Goal: Task Accomplishment & Management: Complete application form

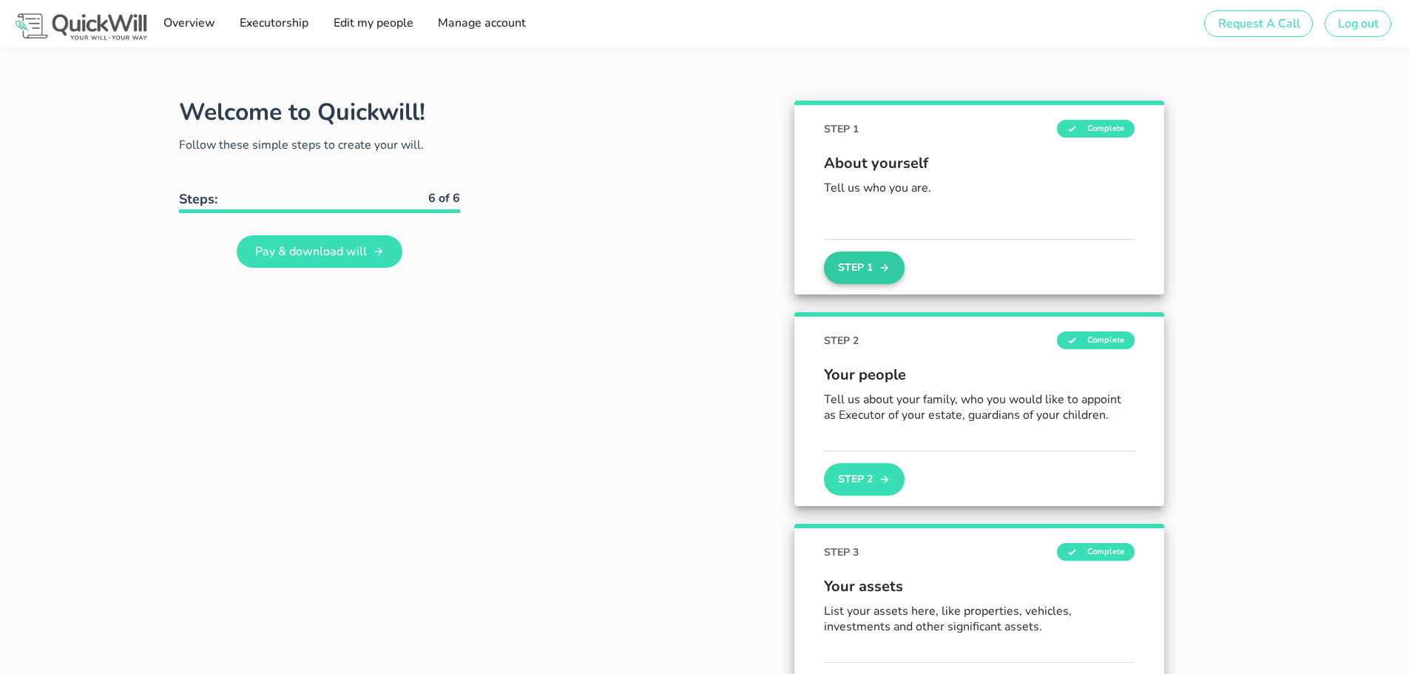
click at [873, 268] on button "Step 1" at bounding box center [864, 267] width 80 height 33
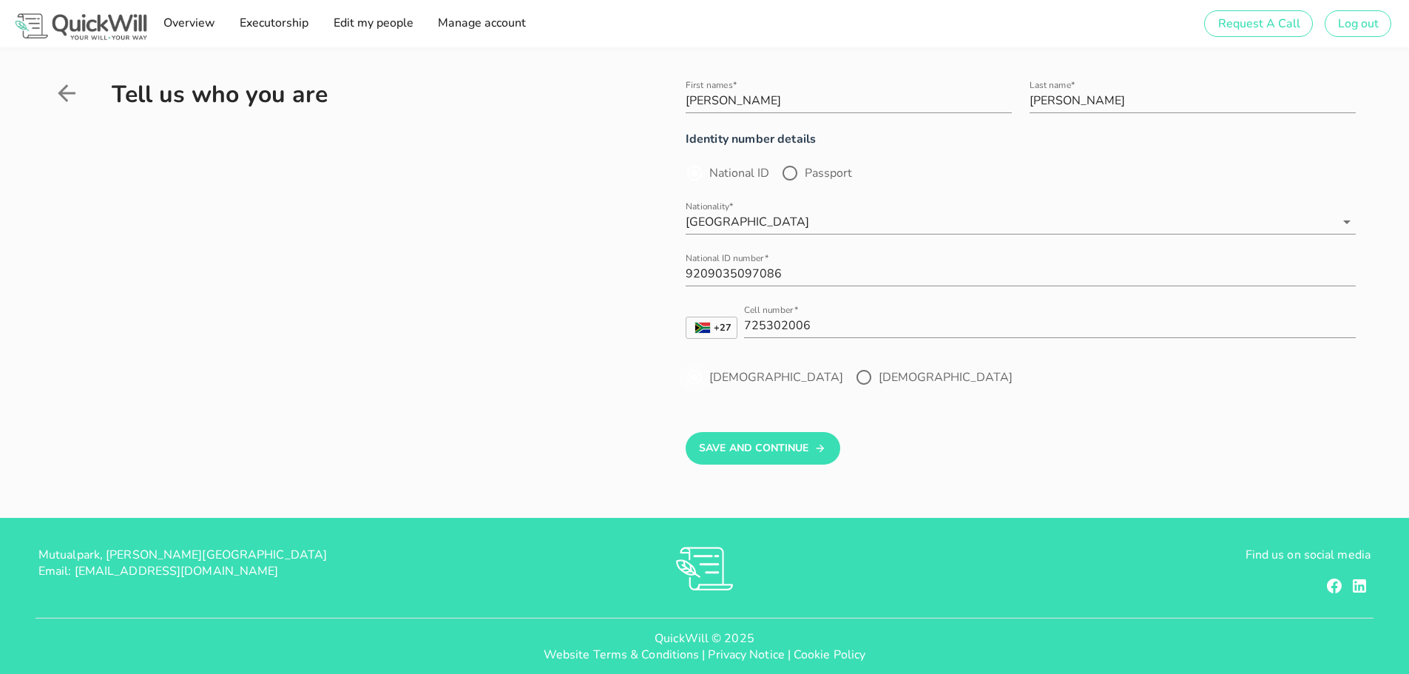
click at [697, 376] on div at bounding box center [694, 377] width 25 height 25
click at [745, 102] on input "[PERSON_NAME]" at bounding box center [848, 101] width 326 height 24
click at [688, 102] on input "[PERSON_NAME]" at bounding box center [848, 101] width 326 height 24
type input "[PERSON_NAME]"
click at [745, 446] on button "Save And Continue" at bounding box center [762, 448] width 155 height 33
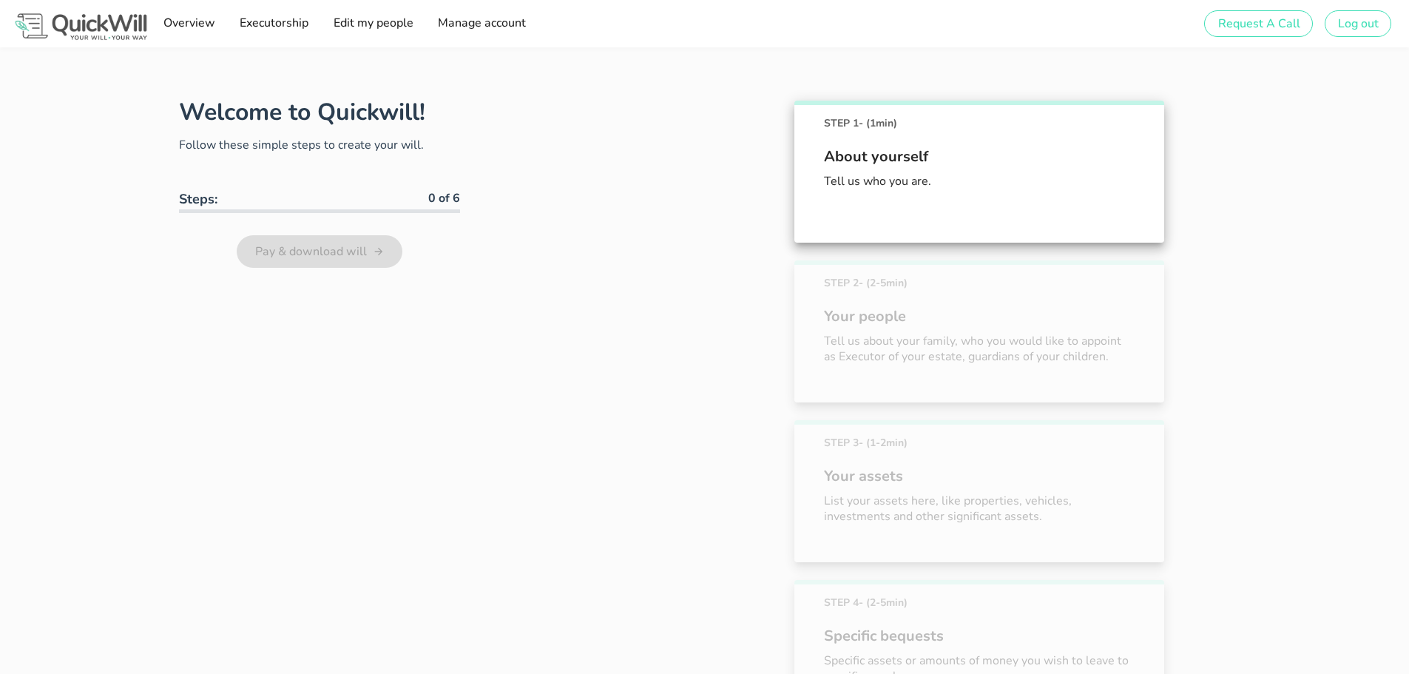
scroll to position [82, 0]
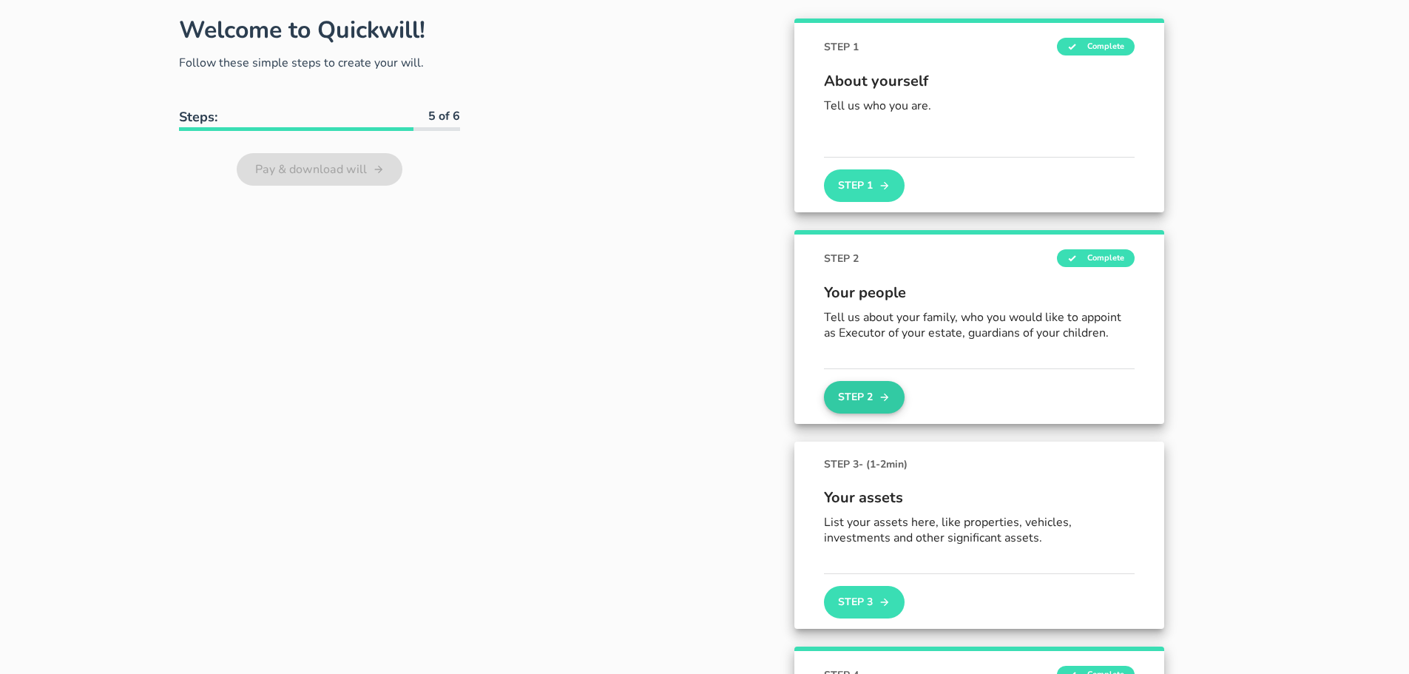
click at [856, 403] on button "Step 2" at bounding box center [864, 397] width 80 height 33
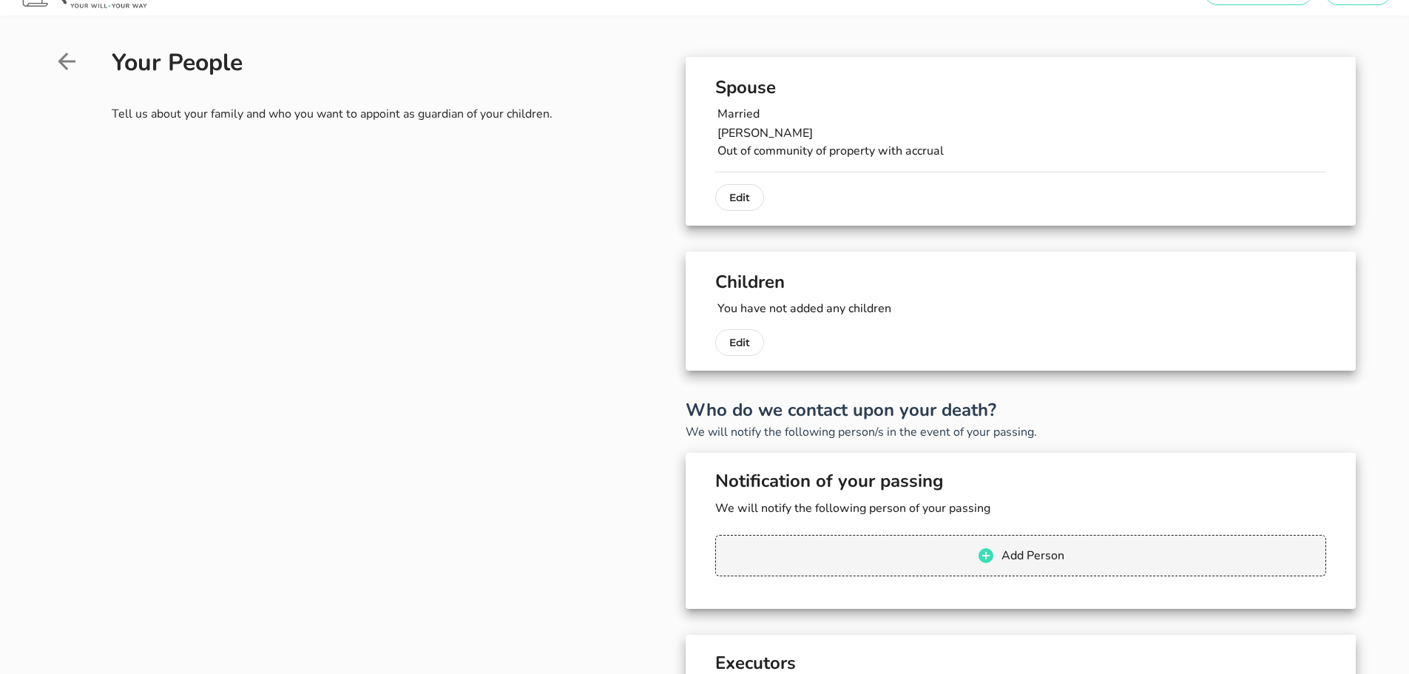
scroll to position [74, 0]
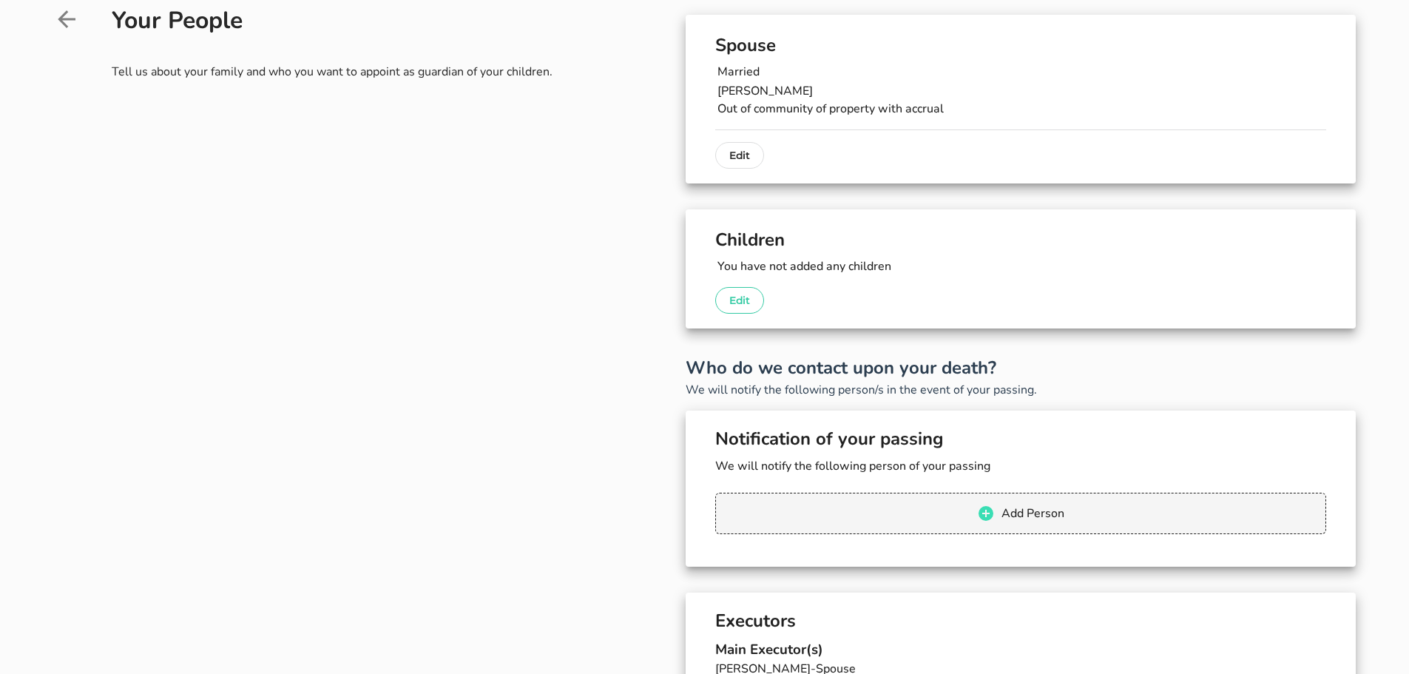
click at [742, 301] on p "Edit" at bounding box center [739, 300] width 21 height 18
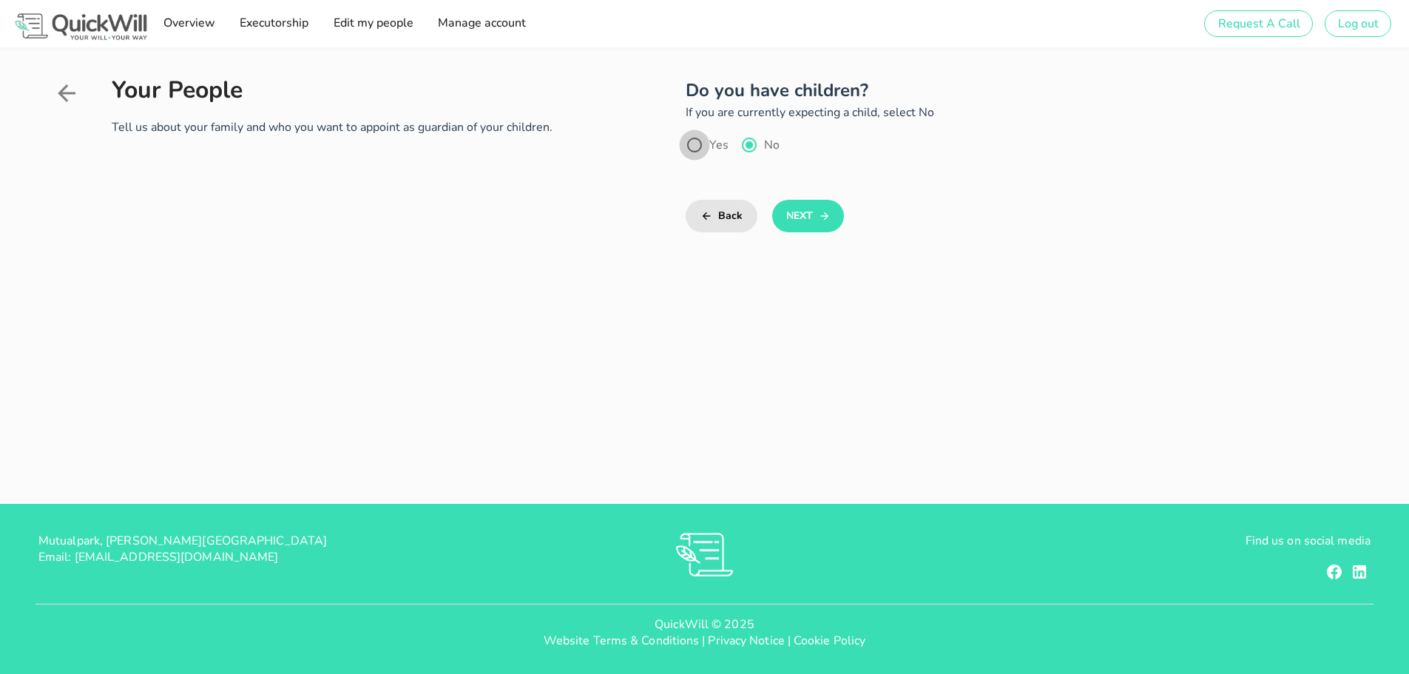
click at [693, 146] on div at bounding box center [694, 144] width 25 height 25
radio input "true"
click at [813, 215] on button "Next" at bounding box center [808, 216] width 72 height 33
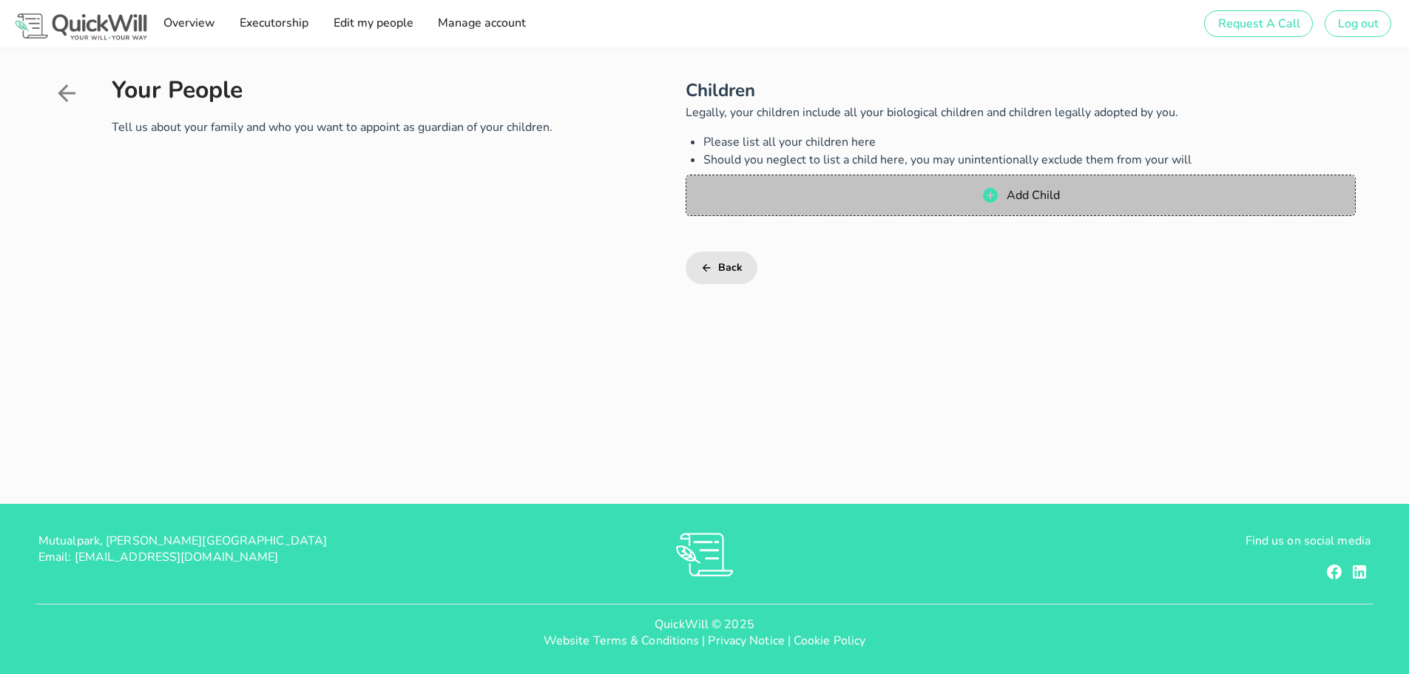
click at [932, 189] on span "Add Child" at bounding box center [1020, 195] width 640 height 18
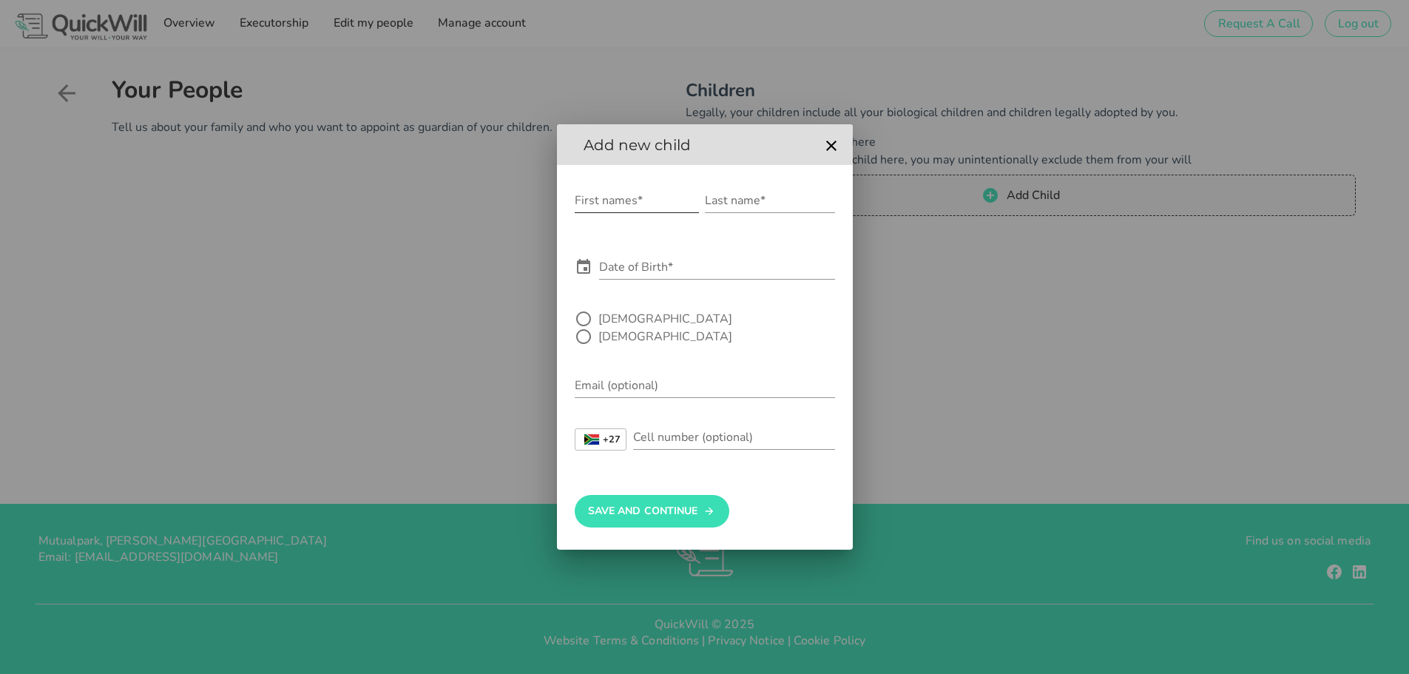
click at [617, 203] on div "First names*" at bounding box center [637, 201] width 124 height 24
type input "G"
click at [586, 212] on input "[PERSON_NAME]" at bounding box center [637, 201] width 124 height 24
click at [588, 212] on input "[PERSON_NAME]" at bounding box center [637, 201] width 124 height 24
type input "Hailey"
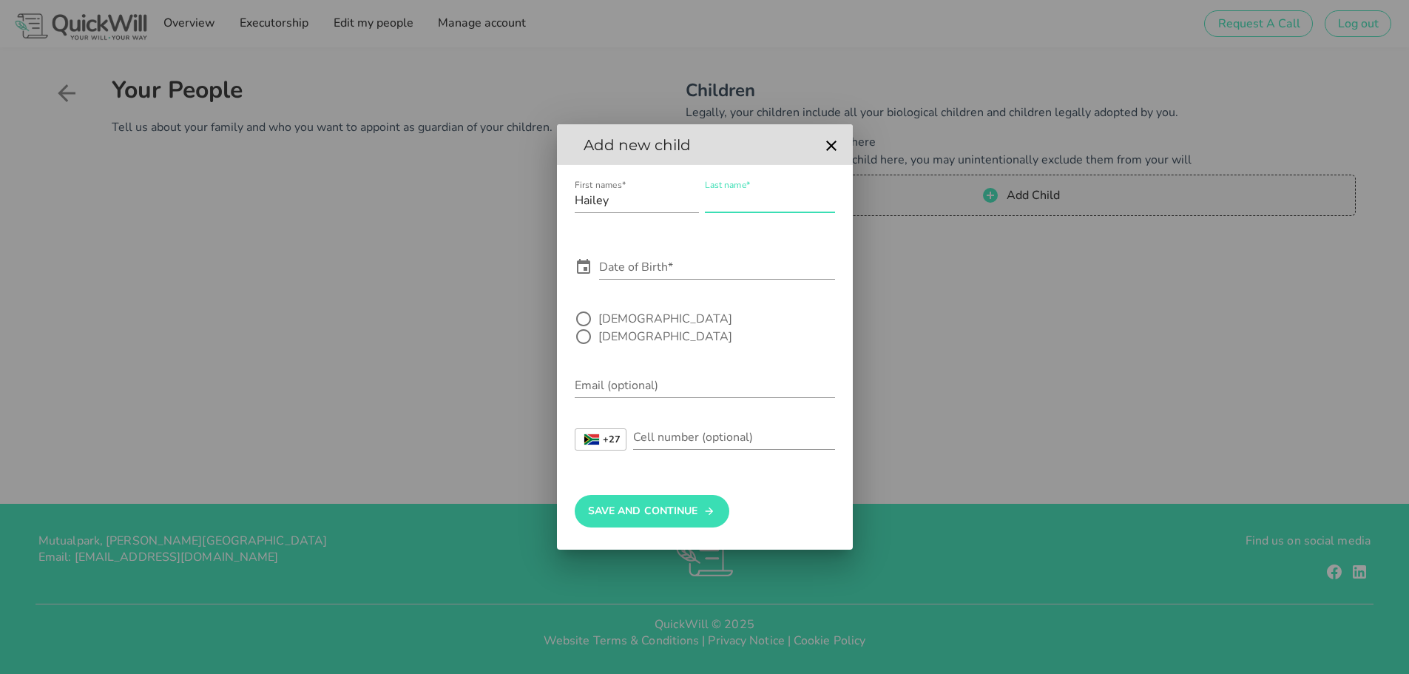
click at [725, 211] on input "Last name*" at bounding box center [770, 201] width 130 height 24
type input "[PERSON_NAME]"
click at [596, 331] on div at bounding box center [583, 336] width 25 height 25
radio input "true"
click at [627, 279] on input "Date of Birth*" at bounding box center [717, 267] width 236 height 24
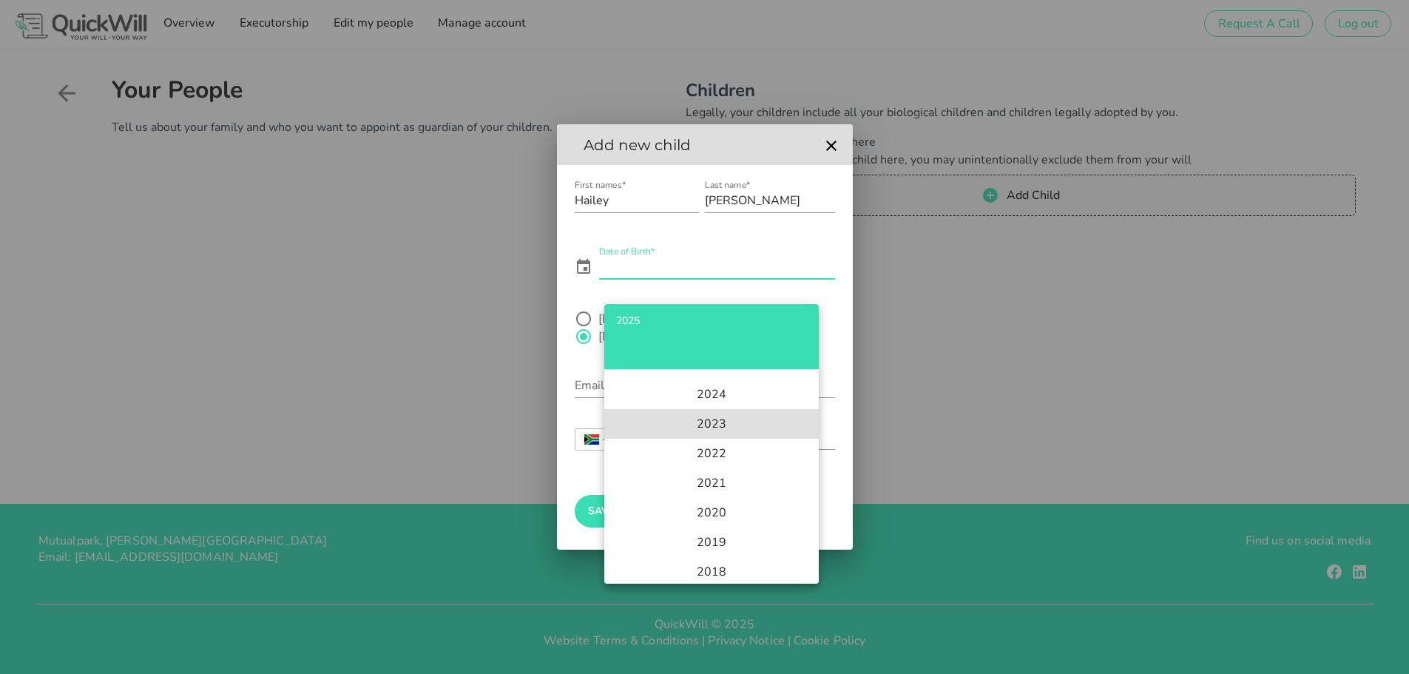
scroll to position [74, 0]
click at [722, 411] on li "2022" at bounding box center [711, 413] width 214 height 30
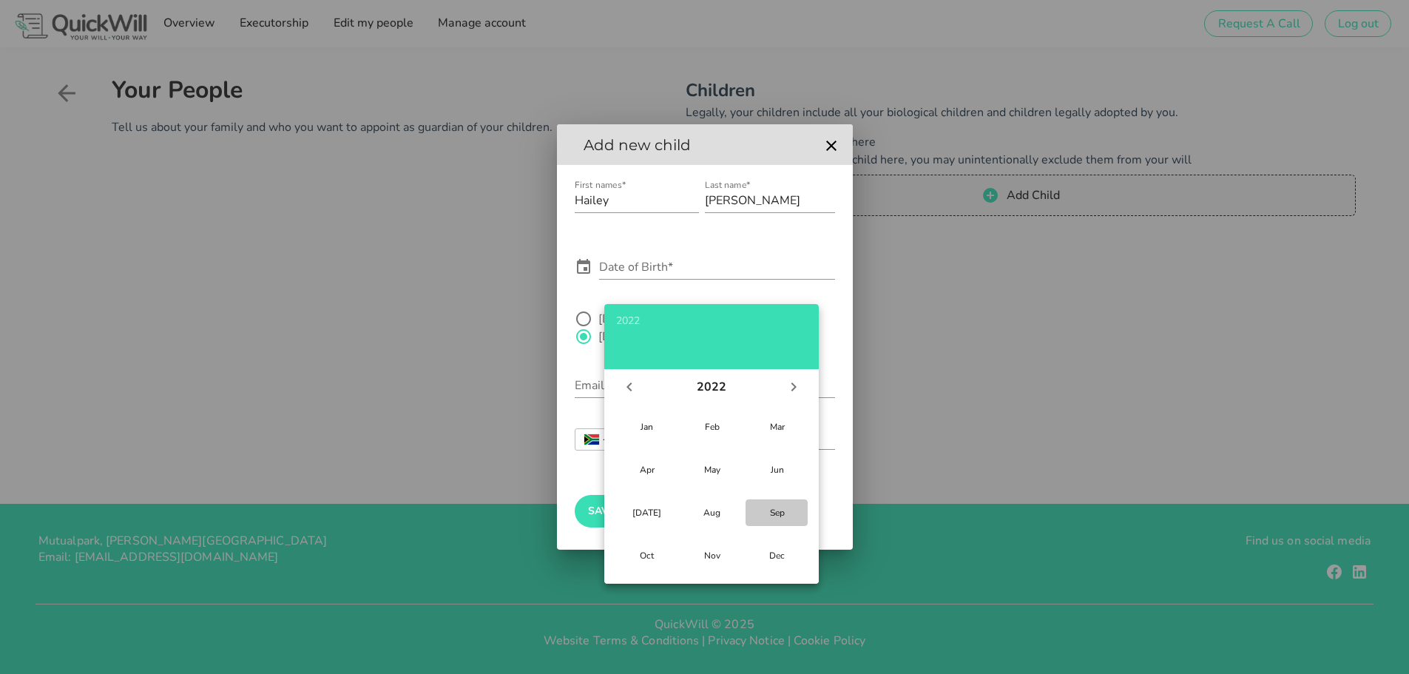
click at [767, 515] on div "Sep" at bounding box center [776, 512] width 38 height 12
click at [772, 525] on div "23" at bounding box center [766, 525] width 15 height 12
type input "[DATE]"
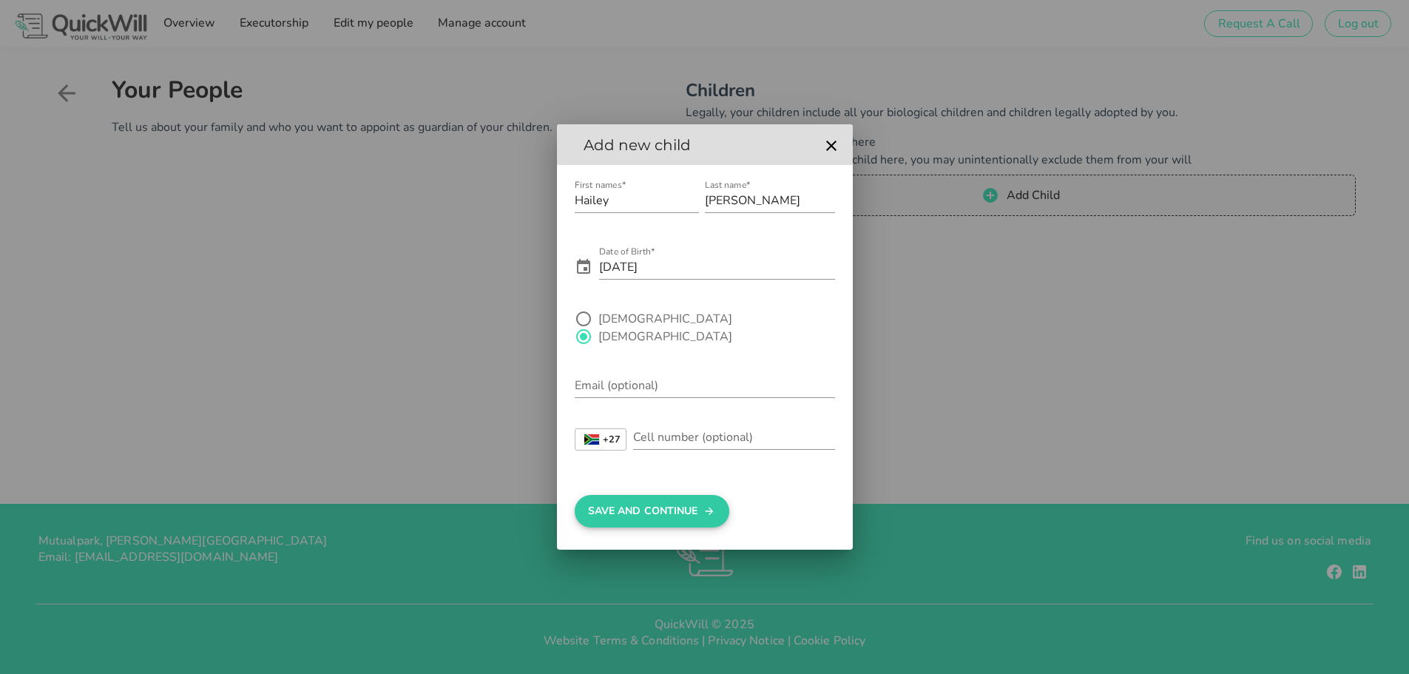
click at [641, 503] on button "Save And Continue" at bounding box center [652, 511] width 155 height 33
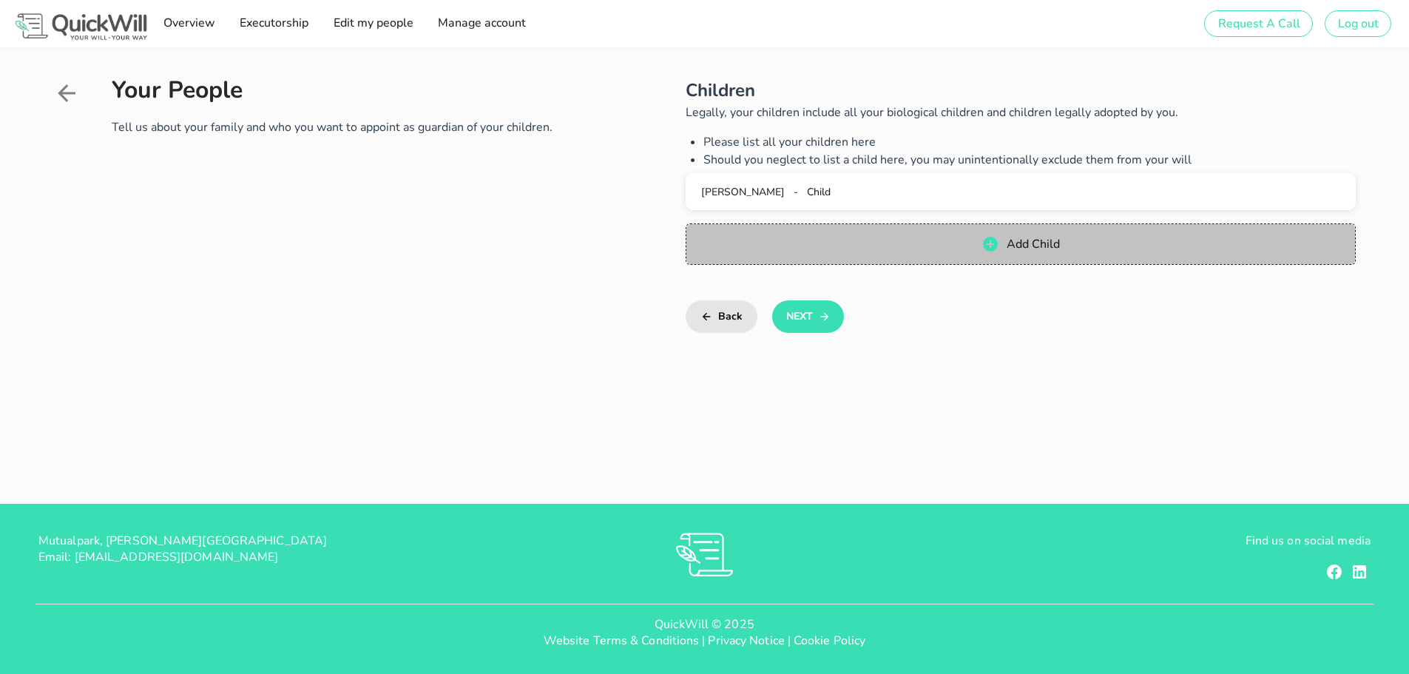
click at [989, 244] on icon "button" at bounding box center [990, 244] width 18 height 18
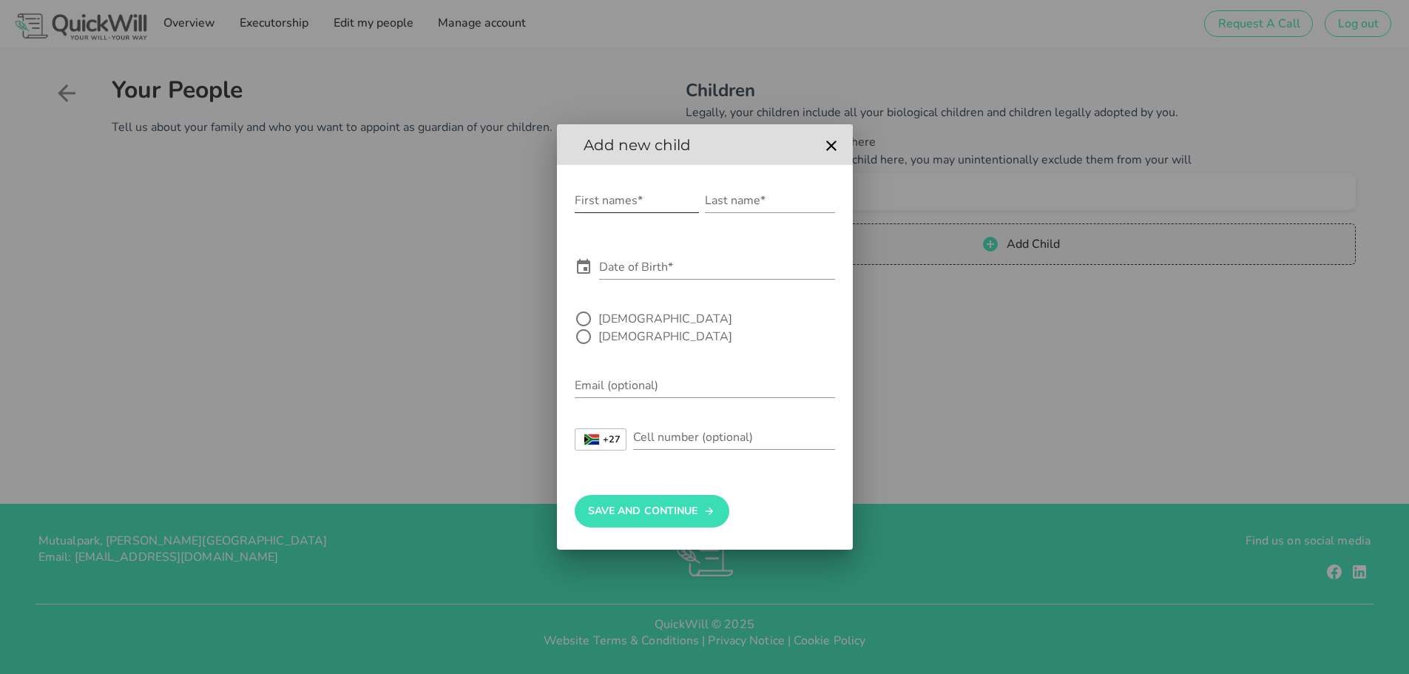
click at [612, 212] on input "First names*" at bounding box center [637, 201] width 124 height 24
type input "[PERSON_NAME]"
click at [751, 208] on input "Last name*" at bounding box center [770, 201] width 130 height 24
type input "[PERSON_NAME]"
click at [631, 279] on input "Date of Birth*" at bounding box center [717, 267] width 236 height 24
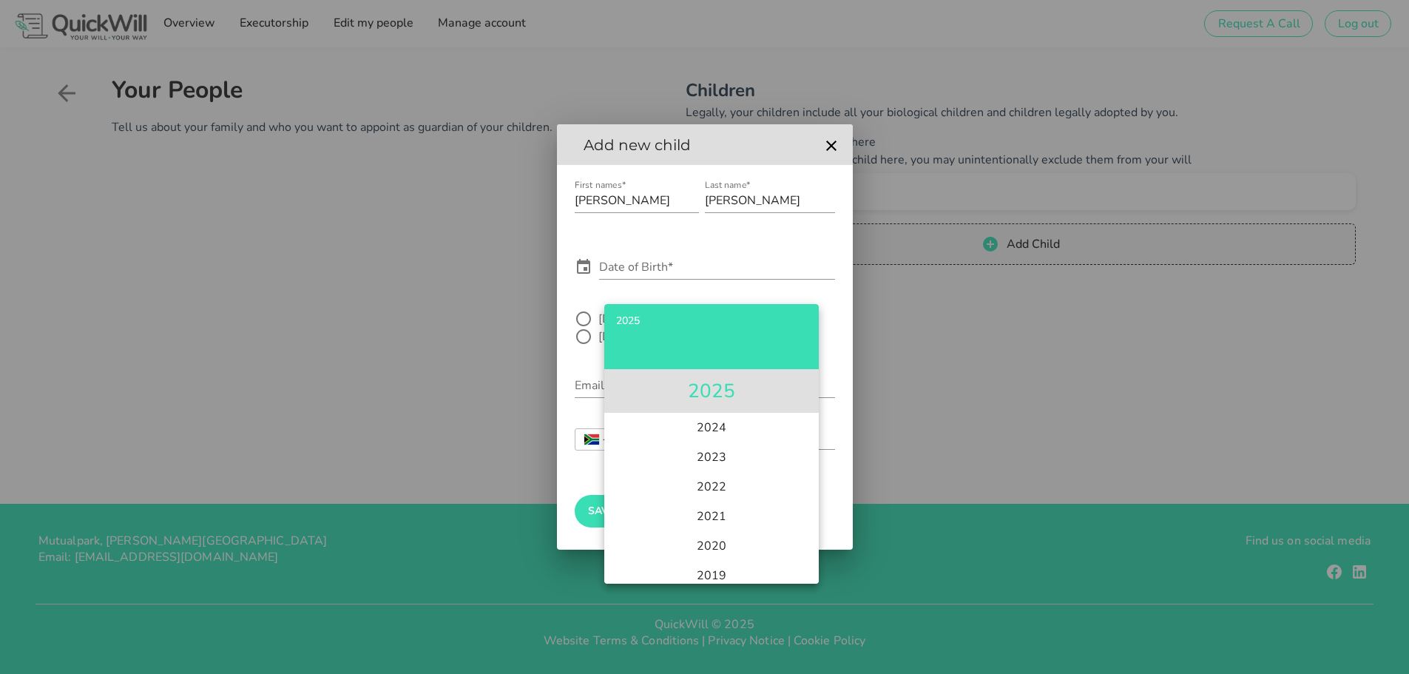
click at [688, 392] on li "2025" at bounding box center [711, 391] width 214 height 44
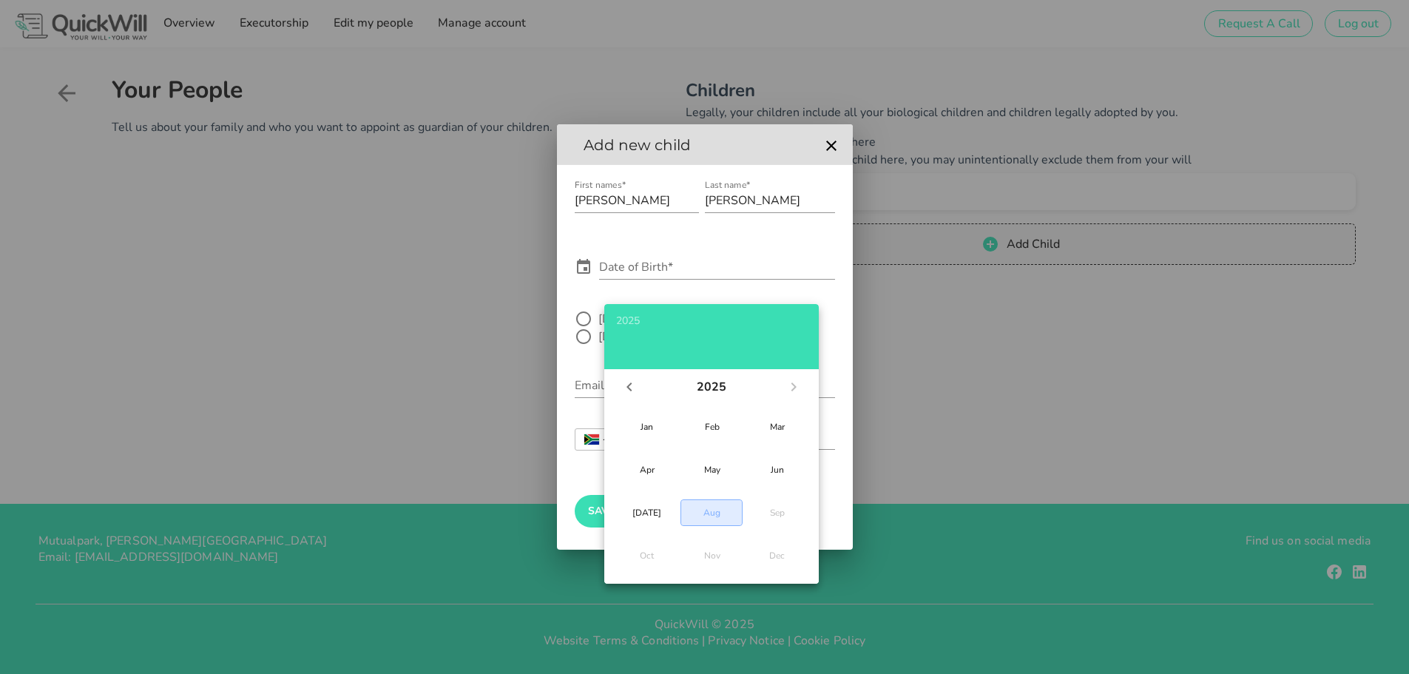
click at [711, 518] on button "Aug" at bounding box center [711, 512] width 62 height 27
click at [657, 521] on td "18" at bounding box center [656, 524] width 27 height 25
click at [704, 277] on input "Date of Birth*" at bounding box center [717, 267] width 236 height 24
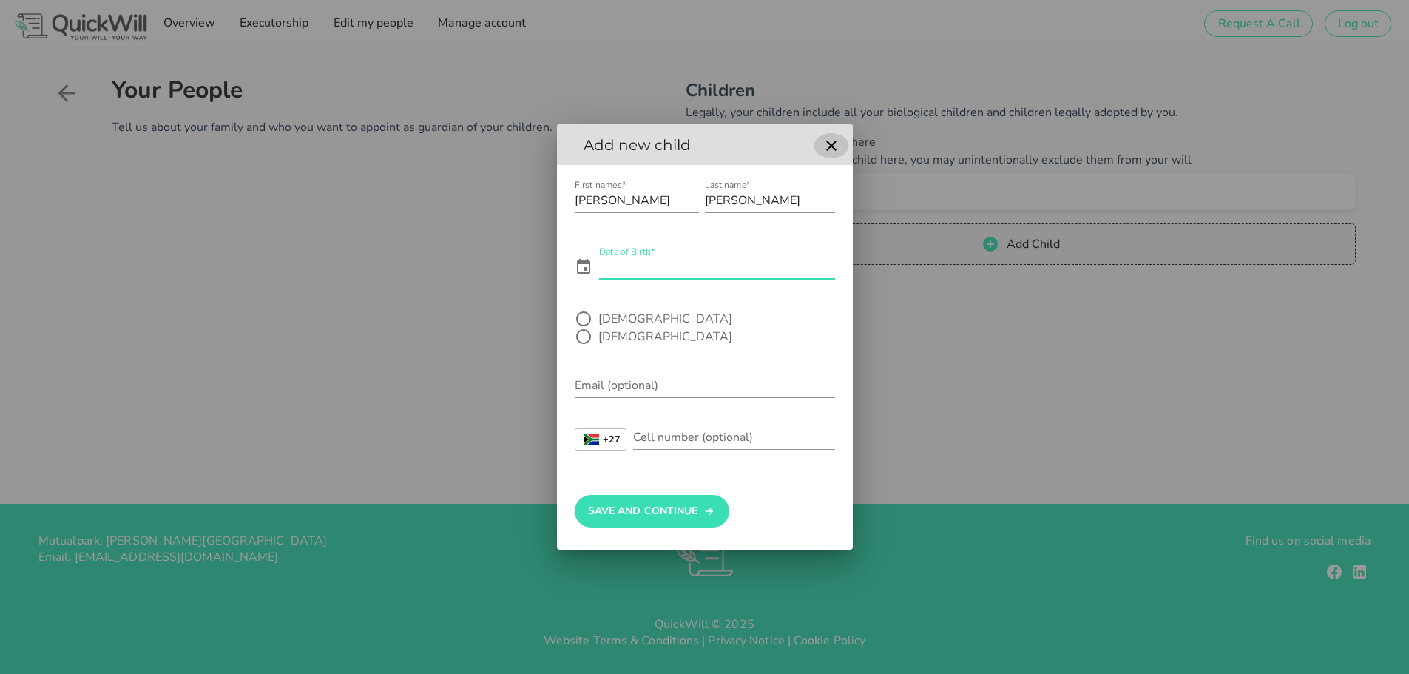
click at [830, 151] on icon "button" at bounding box center [831, 145] width 10 height 10
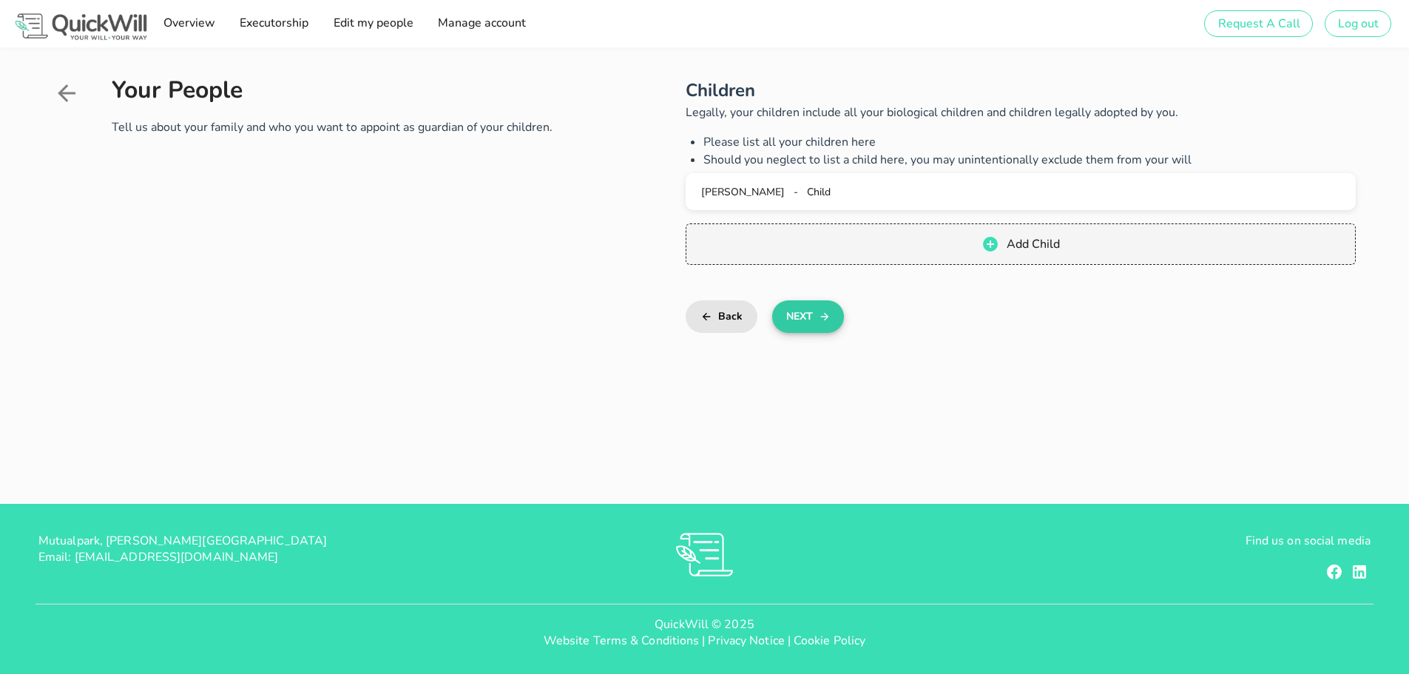
click at [813, 312] on button "Next" at bounding box center [808, 316] width 72 height 33
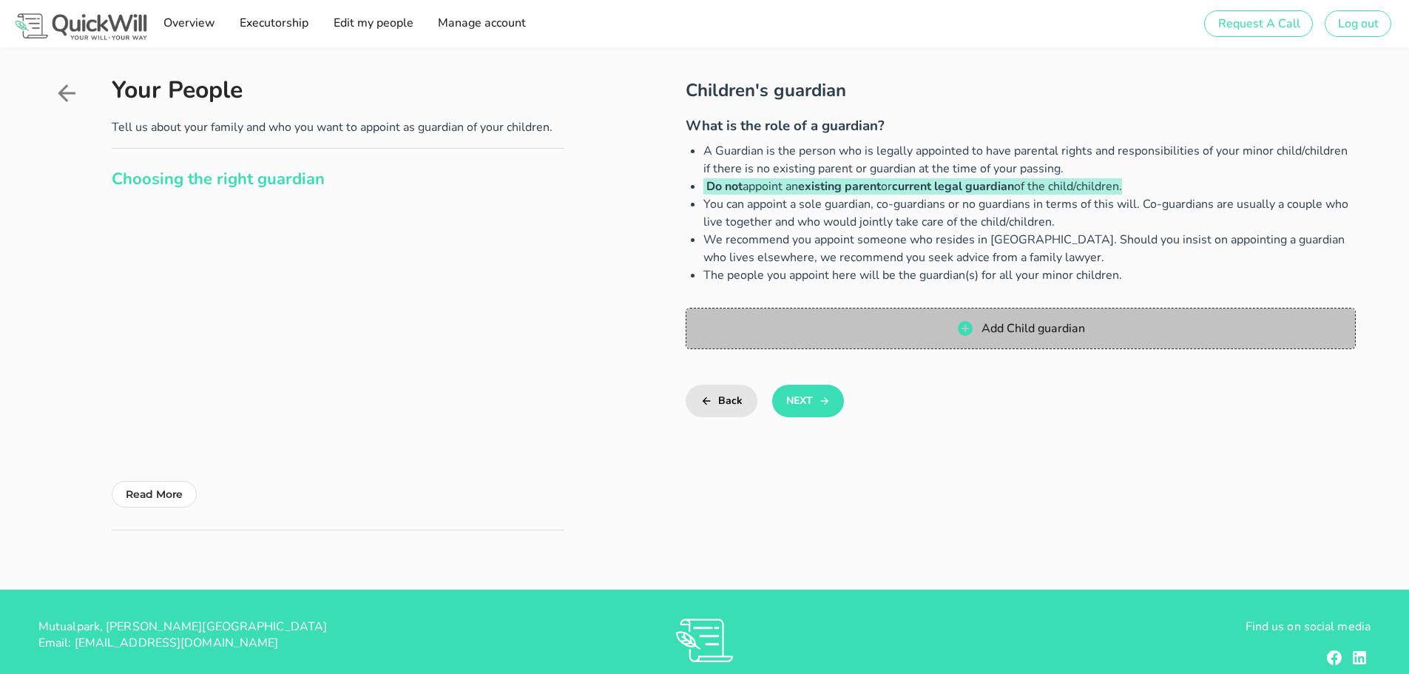
click at [972, 331] on icon "button" at bounding box center [965, 328] width 15 height 15
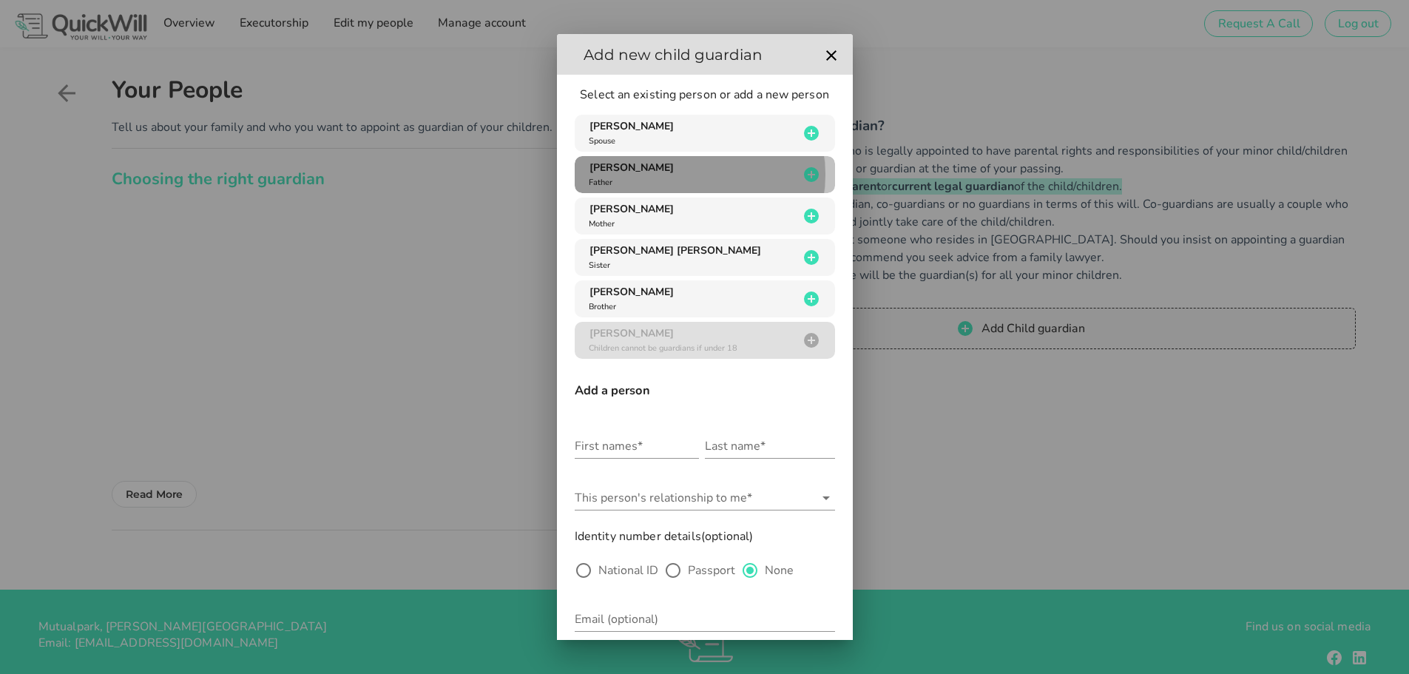
click at [802, 175] on icon "button" at bounding box center [811, 175] width 18 height 18
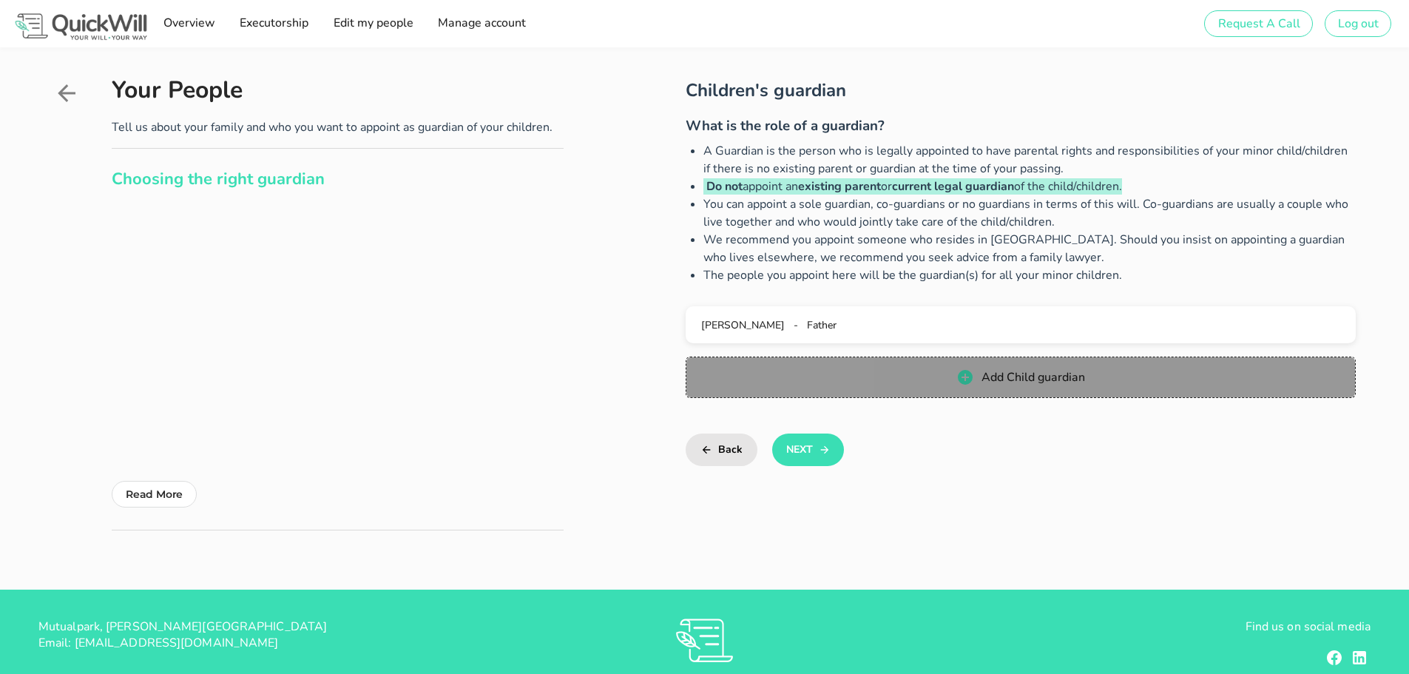
click at [951, 379] on span "Add Child guardian" at bounding box center [1020, 377] width 640 height 18
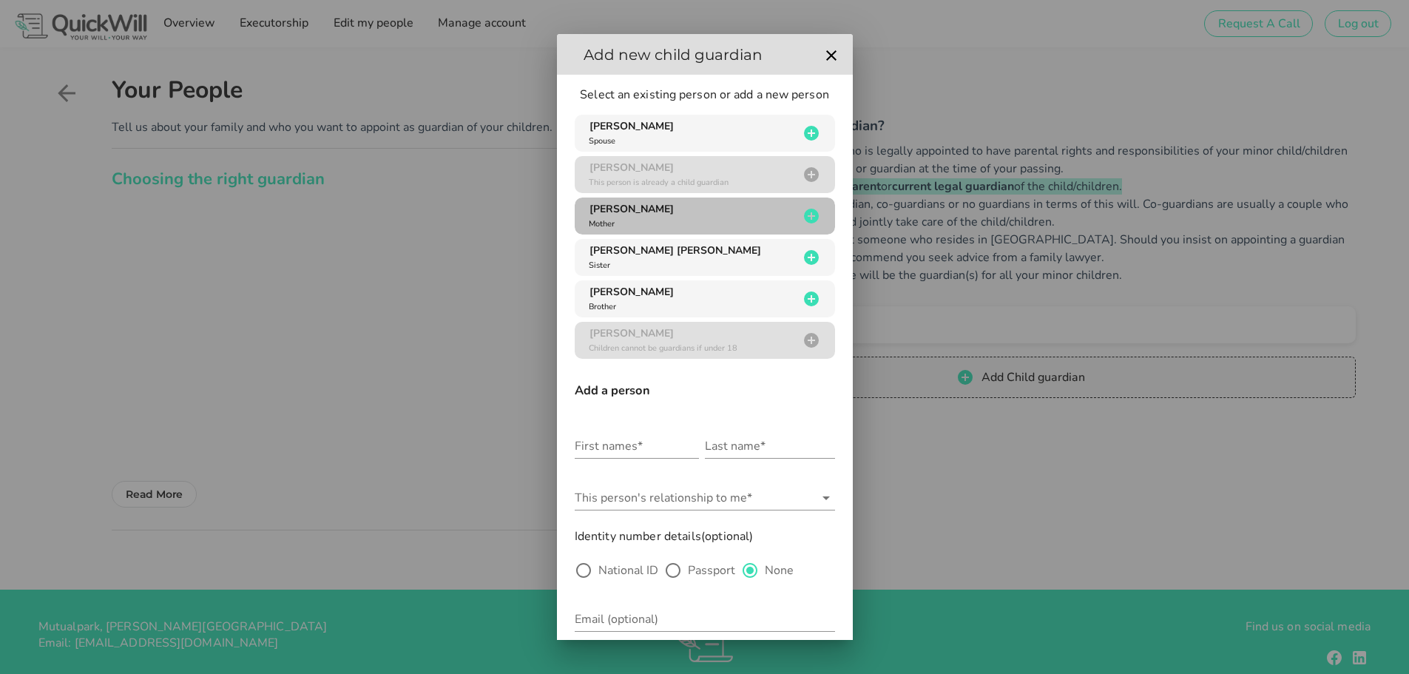
click at [804, 211] on icon "button" at bounding box center [811, 216] width 15 height 15
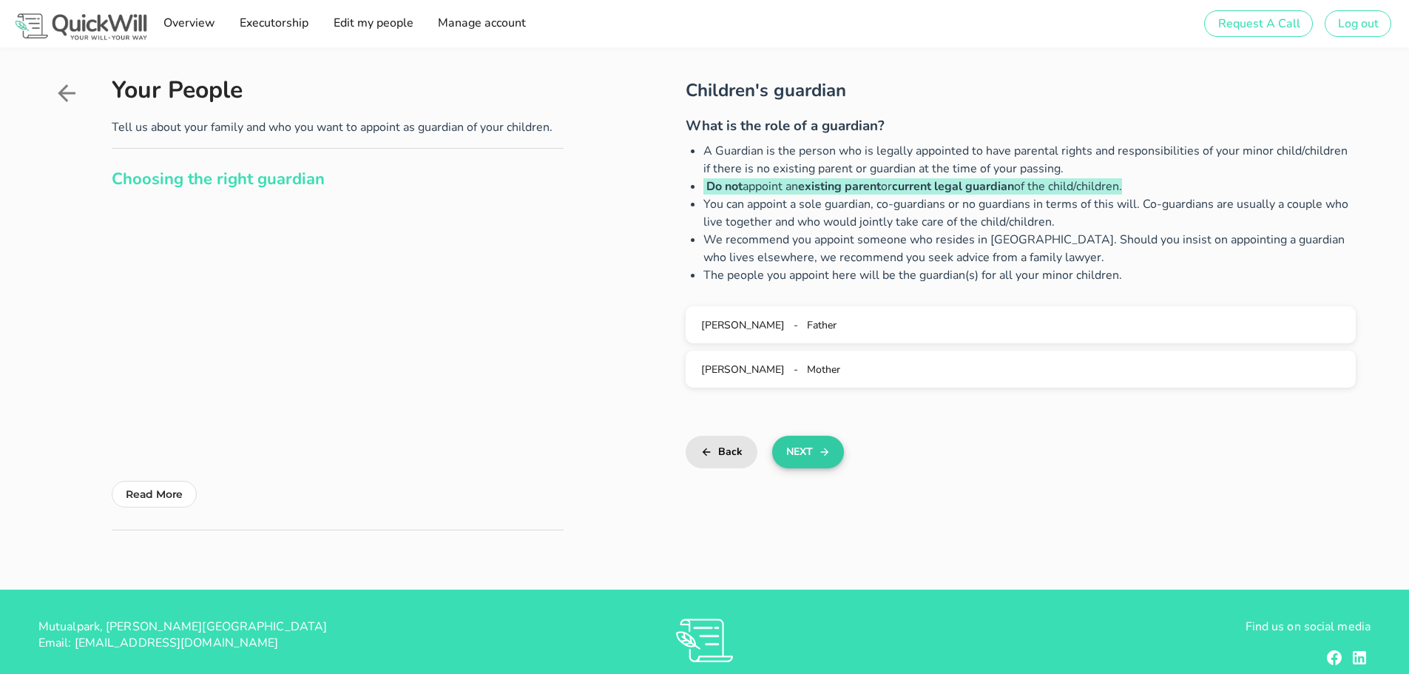
click at [808, 453] on button "Next" at bounding box center [808, 452] width 72 height 33
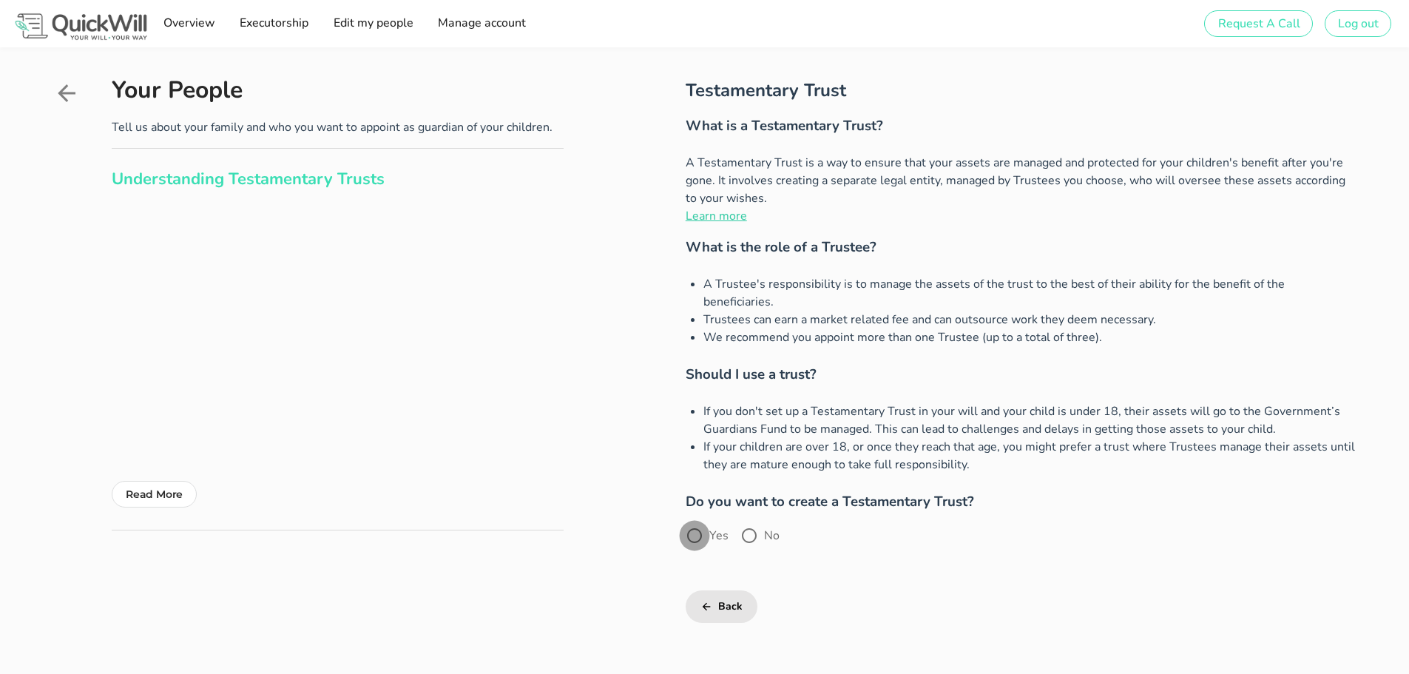
click at [699, 523] on div at bounding box center [694, 535] width 25 height 25
radio input "true"
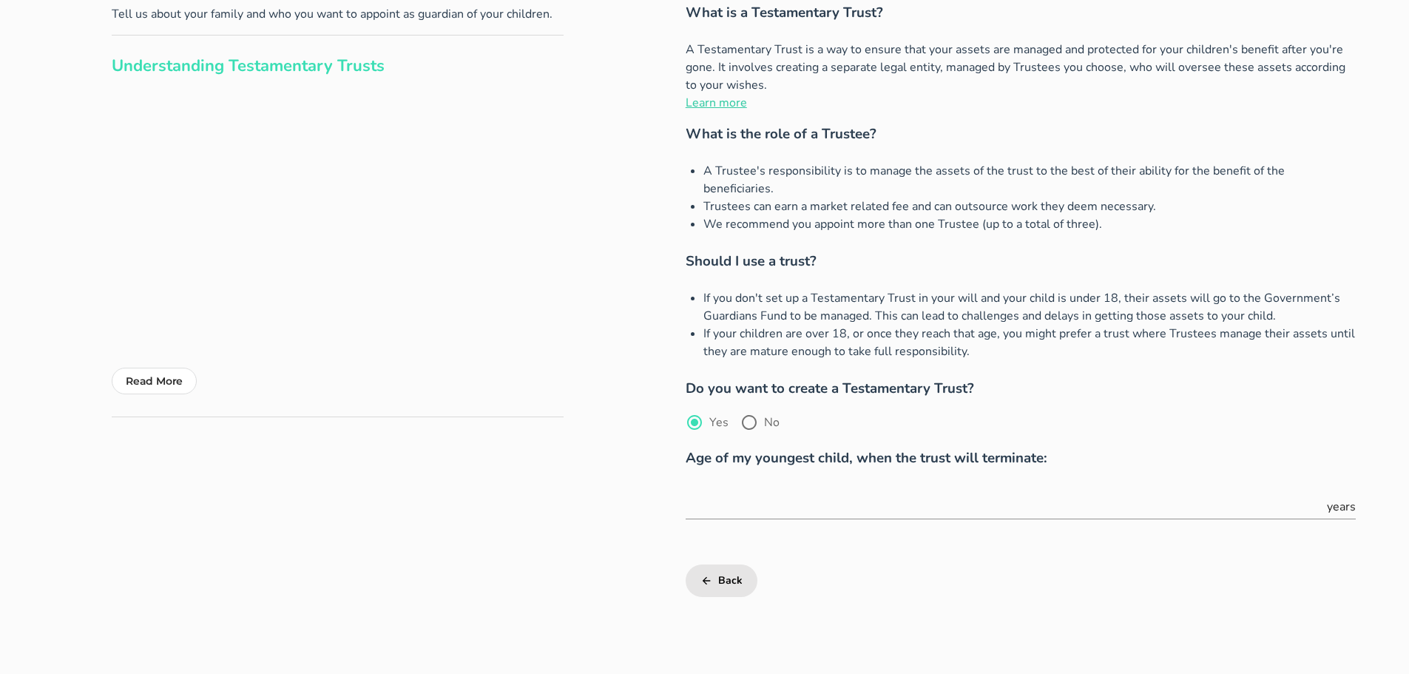
scroll to position [222, 0]
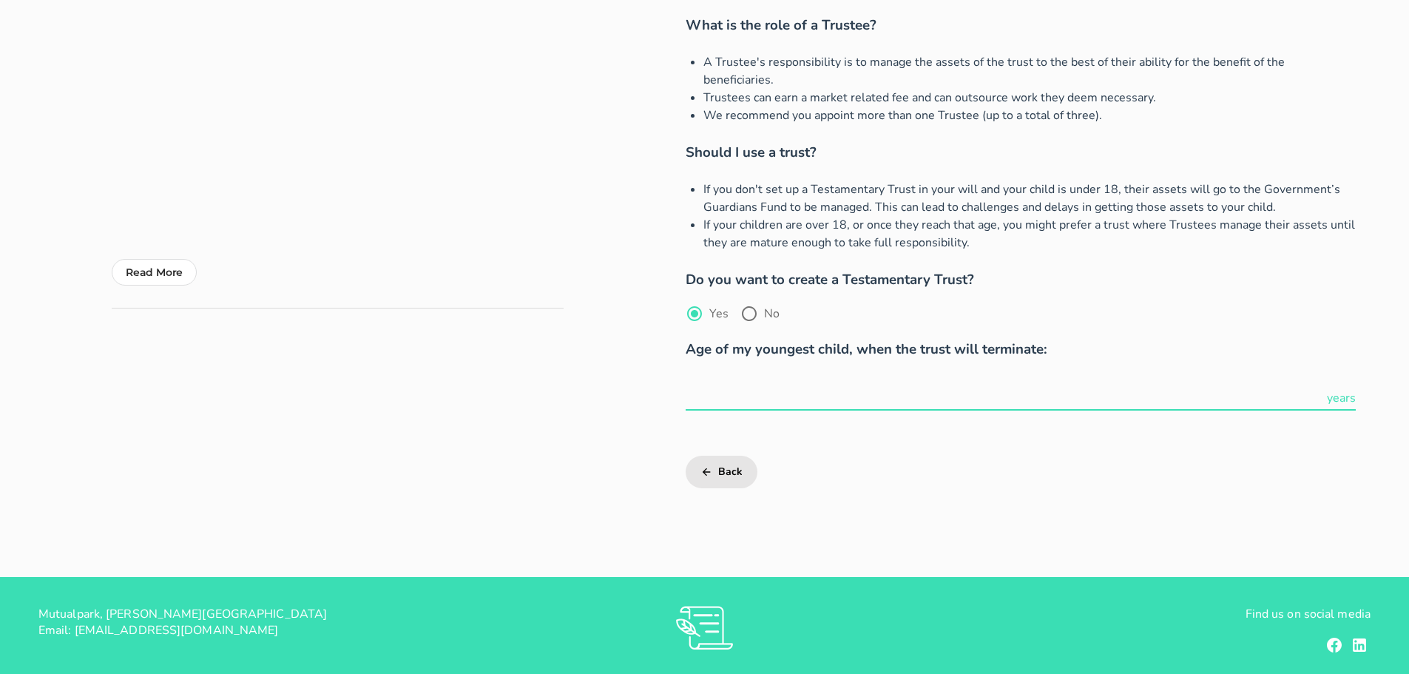
click at [773, 386] on input "text" at bounding box center [1004, 398] width 638 height 24
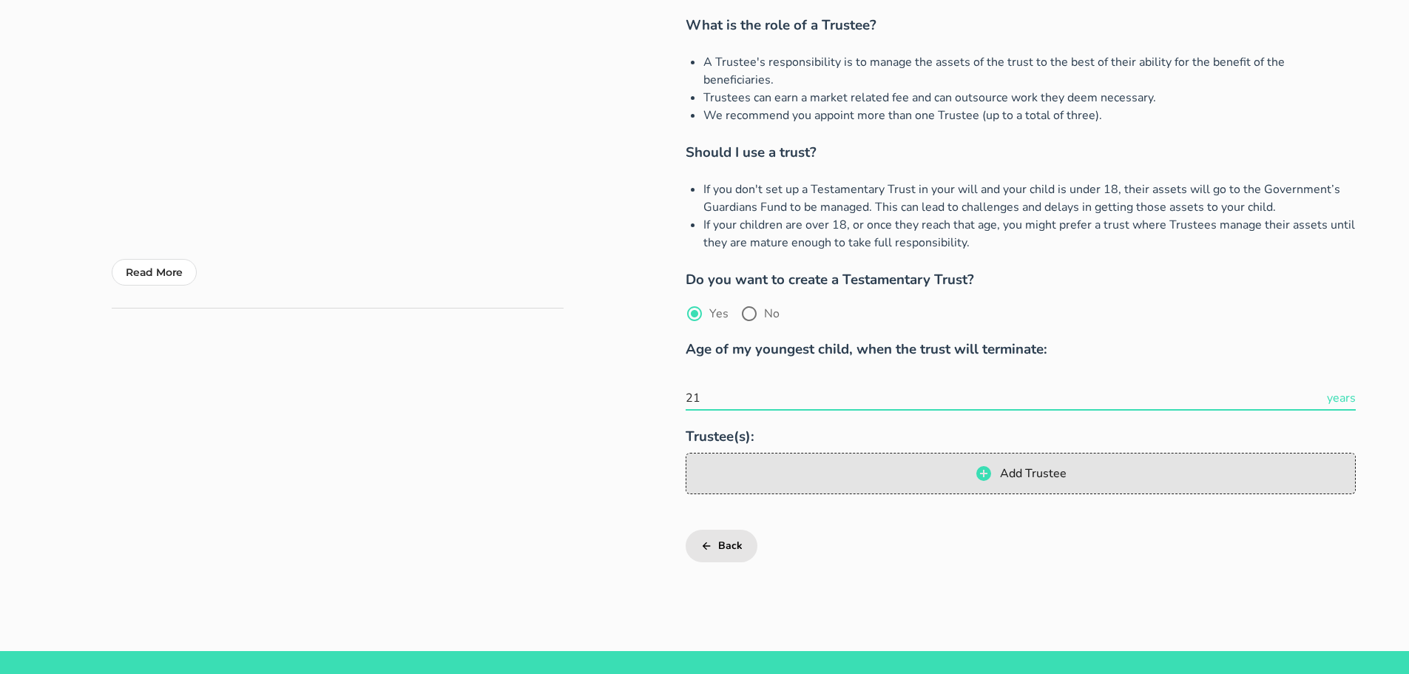
type input "21"
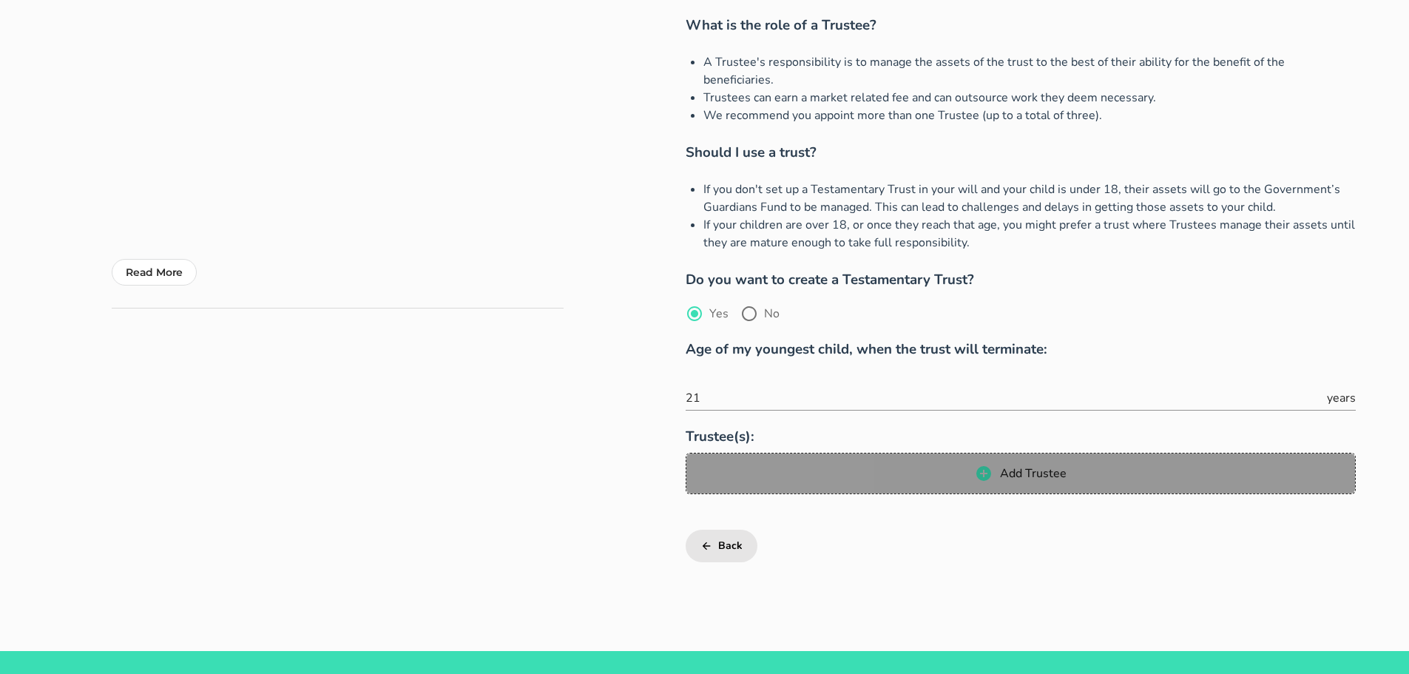
click at [983, 466] on icon "button" at bounding box center [983, 473] width 15 height 15
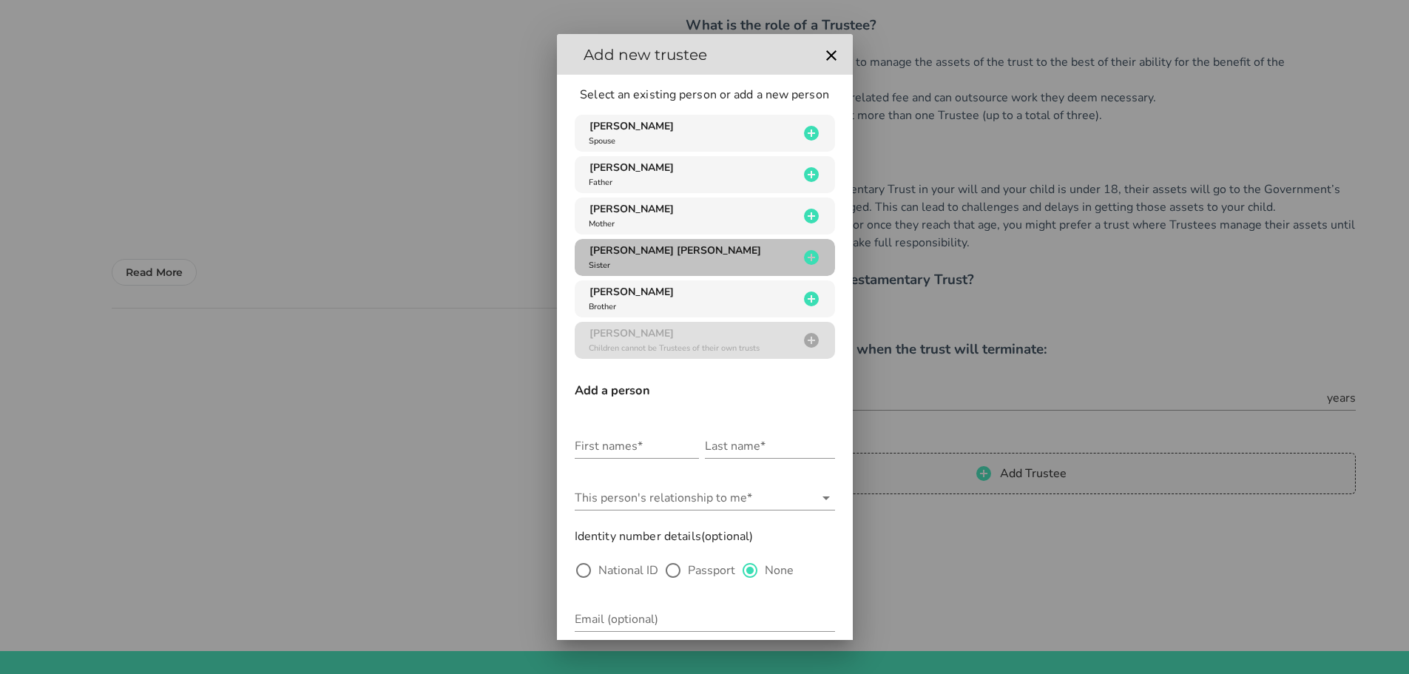
click at [804, 254] on icon "button" at bounding box center [811, 257] width 15 height 15
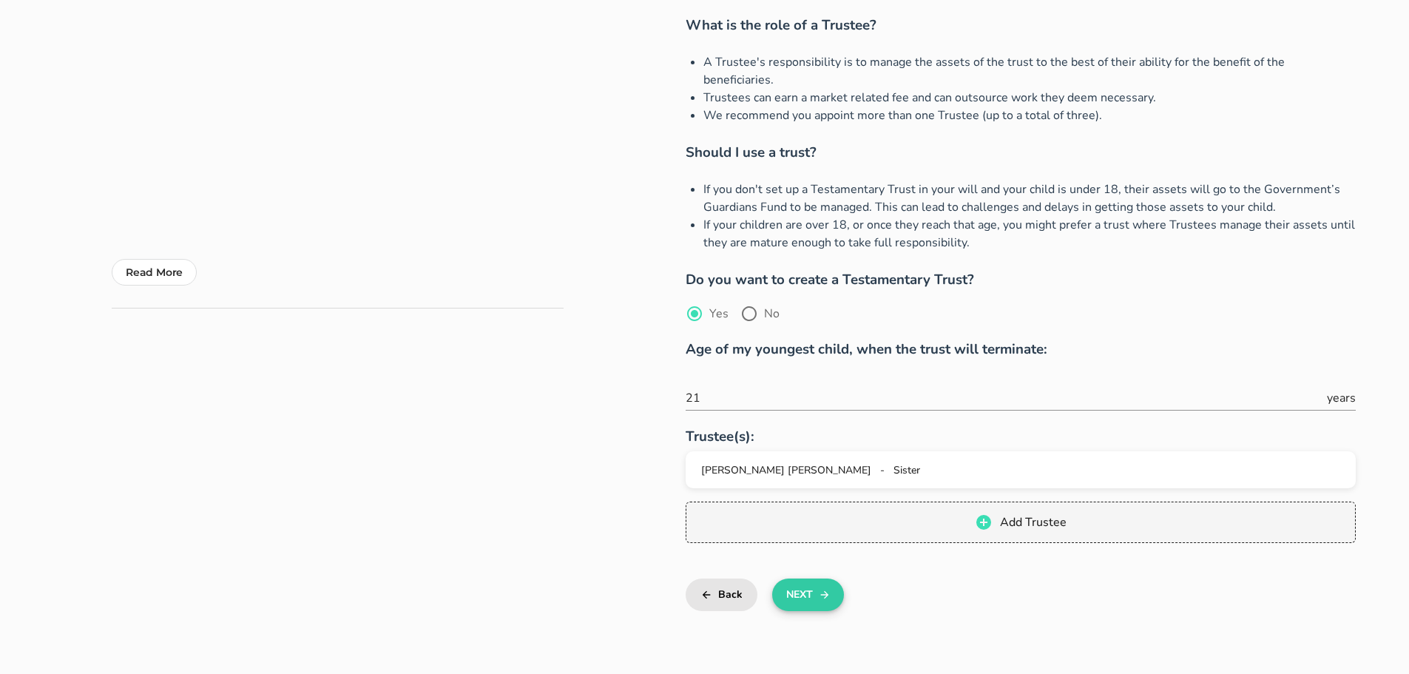
click at [795, 578] on button "Next" at bounding box center [808, 594] width 72 height 33
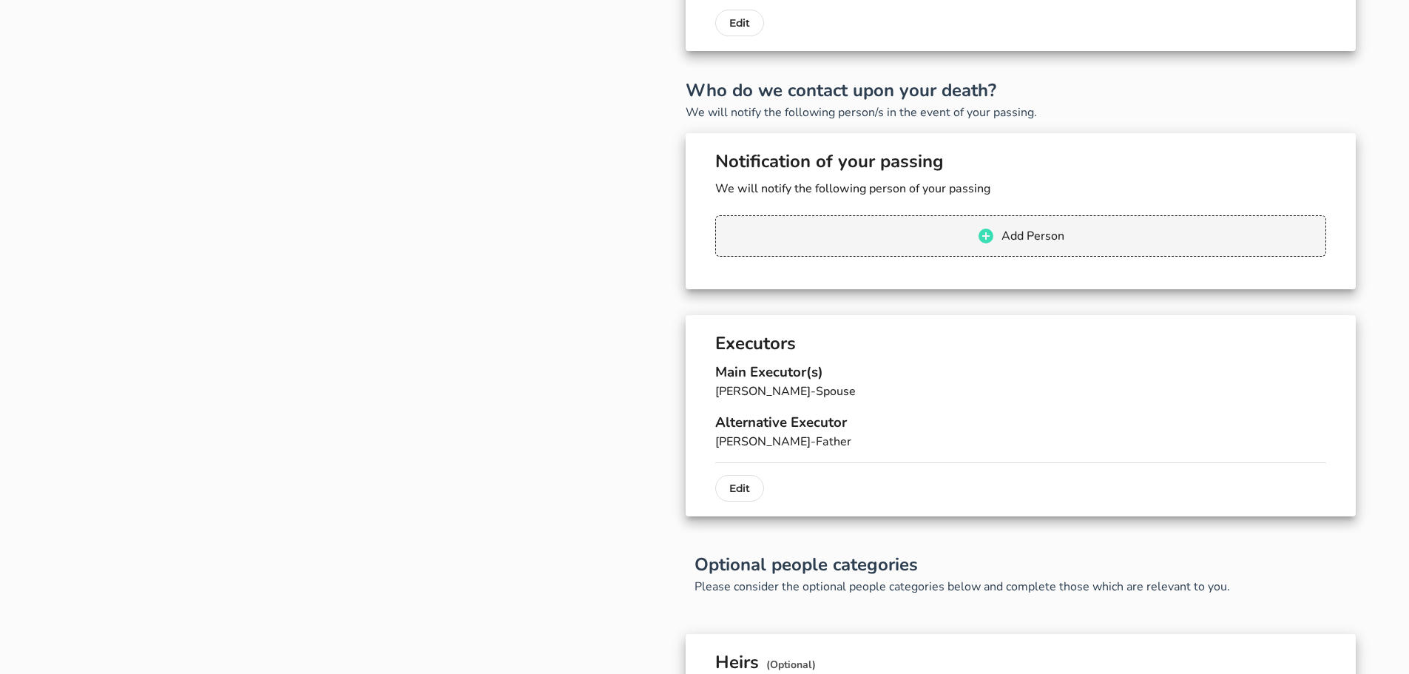
scroll to position [634, 0]
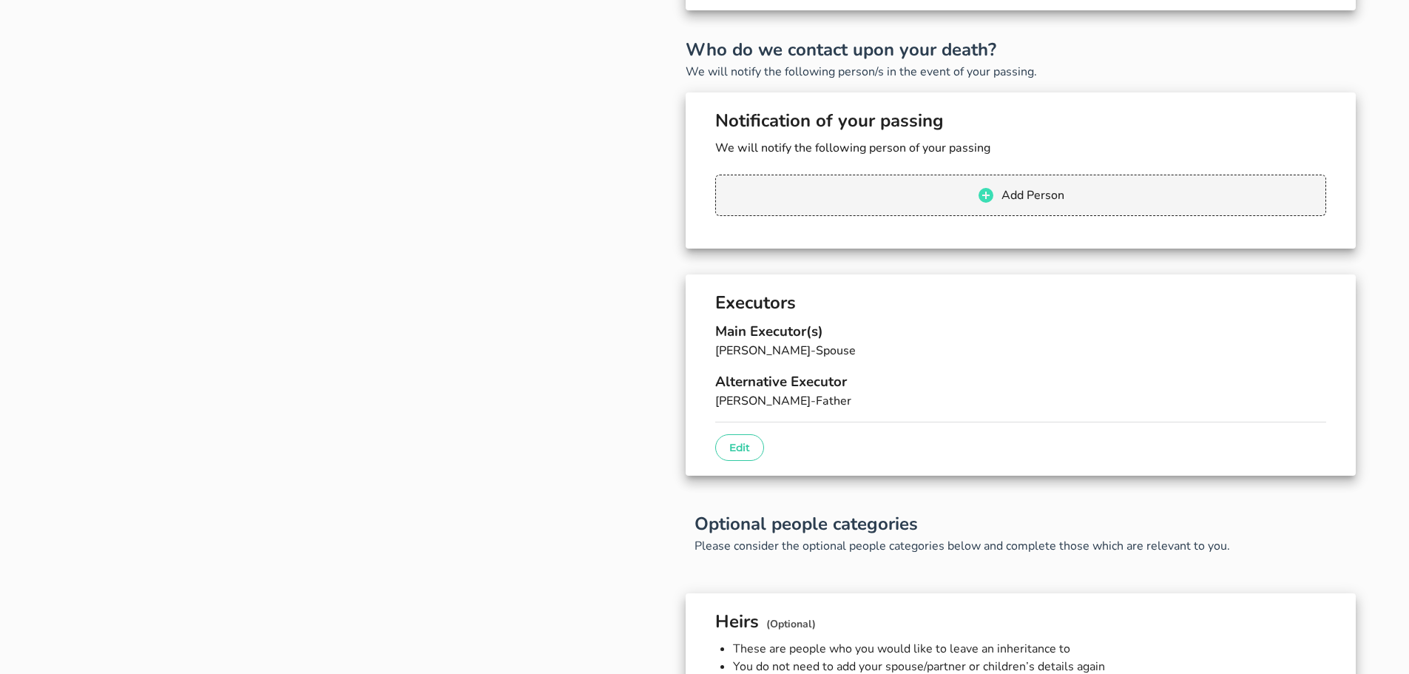
click at [736, 450] on p "Edit" at bounding box center [739, 447] width 21 height 18
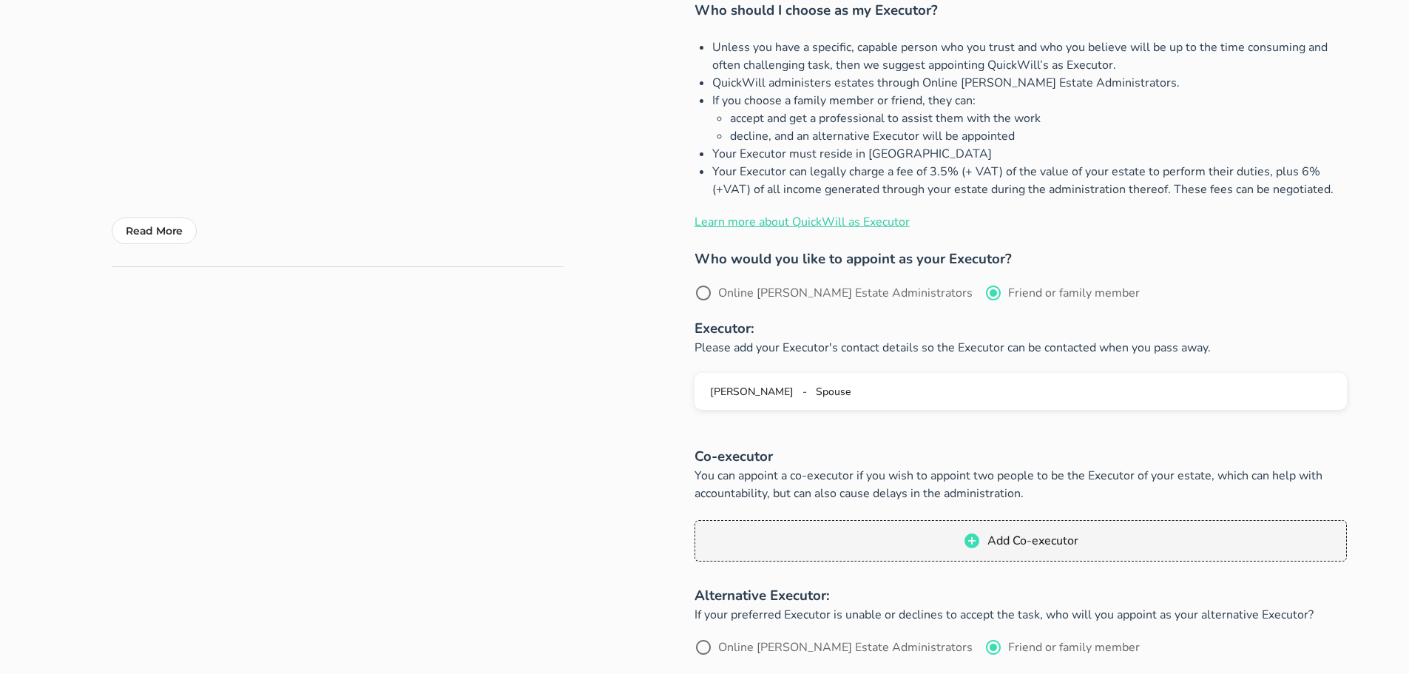
scroll to position [296, 0]
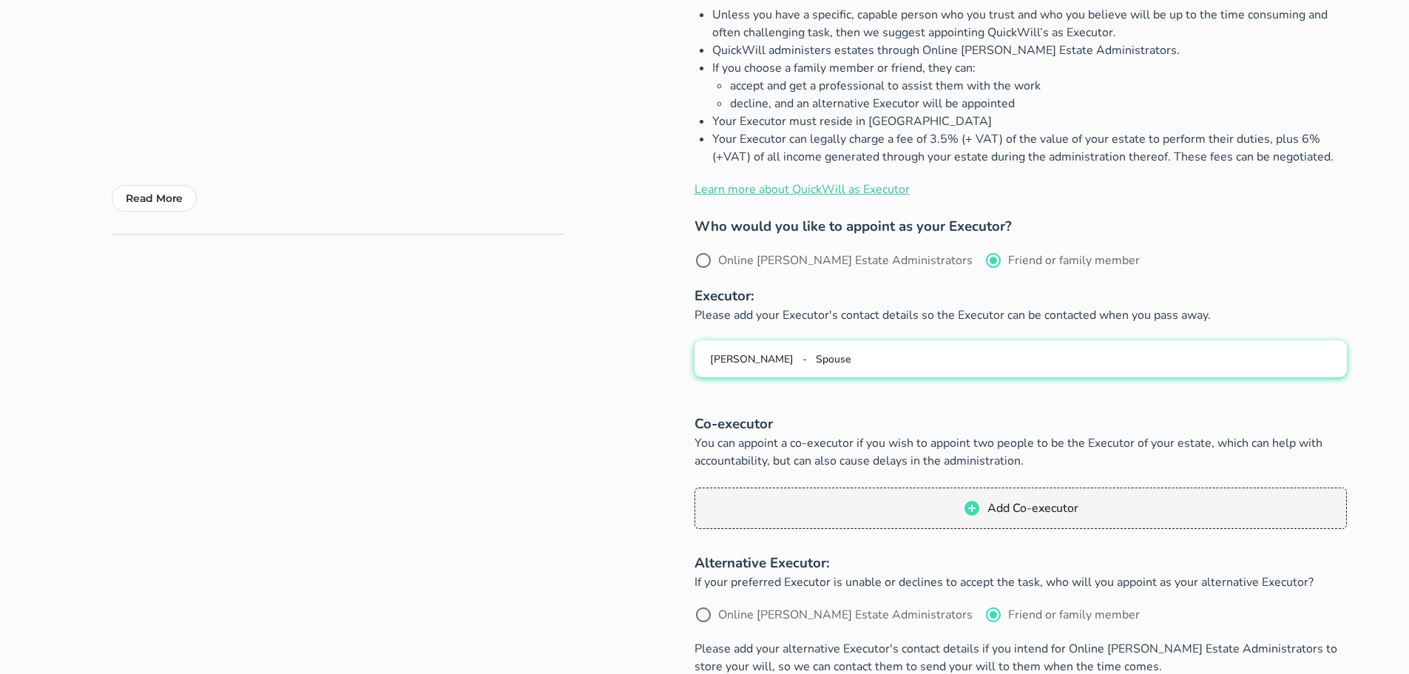
click at [850, 362] on span "Spouse" at bounding box center [833, 359] width 35 height 14
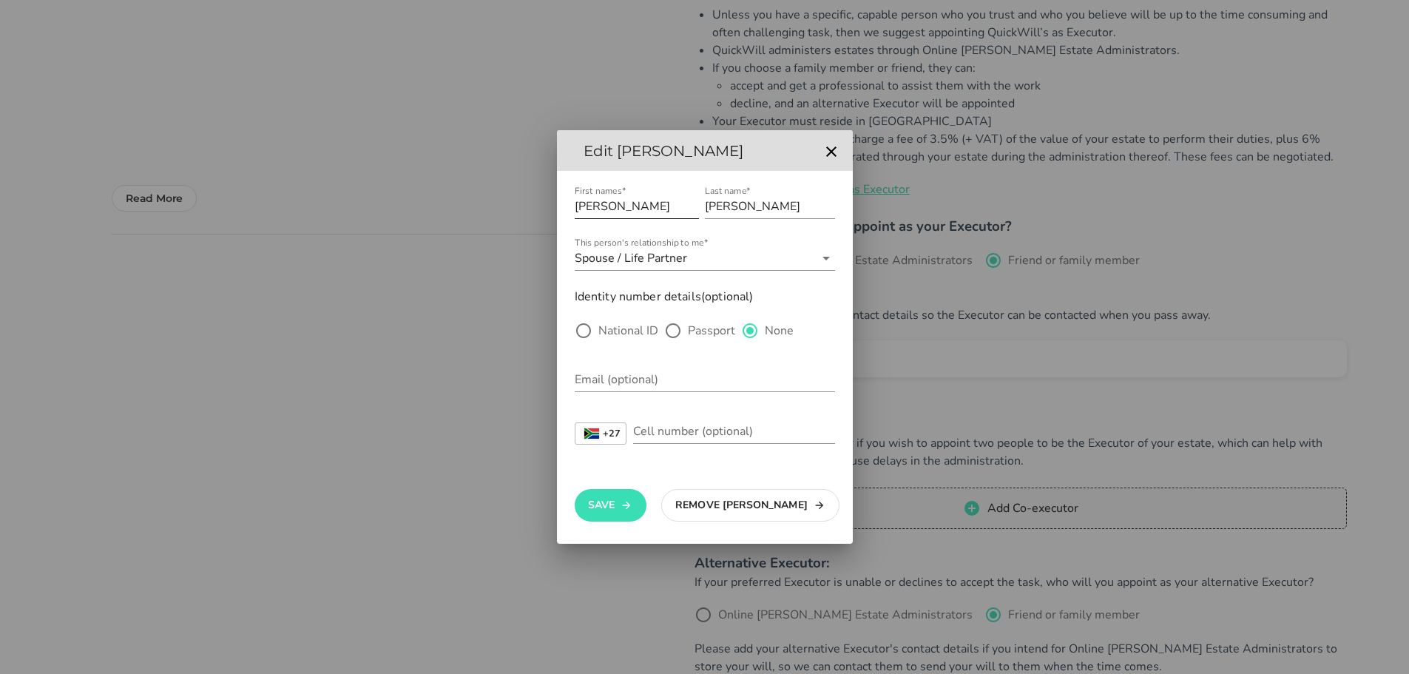
click at [648, 205] on input "[PERSON_NAME]" at bounding box center [637, 206] width 124 height 24
drag, startPoint x: 648, startPoint y: 205, endPoint x: 560, endPoint y: 211, distance: 88.2
click at [560, 211] on div "First names* [PERSON_NAME] Last name* [PERSON_NAME] This person's relationship …" at bounding box center [705, 357] width 296 height 373
type input "[PERSON_NAME]"
click at [695, 260] on input "This person's relationship to me*" at bounding box center [752, 258] width 124 height 24
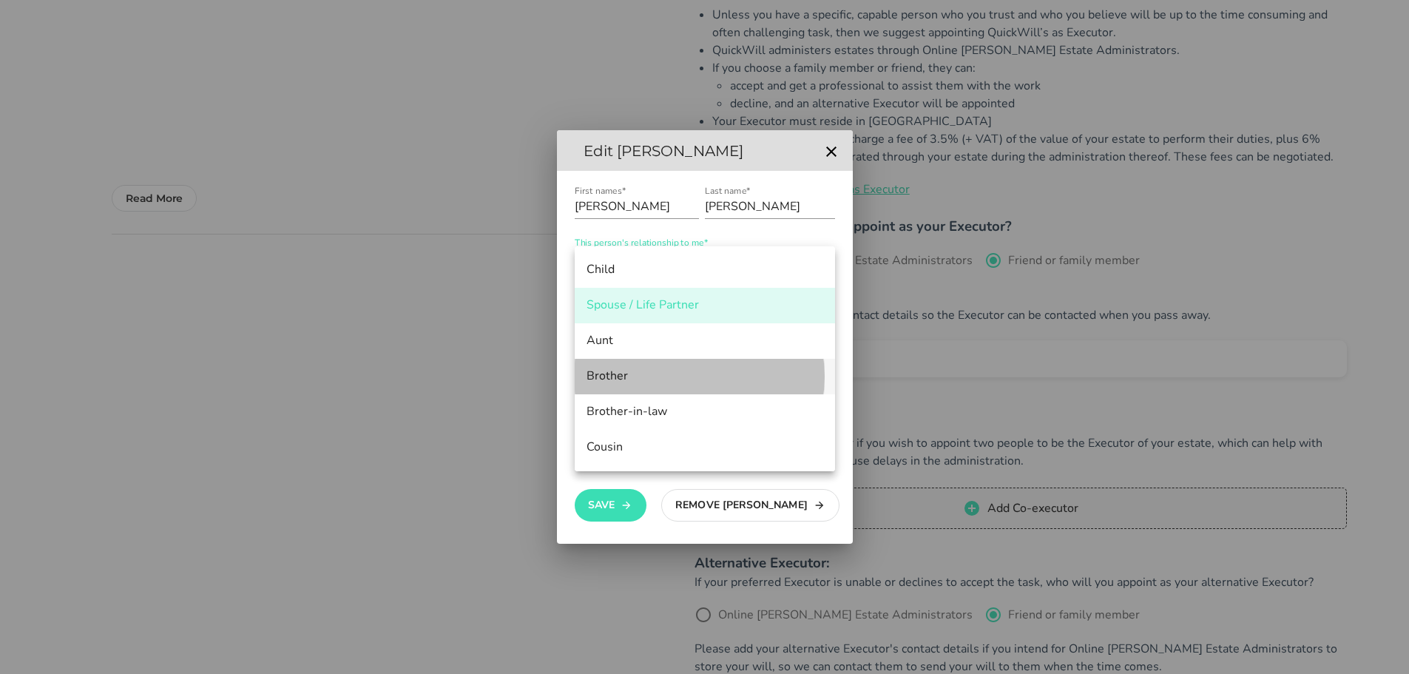
click at [673, 387] on div "Brother" at bounding box center [704, 376] width 237 height 32
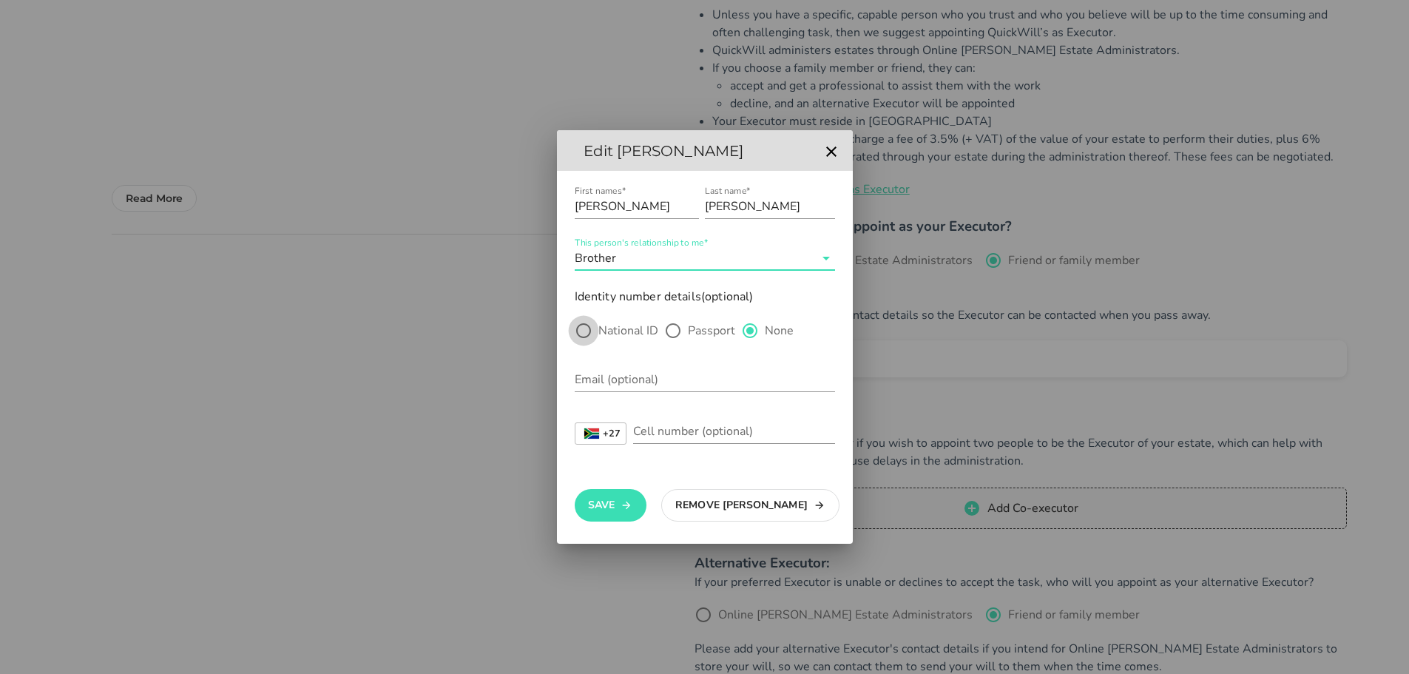
click at [584, 332] on div at bounding box center [583, 330] width 25 height 25
radio input "true"
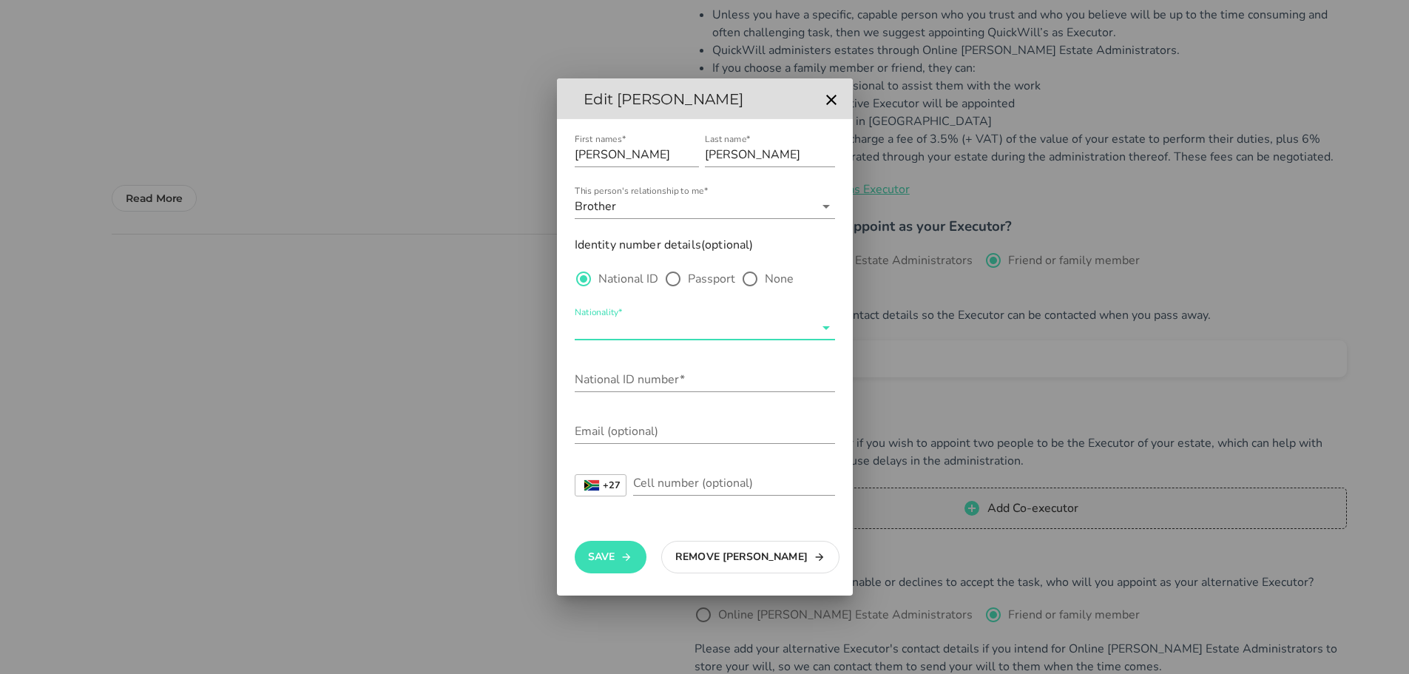
click at [600, 331] on input "Nationality*" at bounding box center [695, 328] width 240 height 24
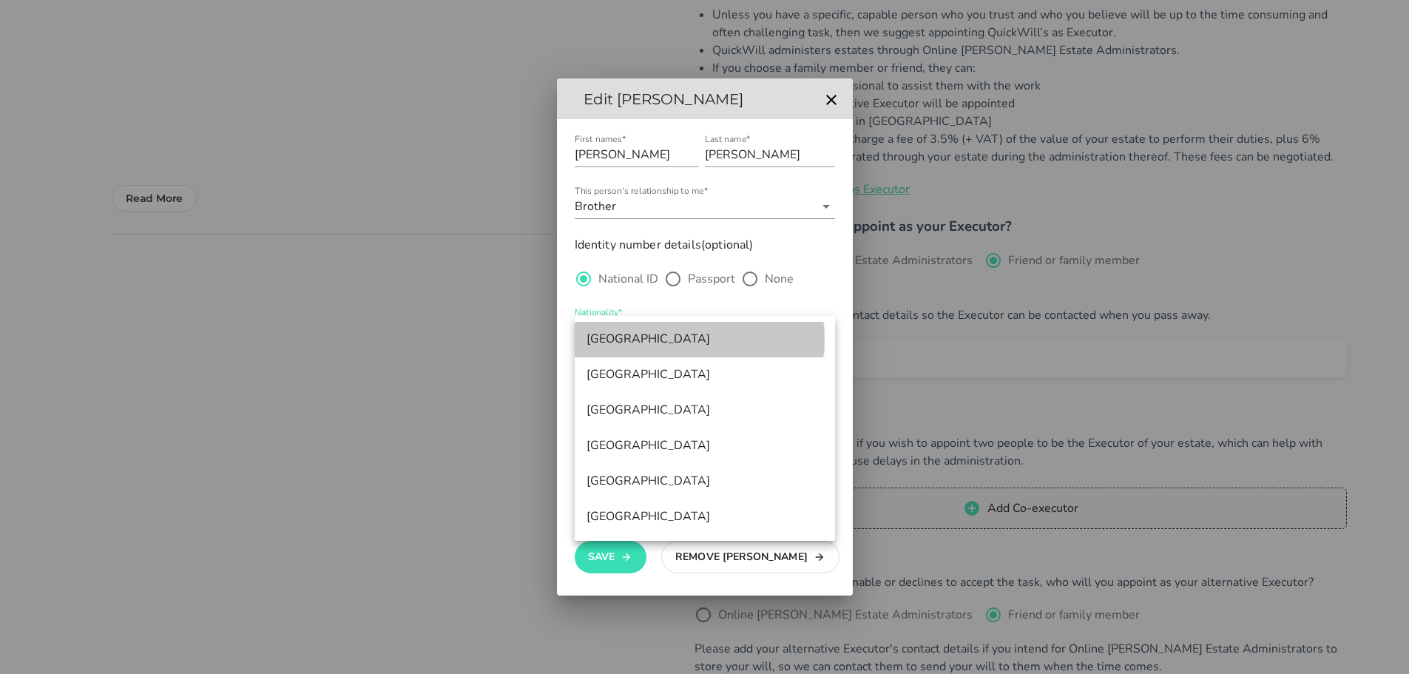
click at [600, 331] on div "[GEOGRAPHIC_DATA]" at bounding box center [704, 339] width 237 height 32
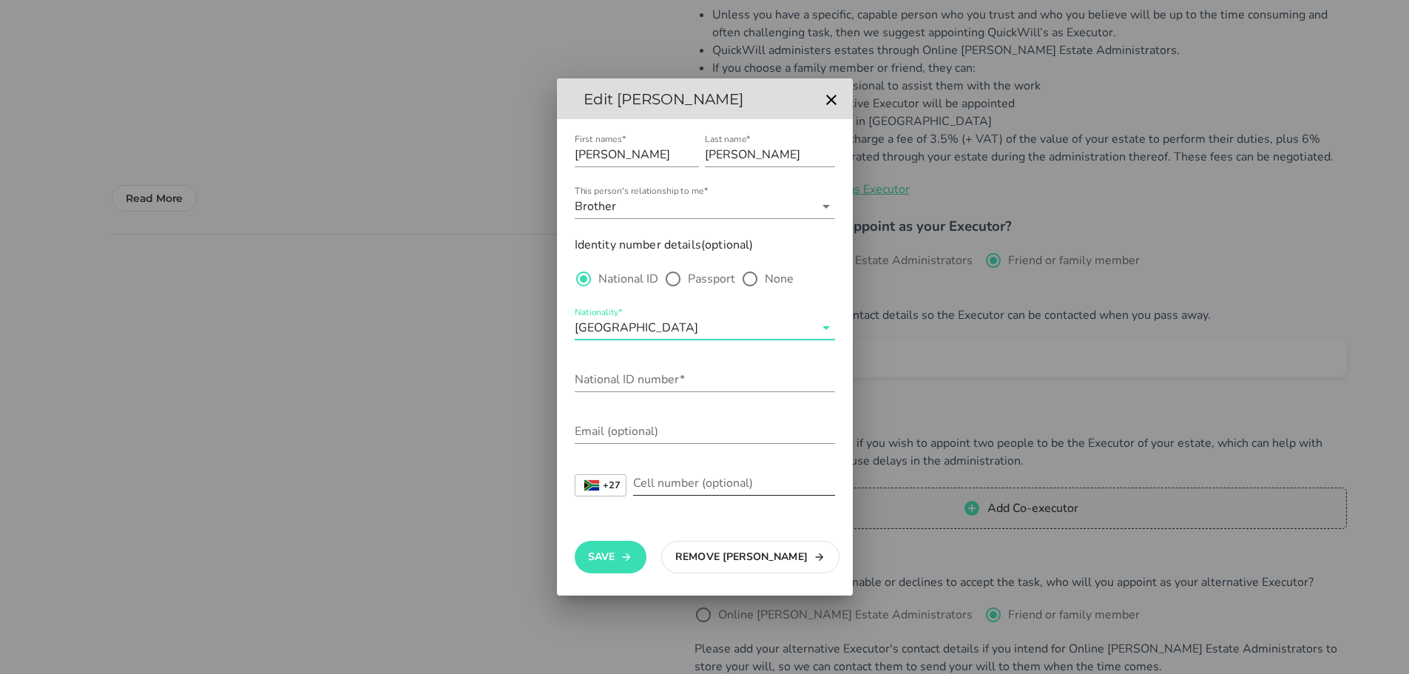
click at [652, 493] on input "Cell number (optional)" at bounding box center [734, 483] width 202 height 24
type input "0748049670"
click at [655, 429] on input "Email (optional)" at bounding box center [705, 431] width 260 height 24
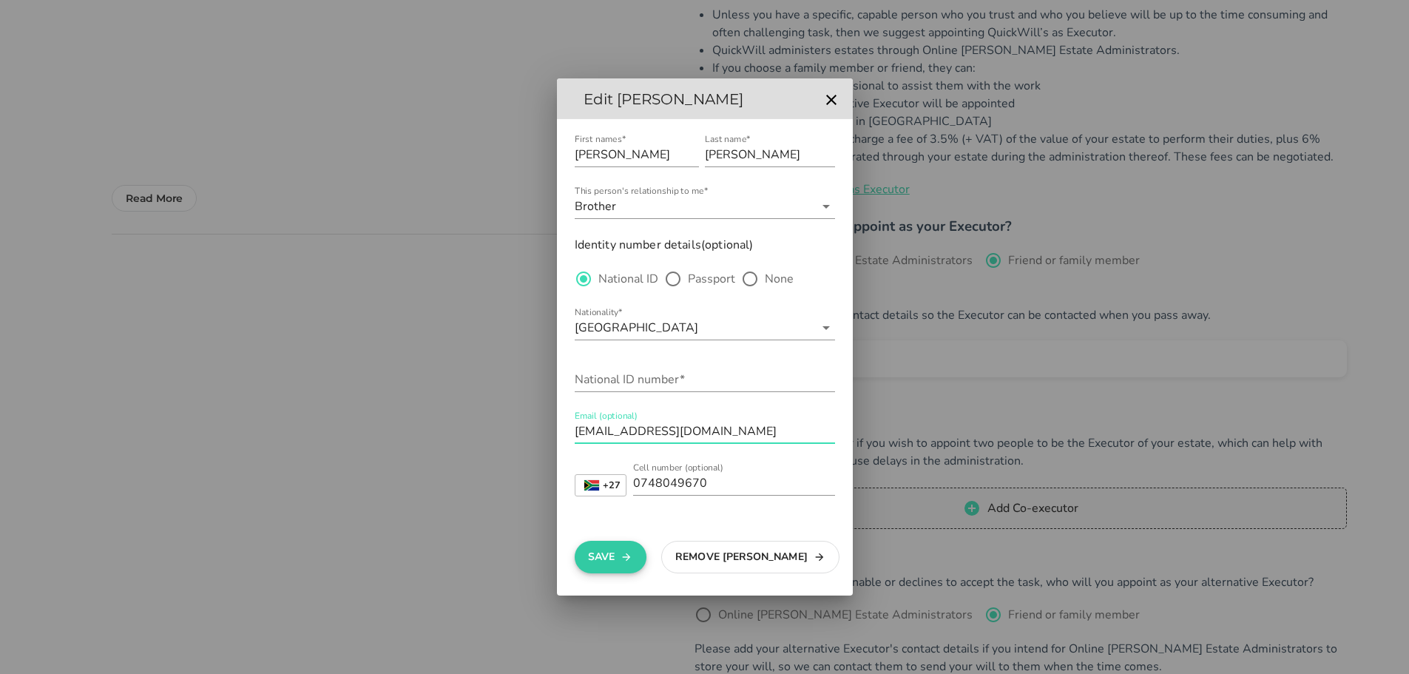
type input "[EMAIL_ADDRESS][DOMAIN_NAME]"
click at [604, 560] on button "Save" at bounding box center [611, 557] width 72 height 33
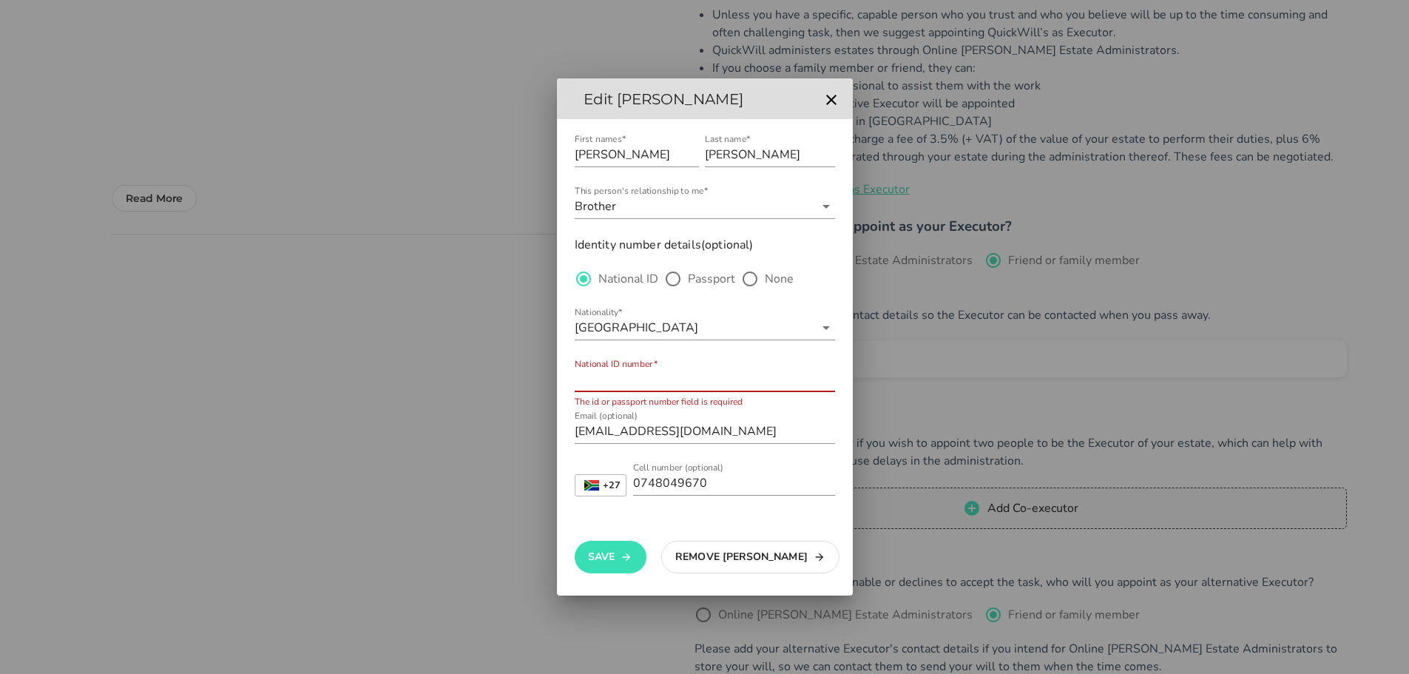
click at [627, 376] on input "National ID number*" at bounding box center [705, 379] width 260 height 24
type input "9804295072082"
click at [619, 555] on button "Save" at bounding box center [611, 557] width 72 height 33
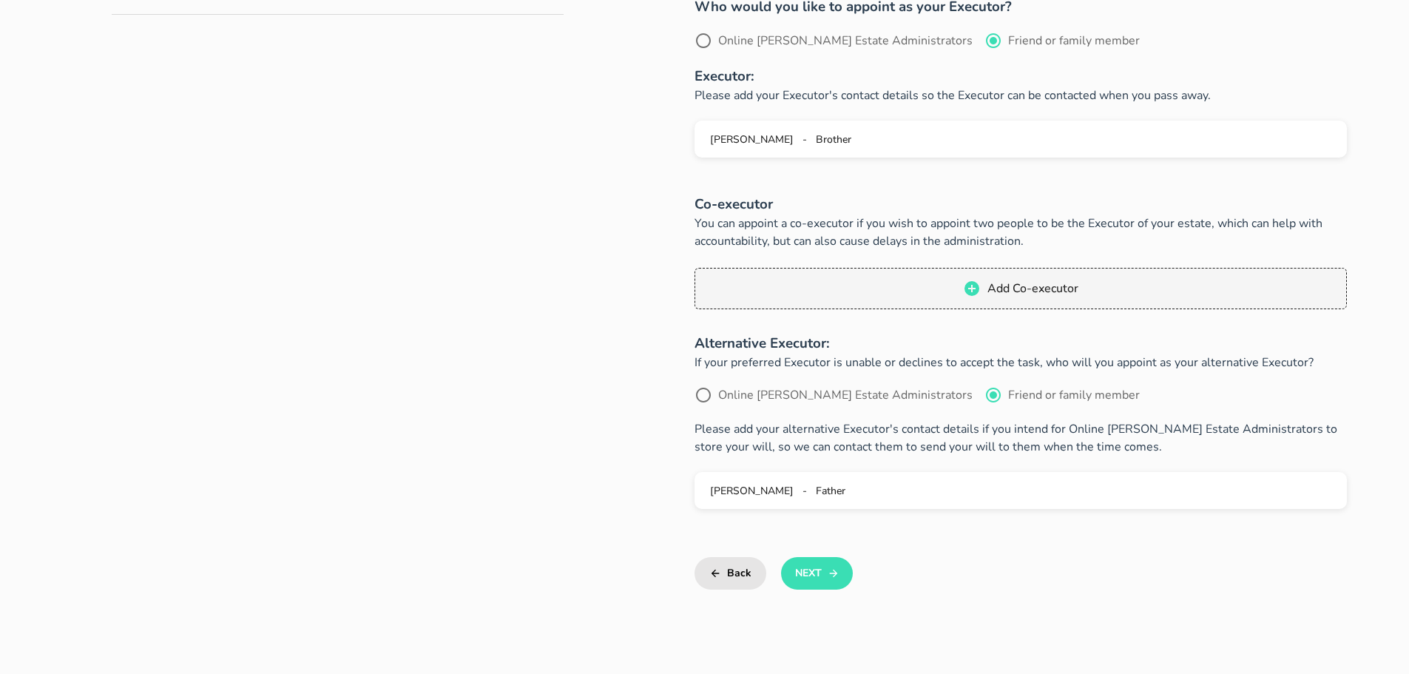
scroll to position [518, 0]
click at [814, 572] on button "Next" at bounding box center [817, 571] width 72 height 33
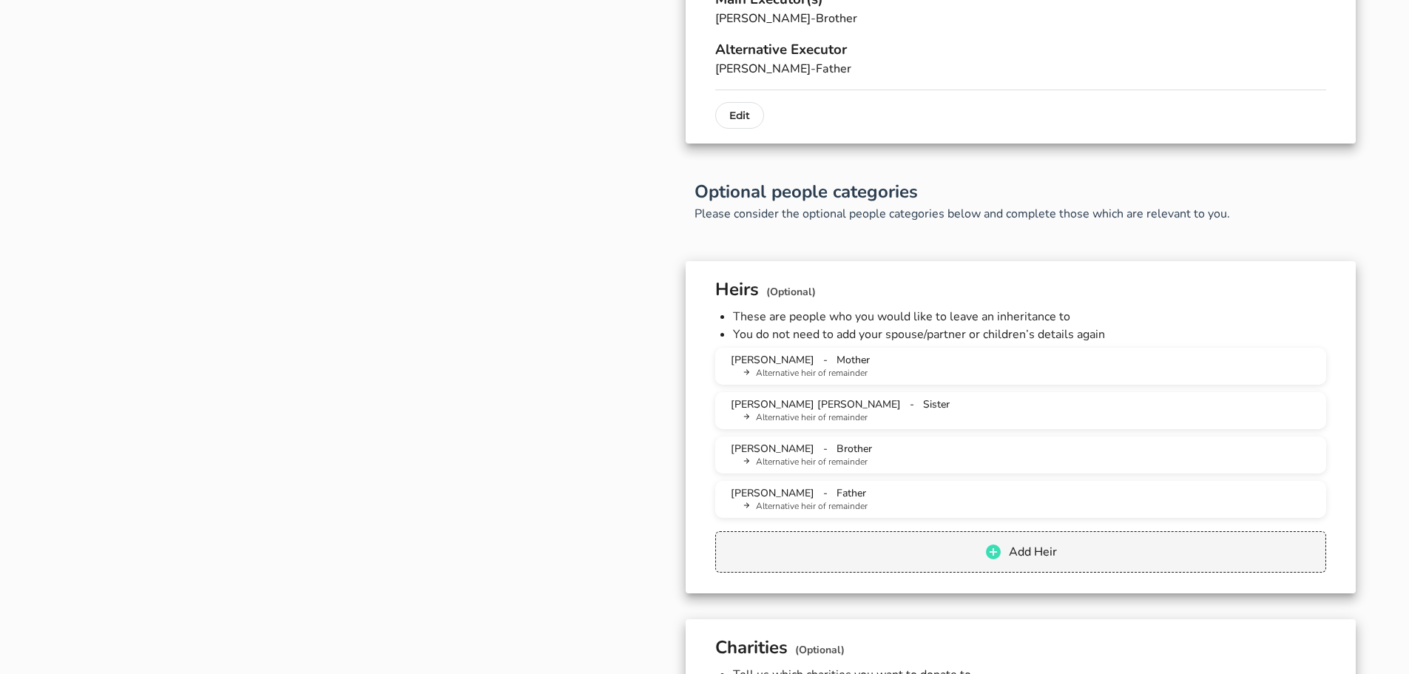
scroll to position [964, 0]
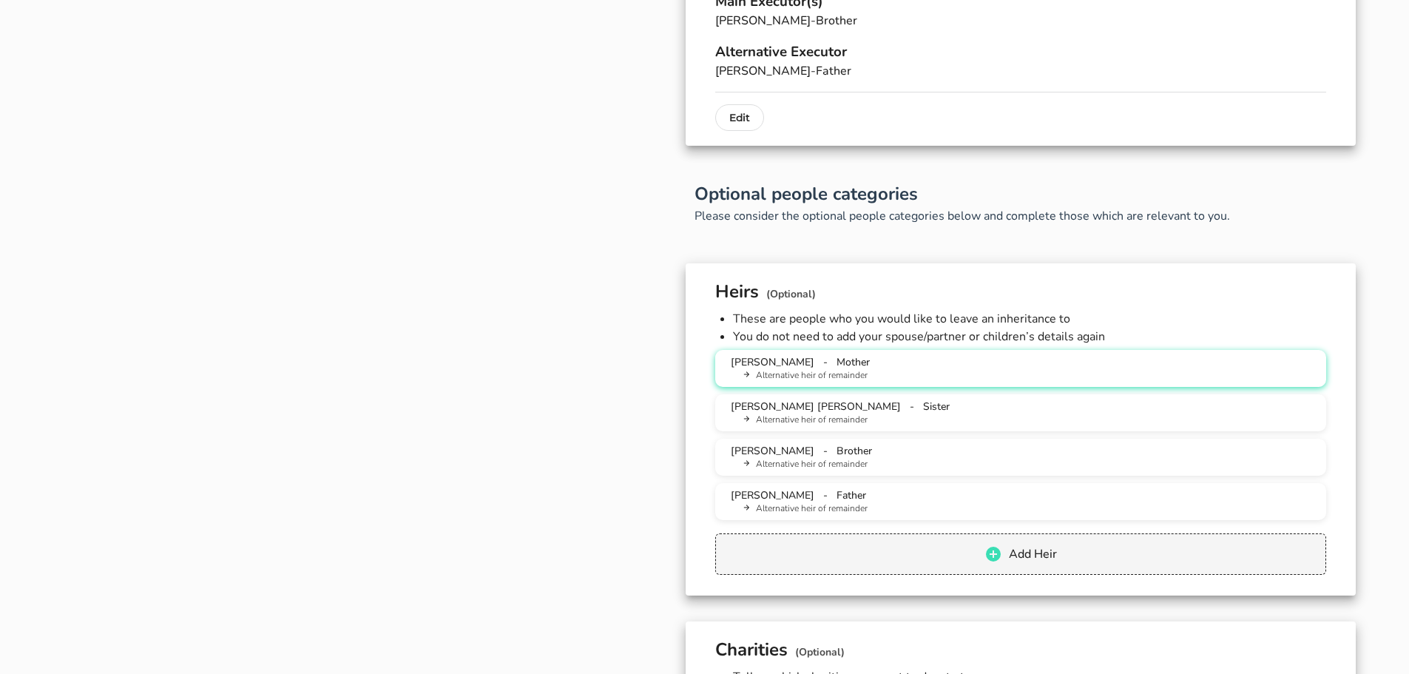
click at [863, 367] on span "Mother" at bounding box center [852, 362] width 33 height 14
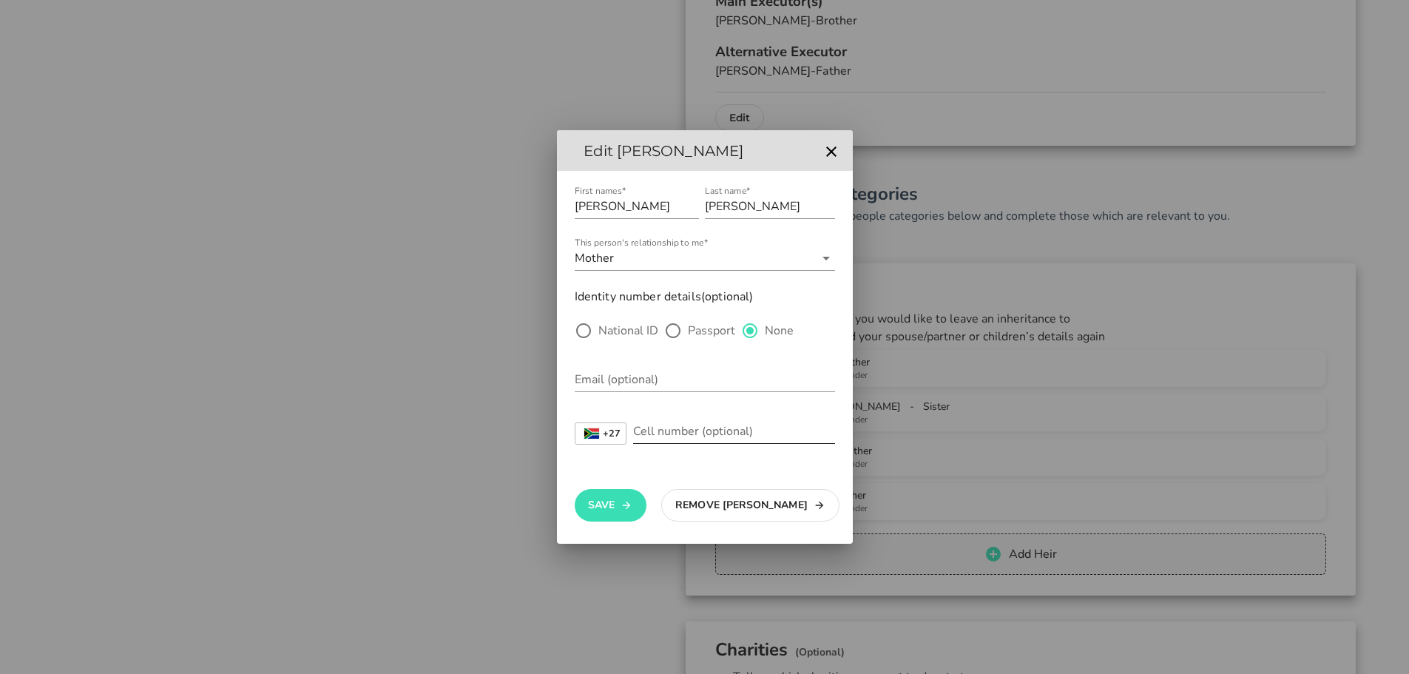
click at [654, 434] on input "Cell number (optional)" at bounding box center [734, 431] width 202 height 24
type input "843116422"
click at [585, 328] on div at bounding box center [583, 330] width 25 height 25
radio input "true"
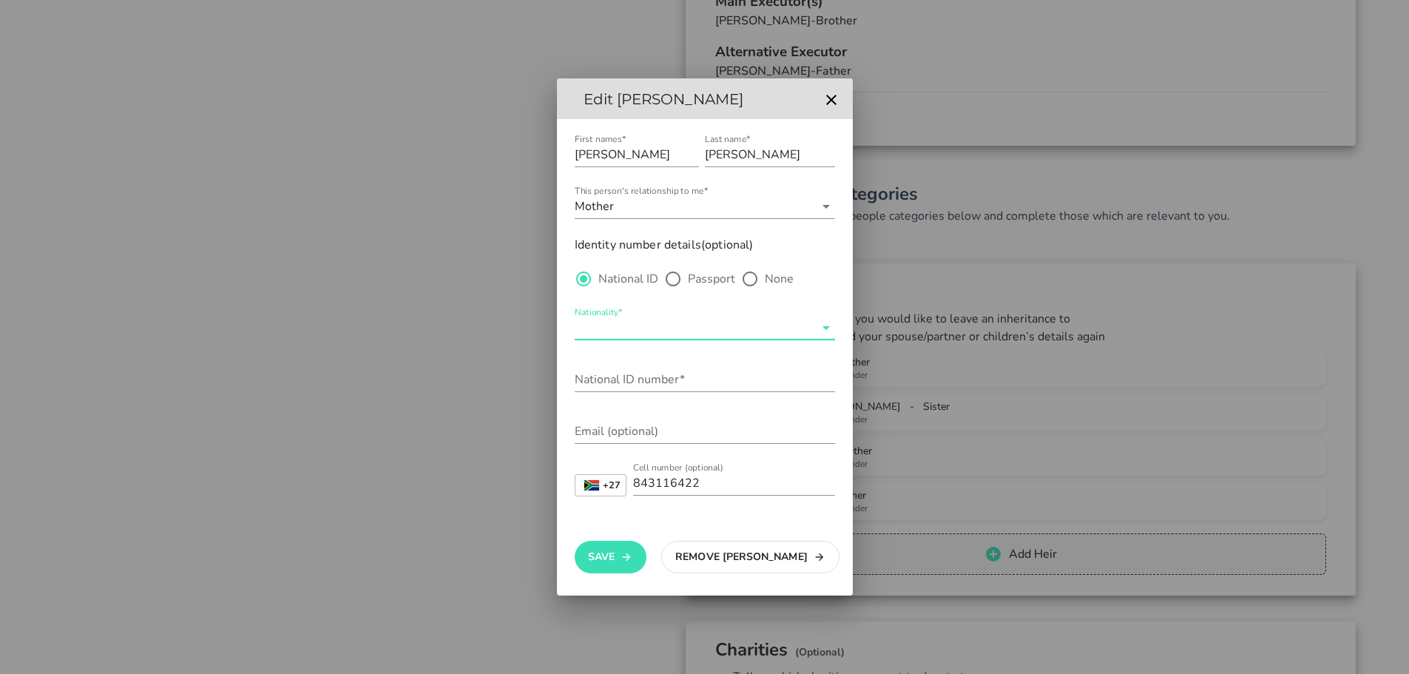
click at [620, 330] on input "Nationality*" at bounding box center [695, 328] width 240 height 24
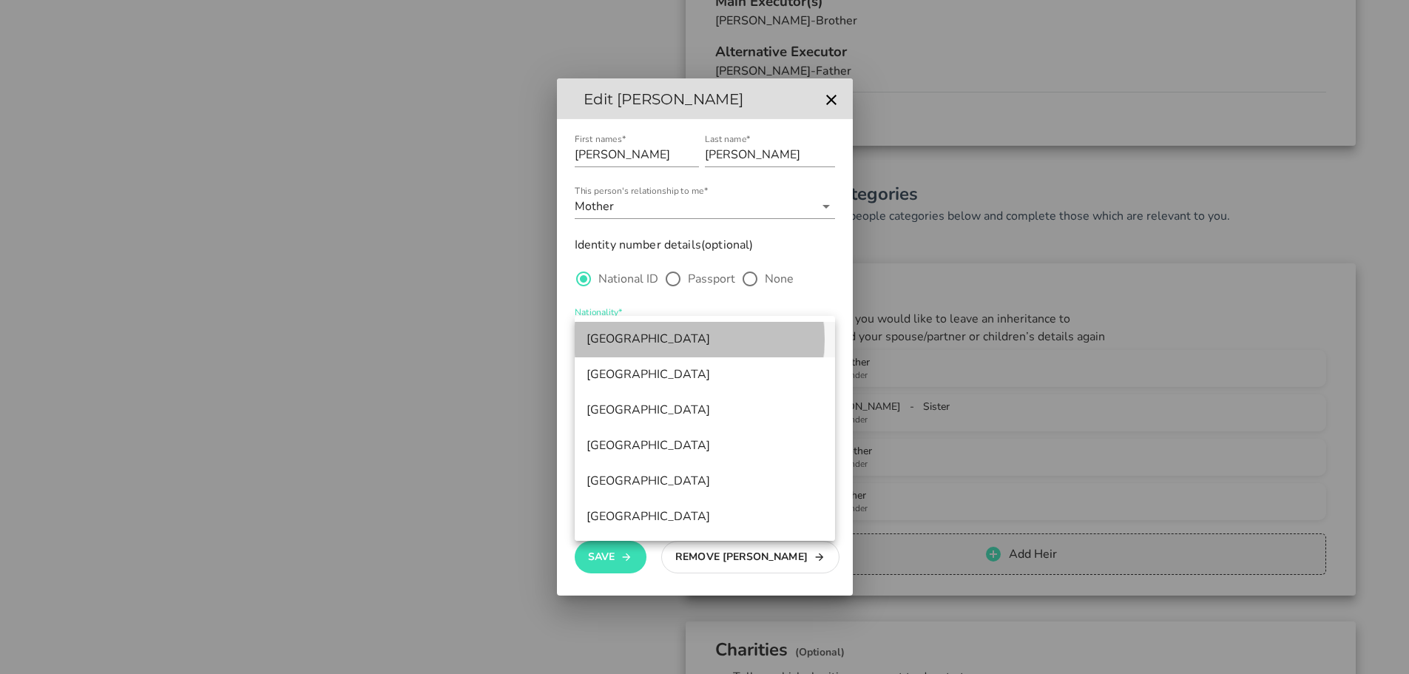
click at [622, 344] on div "[GEOGRAPHIC_DATA]" at bounding box center [704, 339] width 237 height 14
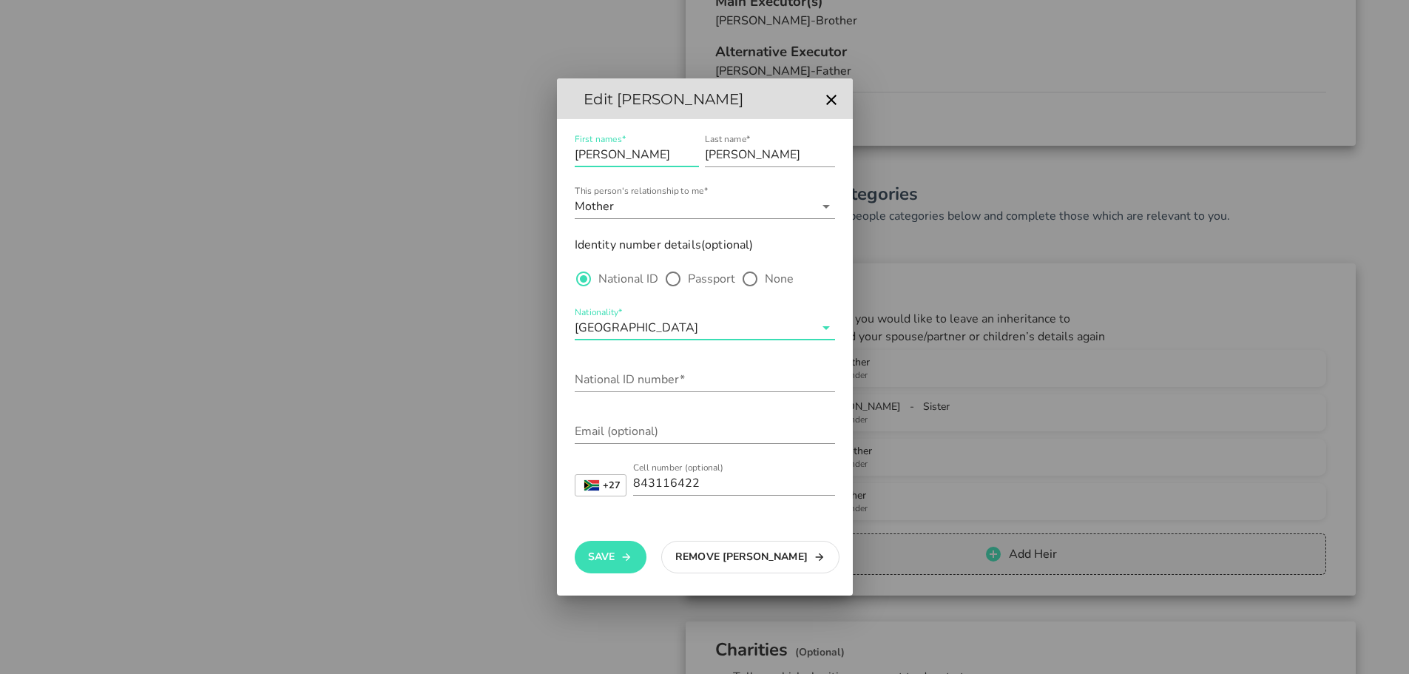
click at [611, 155] on input "[PERSON_NAME]" at bounding box center [637, 155] width 124 height 24
click at [632, 156] on input "[PERSON_NAME]" at bounding box center [637, 155] width 124 height 24
type input "[PERSON_NAME] [PERSON_NAME]"
click at [616, 381] on input "National ID number*" at bounding box center [705, 379] width 260 height 24
click at [611, 422] on div "Email (optional)" at bounding box center [705, 431] width 260 height 24
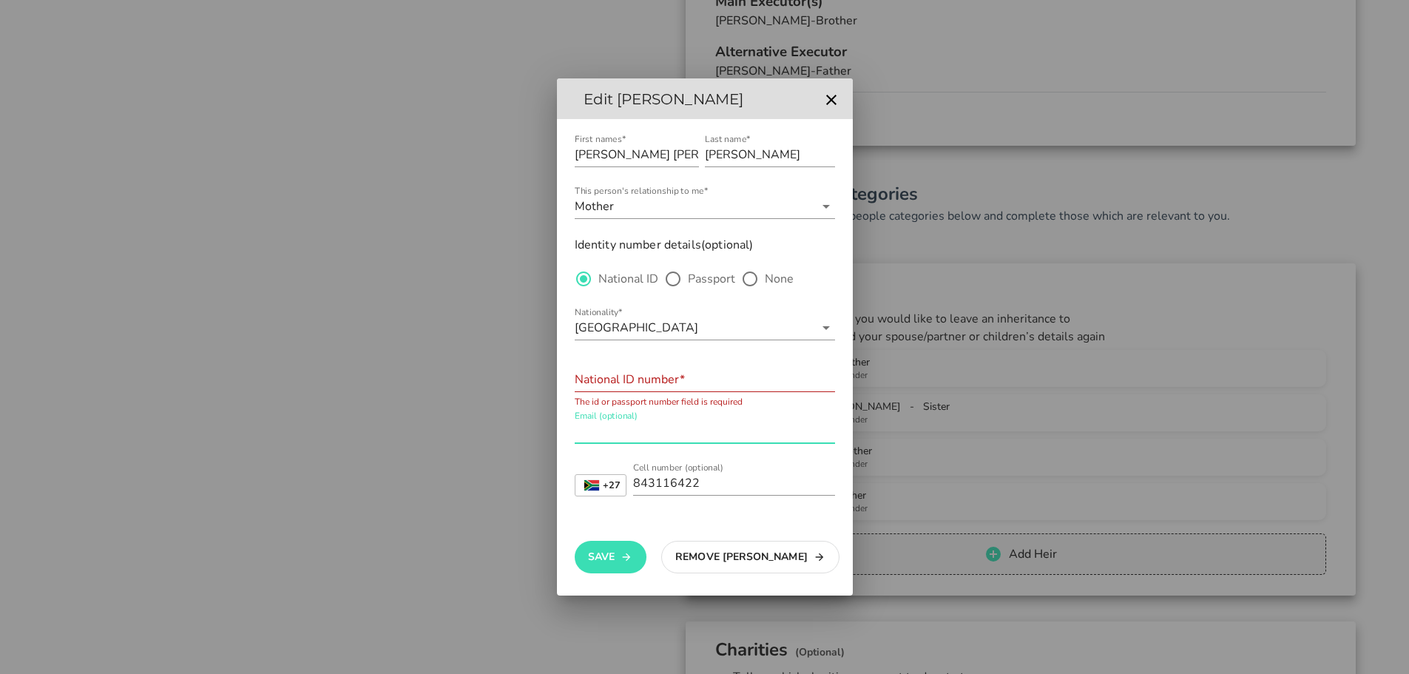
click at [628, 381] on input "National ID number*" at bounding box center [705, 379] width 260 height 24
type input "620717"
click at [750, 274] on div at bounding box center [749, 278] width 25 height 25
radio input "false"
radio input "true"
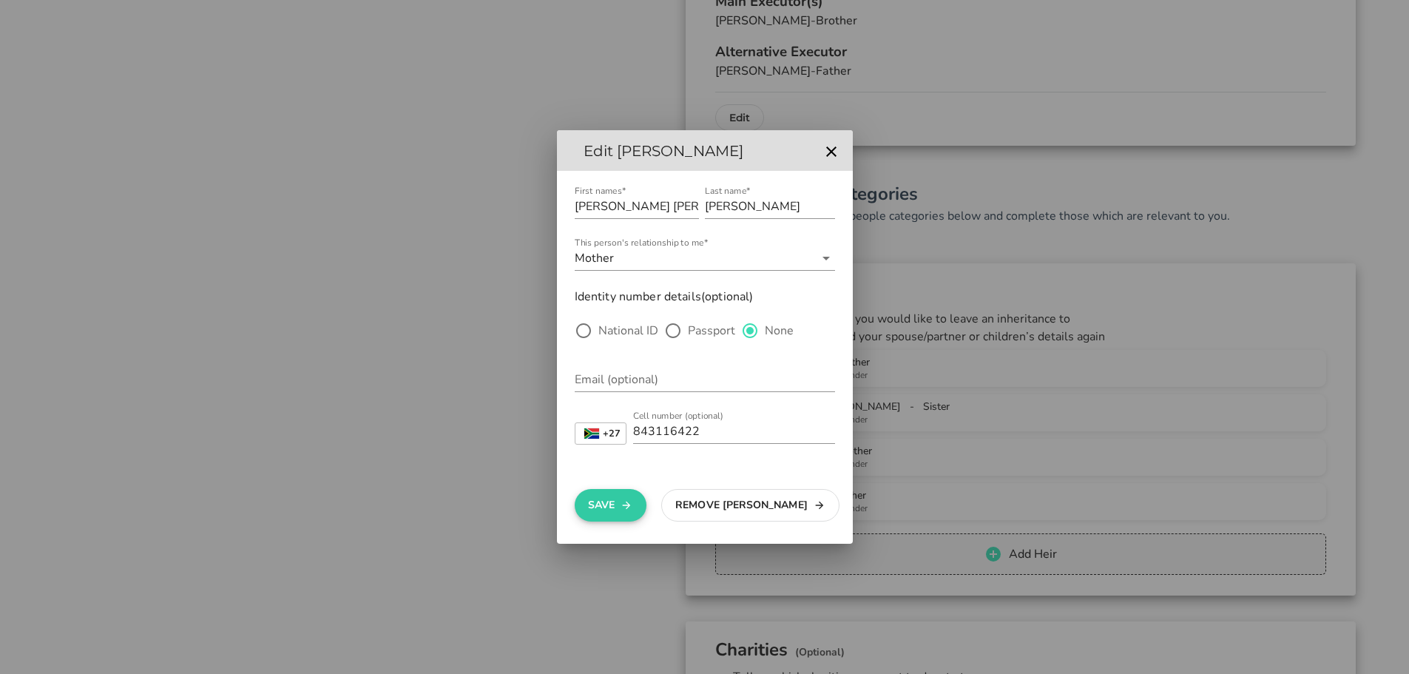
click at [616, 504] on button "Save" at bounding box center [611, 505] width 72 height 33
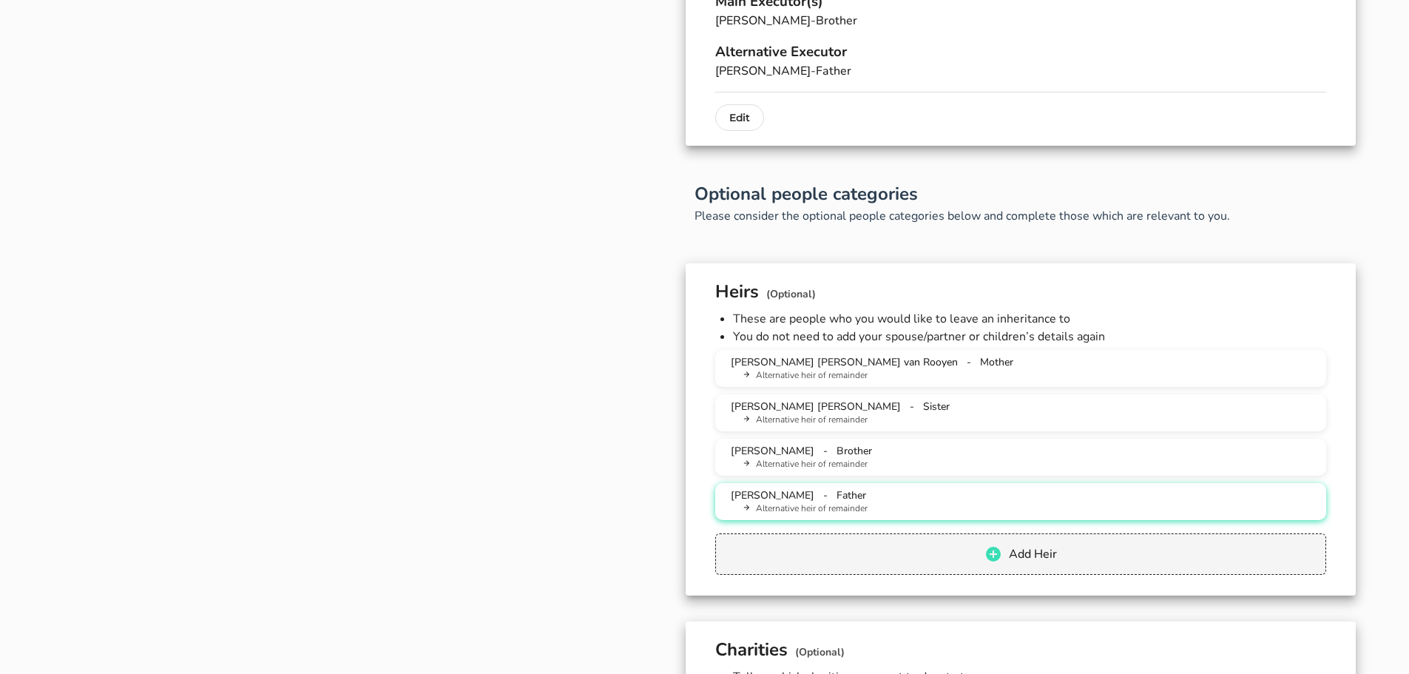
click at [831, 498] on div "[PERSON_NAME] - Father Alternative heir of remainder" at bounding box center [1020, 501] width 587 height 27
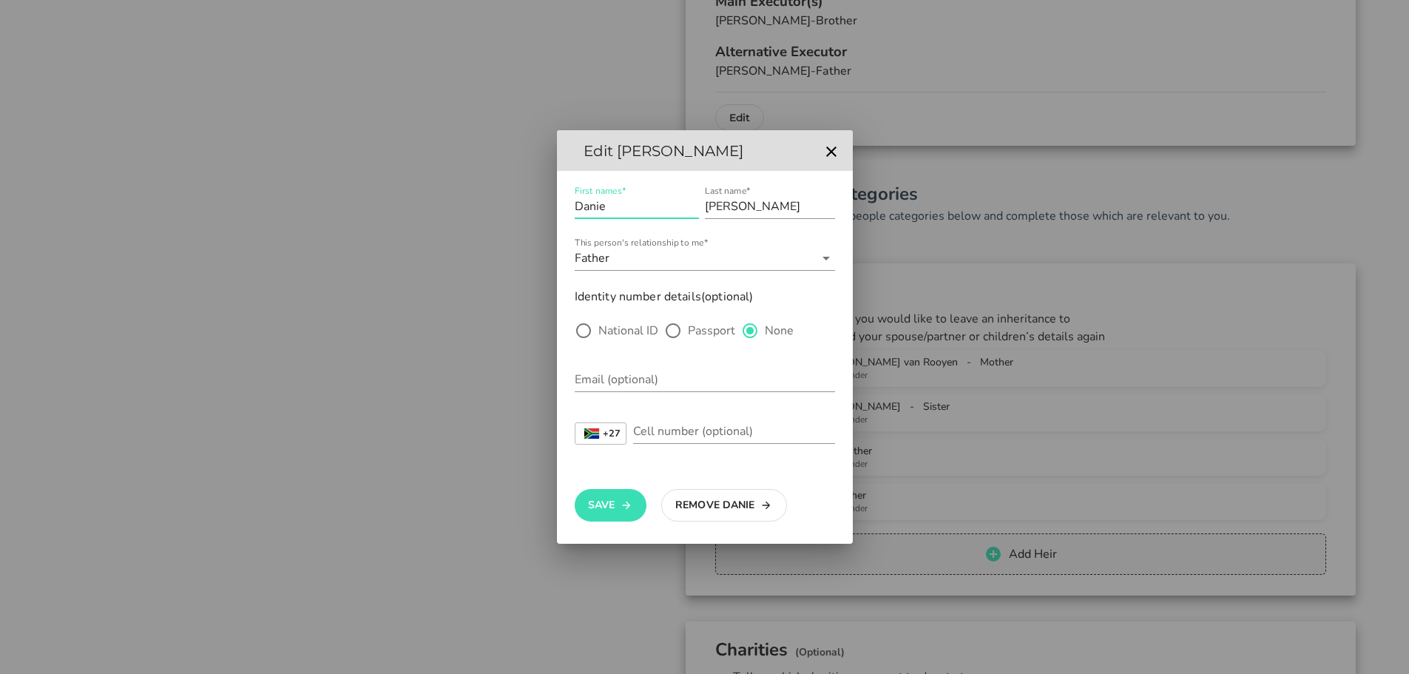
click at [627, 215] on input "Danie" at bounding box center [637, 206] width 124 height 24
type input "[PERSON_NAME] [PERSON_NAME]"
click at [613, 332] on label "National ID" at bounding box center [628, 330] width 60 height 15
radio input "true"
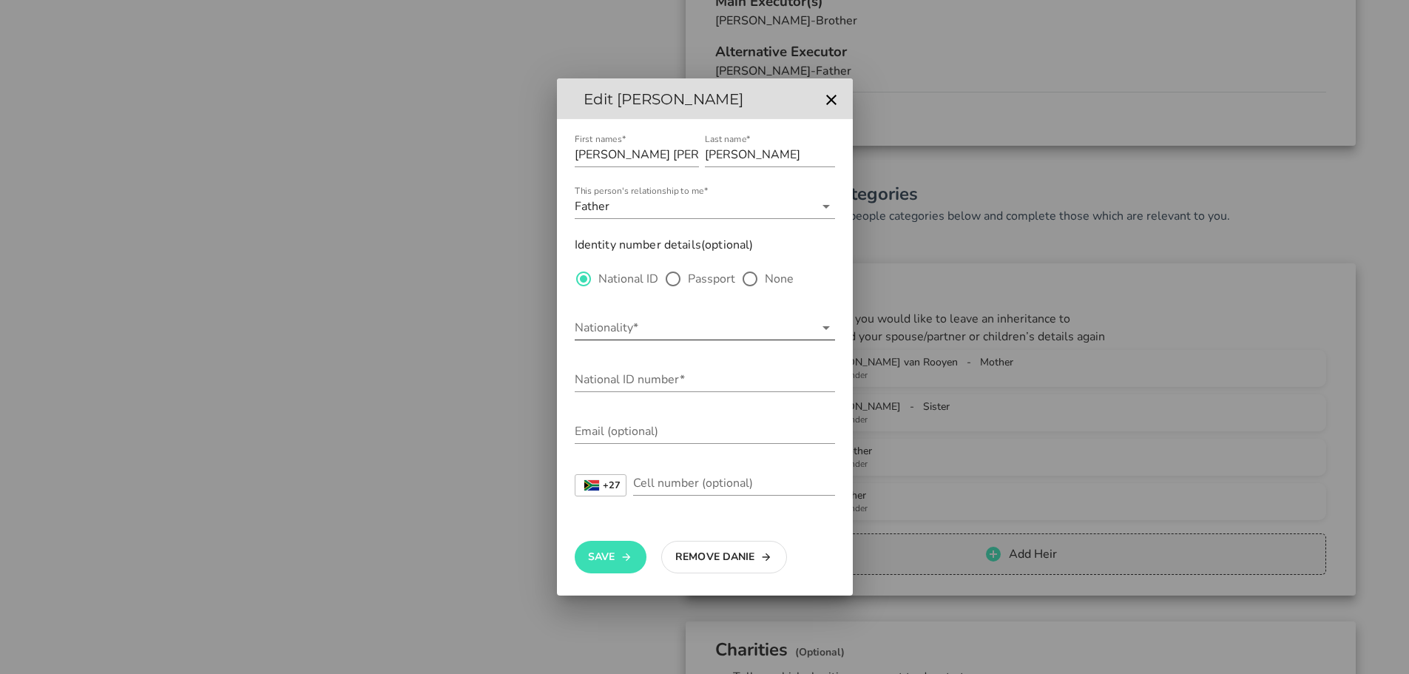
click at [603, 327] on input "Nationality*" at bounding box center [695, 328] width 240 height 24
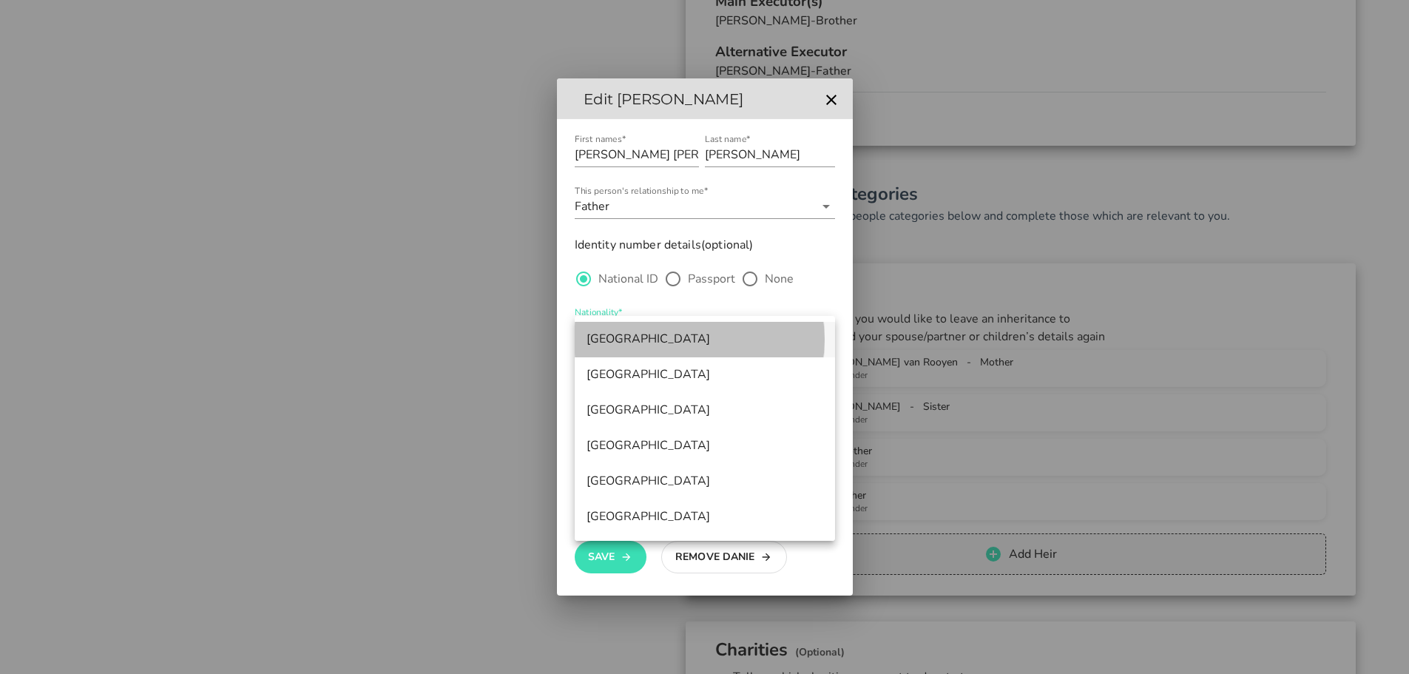
click at [601, 342] on div "[GEOGRAPHIC_DATA]" at bounding box center [704, 339] width 237 height 14
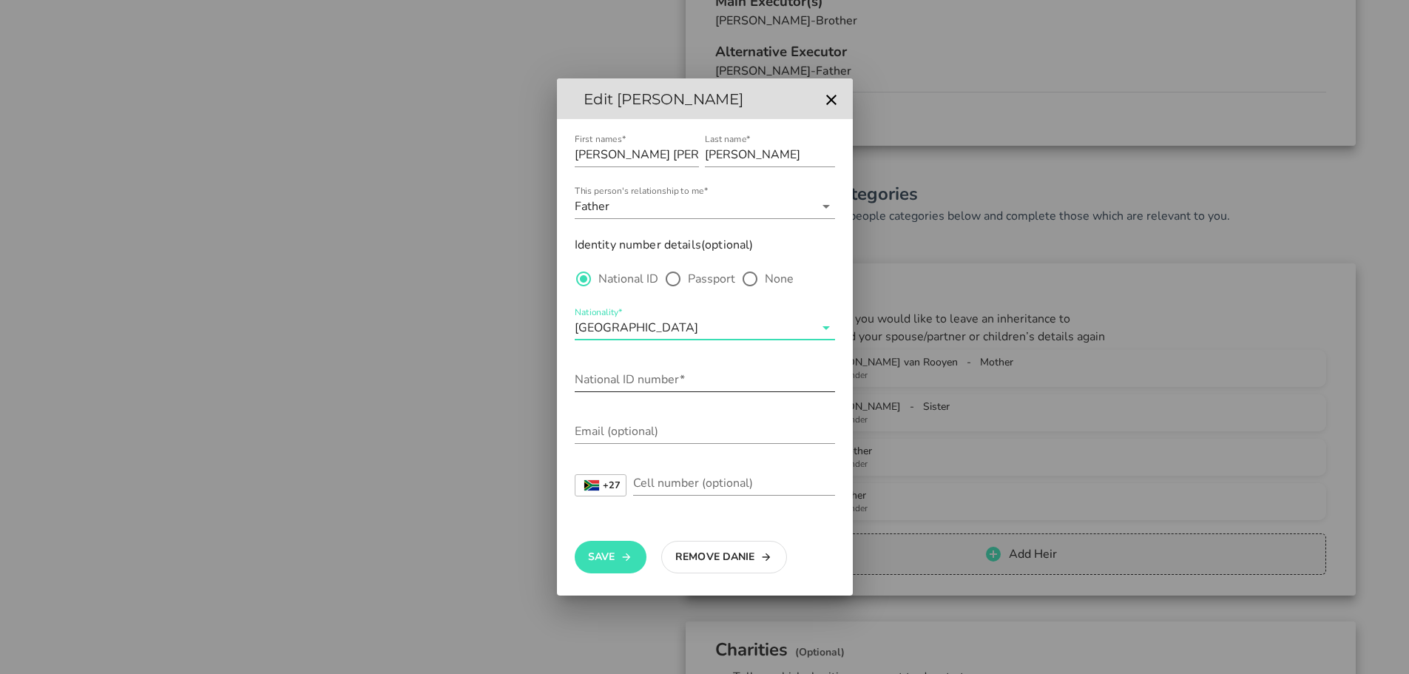
click at [604, 379] on input "National ID number*" at bounding box center [705, 379] width 260 height 24
click at [665, 481] on div "Cell number (optional)" at bounding box center [734, 483] width 202 height 24
click at [578, 379] on input "607035023089" at bounding box center [705, 379] width 260 height 24
type input "[CREDIT_CARD_NUMBER]"
click at [652, 485] on input "Cell number (optional)" at bounding box center [734, 483] width 202 height 24
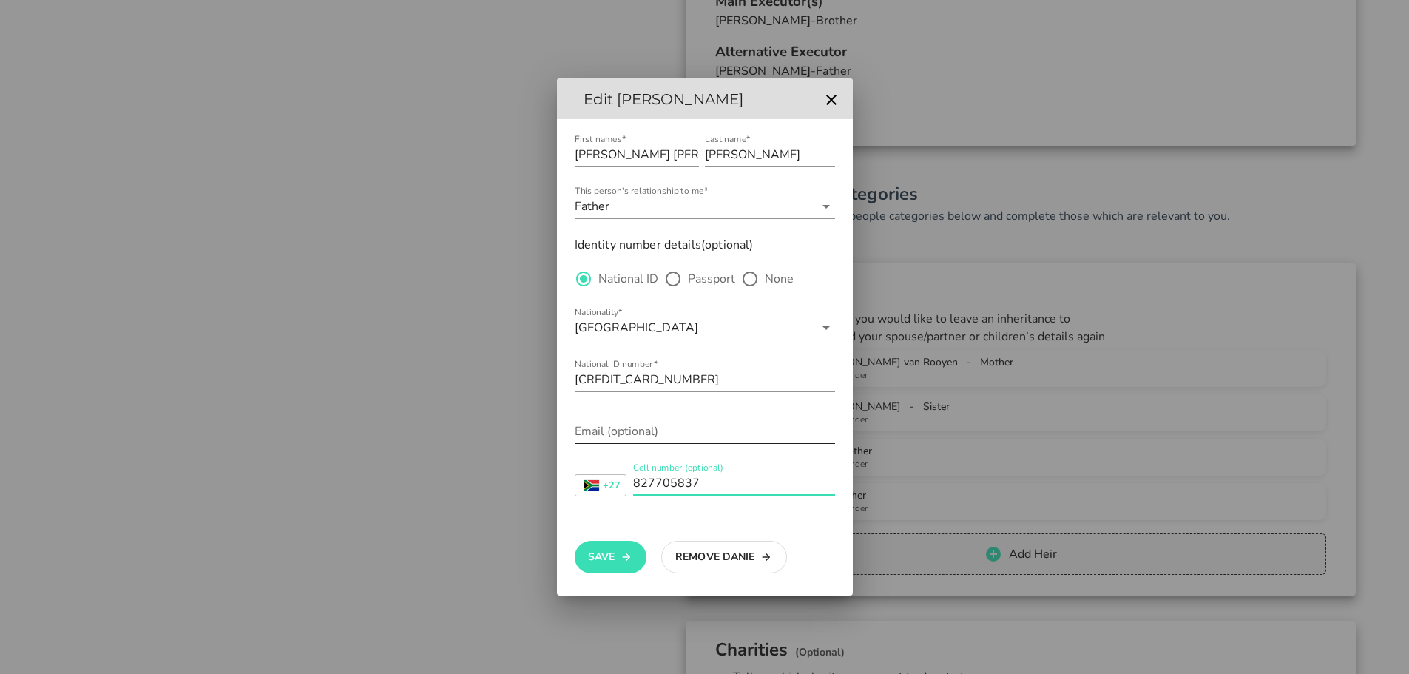
type input "827705837"
click at [609, 435] on input "Email (optional)" at bounding box center [705, 431] width 260 height 24
click at [580, 433] on input "Email (optional)" at bounding box center [705, 431] width 260 height 24
type input "[EMAIL_ADDRESS][DOMAIN_NAME]"
click at [622, 548] on icon "button" at bounding box center [626, 557] width 12 height 18
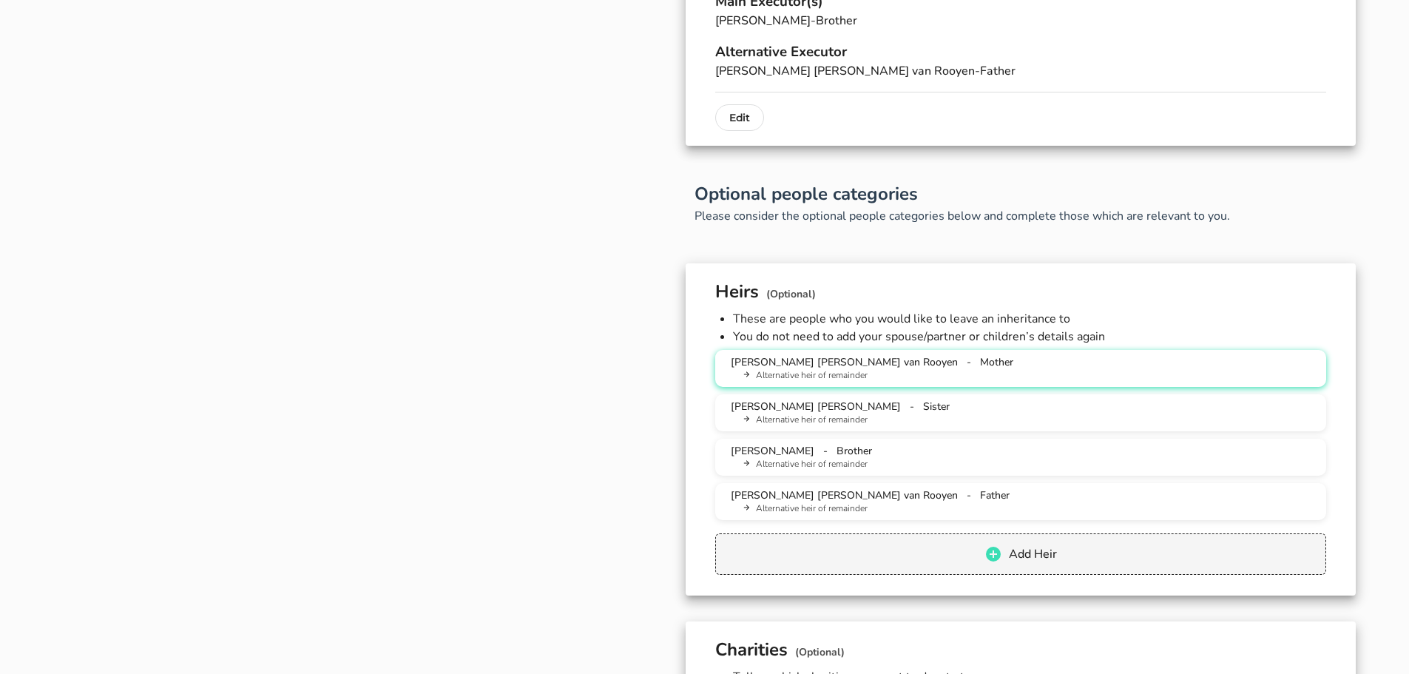
click at [841, 367] on span "[PERSON_NAME] [PERSON_NAME] van Rooyen" at bounding box center [844, 362] width 227 height 14
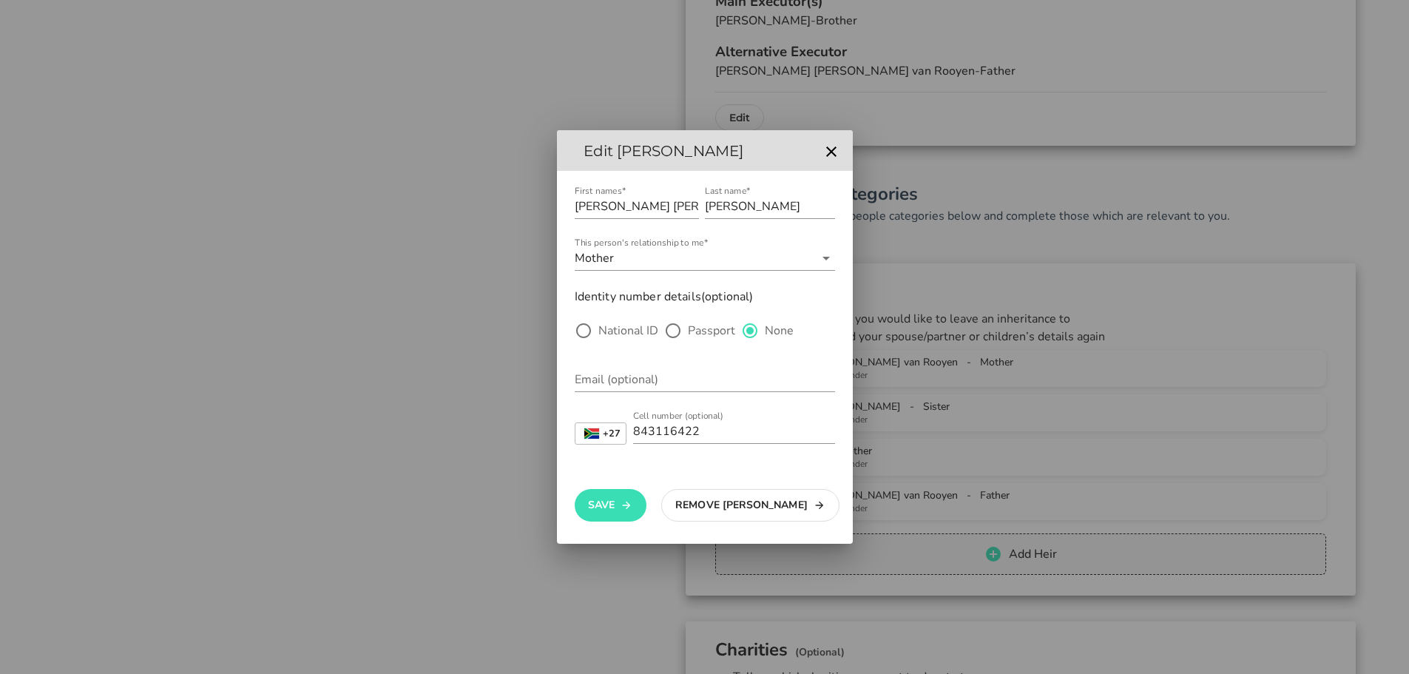
click at [610, 331] on label "National ID" at bounding box center [628, 330] width 60 height 15
radio input "true"
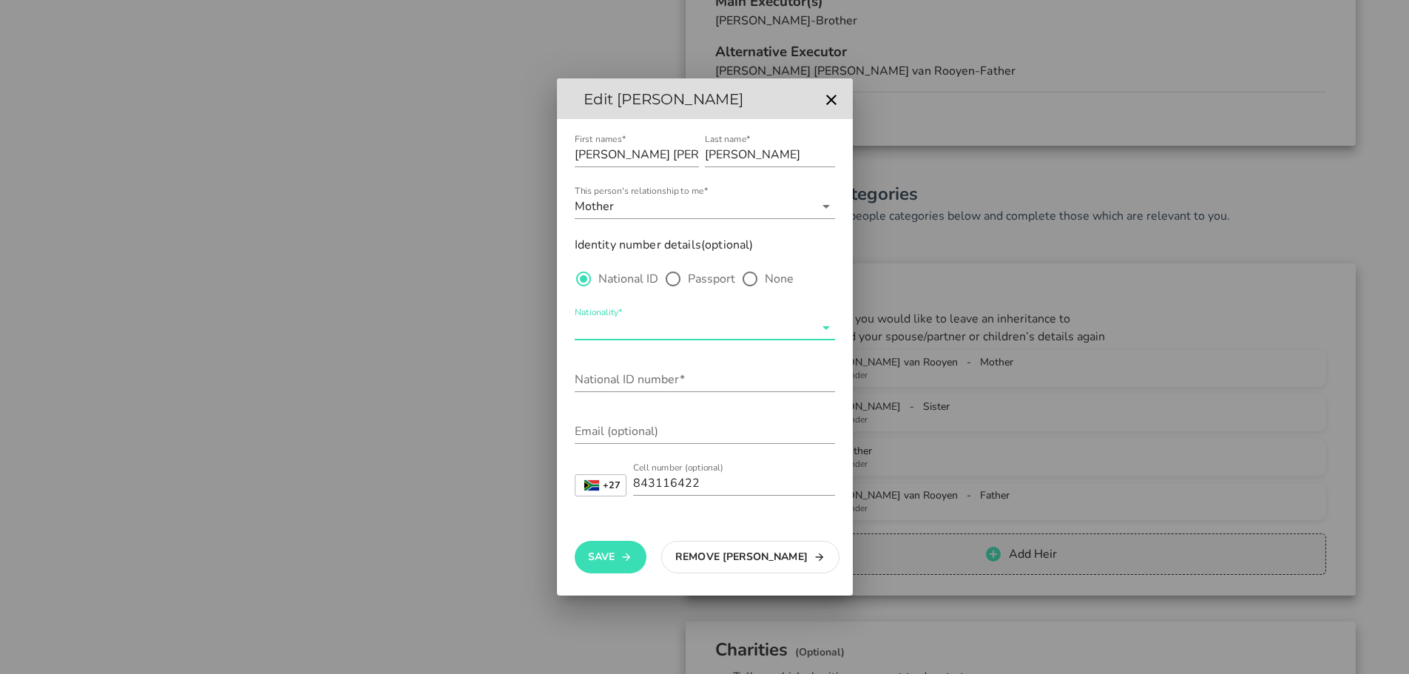
click at [611, 323] on input "Nationality*" at bounding box center [695, 328] width 240 height 24
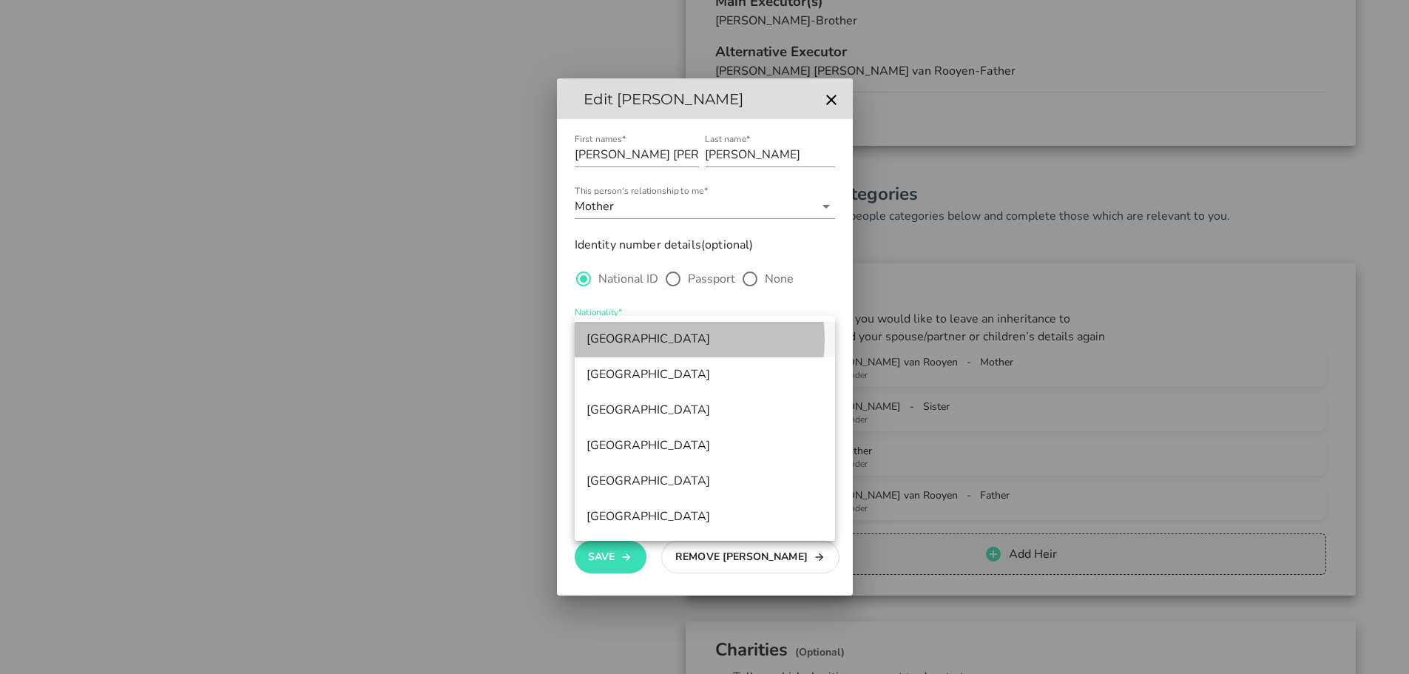
click at [611, 345] on div "[GEOGRAPHIC_DATA]" at bounding box center [704, 339] width 237 height 14
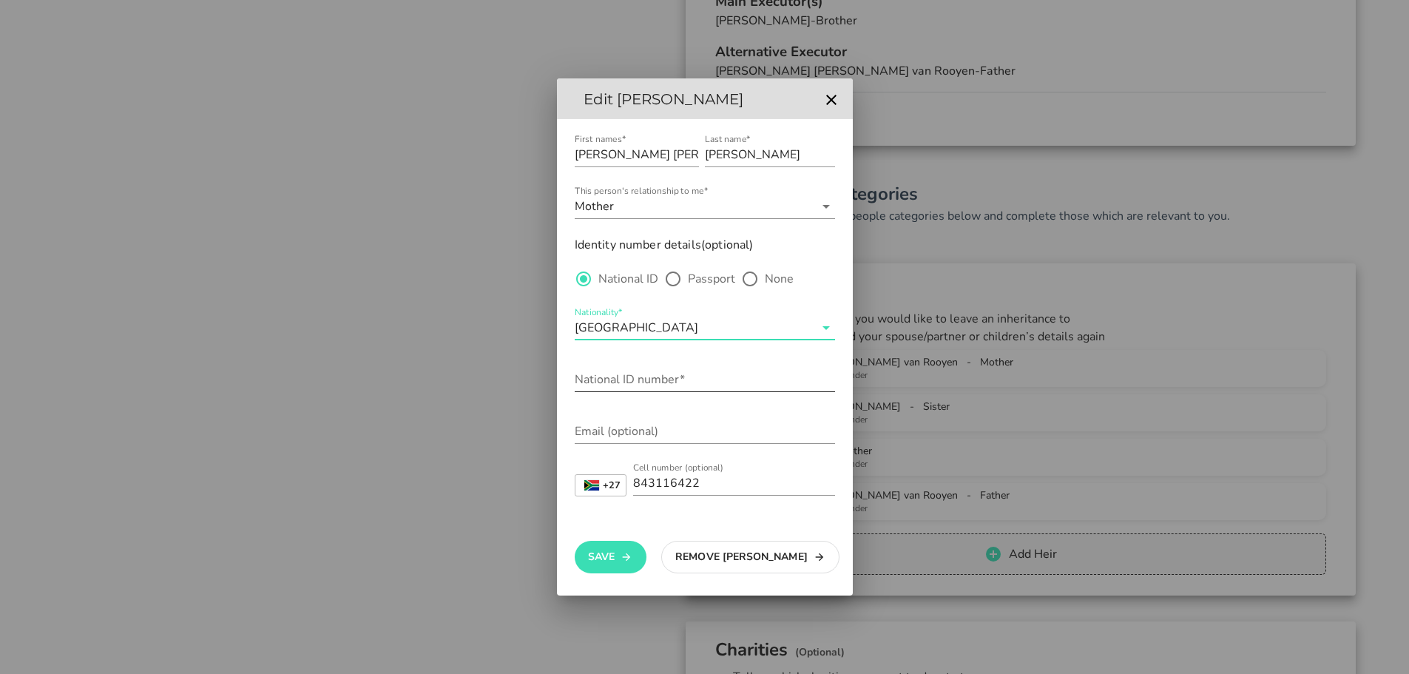
click at [607, 382] on input "National ID number*" at bounding box center [705, 379] width 260 height 24
type input "[CREDIT_CARD_NUMBER]"
click at [593, 548] on button "Save" at bounding box center [611, 557] width 72 height 33
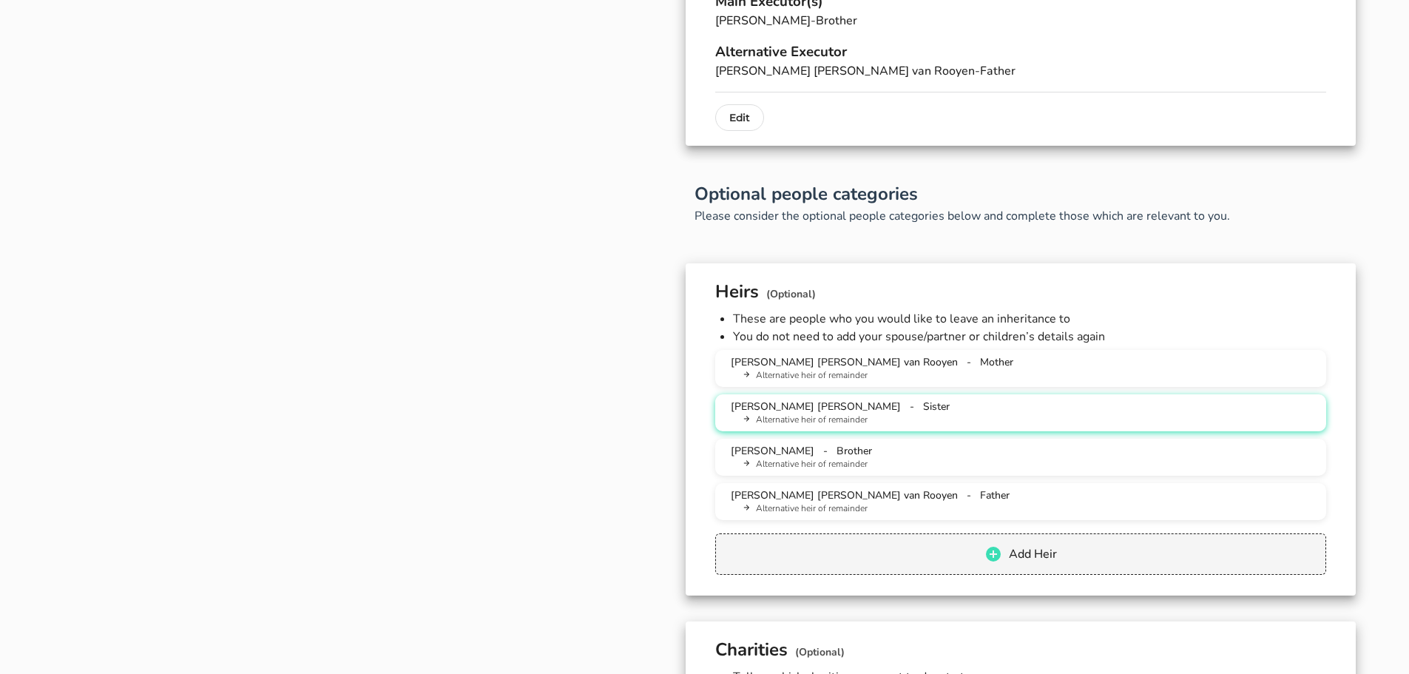
click at [926, 412] on div "[PERSON_NAME] [PERSON_NAME] - Sister Alternative heir of remainder" at bounding box center [1020, 412] width 587 height 27
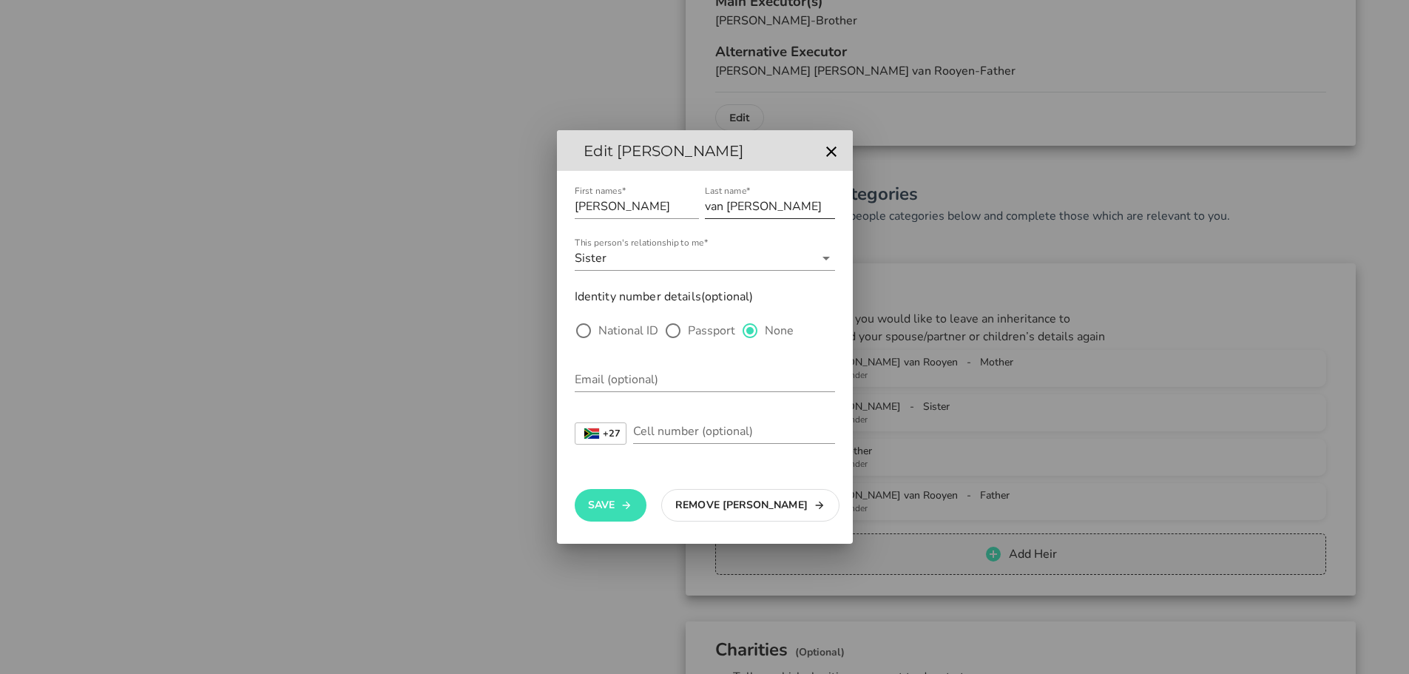
click at [793, 206] on input "van [PERSON_NAME]" at bounding box center [770, 206] width 130 height 24
type input "[PERSON_NAME]"
click at [619, 323] on label "National ID" at bounding box center [628, 330] width 60 height 15
radio input "true"
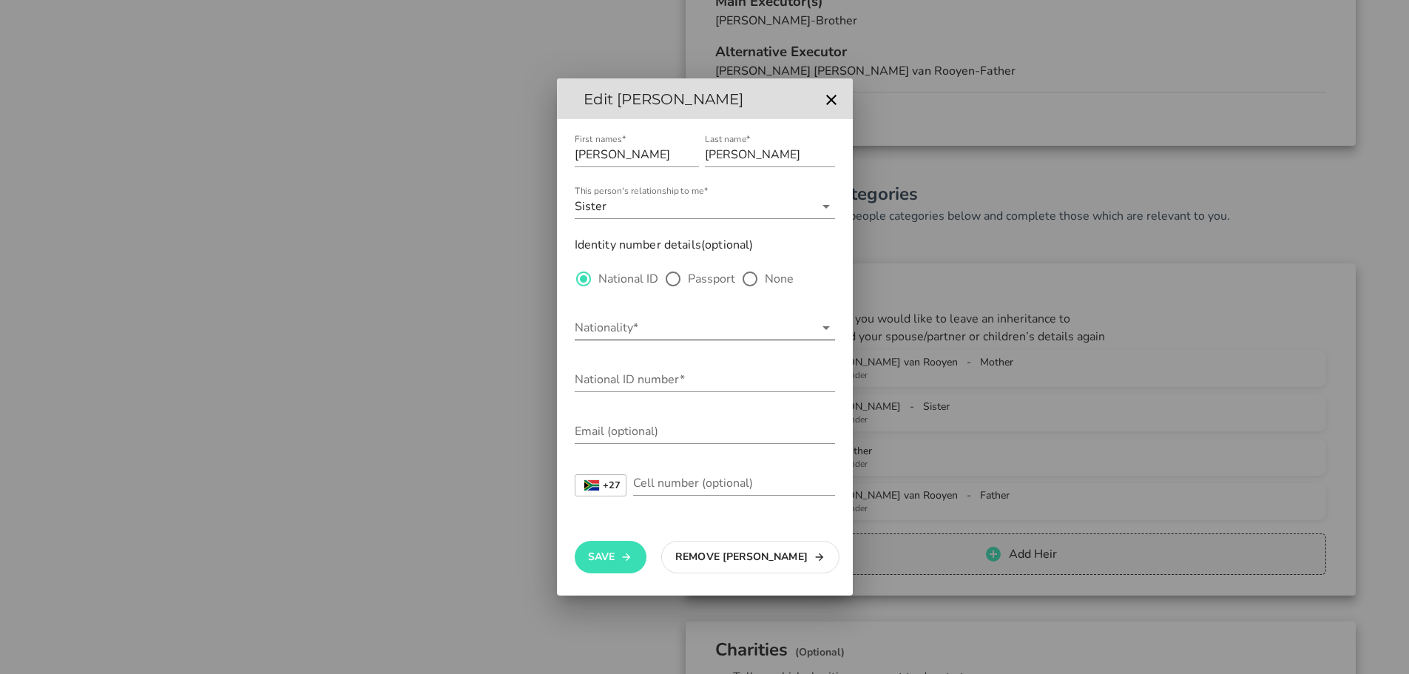
click at [613, 329] on input "Nationality*" at bounding box center [695, 328] width 240 height 24
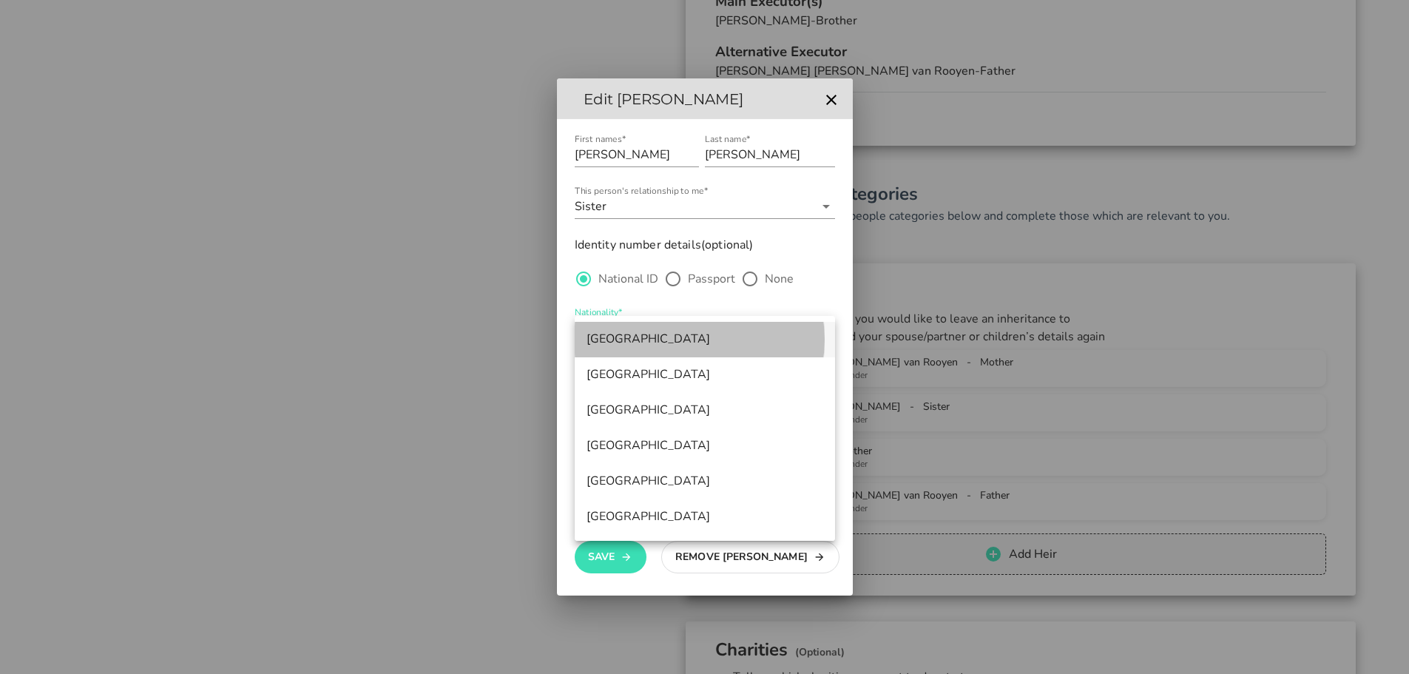
click at [612, 346] on div "[GEOGRAPHIC_DATA]" at bounding box center [704, 339] width 237 height 14
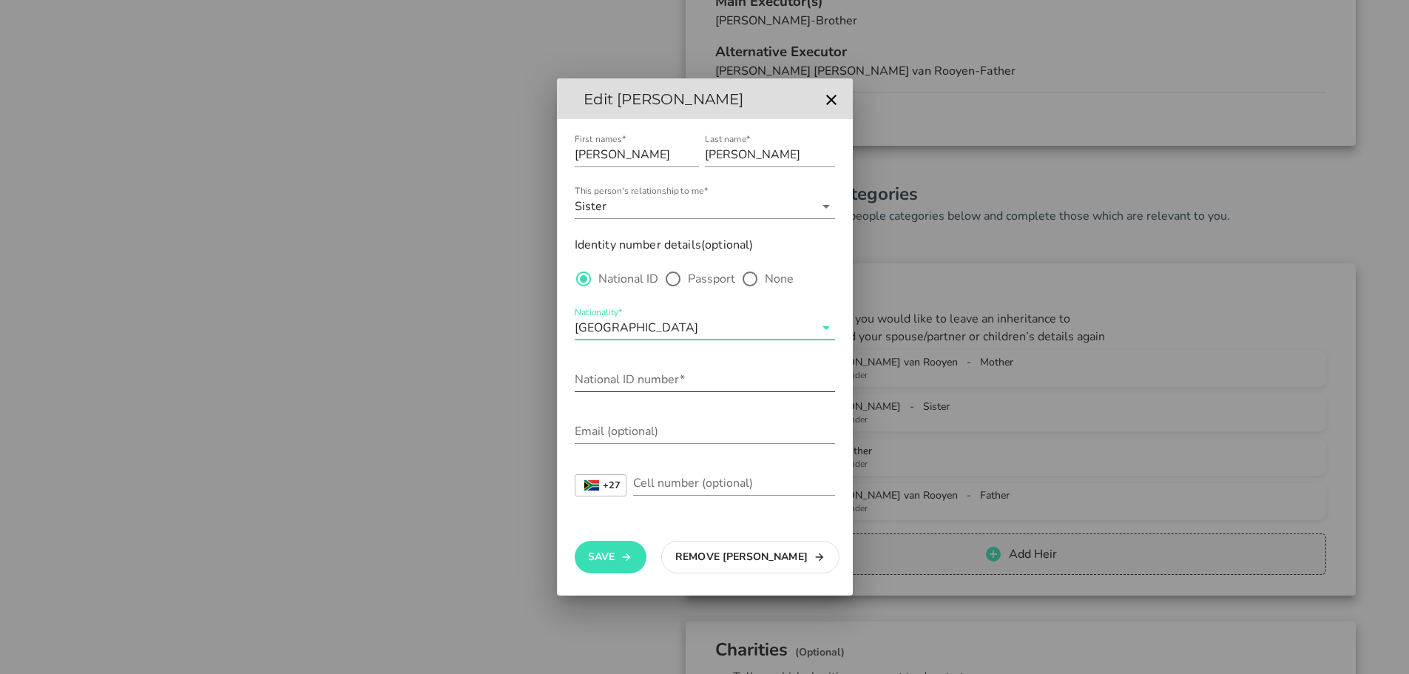
click at [609, 383] on input "National ID number*" at bounding box center [705, 379] width 260 height 24
type input "9101140064087"
click at [653, 494] on input "Cell number (optional)" at bounding box center [734, 483] width 202 height 24
type input "729900083"
click at [631, 433] on input "Email (optional)" at bounding box center [705, 431] width 260 height 24
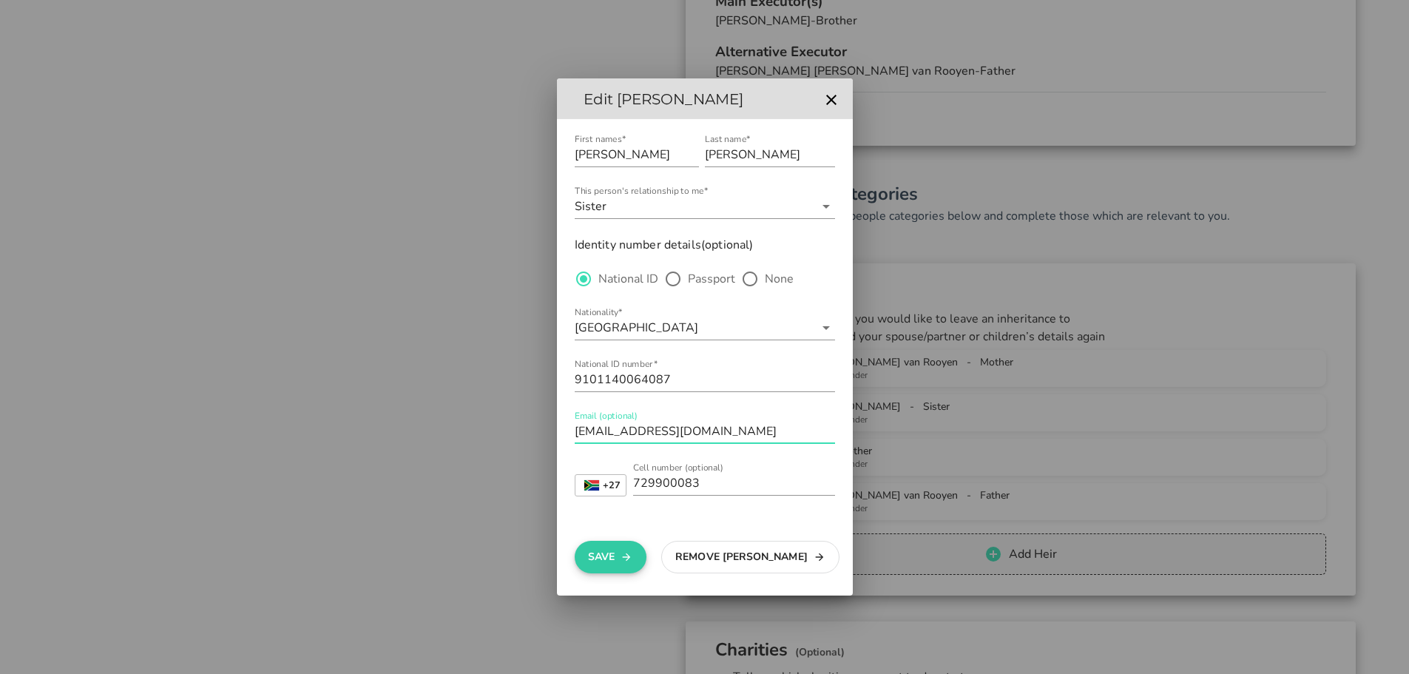
type input "[EMAIL_ADDRESS][DOMAIN_NAME]"
click at [606, 549] on button "Save" at bounding box center [611, 557] width 72 height 33
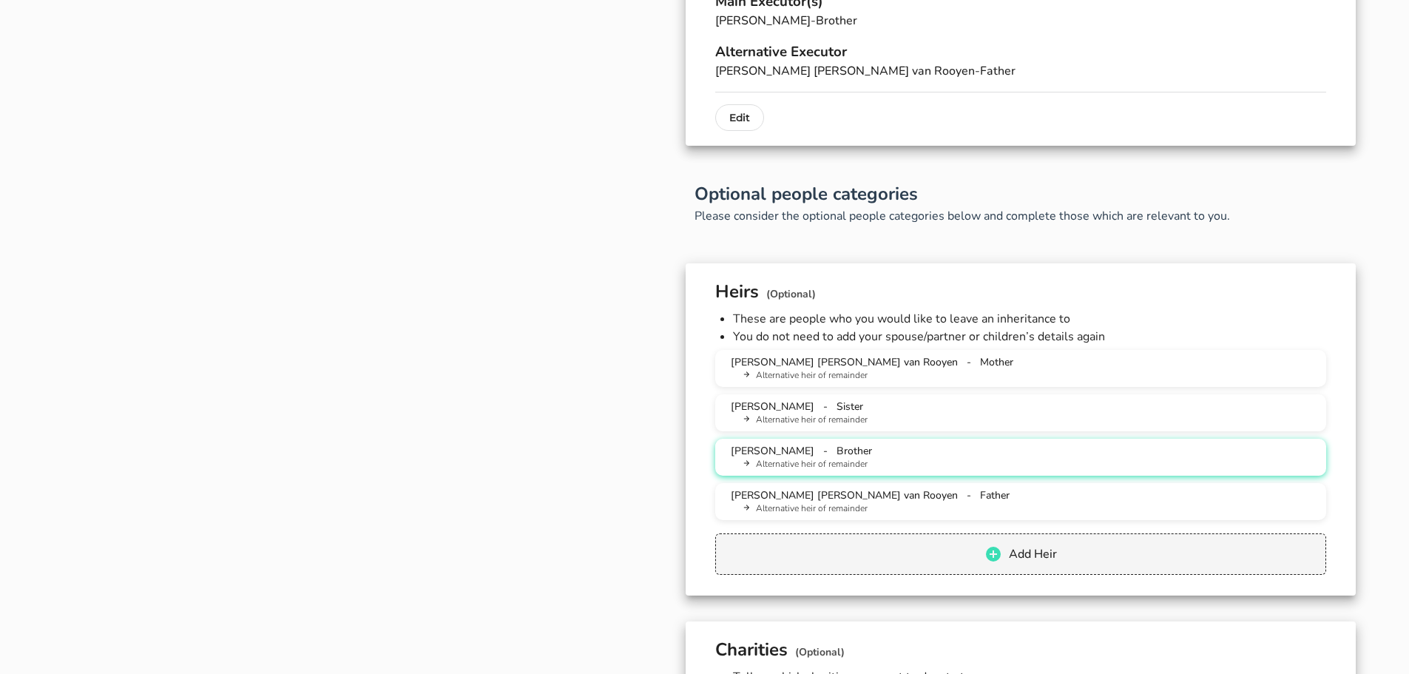
click at [934, 458] on li "Alternative heir of remainder" at bounding box center [1026, 464] width 575 height 13
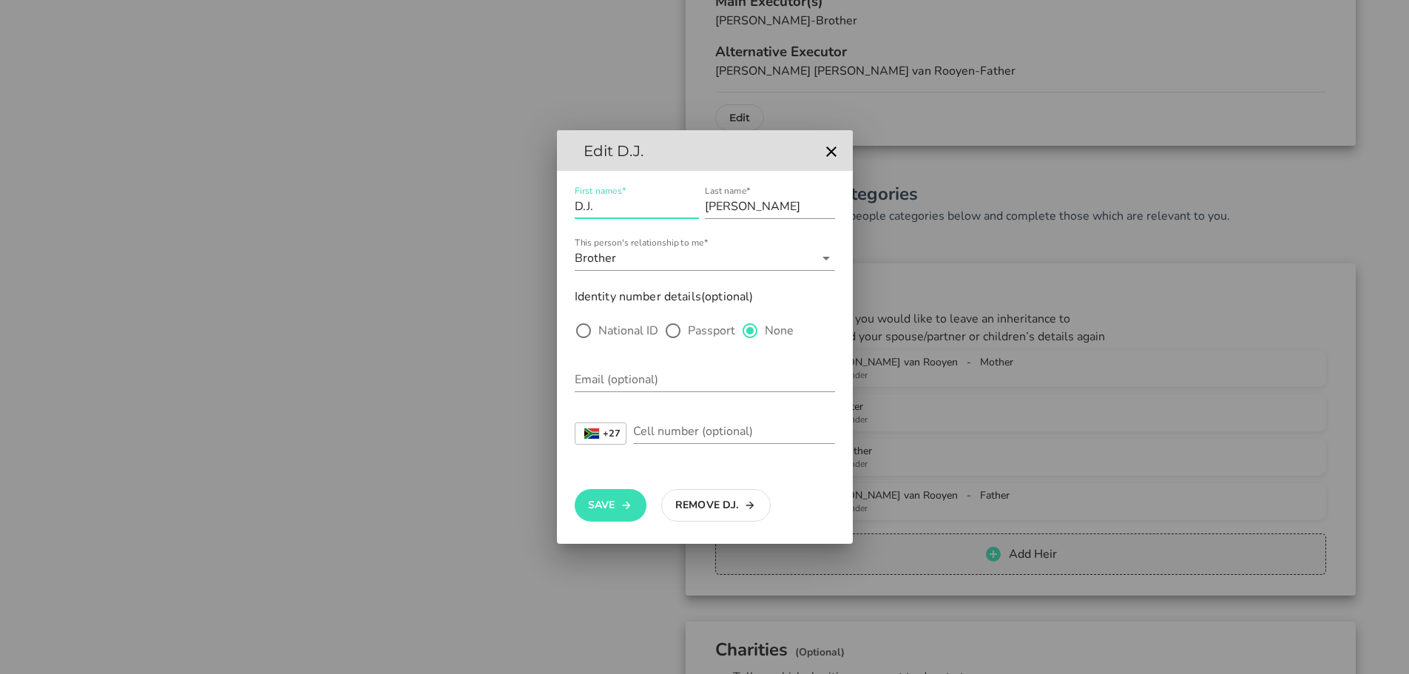
click at [608, 212] on input "D.J." at bounding box center [637, 206] width 124 height 24
type input "[PERSON_NAME]"
click at [646, 264] on input "This person's relationship to me*" at bounding box center [716, 258] width 195 height 24
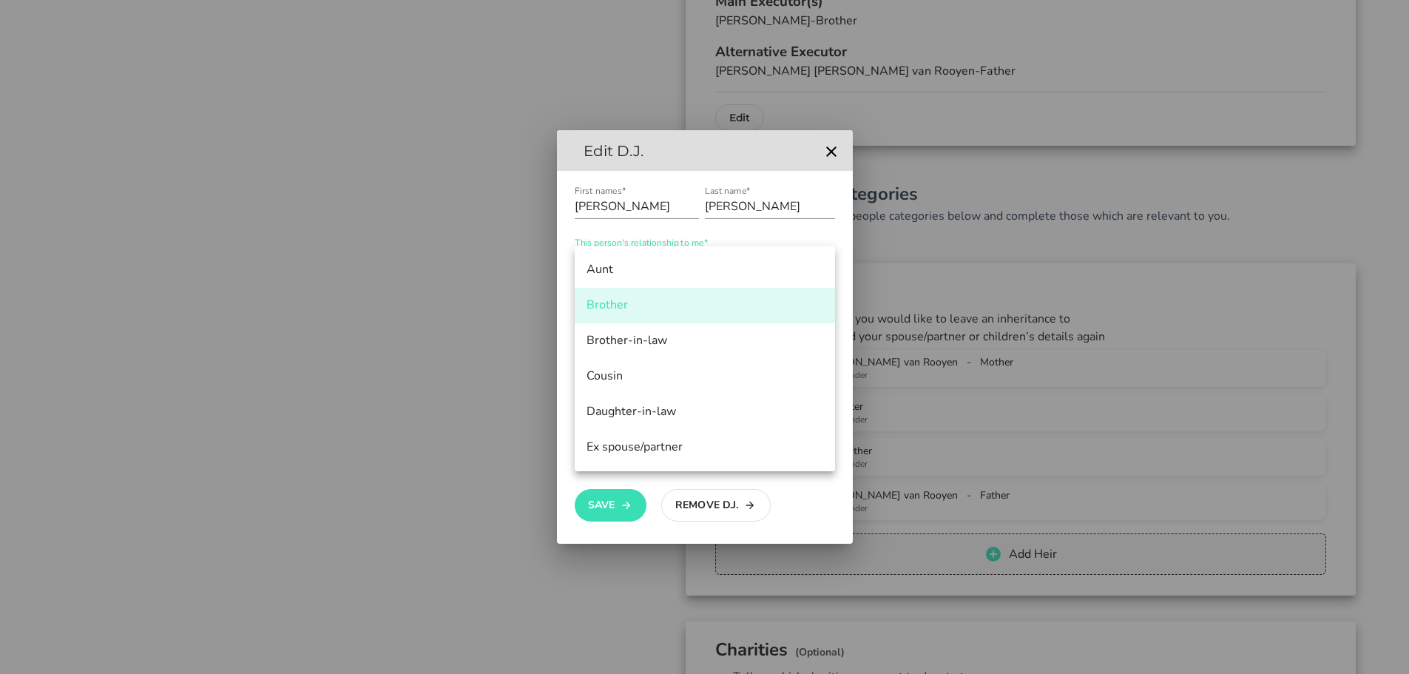
click at [484, 345] on div at bounding box center [704, 337] width 1409 height 674
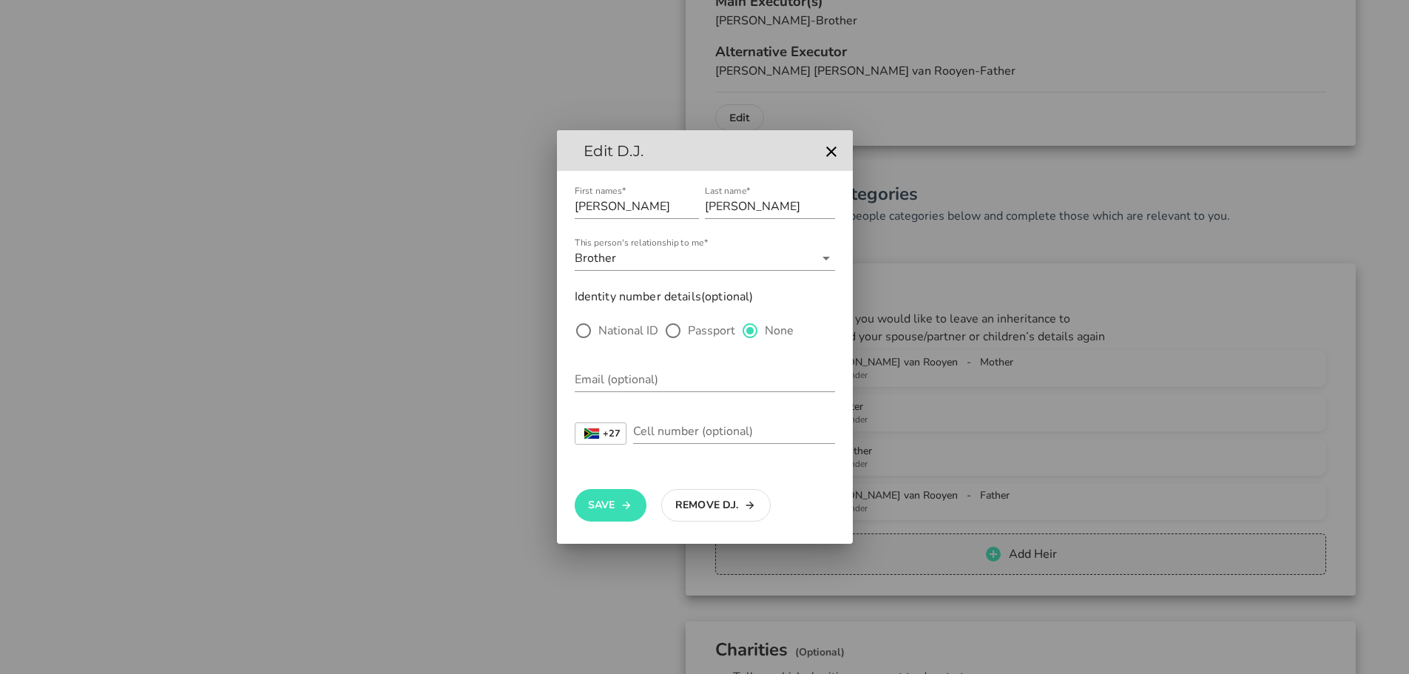
click at [600, 328] on label "National ID" at bounding box center [628, 330] width 60 height 15
radio input "true"
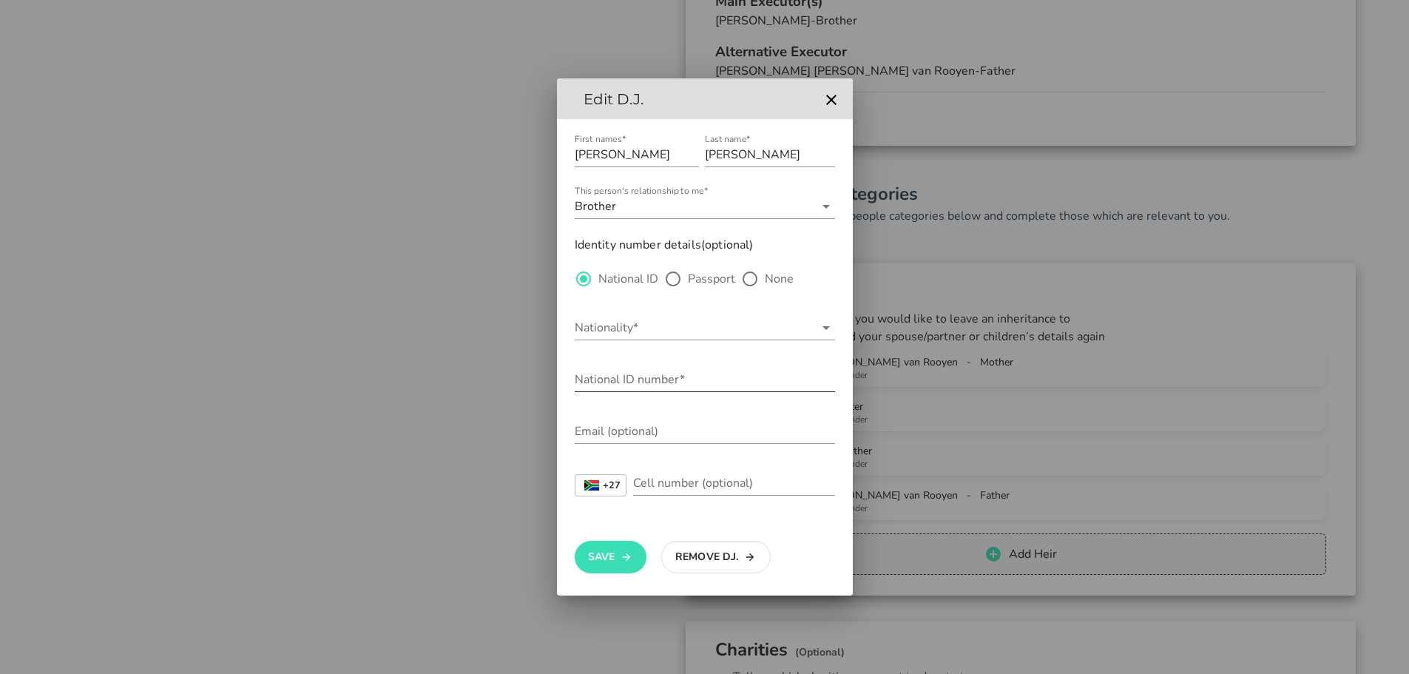
click at [608, 376] on input "National ID number*" at bounding box center [705, 379] width 260 height 24
click at [619, 383] on div "National ID number*" at bounding box center [705, 379] width 260 height 24
type input "9804295072082"
click at [701, 484] on input "Cell number (optional)" at bounding box center [734, 483] width 202 height 24
click at [629, 432] on input "Email (optional)" at bounding box center [705, 431] width 260 height 24
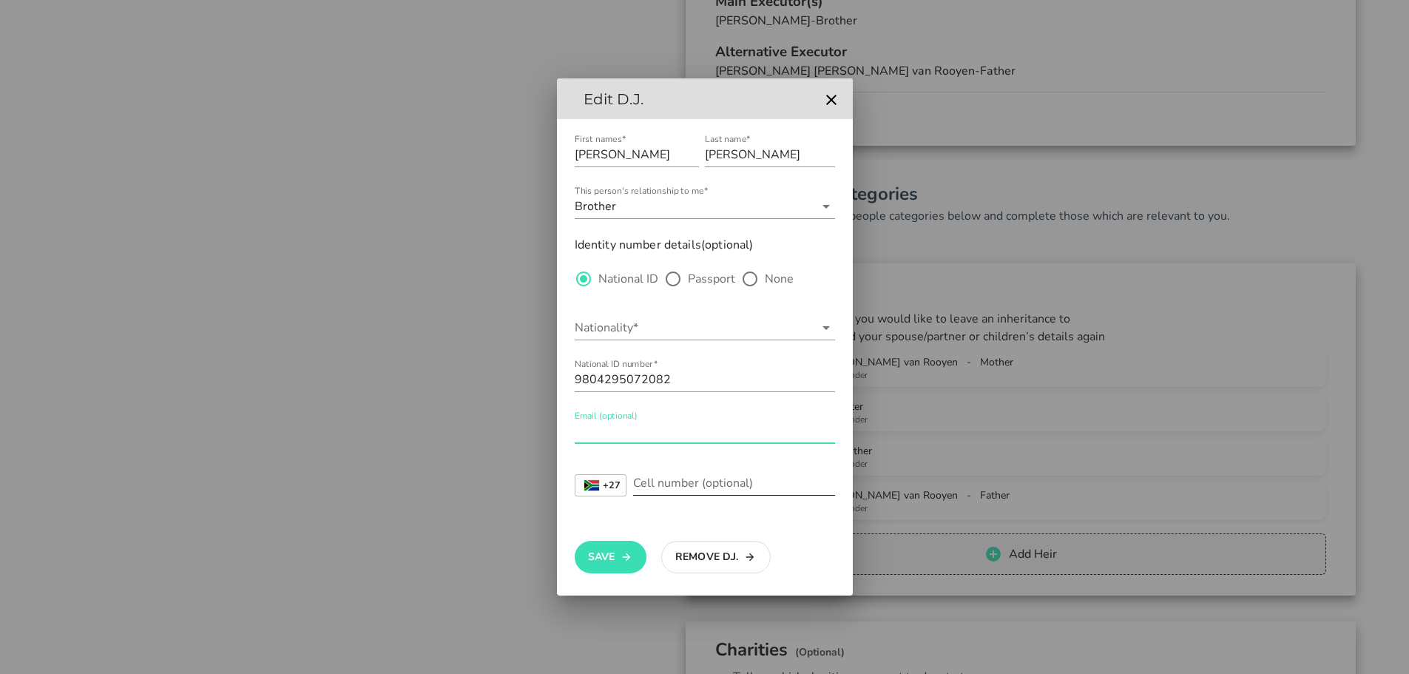
click at [668, 487] on input "Cell number (optional)" at bounding box center [734, 483] width 202 height 24
type input "748049670"
click at [594, 431] on input "Email (optional)" at bounding box center [705, 431] width 260 height 24
type input "[EMAIL_ADDRESS][DOMAIN_NAME]"
click at [603, 558] on button "Save" at bounding box center [611, 557] width 72 height 33
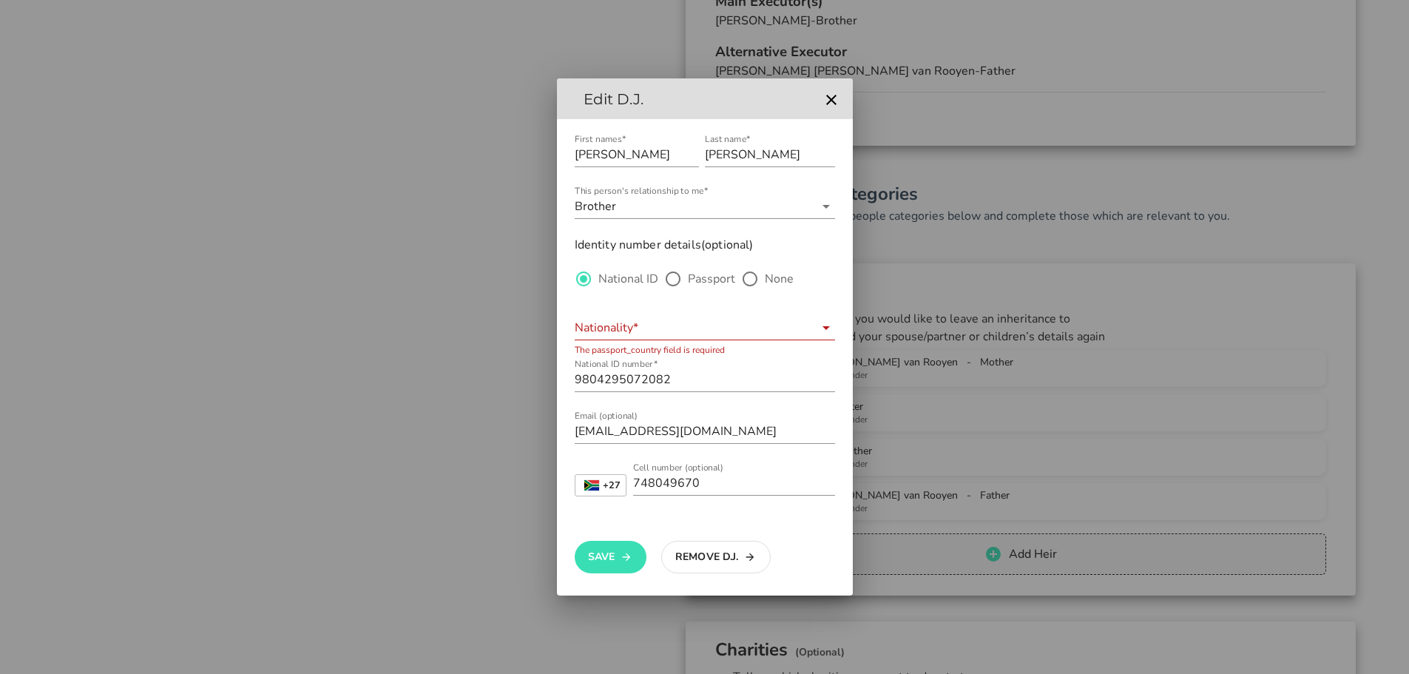
click at [709, 329] on input "Nationality*" at bounding box center [695, 328] width 240 height 24
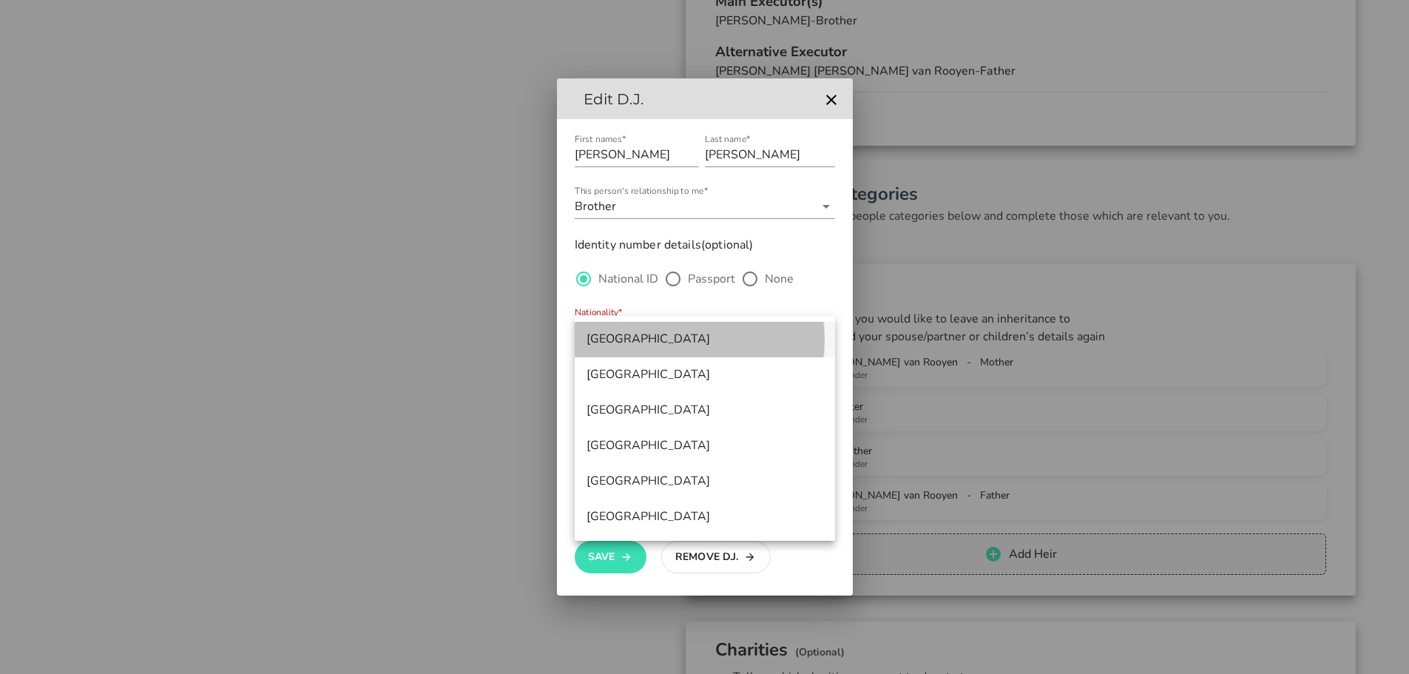
click at [643, 349] on div "[GEOGRAPHIC_DATA]" at bounding box center [704, 339] width 237 height 32
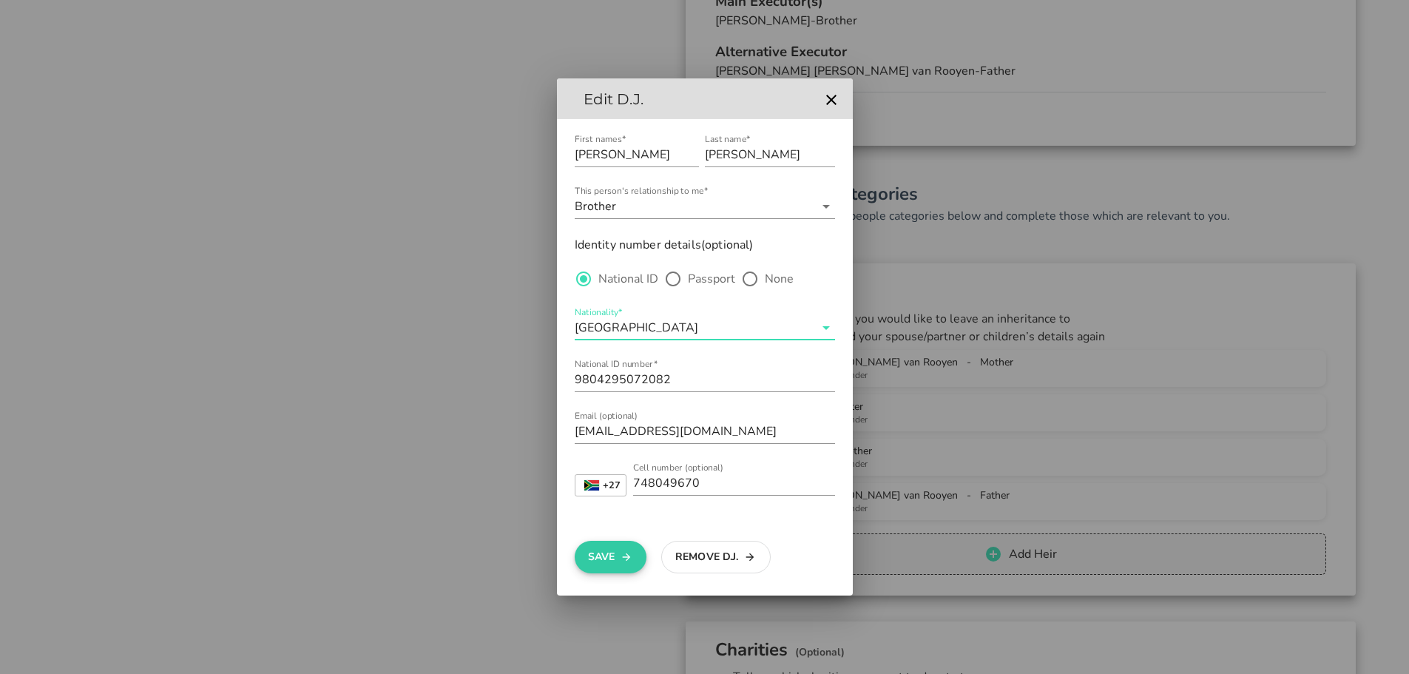
click at [609, 548] on button "Save" at bounding box center [611, 557] width 72 height 33
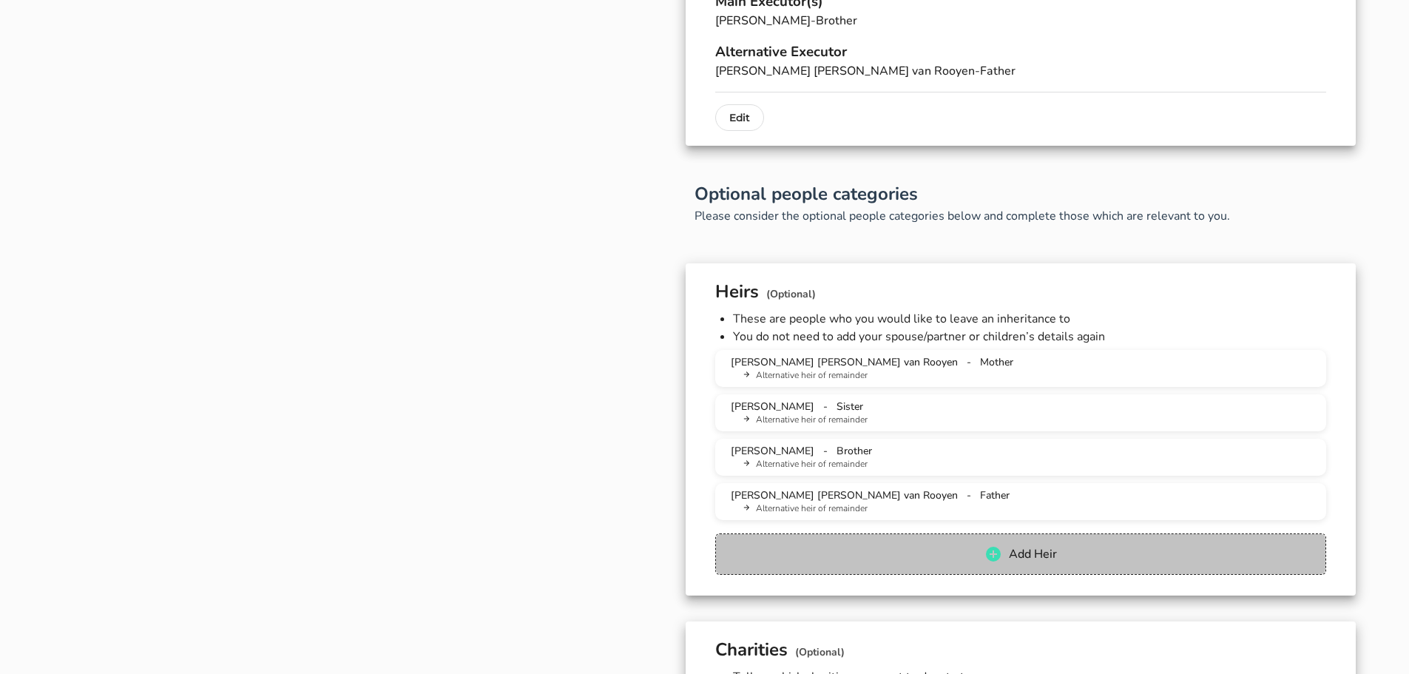
click at [969, 545] on span "Add Heir" at bounding box center [1020, 554] width 580 height 18
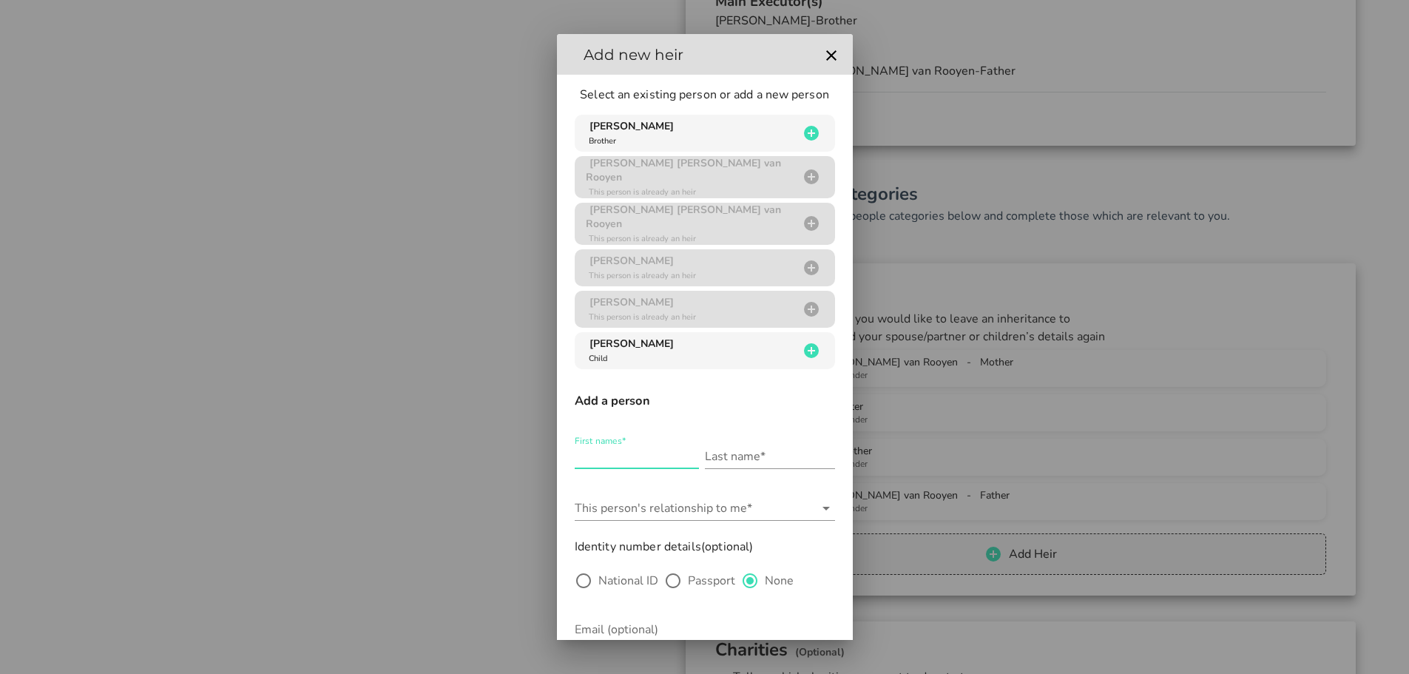
click at [595, 447] on input "First names*" at bounding box center [637, 456] width 124 height 24
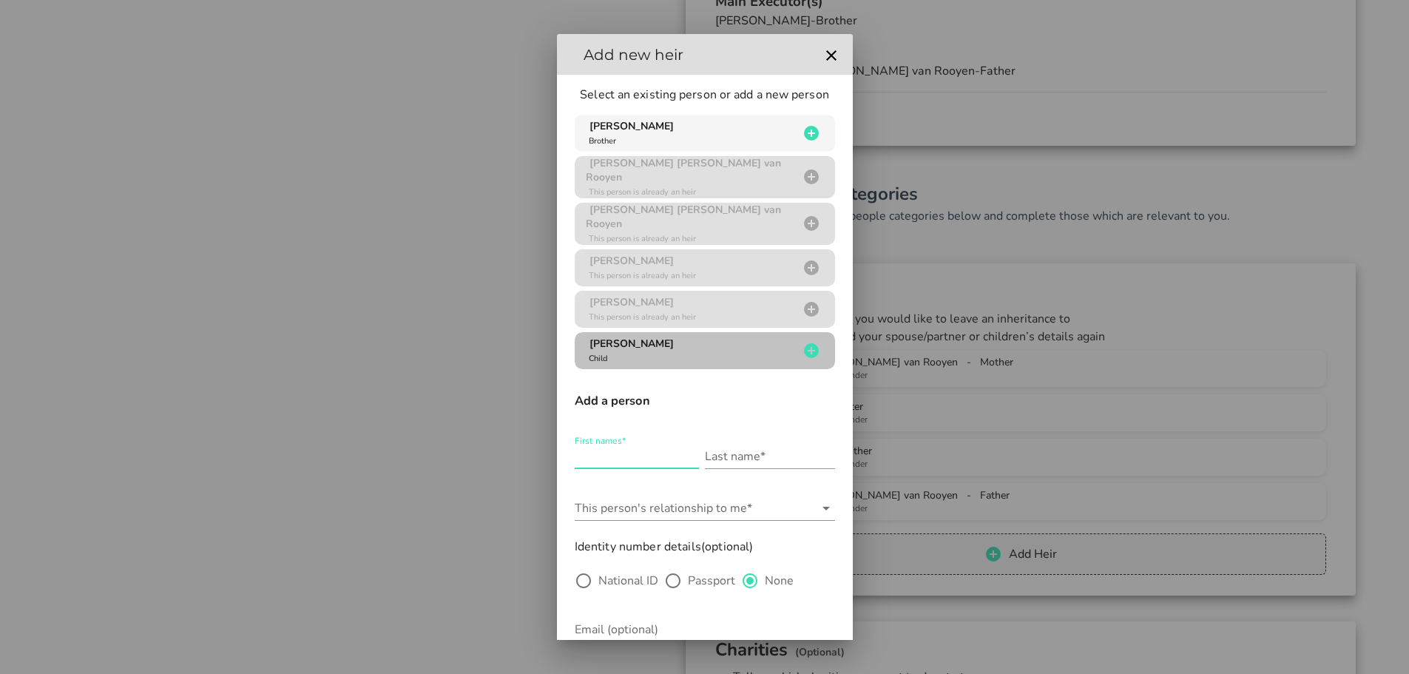
click at [802, 342] on icon "button" at bounding box center [811, 351] width 18 height 18
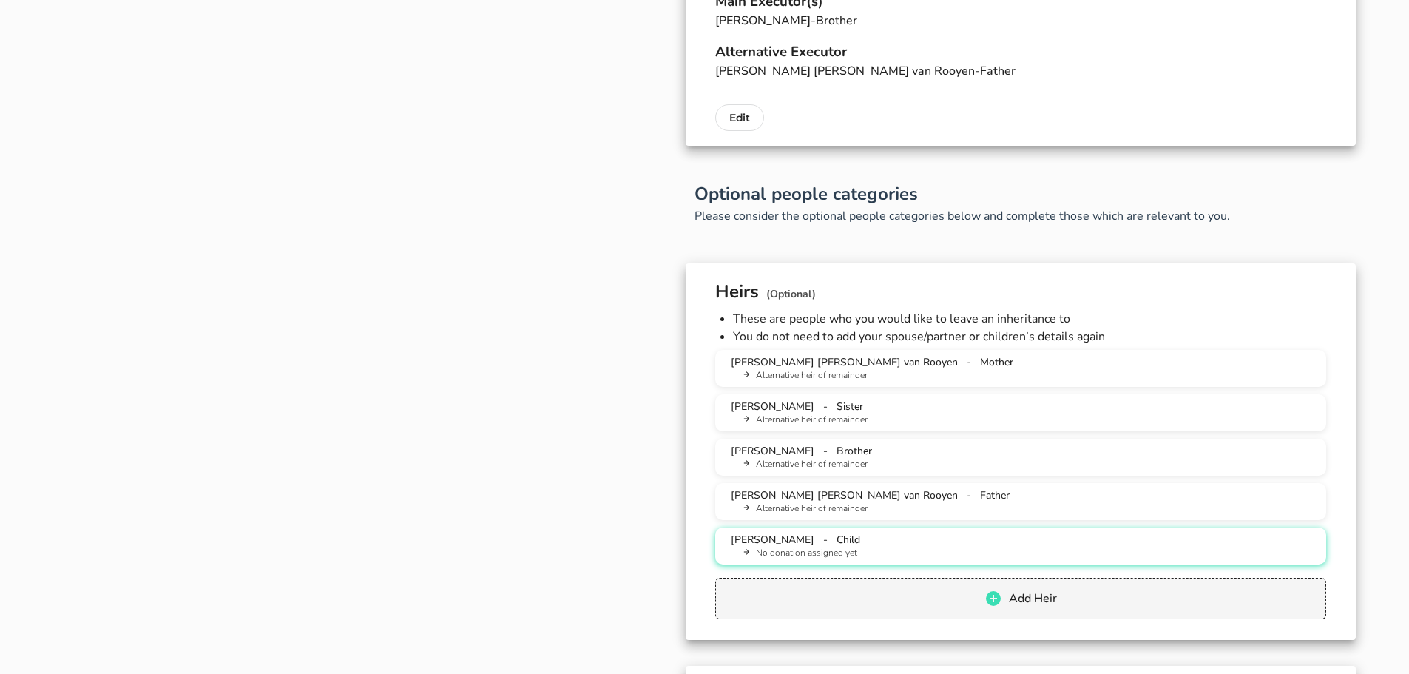
click at [886, 548] on li "No donation assigned yet" at bounding box center [1026, 552] width 575 height 13
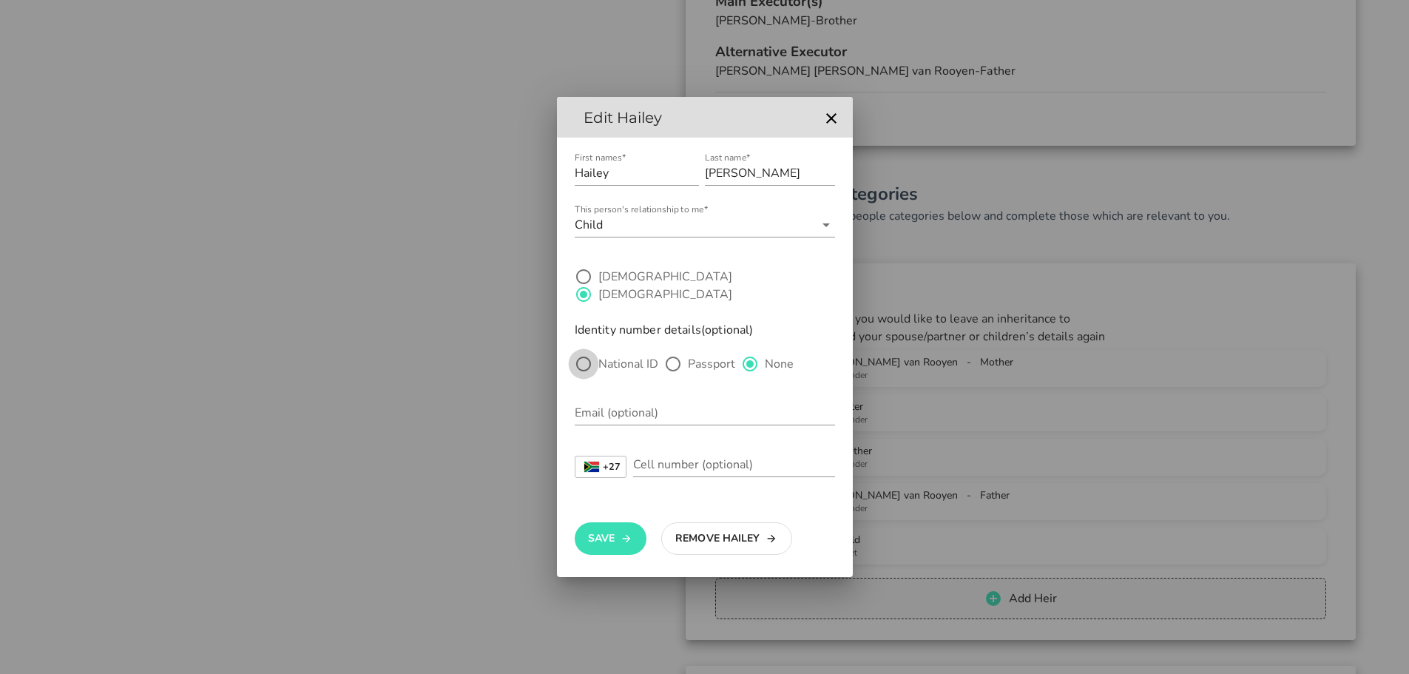
click at [582, 357] on div at bounding box center [583, 363] width 25 height 25
radio input "true"
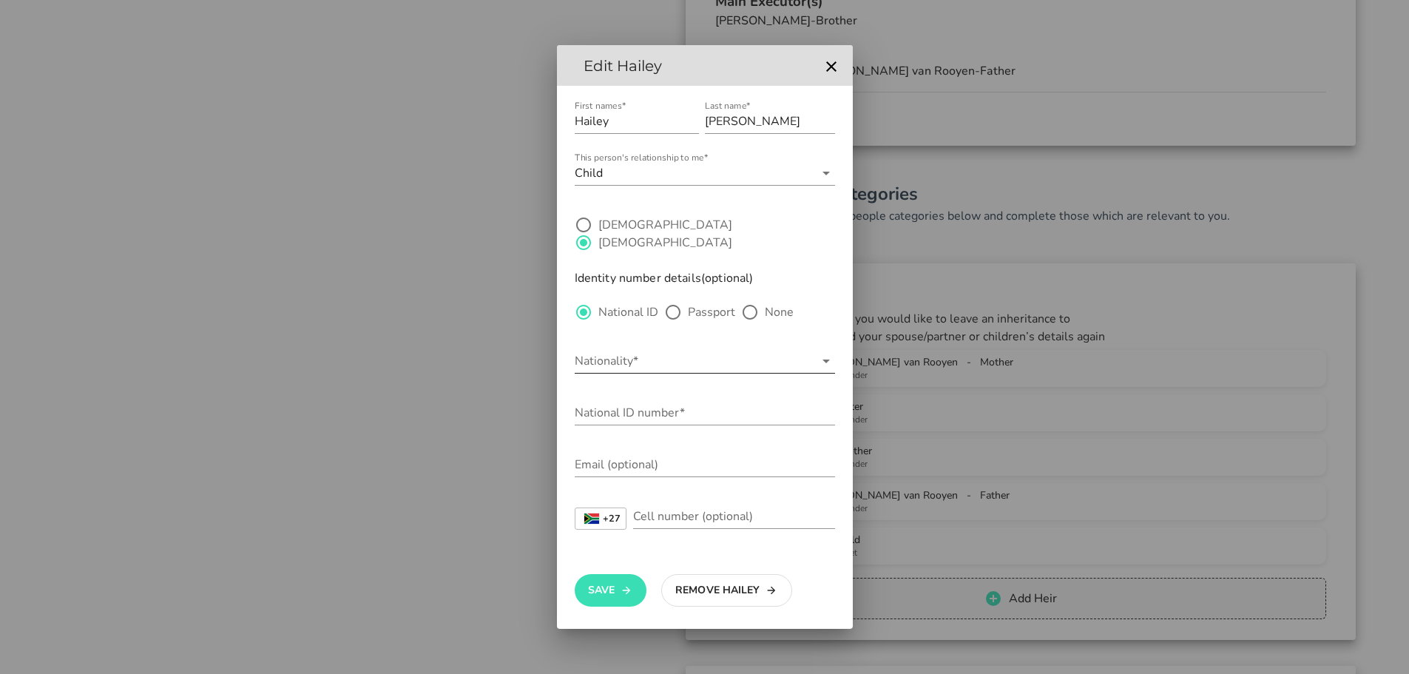
click at [622, 356] on input "Nationality*" at bounding box center [695, 361] width 240 height 24
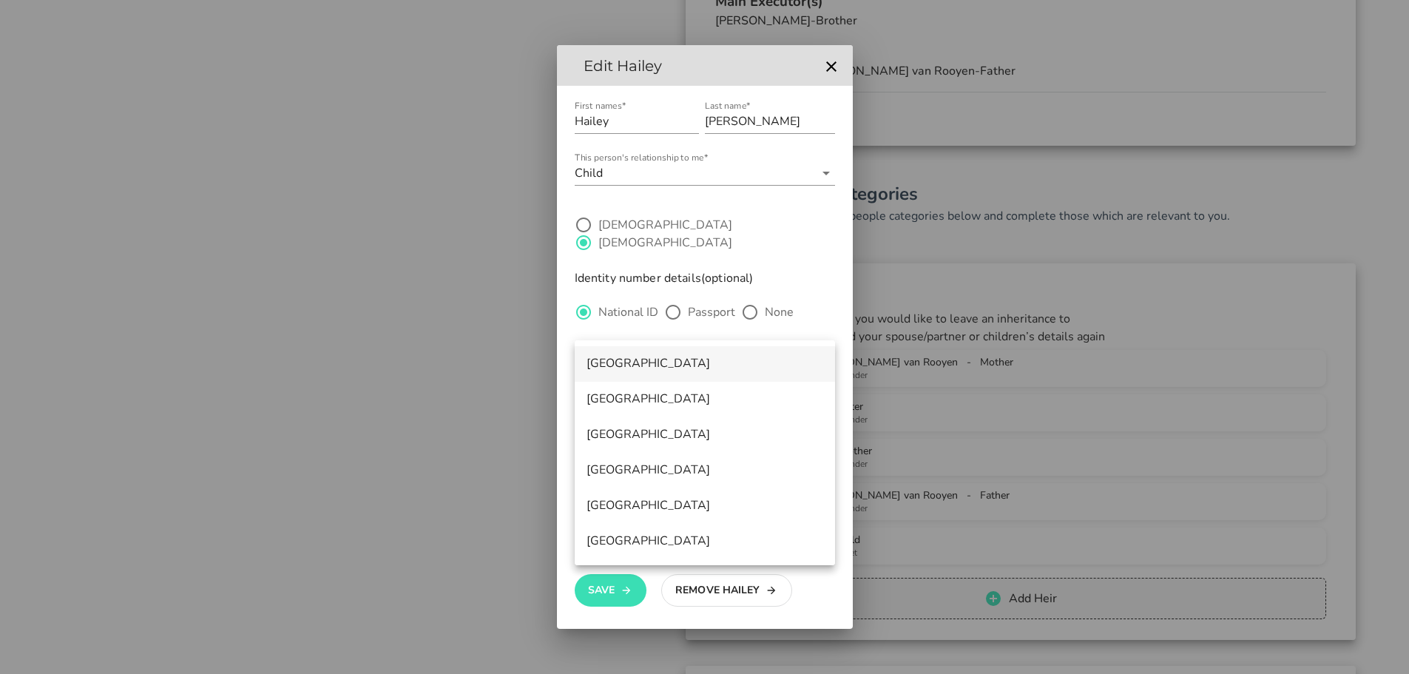
click at [625, 370] on div "[GEOGRAPHIC_DATA]" at bounding box center [704, 363] width 237 height 14
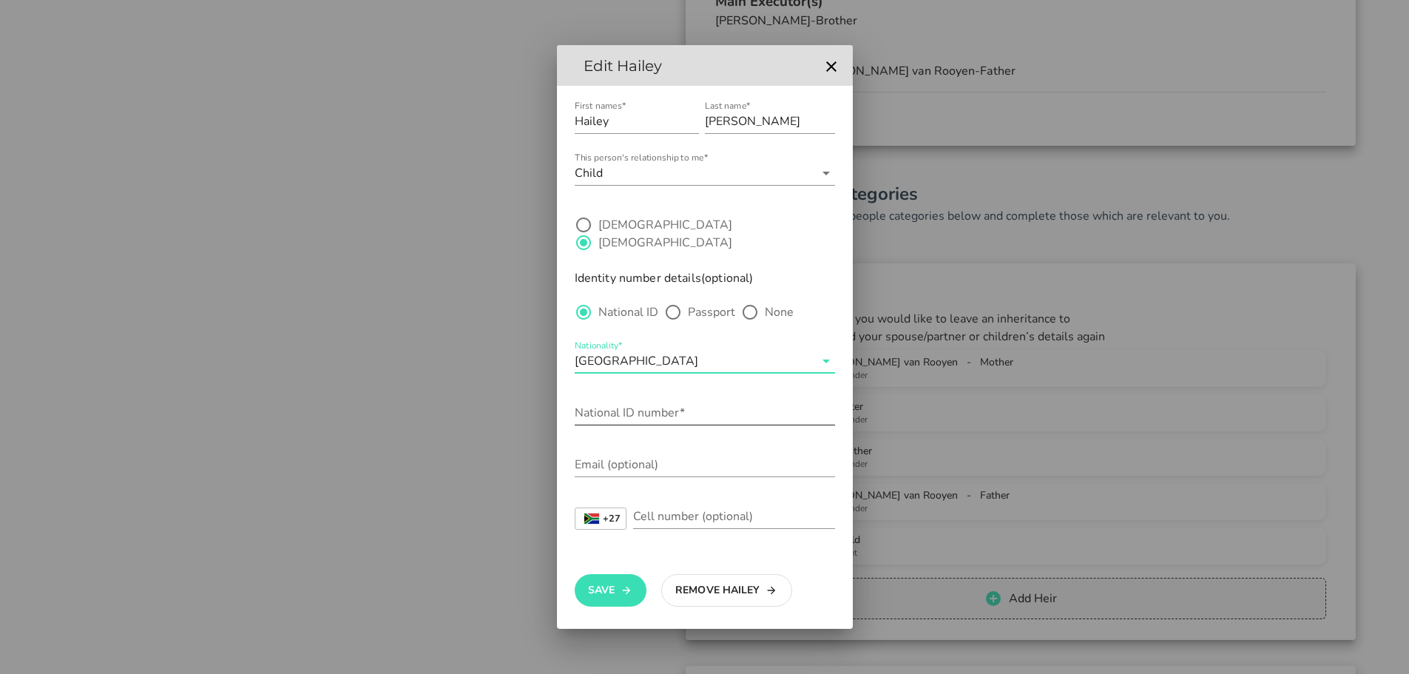
click at [611, 402] on input "National ID number*" at bounding box center [705, 413] width 260 height 24
click at [683, 405] on input "220923" at bounding box center [705, 413] width 260 height 24
type input "2209230377082"
click at [601, 587] on button "Save" at bounding box center [611, 590] width 72 height 33
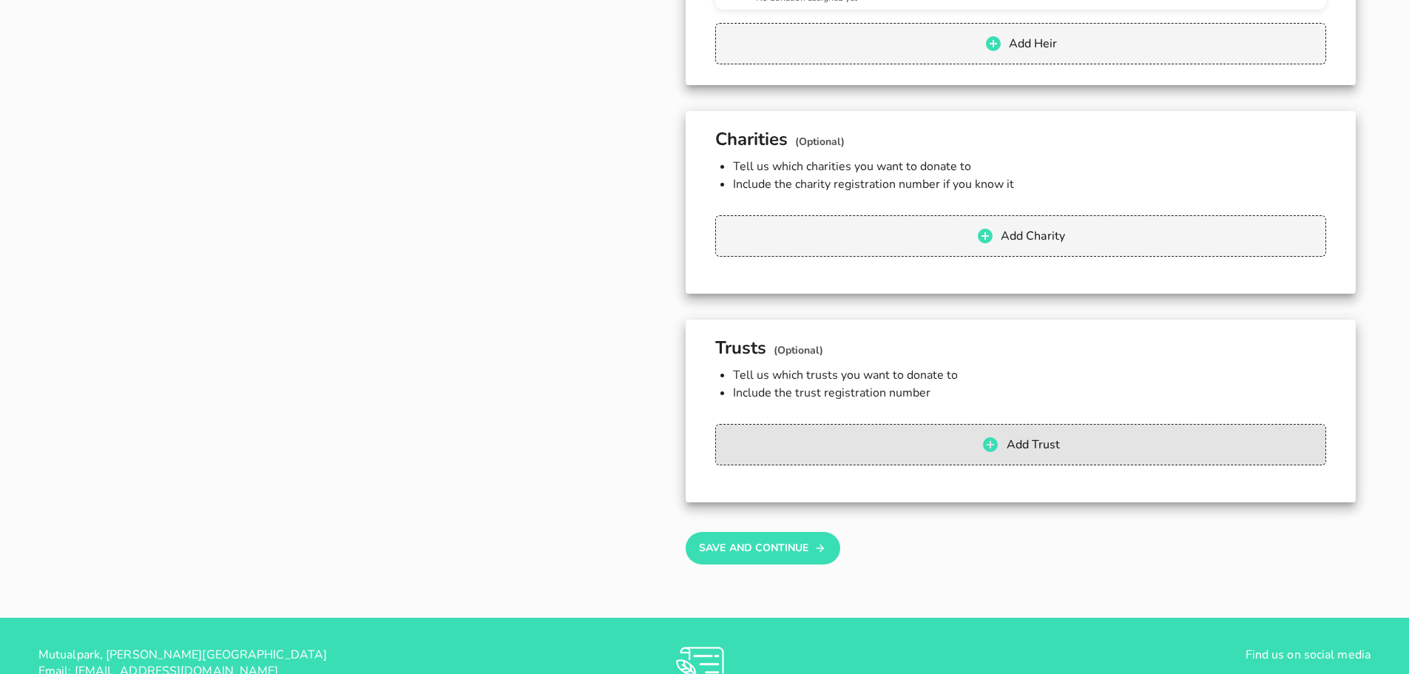
scroll to position [1556, 0]
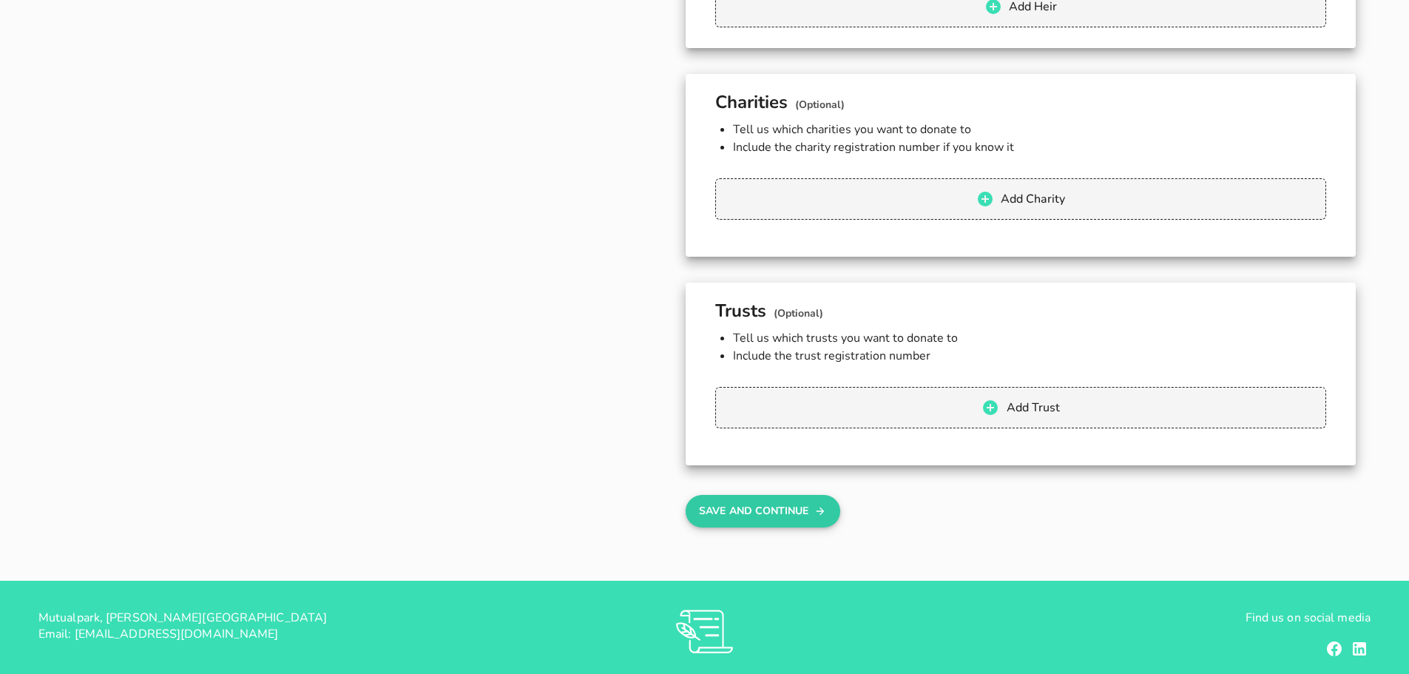
click at [771, 519] on button "Save And Continue" at bounding box center [762, 511] width 155 height 33
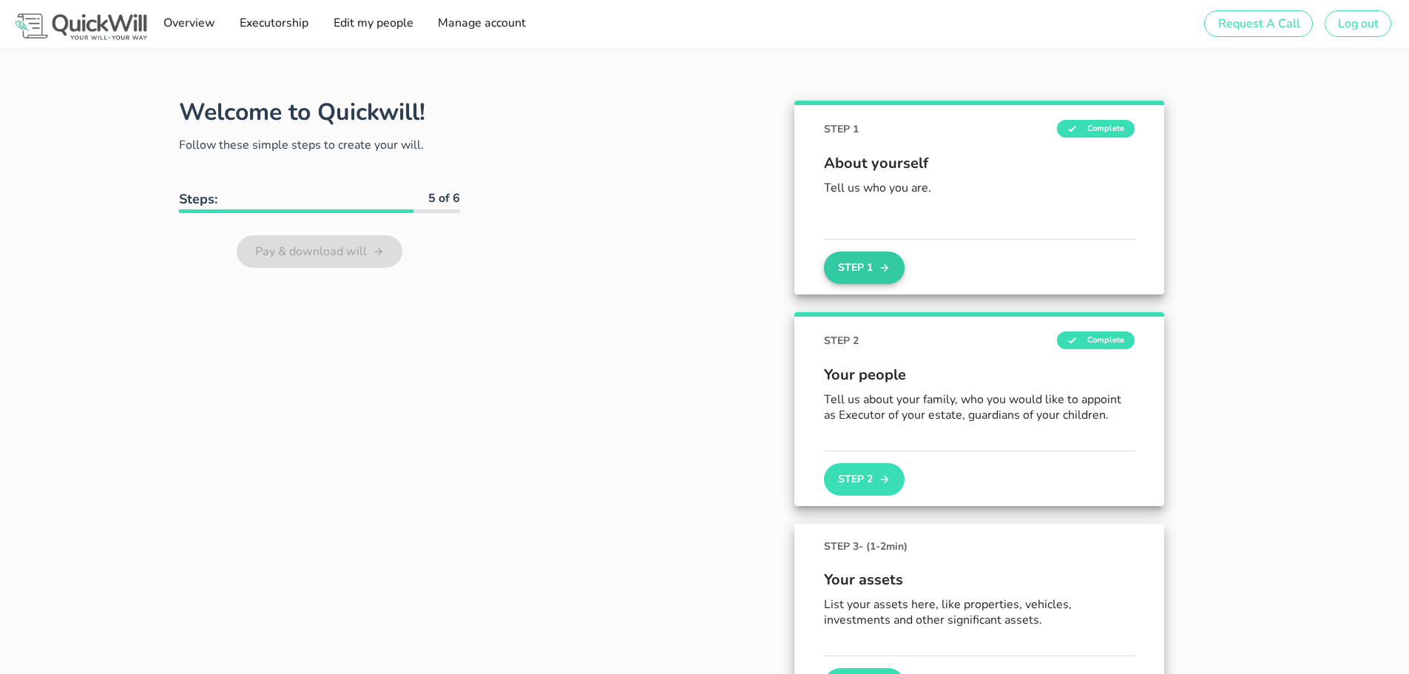
click at [848, 268] on button "Step 1" at bounding box center [864, 267] width 80 height 33
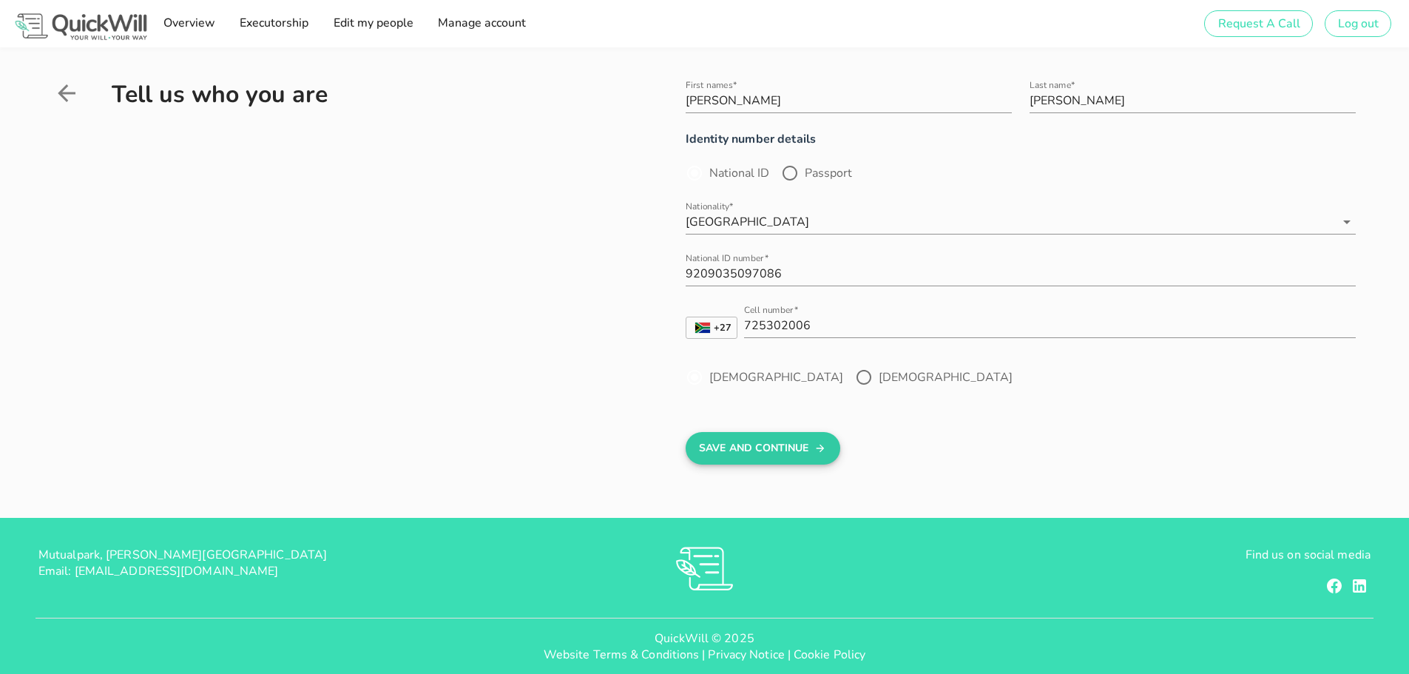
click at [749, 444] on button "Save And Continue" at bounding box center [762, 448] width 155 height 33
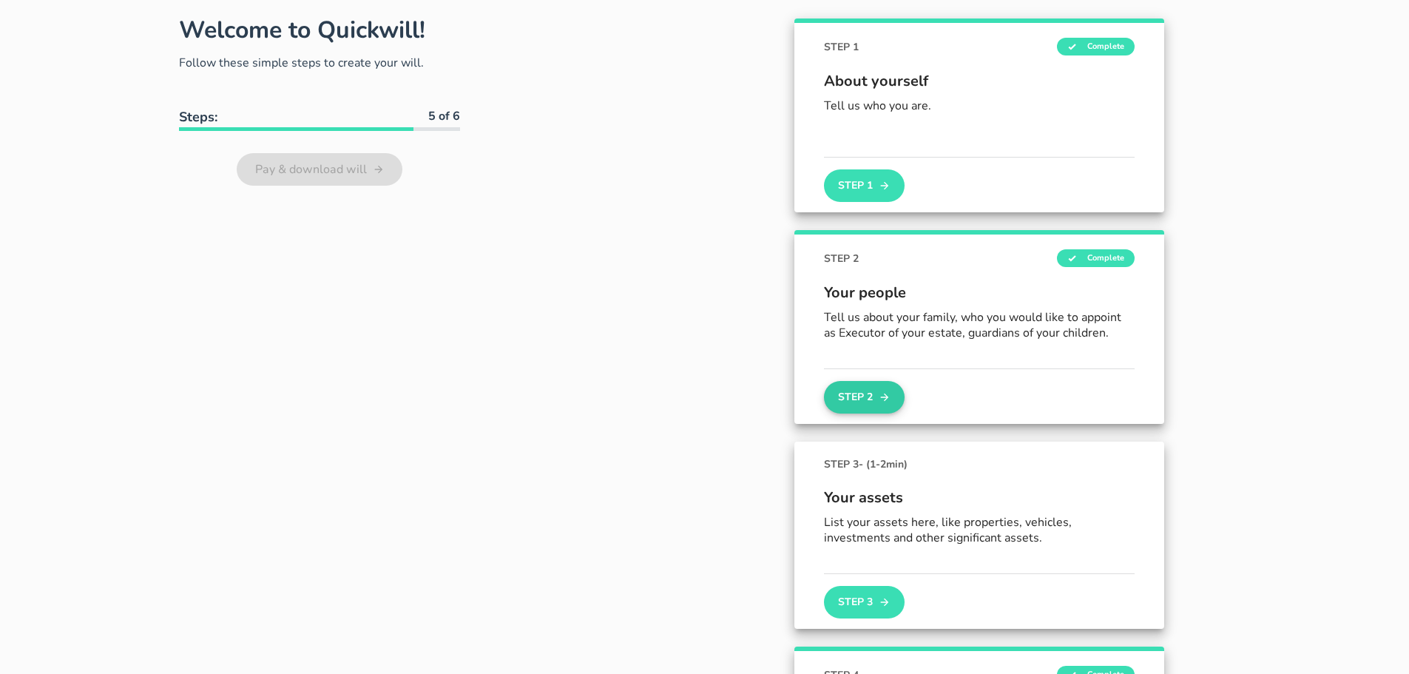
click at [854, 398] on button "Step 2" at bounding box center [864, 397] width 80 height 33
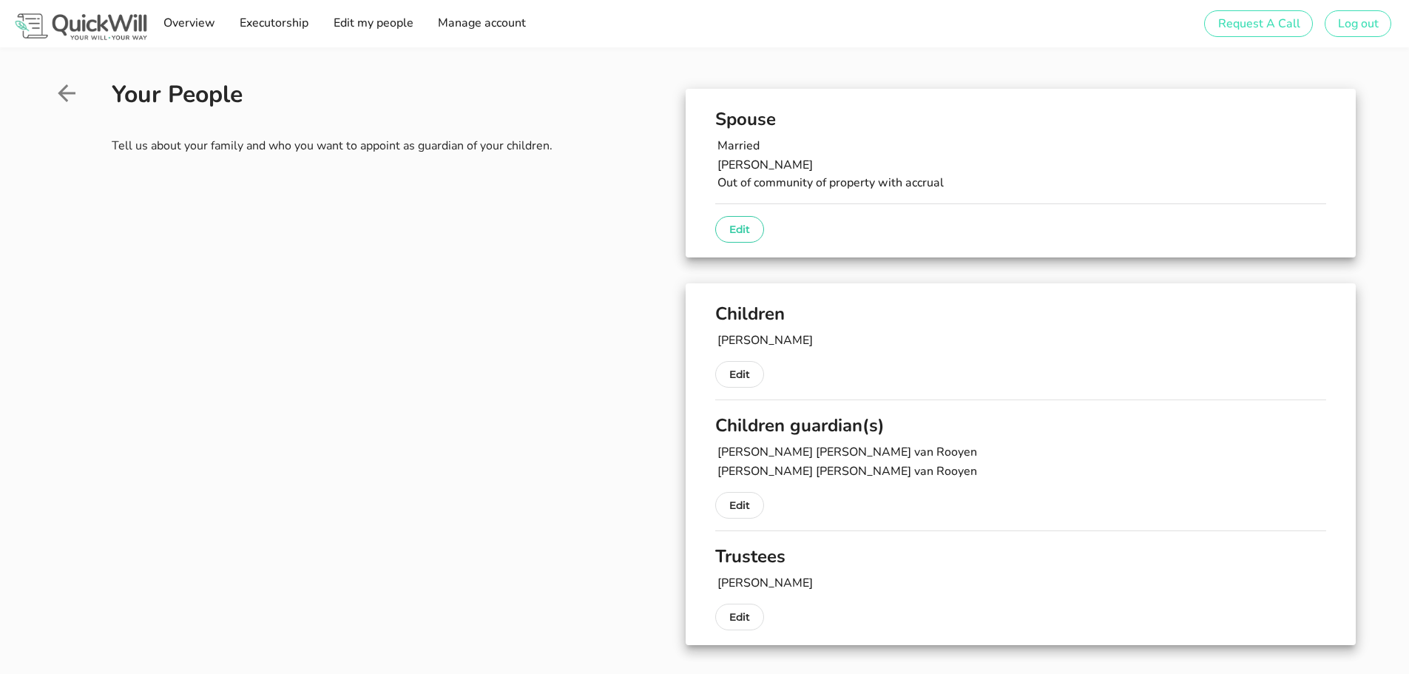
click at [740, 229] on p "Edit" at bounding box center [739, 229] width 21 height 18
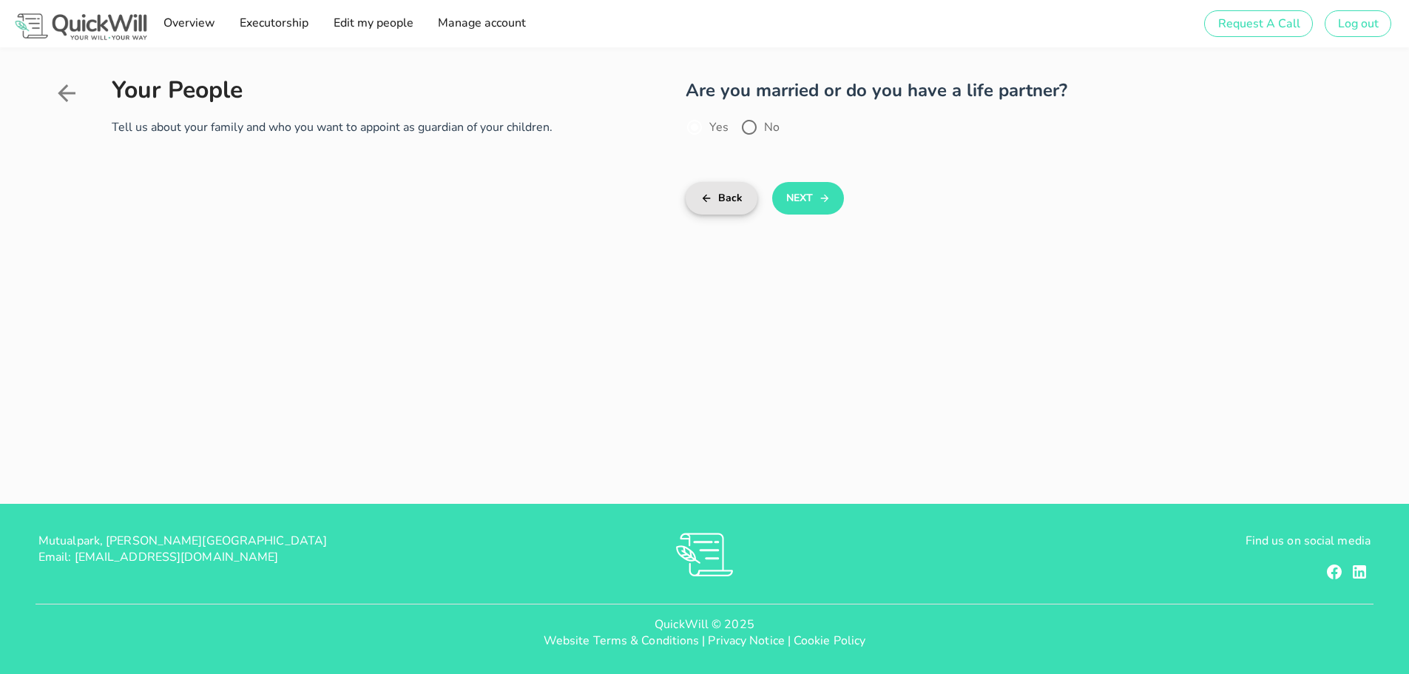
click at [720, 203] on button "Back" at bounding box center [721, 198] width 72 height 33
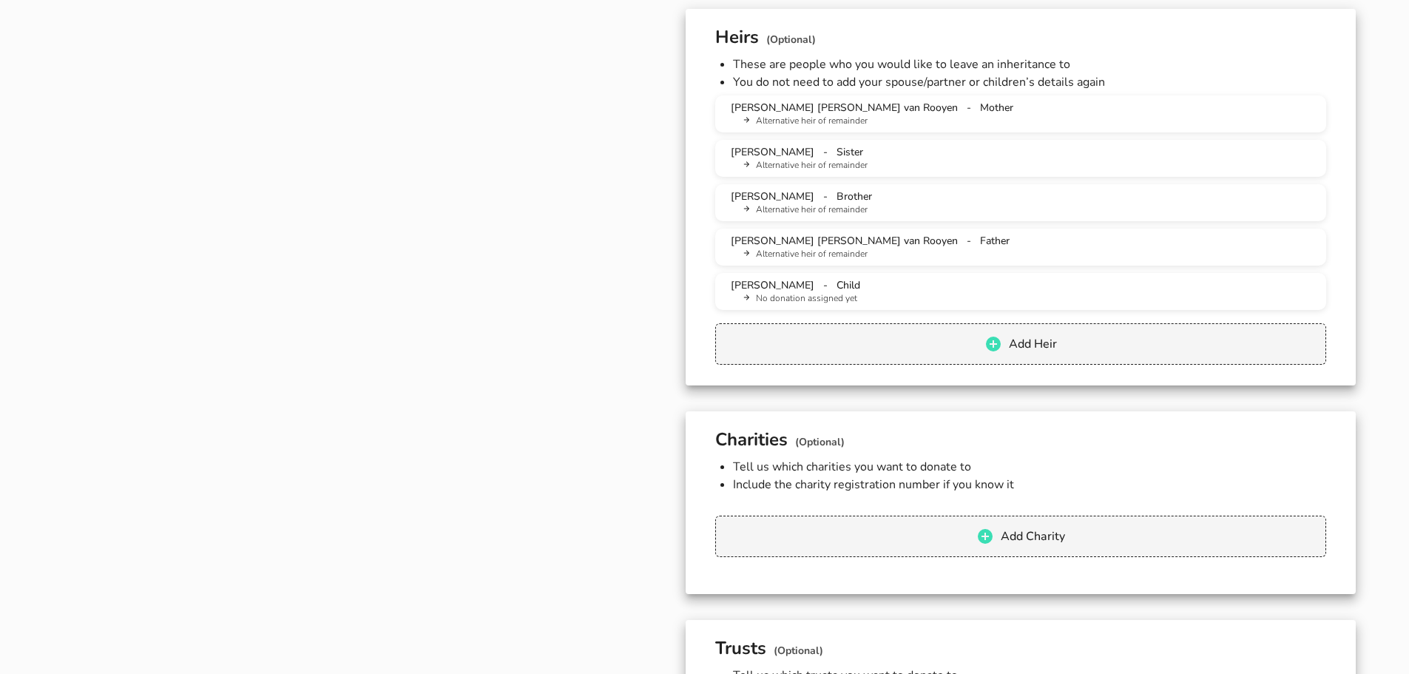
scroll to position [1183, 0]
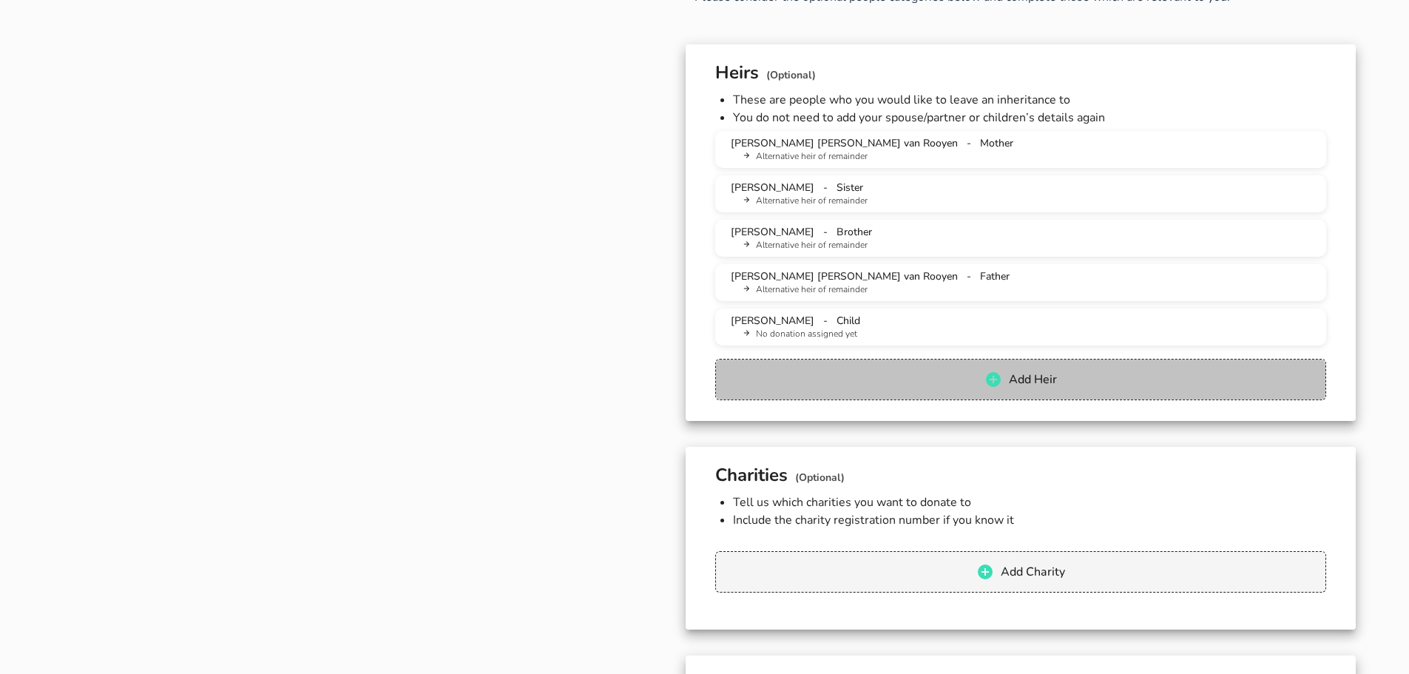
click at [963, 385] on span "Add Heir" at bounding box center [1020, 379] width 580 height 18
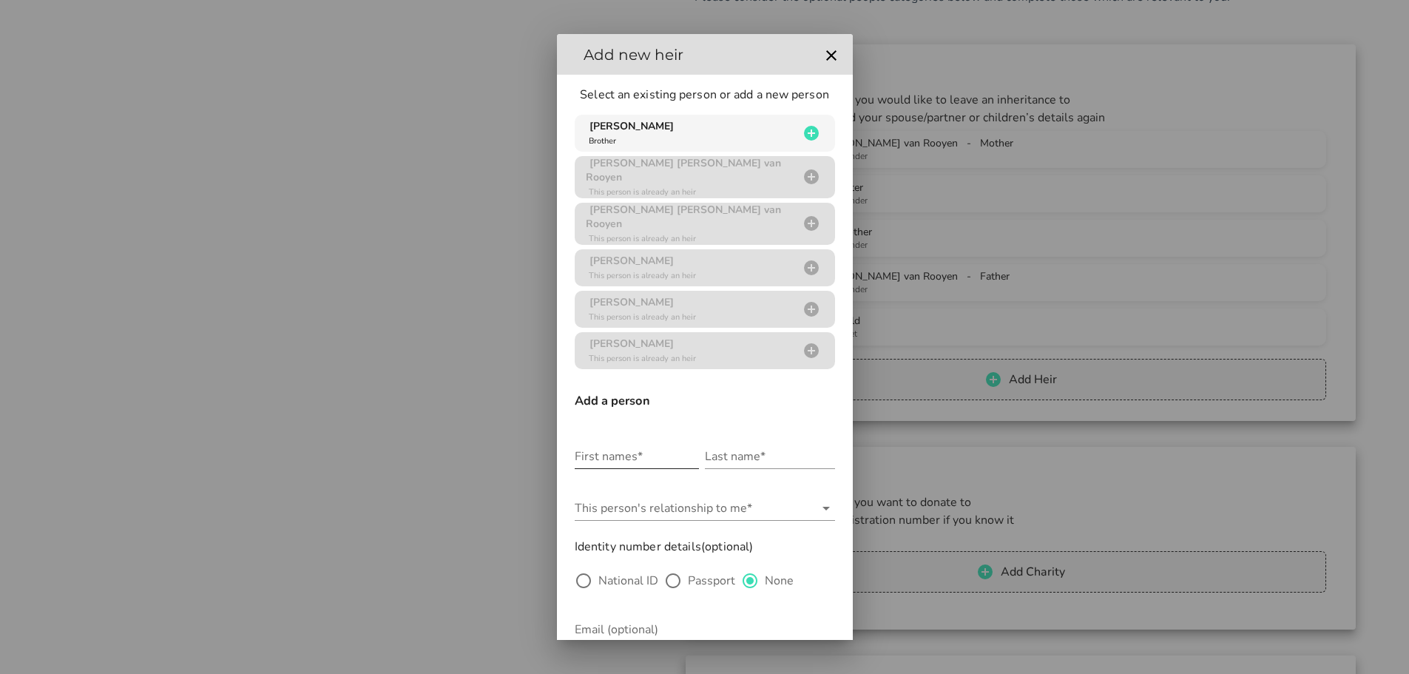
click at [600, 448] on input "First names*" at bounding box center [637, 456] width 124 height 24
type input "[PERSON_NAME]"
click at [714, 450] on input "Last name*" at bounding box center [770, 456] width 130 height 24
type input "[PERSON_NAME]"
click at [657, 498] on input "This person's relationship to me*" at bounding box center [695, 508] width 240 height 24
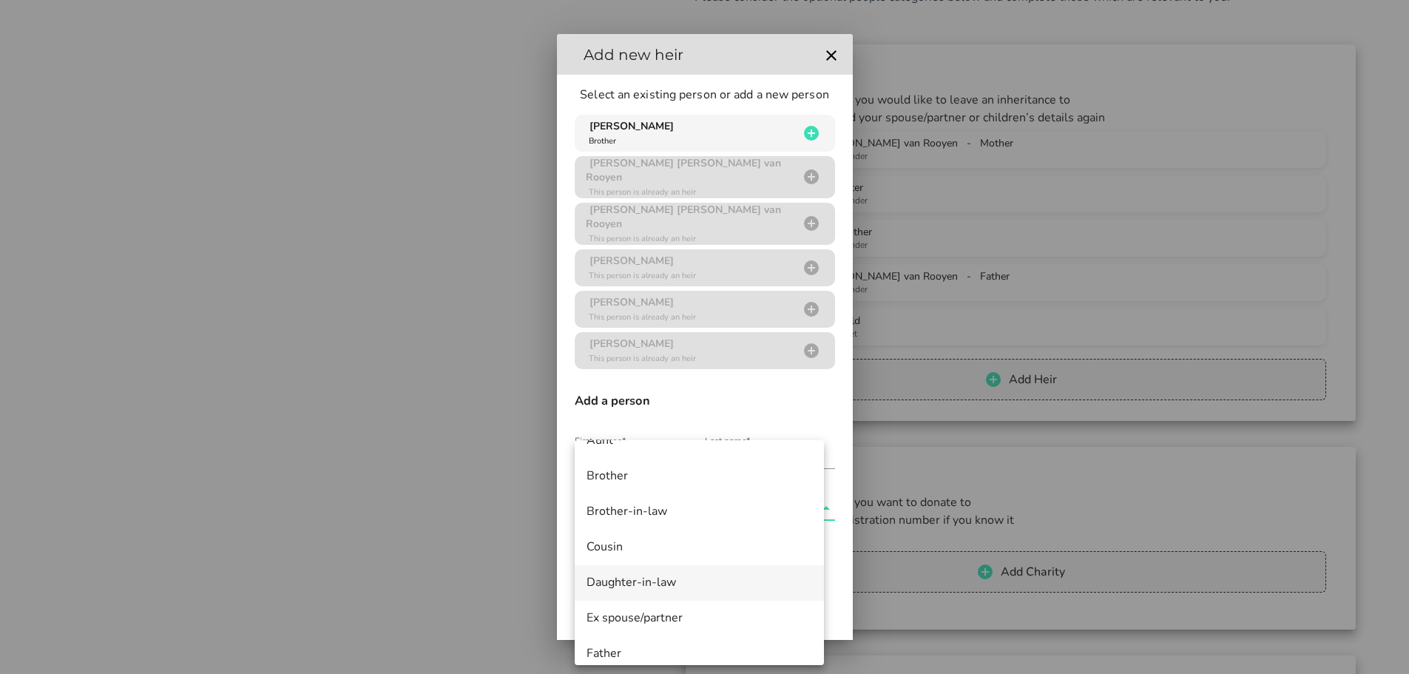
scroll to position [74, 0]
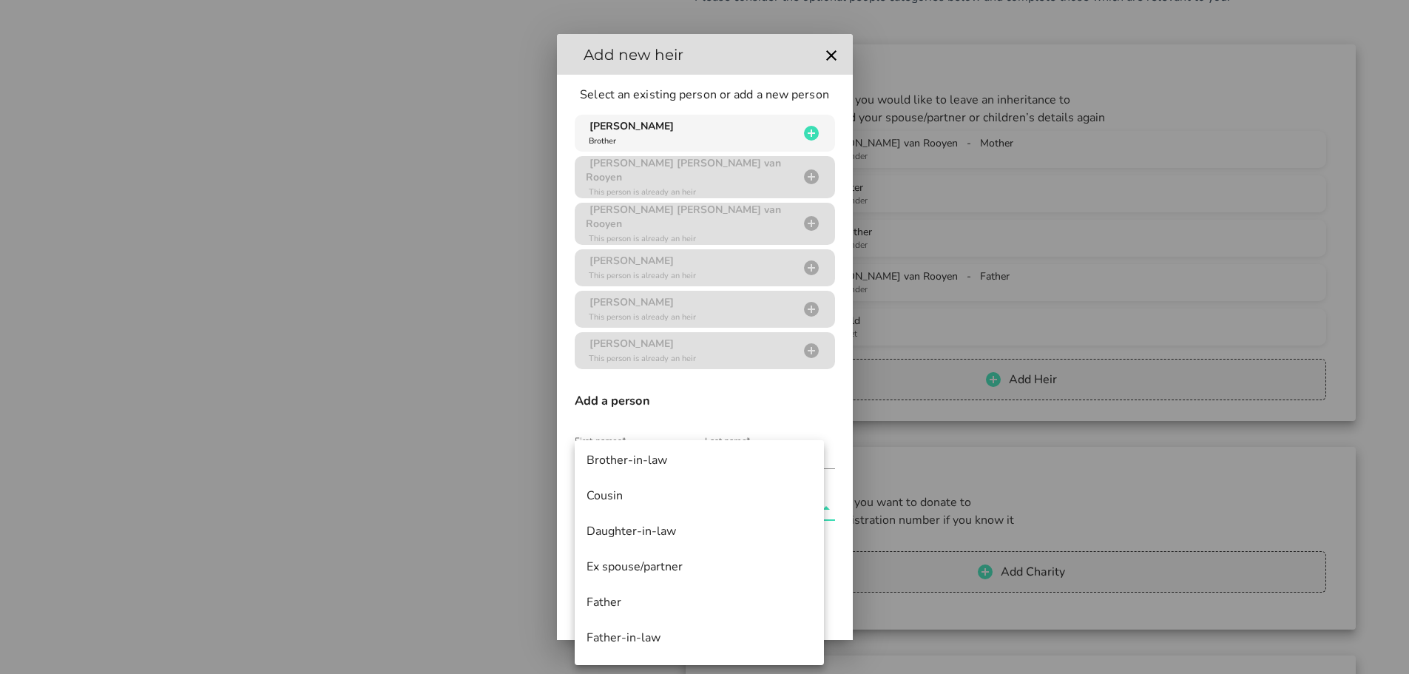
drag, startPoint x: 758, startPoint y: 405, endPoint x: 799, endPoint y: 291, distance: 121.9
click at [759, 404] on div "Select an existing person or add a new person [PERSON_NAME] Brother [PERSON_NAM…" at bounding box center [705, 434] width 296 height 719
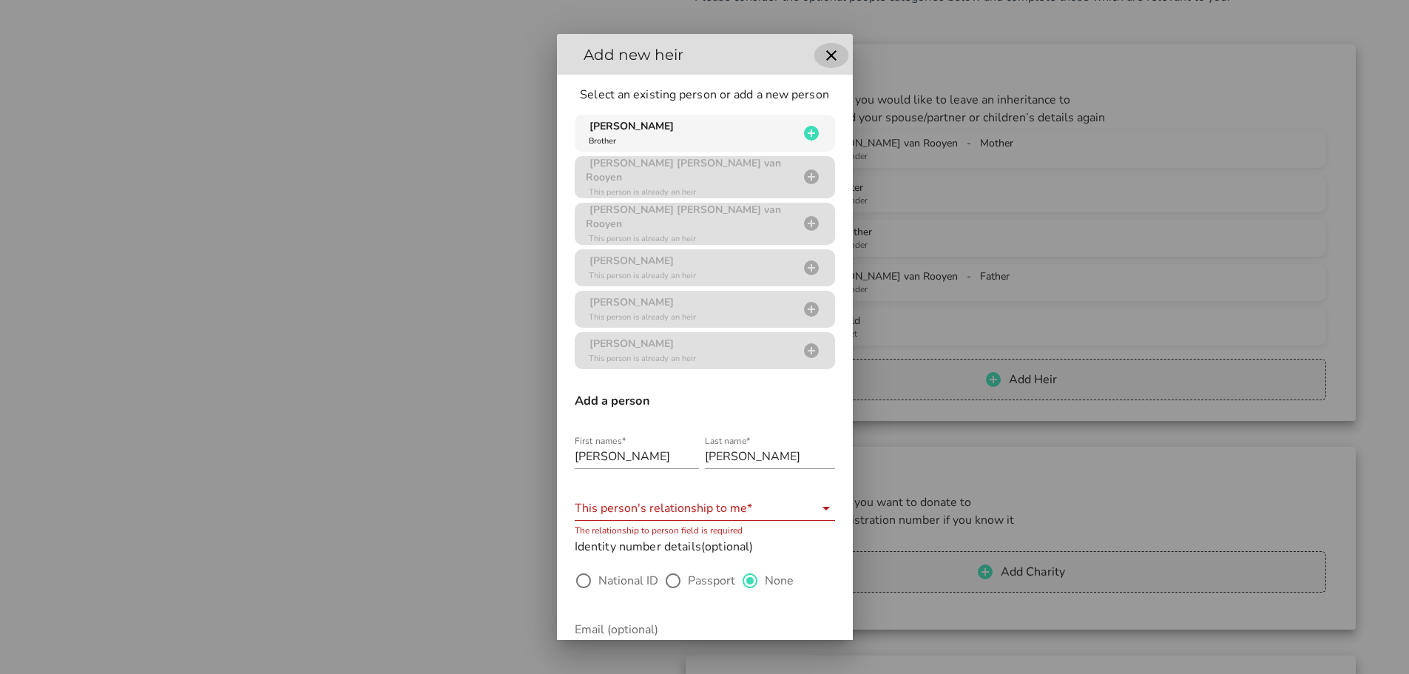
click at [827, 58] on icon "button" at bounding box center [831, 56] width 18 height 18
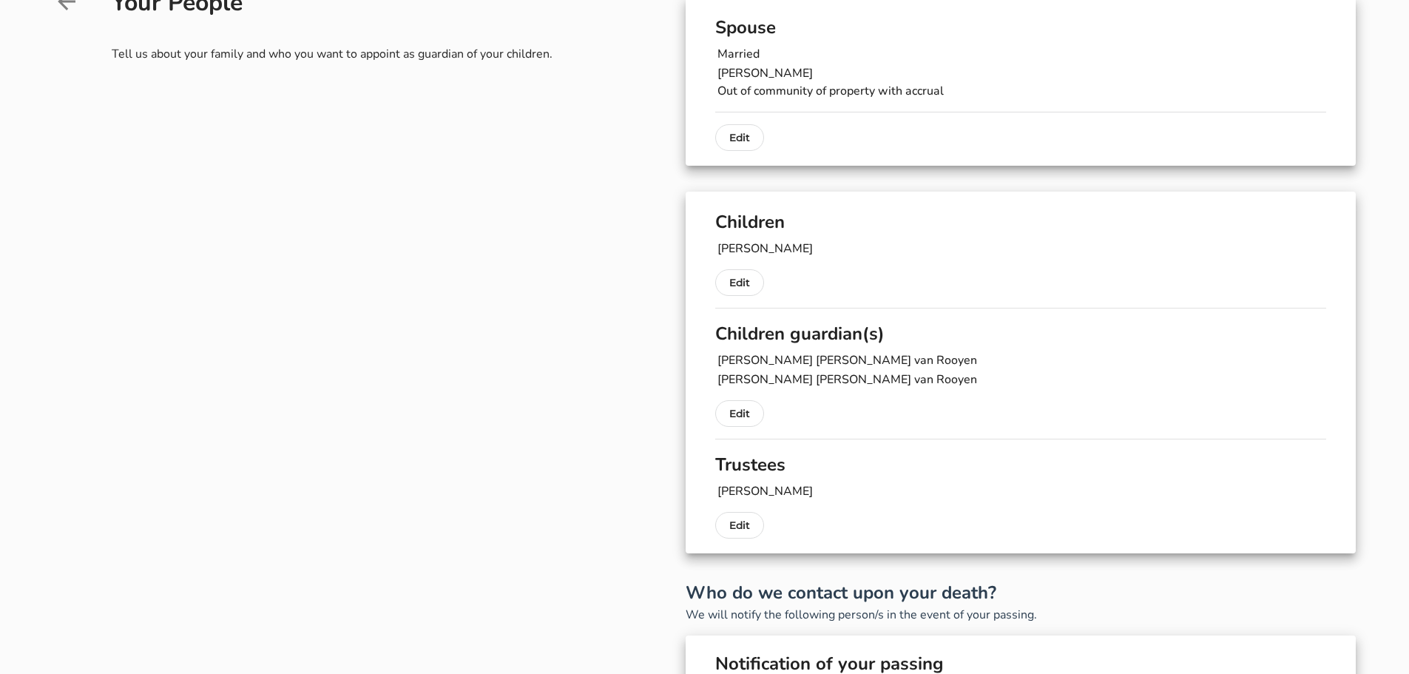
scroll to position [0, 0]
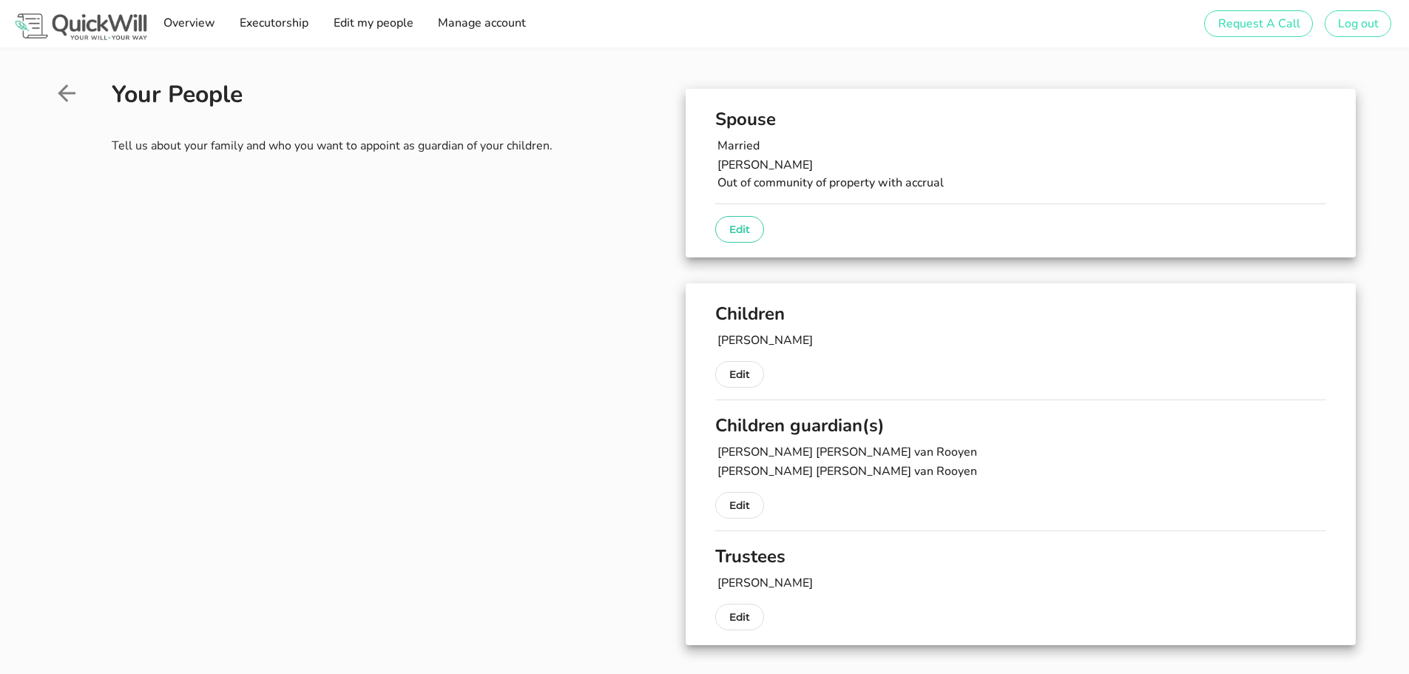
click at [732, 227] on p "Edit" at bounding box center [739, 229] width 21 height 18
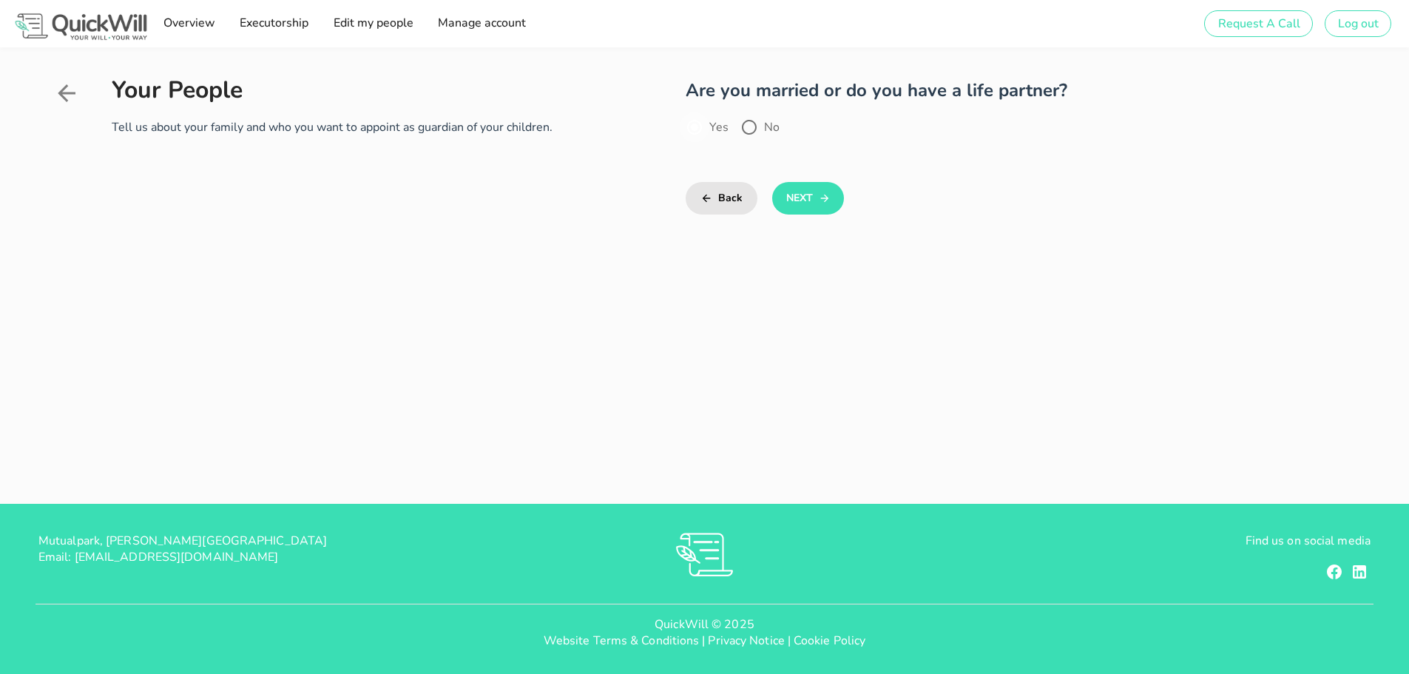
click at [697, 127] on div at bounding box center [694, 127] width 25 height 25
click at [794, 206] on button "Next" at bounding box center [808, 198] width 72 height 33
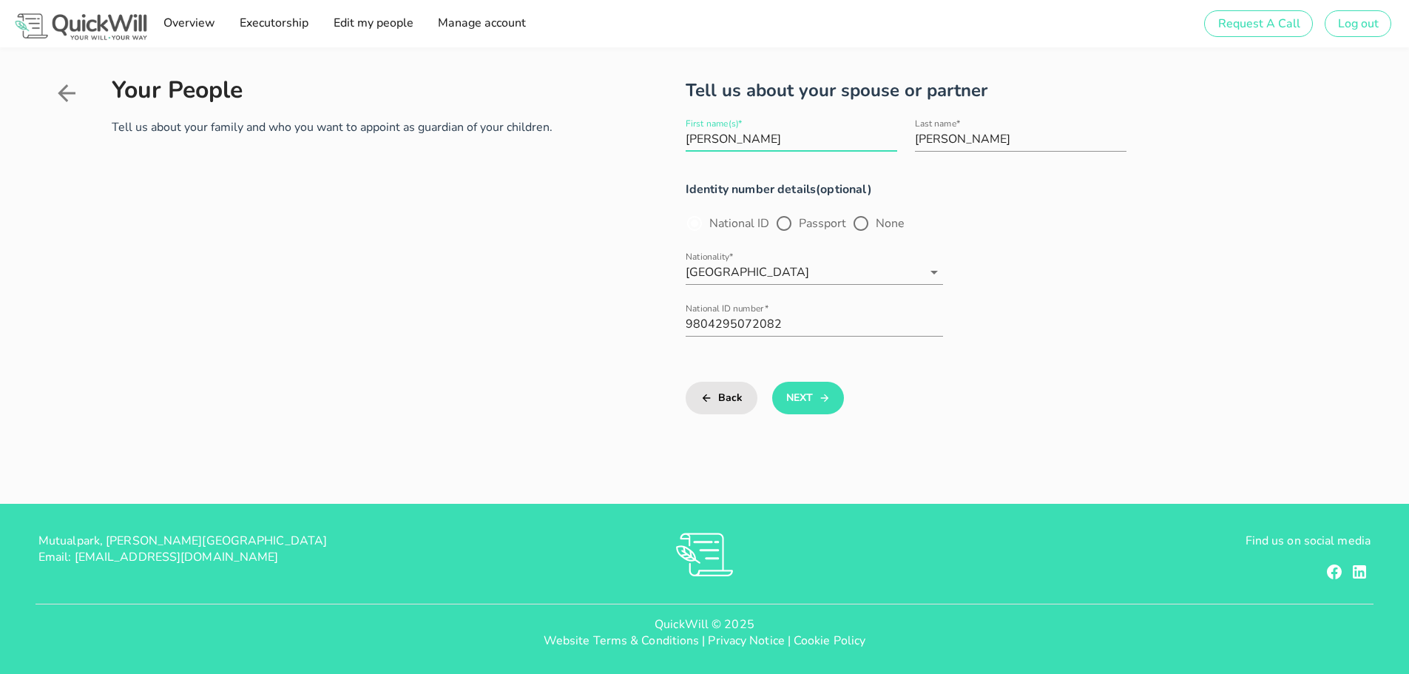
drag, startPoint x: 796, startPoint y: 142, endPoint x: 665, endPoint y: 146, distance: 130.9
click at [665, 146] on div "Tell us about your spouse or partner First name(s)* [PERSON_NAME] Last name* [P…" at bounding box center [975, 245] width 759 height 337
type input "[PERSON_NAME]"
click at [692, 222] on div at bounding box center [694, 223] width 25 height 25
drag, startPoint x: 798, startPoint y: 323, endPoint x: 673, endPoint y: 313, distance: 125.4
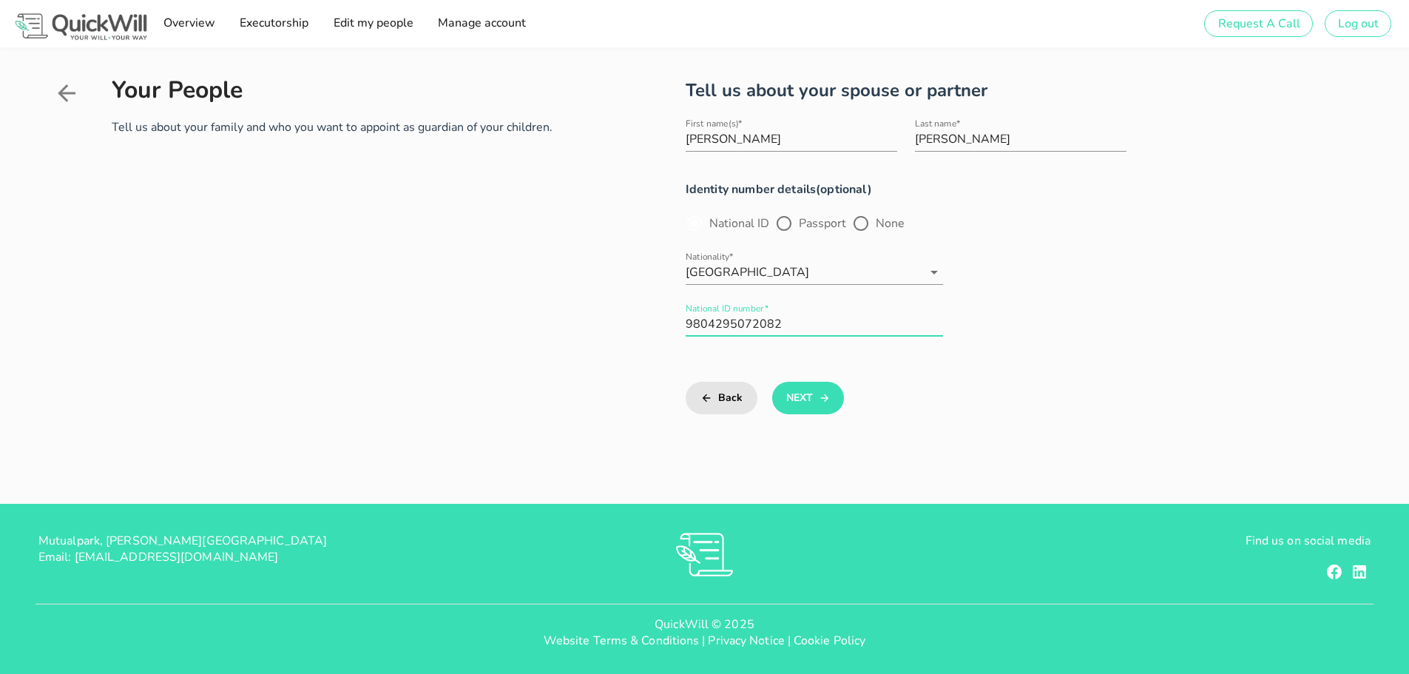
click at [673, 313] on div "Tell us about your spouse or partner First name(s)* [PERSON_NAME] Last name* [P…" at bounding box center [975, 245] width 759 height 337
type input "9309020051088"
click at [815, 403] on button "Next" at bounding box center [808, 398] width 72 height 33
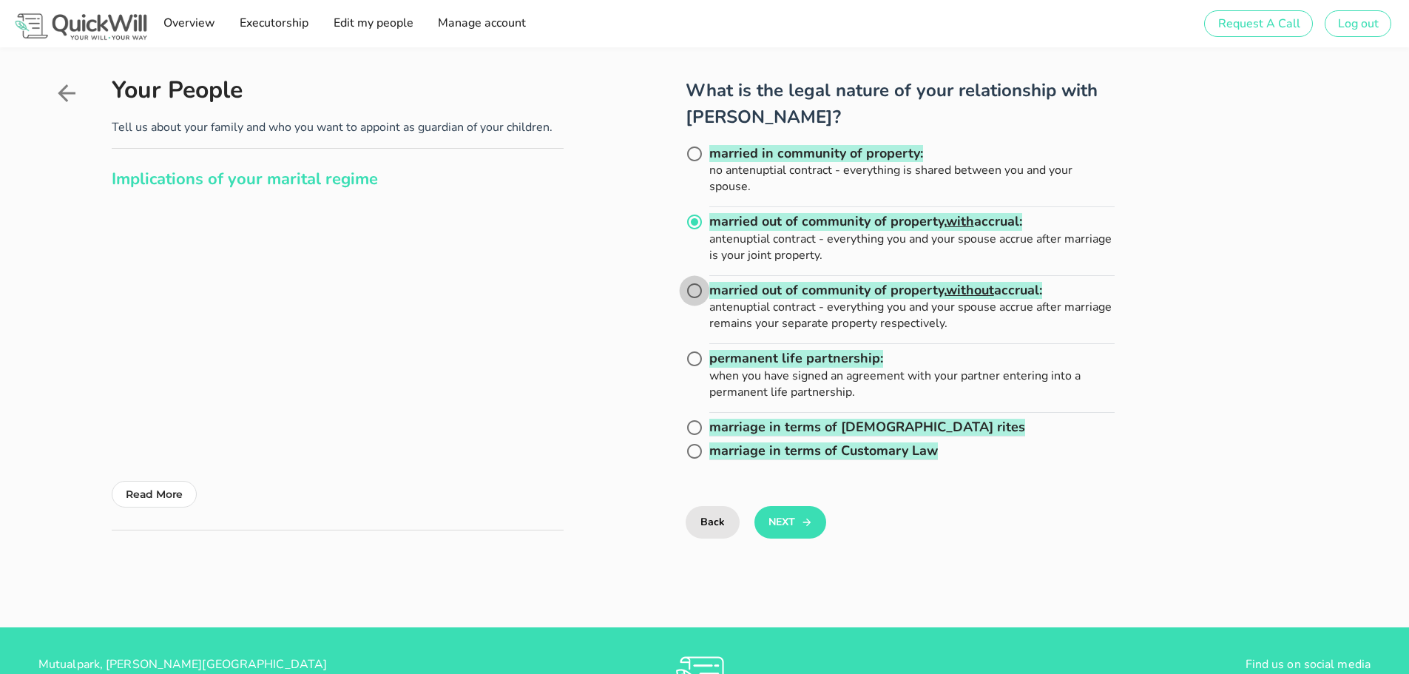
click at [697, 289] on div at bounding box center [694, 290] width 25 height 25
radio input "false"
radio input "true"
click at [698, 225] on div at bounding box center [694, 221] width 25 height 25
radio input "true"
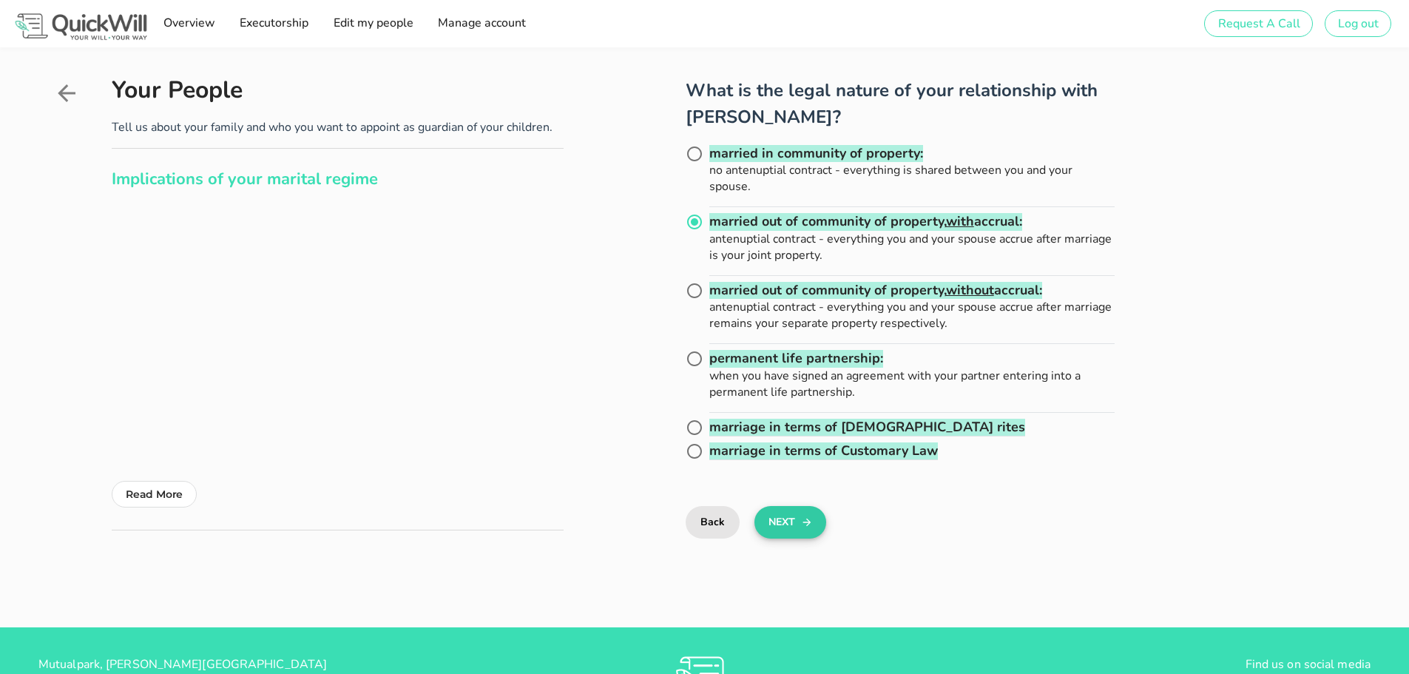
click at [803, 521] on icon "submit" at bounding box center [807, 522] width 12 height 18
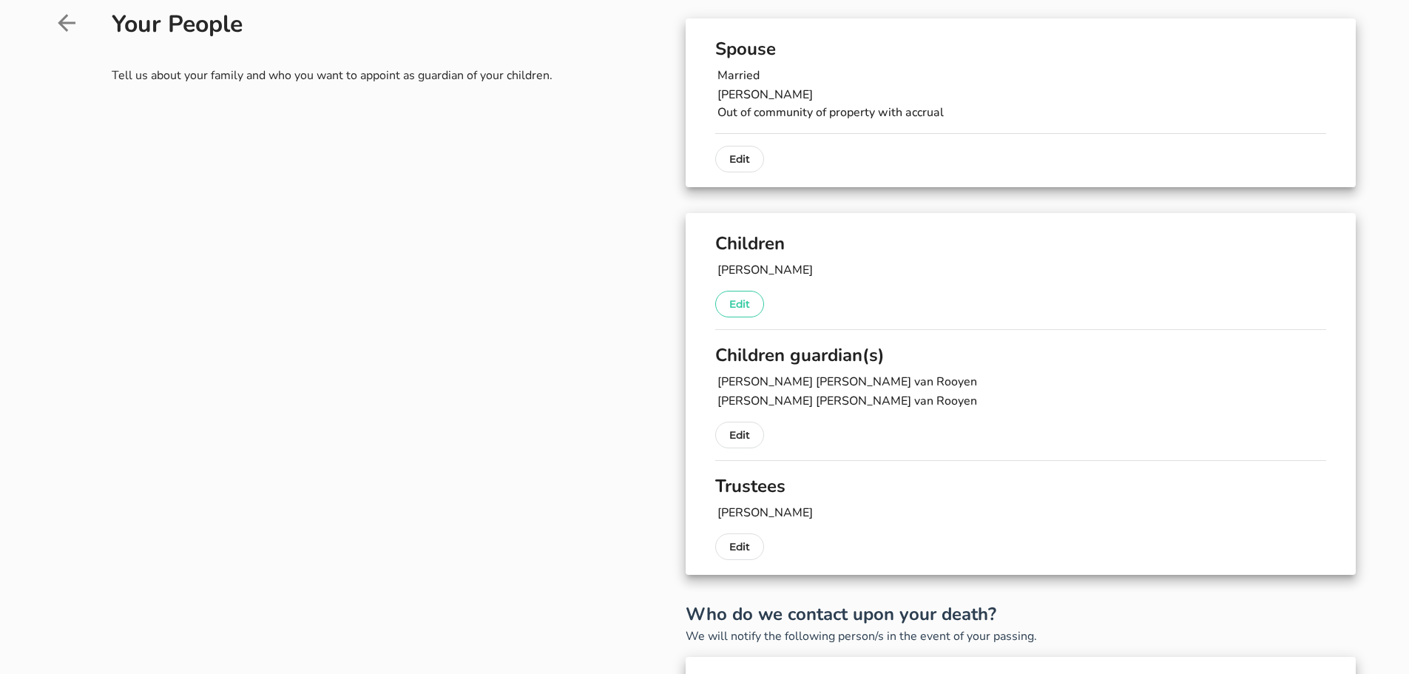
click at [732, 305] on p "Edit" at bounding box center [739, 304] width 21 height 18
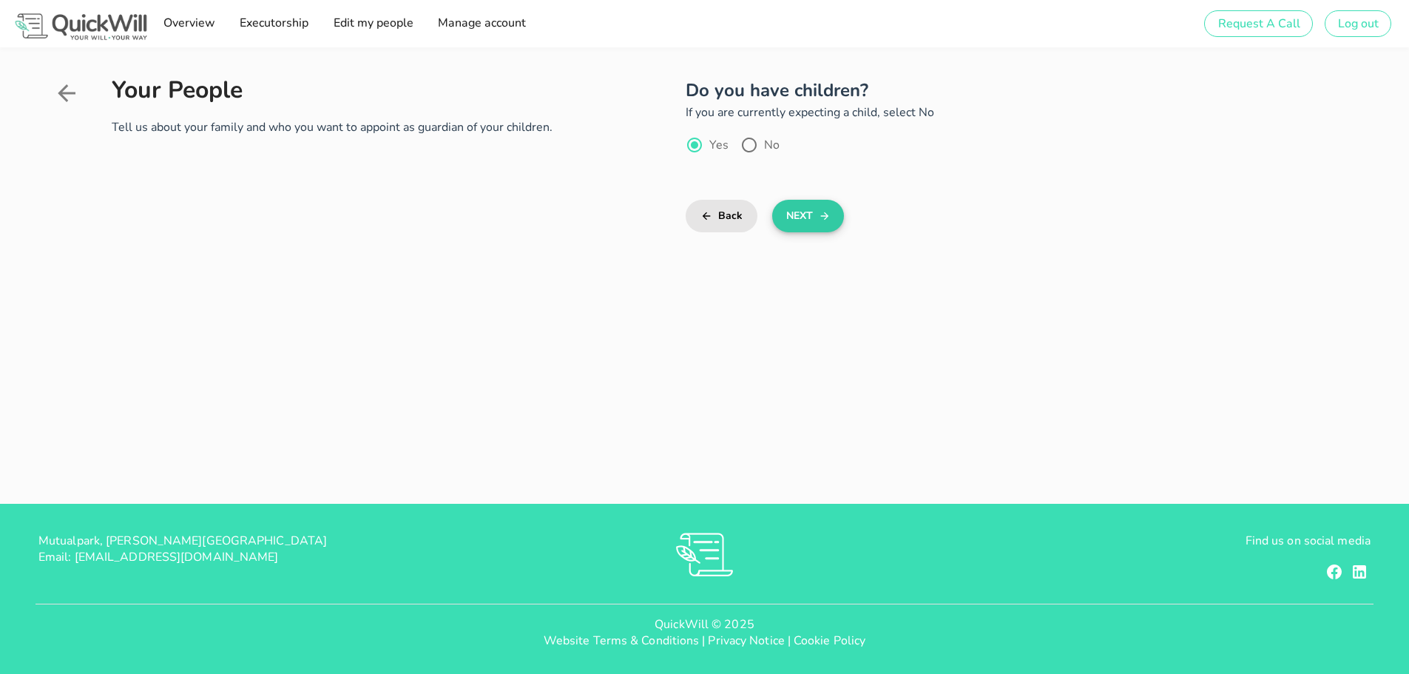
click at [801, 217] on button "Next" at bounding box center [808, 216] width 72 height 33
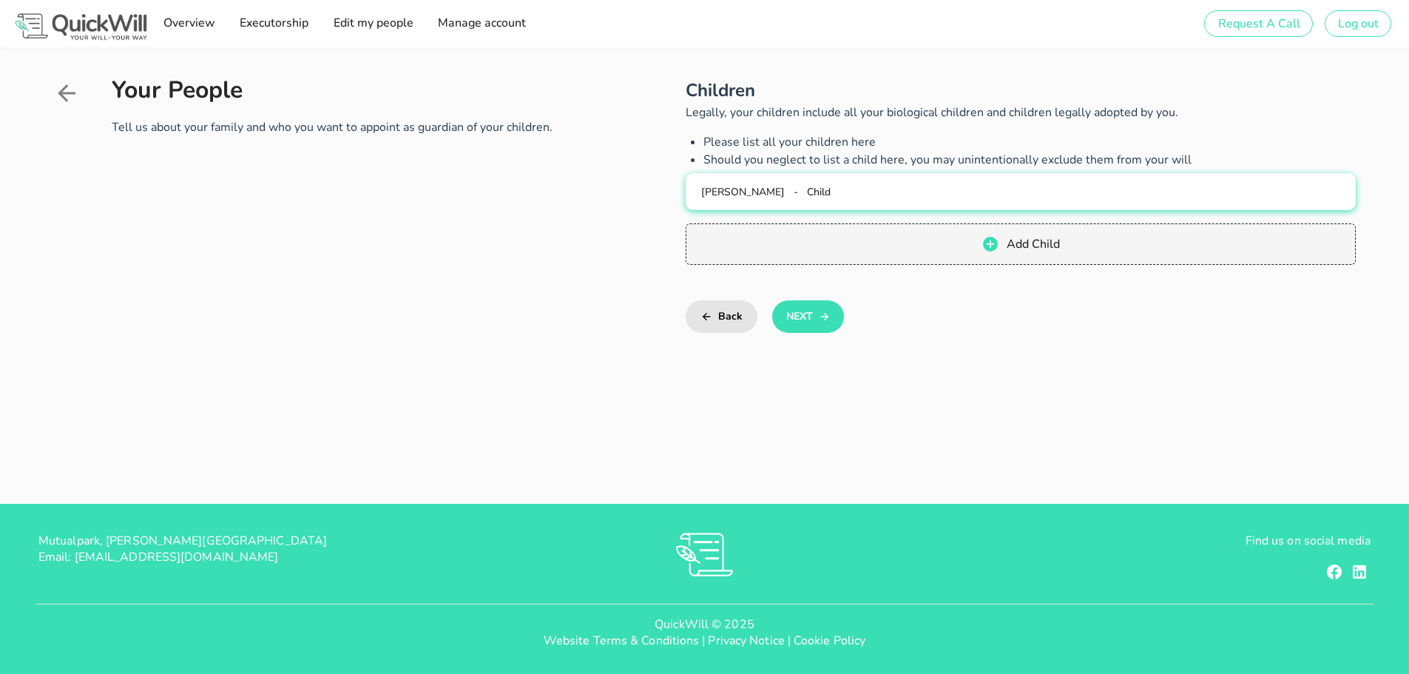
click at [795, 190] on div "[PERSON_NAME] - Child" at bounding box center [1020, 192] width 646 height 14
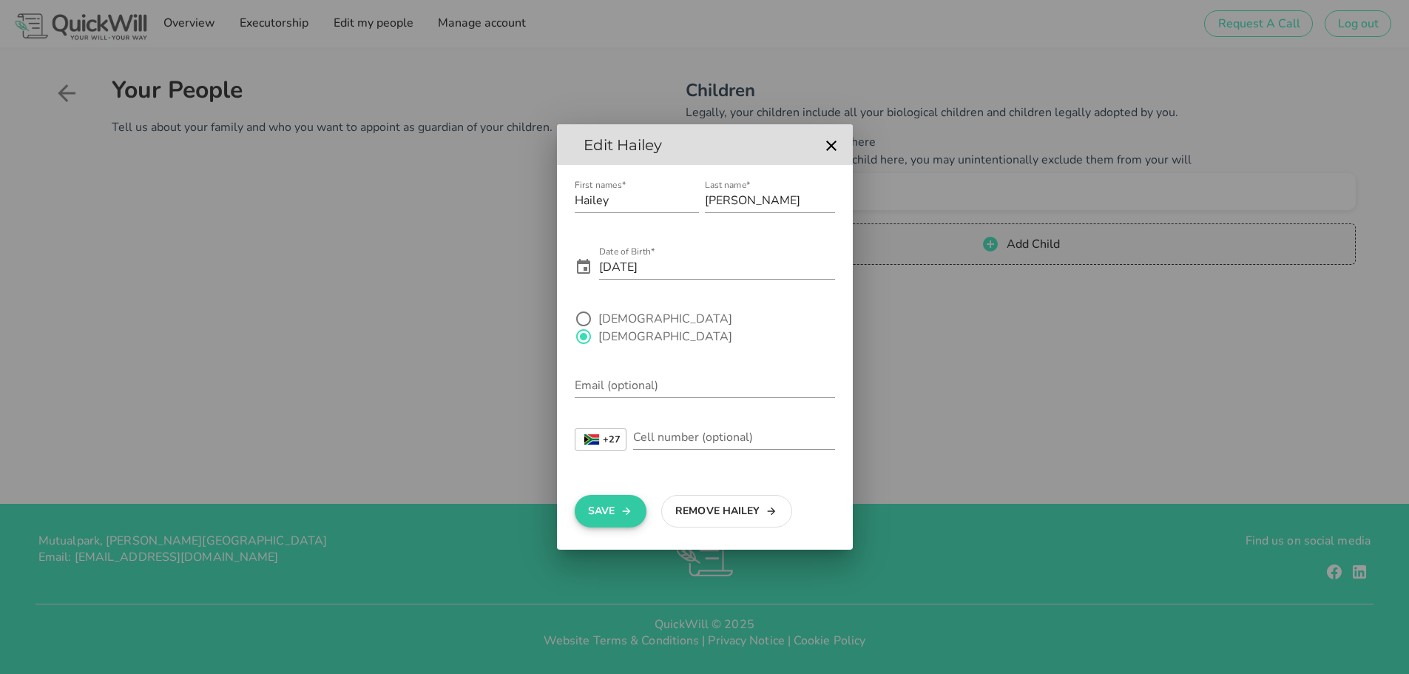
click at [603, 503] on button "Save" at bounding box center [611, 511] width 72 height 33
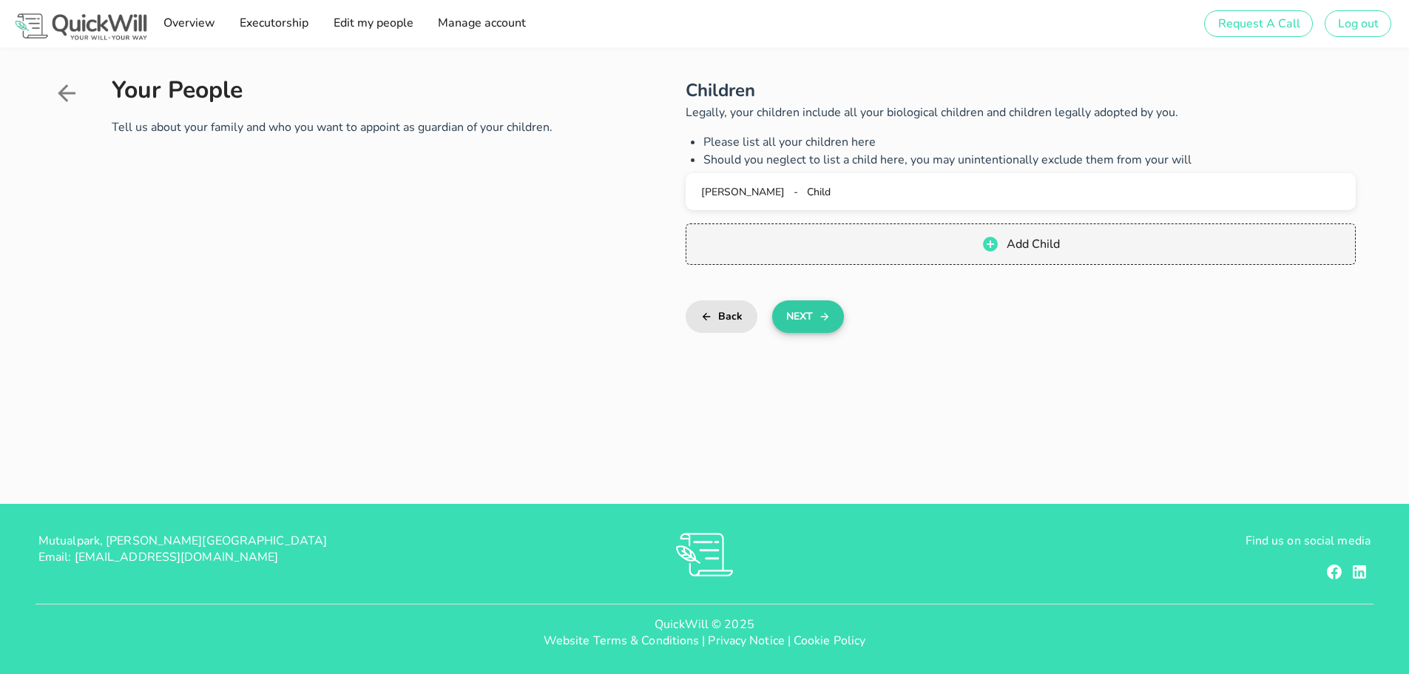
click at [810, 325] on button "Next" at bounding box center [808, 316] width 72 height 33
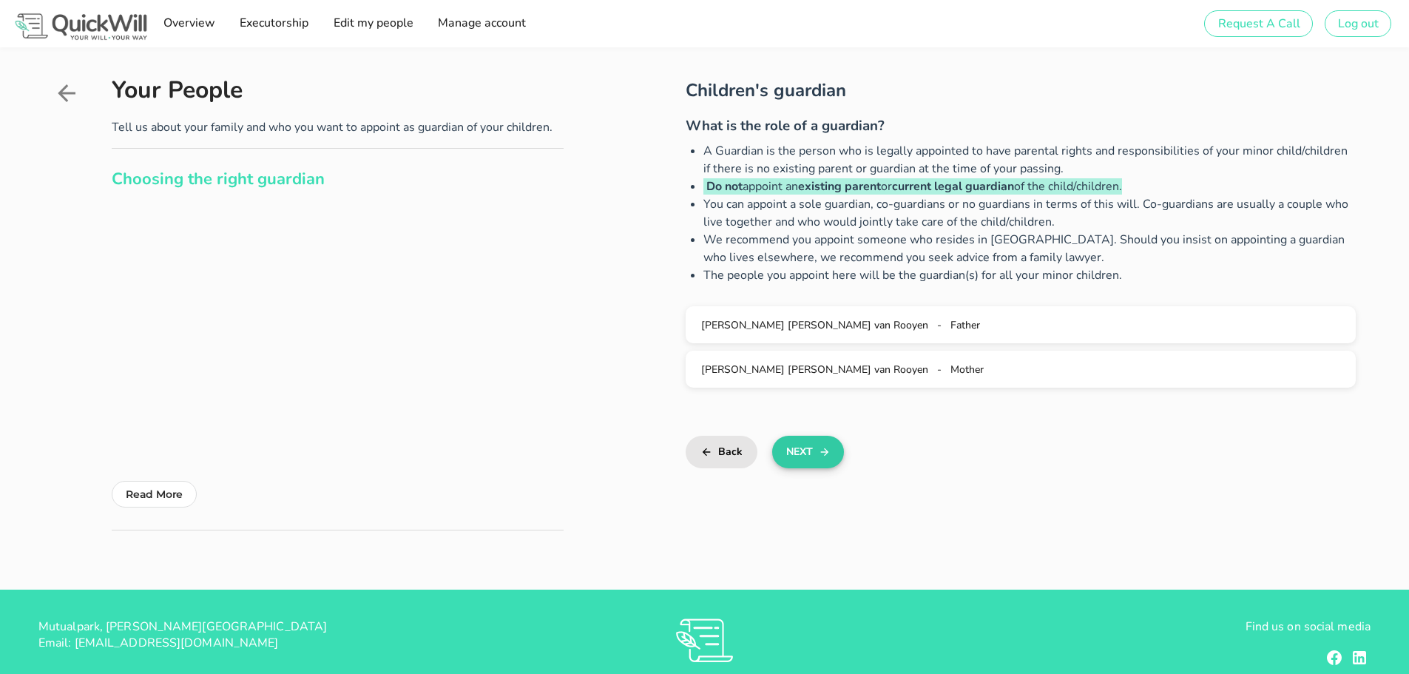
click at [810, 454] on button "Next" at bounding box center [808, 452] width 72 height 33
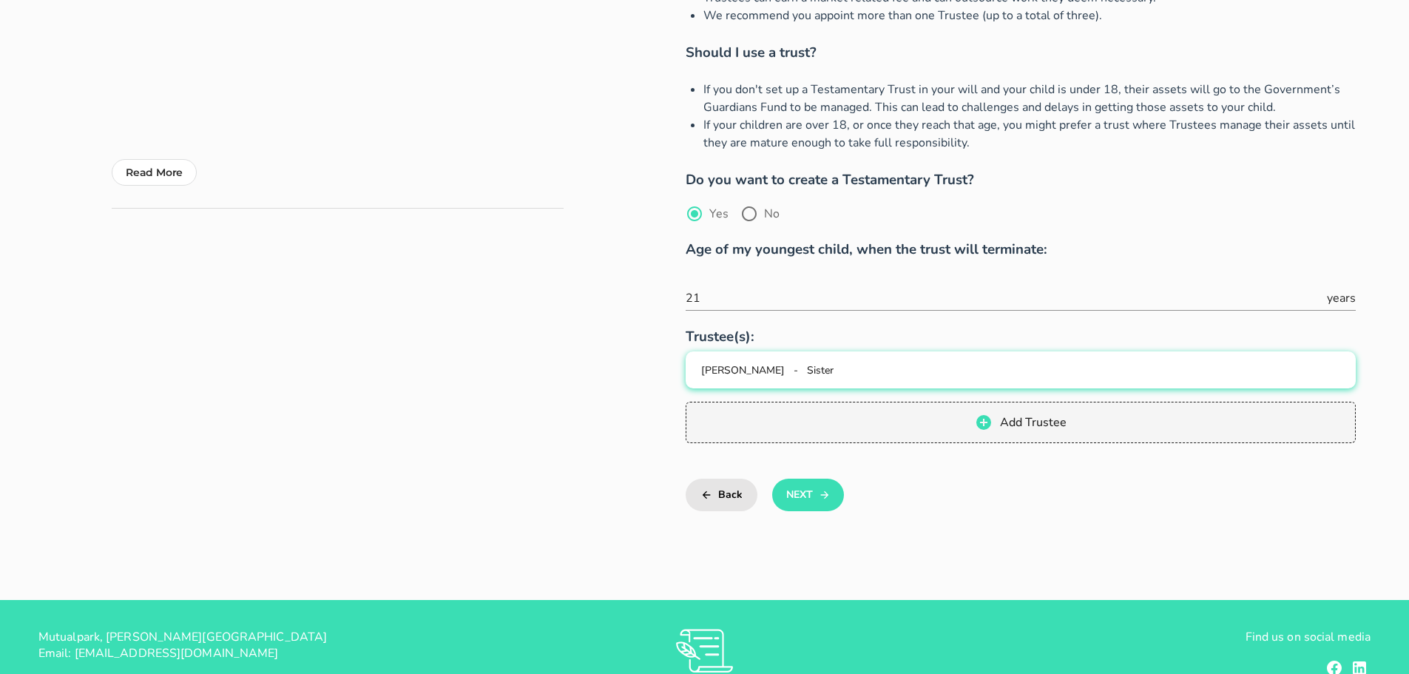
scroll to position [370, 0]
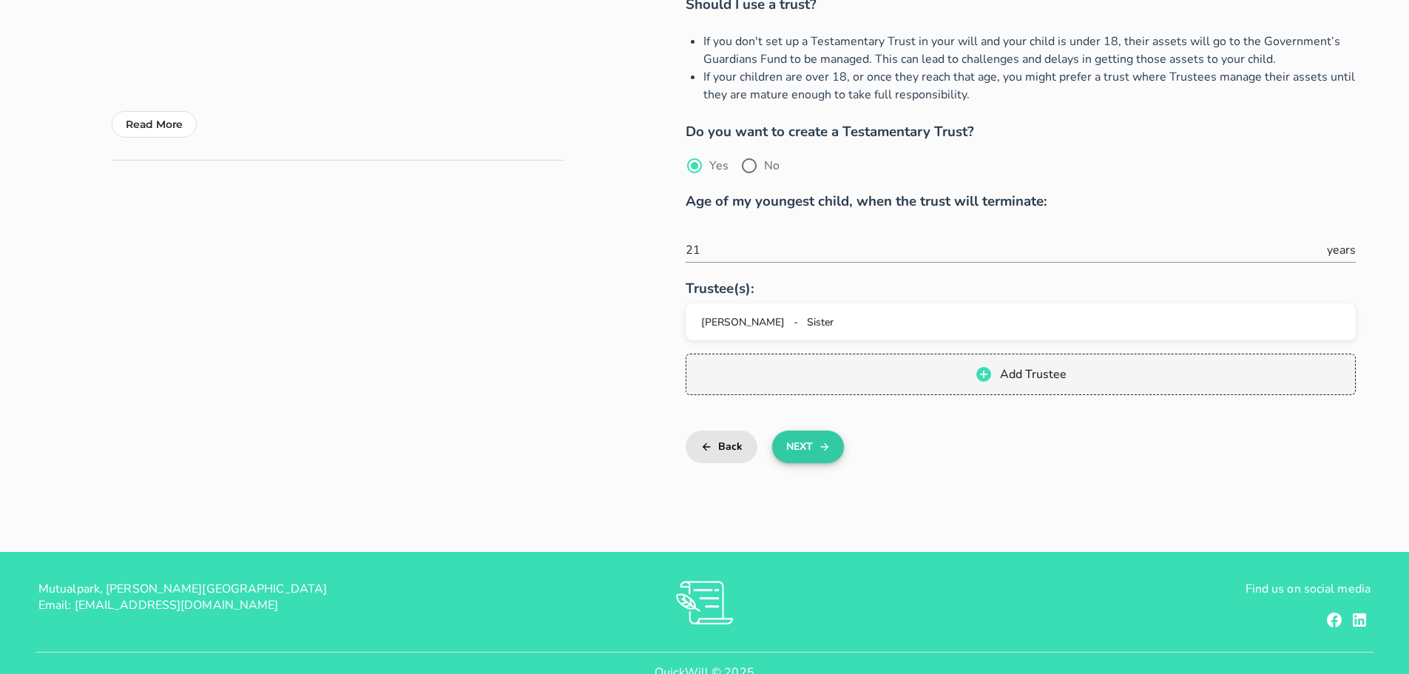
click at [813, 436] on button "Next" at bounding box center [808, 446] width 72 height 33
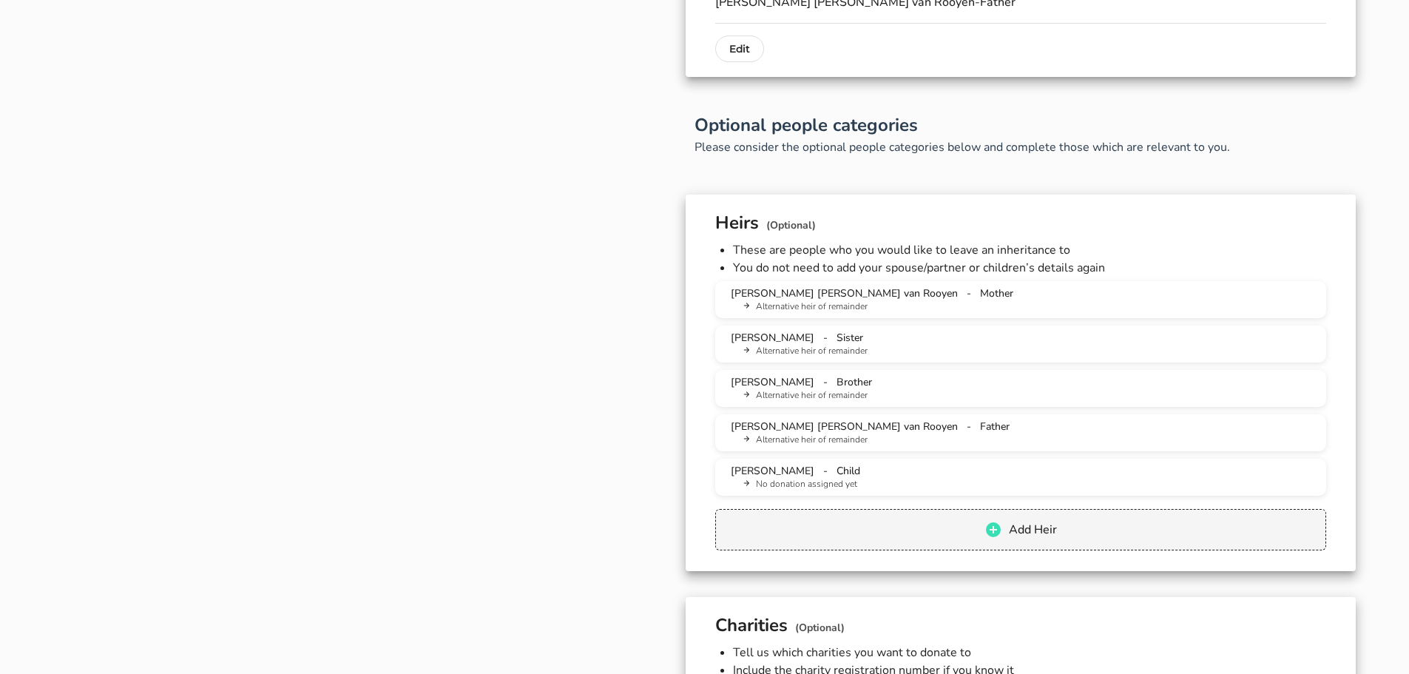
scroll to position [1035, 0]
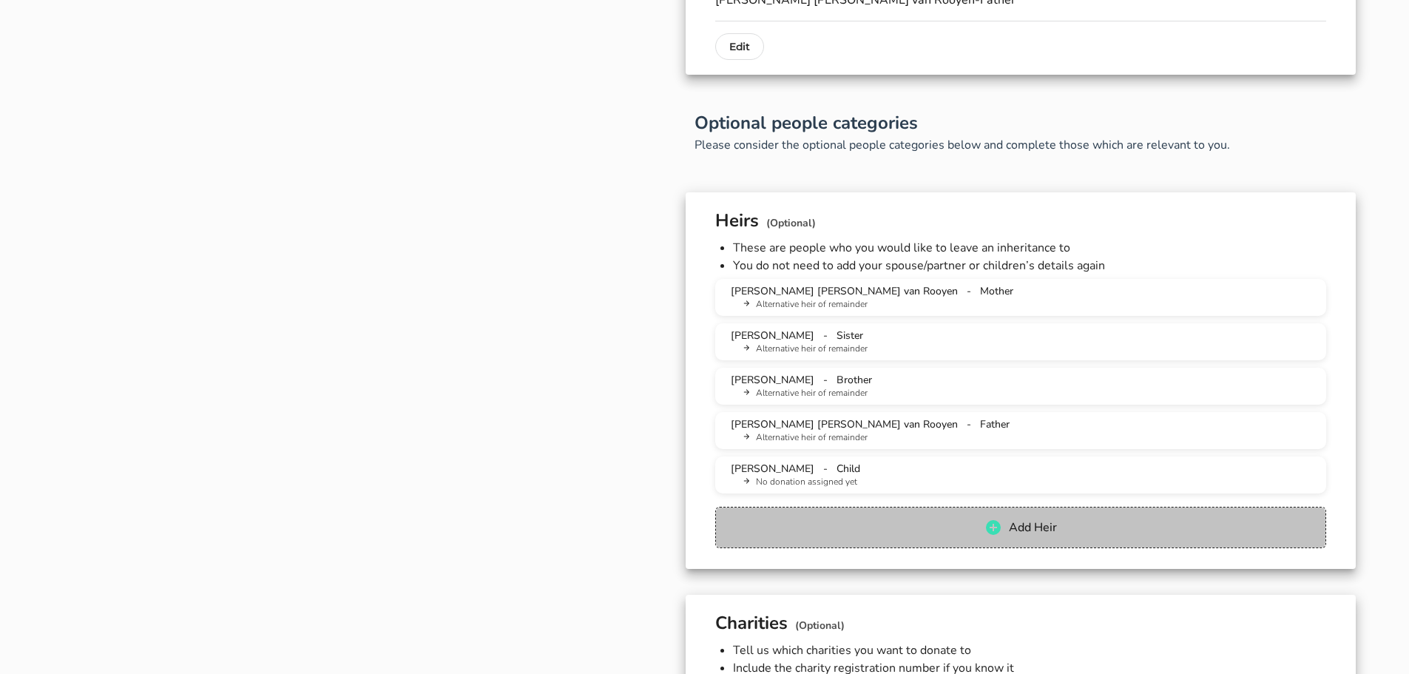
click at [827, 531] on span "Add Heir" at bounding box center [1020, 527] width 580 height 18
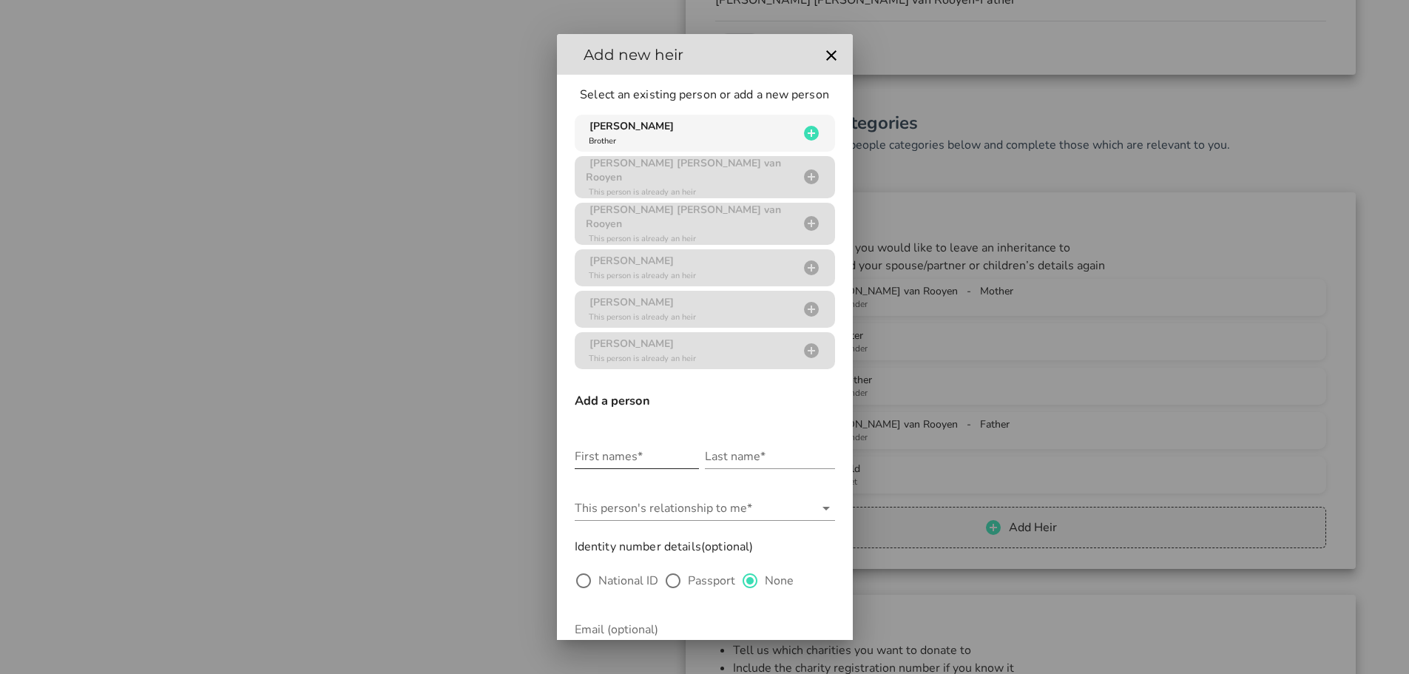
click at [617, 444] on input "First names*" at bounding box center [637, 456] width 124 height 24
type input "[PERSON_NAME]"
drag, startPoint x: 646, startPoint y: 446, endPoint x: 535, endPoint y: 456, distance: 111.4
click at [536, 456] on div "As an QuickWill customer, you can draft your will for free We've partnered with…" at bounding box center [704, 118] width 1409 height 2306
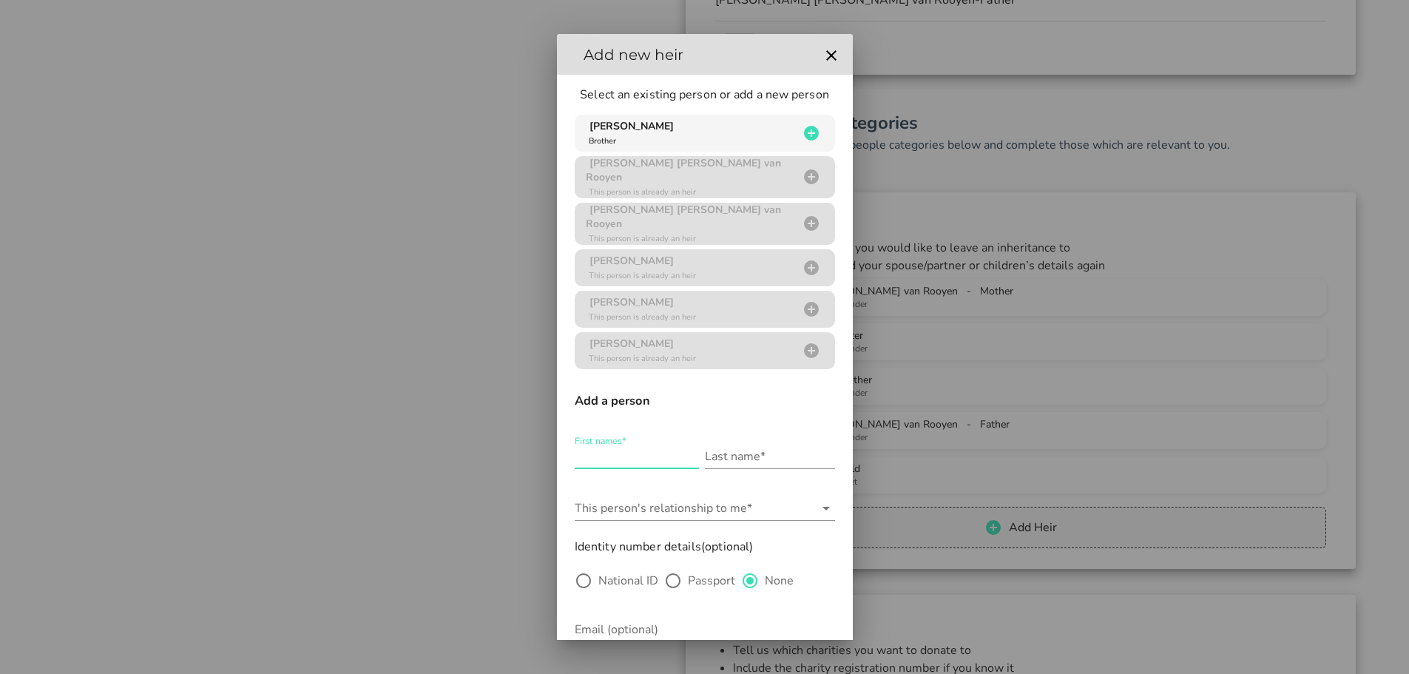
scroll to position [0, 0]
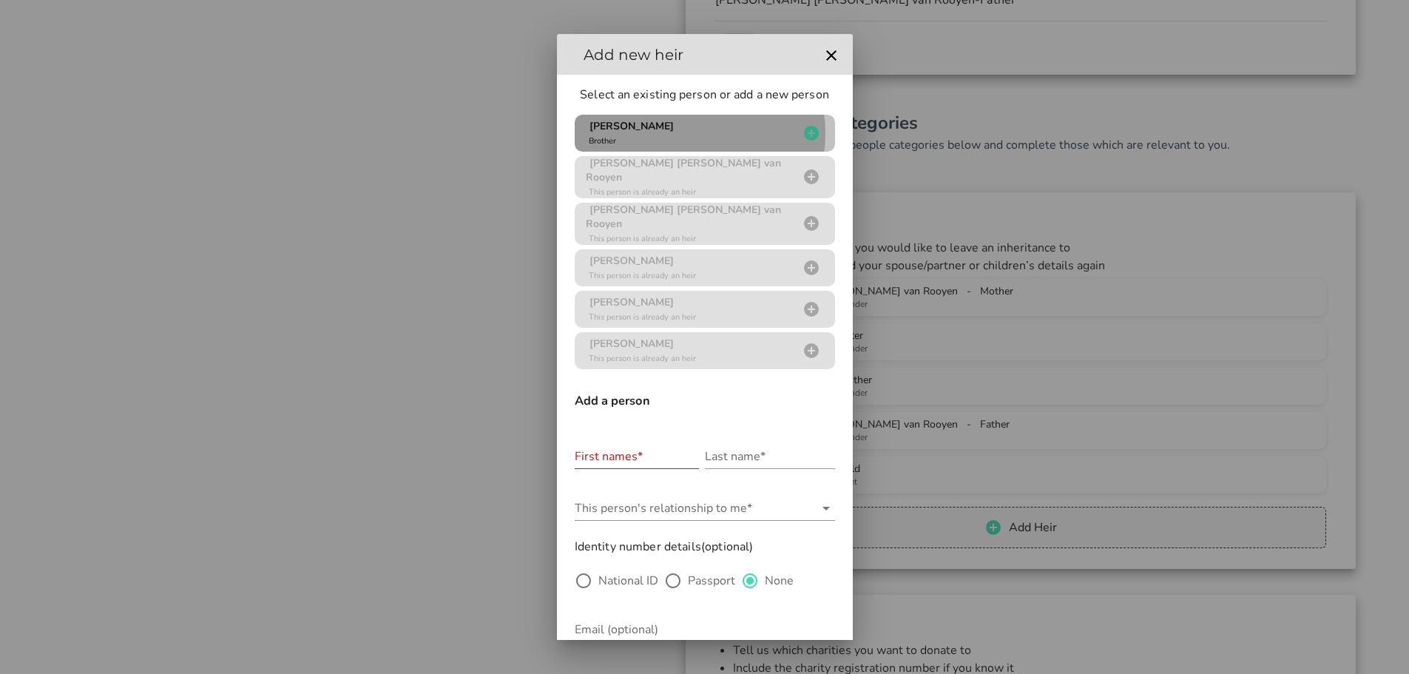
click at [804, 135] on icon "button" at bounding box center [811, 133] width 15 height 15
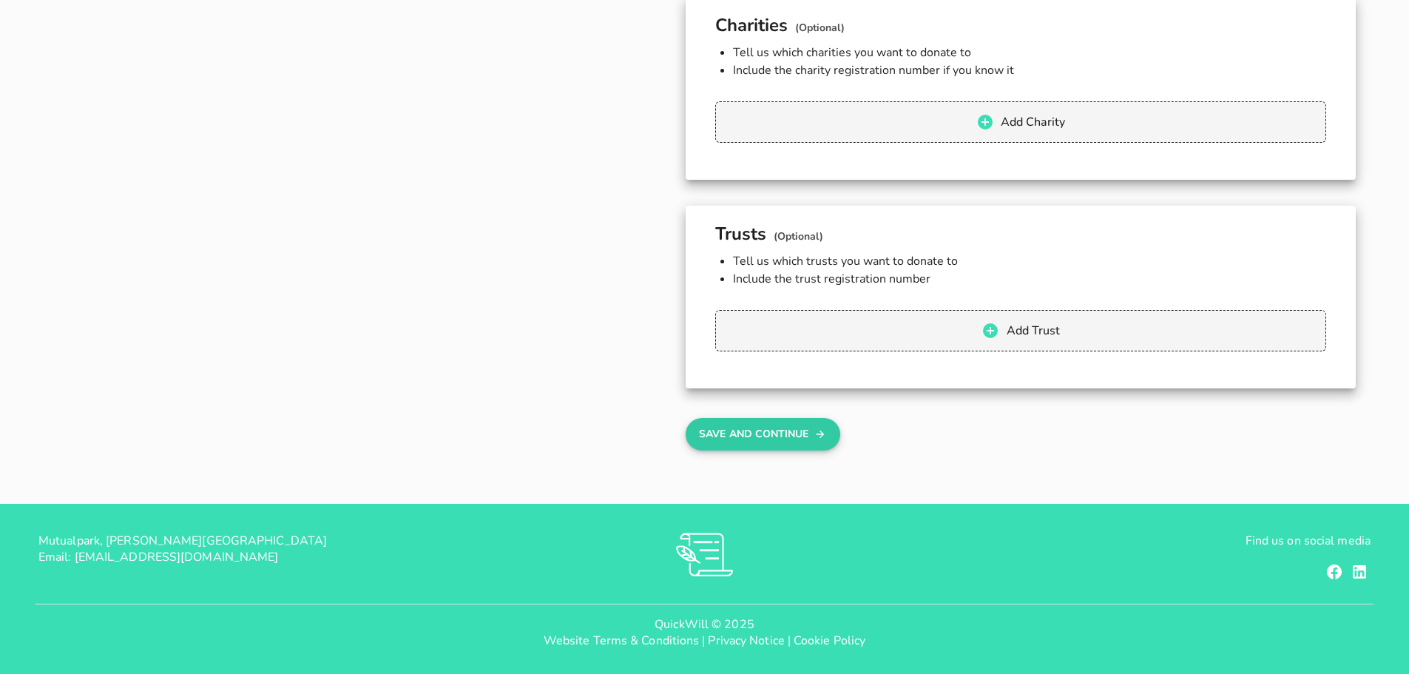
click at [726, 437] on button "Save And Continue" at bounding box center [762, 434] width 155 height 33
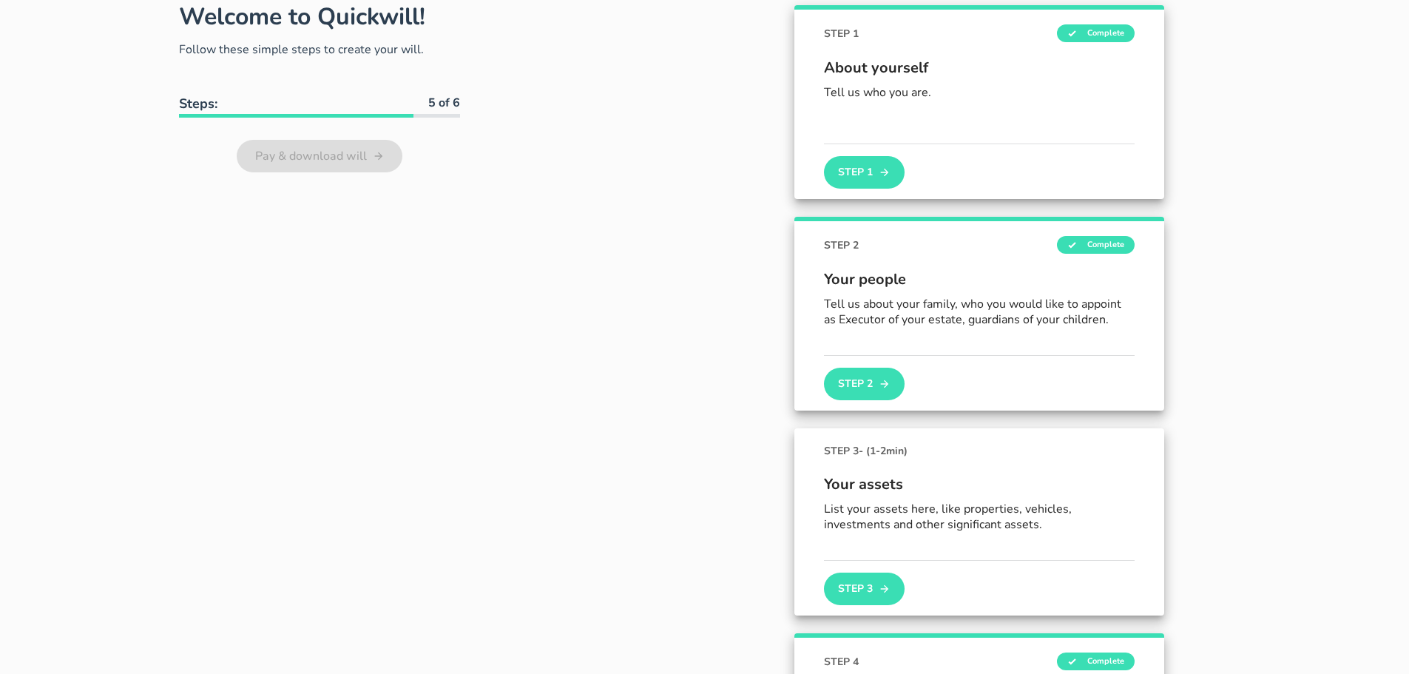
scroll to position [94, 0]
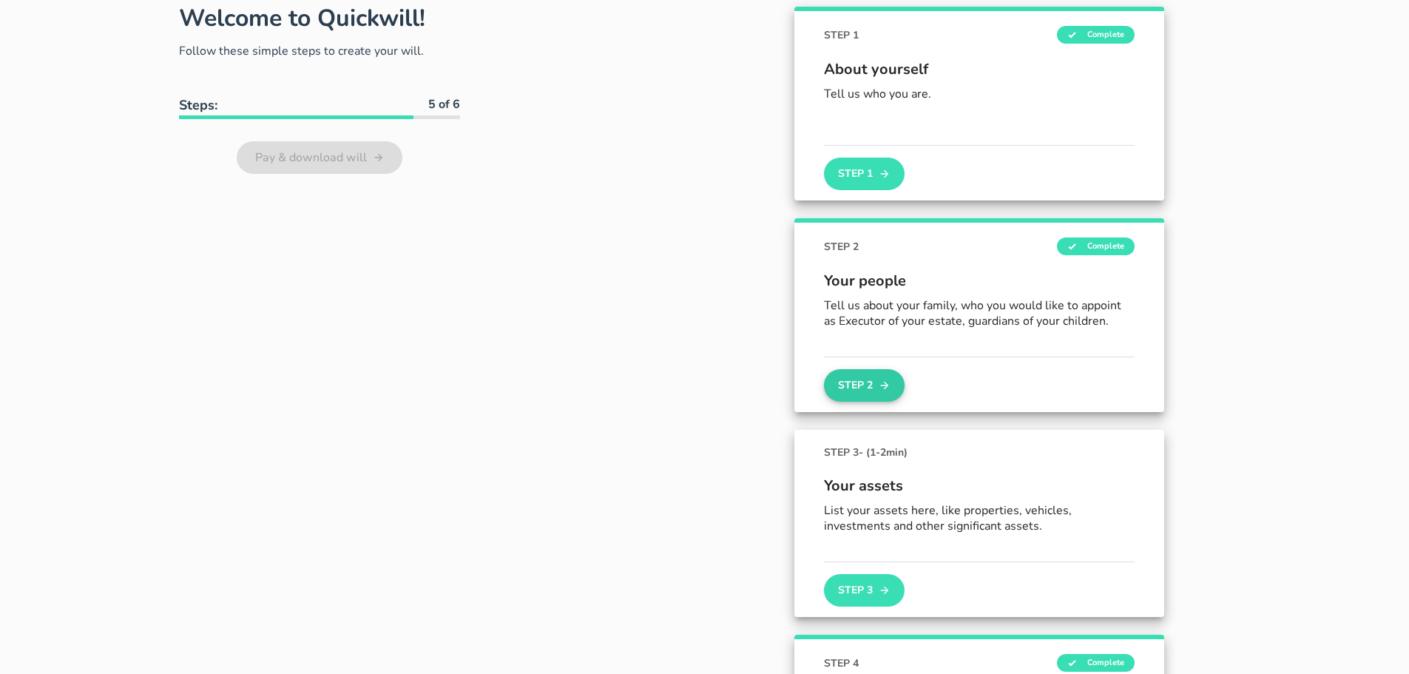
click at [865, 384] on button "Step 2" at bounding box center [864, 385] width 80 height 33
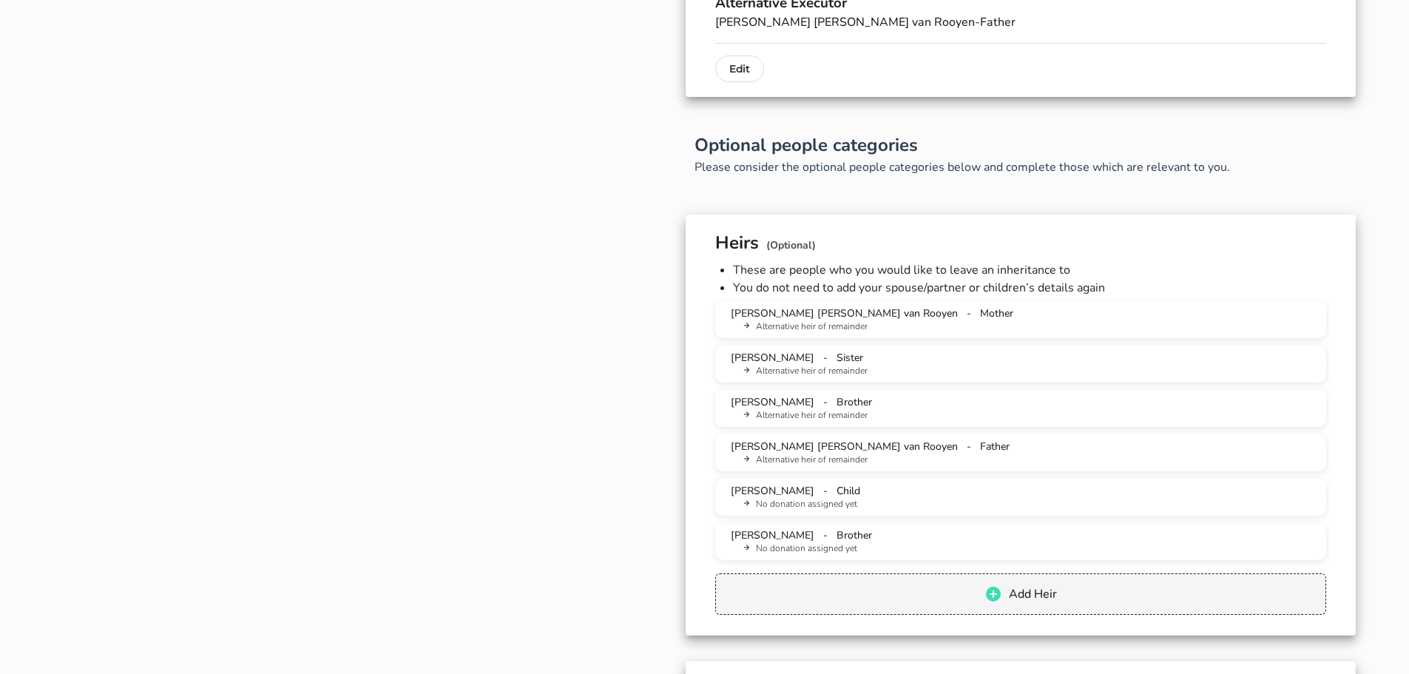
scroll to position [1035, 0]
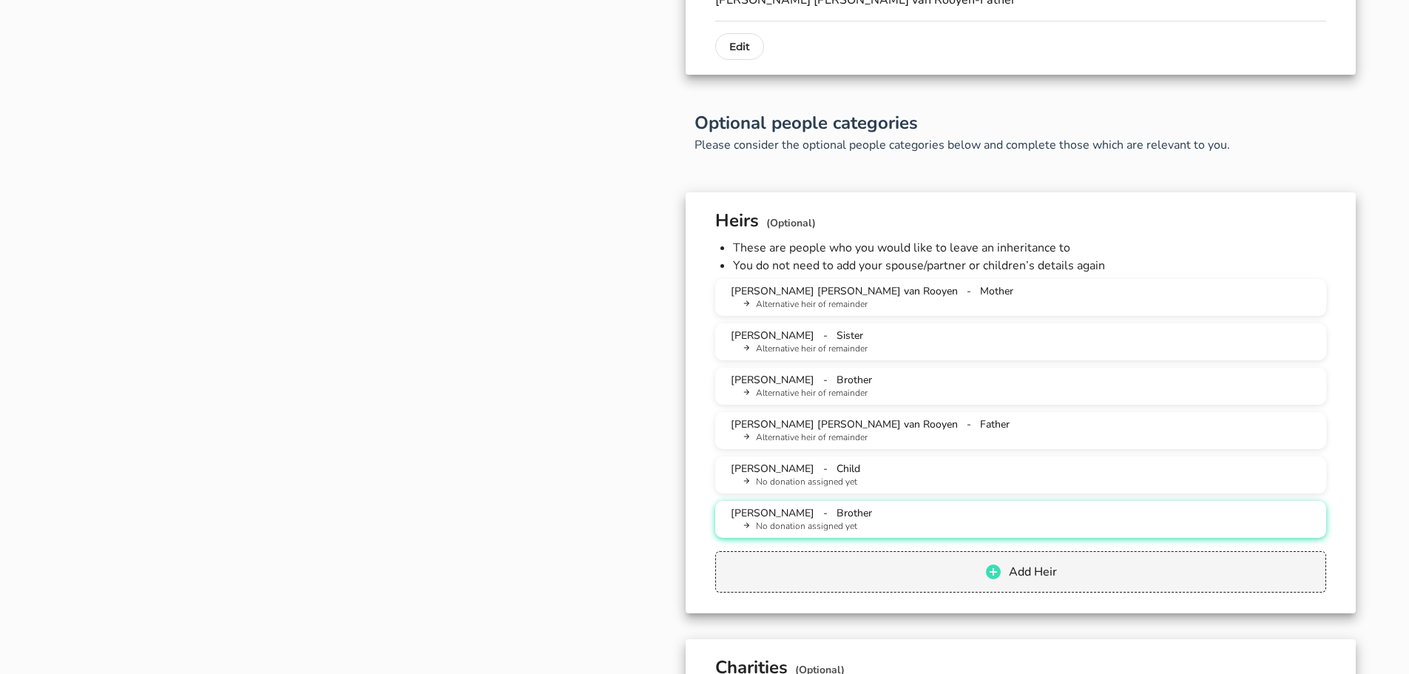
click at [912, 526] on li "No donation assigned yet" at bounding box center [1026, 526] width 575 height 13
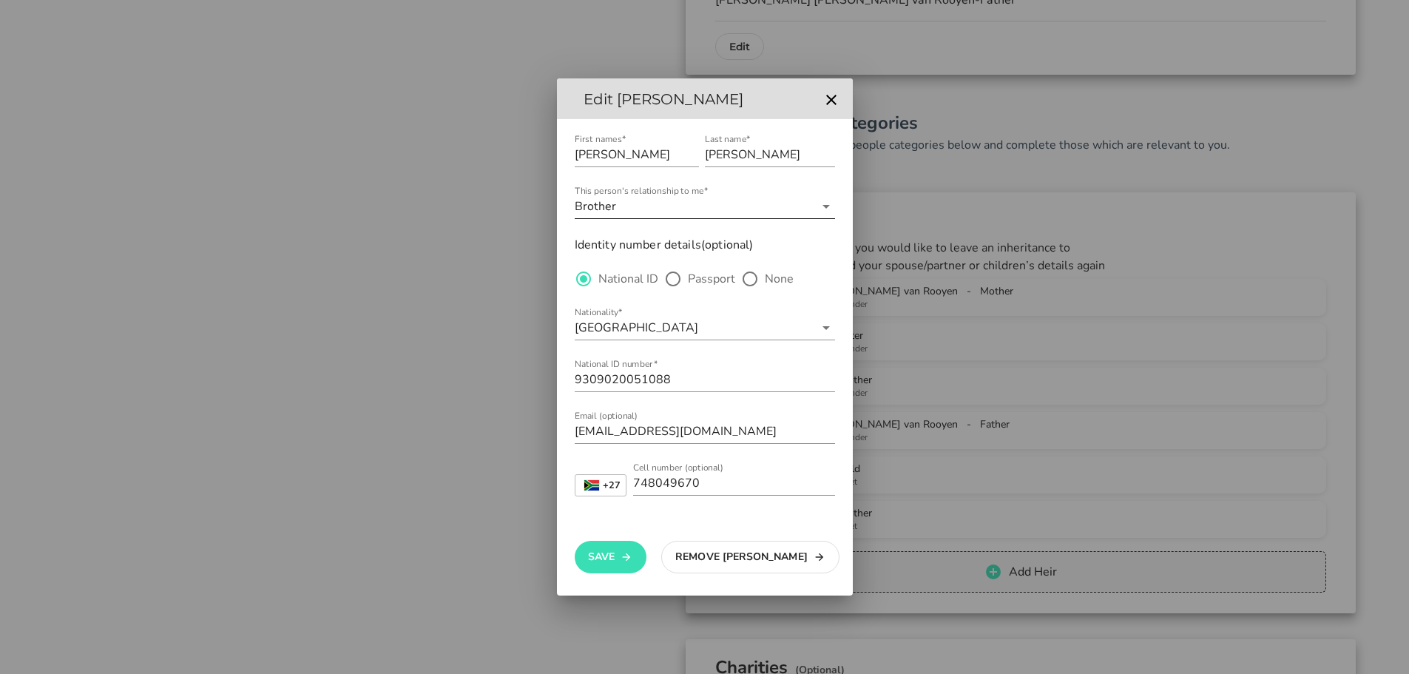
click at [680, 214] on input "This person's relationship to me*" at bounding box center [716, 206] width 195 height 24
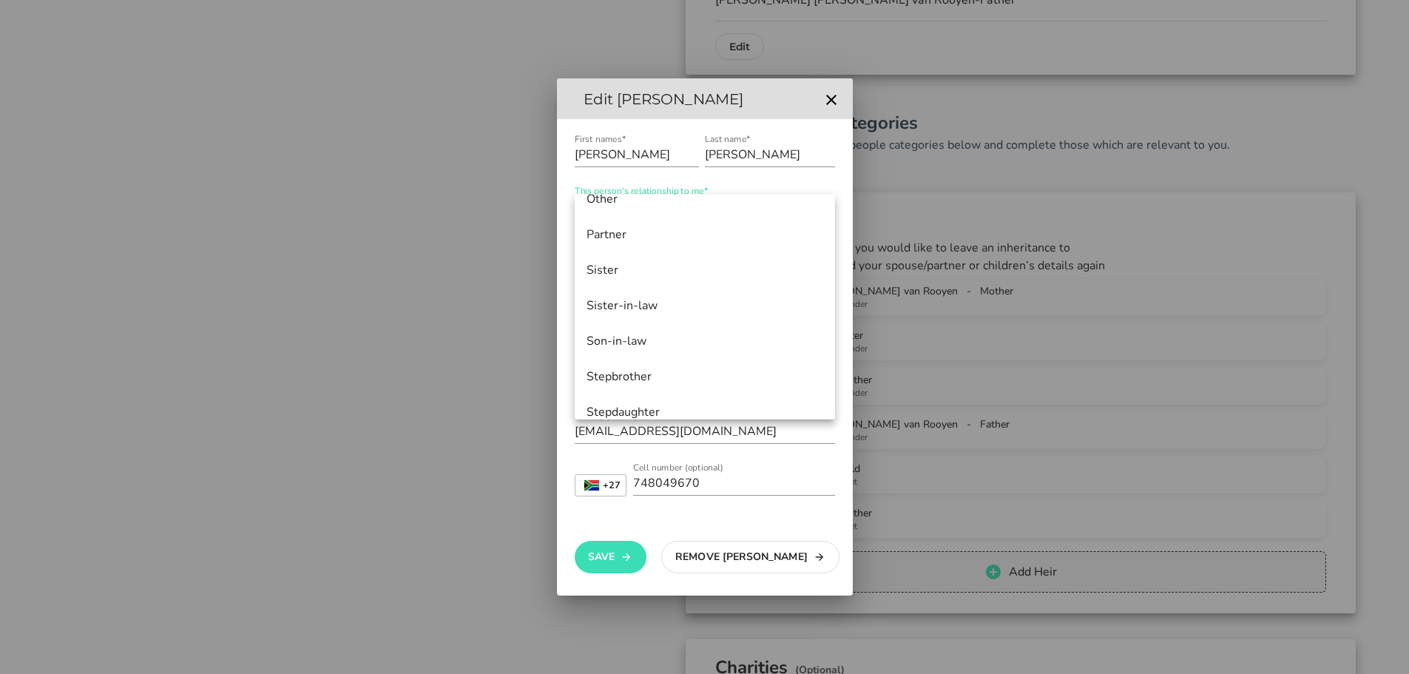
scroll to position [781, 0]
click at [614, 256] on div "Partner" at bounding box center [704, 253] width 237 height 14
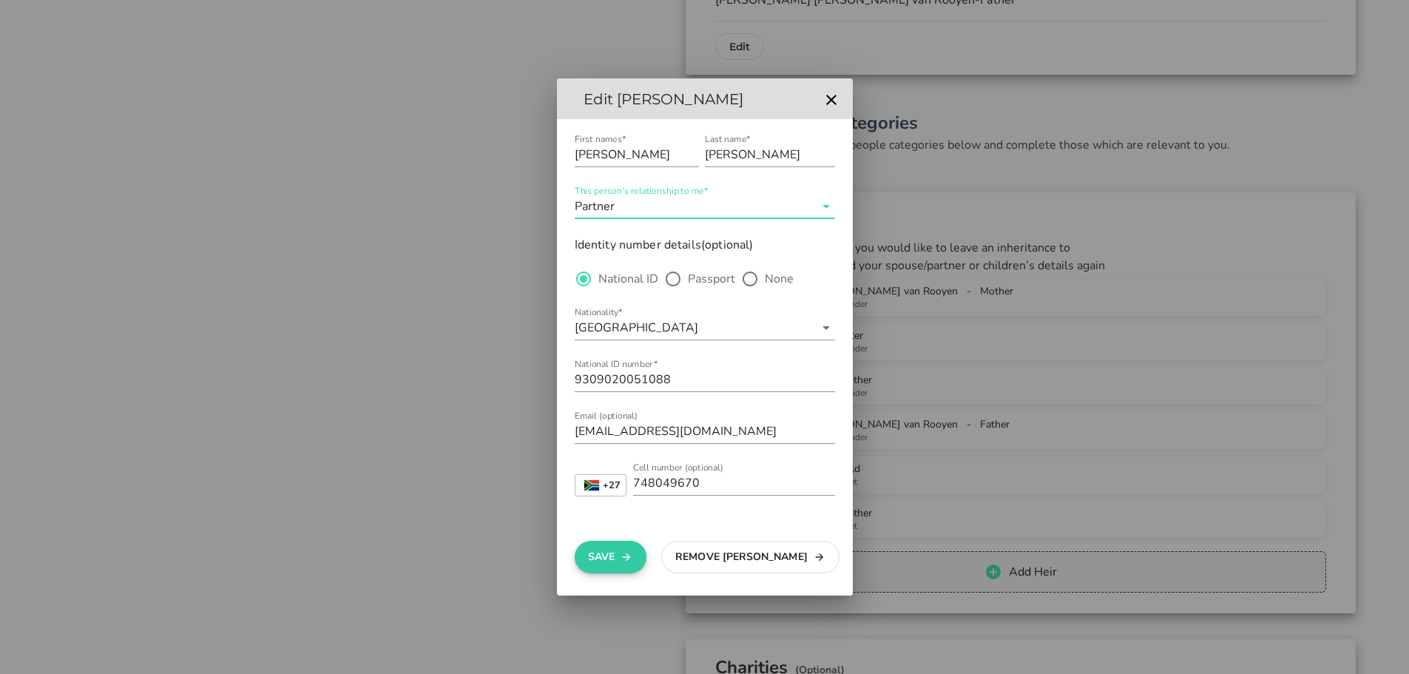
click at [602, 563] on button "Save" at bounding box center [611, 557] width 72 height 33
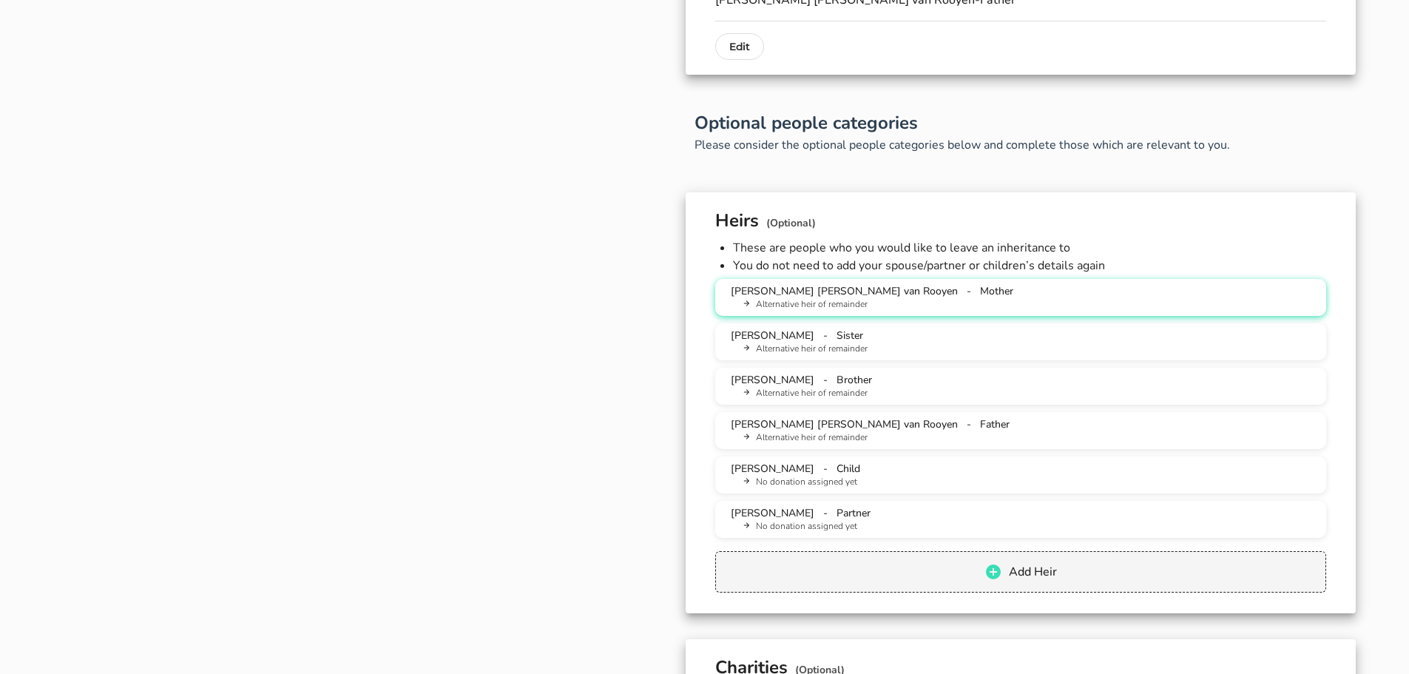
click at [843, 306] on li "Alternative heir of remainder" at bounding box center [1026, 304] width 575 height 13
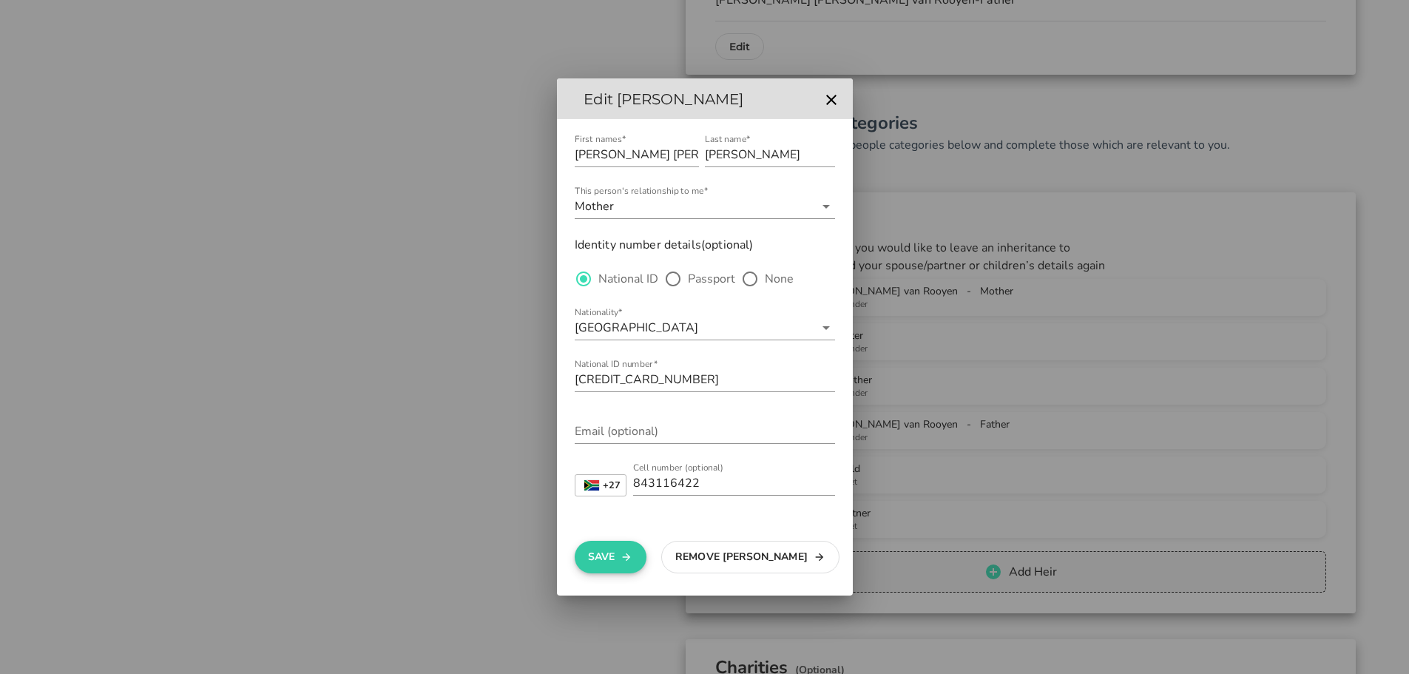
click at [608, 554] on button "Save" at bounding box center [611, 557] width 72 height 33
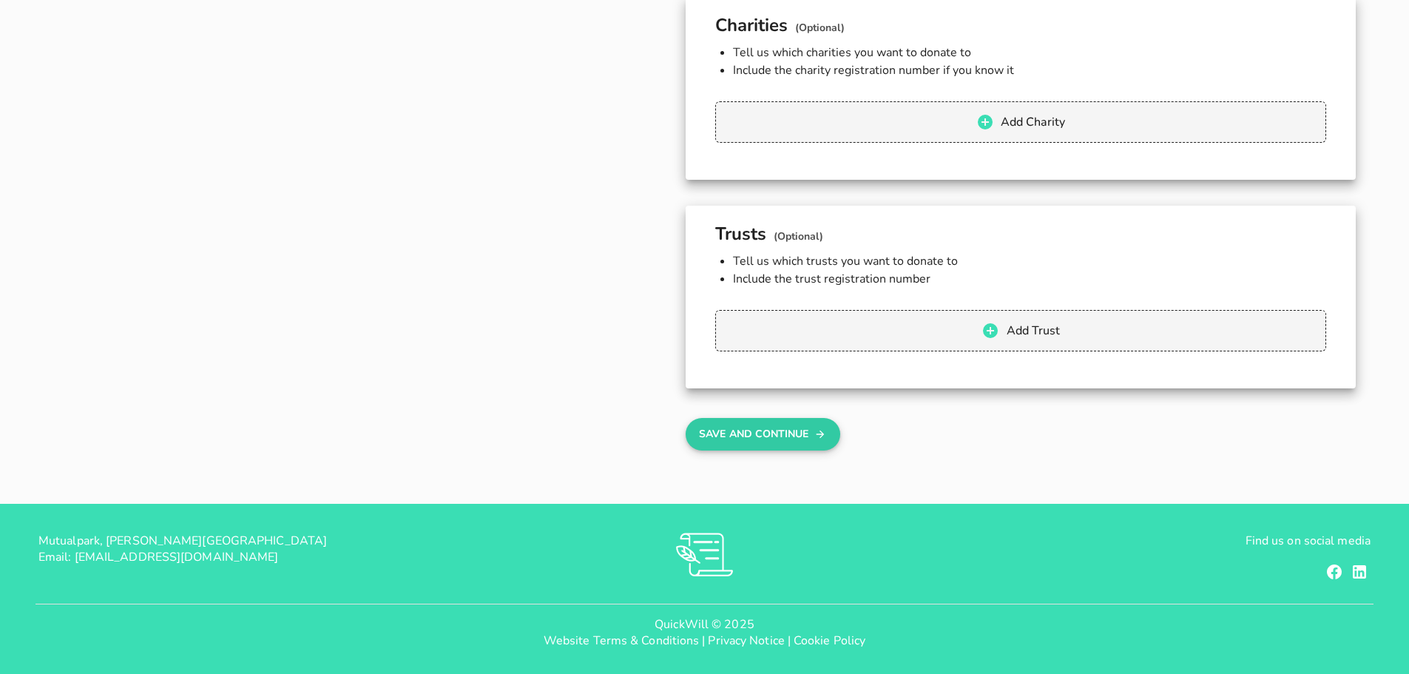
click at [809, 438] on button "Save And Continue" at bounding box center [762, 434] width 155 height 33
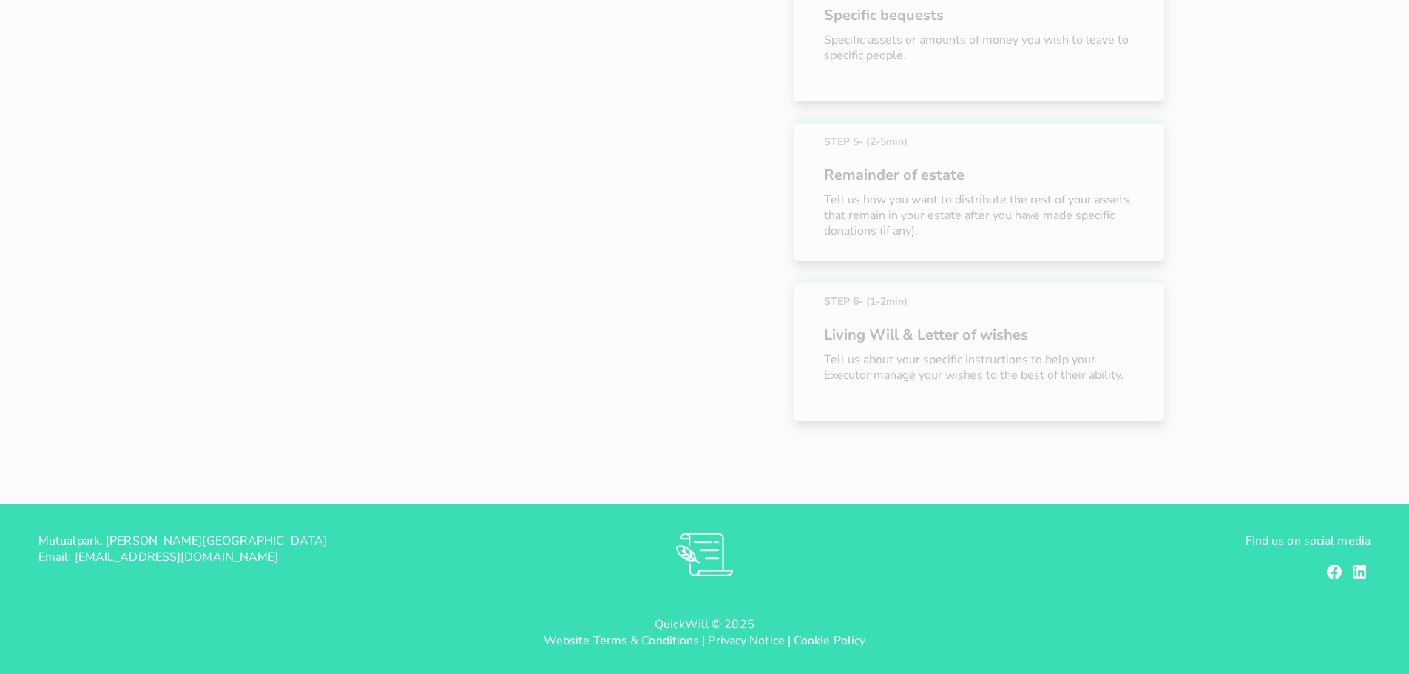
scroll to position [242, 0]
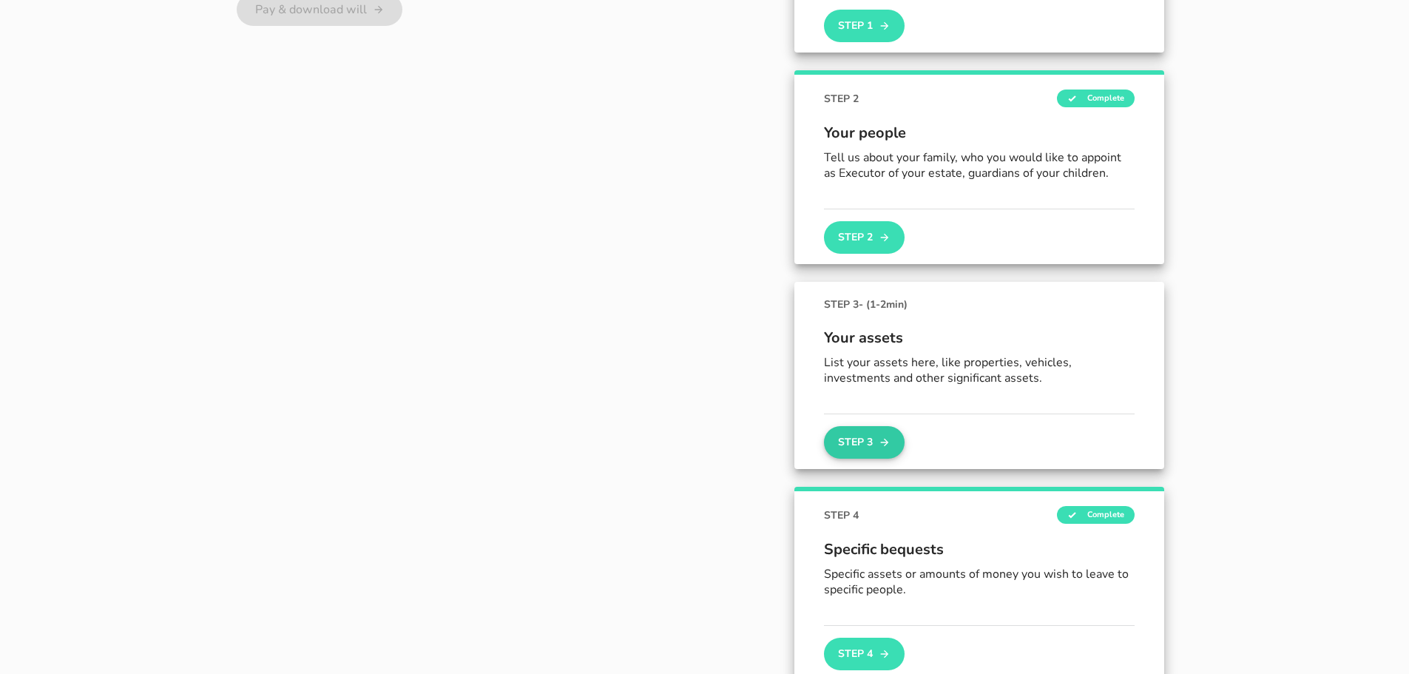
click at [867, 440] on button "Step 3" at bounding box center [864, 442] width 80 height 33
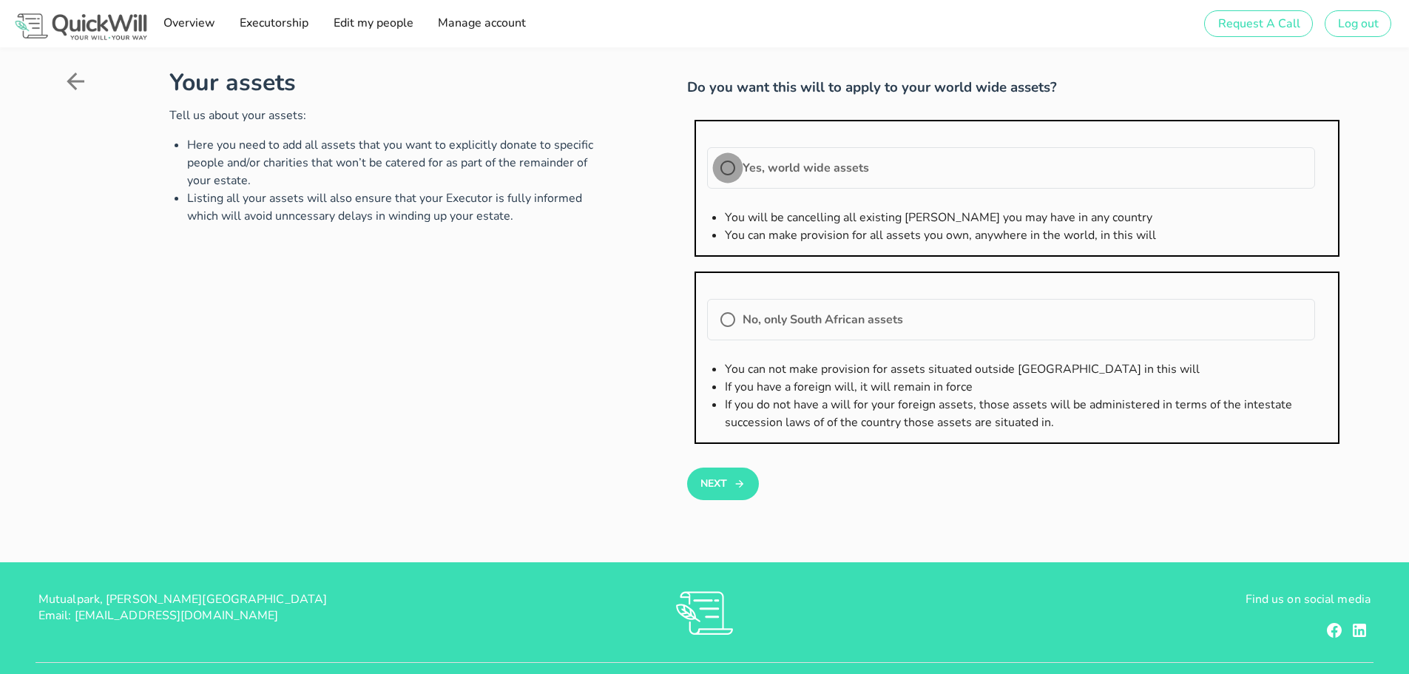
click at [725, 164] on div at bounding box center [727, 167] width 25 height 25
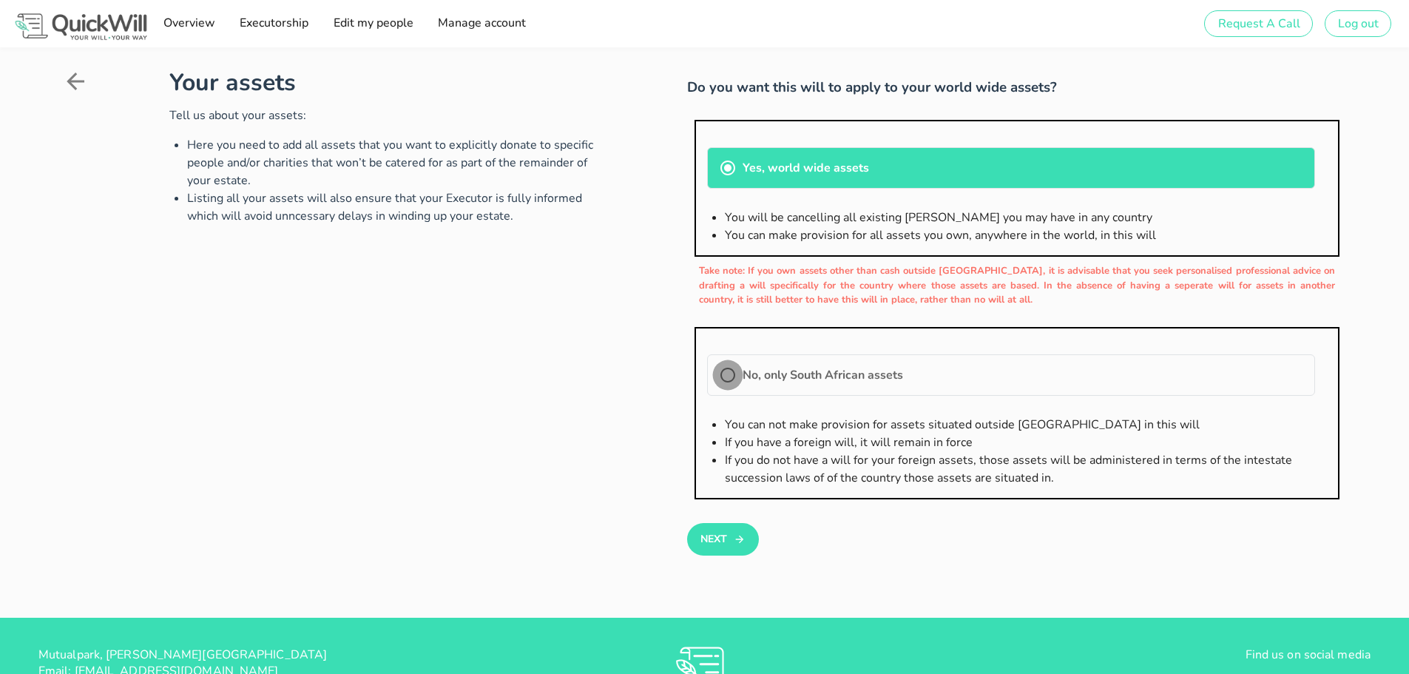
click at [722, 374] on div at bounding box center [727, 374] width 25 height 25
radio input "false"
radio input "true"
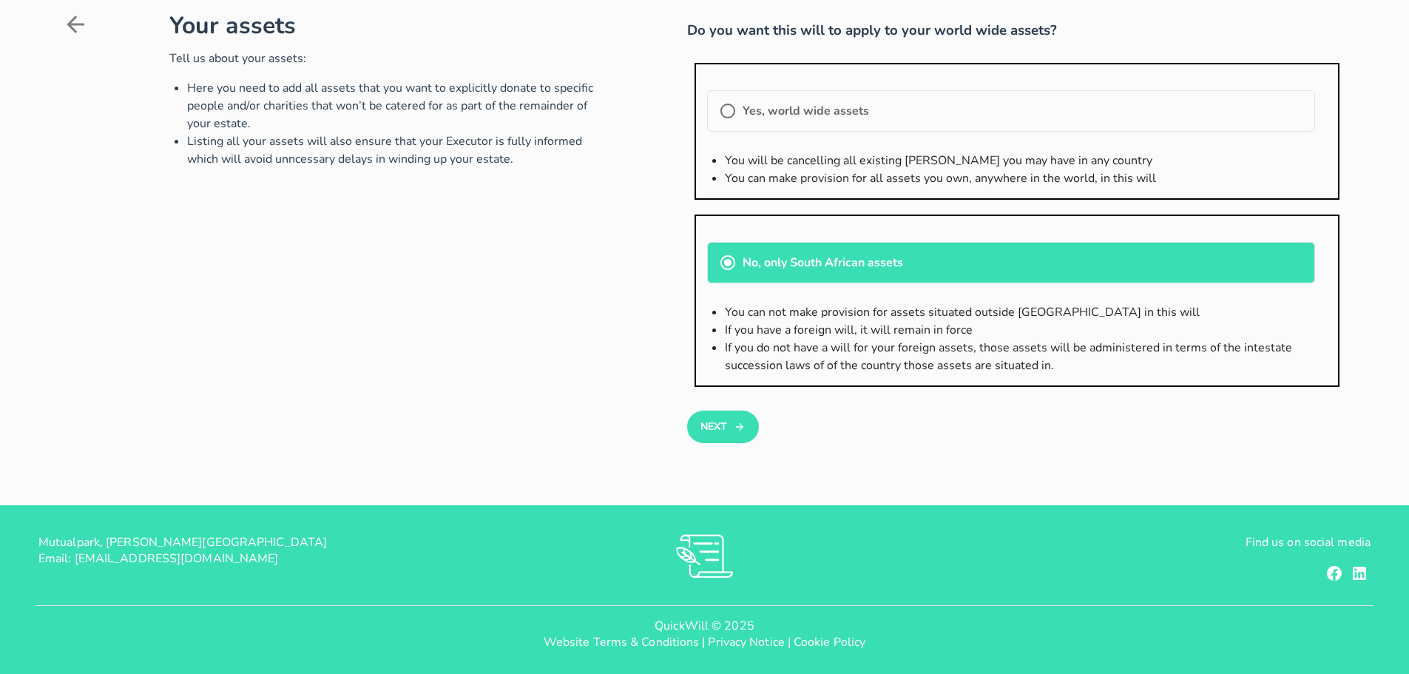
scroll to position [58, 0]
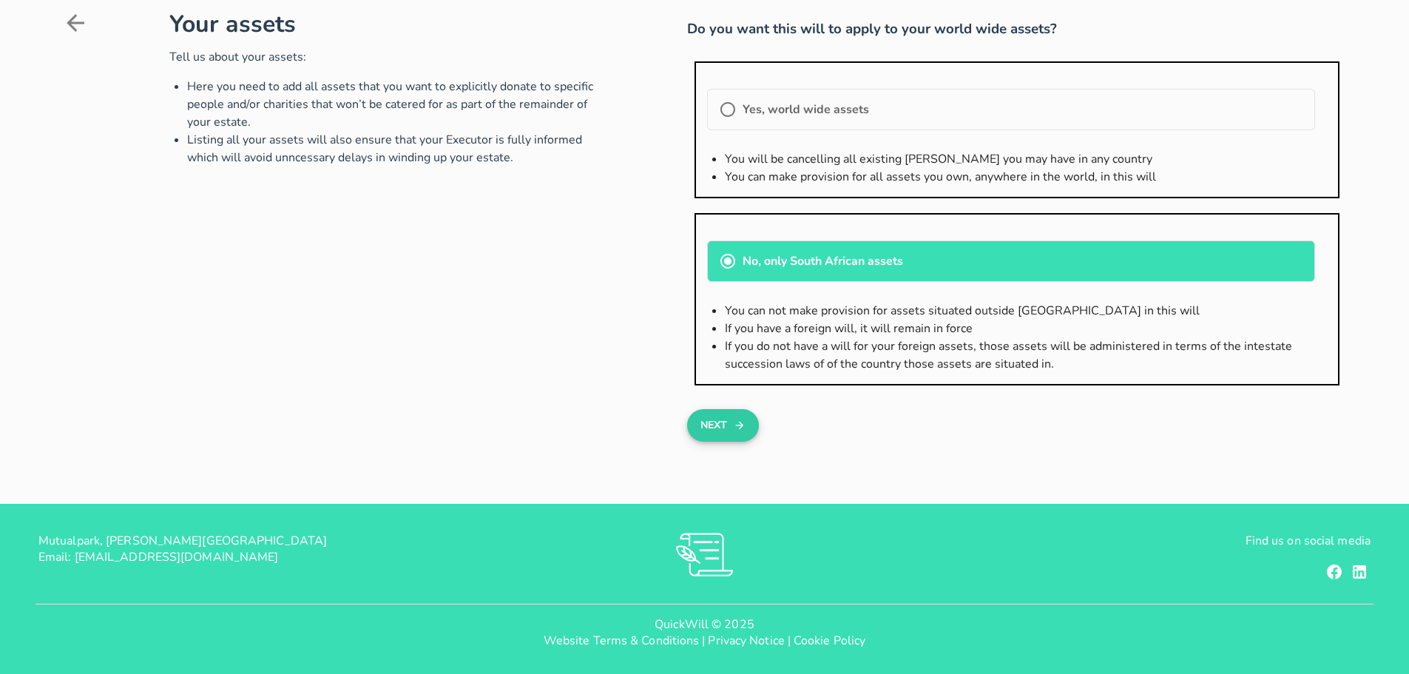
click at [736, 426] on icon "button" at bounding box center [739, 425] width 12 height 18
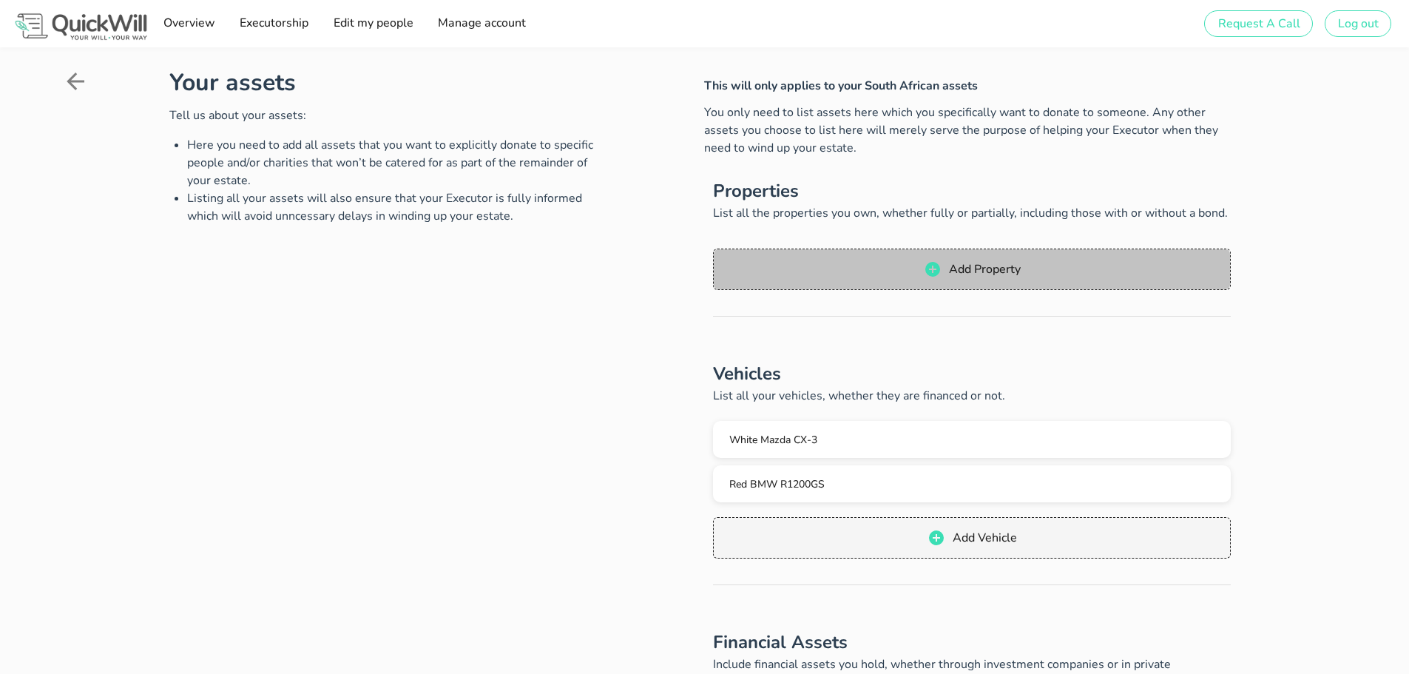
click at [904, 265] on span "Add Property" at bounding box center [971, 269] width 487 height 18
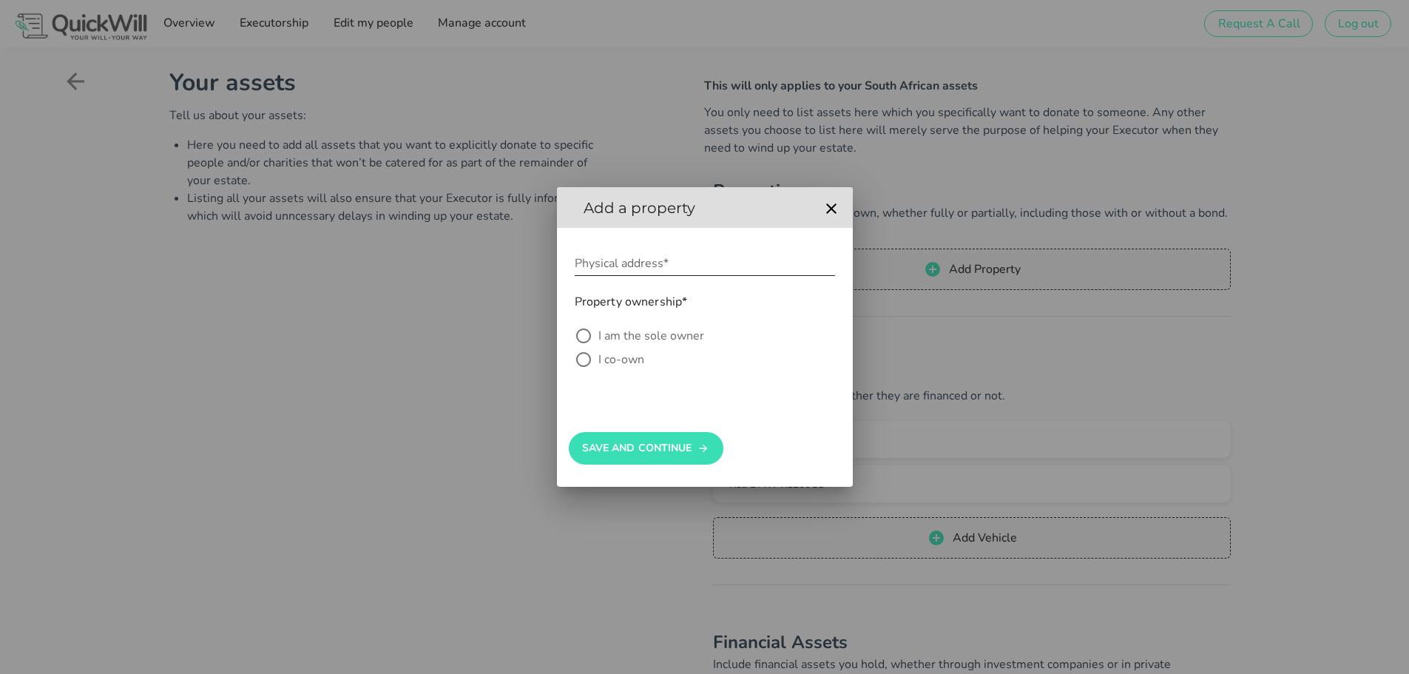
click at [622, 268] on input "Physical address*" at bounding box center [705, 263] width 260 height 24
click at [585, 359] on div at bounding box center [583, 359] width 25 height 25
radio input "true"
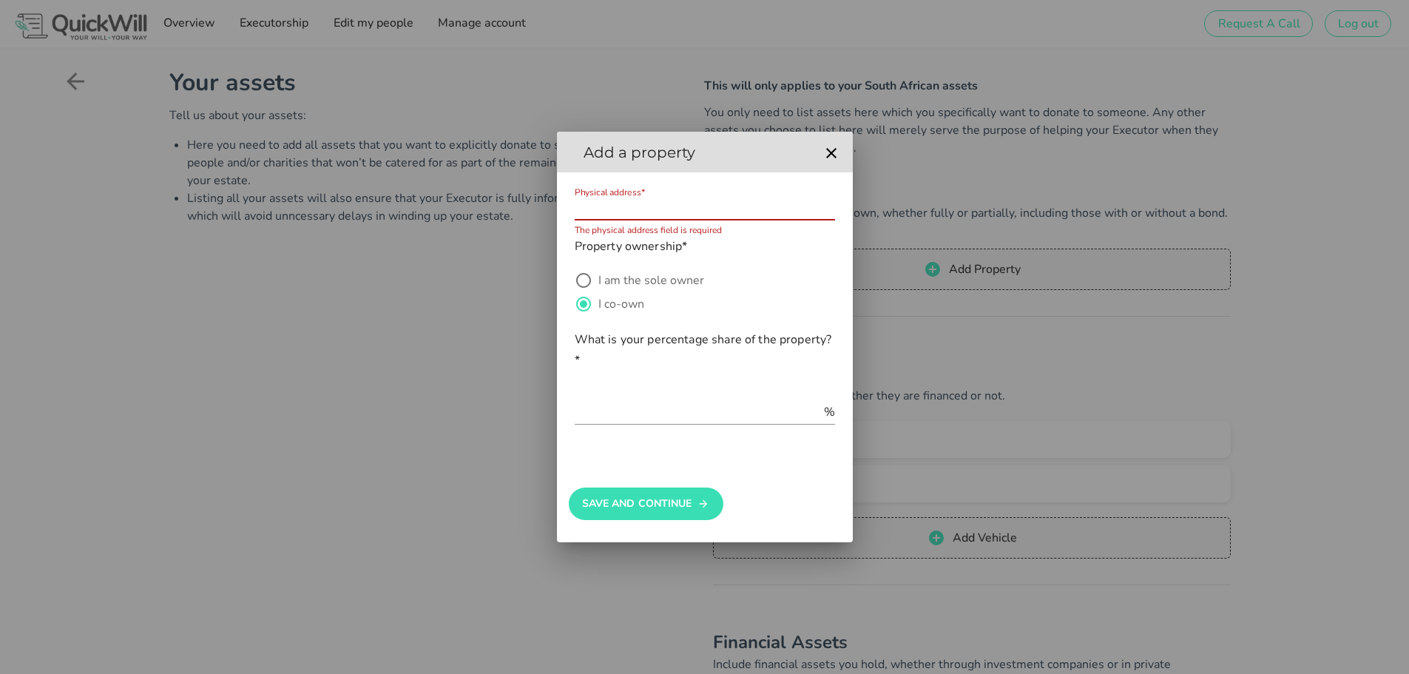
click at [643, 213] on input "Physical address*" at bounding box center [705, 208] width 260 height 24
click at [695, 208] on input "Physical address*" at bounding box center [705, 208] width 260 height 24
click at [782, 209] on input "Physical address*" at bounding box center [705, 208] width 260 height 24
type input "[GEOGRAPHIC_DATA][PERSON_NAME], [STREET_ADDRESS][PERSON_NAME]"
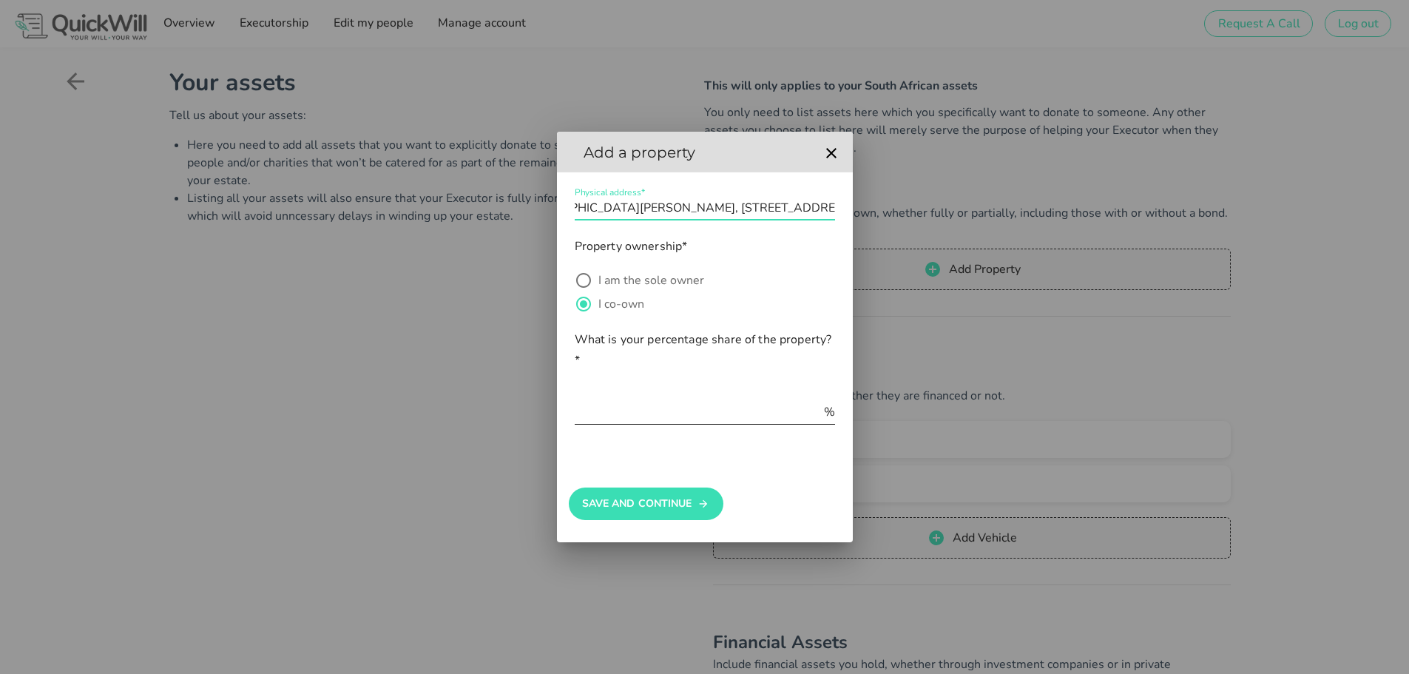
click at [643, 424] on div "%" at bounding box center [705, 412] width 260 height 24
type input "50"
click at [834, 208] on input "Physical address*" at bounding box center [705, 208] width 260 height 24
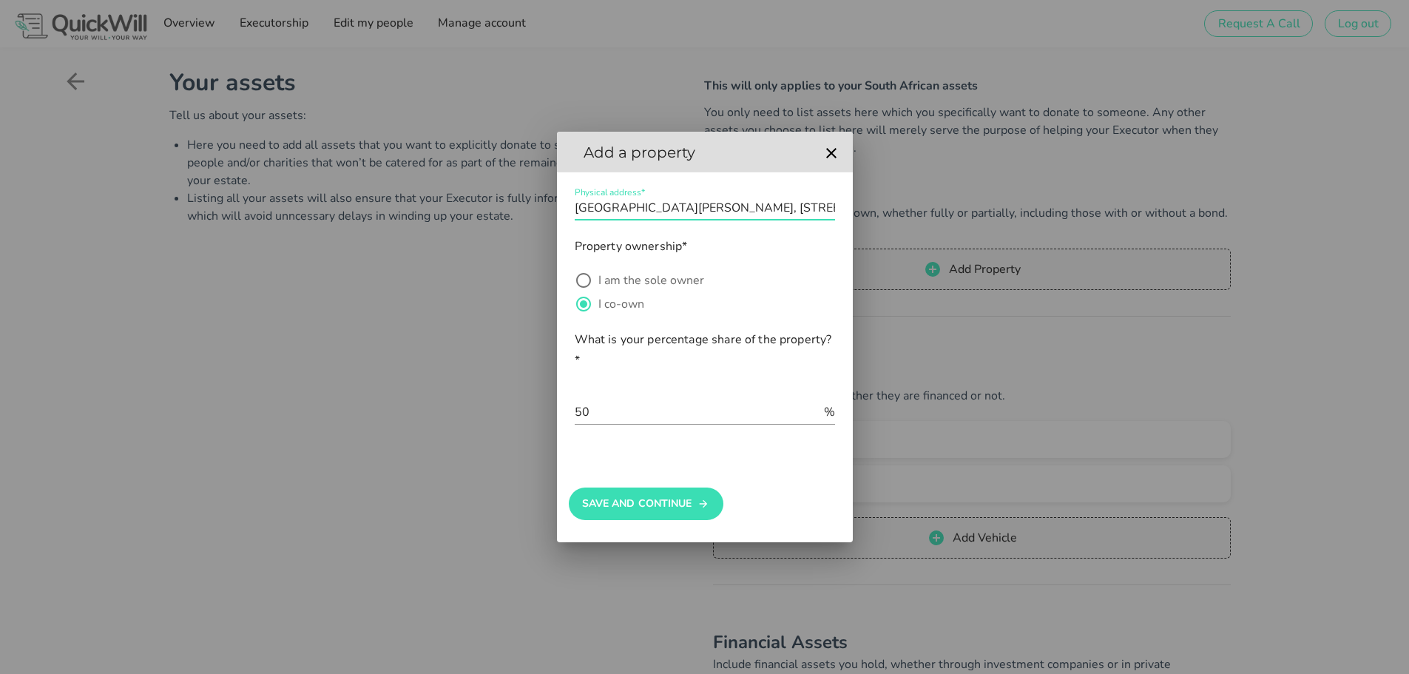
click at [832, 208] on input "Physical address*" at bounding box center [705, 208] width 260 height 24
click at [829, 210] on input "Physical address*" at bounding box center [705, 208] width 260 height 24
type input "[GEOGRAPHIC_DATA][PERSON_NAME], [STREET_ADDRESS][PERSON_NAME]"
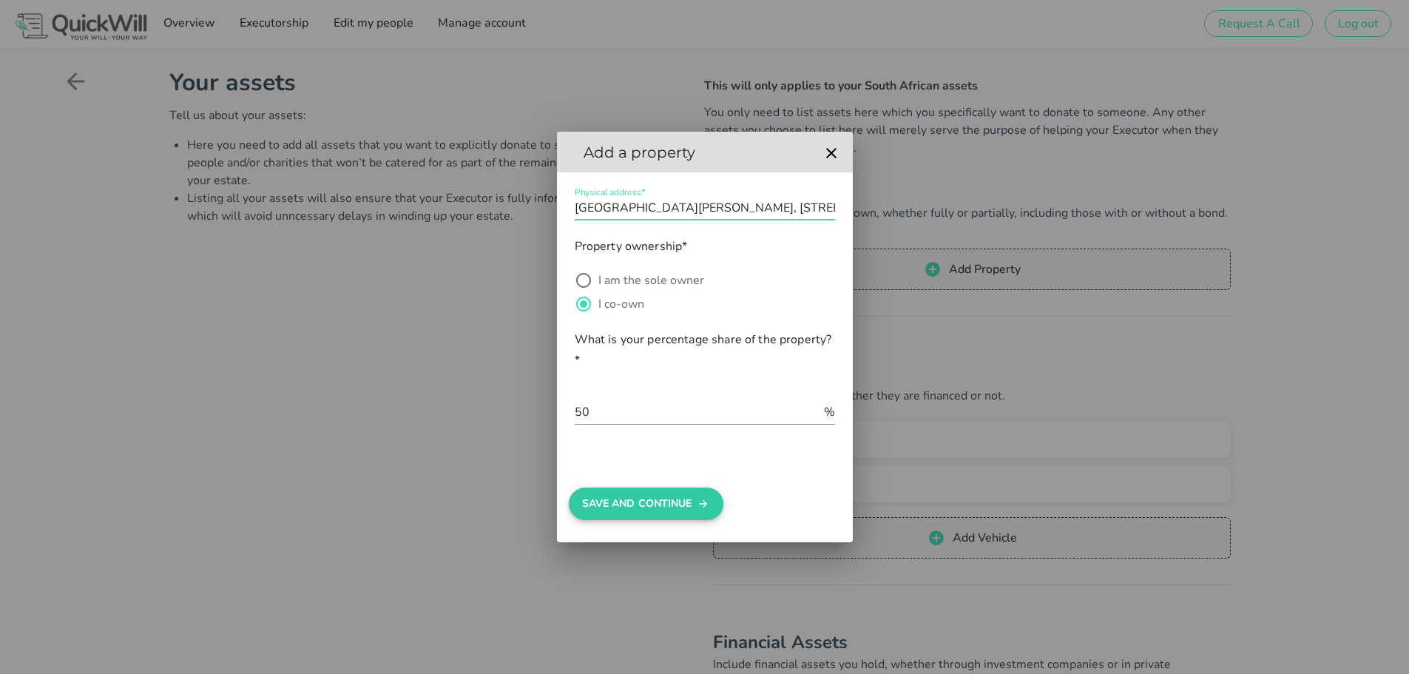
click at [620, 509] on button "Save And Continue" at bounding box center [646, 503] width 155 height 33
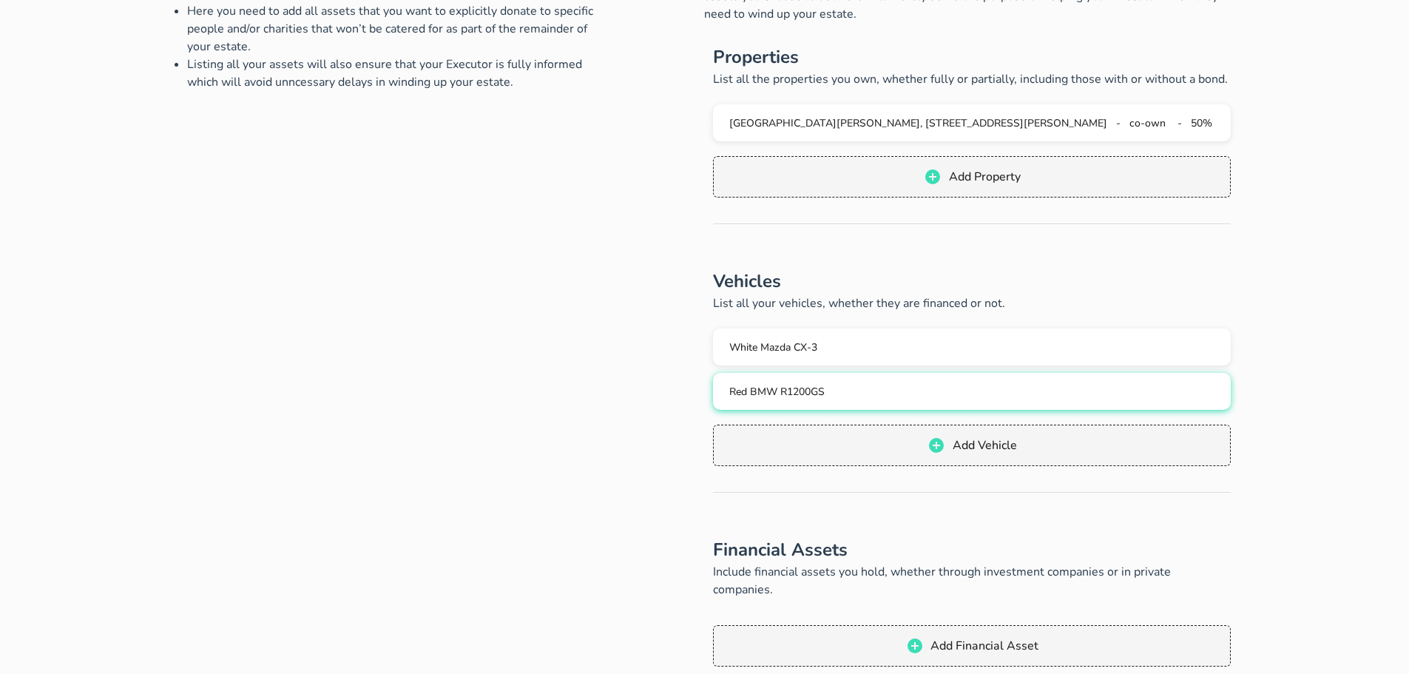
scroll to position [148, 0]
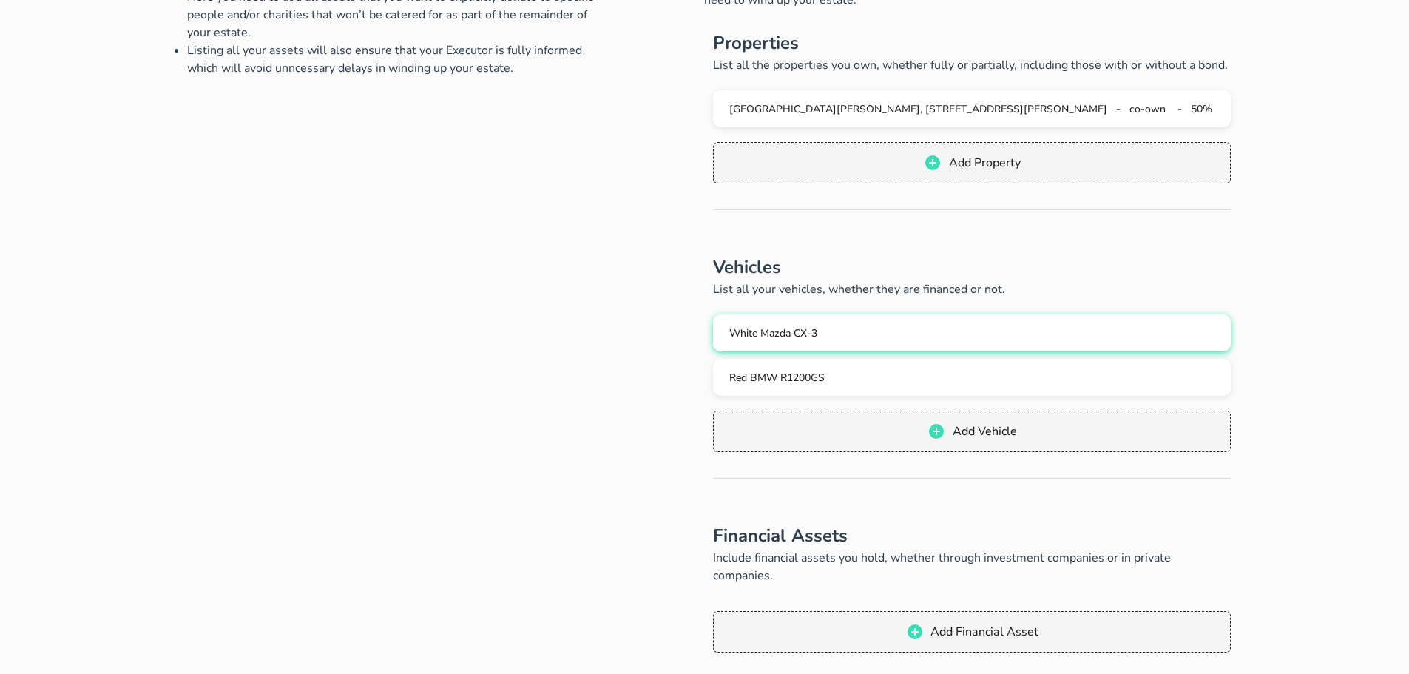
click at [872, 332] on div "White Mazda CX-3" at bounding box center [972, 333] width 494 height 14
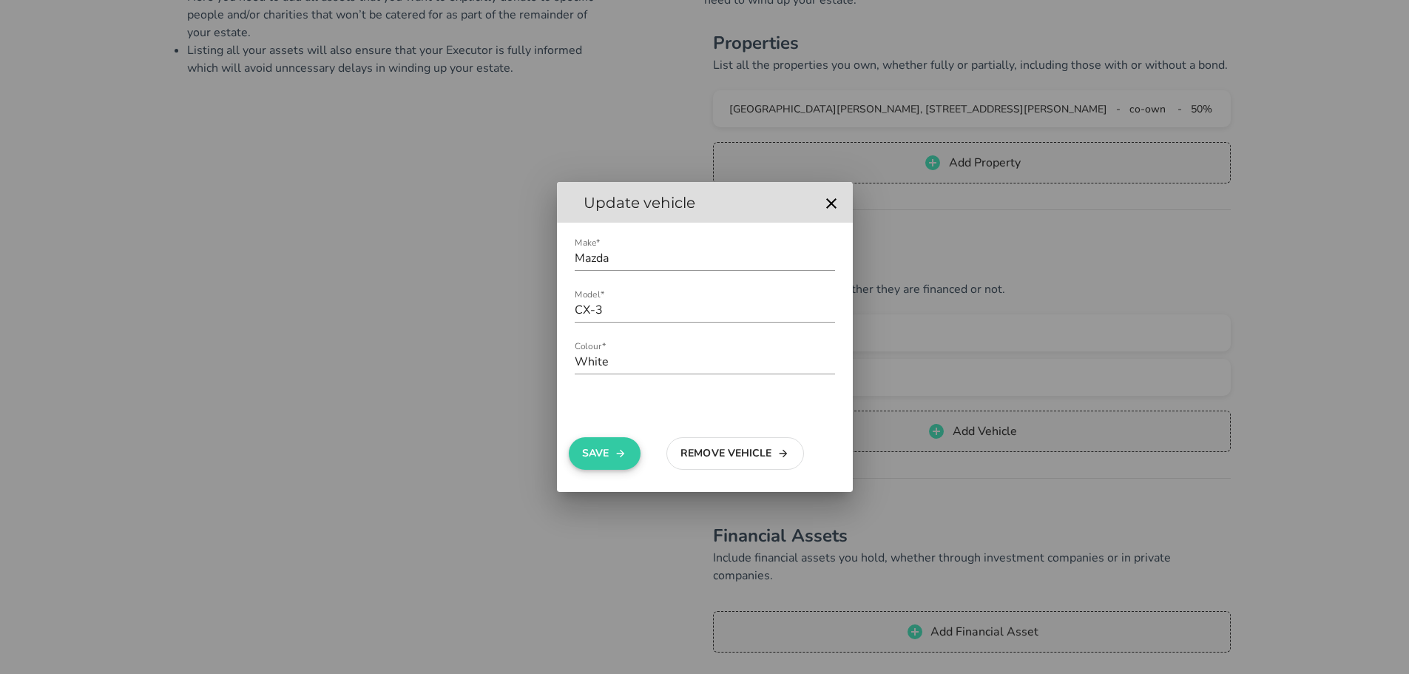
click at [604, 457] on button "Save" at bounding box center [605, 453] width 72 height 33
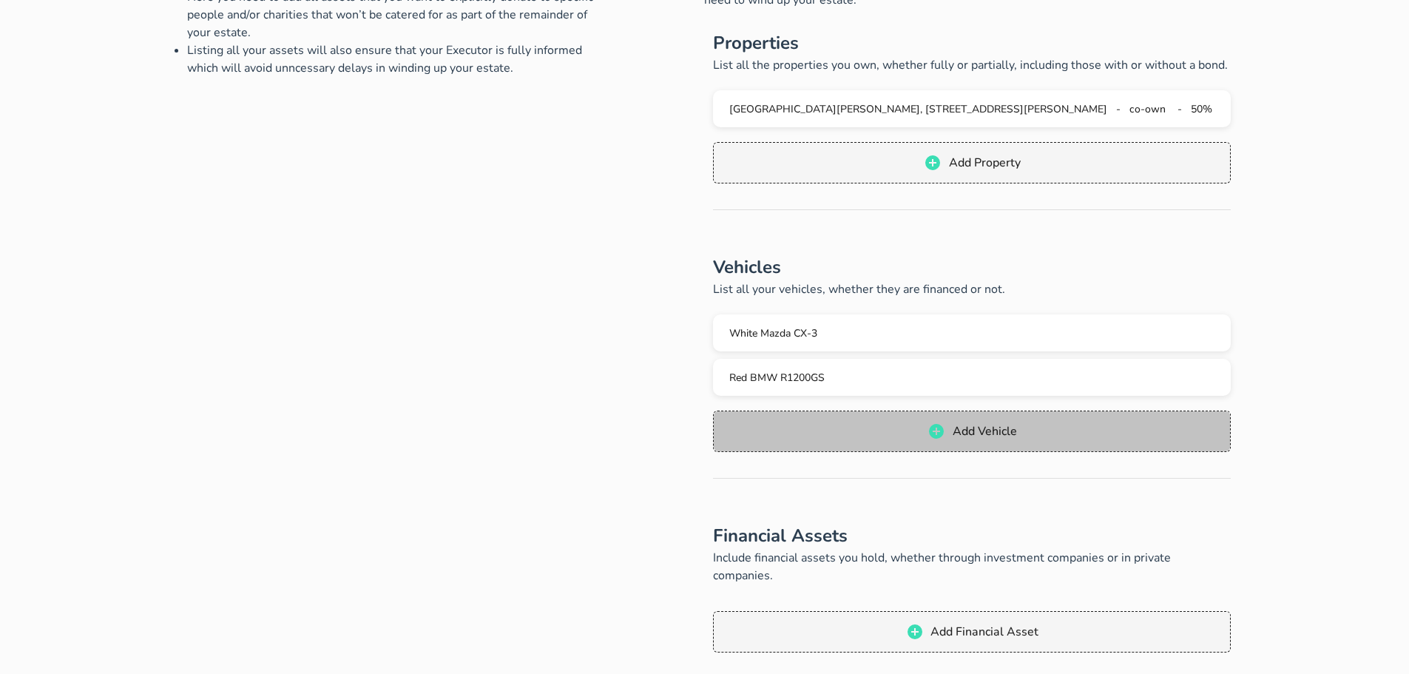
click at [895, 435] on span "Add Vehicle" at bounding box center [971, 431] width 487 height 18
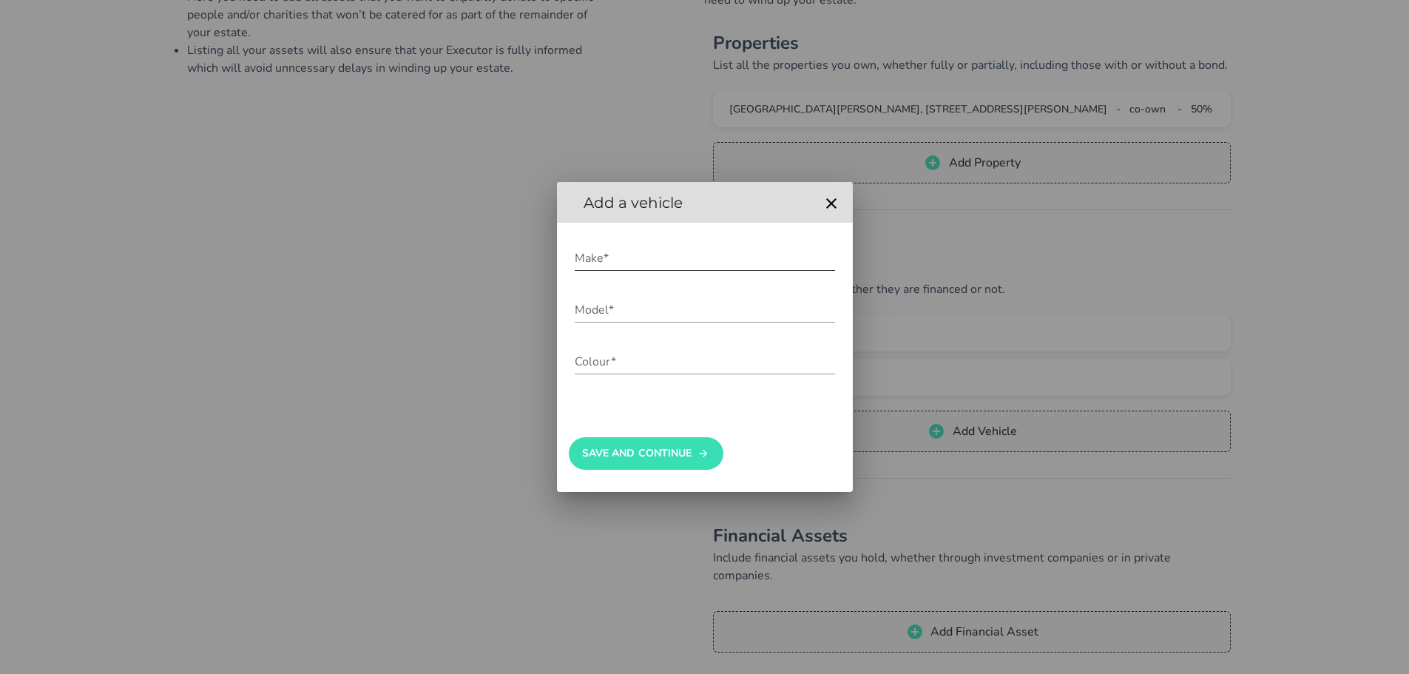
click at [606, 263] on input "Make*" at bounding box center [705, 258] width 260 height 24
type input "Ford"
click at [591, 314] on input "Model*" at bounding box center [705, 310] width 260 height 24
type input "Ranger"
click at [596, 365] on input "Colour*" at bounding box center [705, 362] width 260 height 24
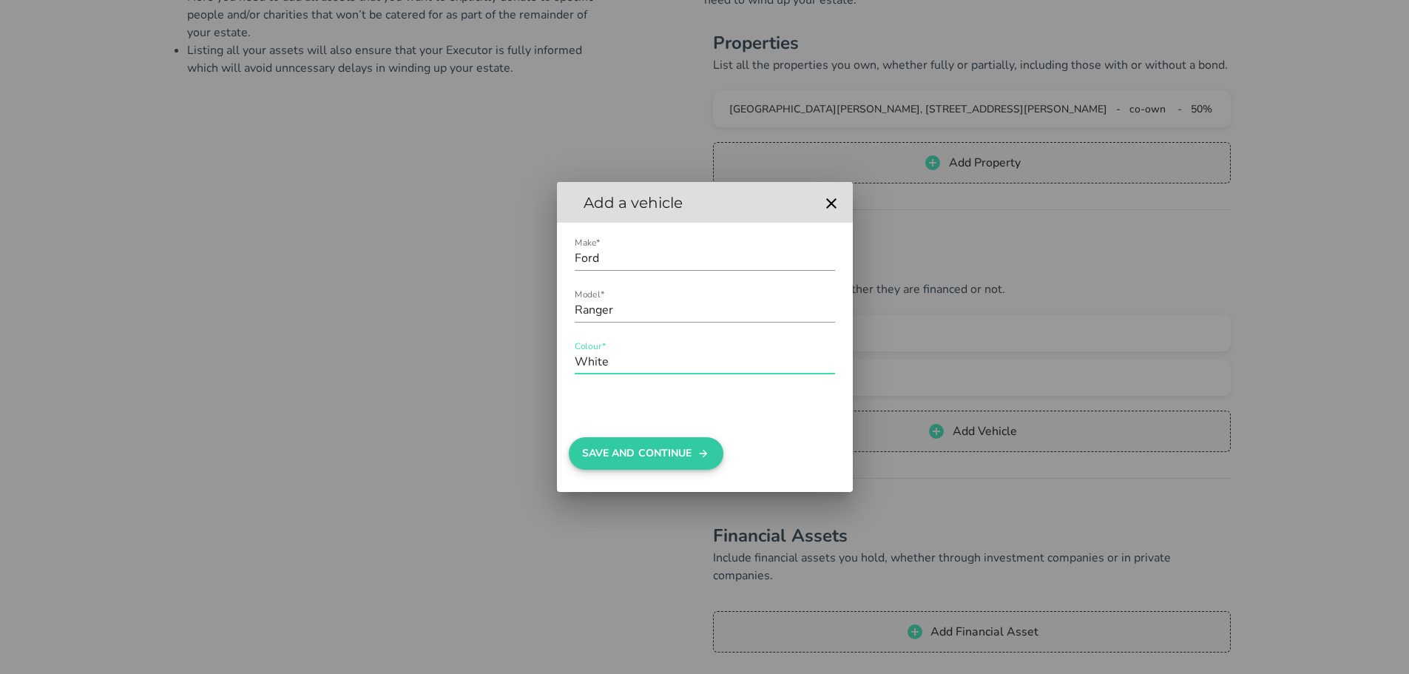
type input "White"
click at [617, 441] on button "Save And Continue" at bounding box center [646, 453] width 155 height 33
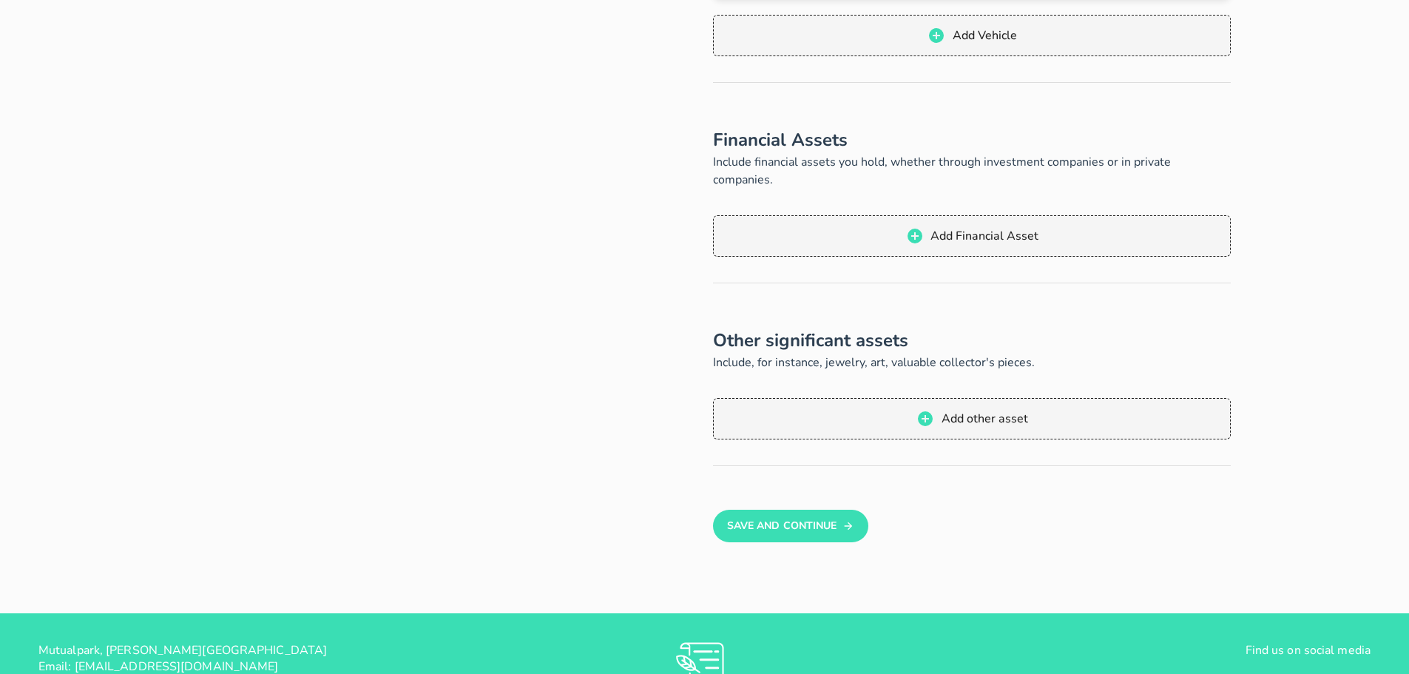
scroll to position [592, 0]
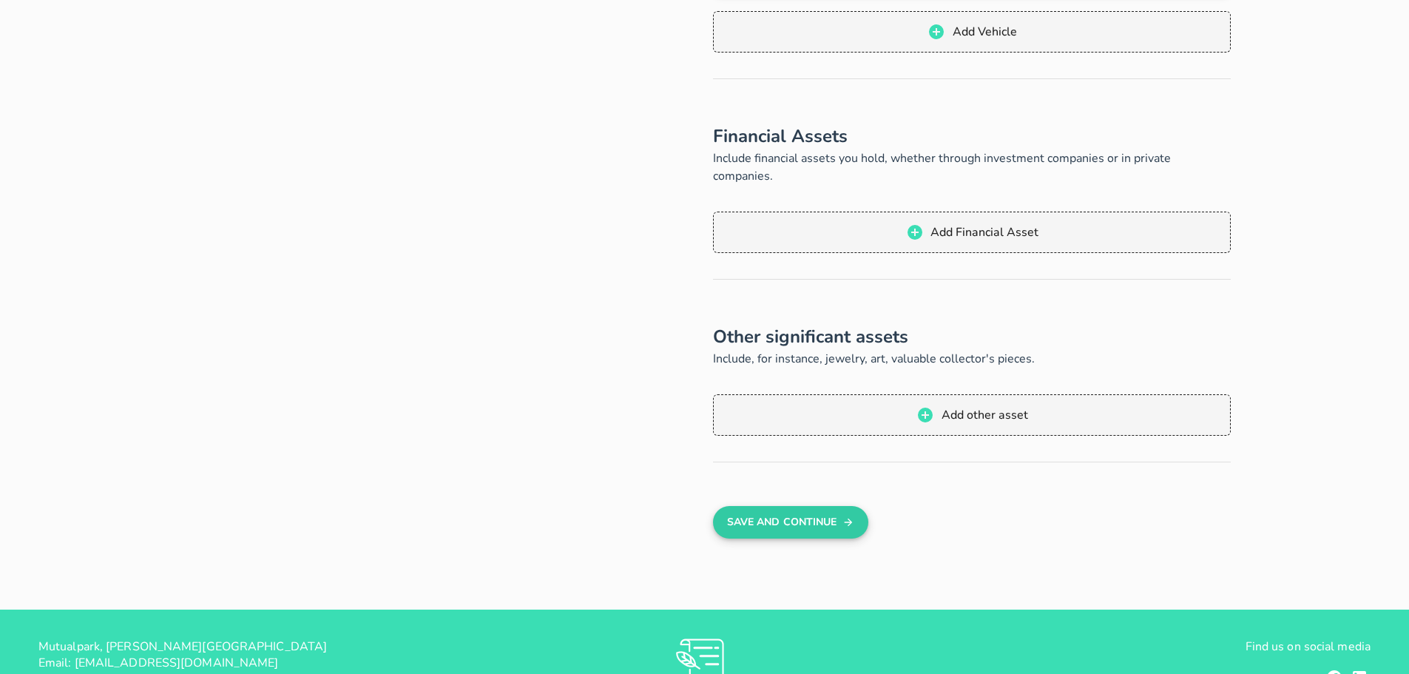
click at [810, 506] on button "Save And Continue" at bounding box center [790, 522] width 155 height 33
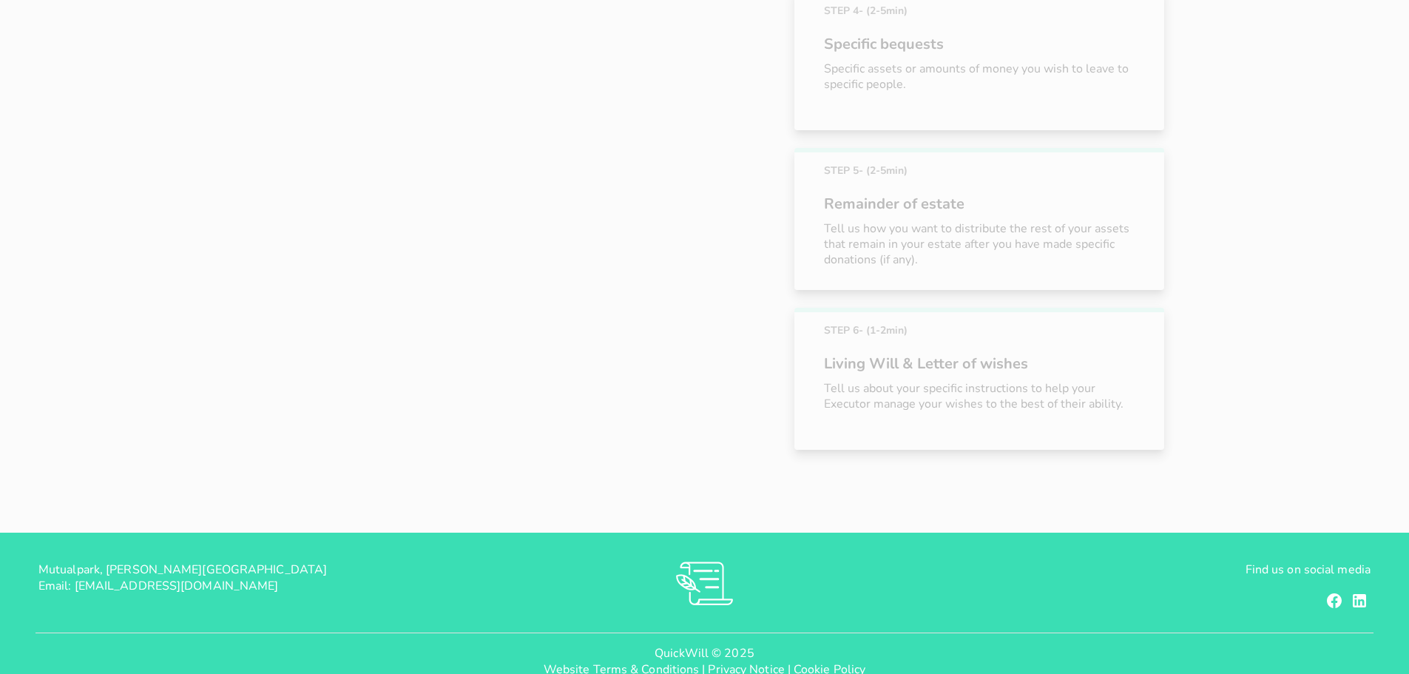
scroll to position [401, 0]
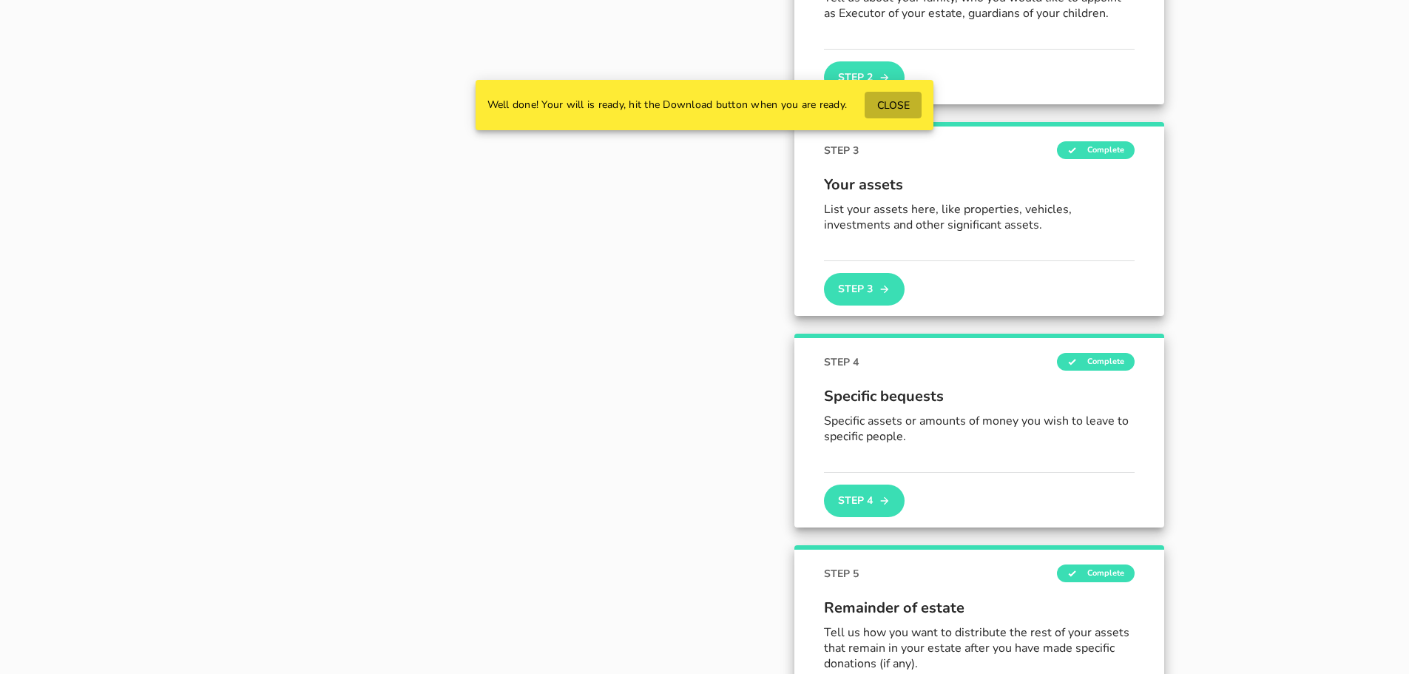
click at [895, 107] on span "CLOSE" at bounding box center [892, 105] width 33 height 14
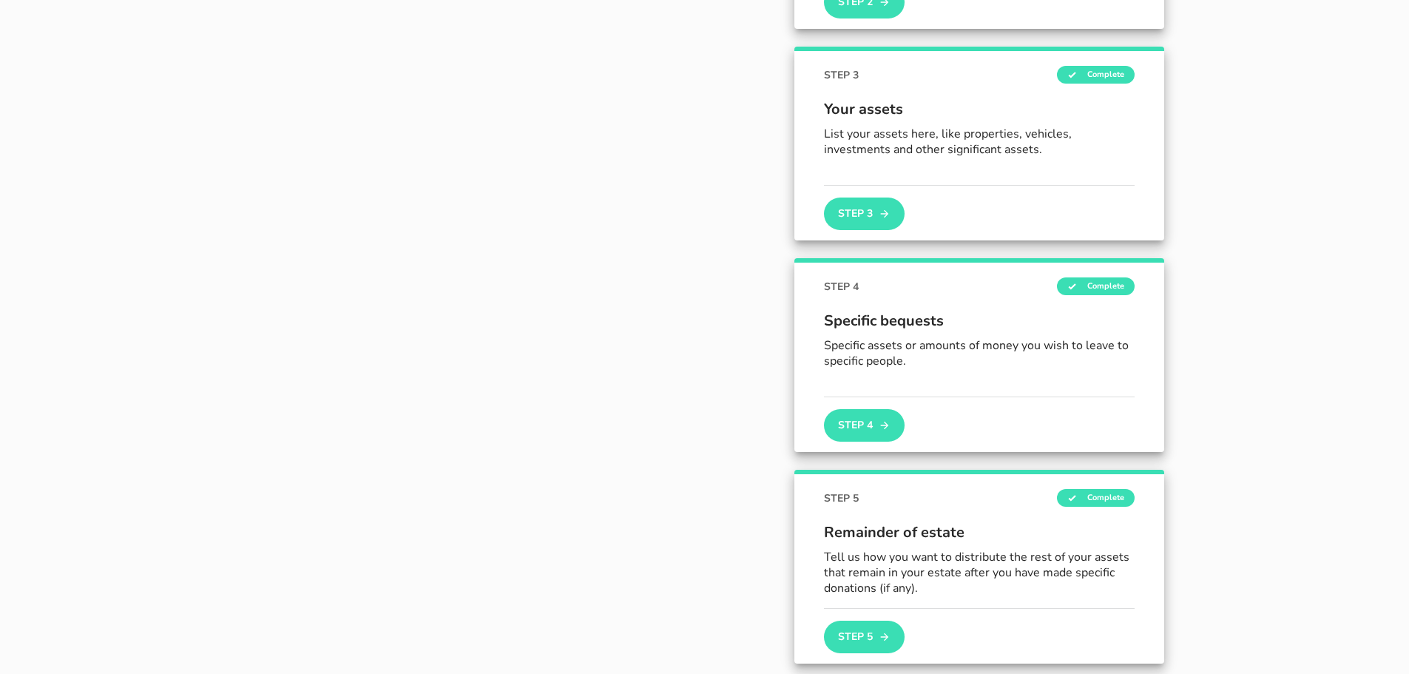
scroll to position [475, 0]
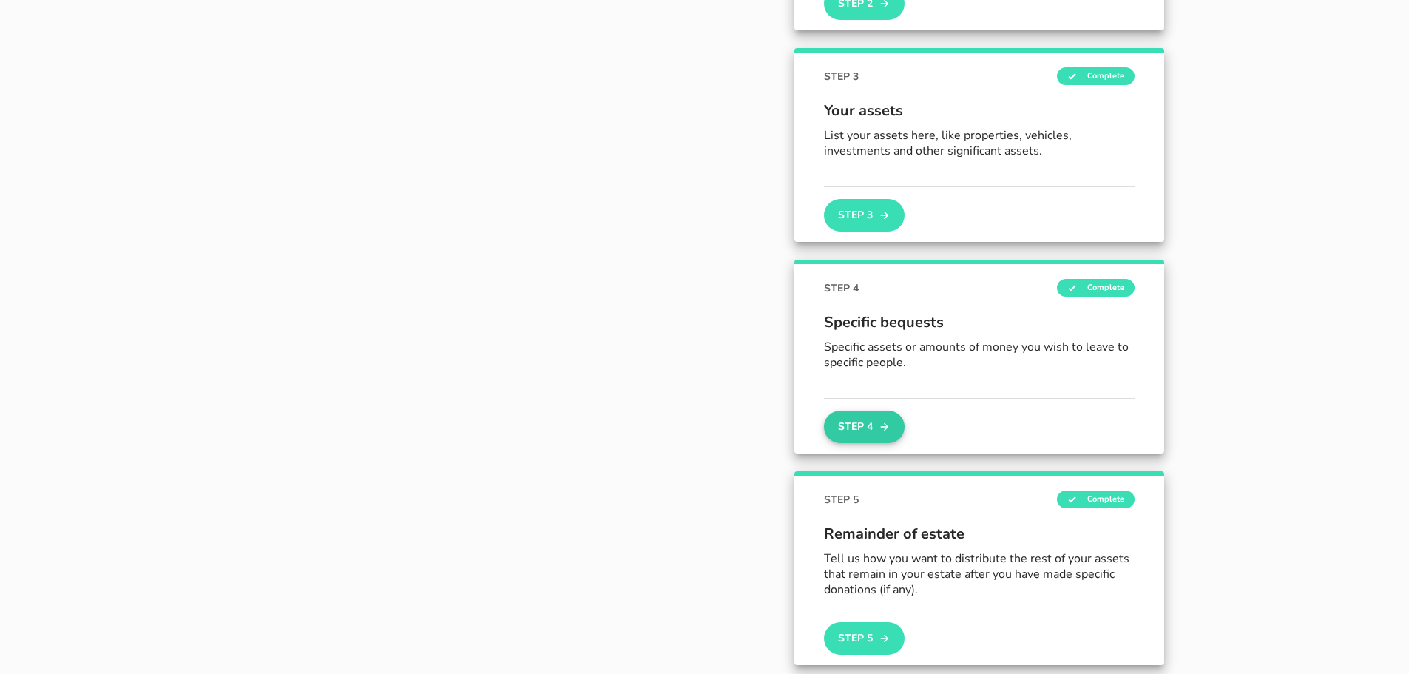
click at [870, 430] on button "Step 4" at bounding box center [864, 426] width 80 height 33
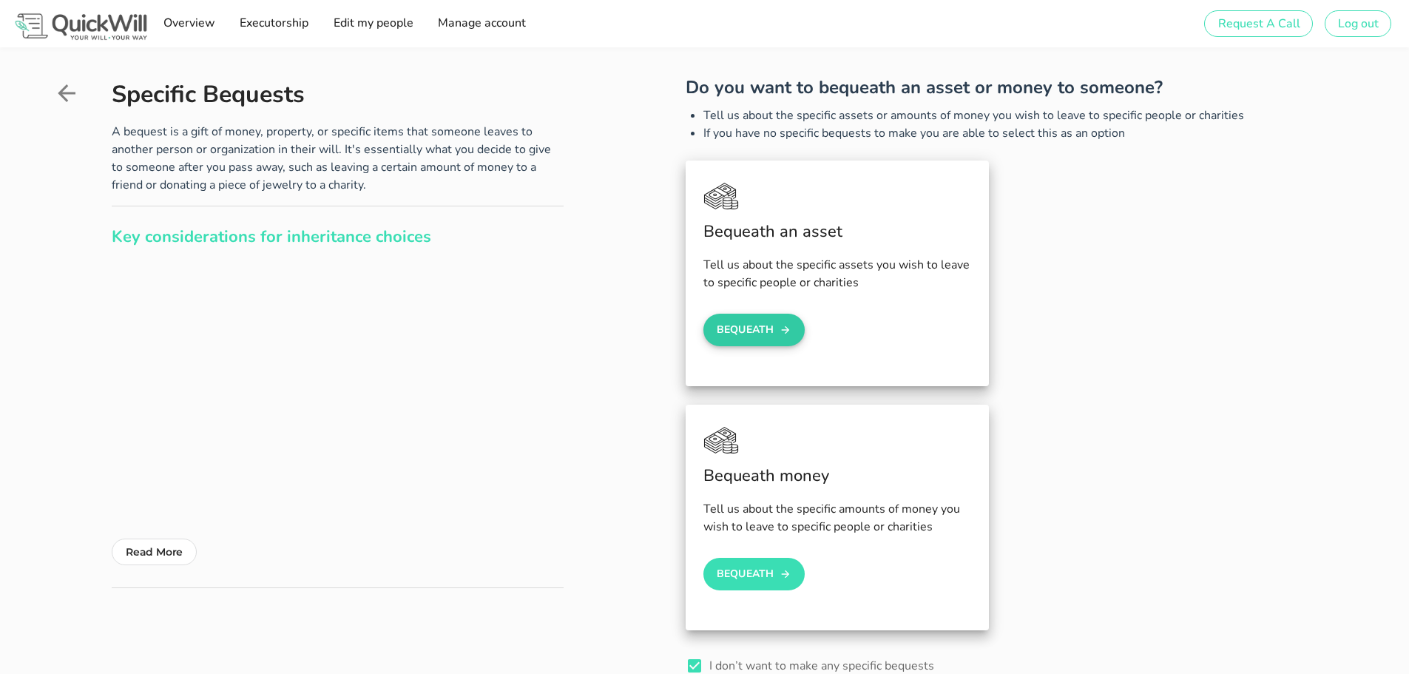
click at [756, 331] on button "Bequeath" at bounding box center [754, 330] width 102 height 33
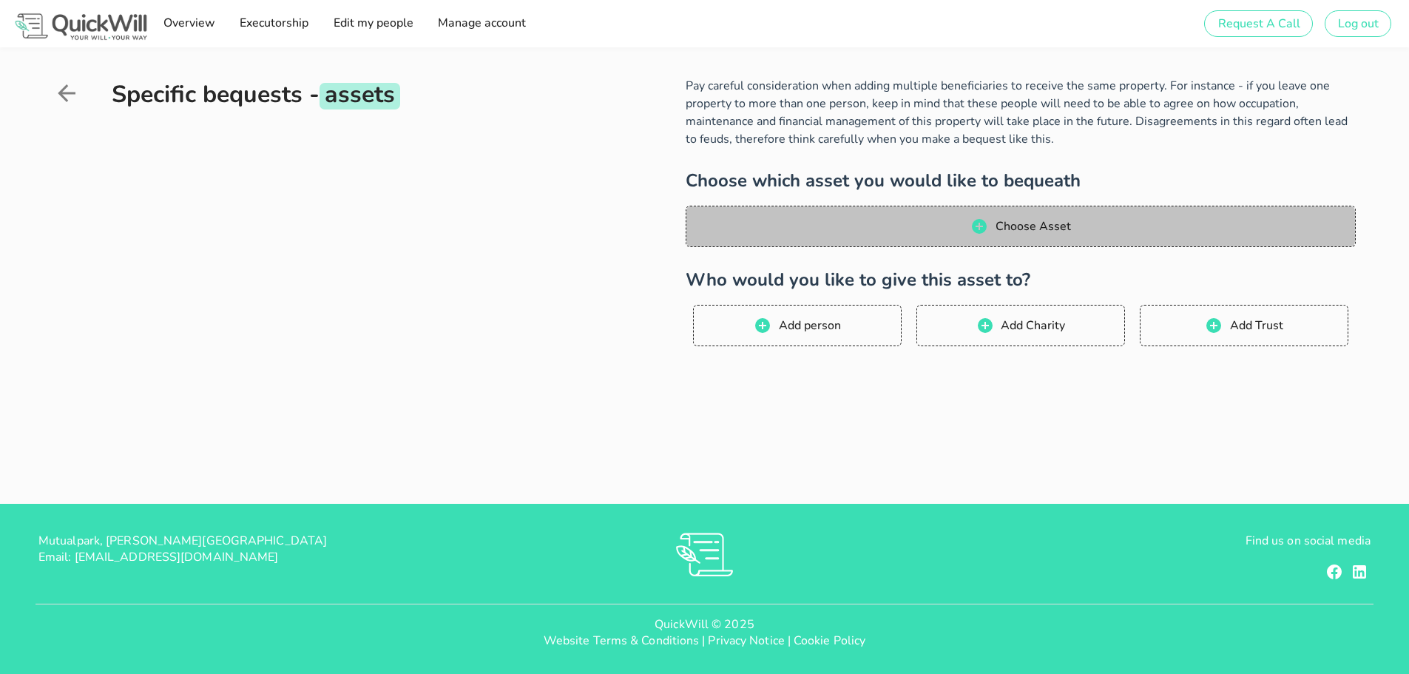
click at [1029, 228] on span "Choose Asset" at bounding box center [1032, 226] width 76 height 16
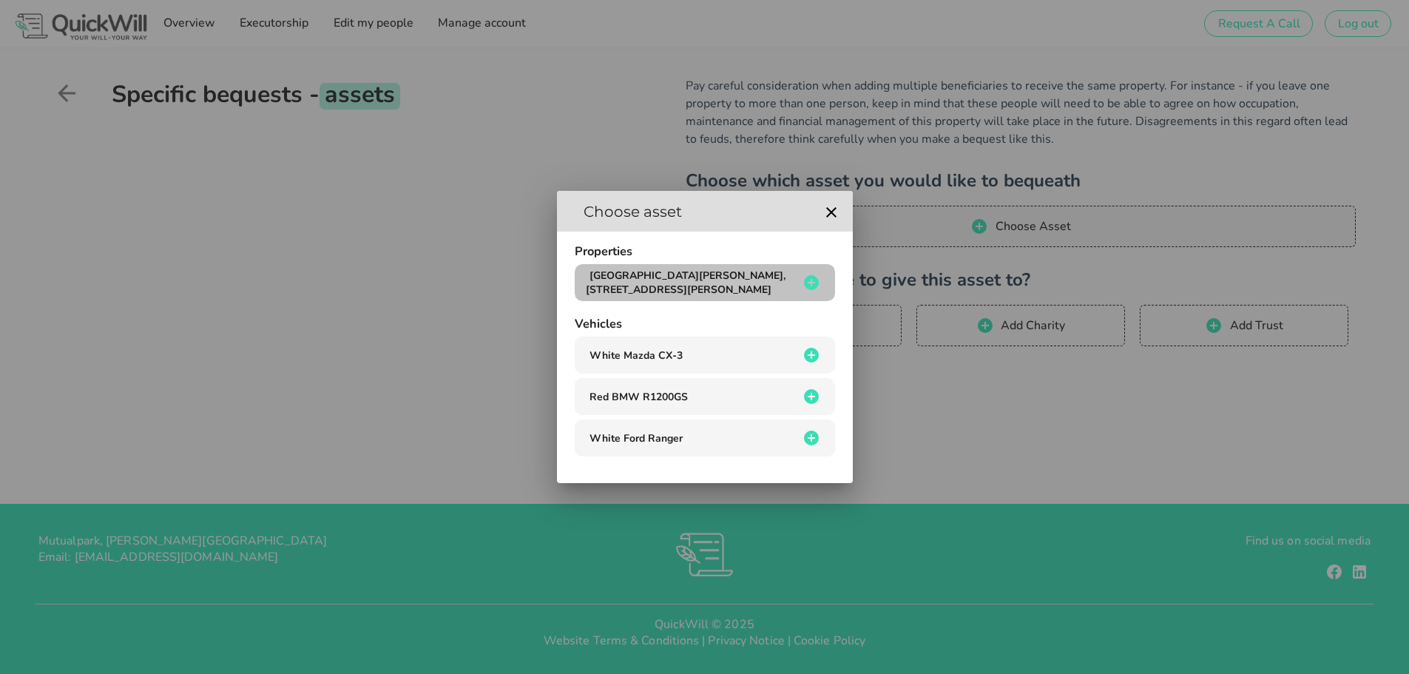
click at [807, 283] on icon "button" at bounding box center [811, 282] width 15 height 15
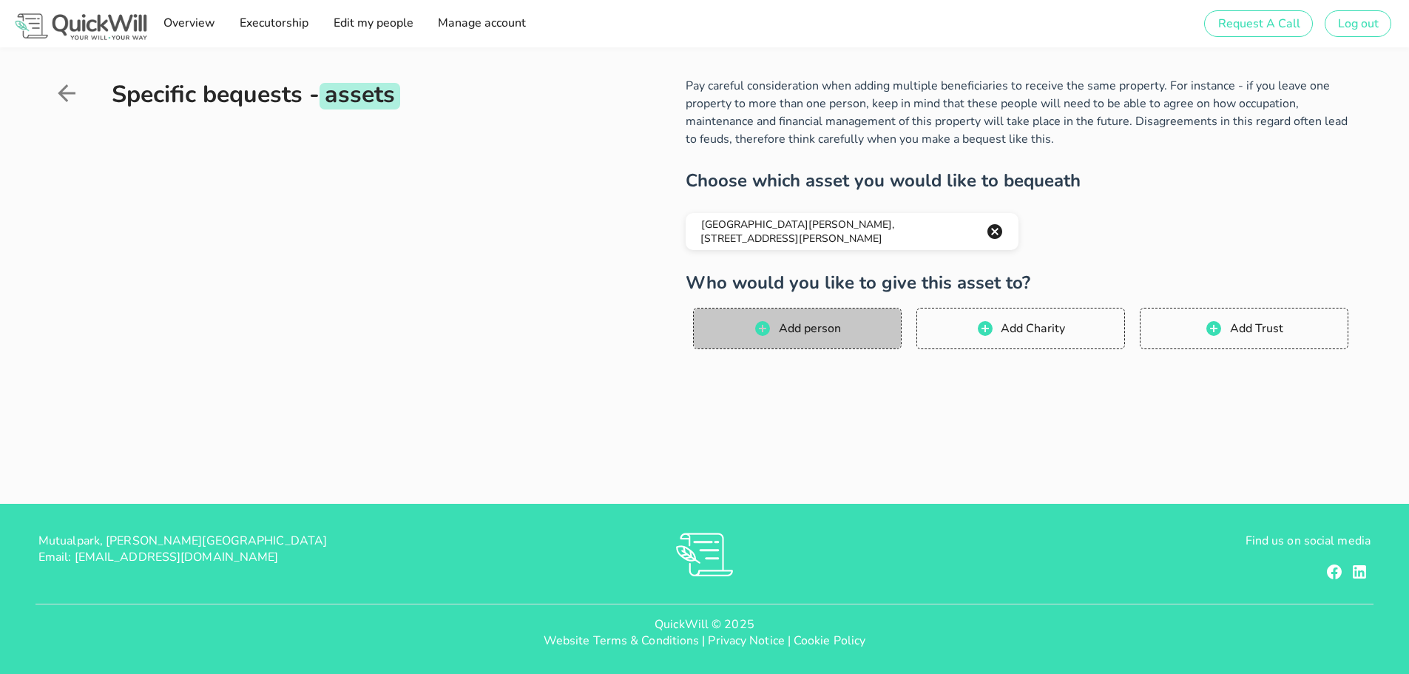
click at [816, 338] on button "Add person" at bounding box center [797, 328] width 209 height 41
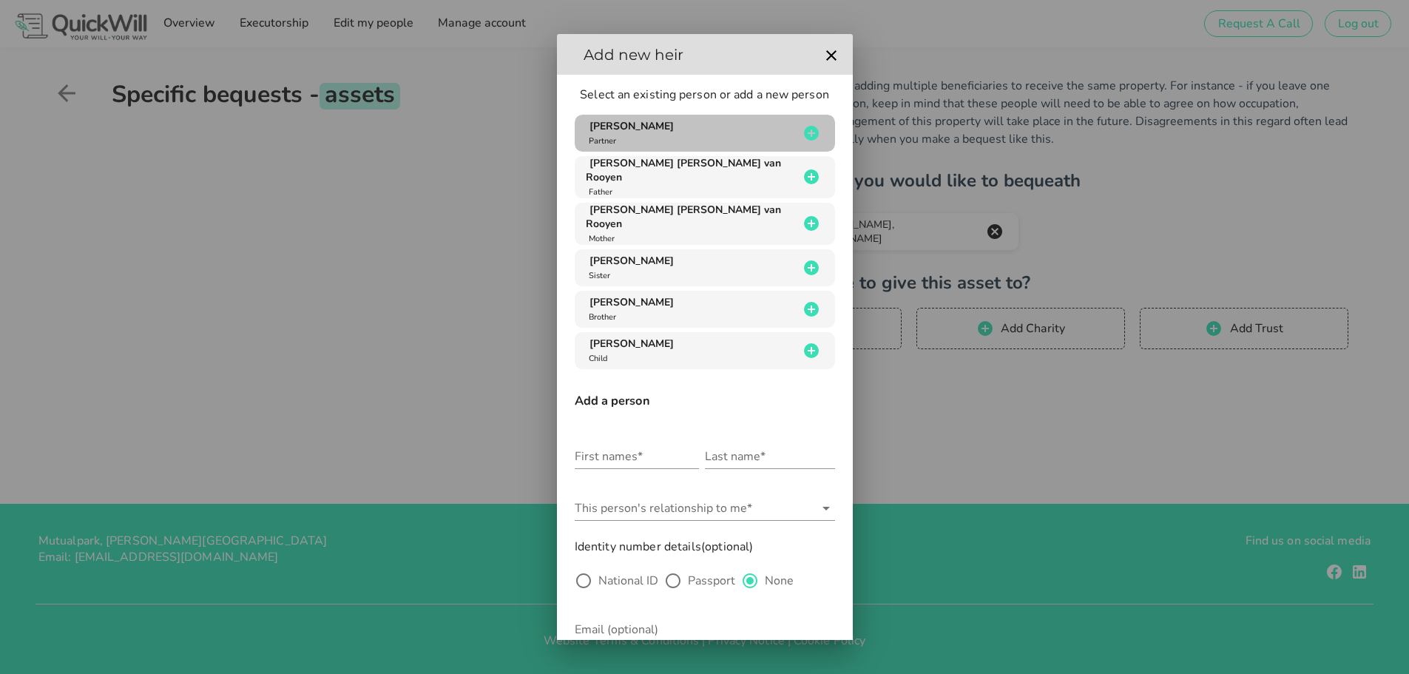
click at [802, 134] on icon "button" at bounding box center [811, 133] width 18 height 18
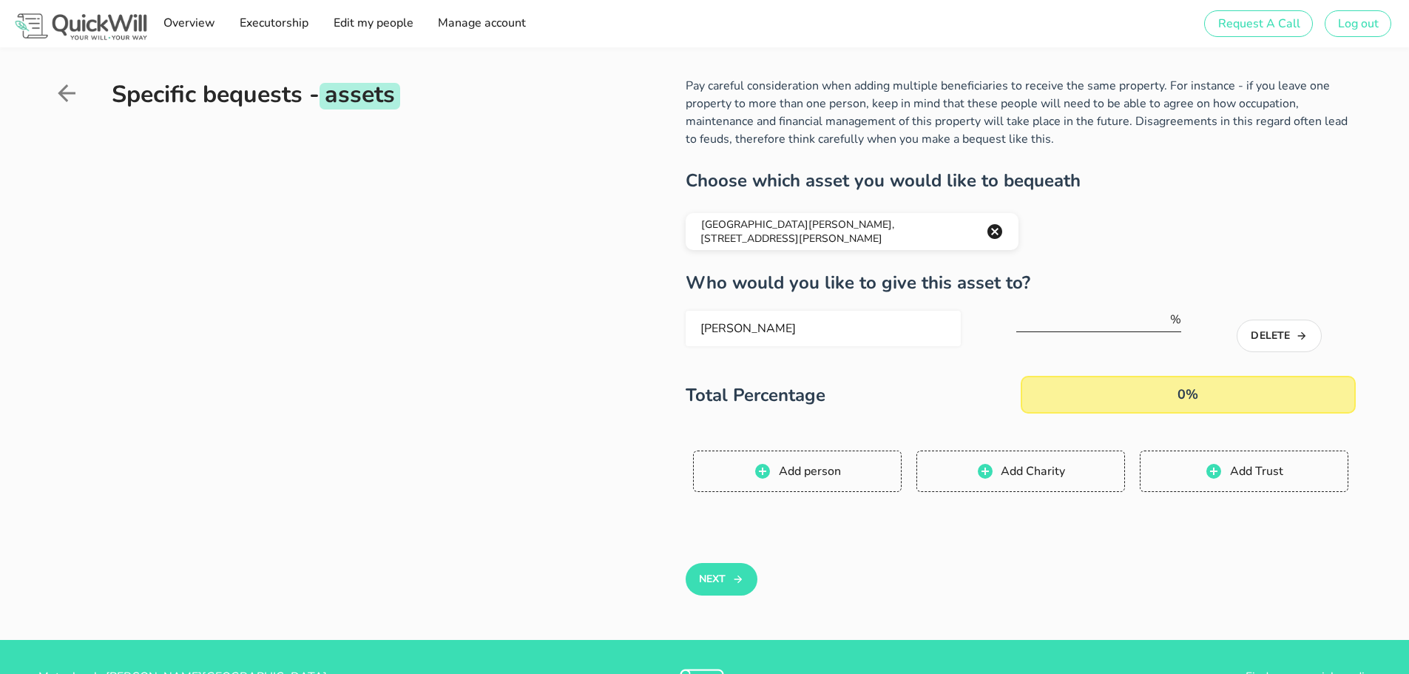
click at [1074, 326] on input "number" at bounding box center [1092, 320] width 152 height 24
type input "100"
click at [719, 577] on button "Next" at bounding box center [721, 579] width 72 height 33
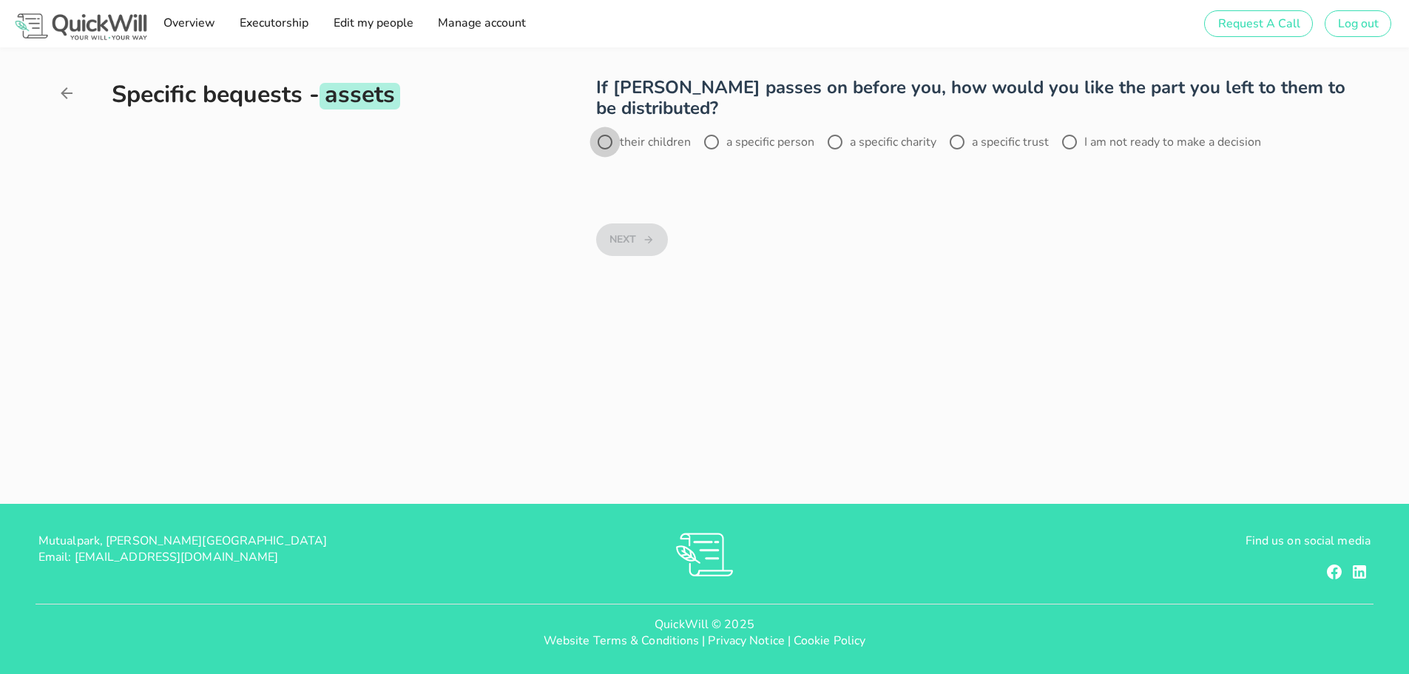
click at [602, 143] on div at bounding box center [604, 141] width 25 height 25
radio input "true"
click at [640, 234] on button "Next" at bounding box center [632, 239] width 72 height 33
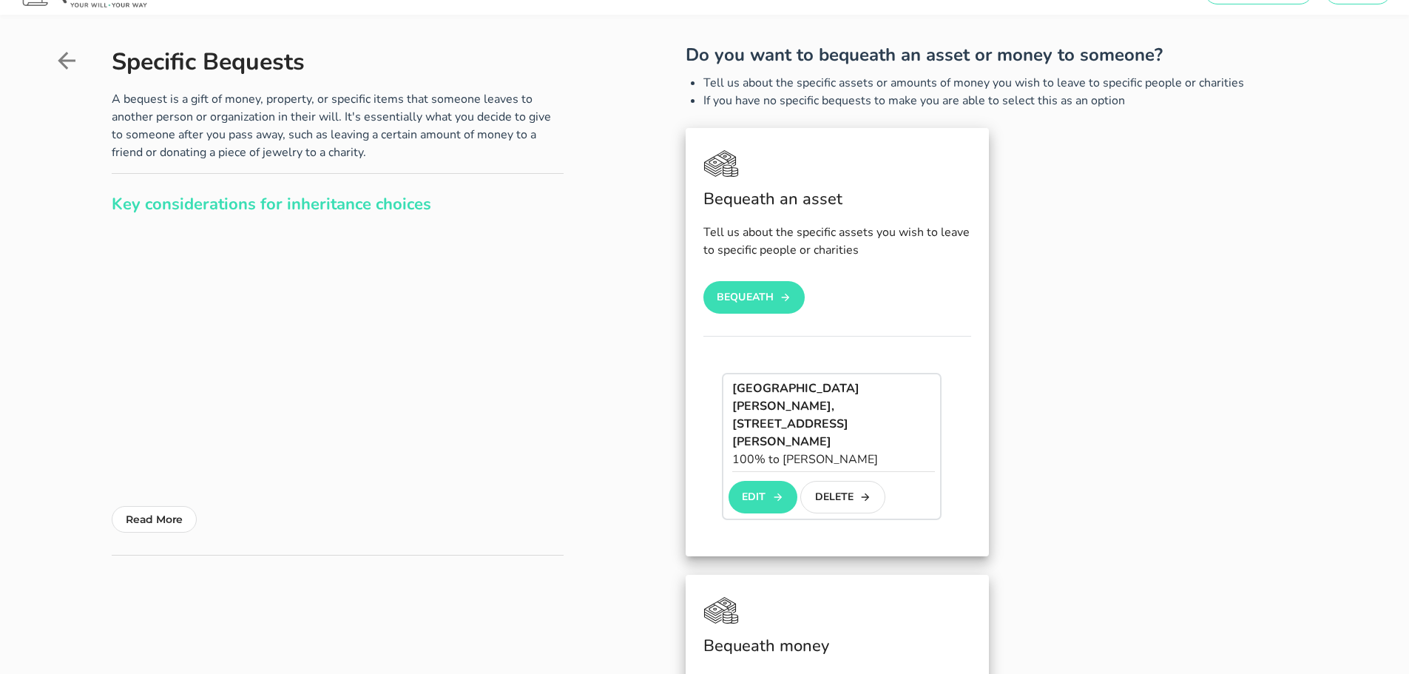
scroll to position [74, 0]
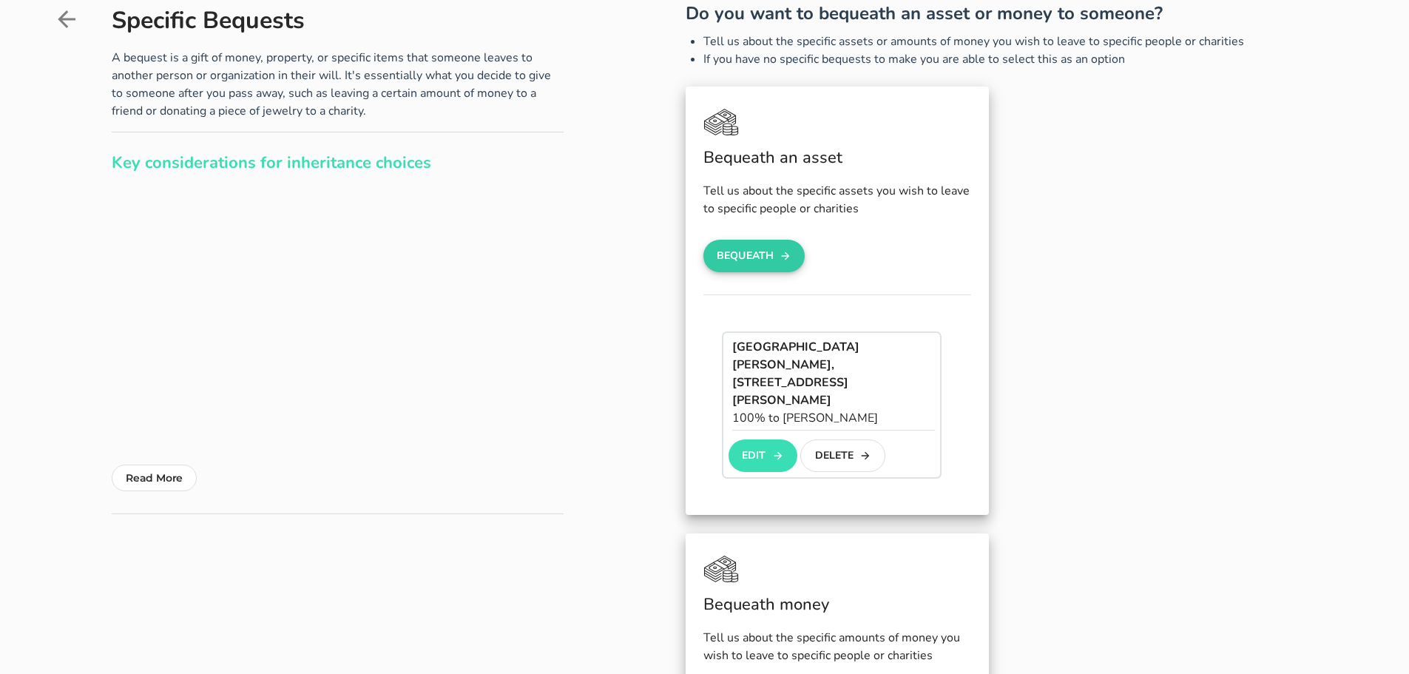
click at [762, 249] on button "Bequeath" at bounding box center [754, 256] width 102 height 33
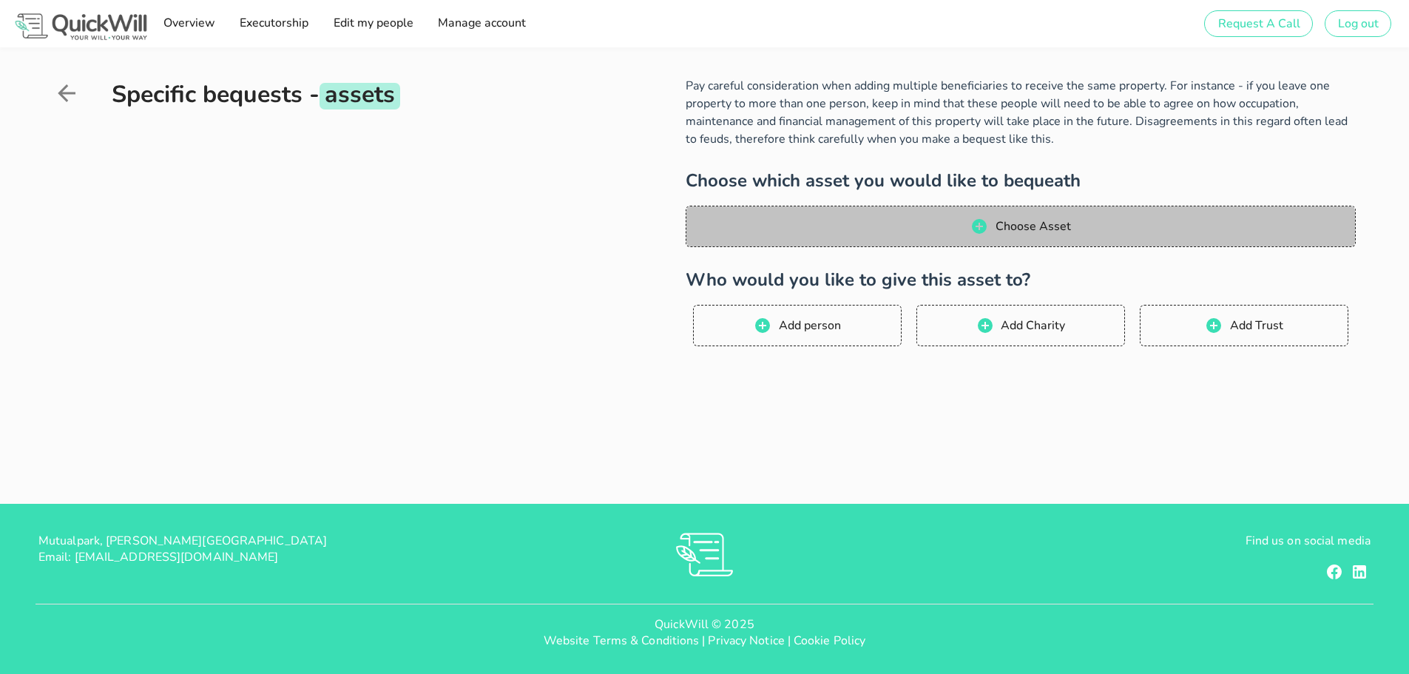
click at [977, 224] on icon "button" at bounding box center [979, 226] width 15 height 15
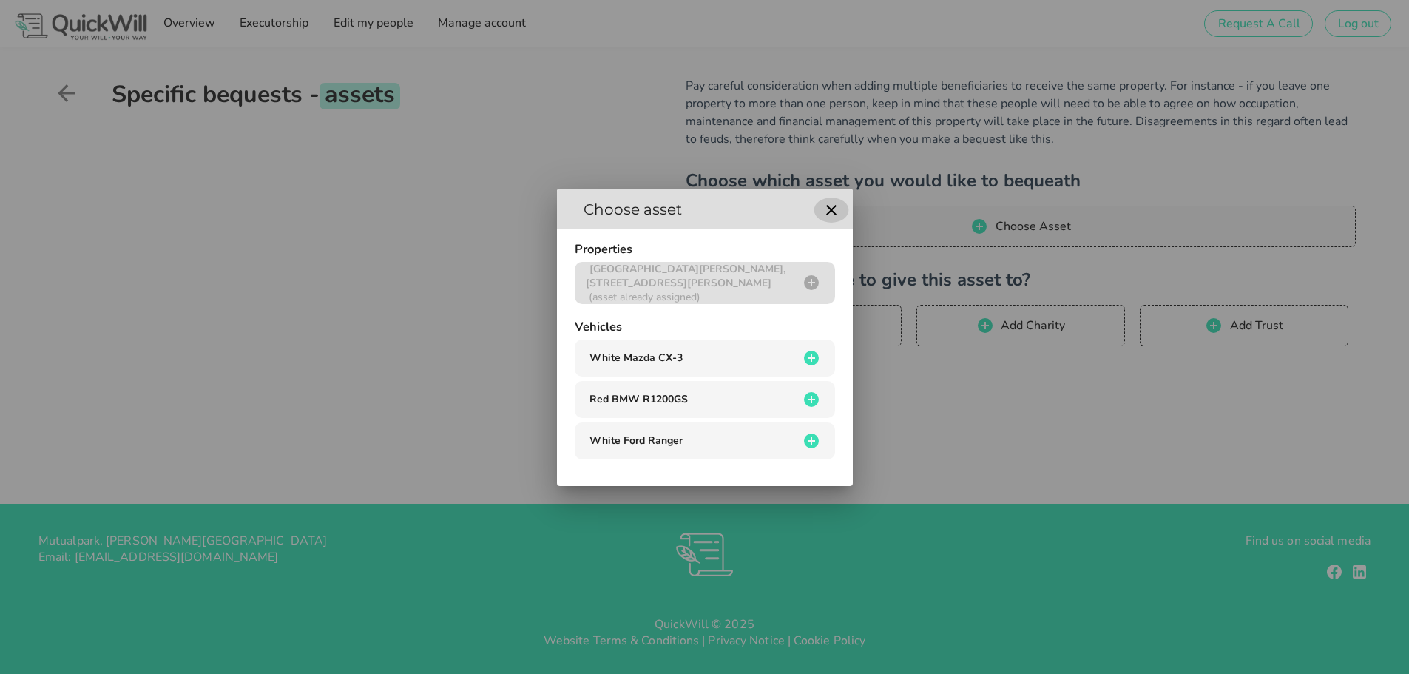
click at [828, 208] on icon "button" at bounding box center [831, 210] width 10 height 10
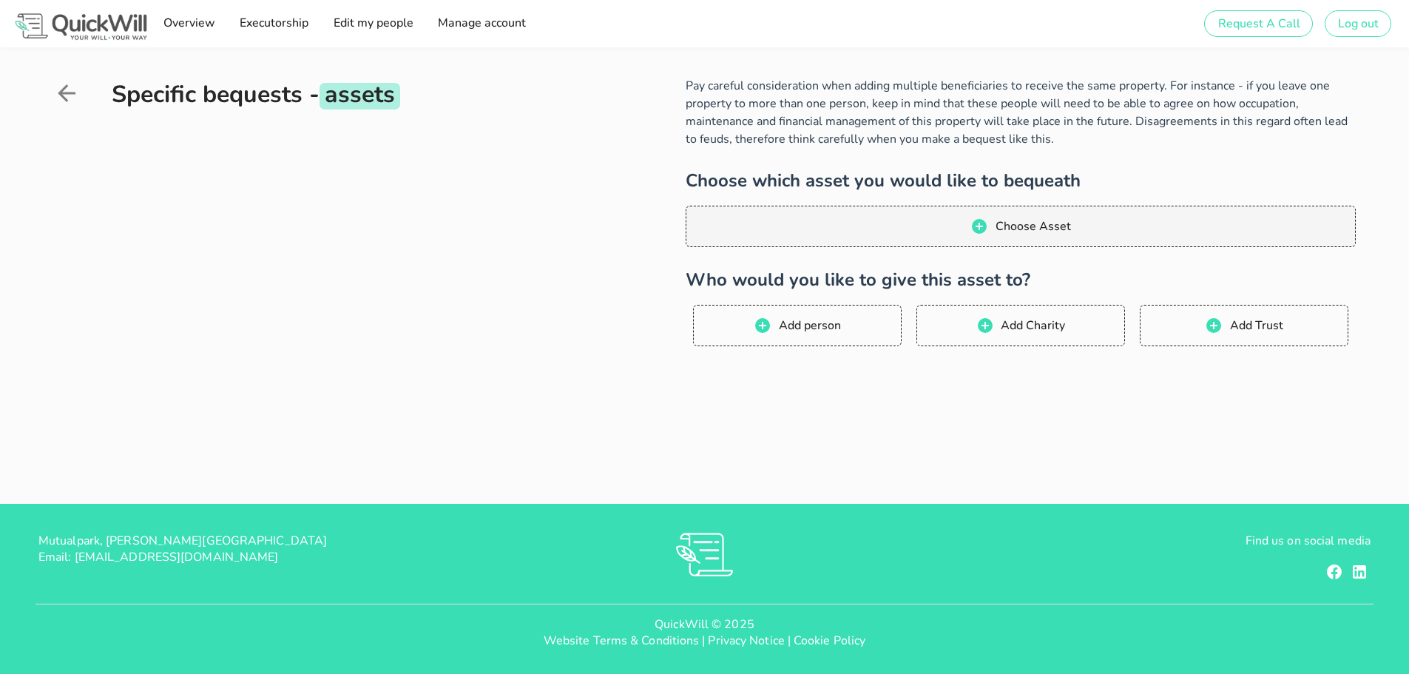
click at [70, 89] on icon at bounding box center [66, 93] width 27 height 27
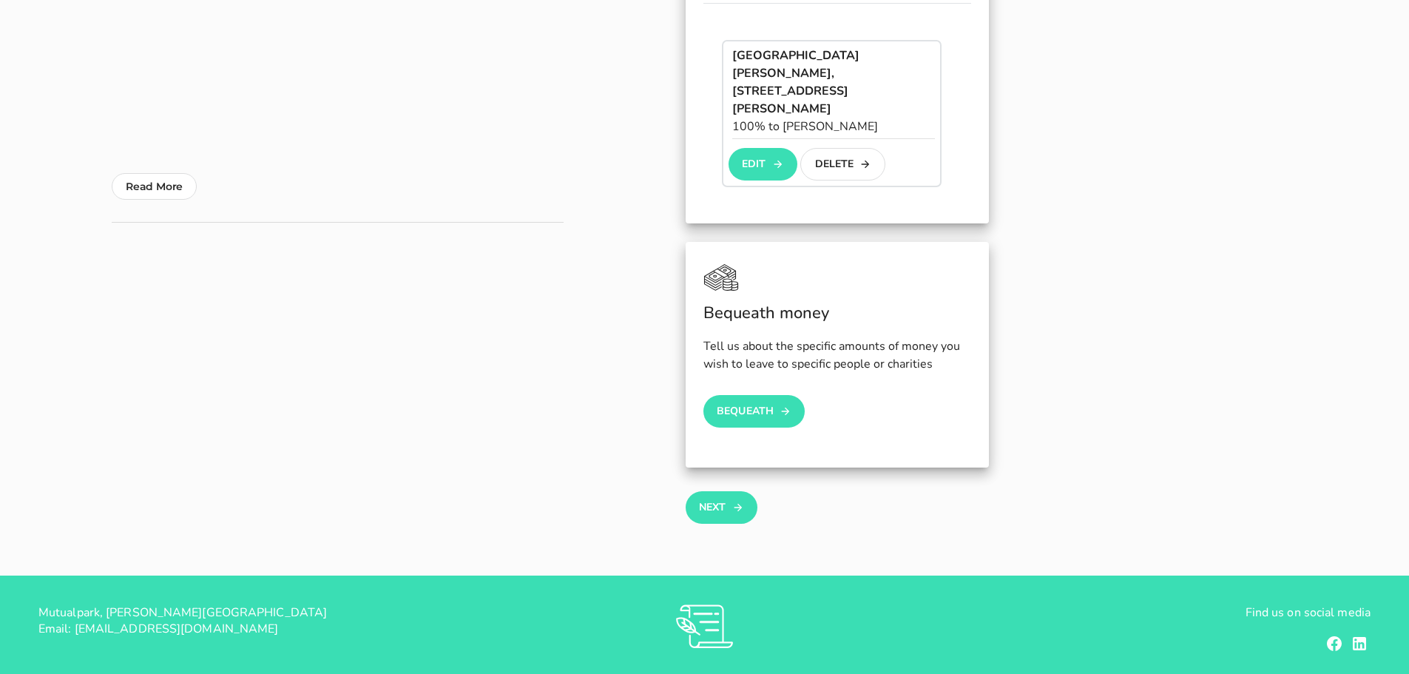
scroll to position [401, 0]
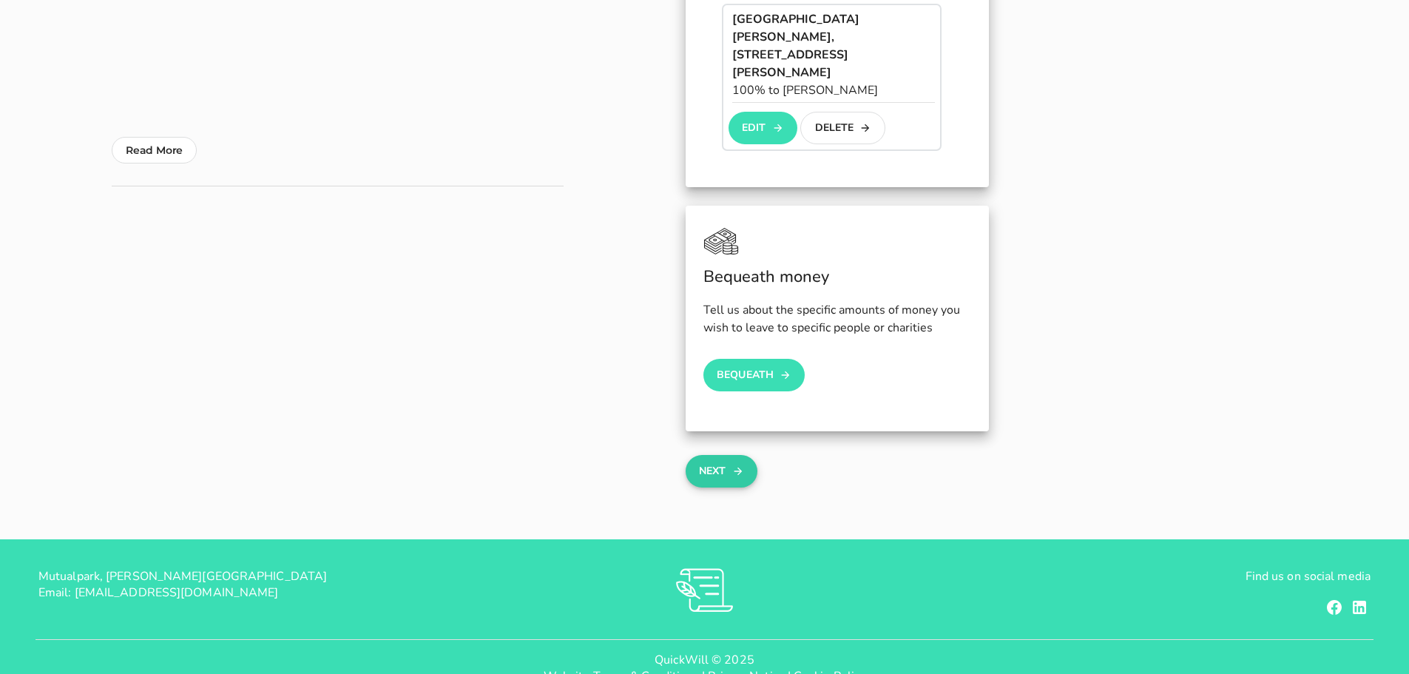
click at [711, 455] on button "Next" at bounding box center [721, 471] width 72 height 33
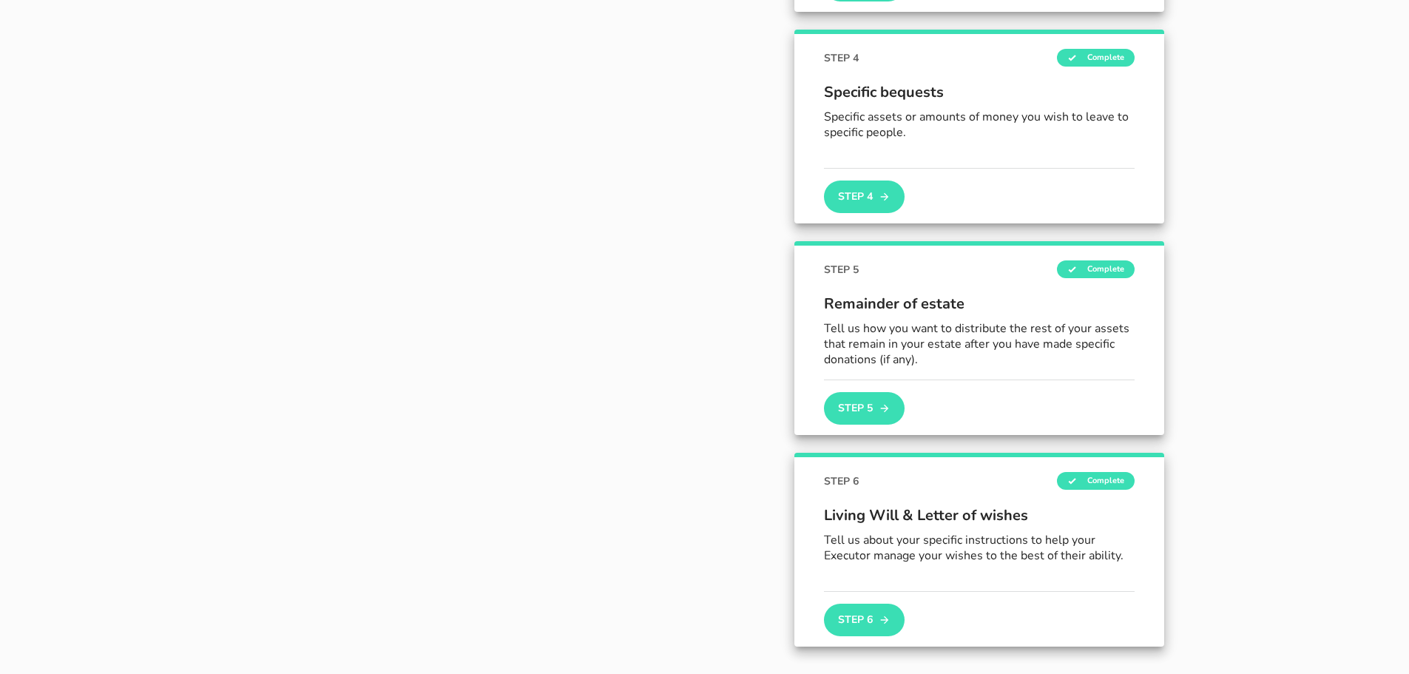
scroll to position [709, 0]
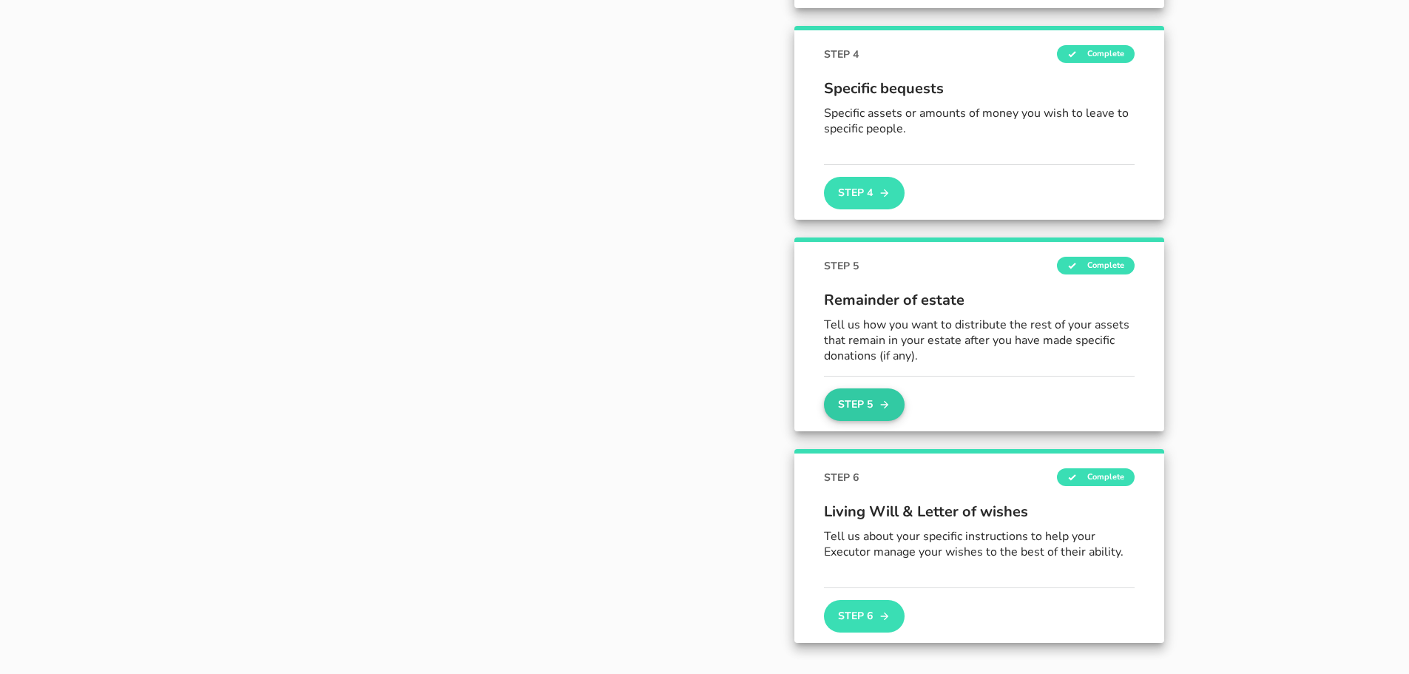
click at [855, 408] on button "Step 5" at bounding box center [864, 404] width 80 height 33
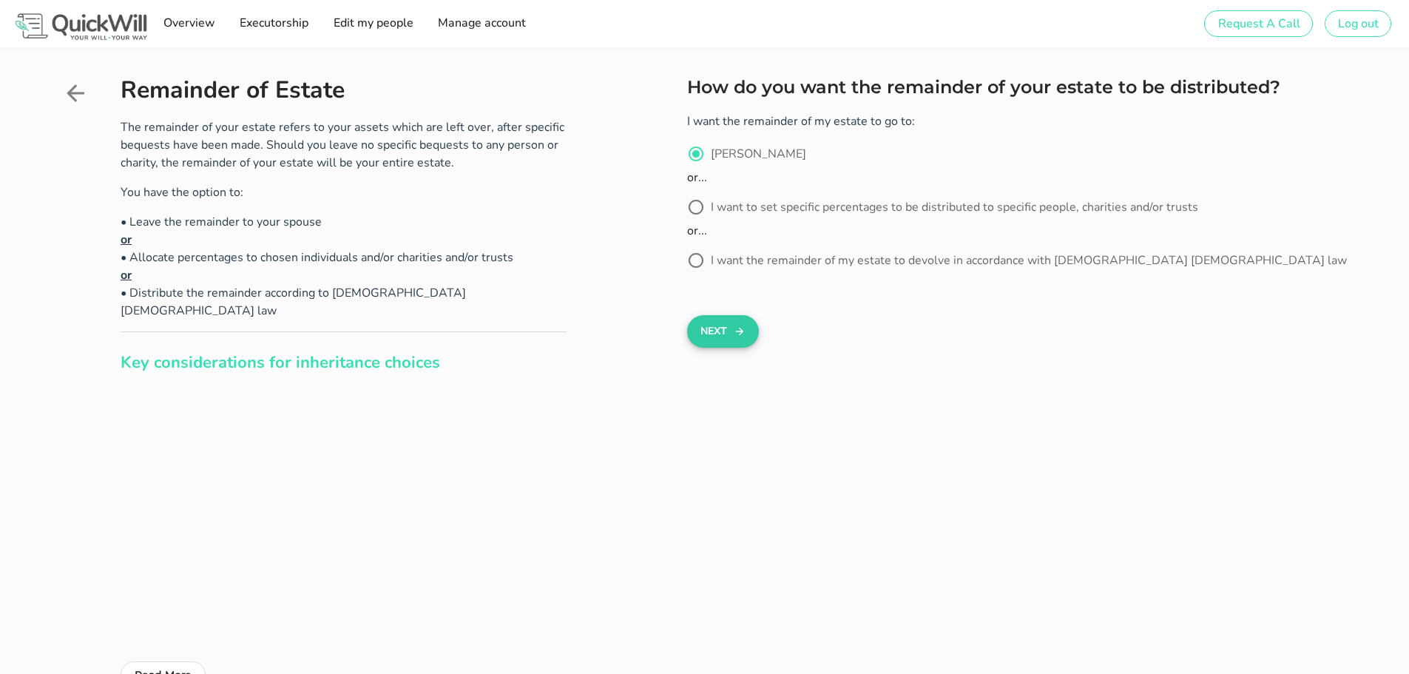
click at [720, 341] on button "Next" at bounding box center [723, 331] width 72 height 33
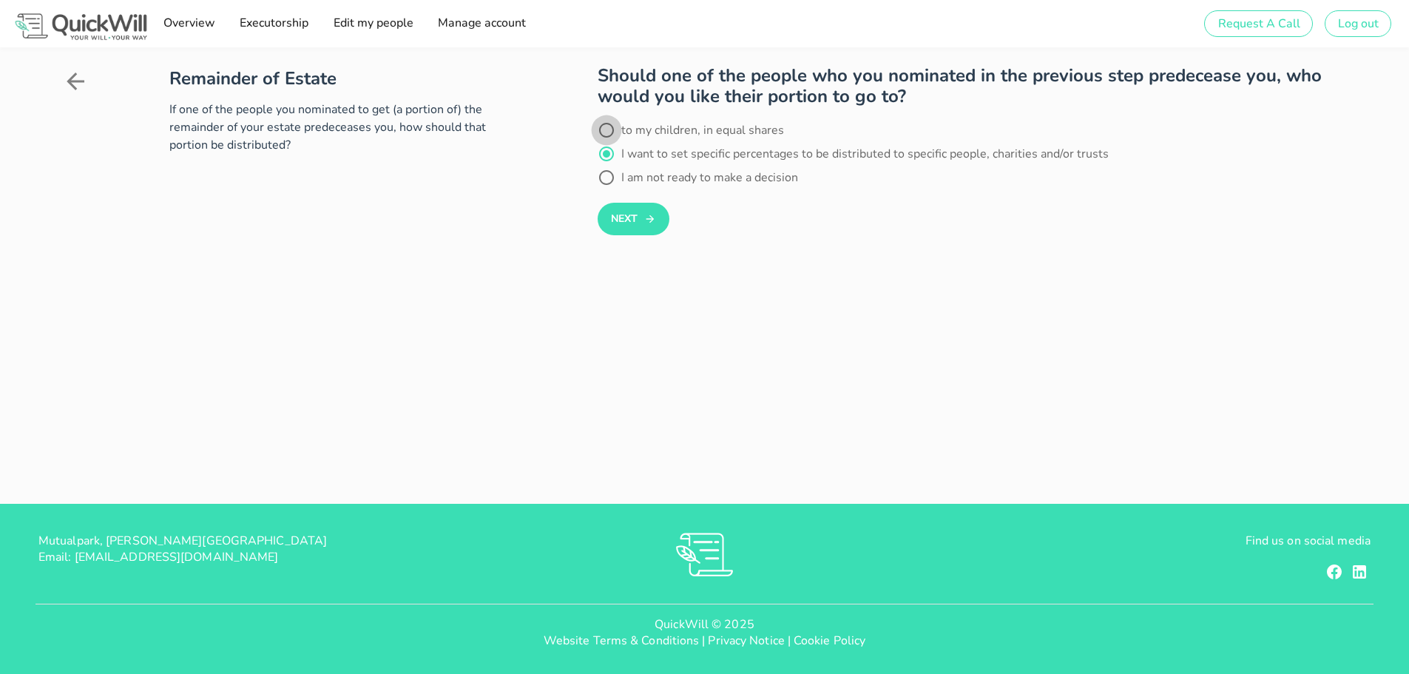
click at [601, 130] on div at bounding box center [606, 130] width 25 height 25
radio input "true"
click at [625, 221] on button "Next" at bounding box center [633, 219] width 72 height 33
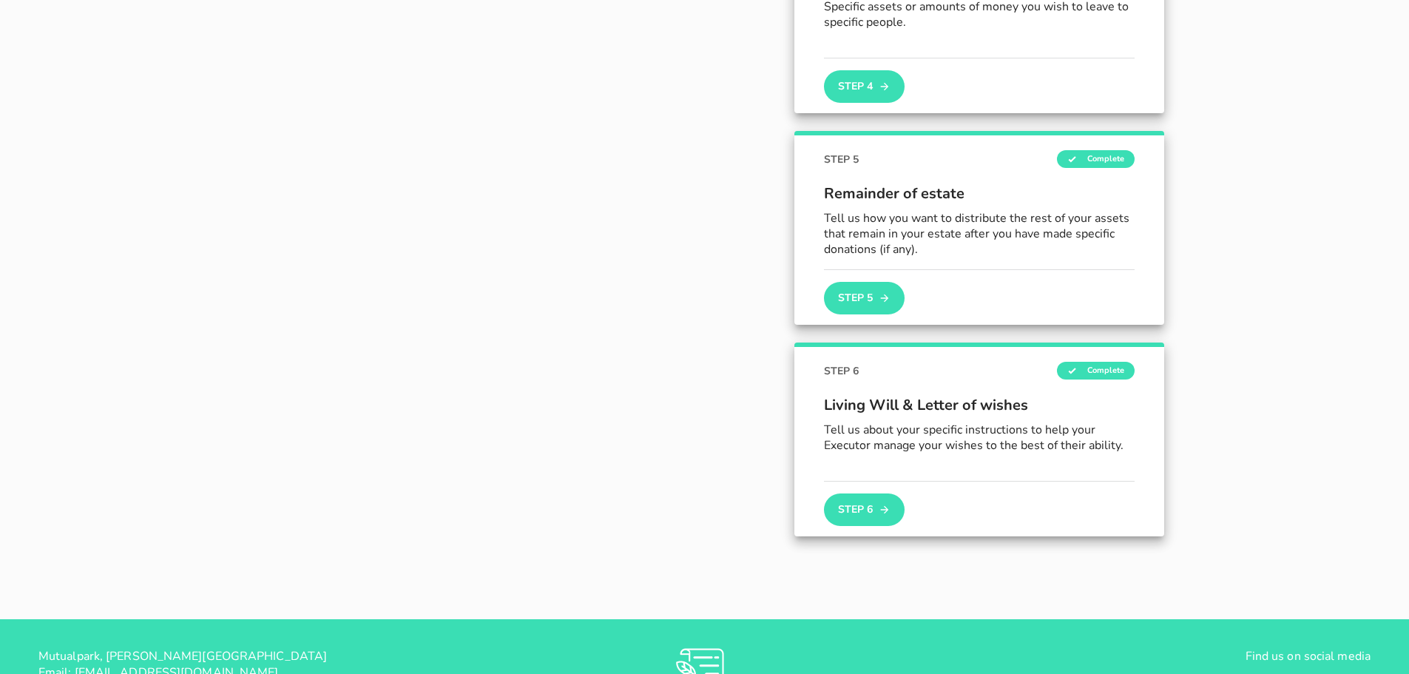
scroll to position [842, 0]
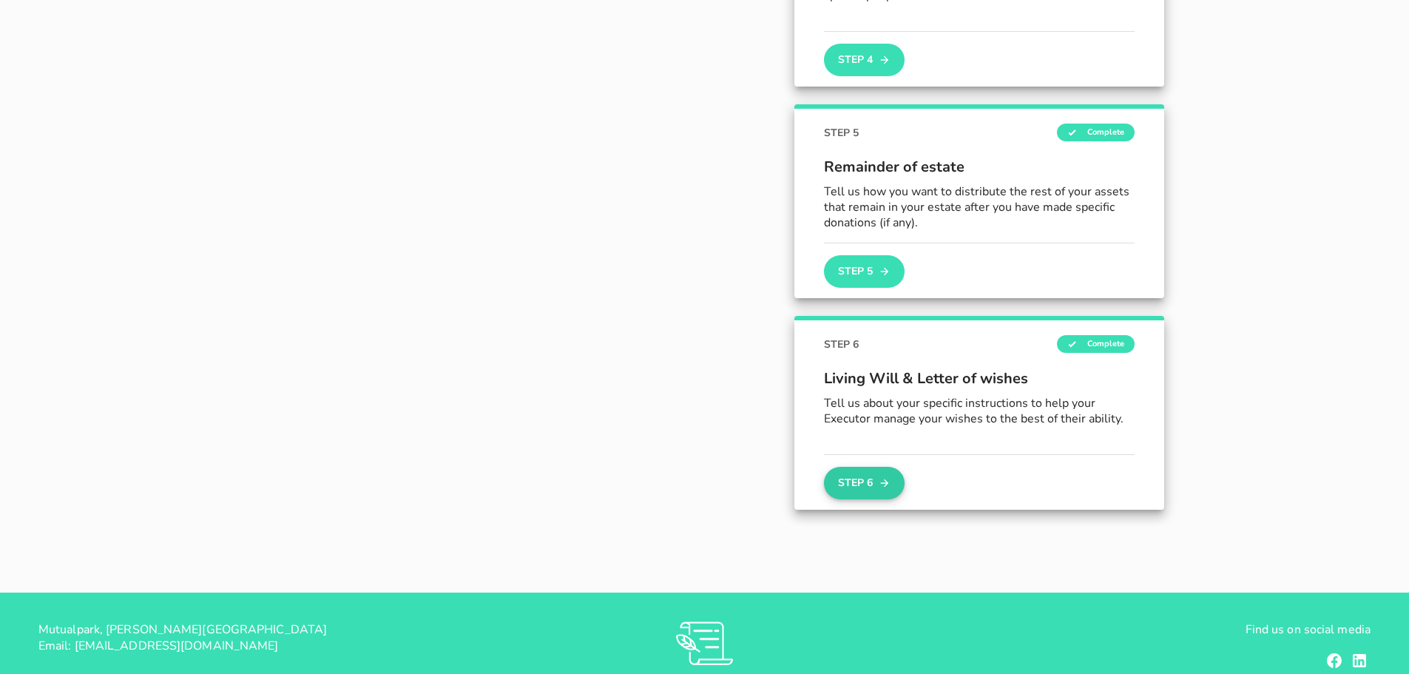
click at [855, 484] on button "Step 6" at bounding box center [864, 483] width 80 height 33
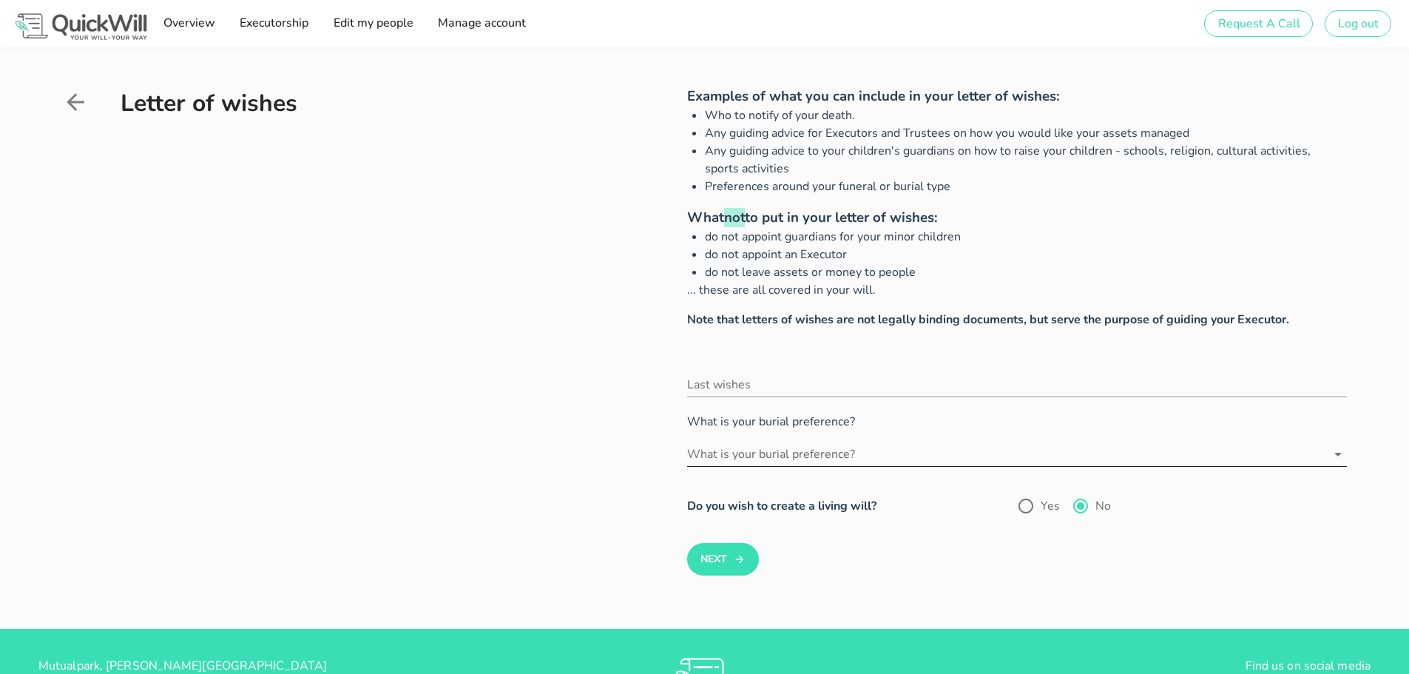
click at [768, 450] on input "What is your burial preference?" at bounding box center [1006, 454] width 639 height 24
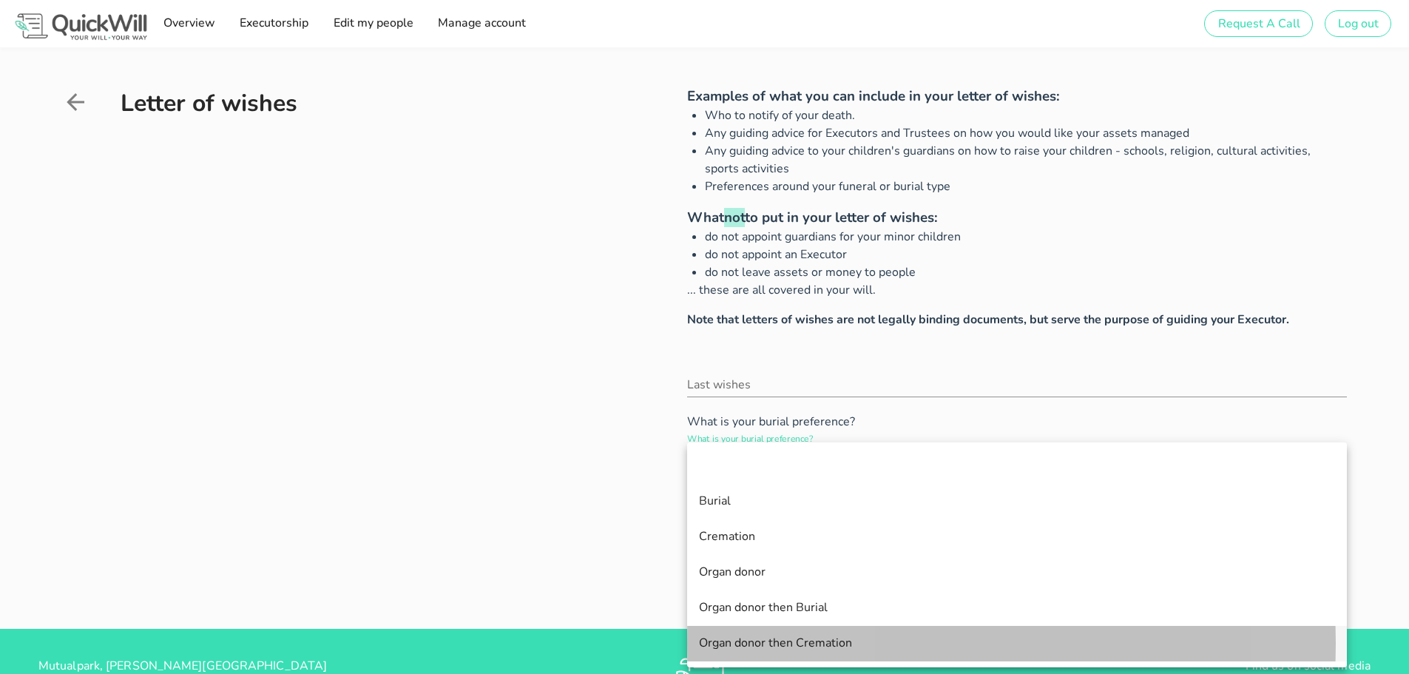
click at [741, 640] on div "Organ donor then Cremation" at bounding box center [1017, 643] width 636 height 14
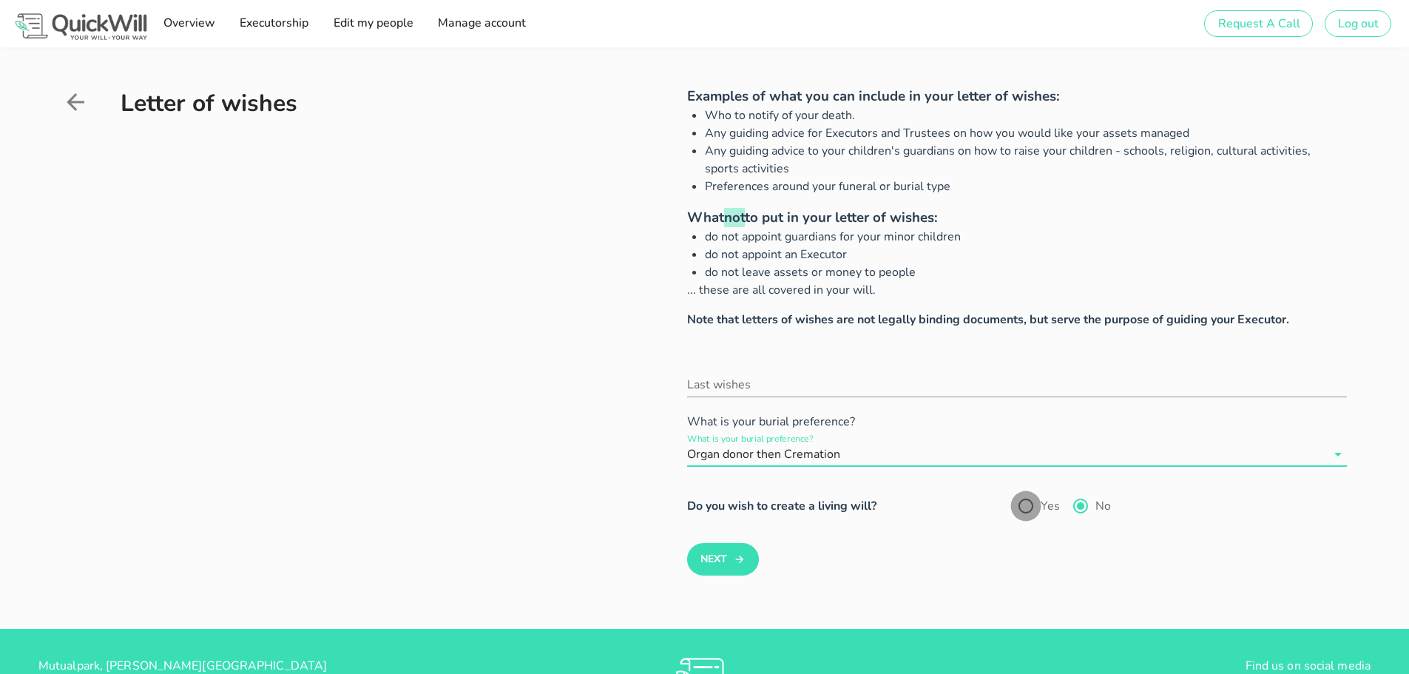
click at [1026, 507] on div at bounding box center [1025, 505] width 25 height 25
radio input "true"
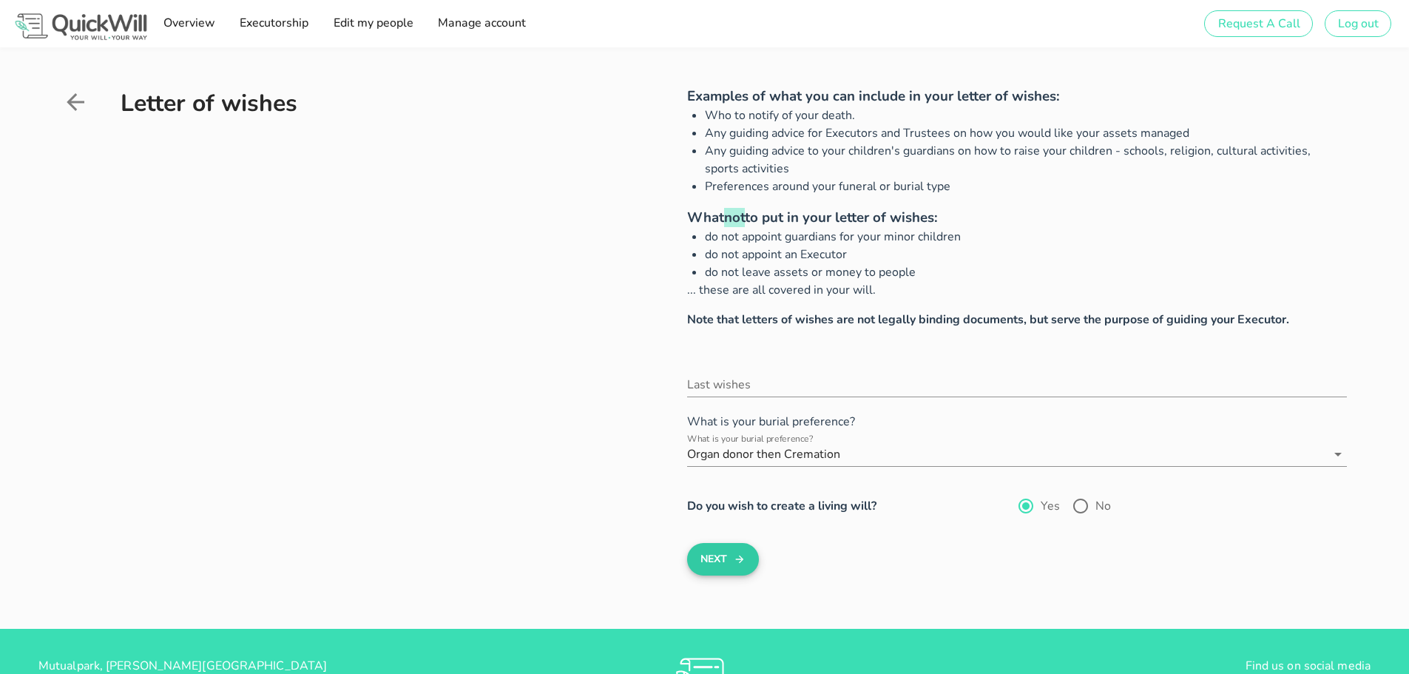
click at [722, 560] on button "Next" at bounding box center [723, 559] width 72 height 33
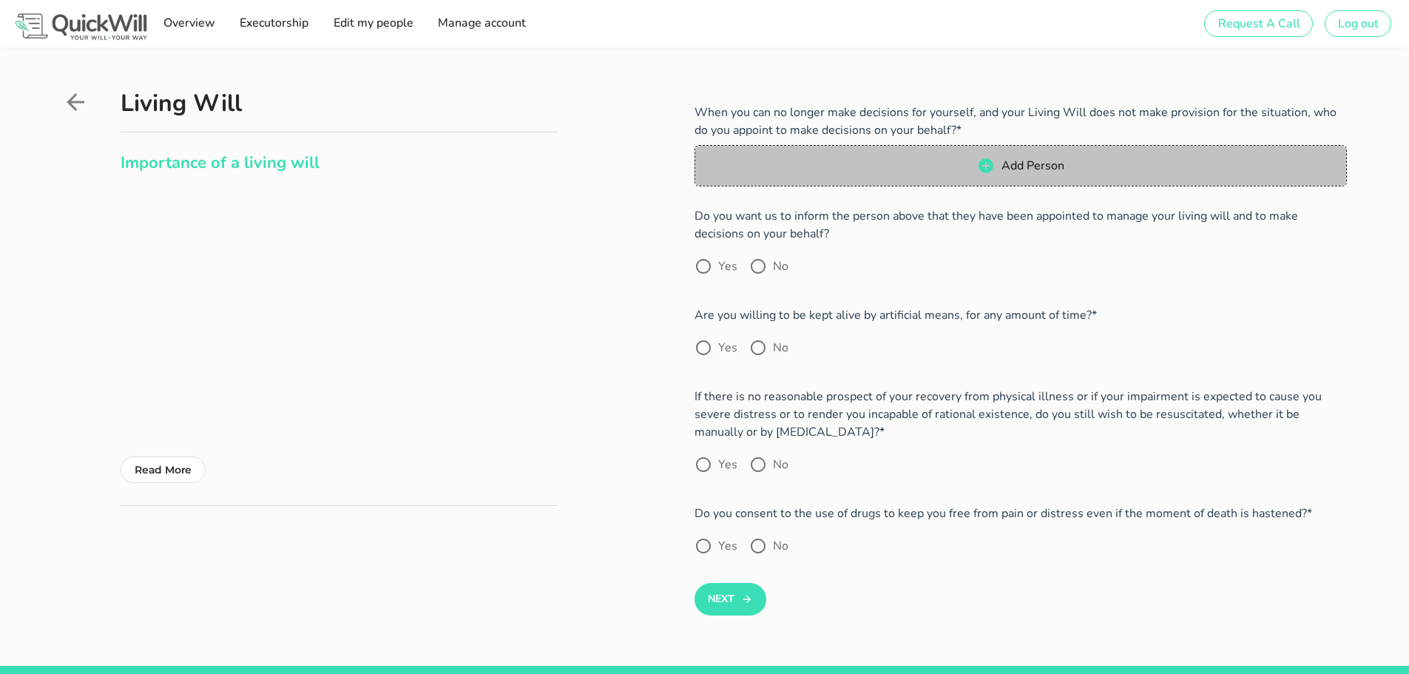
click at [978, 174] on icon "button" at bounding box center [986, 166] width 18 height 18
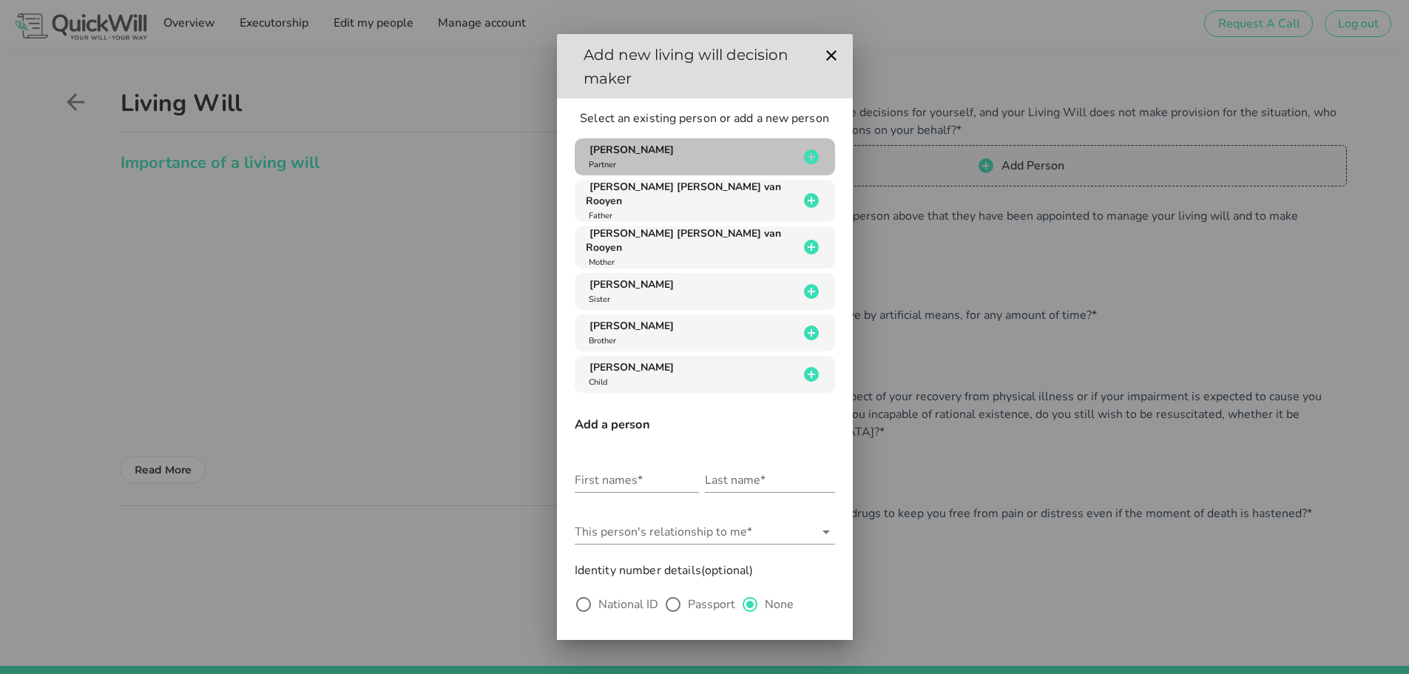
click at [804, 158] on icon "button" at bounding box center [811, 156] width 15 height 15
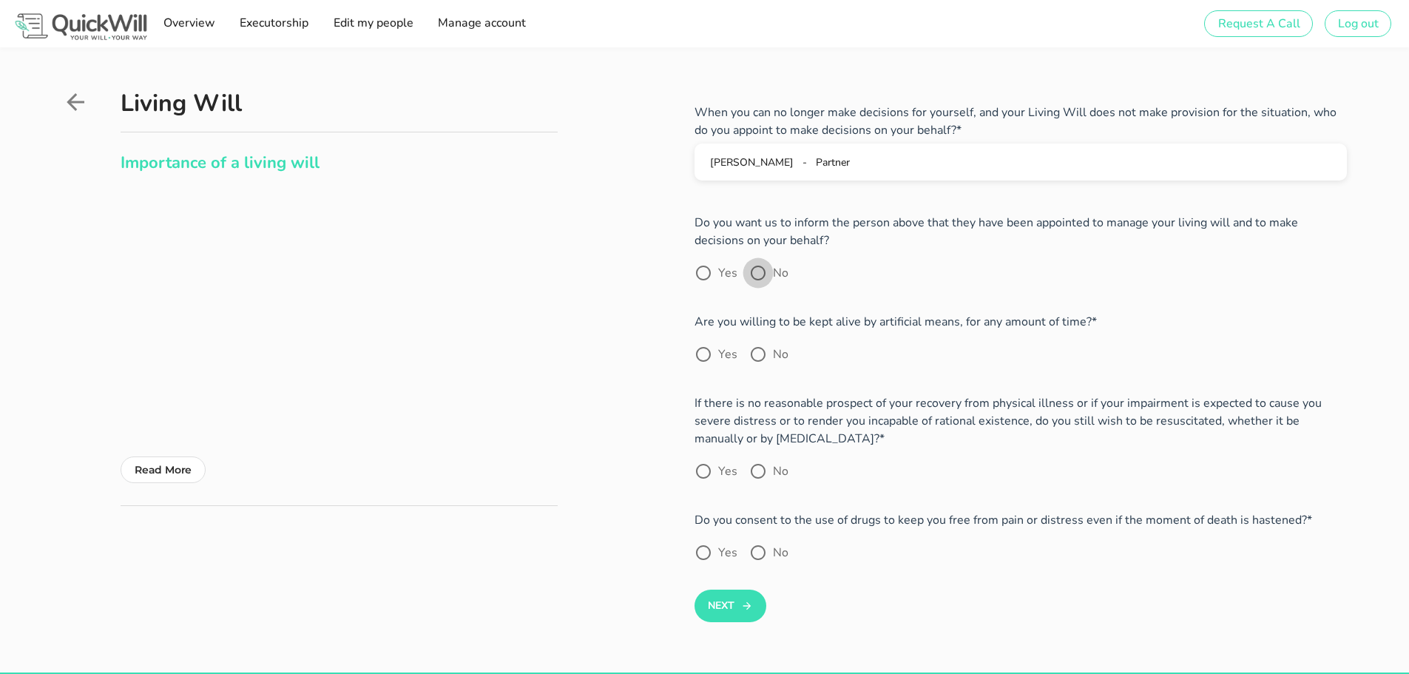
click at [752, 268] on div at bounding box center [757, 272] width 25 height 25
radio input "true"
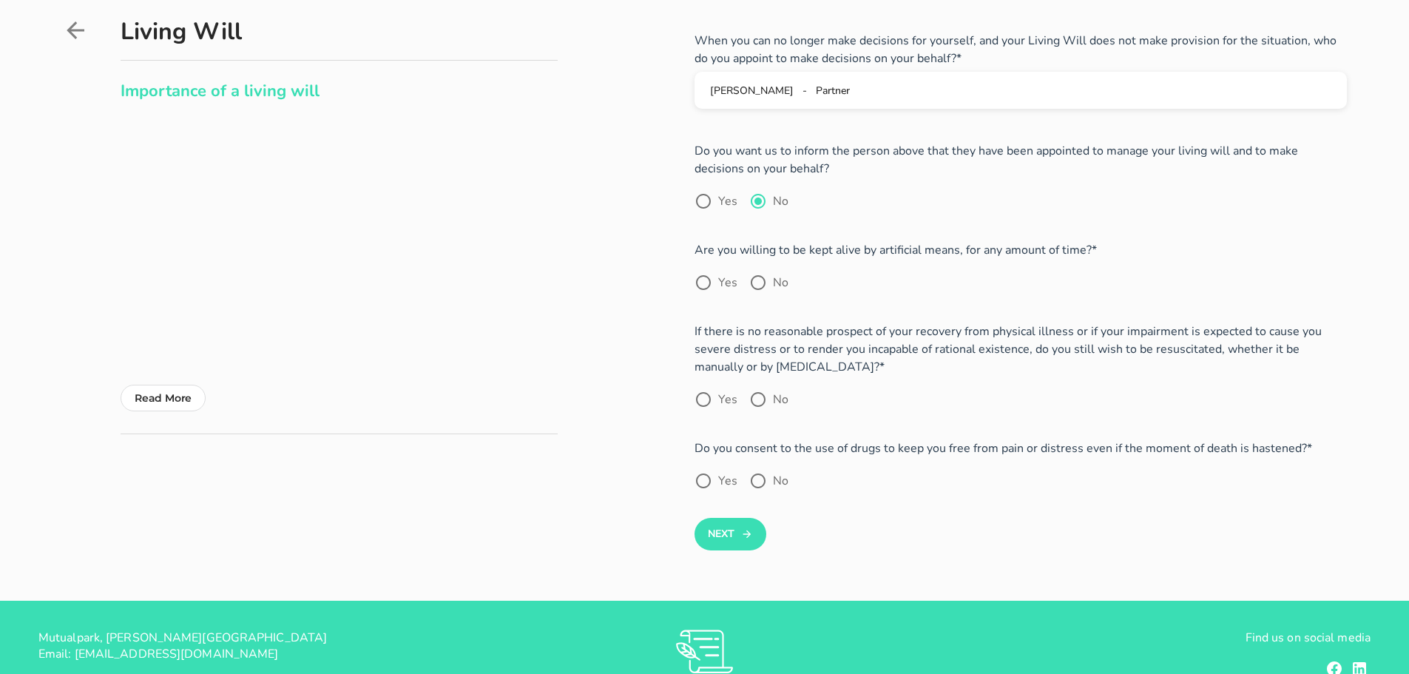
scroll to position [74, 0]
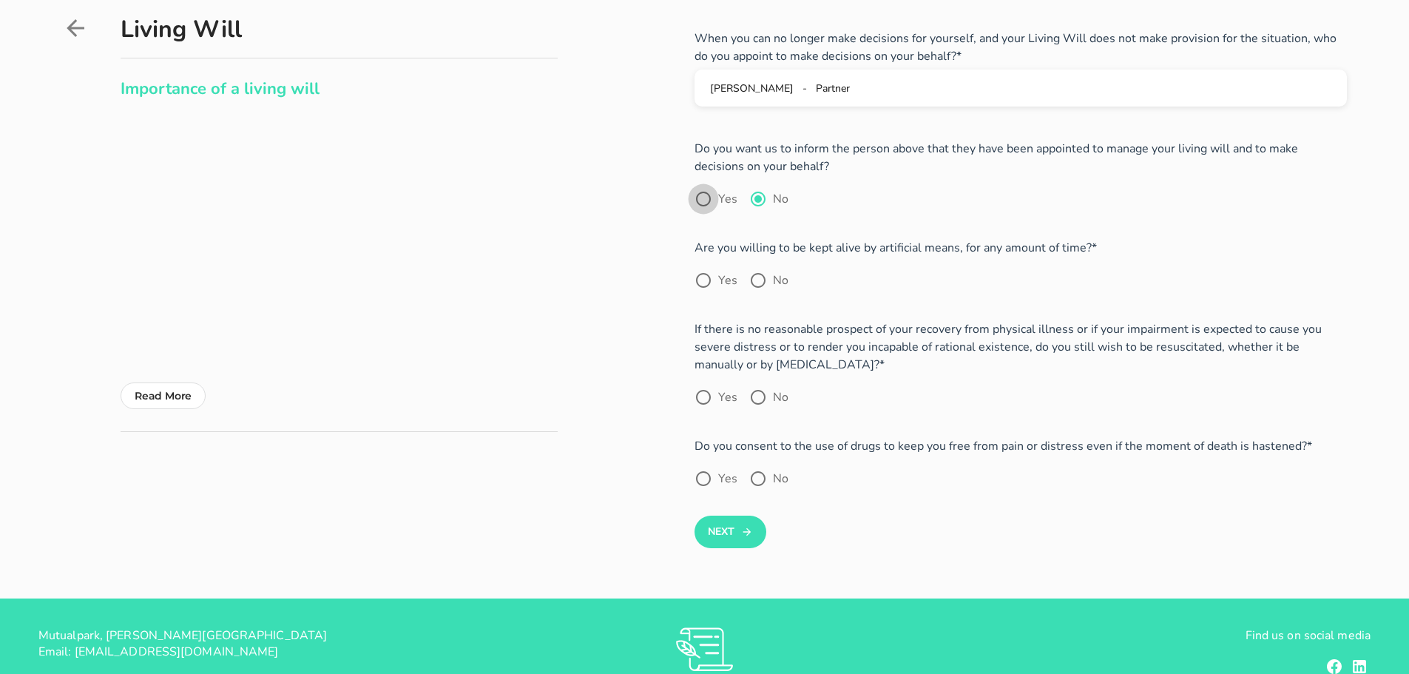
click at [709, 197] on div at bounding box center [703, 198] width 25 height 25
drag, startPoint x: 757, startPoint y: 203, endPoint x: 761, endPoint y: 211, distance: 8.3
click at [757, 203] on div at bounding box center [757, 198] width 25 height 25
radio input "false"
radio input "true"
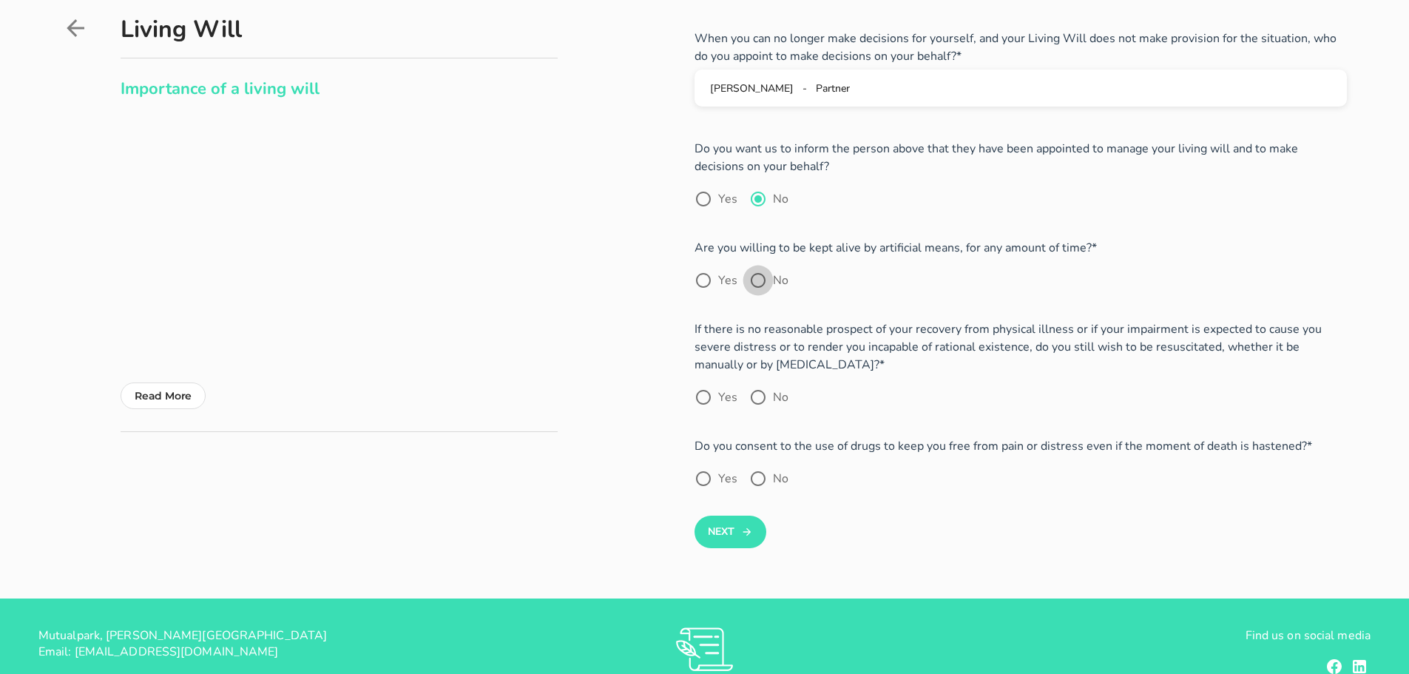
click at [755, 280] on div at bounding box center [757, 280] width 25 height 25
radio input "true"
click at [709, 396] on div at bounding box center [703, 396] width 25 height 25
radio input "true"
click at [699, 478] on div at bounding box center [703, 478] width 25 height 25
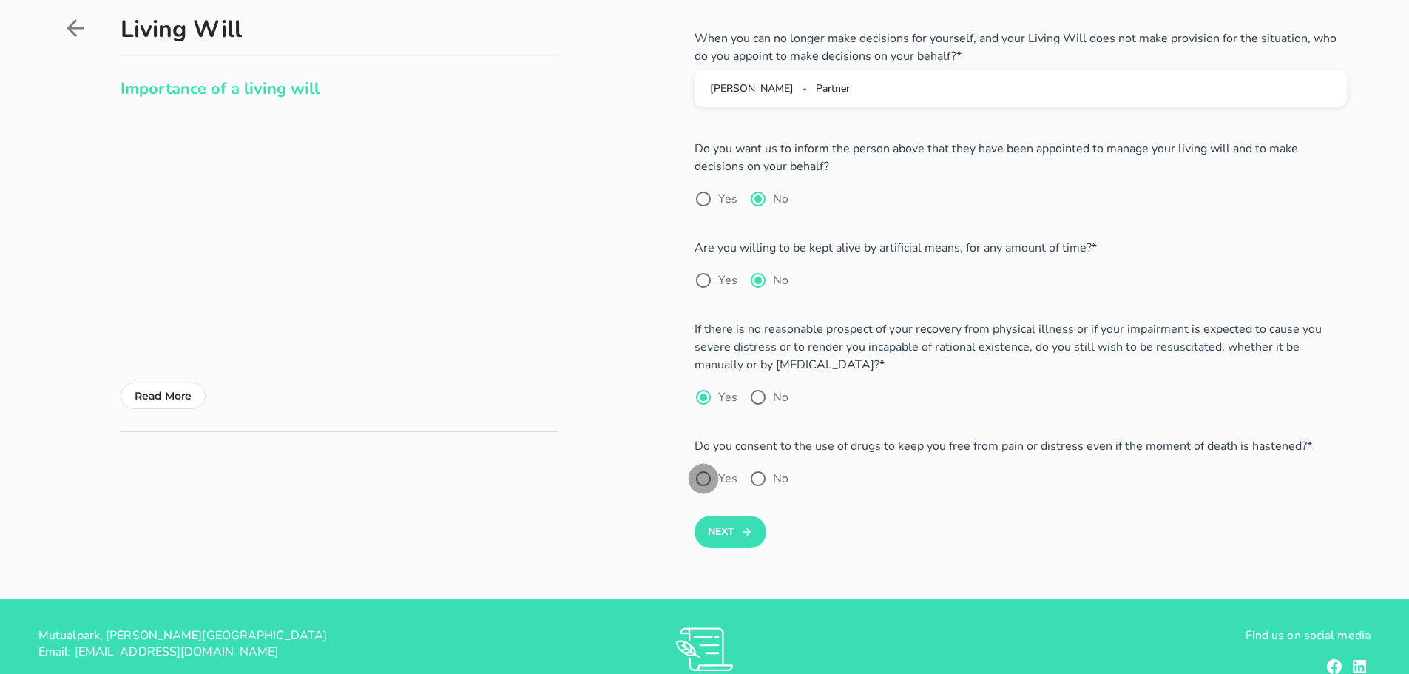
radio input "true"
click at [731, 538] on button "Next" at bounding box center [730, 531] width 72 height 33
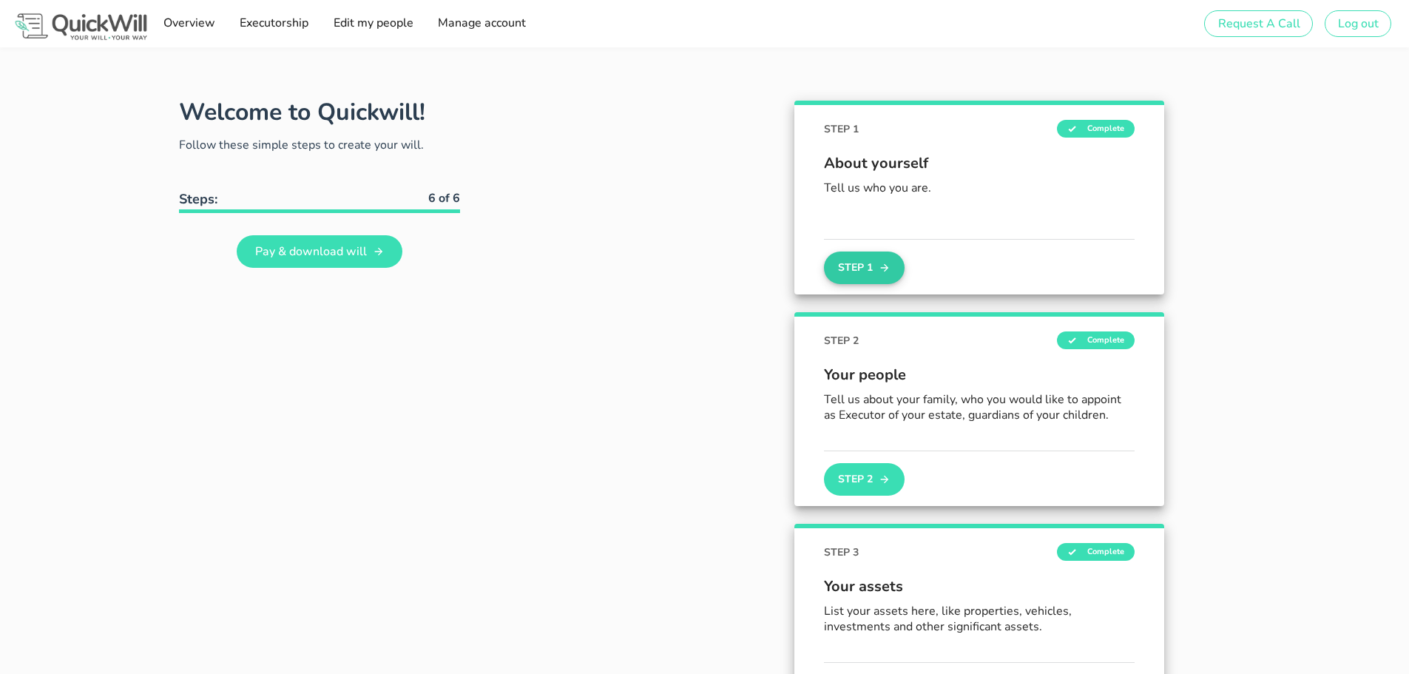
click at [858, 262] on button "Step 1" at bounding box center [864, 267] width 80 height 33
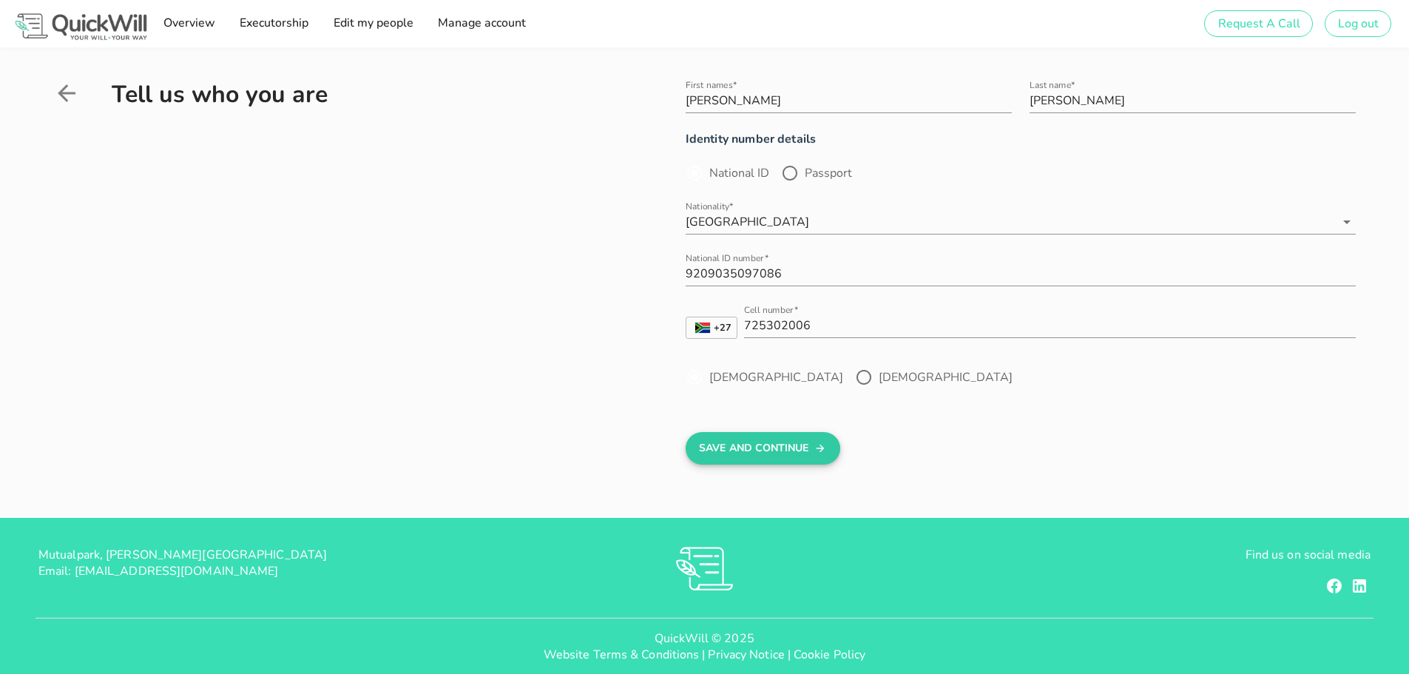
click at [772, 455] on button "Save And Continue" at bounding box center [762, 448] width 155 height 33
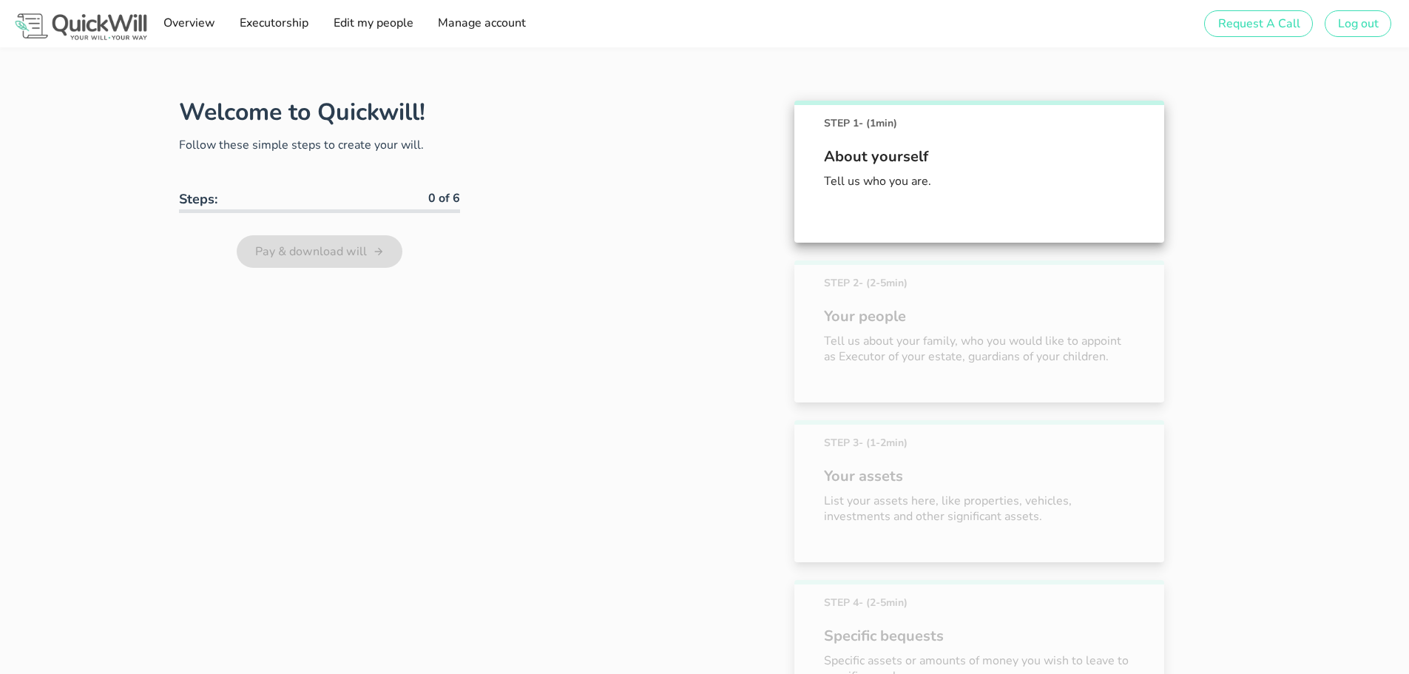
scroll to position [82, 0]
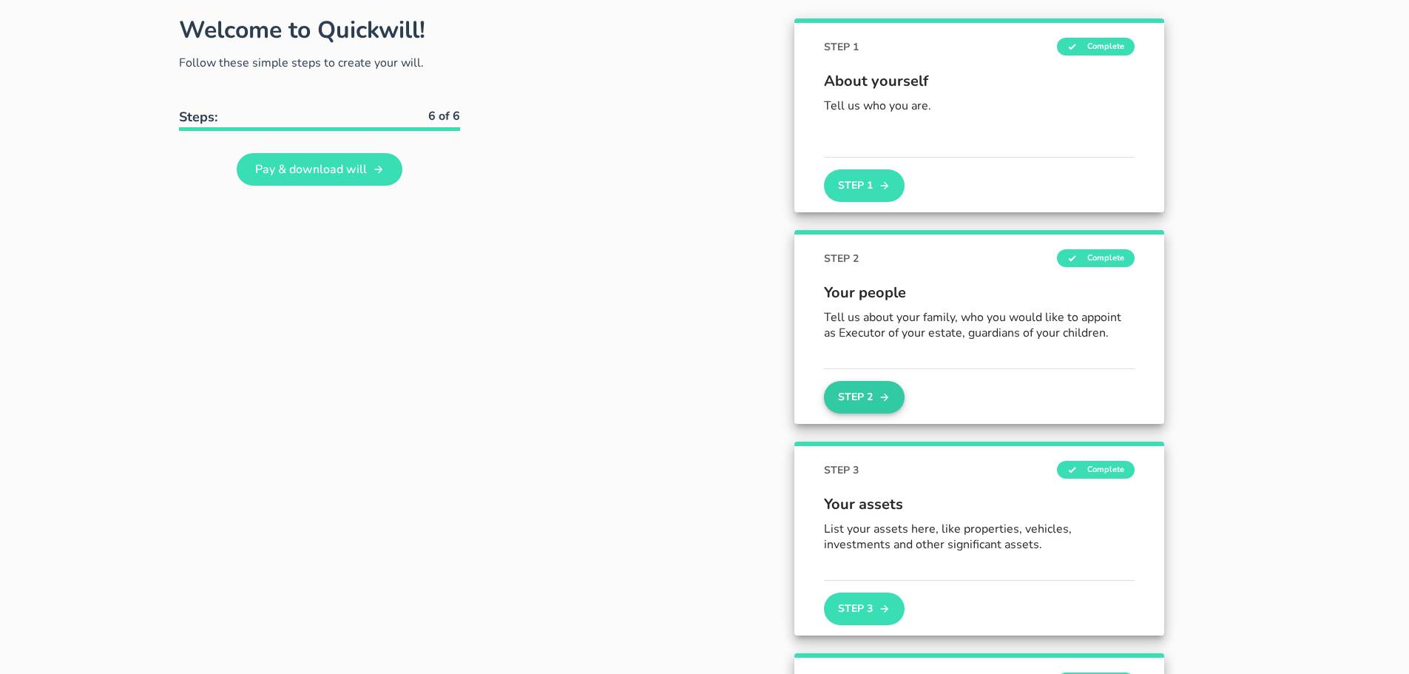
click at [859, 407] on button "Step 2" at bounding box center [864, 397] width 80 height 33
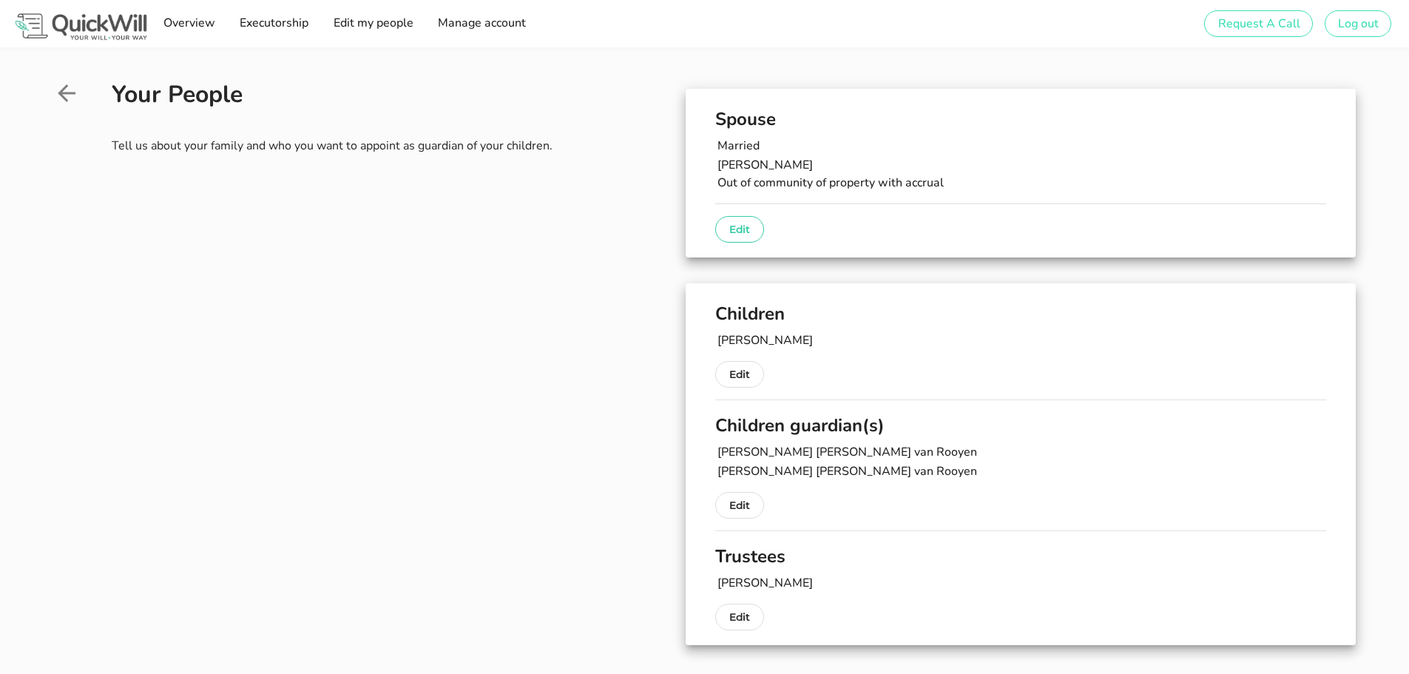
click at [745, 229] on p "Edit" at bounding box center [739, 229] width 21 height 18
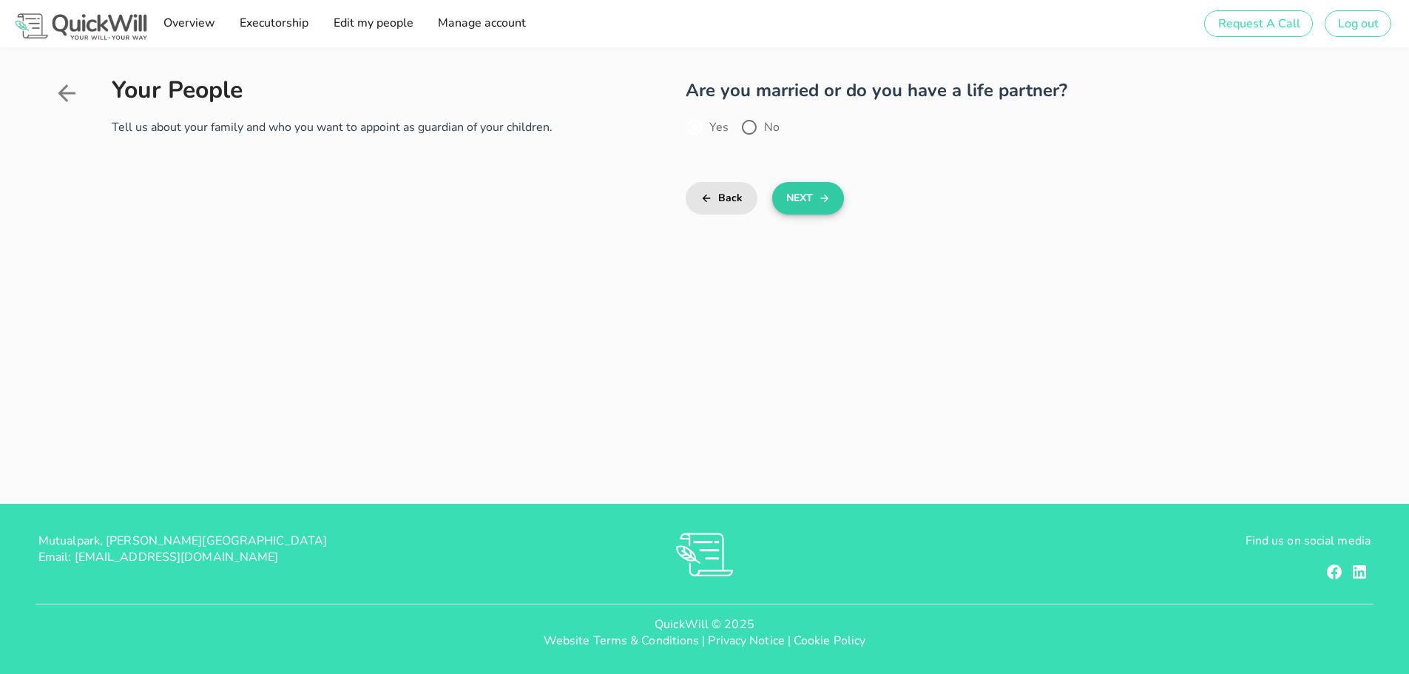
click at [799, 197] on button "Next" at bounding box center [808, 198] width 72 height 33
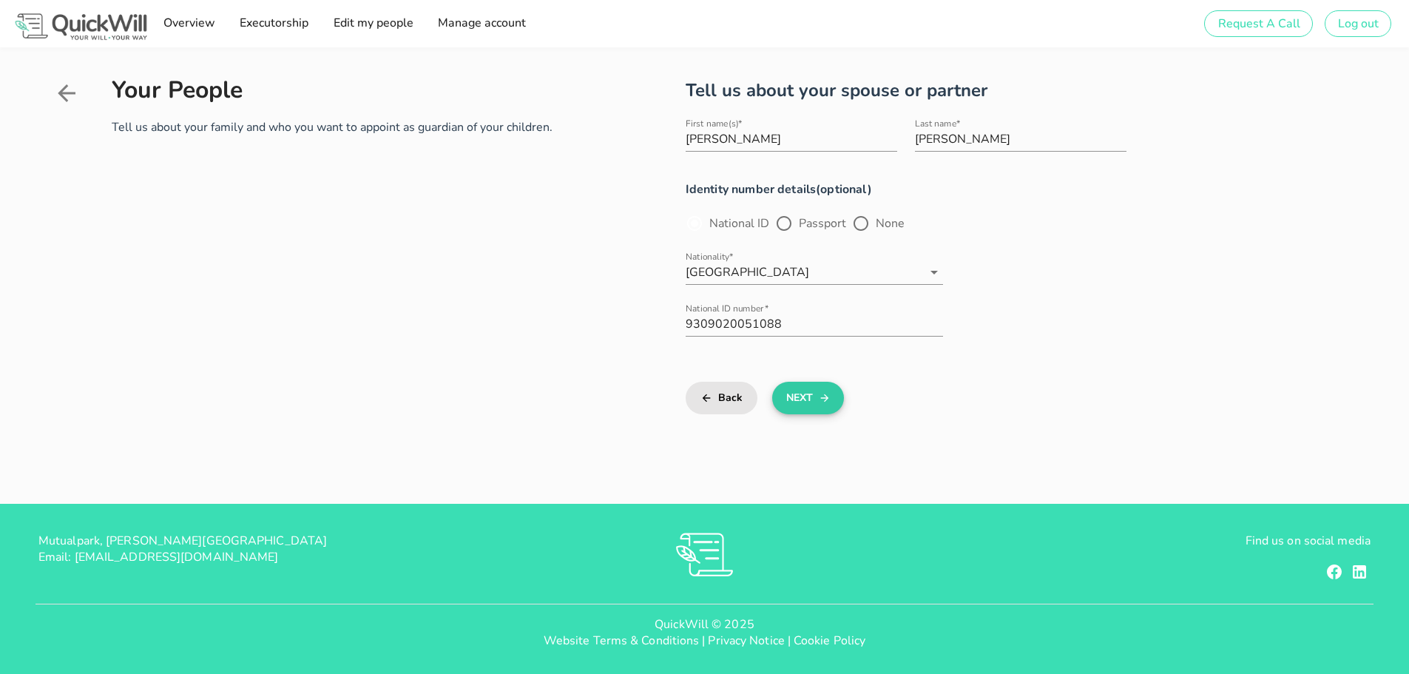
click at [801, 390] on button "Next" at bounding box center [808, 398] width 72 height 33
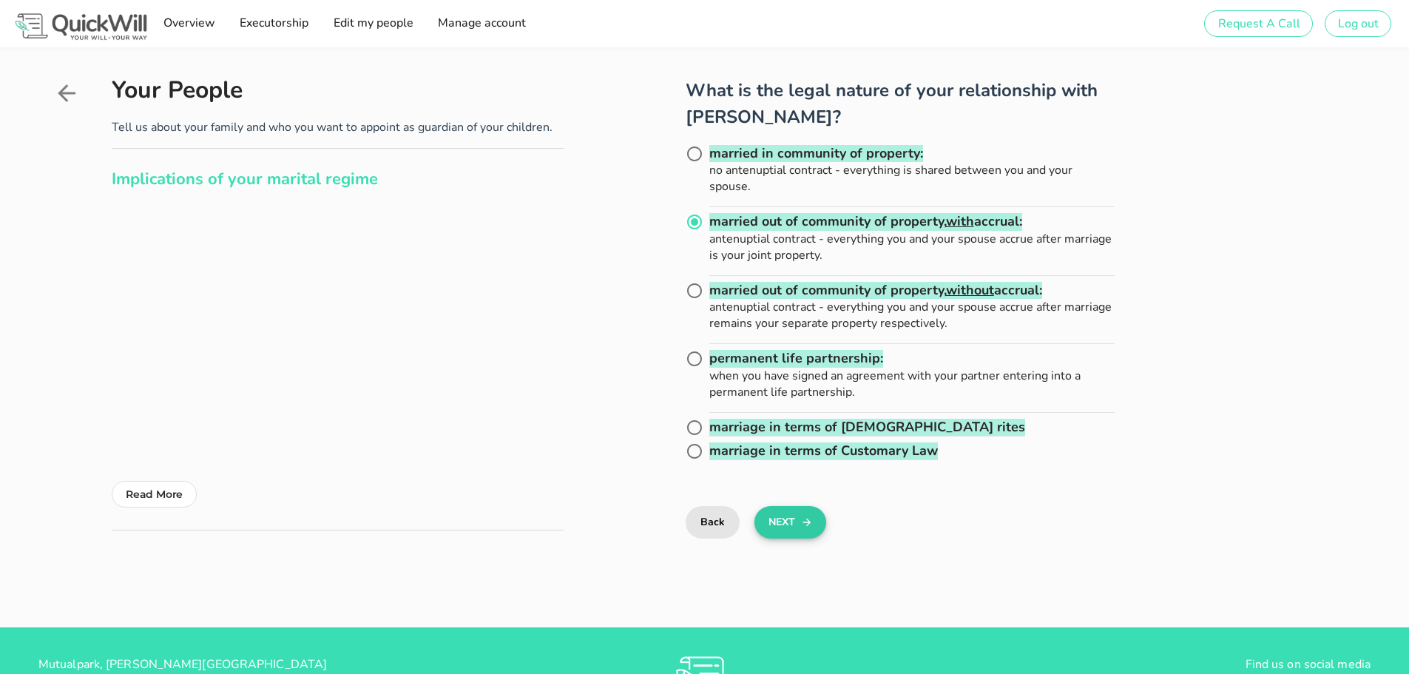
click at [778, 524] on button "Next" at bounding box center [790, 522] width 72 height 33
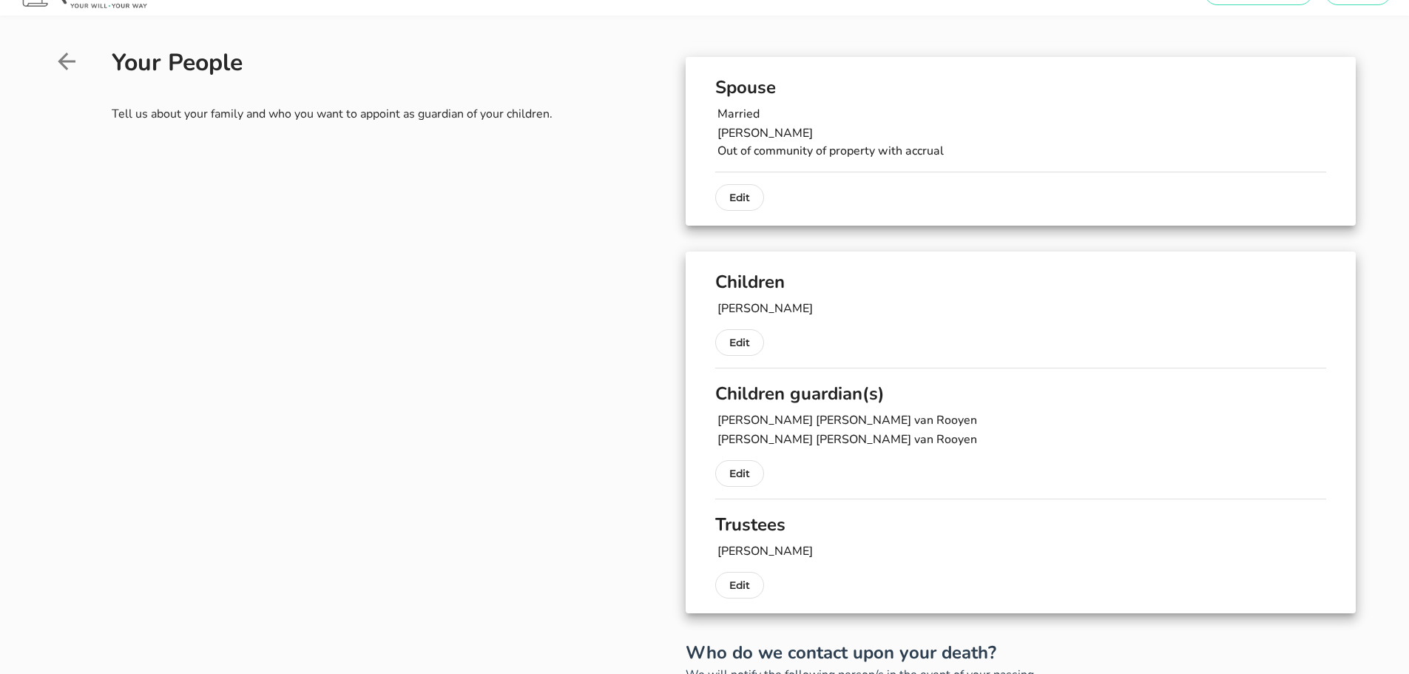
scroll to position [74, 0]
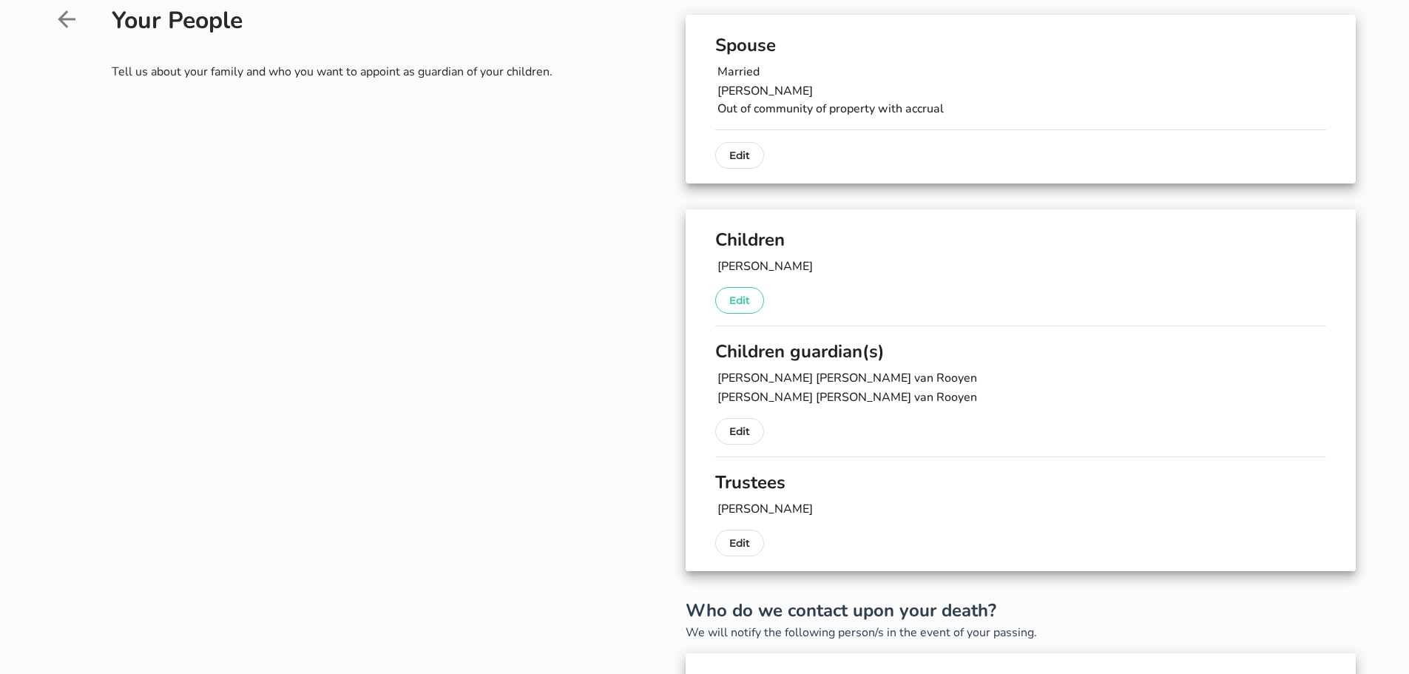
click at [745, 311] on button "Edit" at bounding box center [739, 300] width 49 height 27
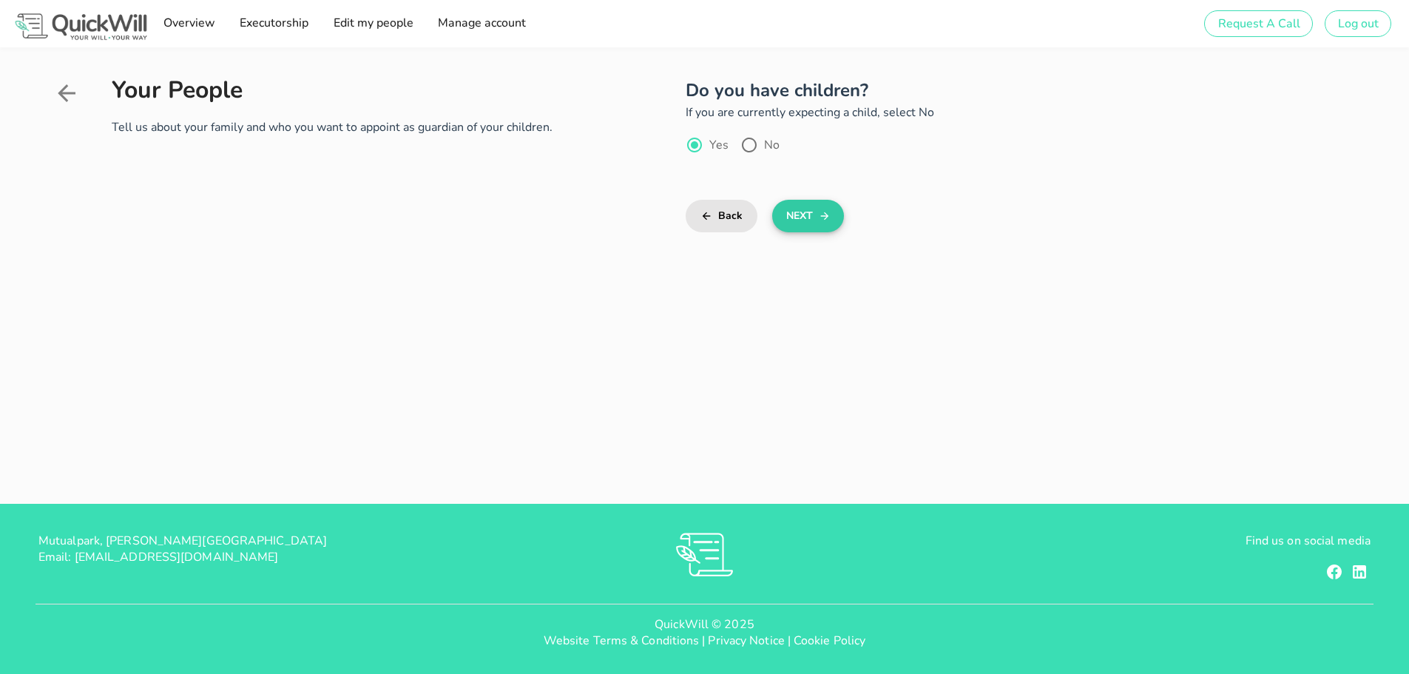
click at [804, 209] on button "Next" at bounding box center [808, 216] width 72 height 33
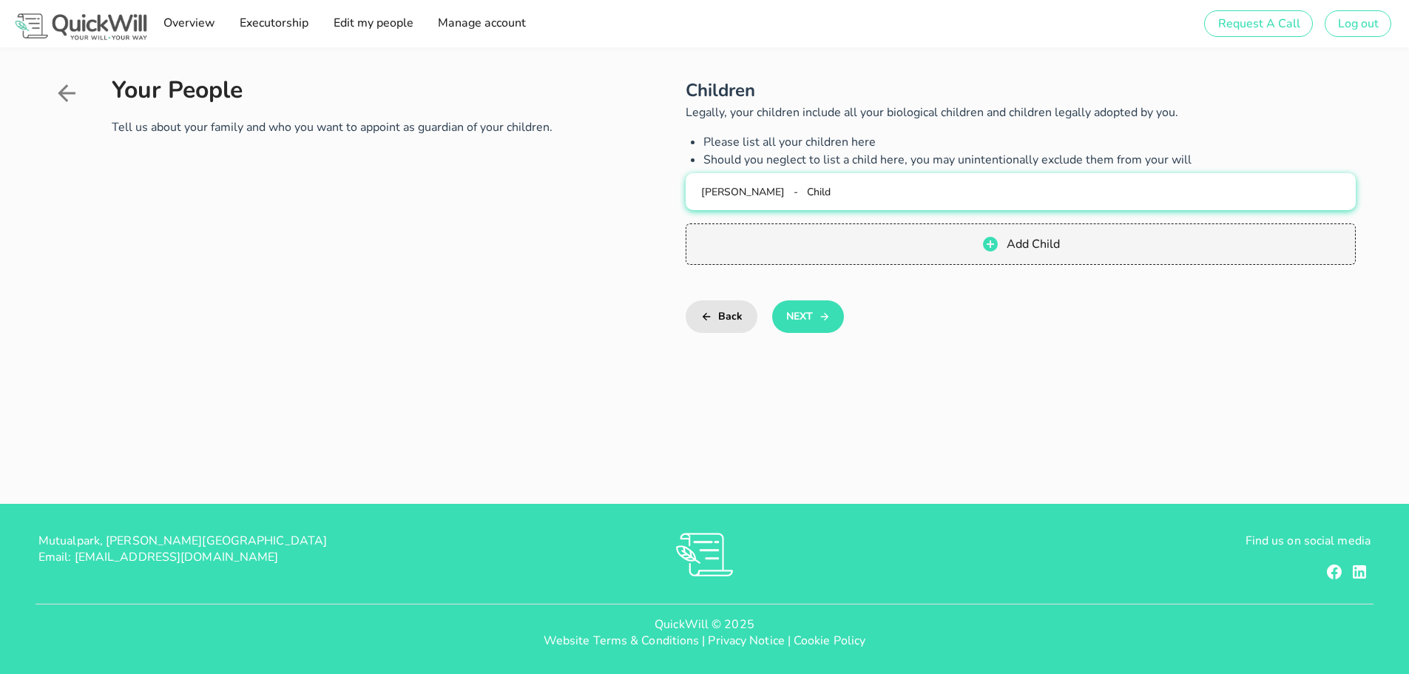
click at [795, 194] on div "[PERSON_NAME] - Child" at bounding box center [1020, 192] width 646 height 14
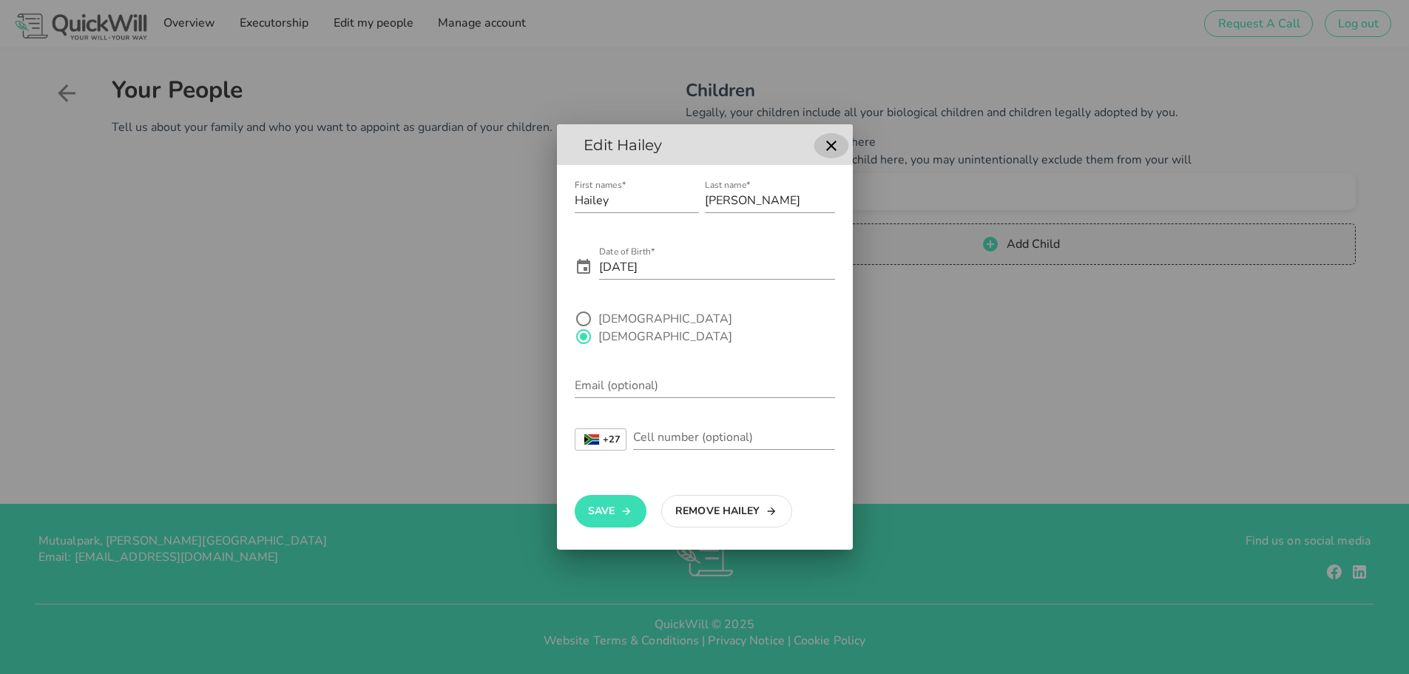
click at [830, 155] on icon "button" at bounding box center [831, 146] width 18 height 18
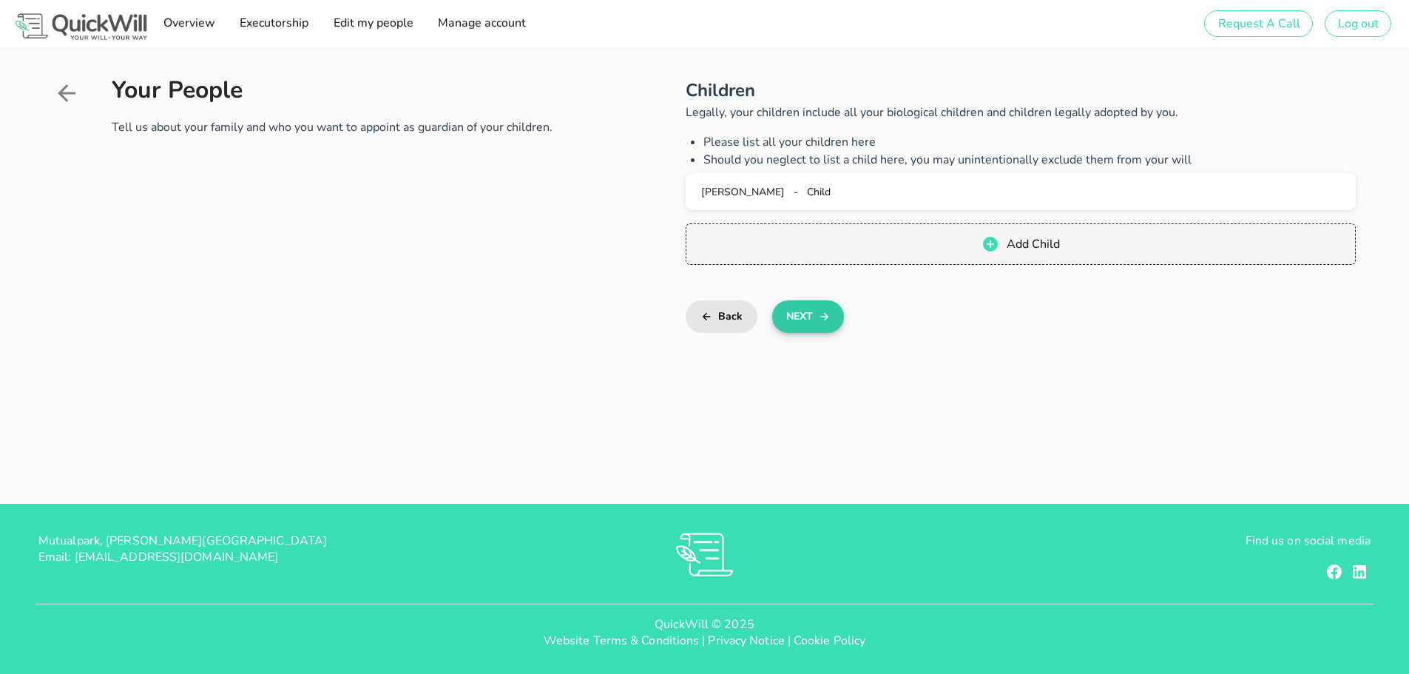
click at [792, 319] on button "Next" at bounding box center [808, 316] width 72 height 33
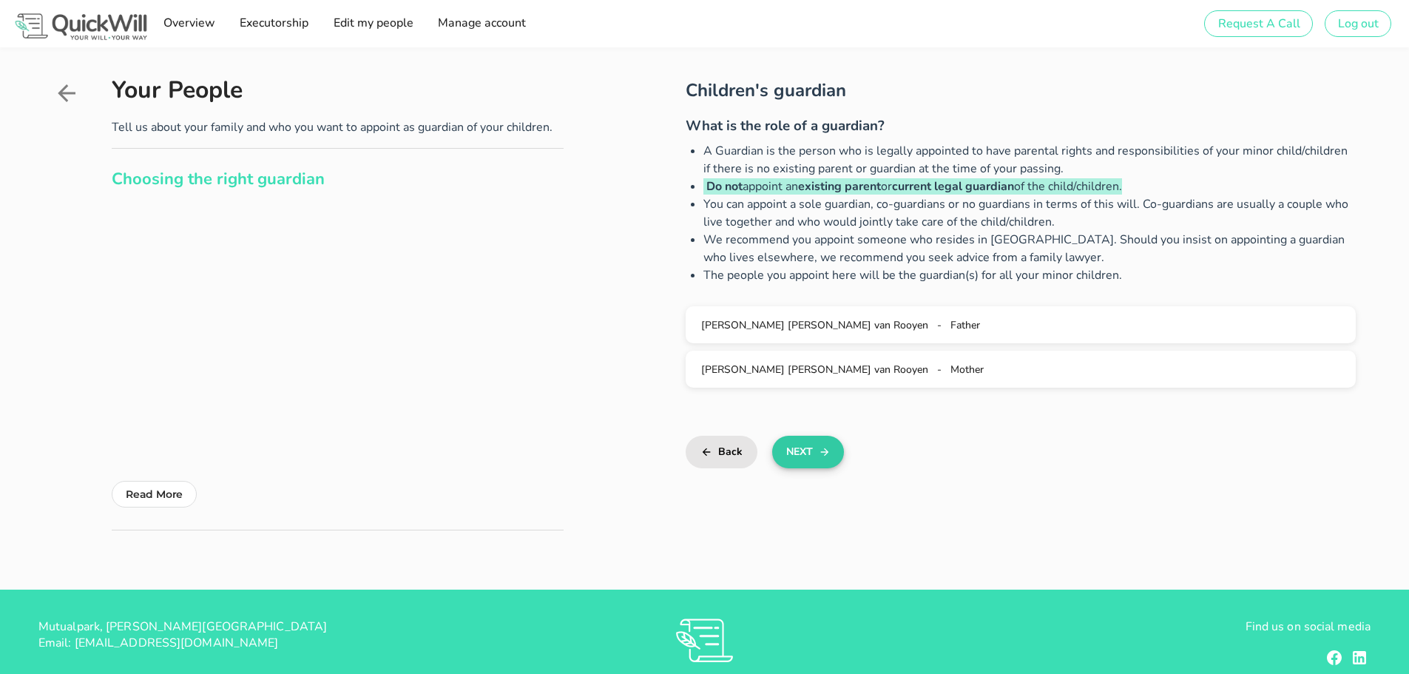
click at [807, 447] on button "Next" at bounding box center [808, 452] width 72 height 33
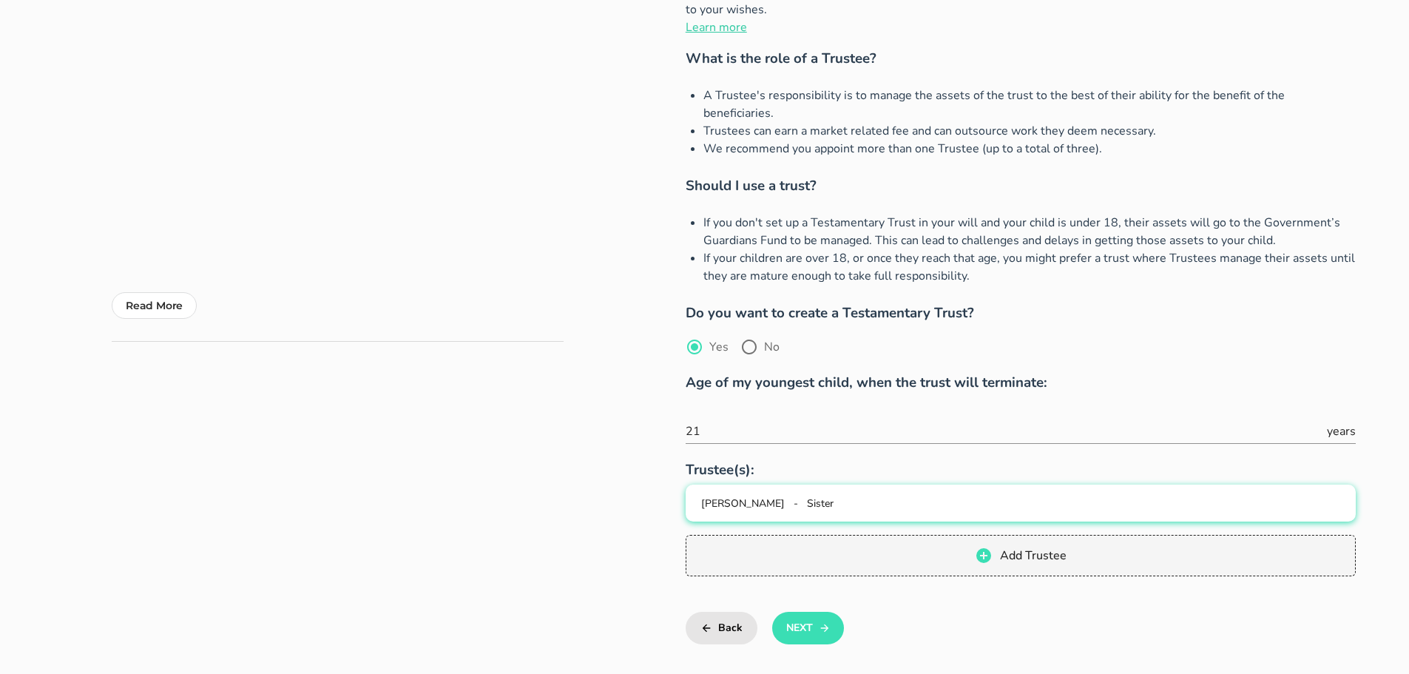
scroll to position [296, 0]
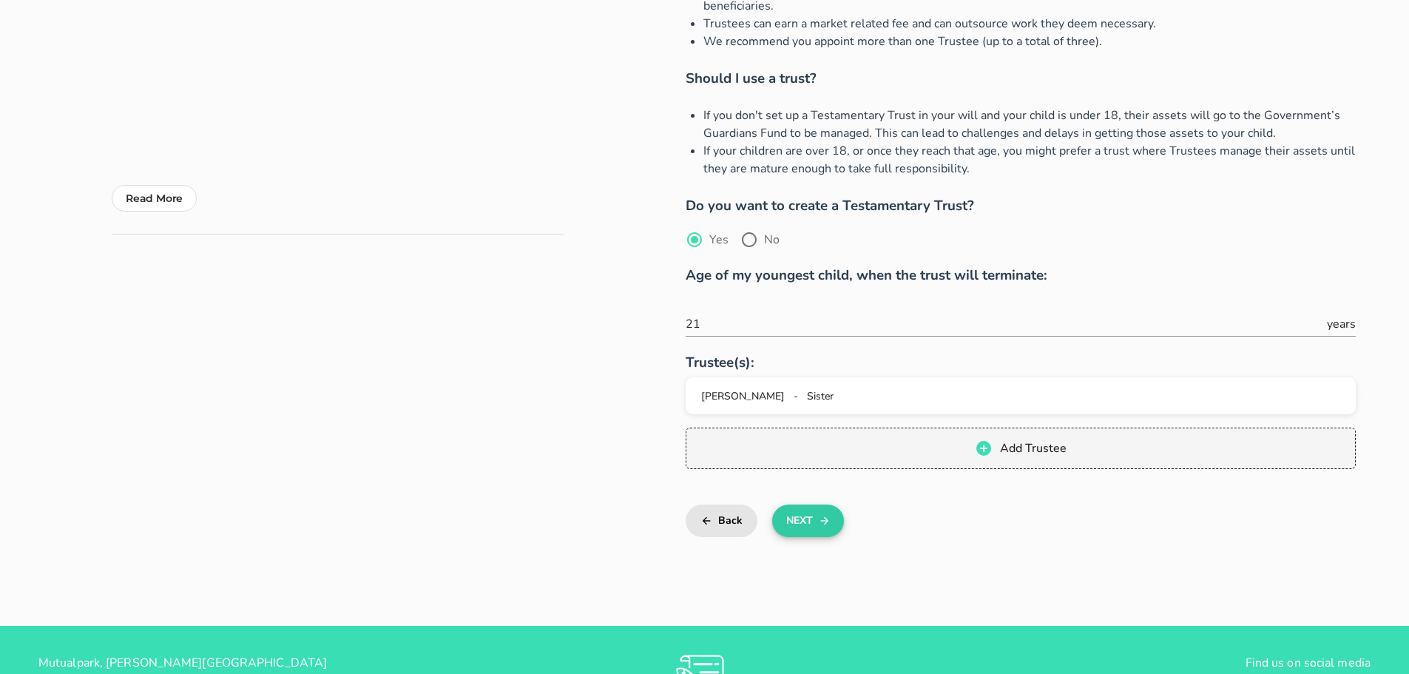
click at [800, 504] on button "Next" at bounding box center [808, 520] width 72 height 33
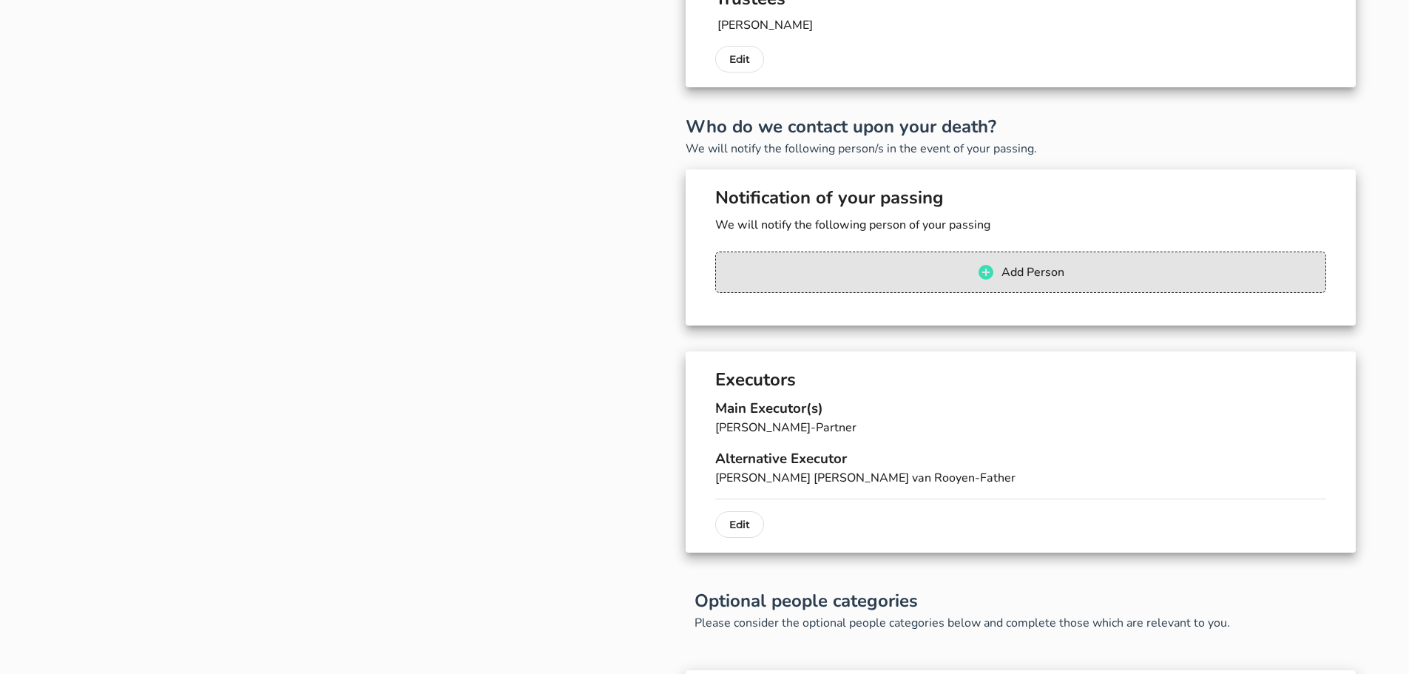
scroll to position [518, 0]
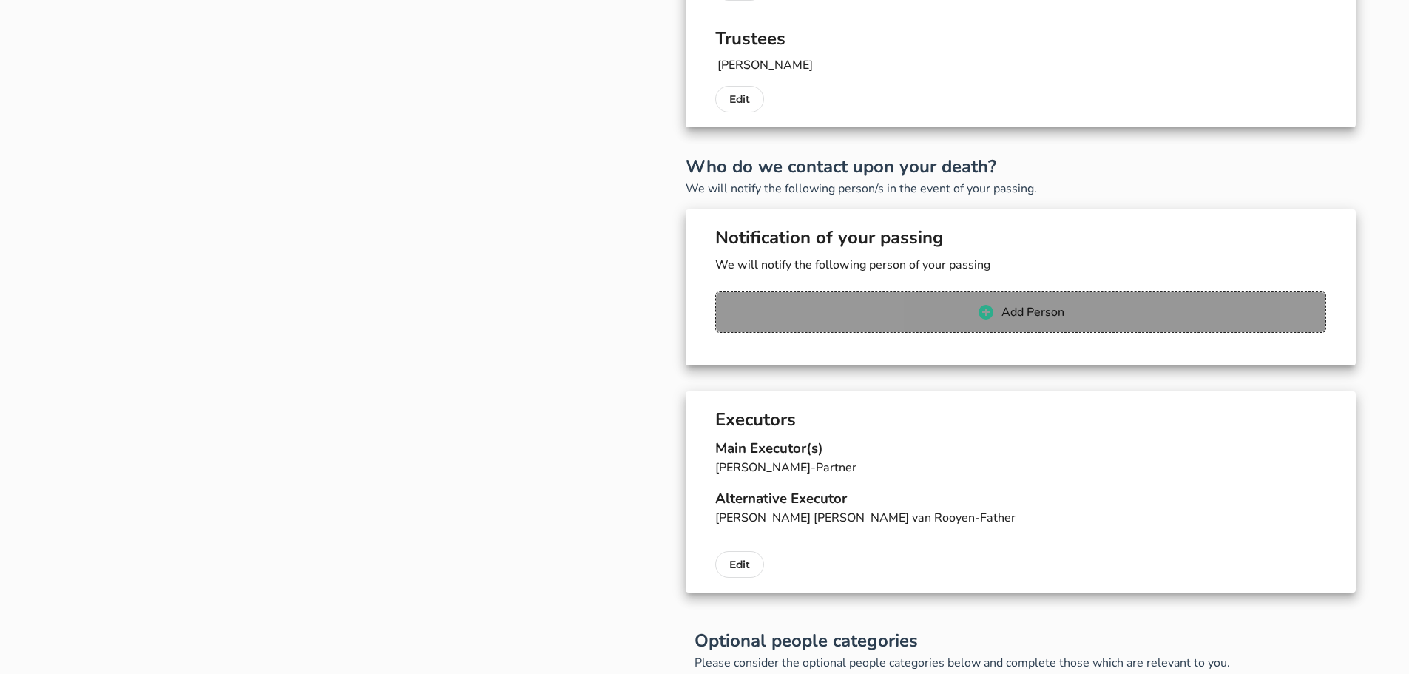
click at [980, 313] on icon "button" at bounding box center [985, 312] width 15 height 15
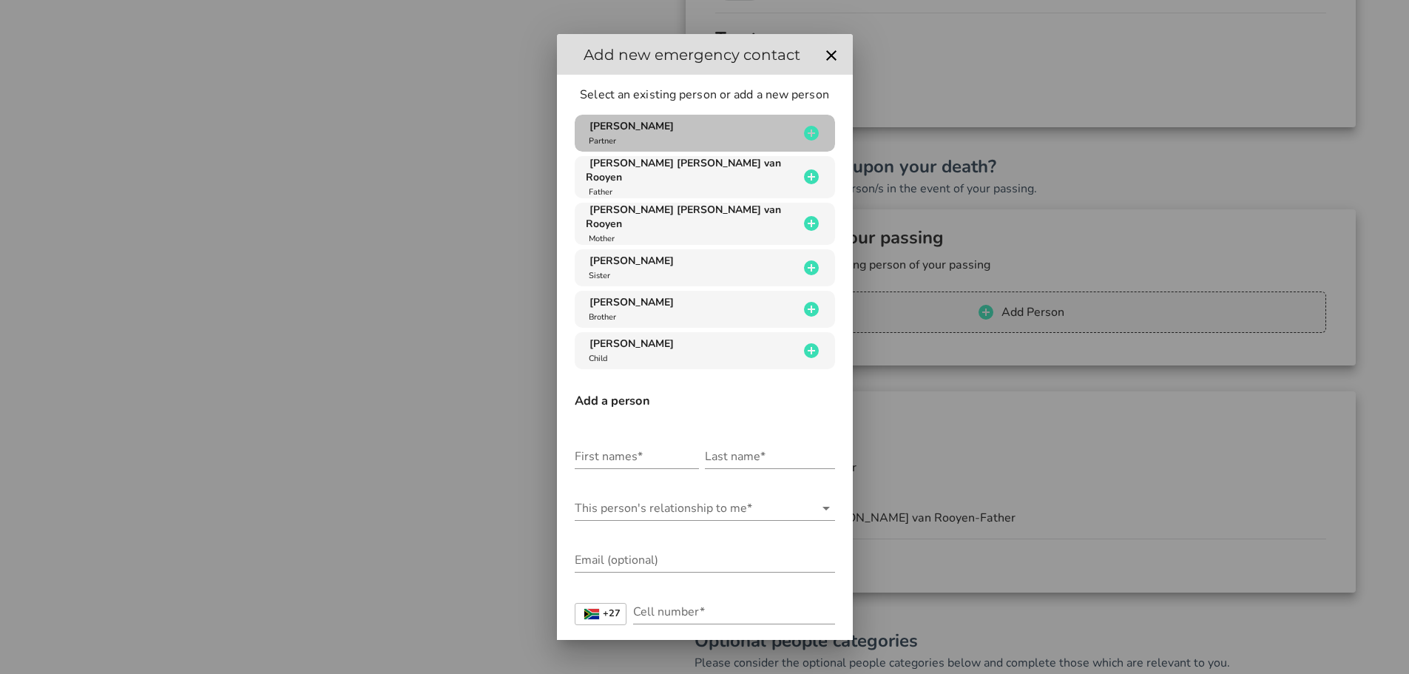
click at [802, 134] on icon "button" at bounding box center [811, 133] width 18 height 18
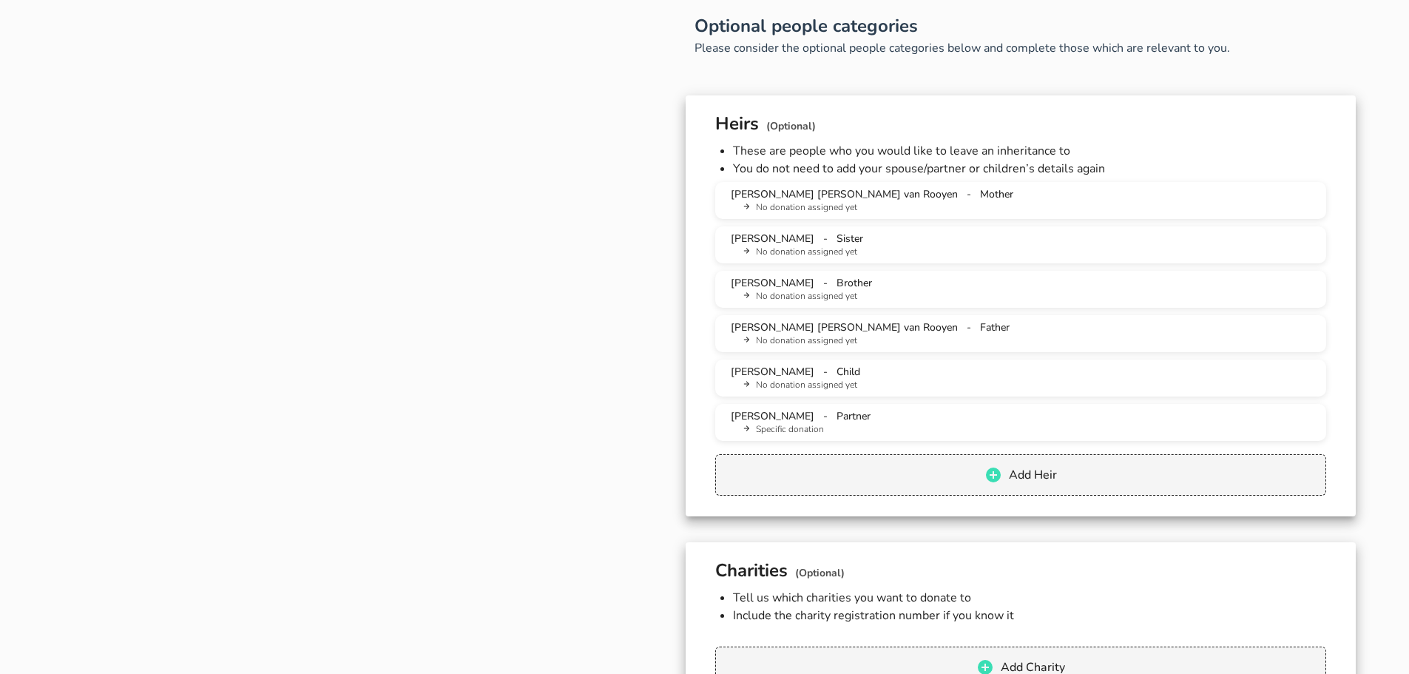
scroll to position [1183, 0]
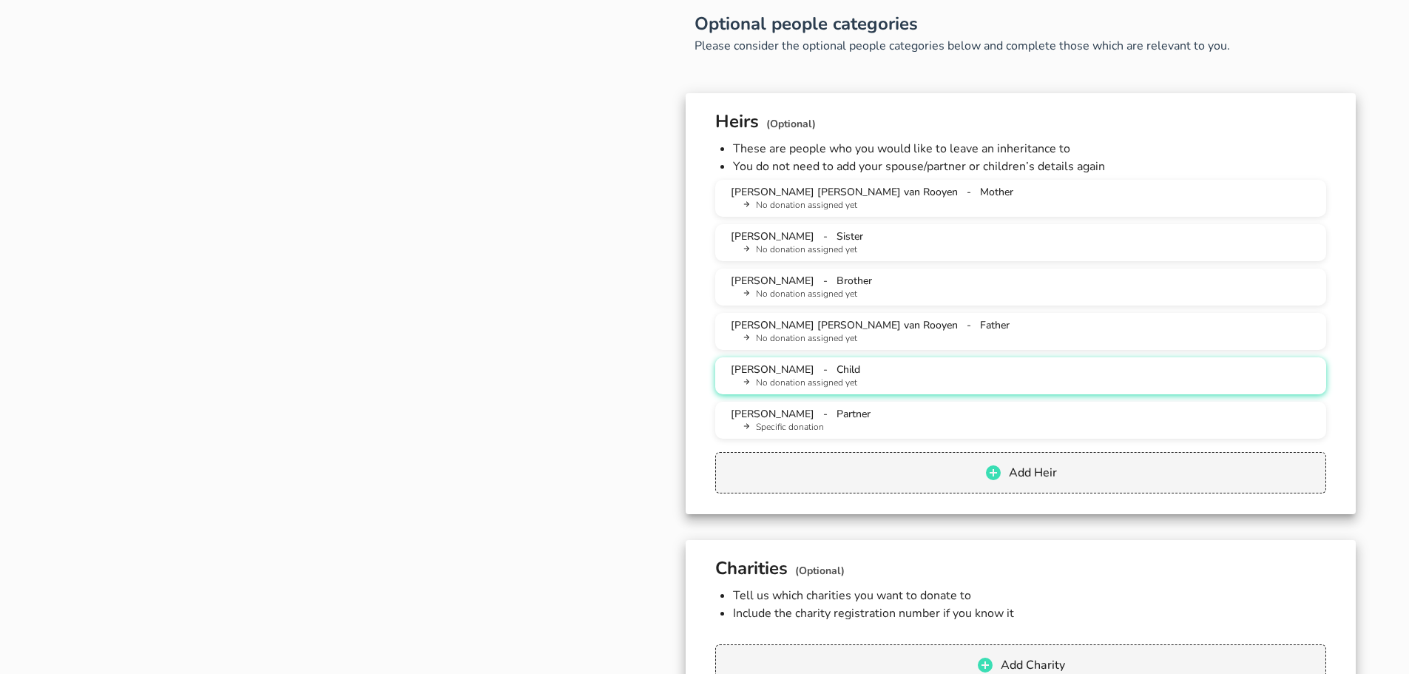
click at [799, 369] on span "[PERSON_NAME]" at bounding box center [773, 369] width 84 height 14
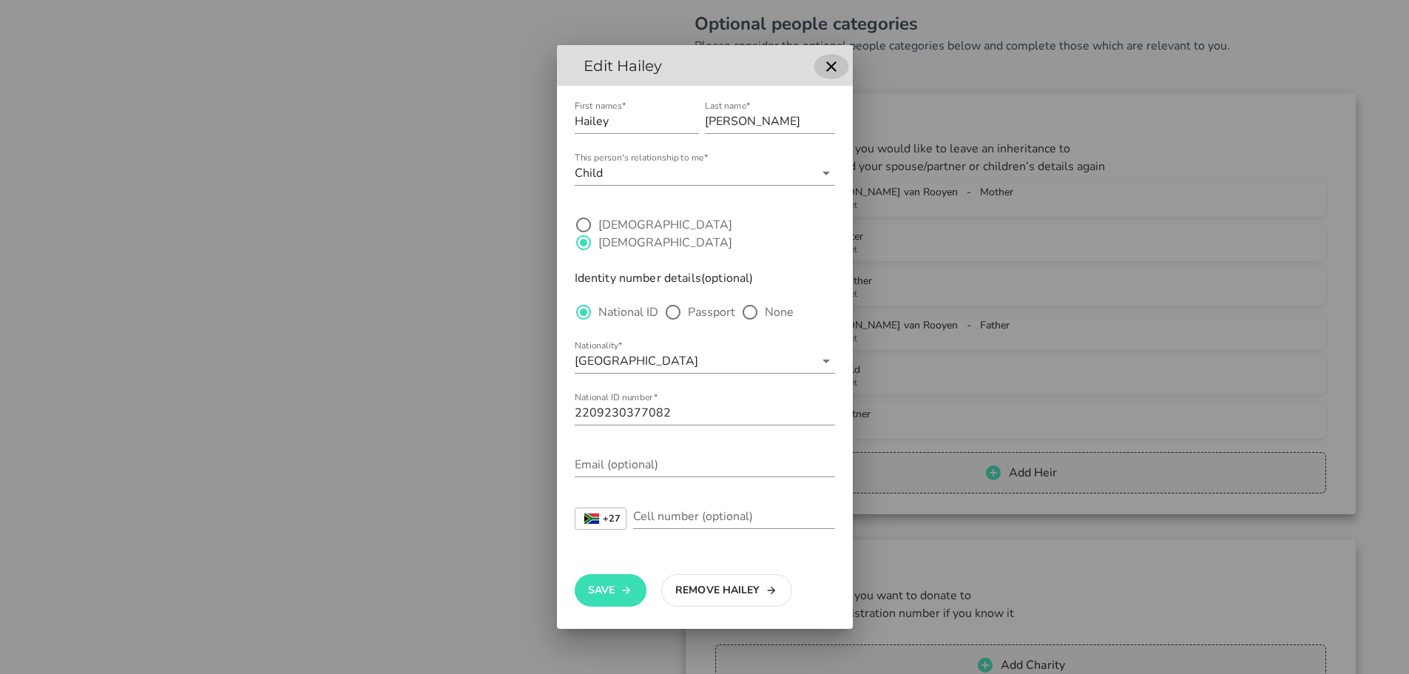
click at [836, 75] on icon "button" at bounding box center [831, 67] width 18 height 18
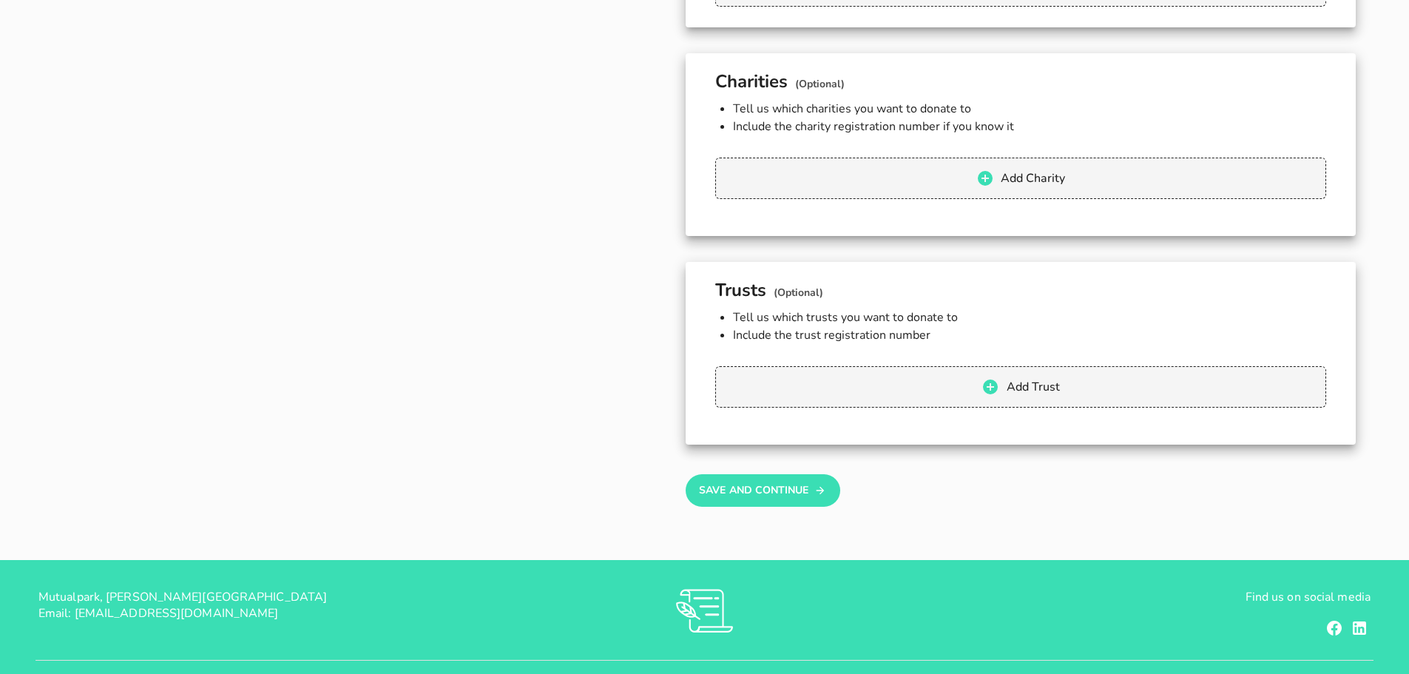
scroll to position [1701, 0]
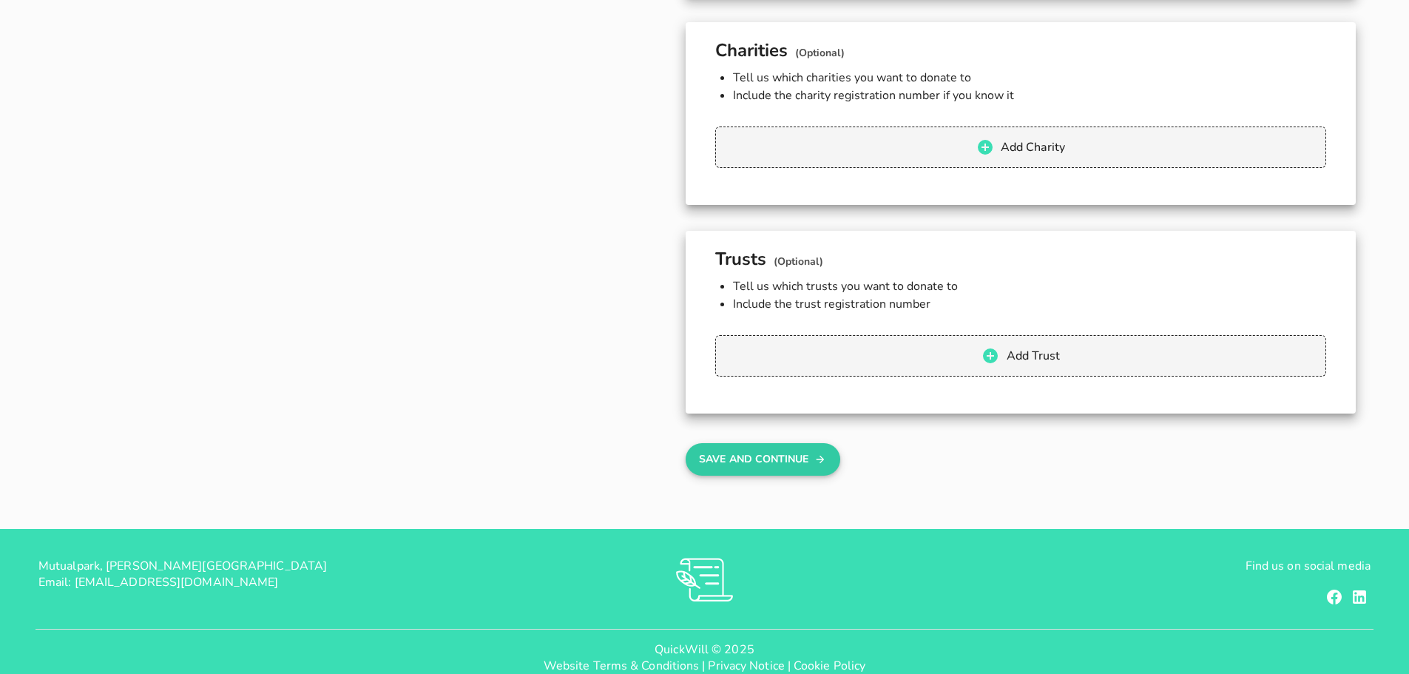
click at [770, 457] on button "Save And Continue" at bounding box center [762, 459] width 155 height 33
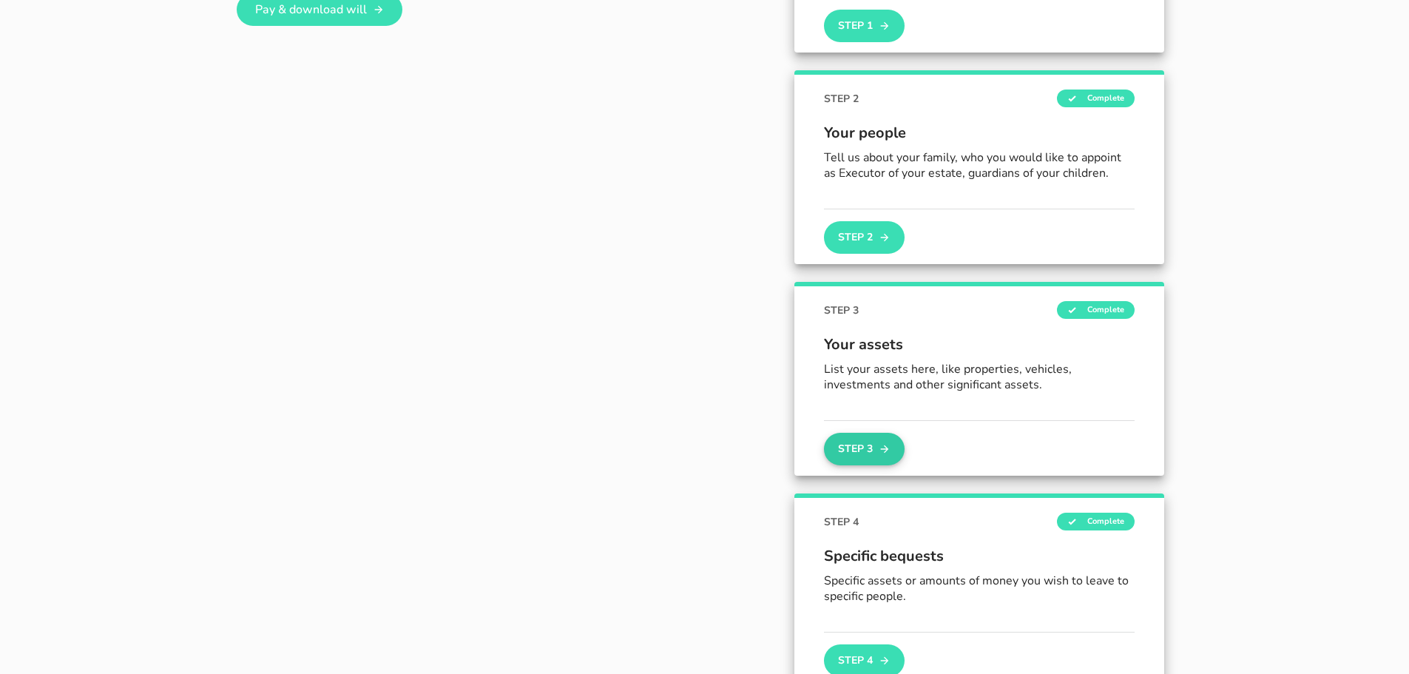
click at [858, 453] on button "Step 3" at bounding box center [864, 449] width 80 height 33
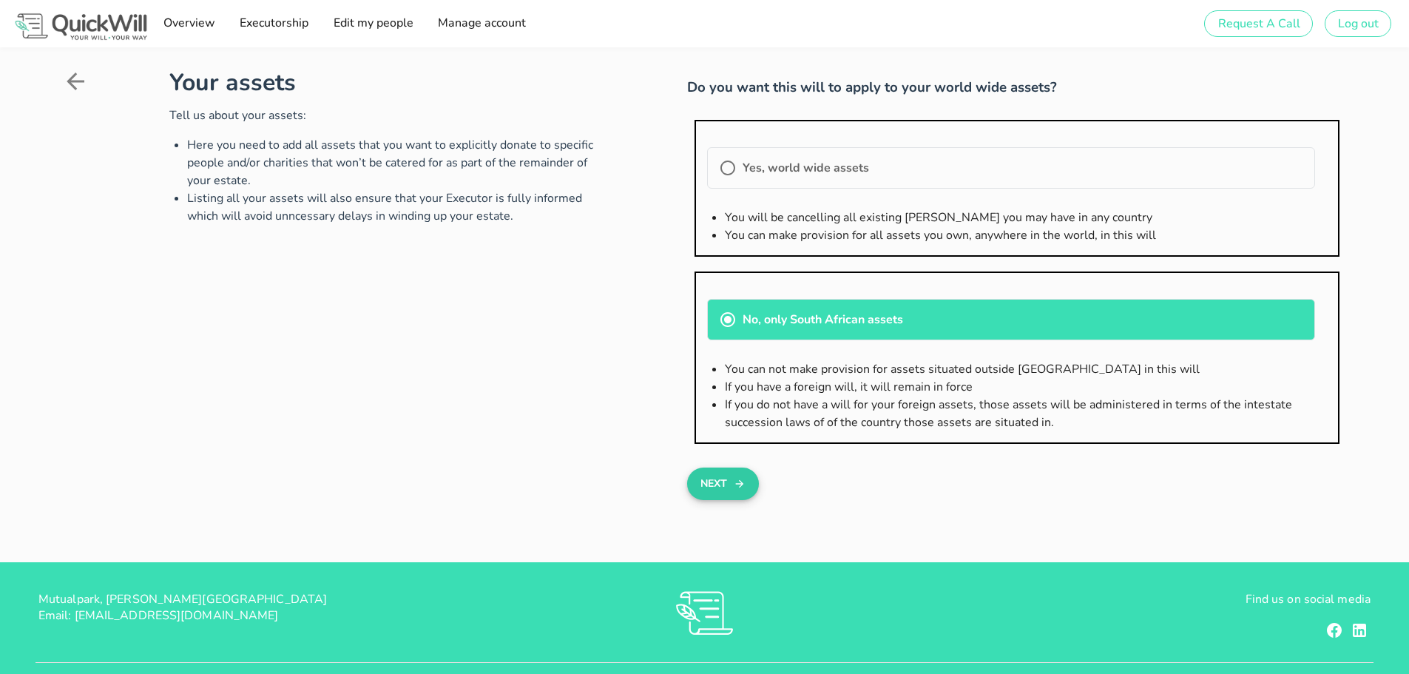
click at [717, 486] on button "Next" at bounding box center [723, 483] width 72 height 33
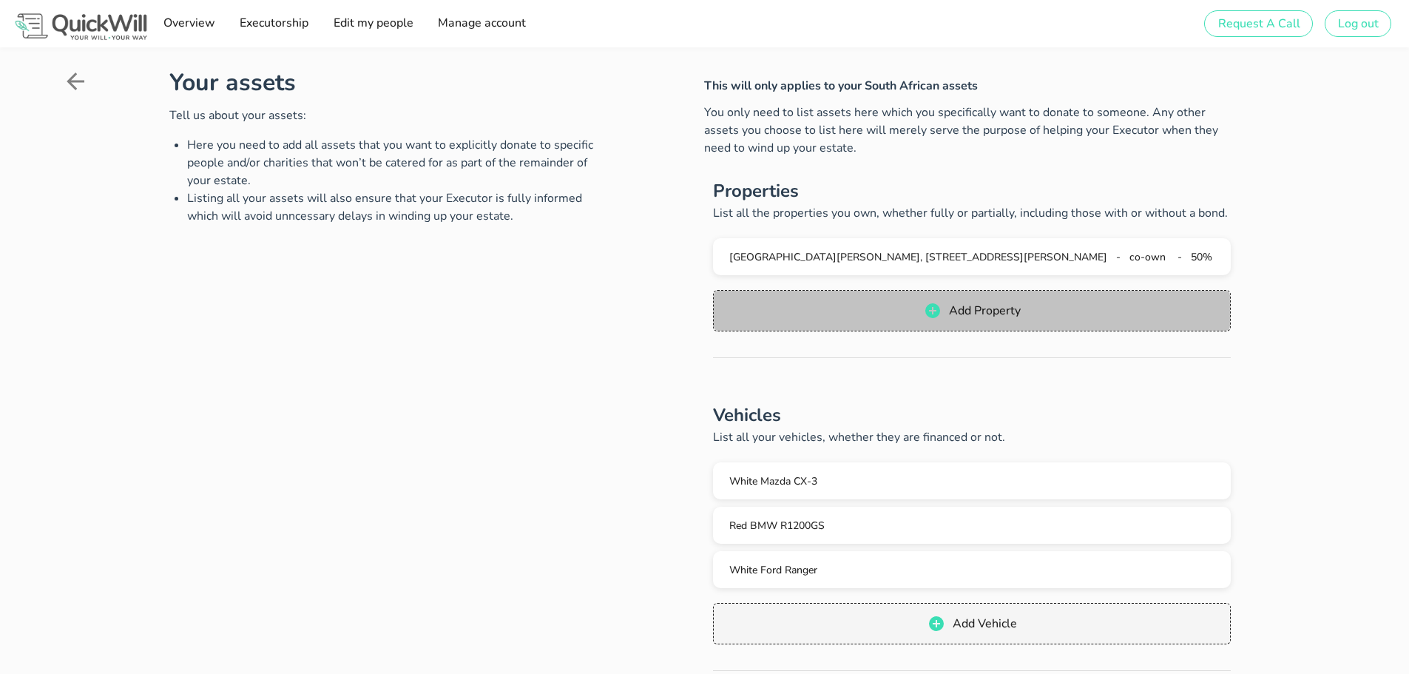
click at [918, 316] on span "Add Property" at bounding box center [971, 311] width 487 height 18
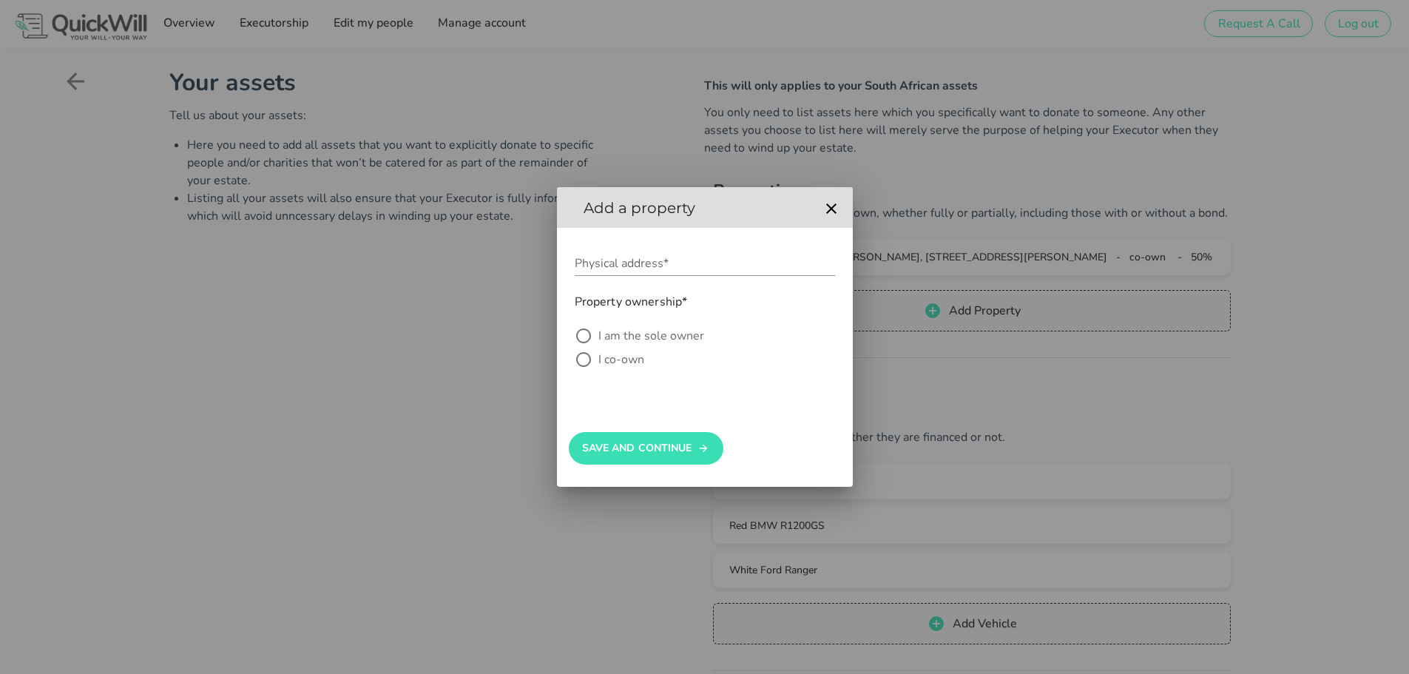
click at [617, 333] on label "I am the sole owner" at bounding box center [716, 335] width 237 height 15
radio input "true"
click at [827, 201] on icon "button" at bounding box center [831, 209] width 18 height 18
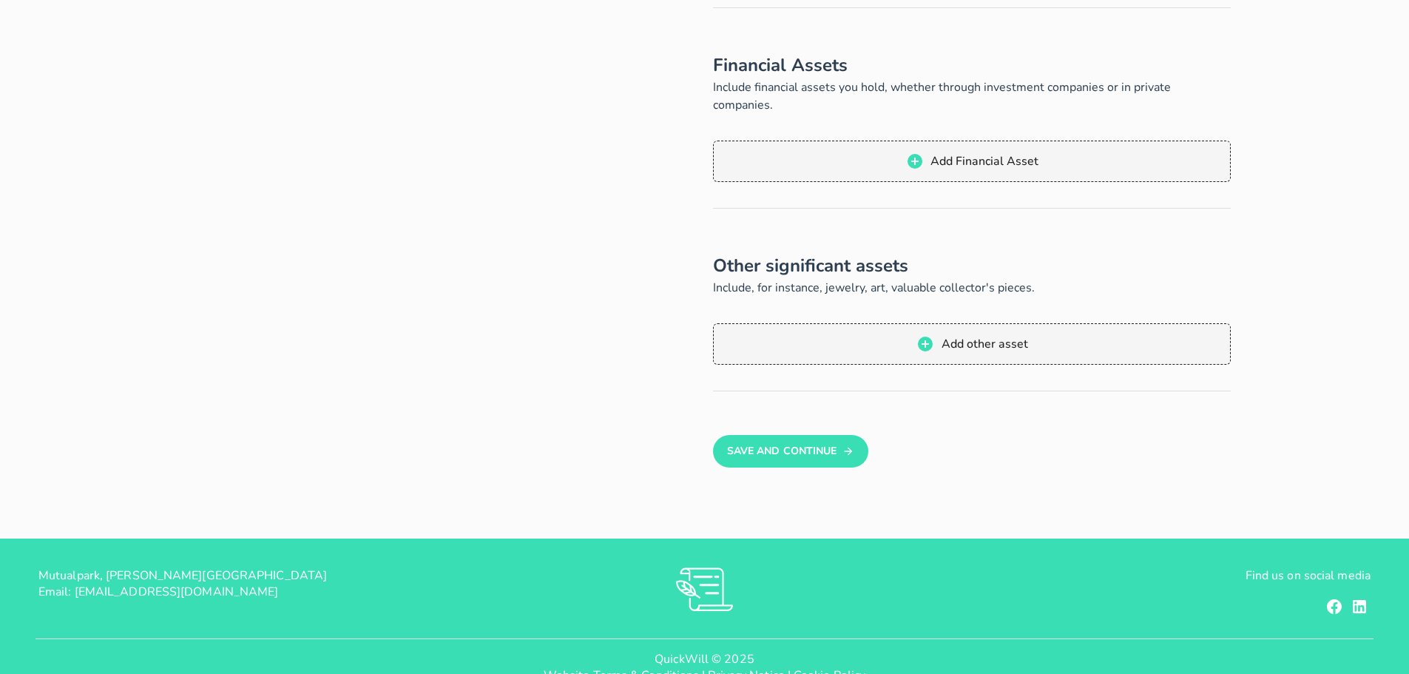
scroll to position [665, 0]
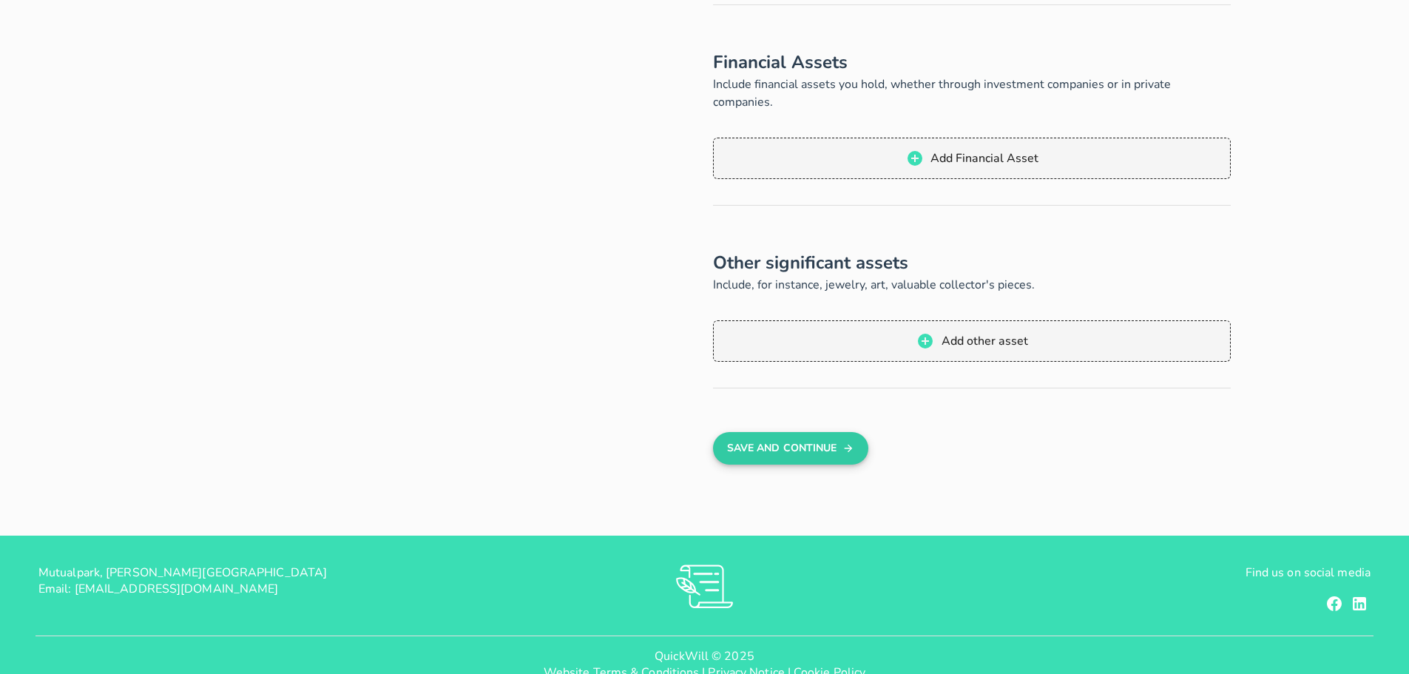
click at [738, 432] on button "Save And Continue" at bounding box center [790, 448] width 155 height 33
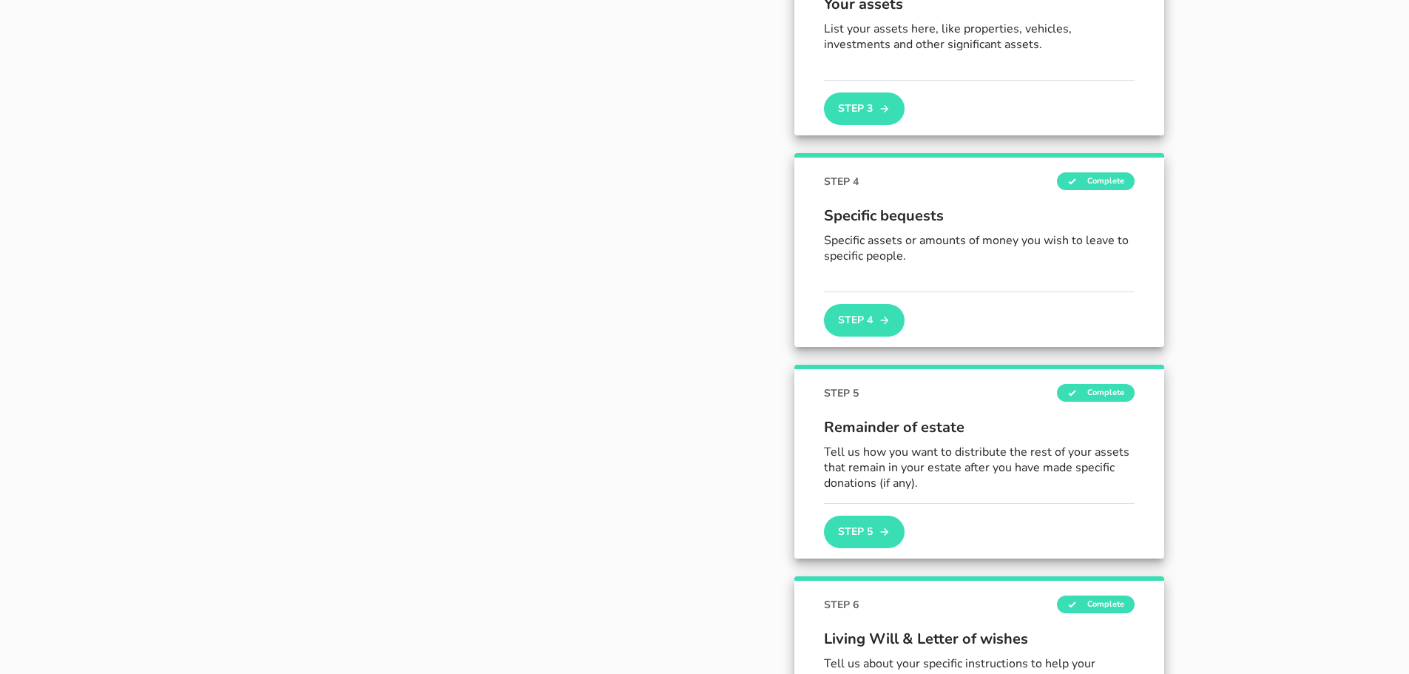
scroll to position [623, 0]
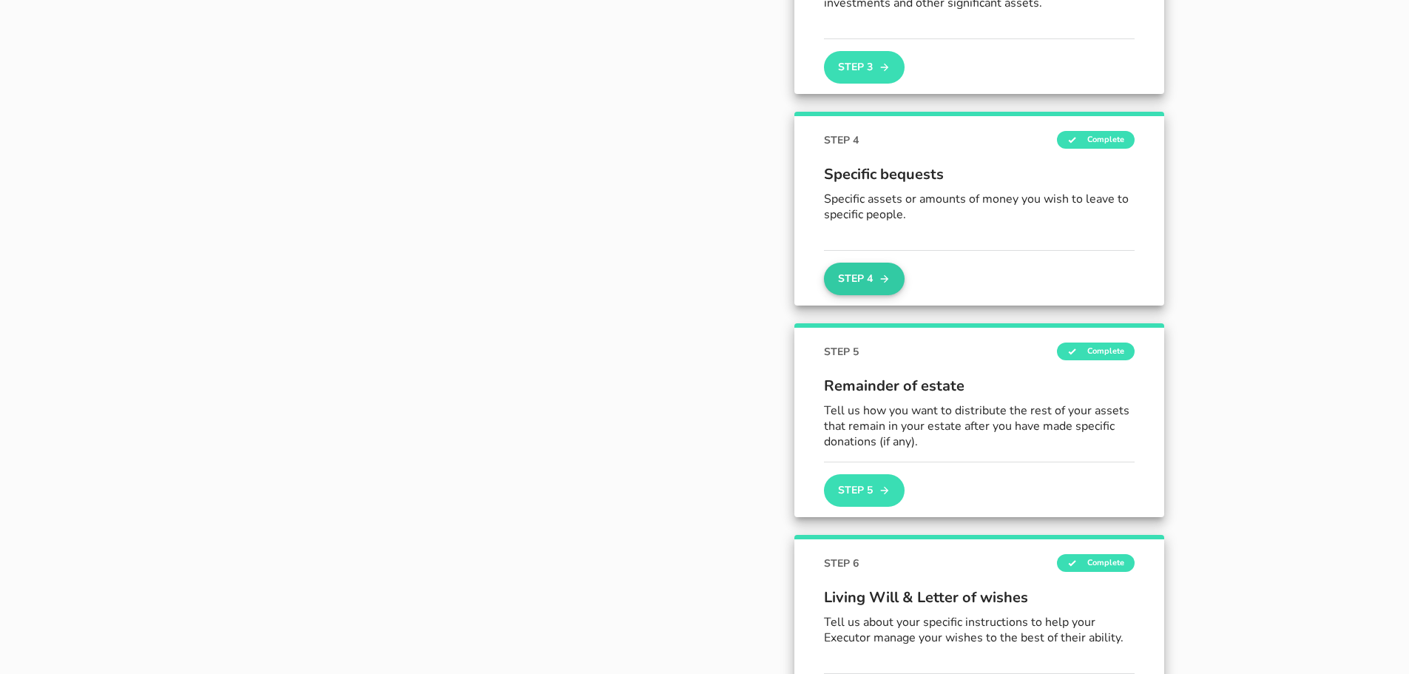
click at [842, 265] on button "Step 4" at bounding box center [864, 278] width 80 height 33
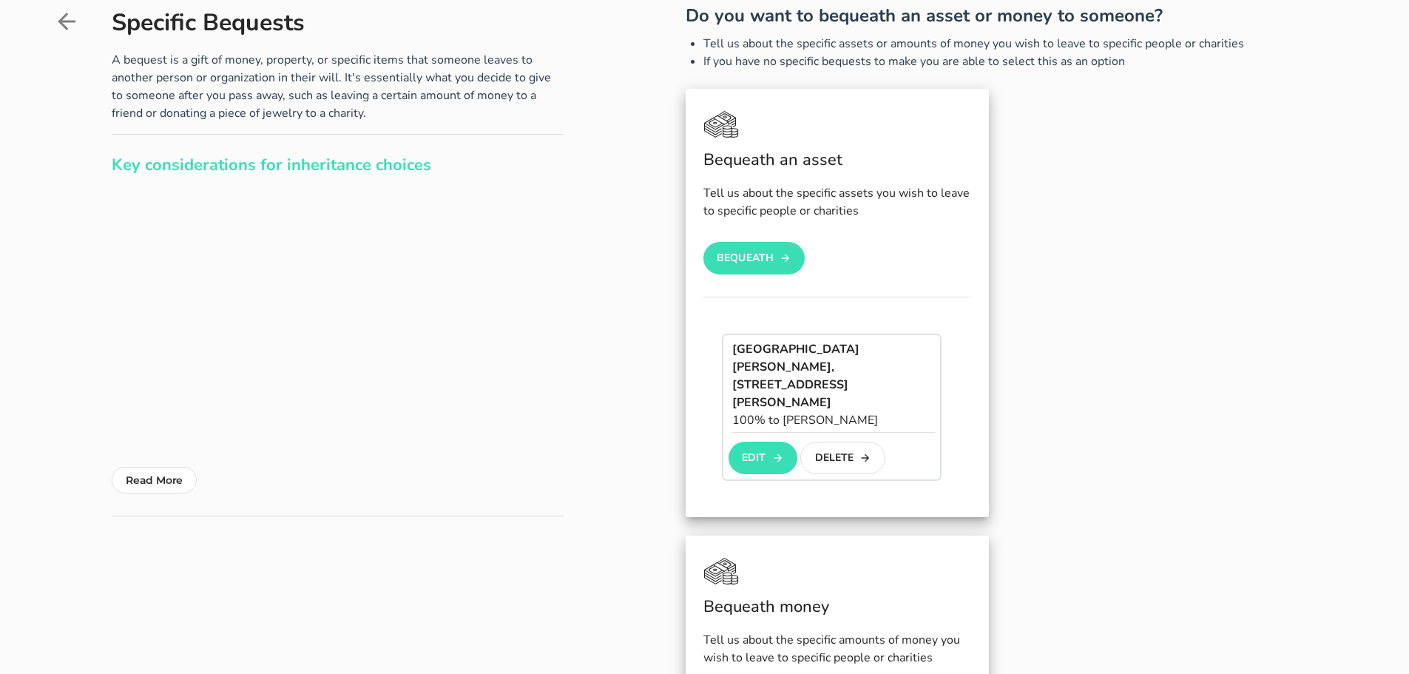
scroll to position [74, 0]
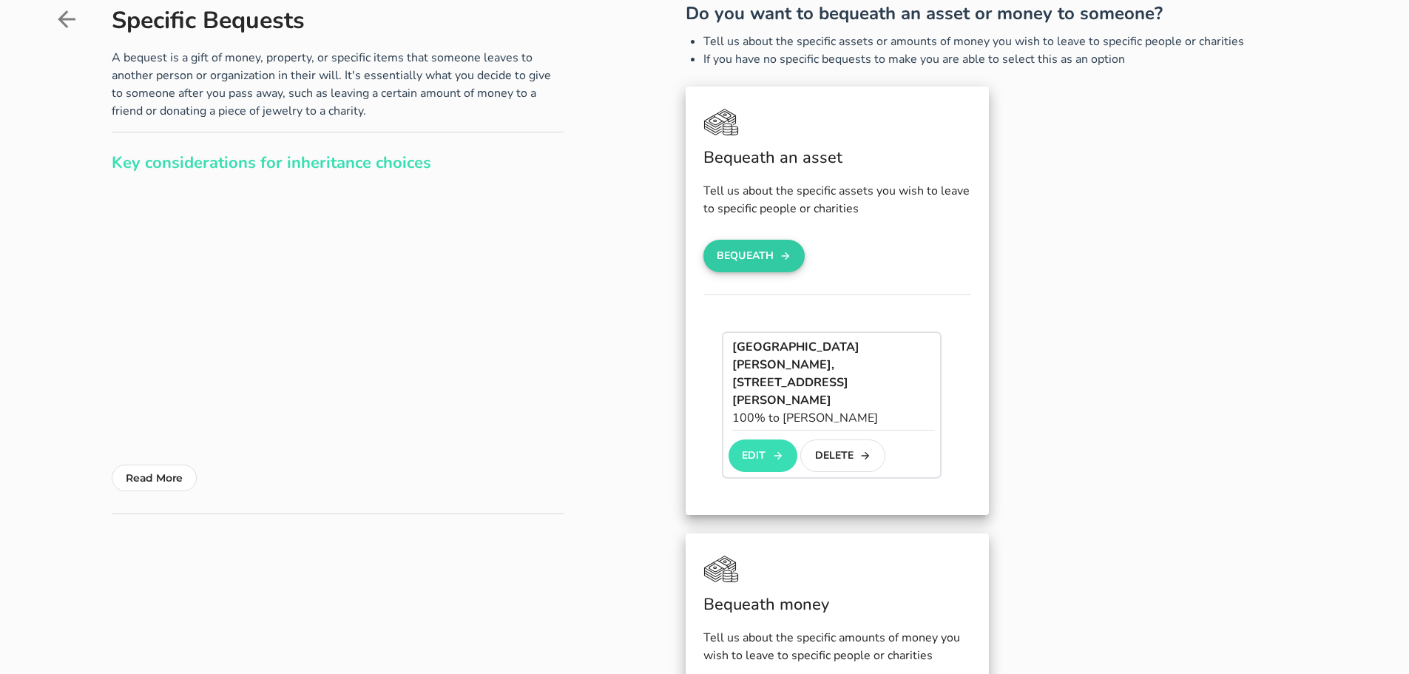
click at [759, 254] on button "Bequeath" at bounding box center [754, 256] width 102 height 33
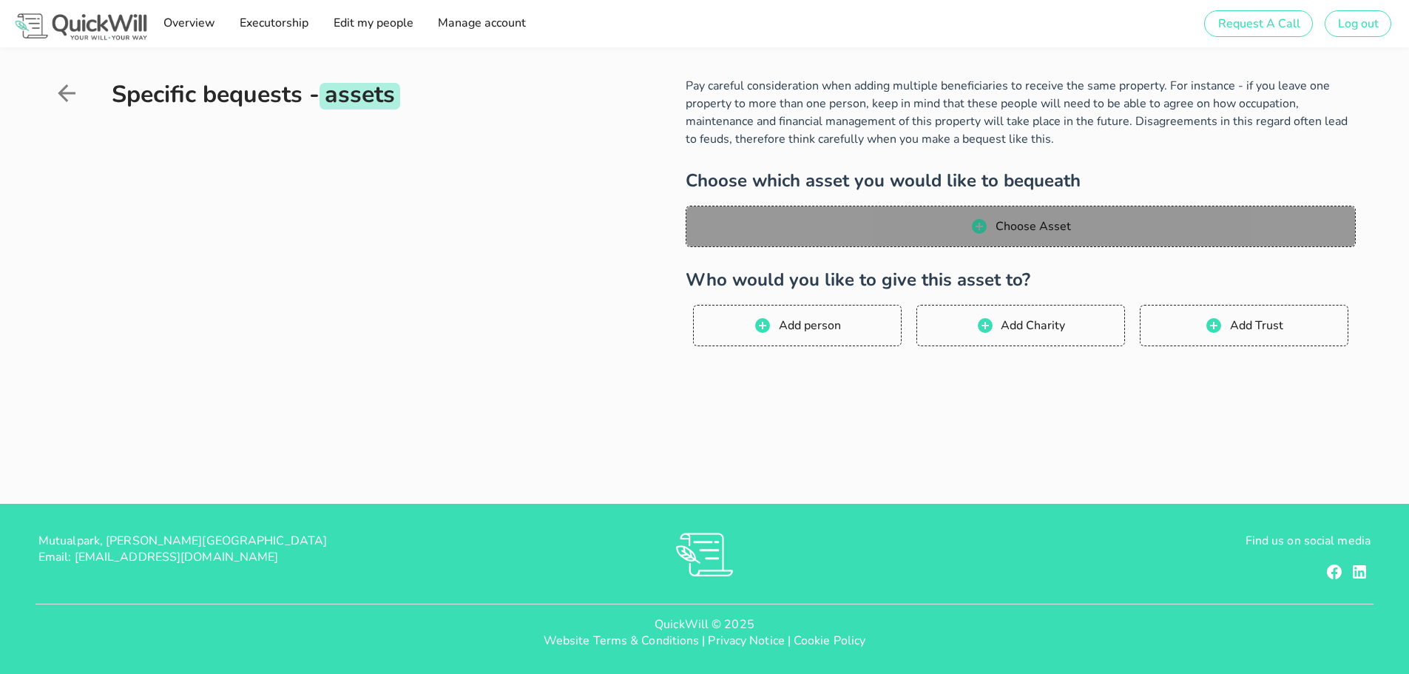
click at [977, 229] on icon "button" at bounding box center [979, 226] width 15 height 15
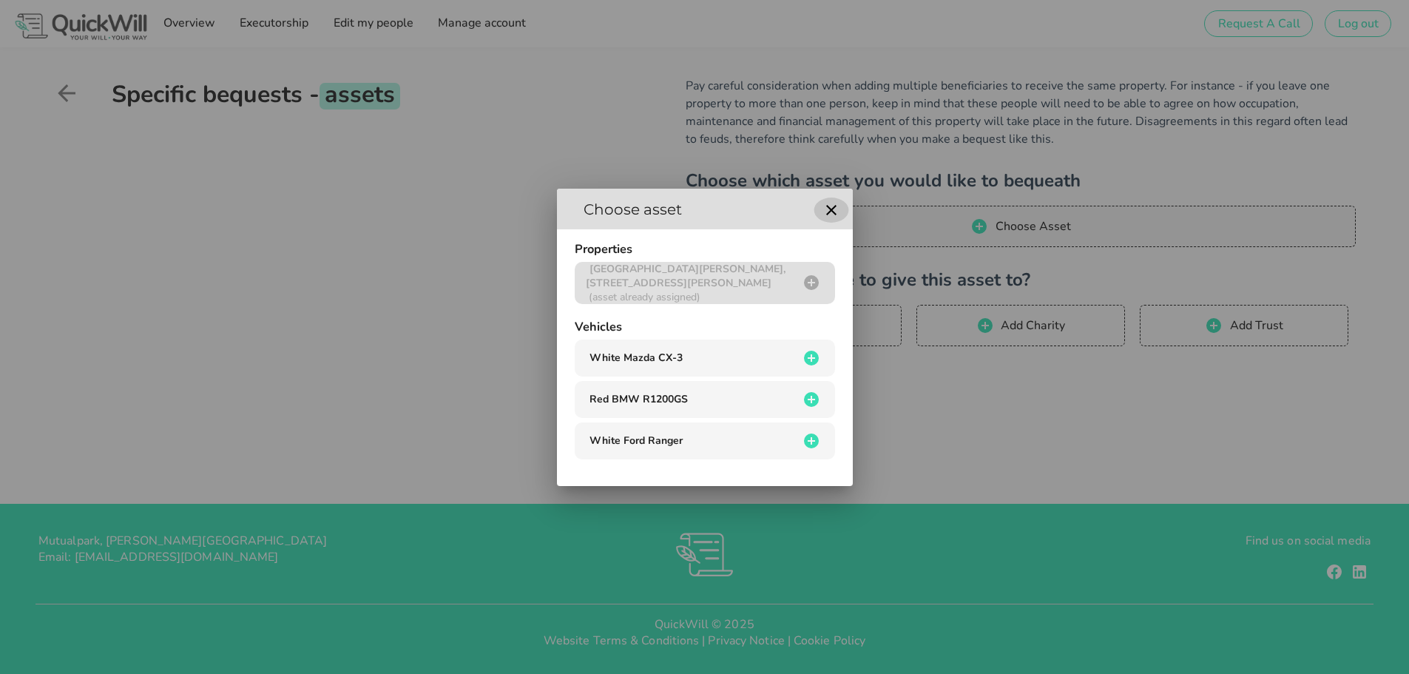
click at [833, 211] on icon "button" at bounding box center [831, 210] width 10 height 10
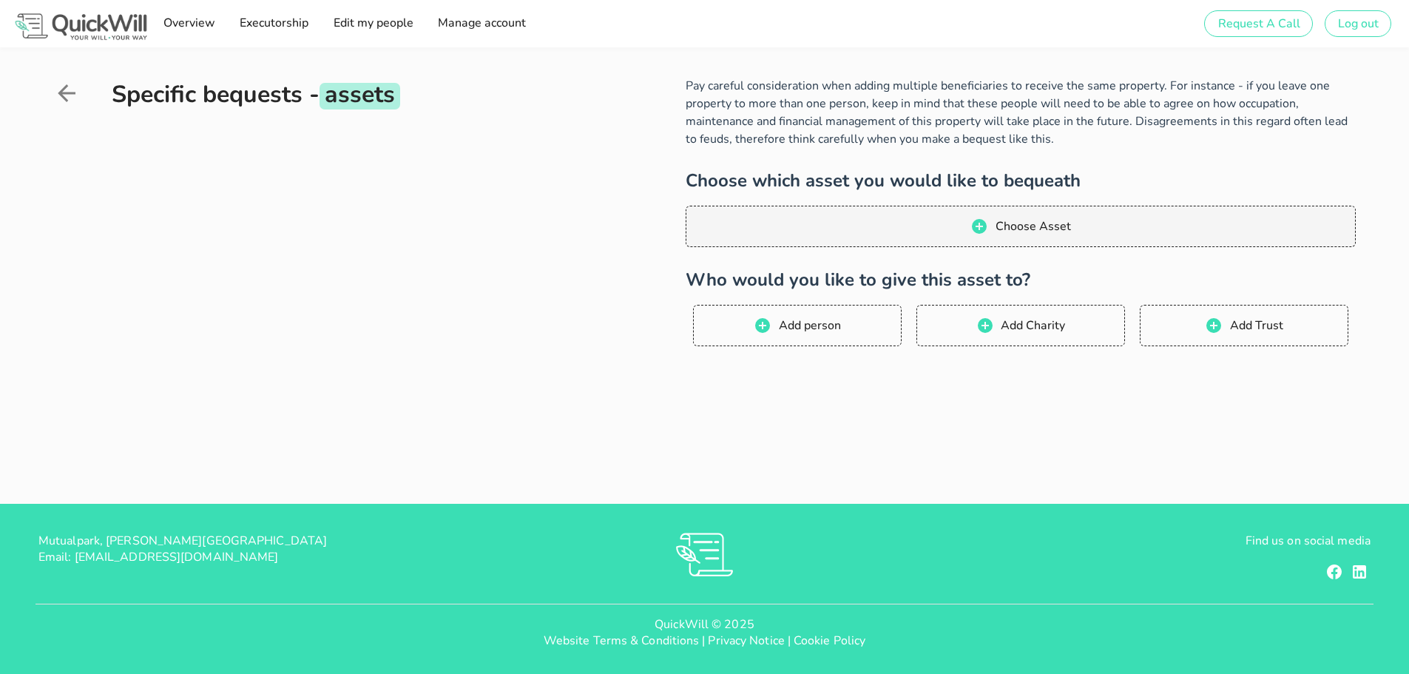
click at [70, 98] on icon at bounding box center [66, 93] width 27 height 27
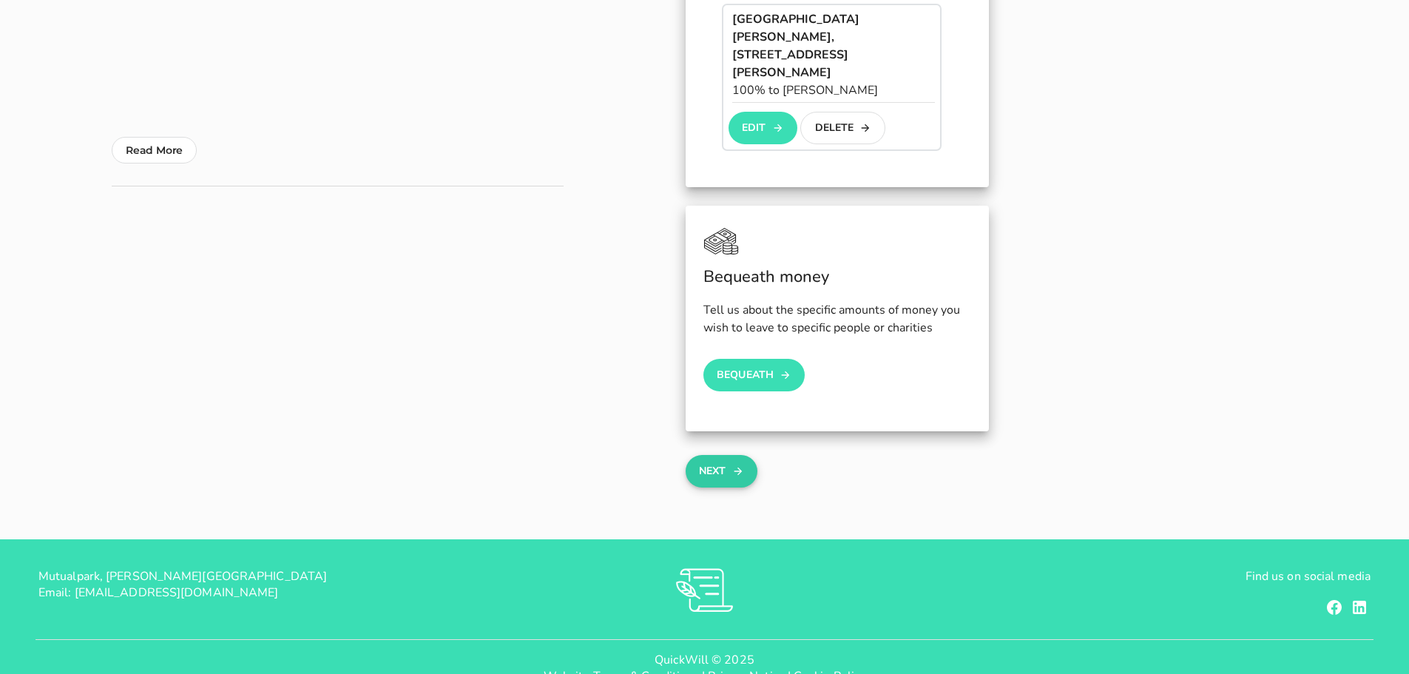
click at [725, 455] on button "Next" at bounding box center [721, 471] width 72 height 33
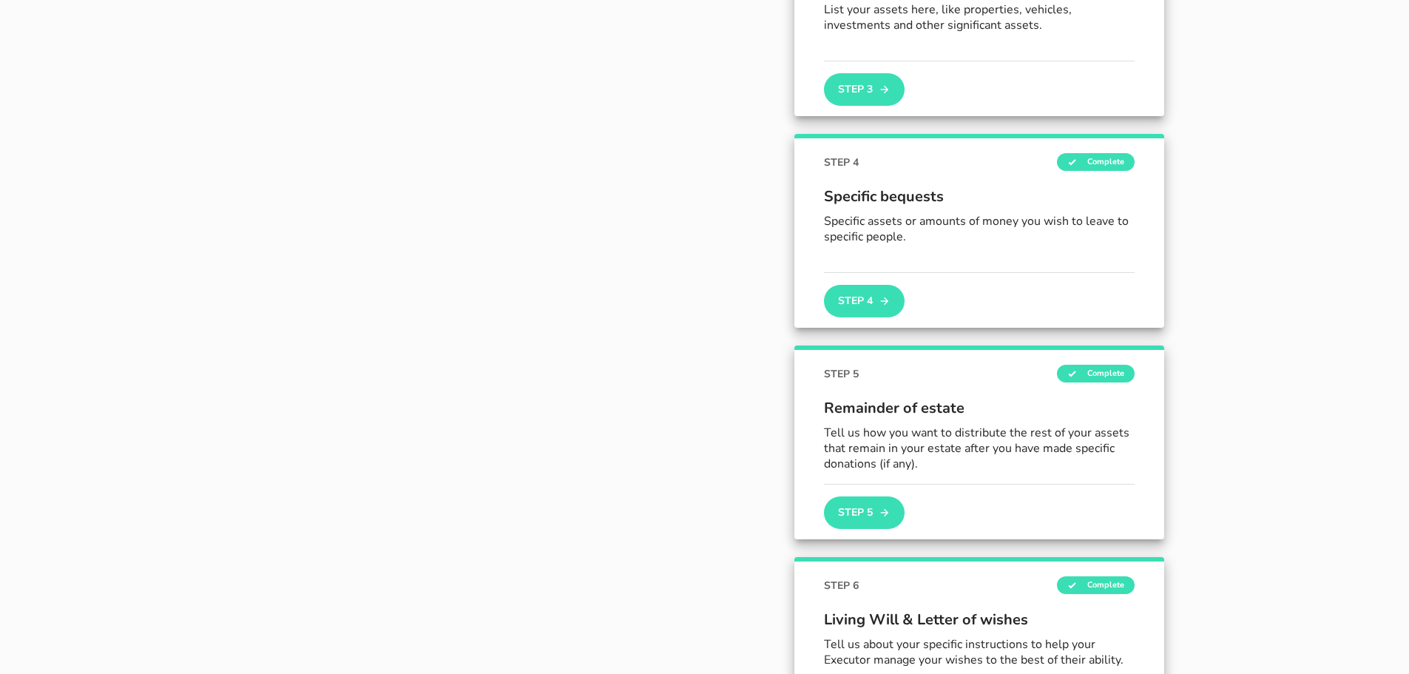
scroll to position [709, 0]
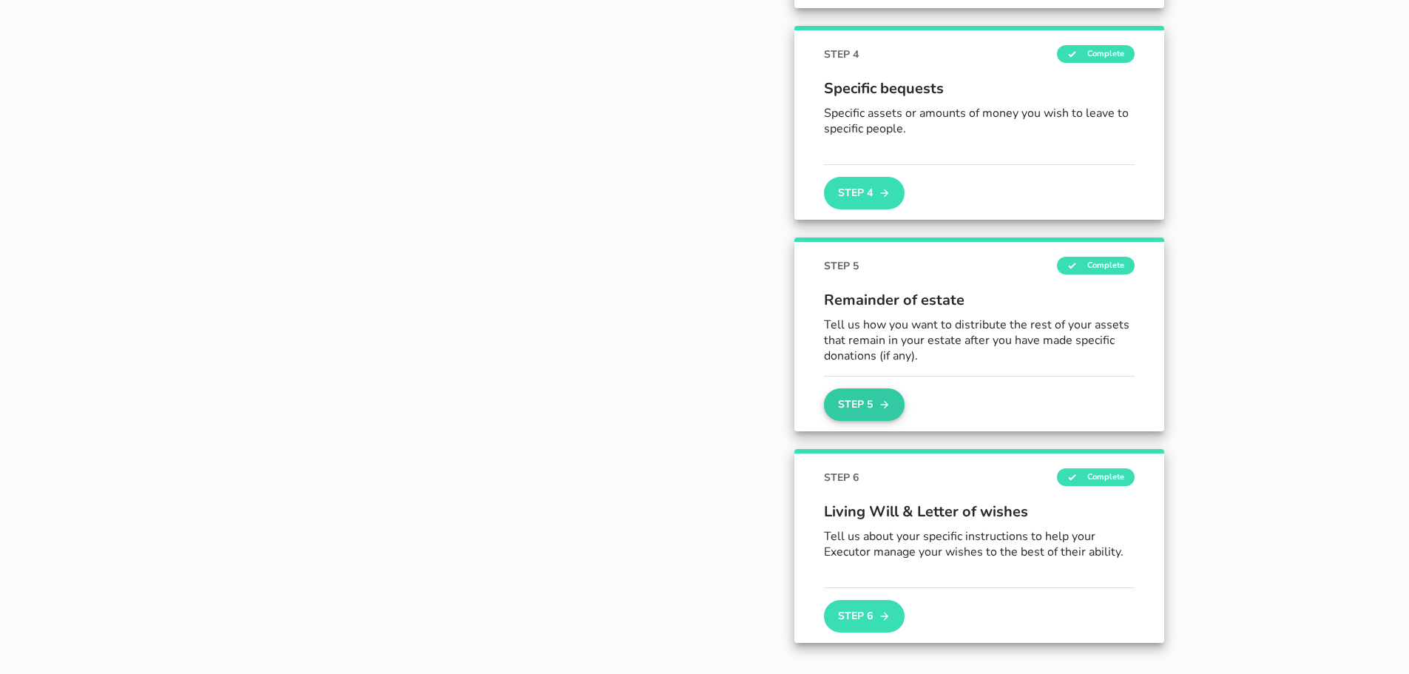
click at [865, 407] on button "Step 5" at bounding box center [864, 404] width 80 height 33
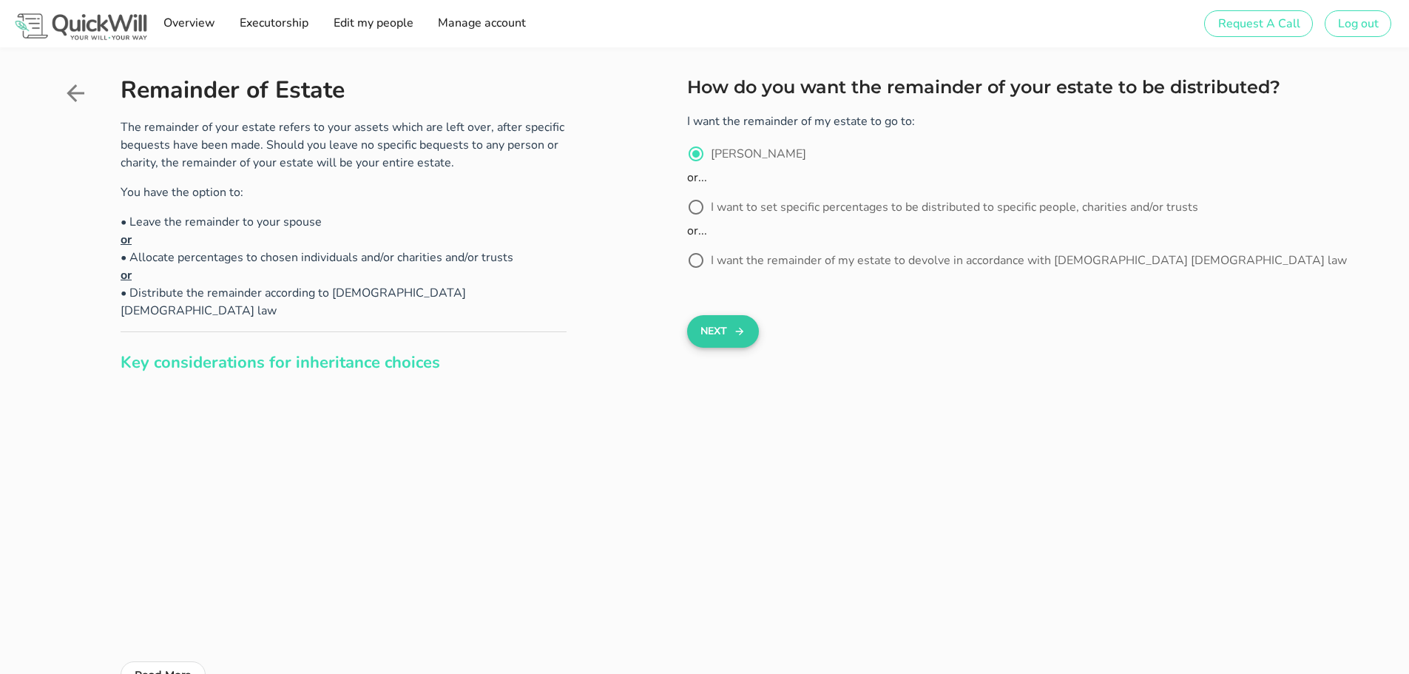
click at [724, 340] on button "Next" at bounding box center [723, 331] width 72 height 33
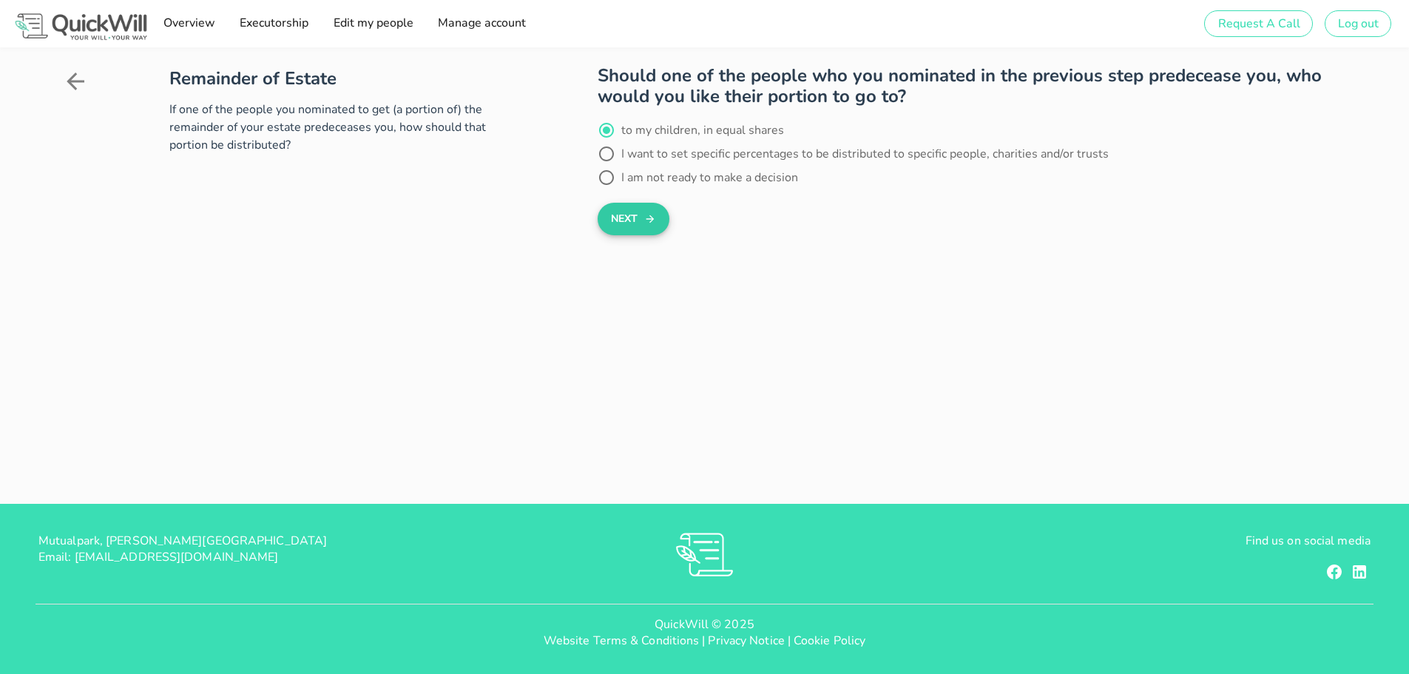
click at [652, 217] on icon "submit" at bounding box center [650, 219] width 12 height 18
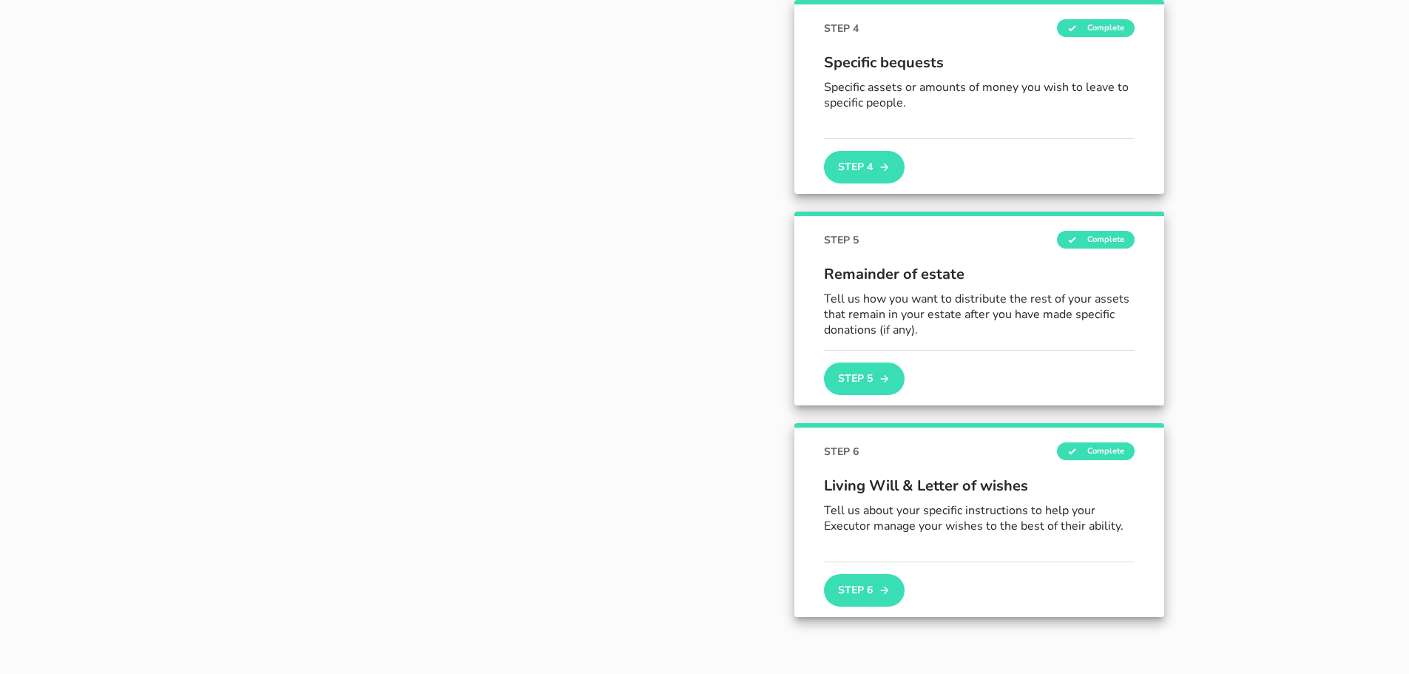
scroll to position [842, 0]
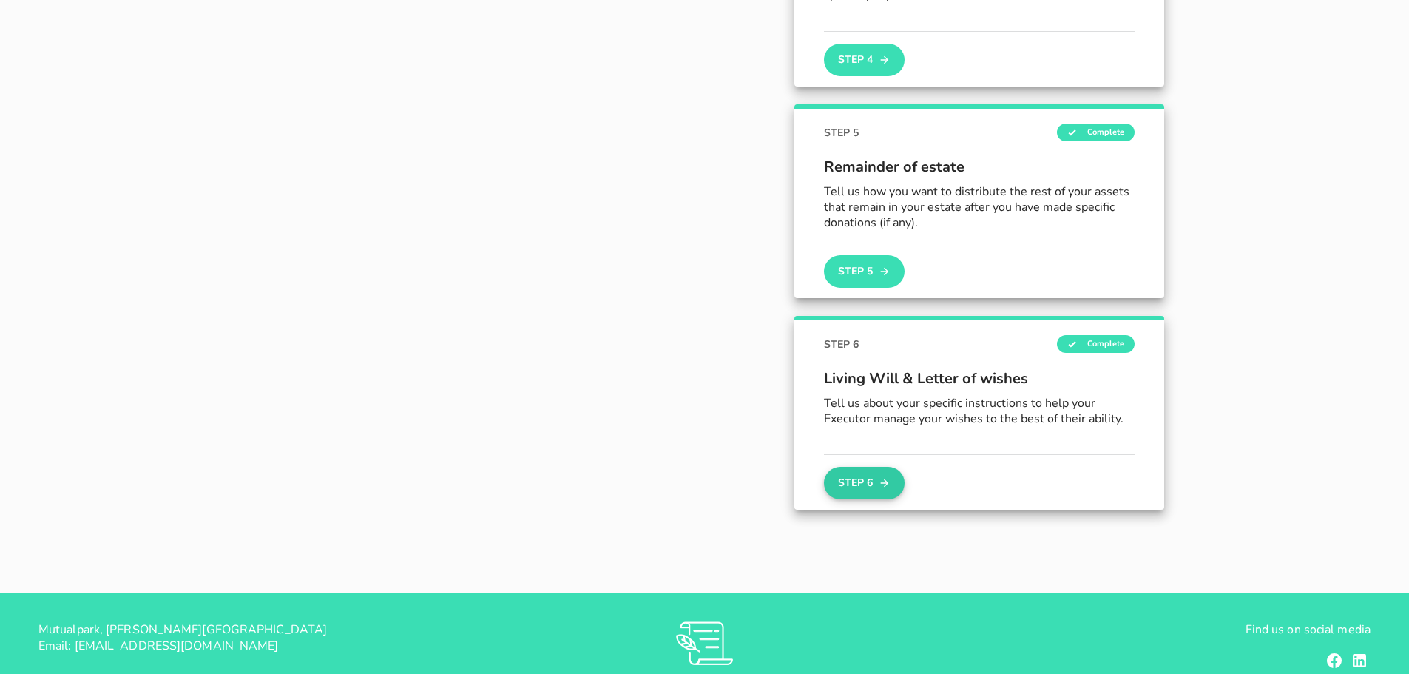
click at [848, 477] on button "Step 6" at bounding box center [864, 483] width 80 height 33
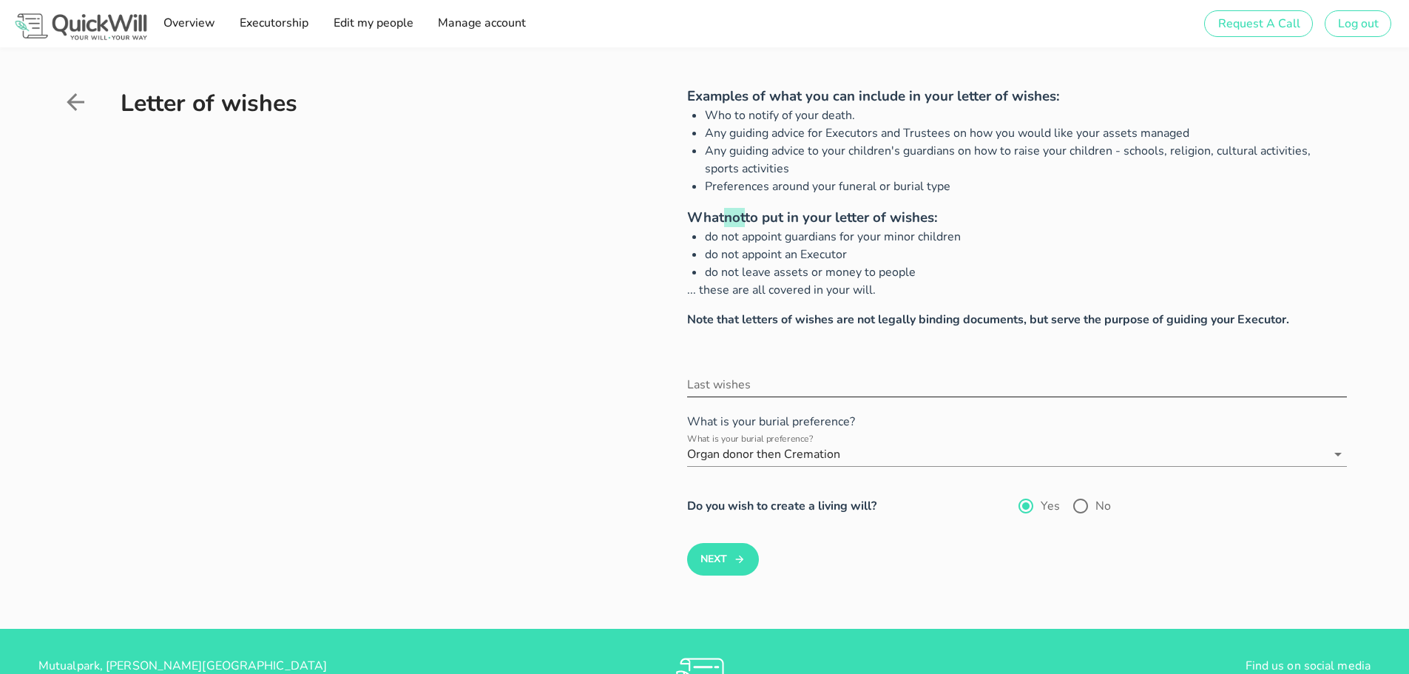
click at [742, 387] on input "Last wishes" at bounding box center [1017, 385] width 660 height 24
click at [901, 384] on input "Last wishes" at bounding box center [1017, 385] width 660 height 24
drag, startPoint x: 816, startPoint y: 387, endPoint x: 830, endPoint y: 394, distance: 15.5
click at [816, 387] on input "Last wishes" at bounding box center [1017, 385] width 660 height 24
click at [901, 384] on input "Last wishes" at bounding box center [1017, 385] width 660 height 24
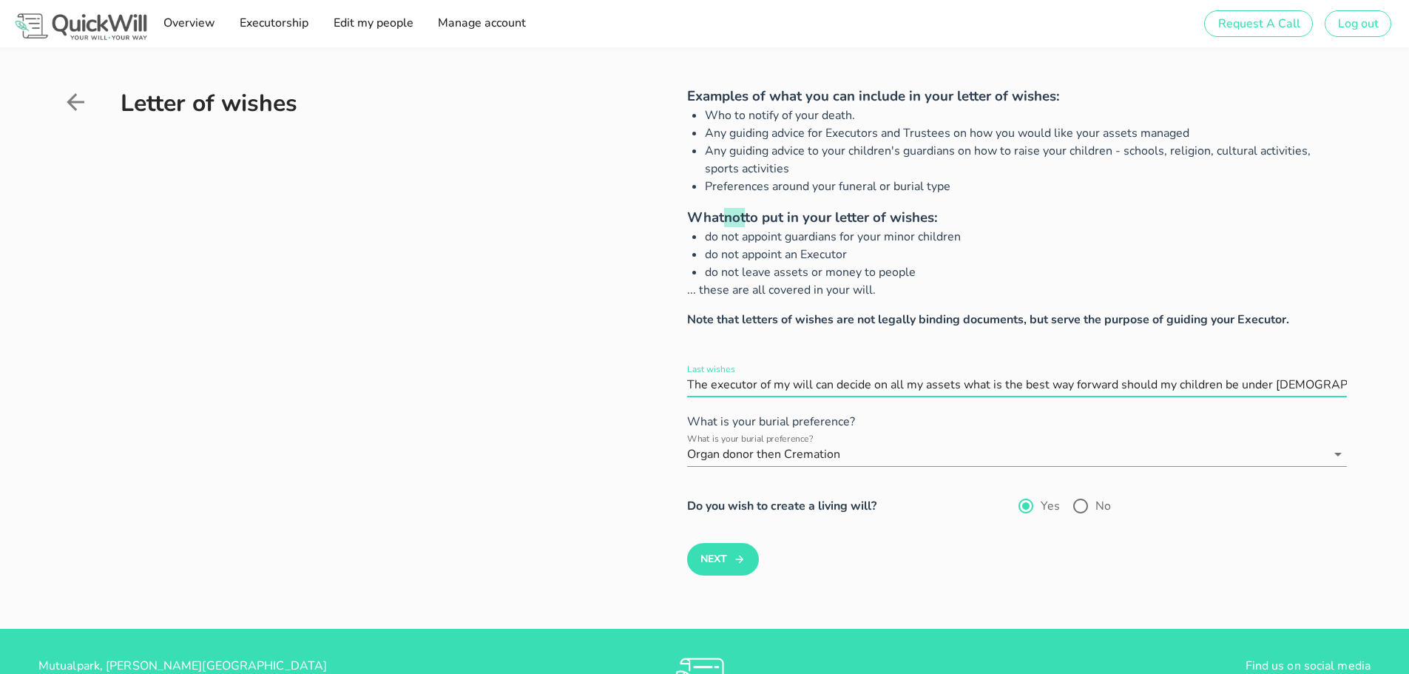
click at [1118, 384] on input "Last wishes" at bounding box center [1017, 385] width 660 height 24
click at [868, 384] on input "Last wishes" at bounding box center [1017, 385] width 660 height 24
type input "The executor of my will can decide on all my assets what is the best way forwar…"
click at [727, 554] on button "Next" at bounding box center [723, 559] width 72 height 33
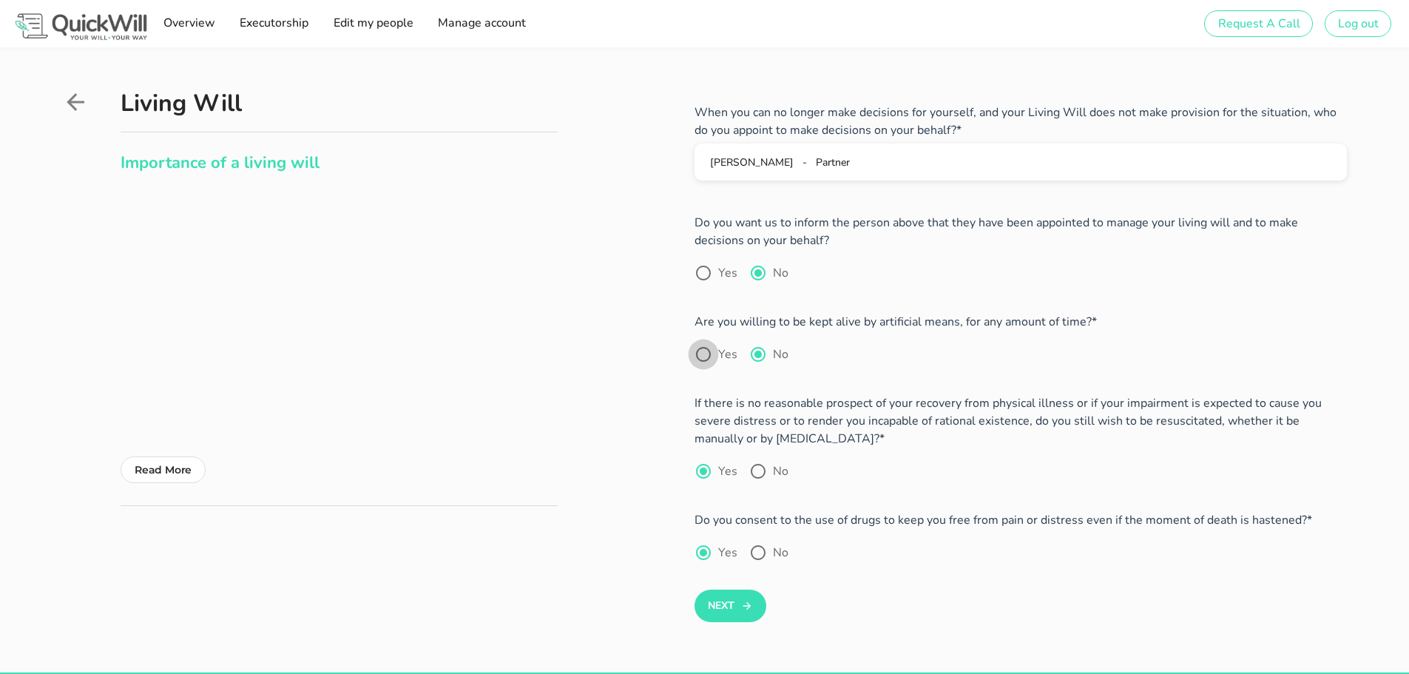
click at [703, 357] on div at bounding box center [703, 354] width 25 height 25
radio input "true"
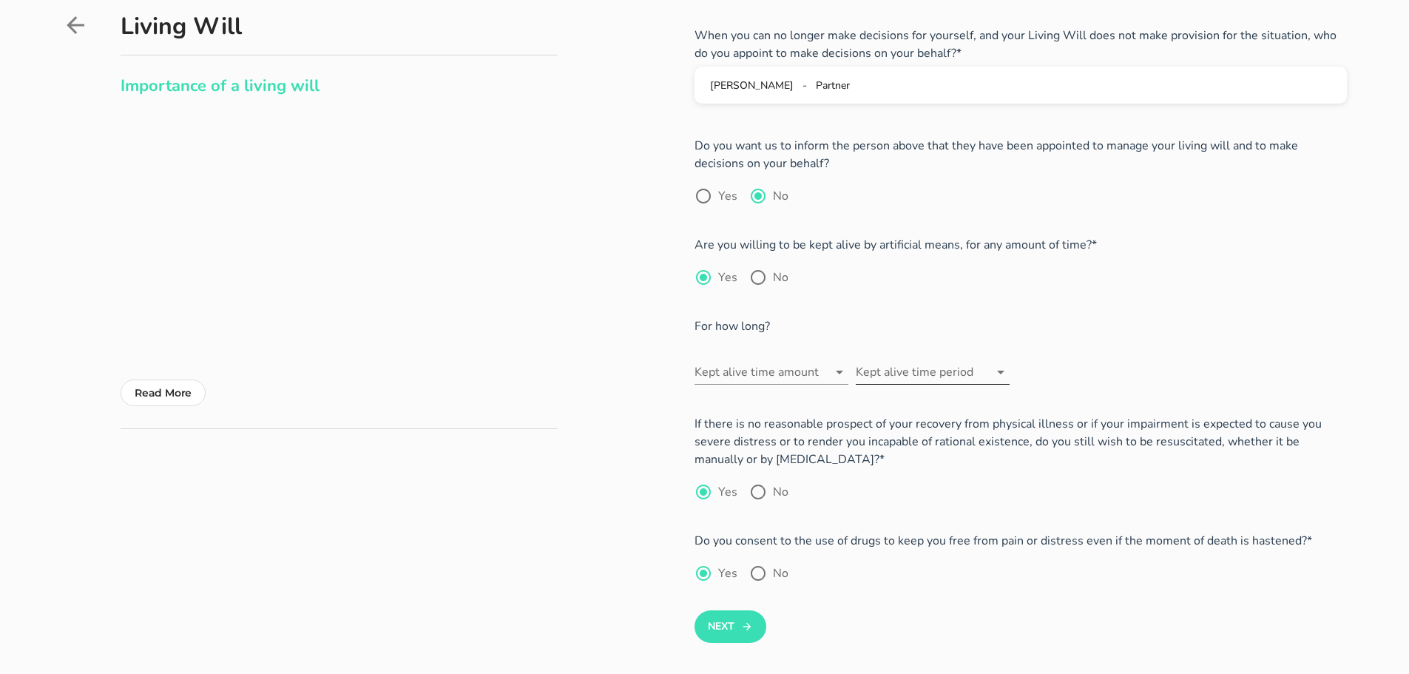
scroll to position [74, 0]
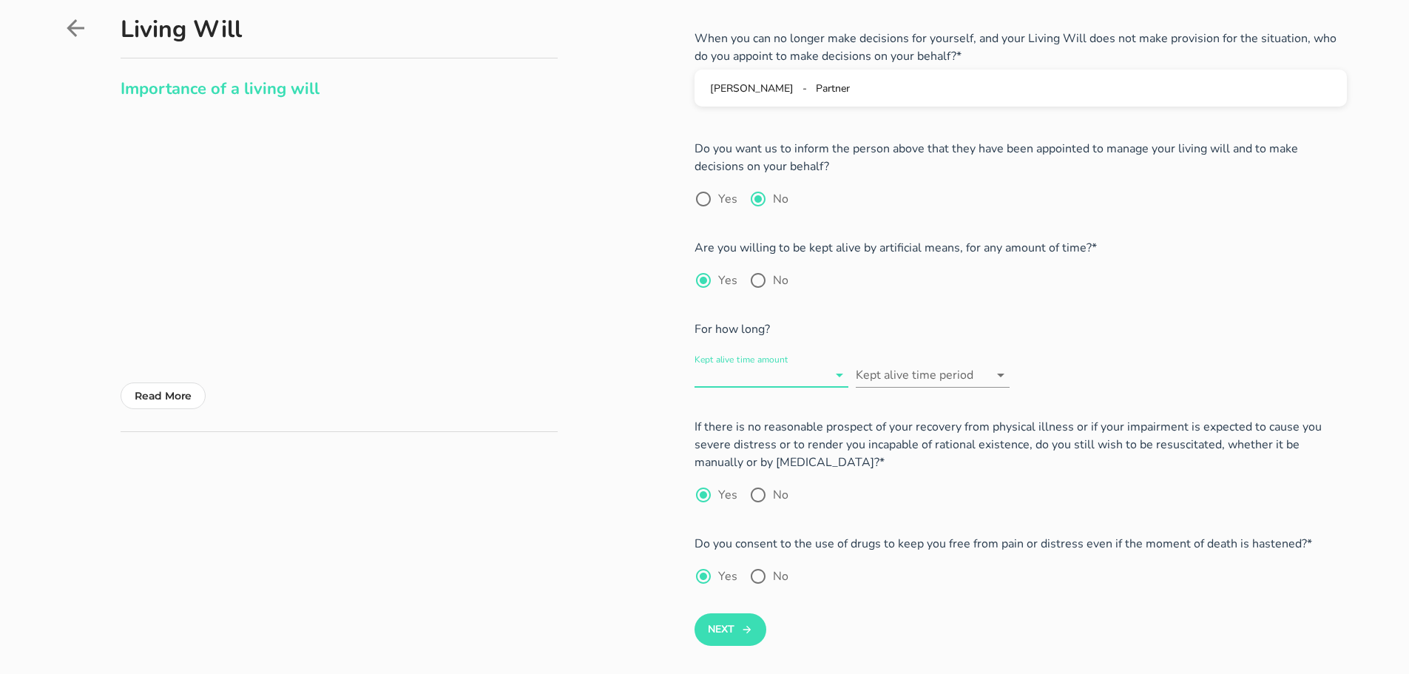
click at [808, 374] on input "Kept alive time amount" at bounding box center [760, 375] width 133 height 24
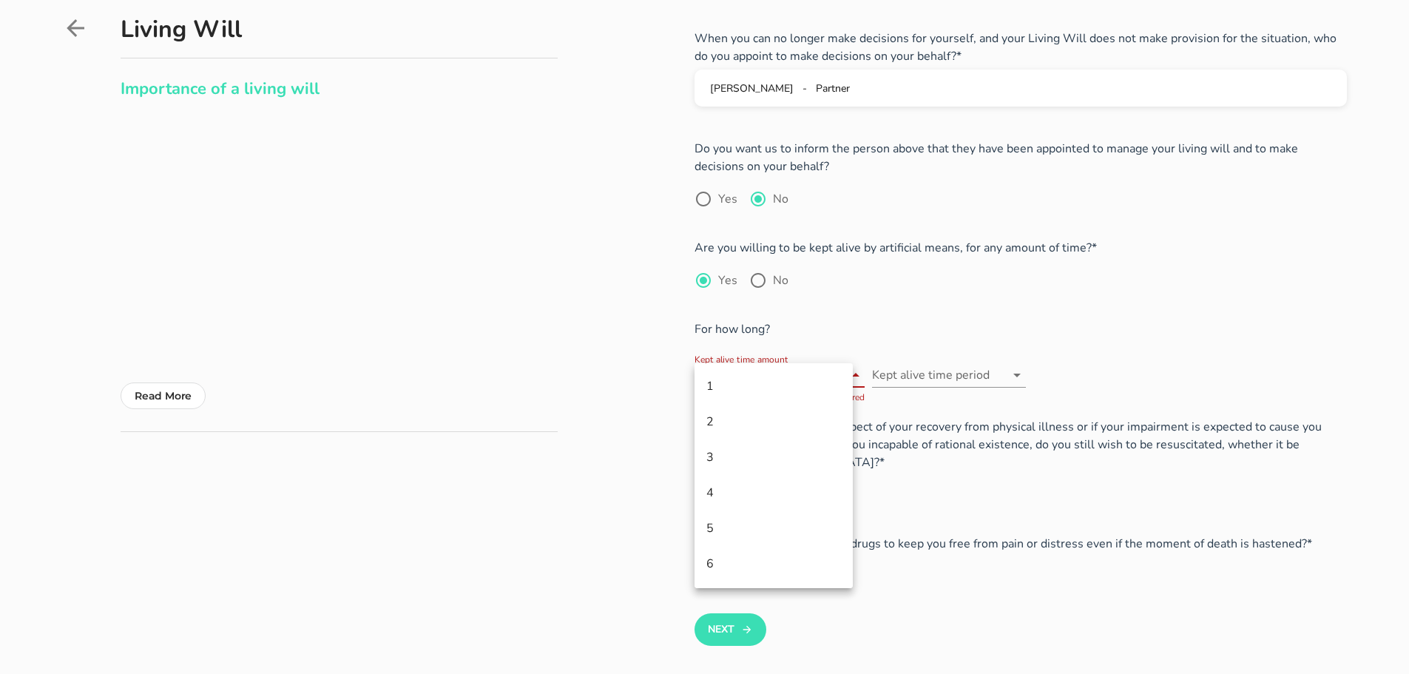
click at [870, 342] on div "Kept alive time amount The kept alive time amount field is required Kept alive …" at bounding box center [911, 370] width 435 height 65
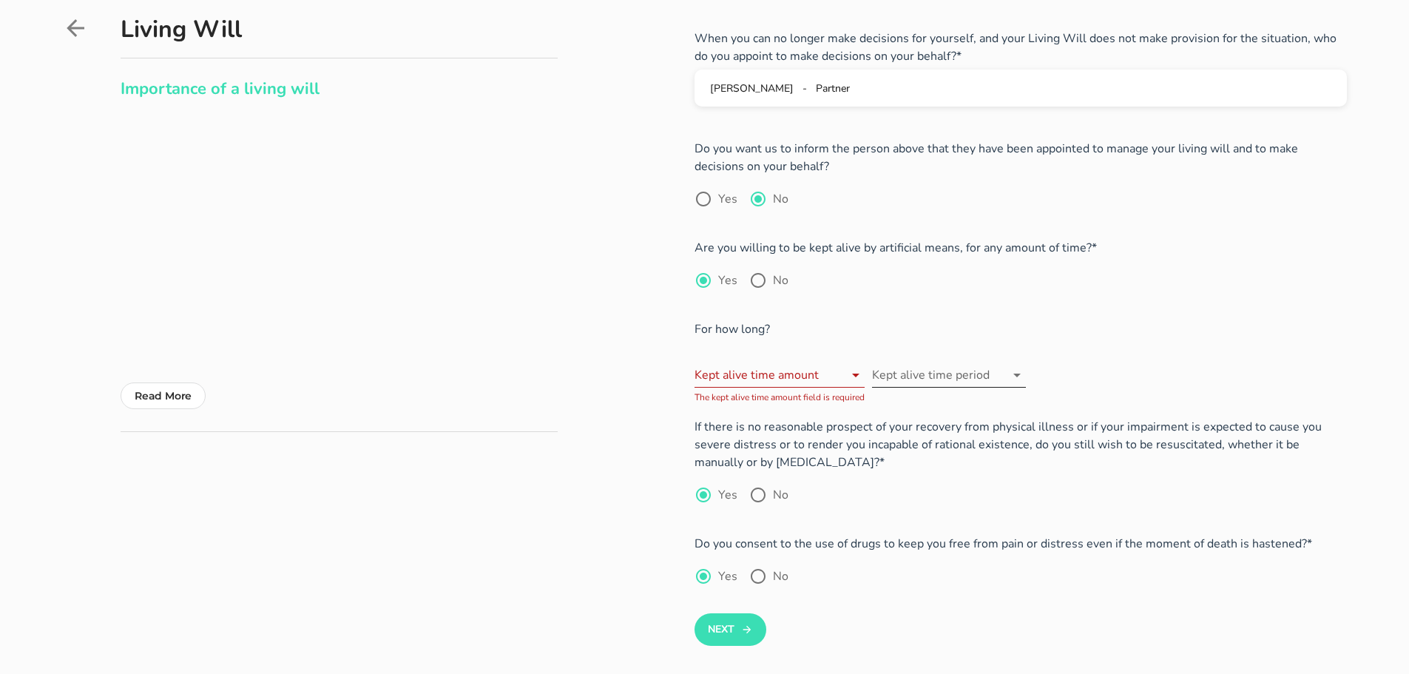
click at [912, 375] on input "Kept alive time period" at bounding box center [938, 375] width 133 height 24
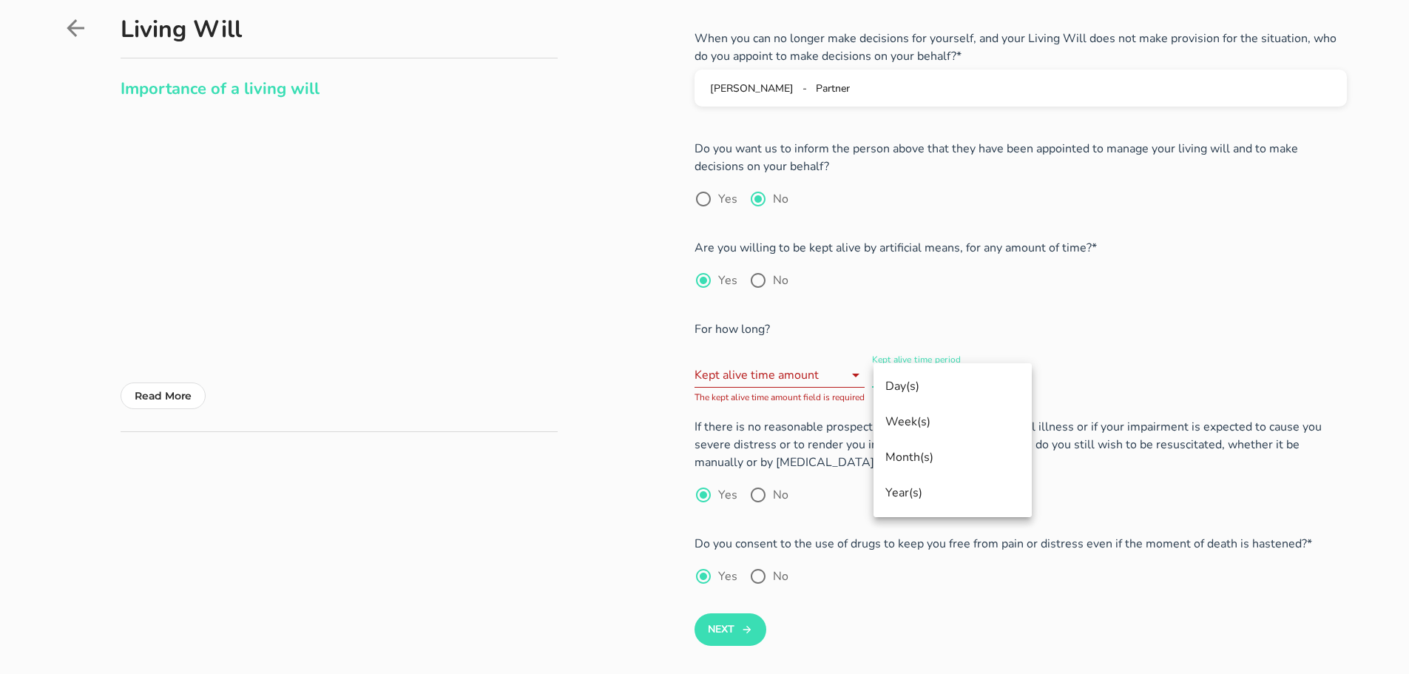
click at [992, 316] on div "For how long?" at bounding box center [1020, 321] width 652 height 33
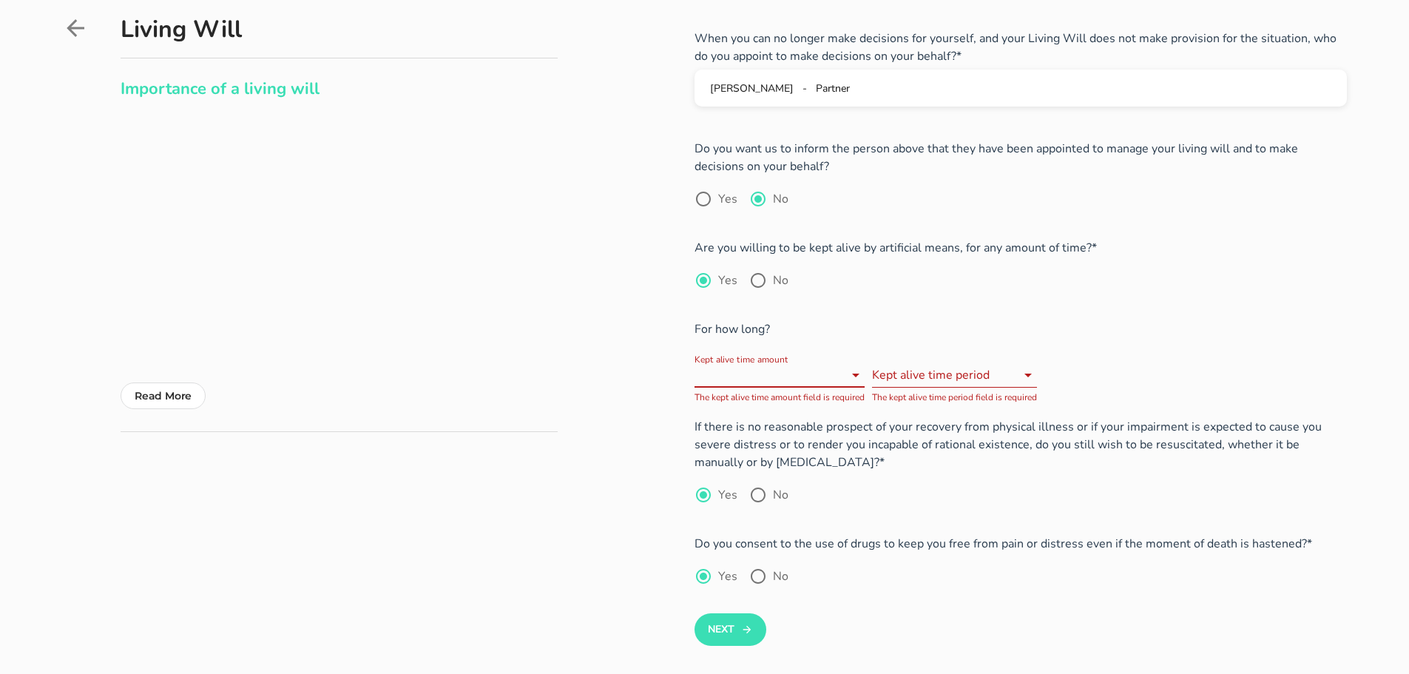
click at [824, 373] on input "Kept alive time amount" at bounding box center [768, 375] width 149 height 24
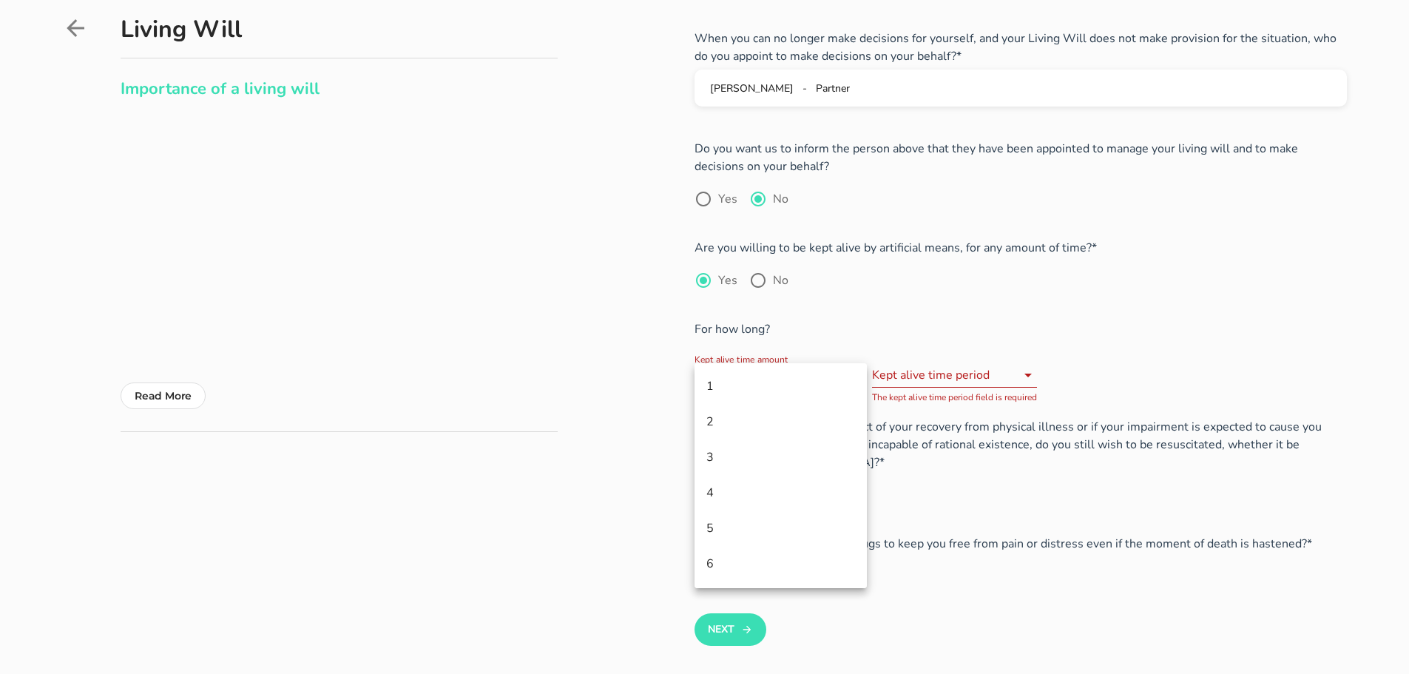
click at [824, 343] on div "Kept alive time amount The kept alive time amount field is required Kept alive …" at bounding box center [911, 370] width 435 height 65
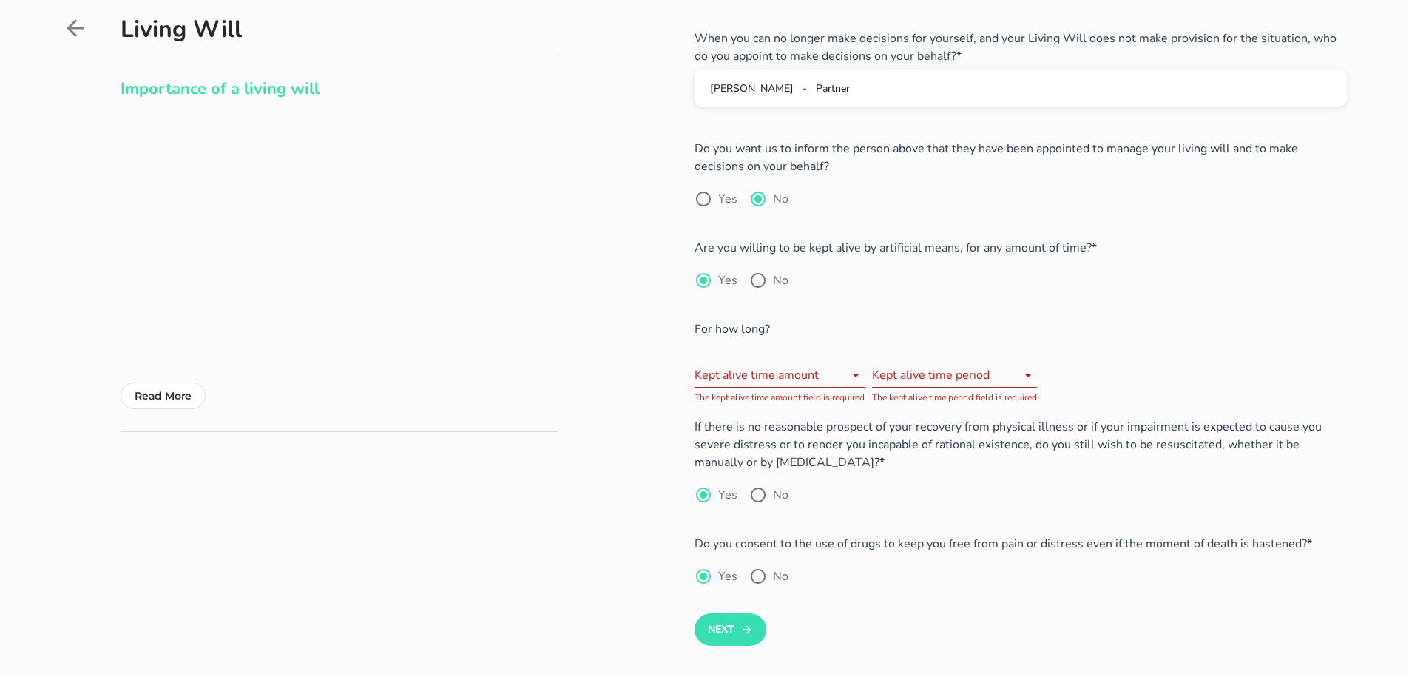
click at [977, 373] on input "Kept alive time period" at bounding box center [944, 375] width 144 height 24
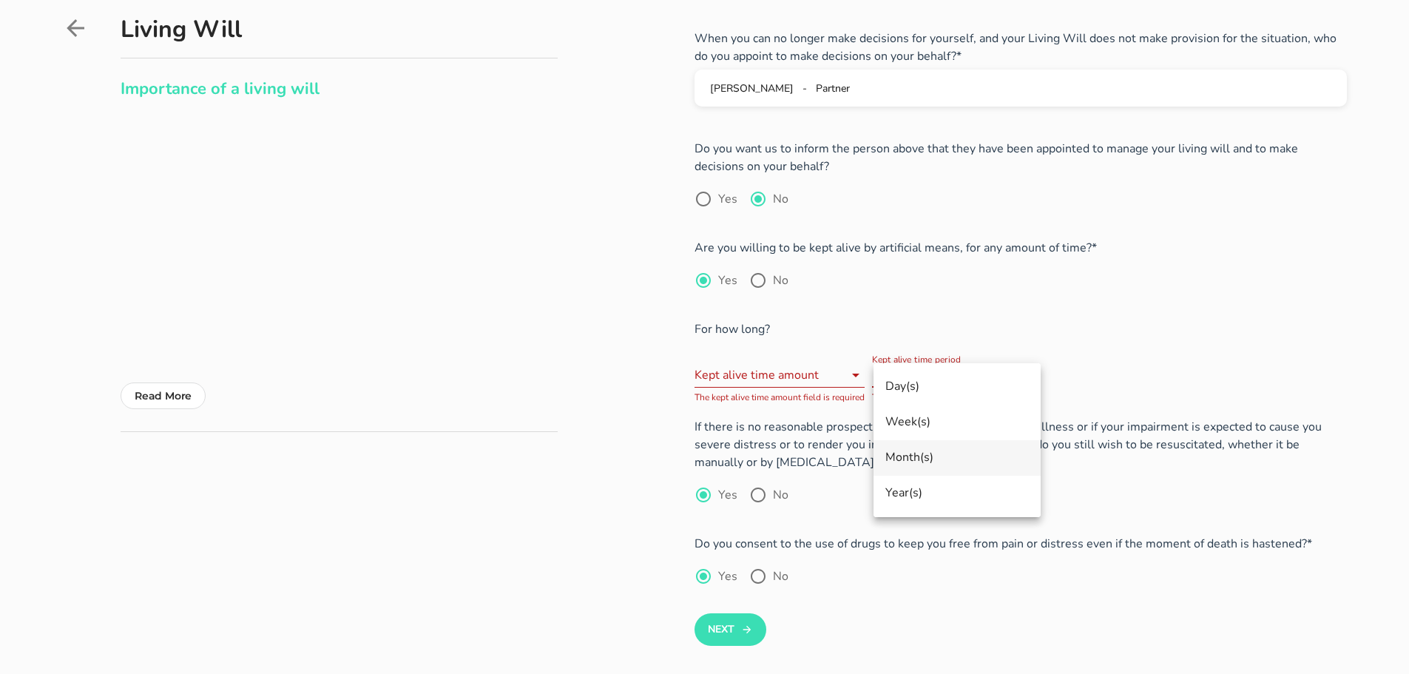
click at [948, 453] on div "Month(s)" at bounding box center [956, 457] width 143 height 14
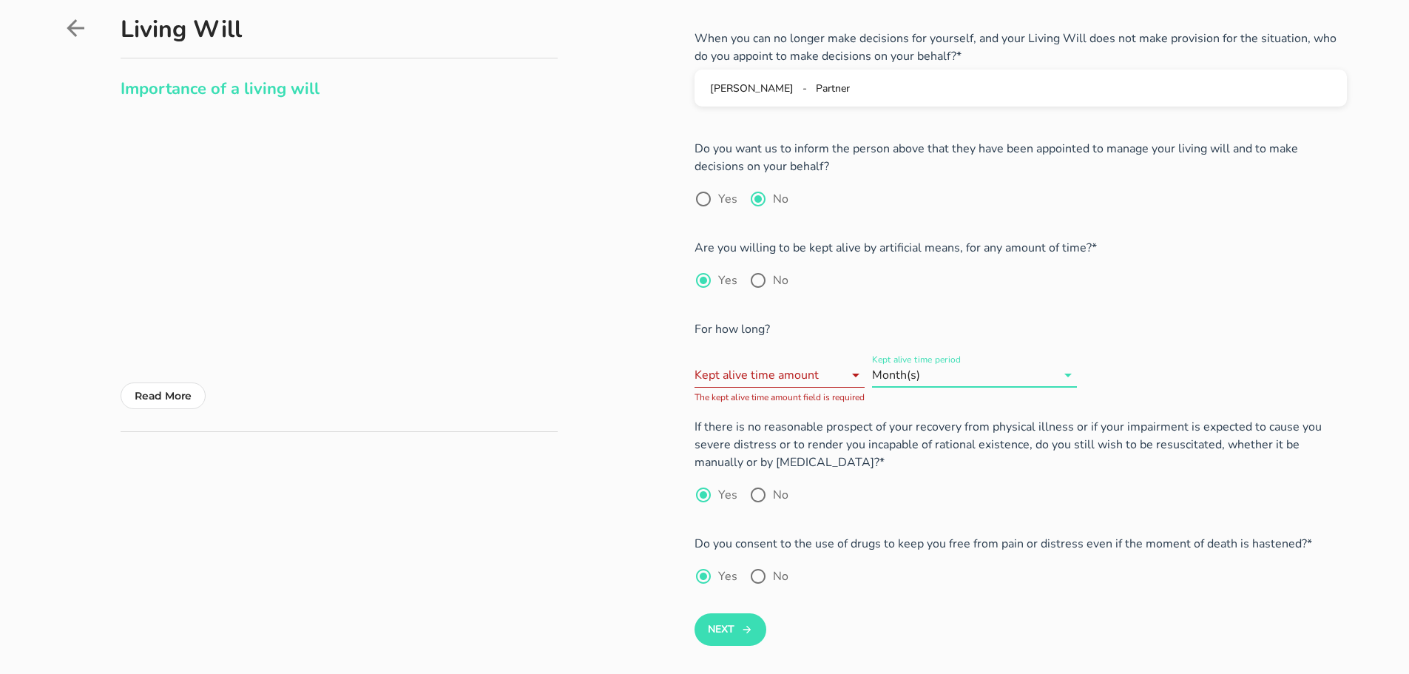
click at [821, 376] on input "Kept alive time amount" at bounding box center [768, 375] width 149 height 24
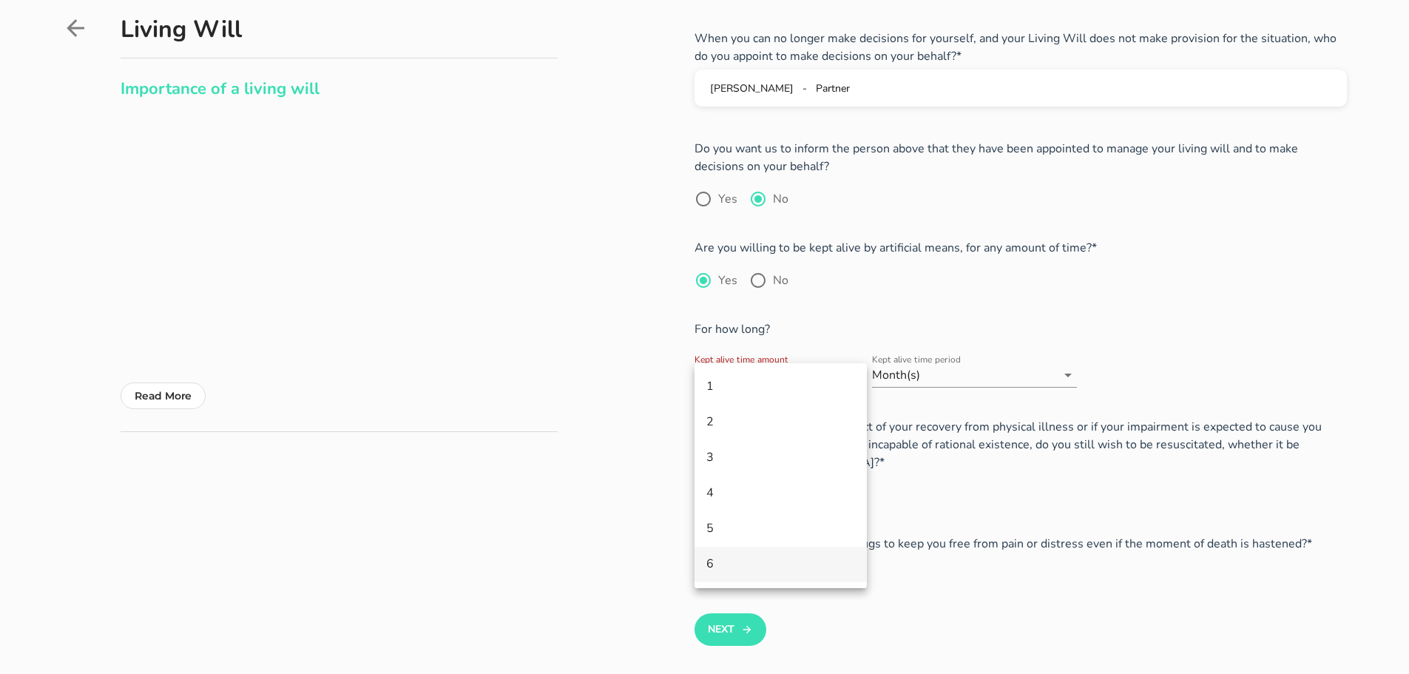
click at [738, 566] on div "6" at bounding box center [780, 564] width 149 height 14
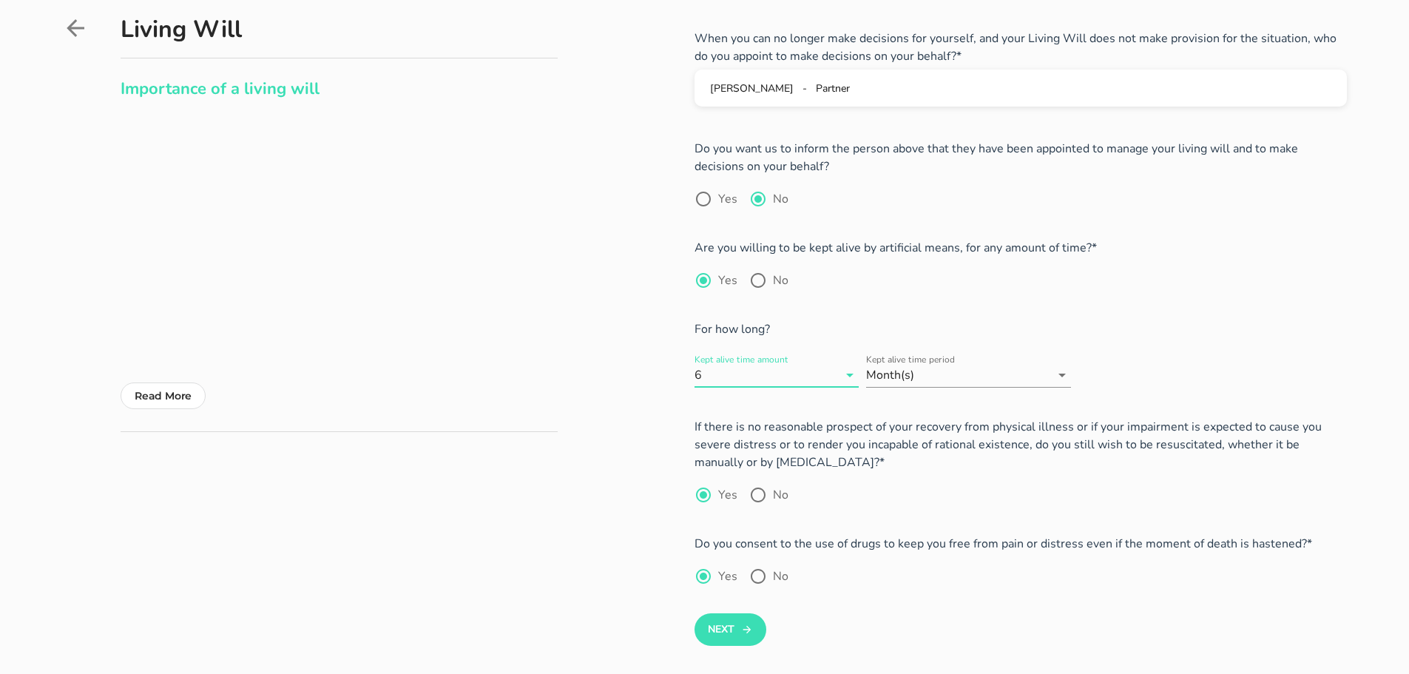
click at [779, 372] on input "Kept alive time amount" at bounding box center [771, 375] width 133 height 24
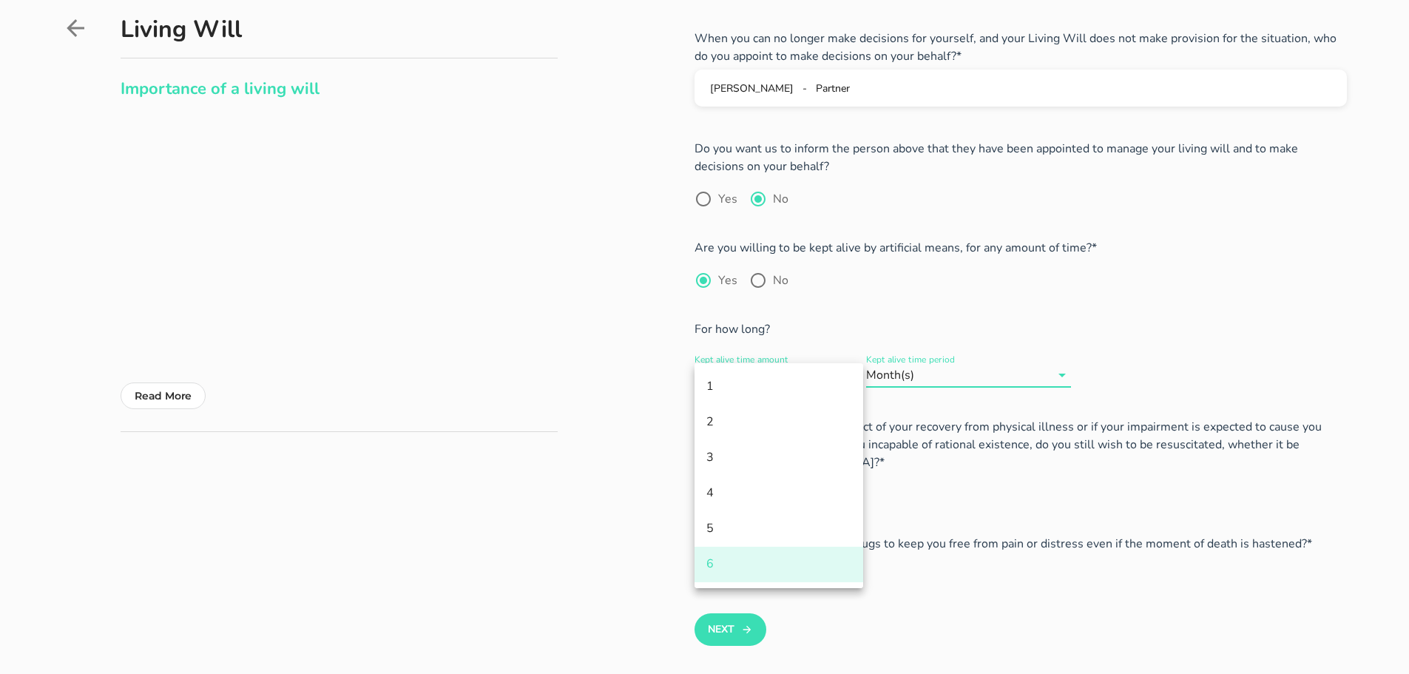
click at [940, 378] on input "Kept alive time period" at bounding box center [983, 375] width 133 height 24
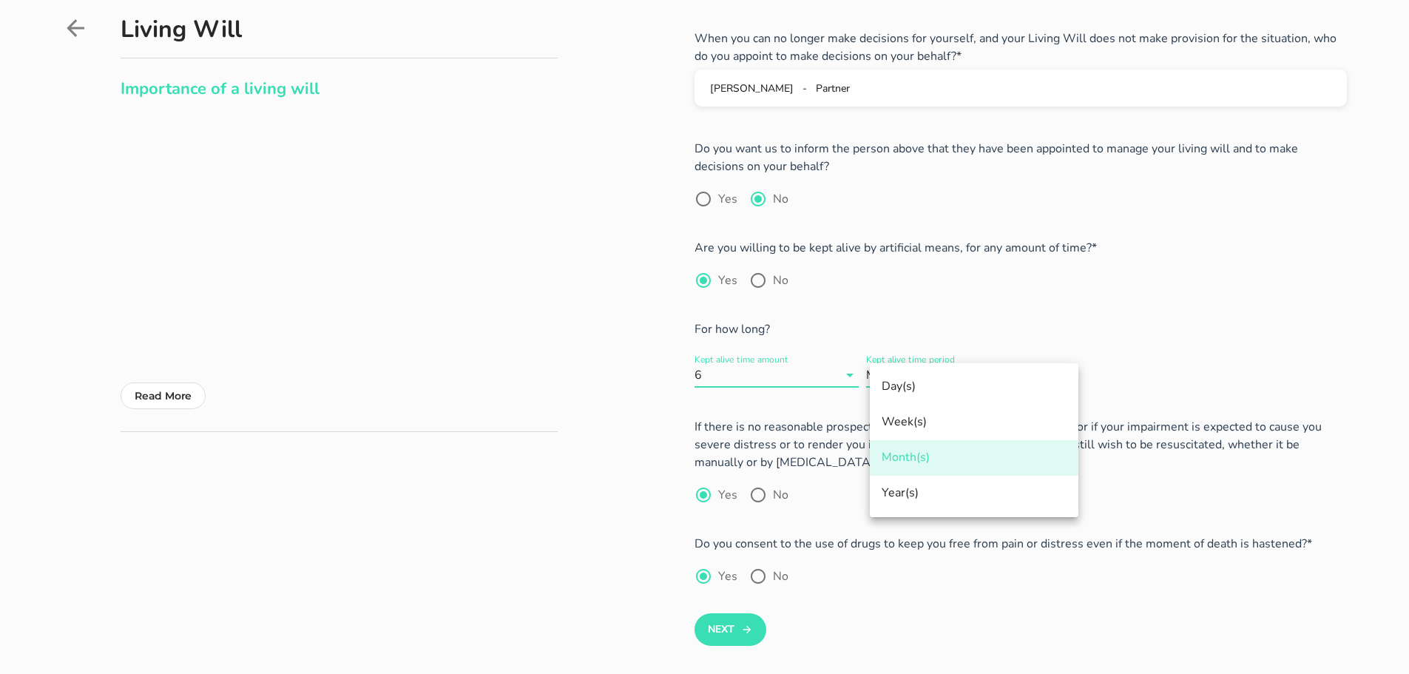
click at [824, 366] on input "Kept alive time amount" at bounding box center [771, 375] width 133 height 24
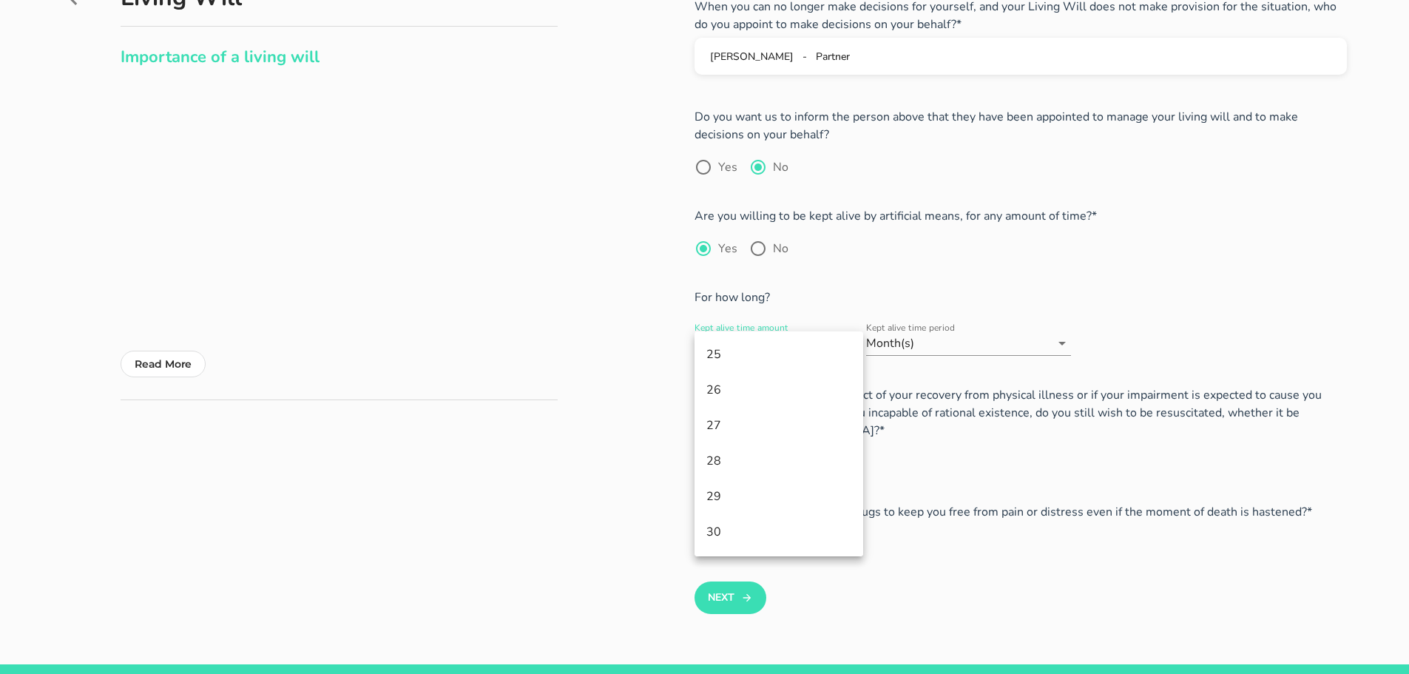
scroll to position [148, 0]
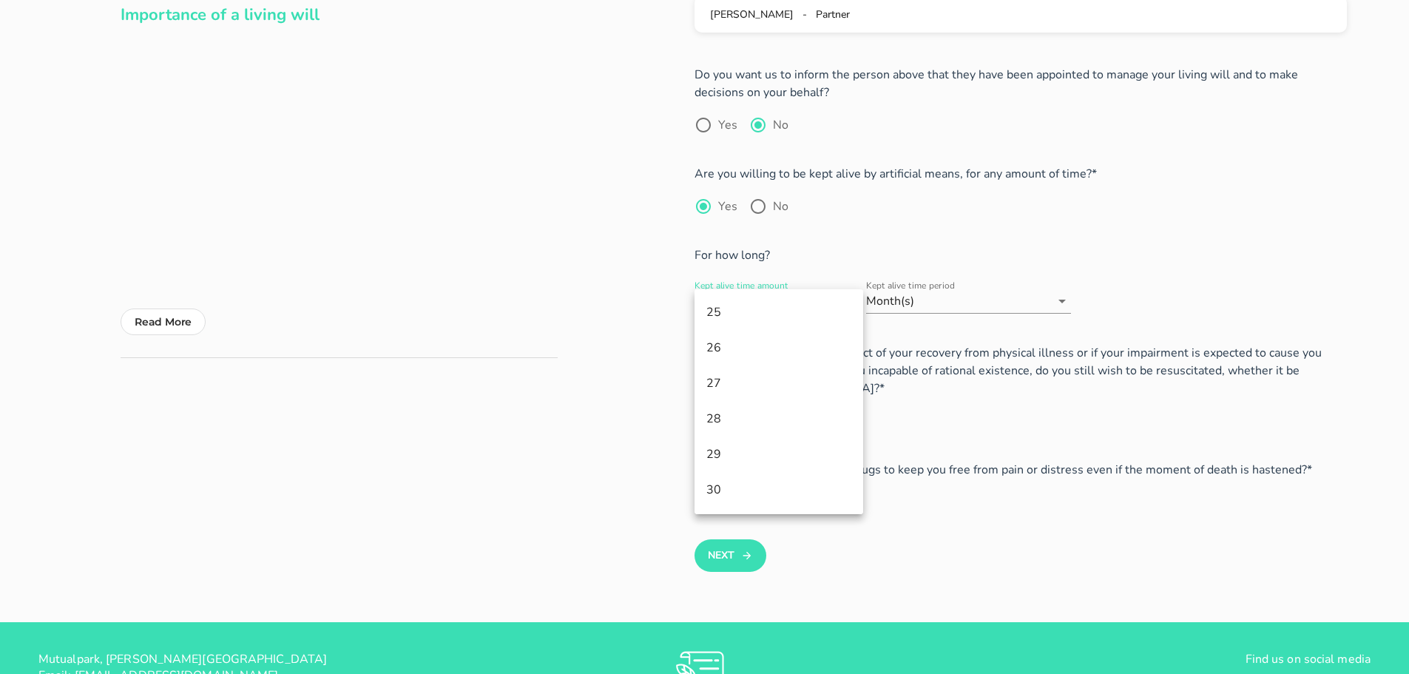
click at [587, 467] on div "Living Will Importance of a living will Read More" at bounding box center [324, 271] width 543 height 684
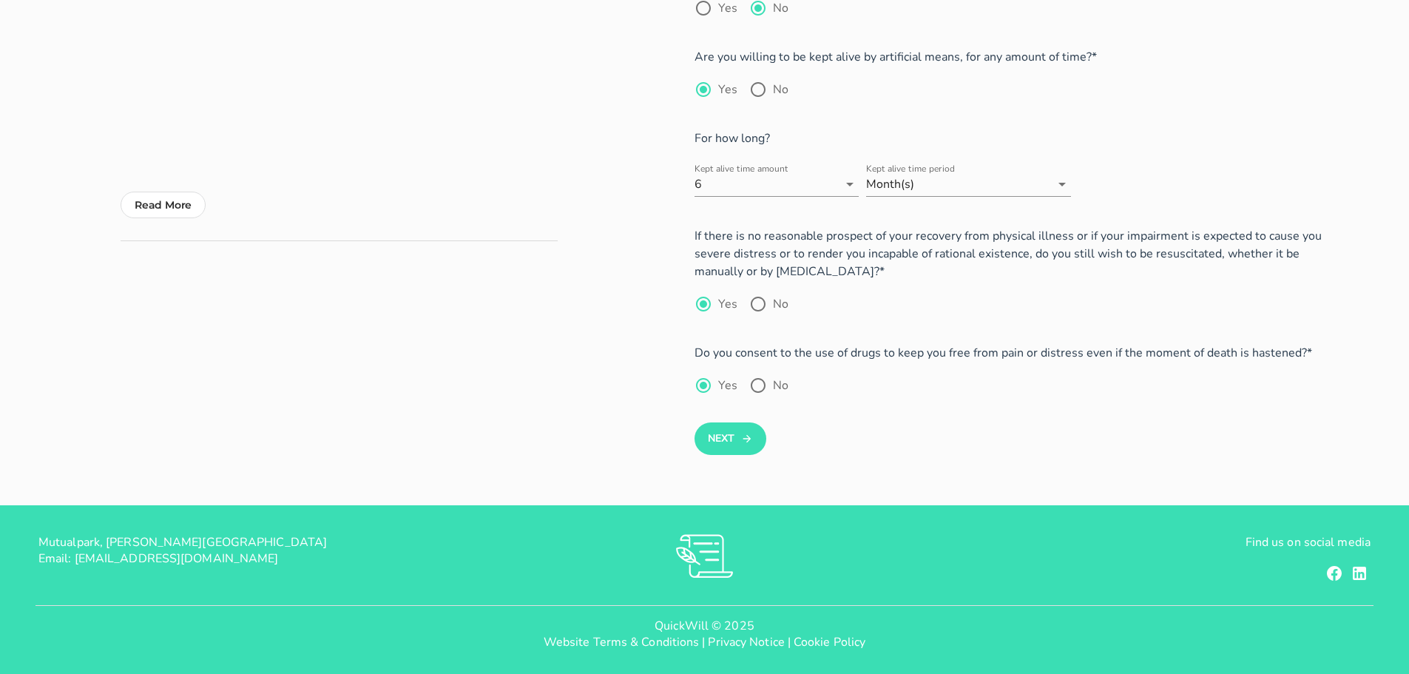
scroll to position [266, 0]
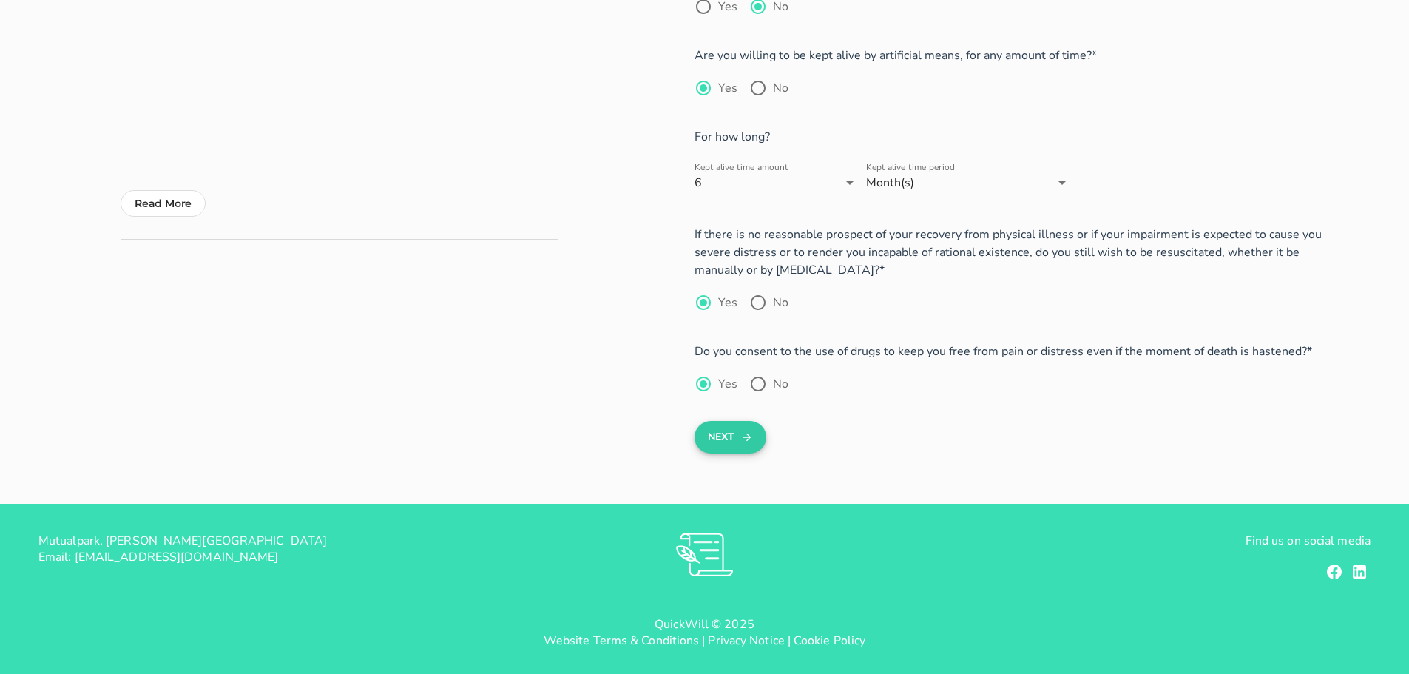
click at [727, 438] on button "Next" at bounding box center [730, 437] width 72 height 33
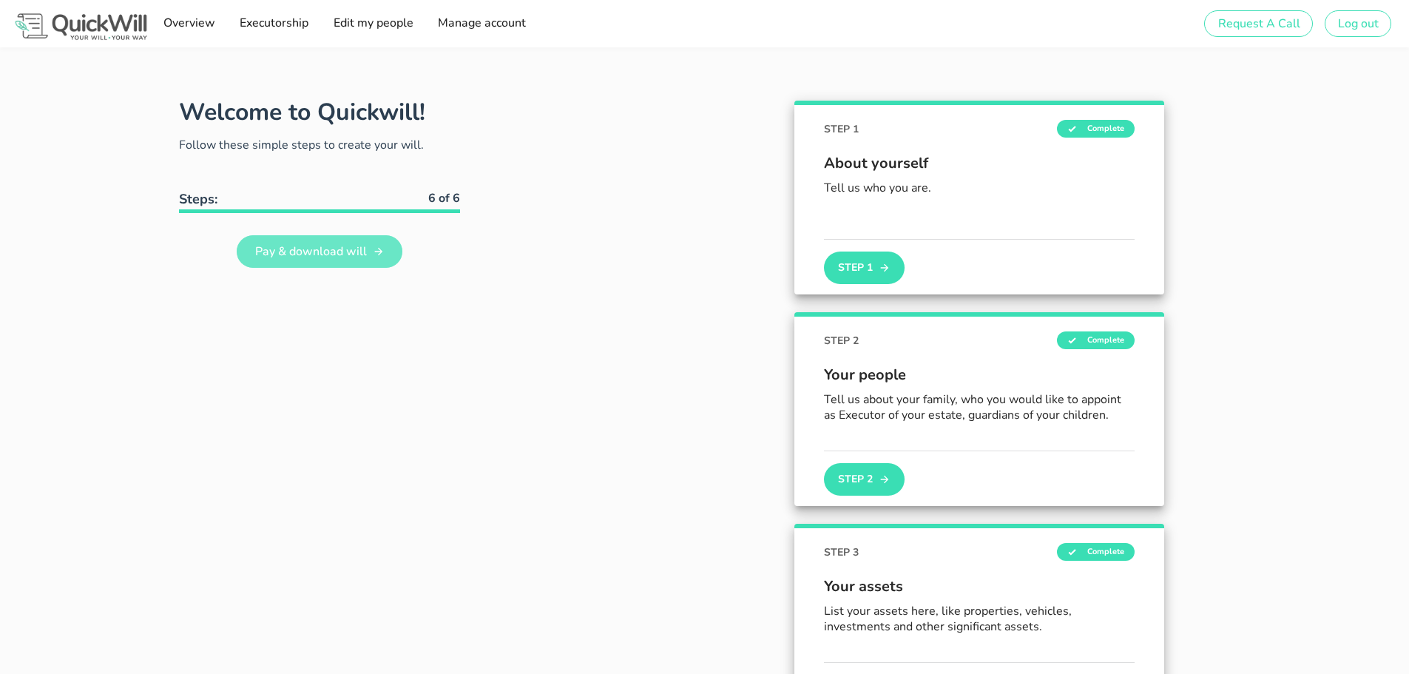
click at [302, 249] on span "Pay & download will" at bounding box center [310, 251] width 112 height 16
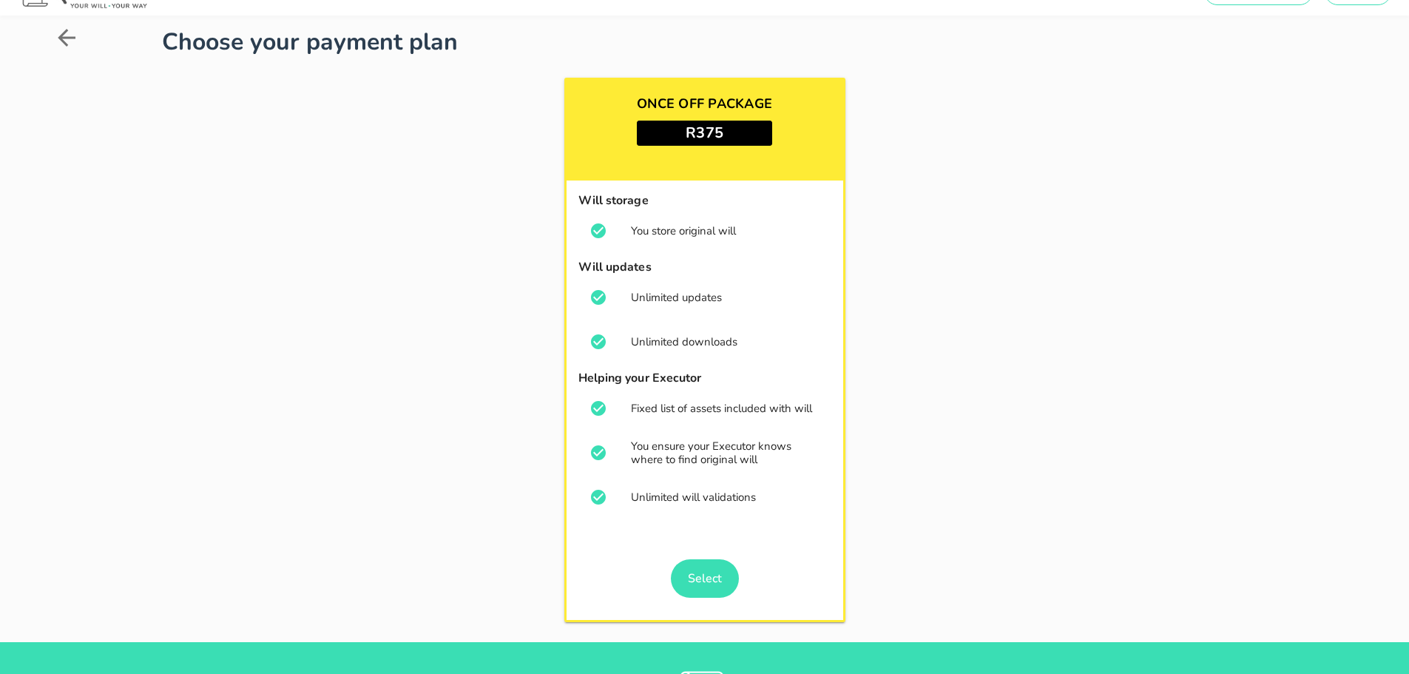
scroll to position [74, 0]
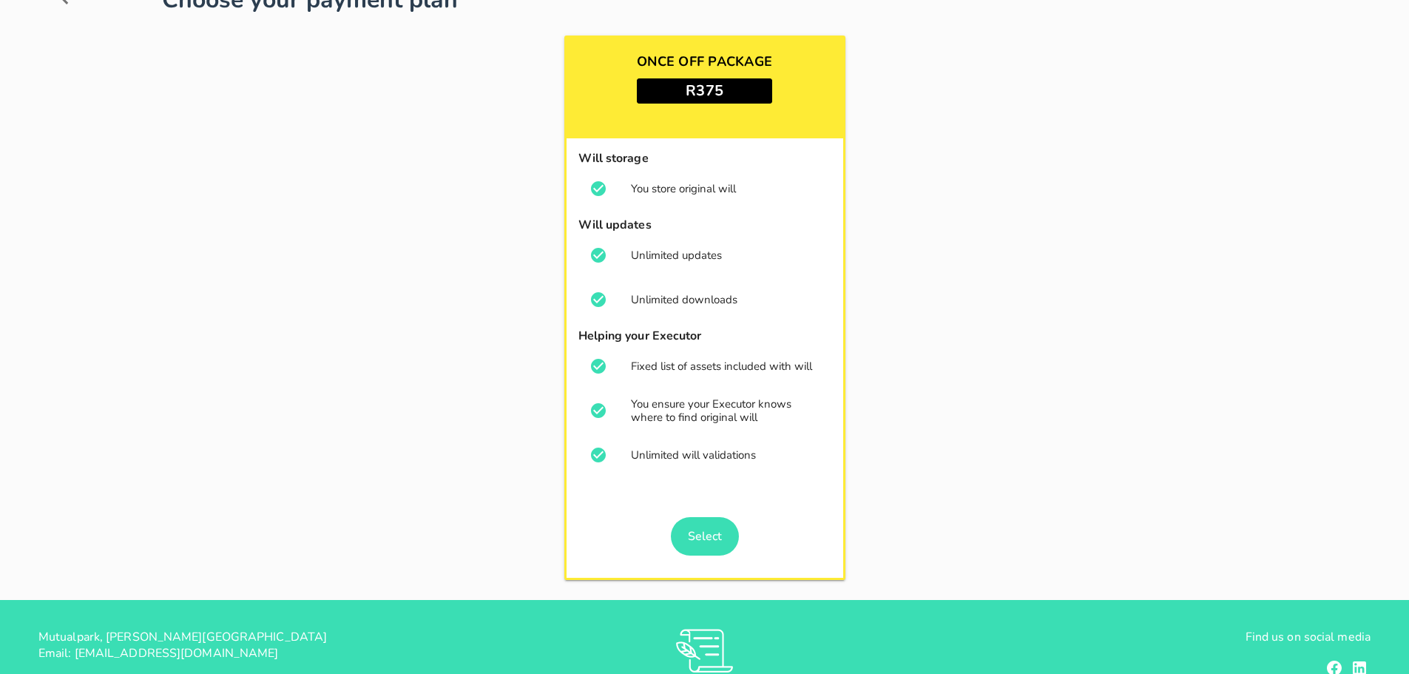
click at [662, 90] on h3 "R375" at bounding box center [704, 90] width 135 height 25
click at [699, 528] on span "Select" at bounding box center [704, 536] width 35 height 16
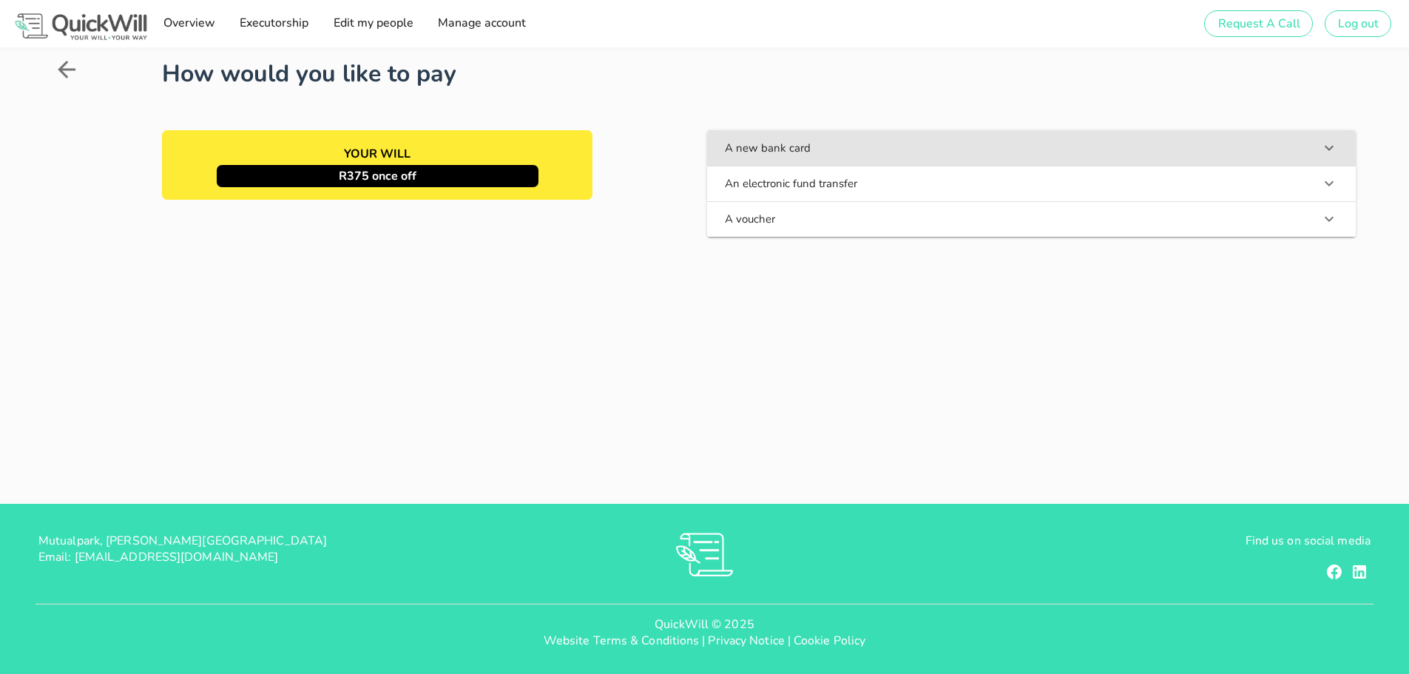
click at [943, 145] on button "A new bank card" at bounding box center [1031, 147] width 648 height 35
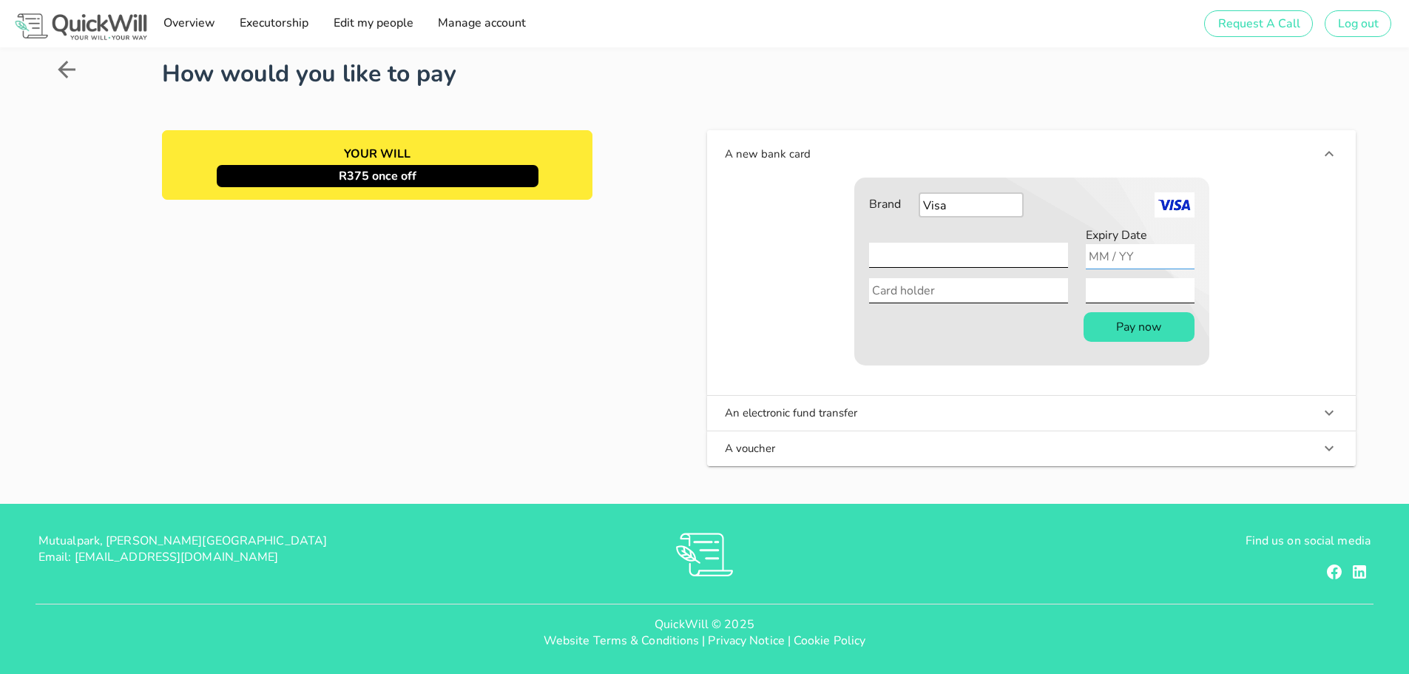
type input "02 / 29"
type input "[PERSON_NAME]"
drag, startPoint x: 983, startPoint y: 282, endPoint x: 815, endPoint y: 279, distance: 168.6
click at [815, 279] on div "Brand Visa Mastercard American Express Card Number Expiry Date 02 / 29 Card hol…" at bounding box center [1031, 280] width 613 height 206
type input "DM [PERSON_NAME]"
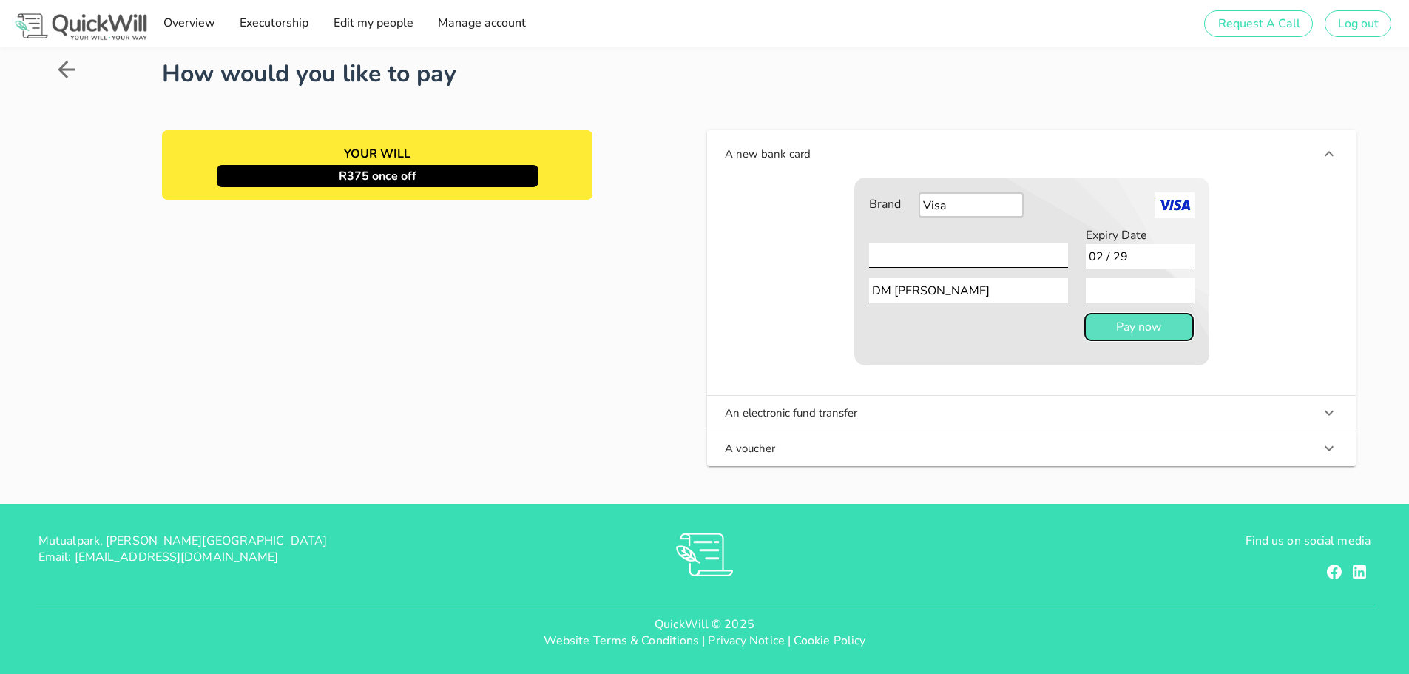
click at [1129, 339] on button "Pay now" at bounding box center [1138, 327] width 111 height 30
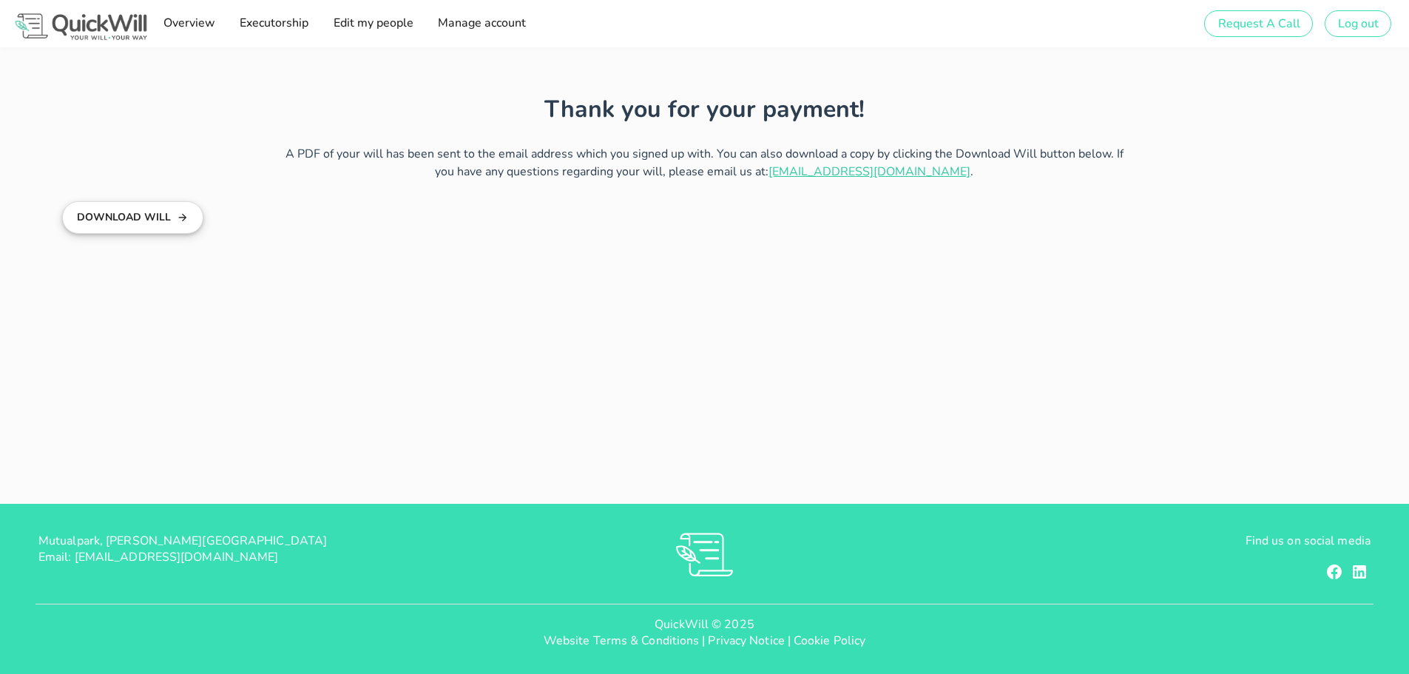
click at [172, 215] on button "Download Will" at bounding box center [132, 217] width 141 height 33
click at [370, 24] on span "Edit my people" at bounding box center [372, 23] width 81 height 16
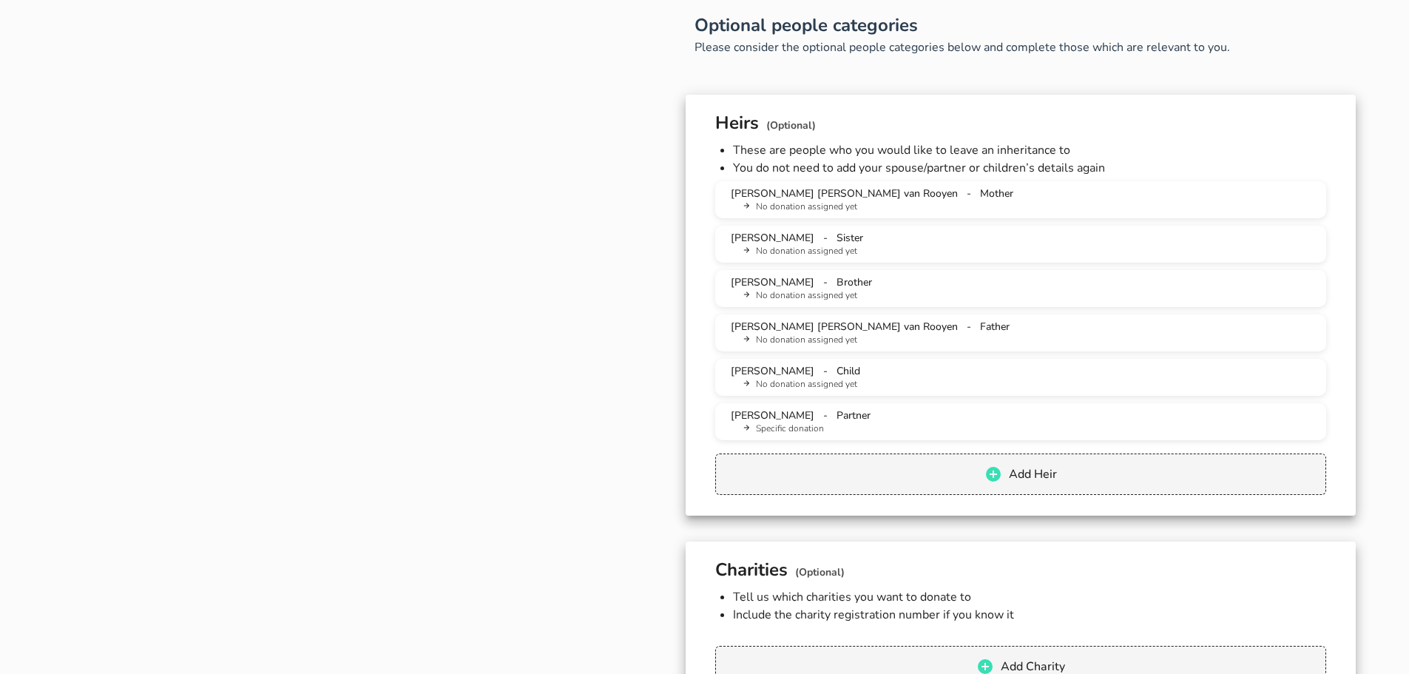
scroll to position [1183, 0]
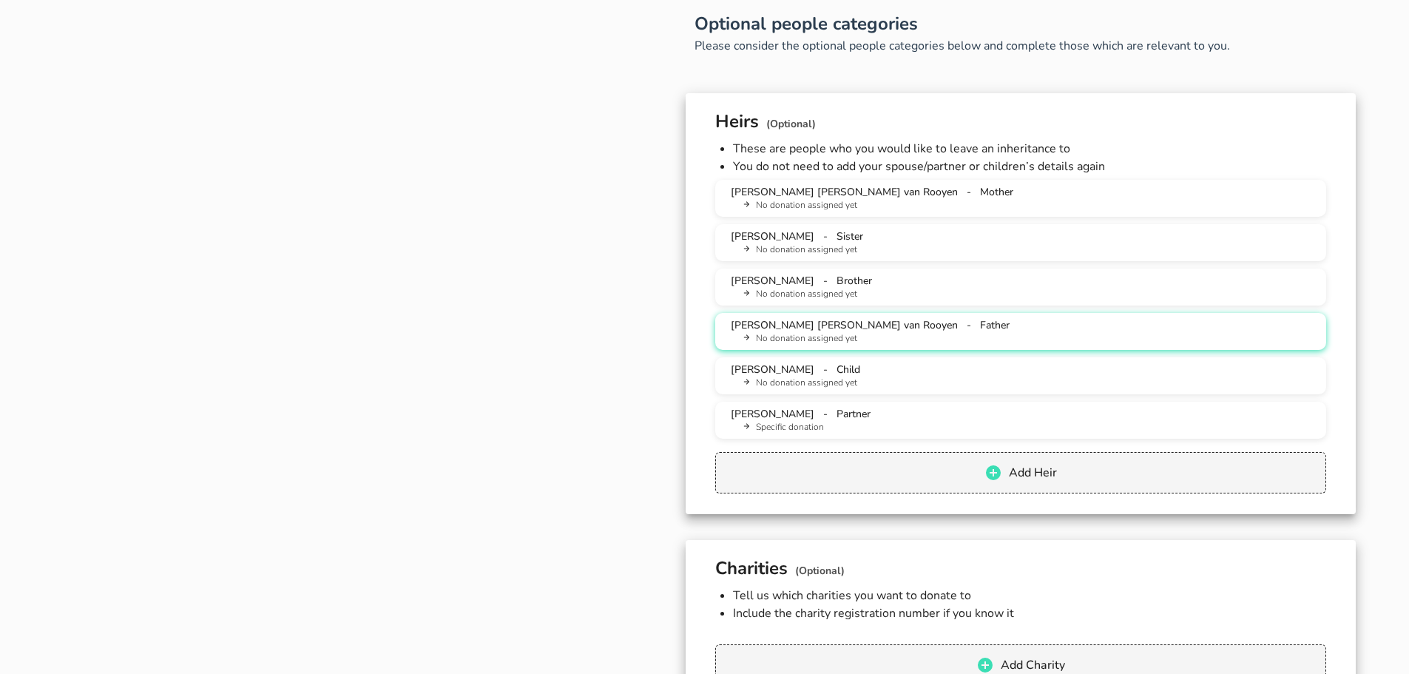
click at [980, 331] on span "Father" at bounding box center [995, 325] width 30 height 14
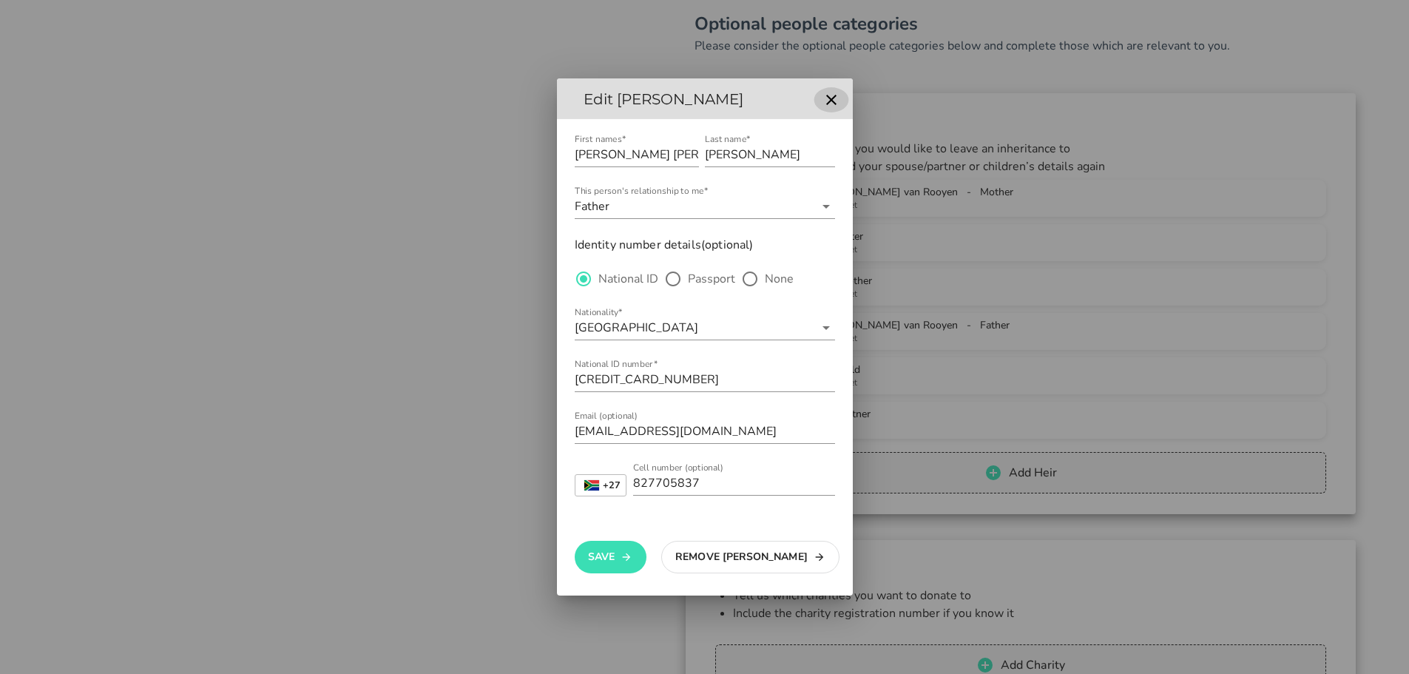
click at [834, 98] on icon "button" at bounding box center [831, 100] width 18 height 18
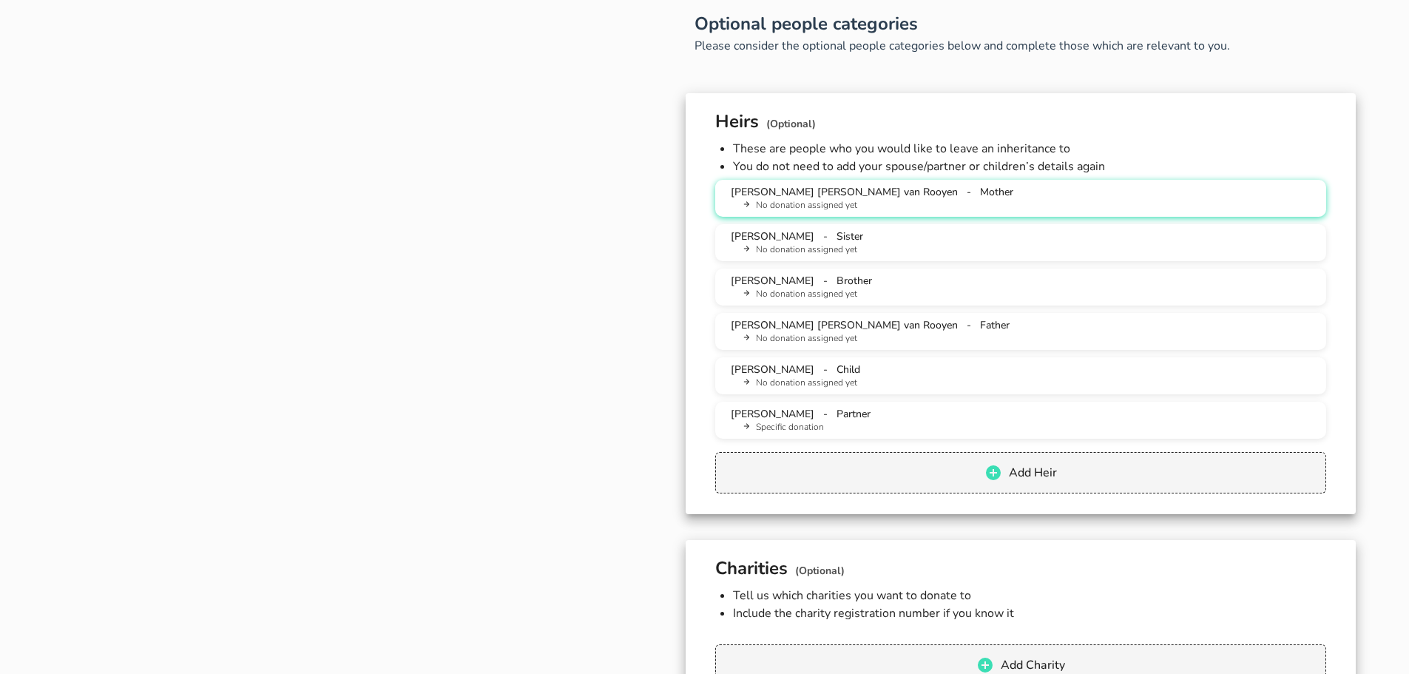
click at [792, 197] on span "[PERSON_NAME] [PERSON_NAME] van Rooyen" at bounding box center [844, 192] width 227 height 14
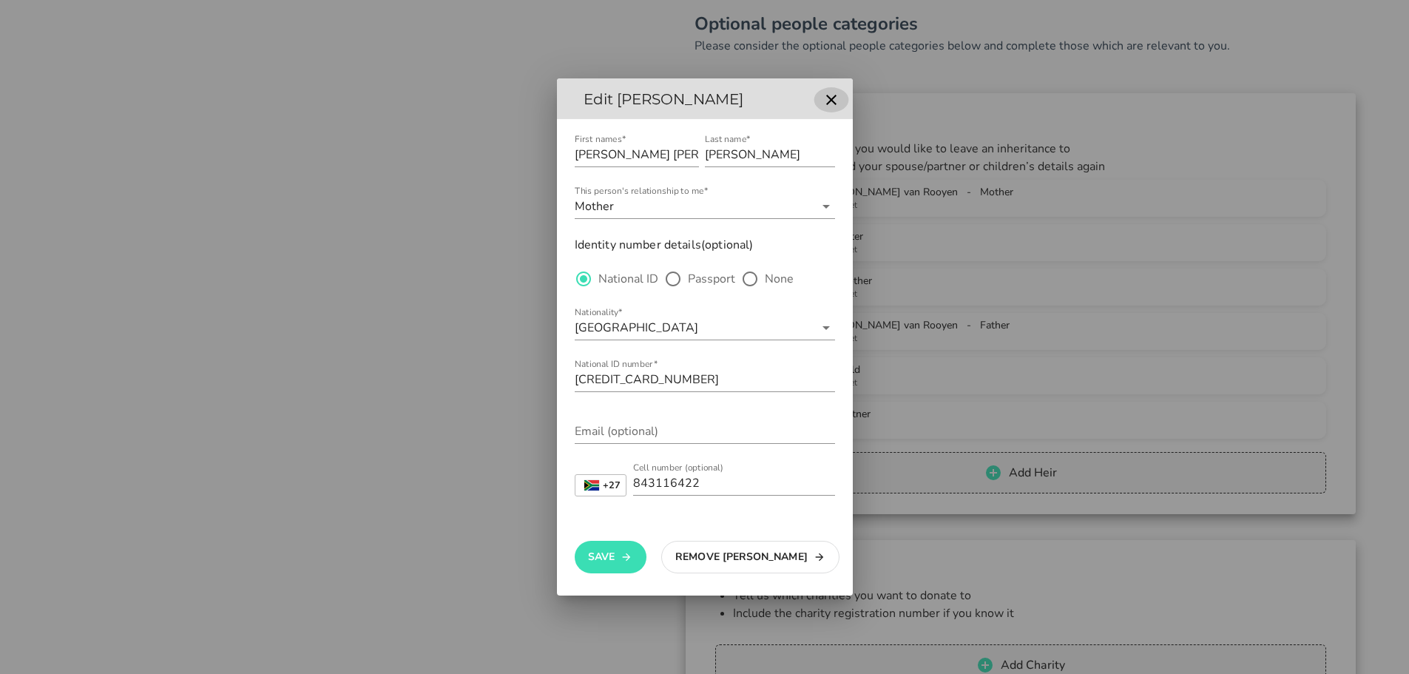
click at [824, 101] on icon "button" at bounding box center [831, 100] width 18 height 18
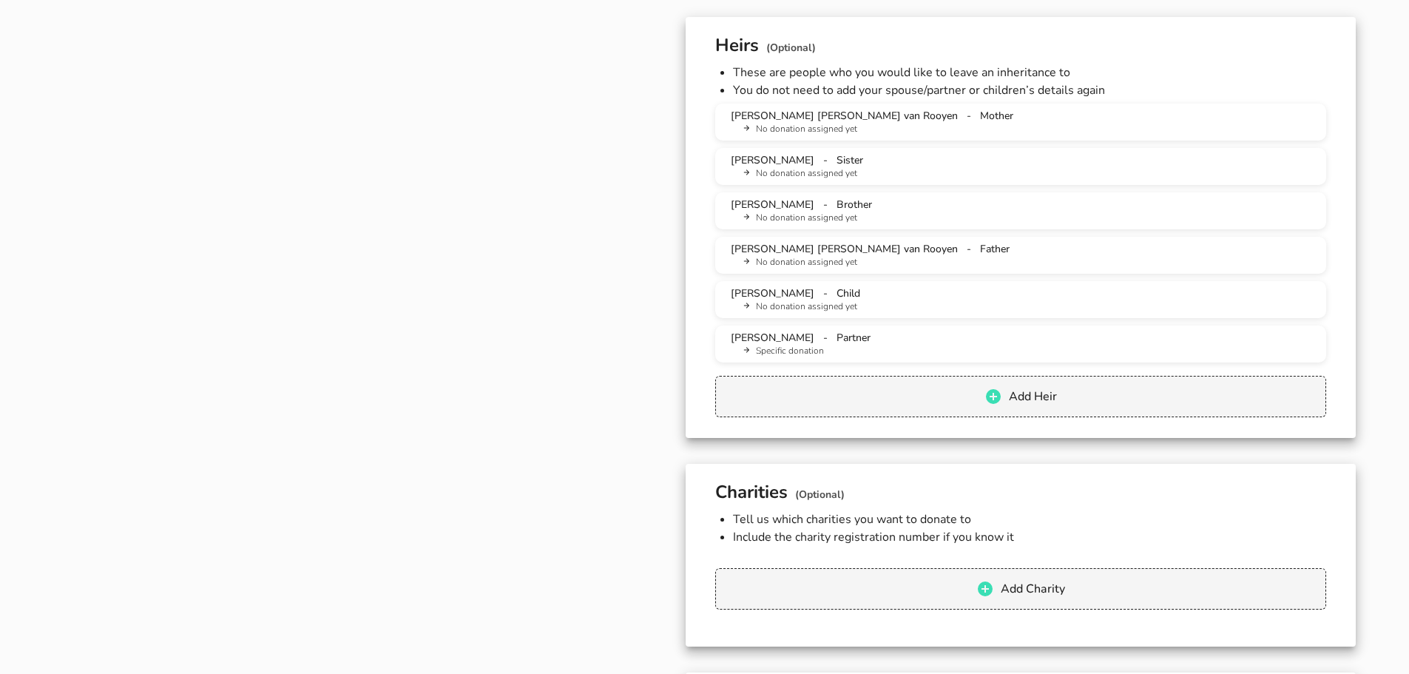
scroll to position [1257, 0]
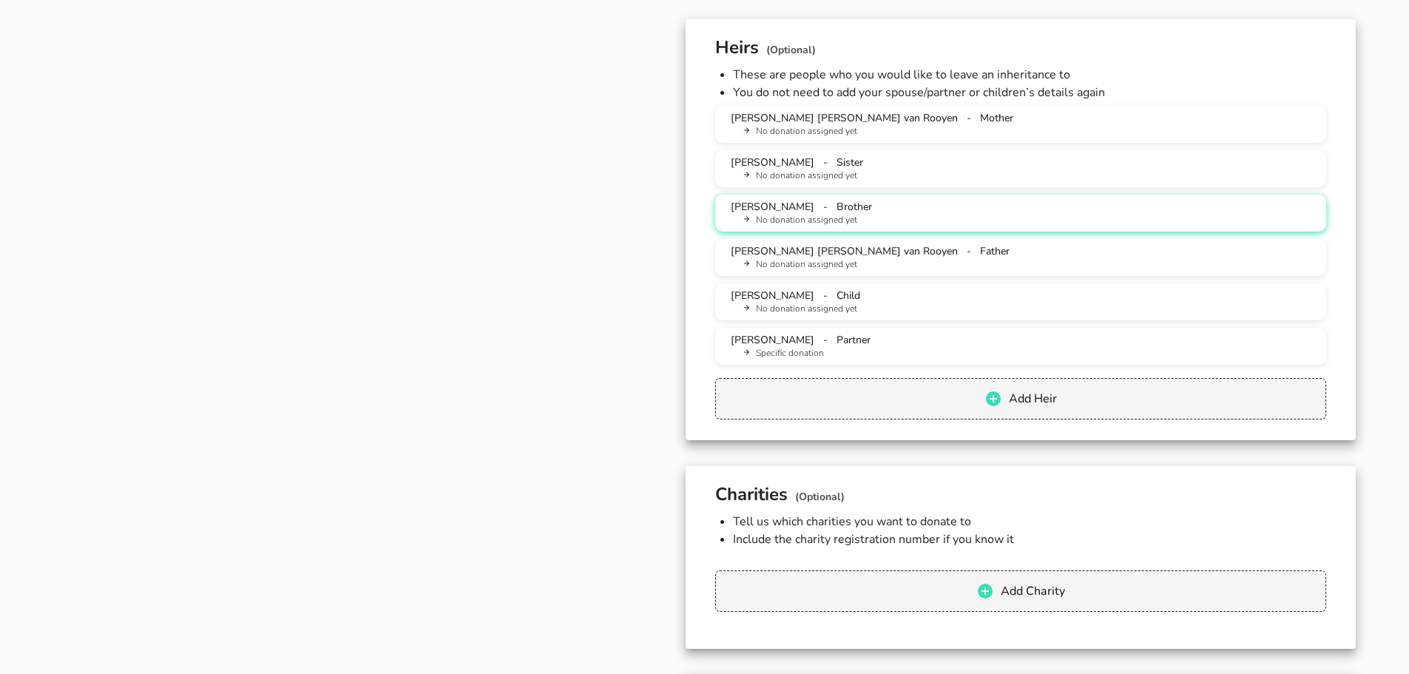
click at [770, 217] on li "No donation assigned yet" at bounding box center [1026, 220] width 575 height 13
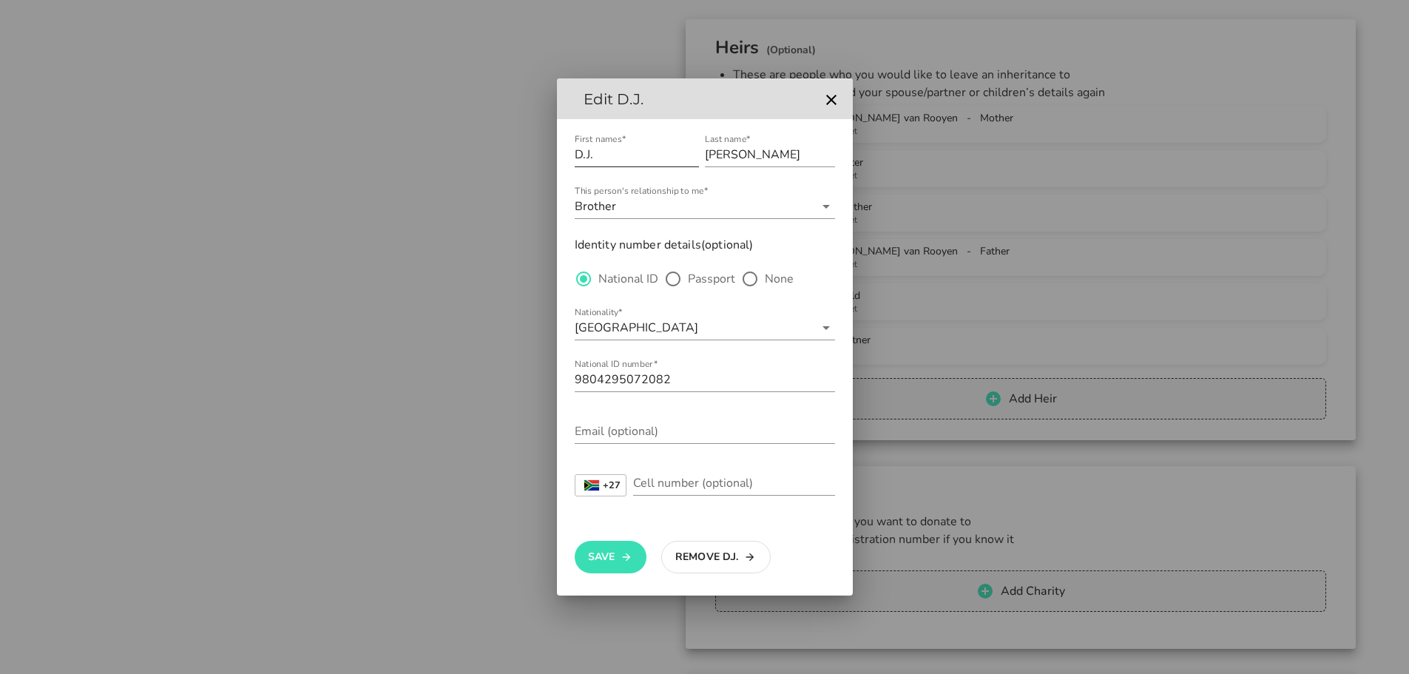
click at [626, 157] on input "D.J." at bounding box center [637, 155] width 124 height 24
type input "[PERSON_NAME]"
click at [609, 560] on button "Save" at bounding box center [611, 557] width 72 height 33
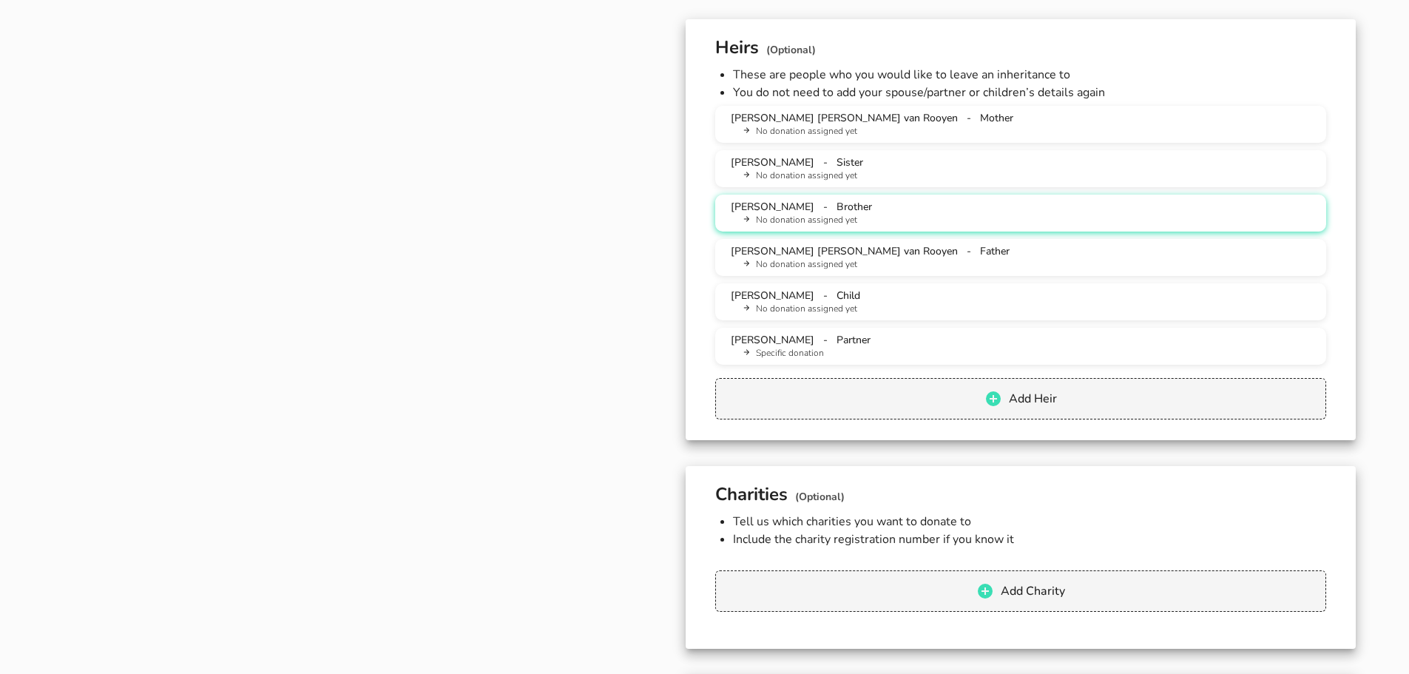
click at [948, 211] on div "Dawid Johannes van Rooyen - Brother No donation assigned yet" at bounding box center [1020, 213] width 587 height 27
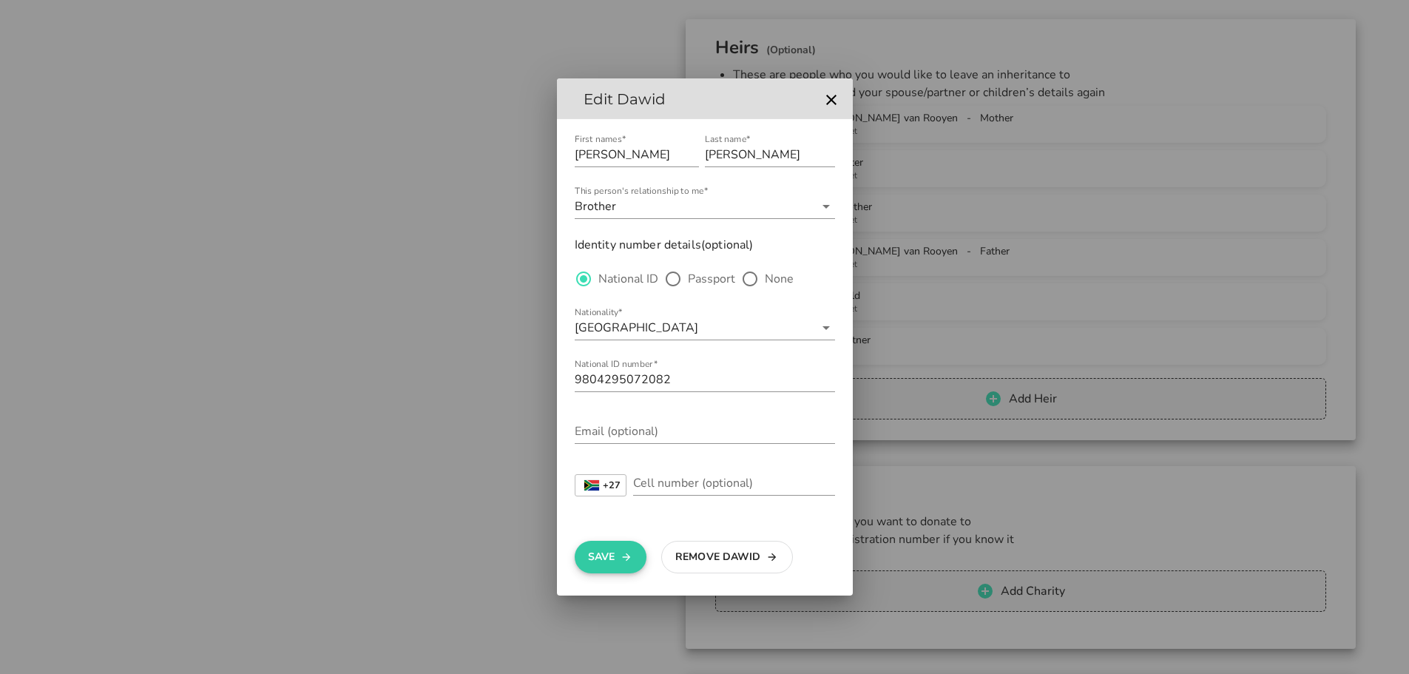
click at [614, 560] on button "Save" at bounding box center [611, 557] width 72 height 33
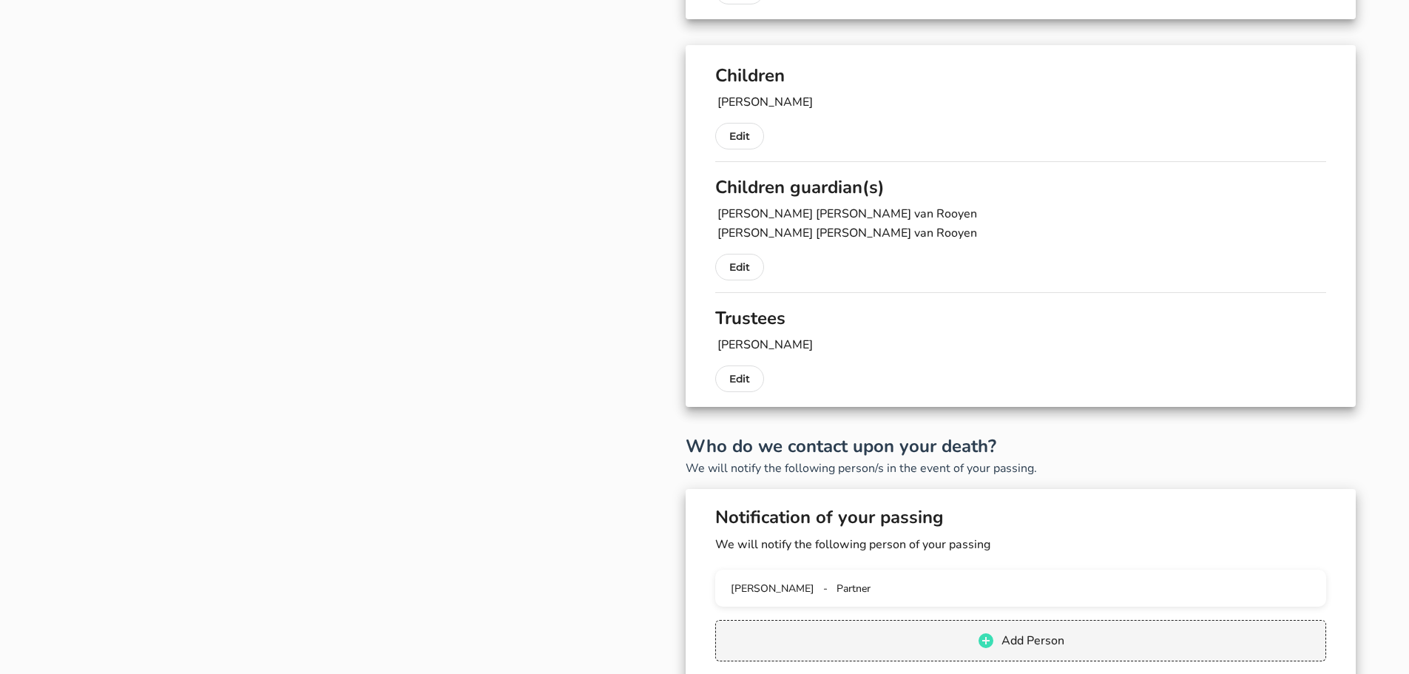
scroll to position [222, 0]
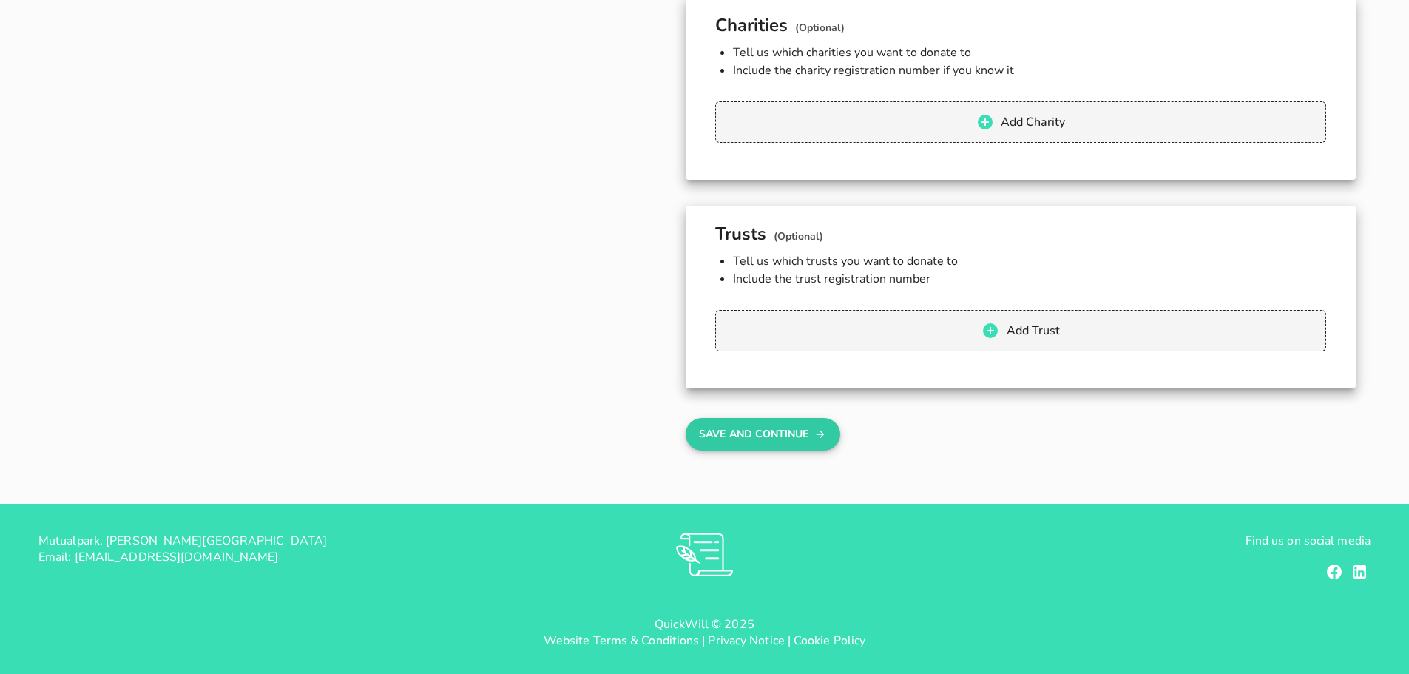
click at [708, 445] on button "Save And Continue" at bounding box center [762, 434] width 155 height 33
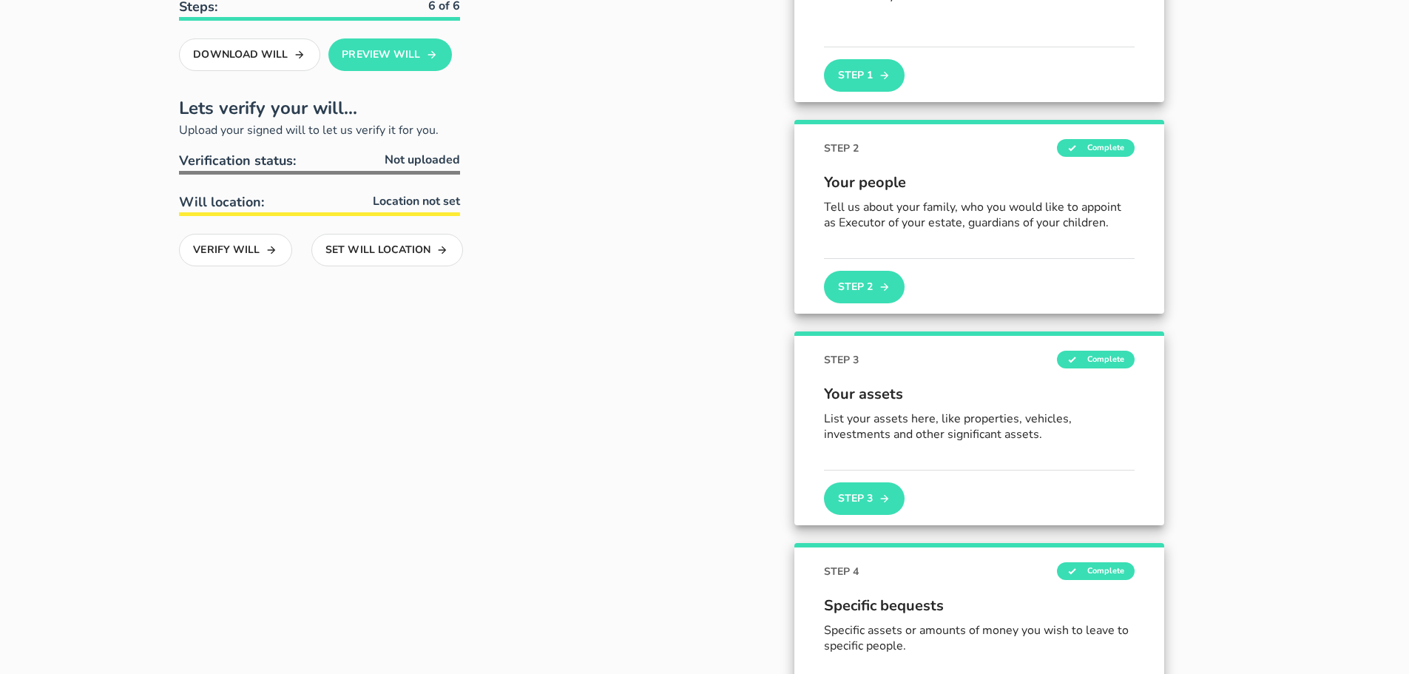
scroll to position [192, 0]
click at [875, 286] on button "Step 2" at bounding box center [864, 287] width 80 height 33
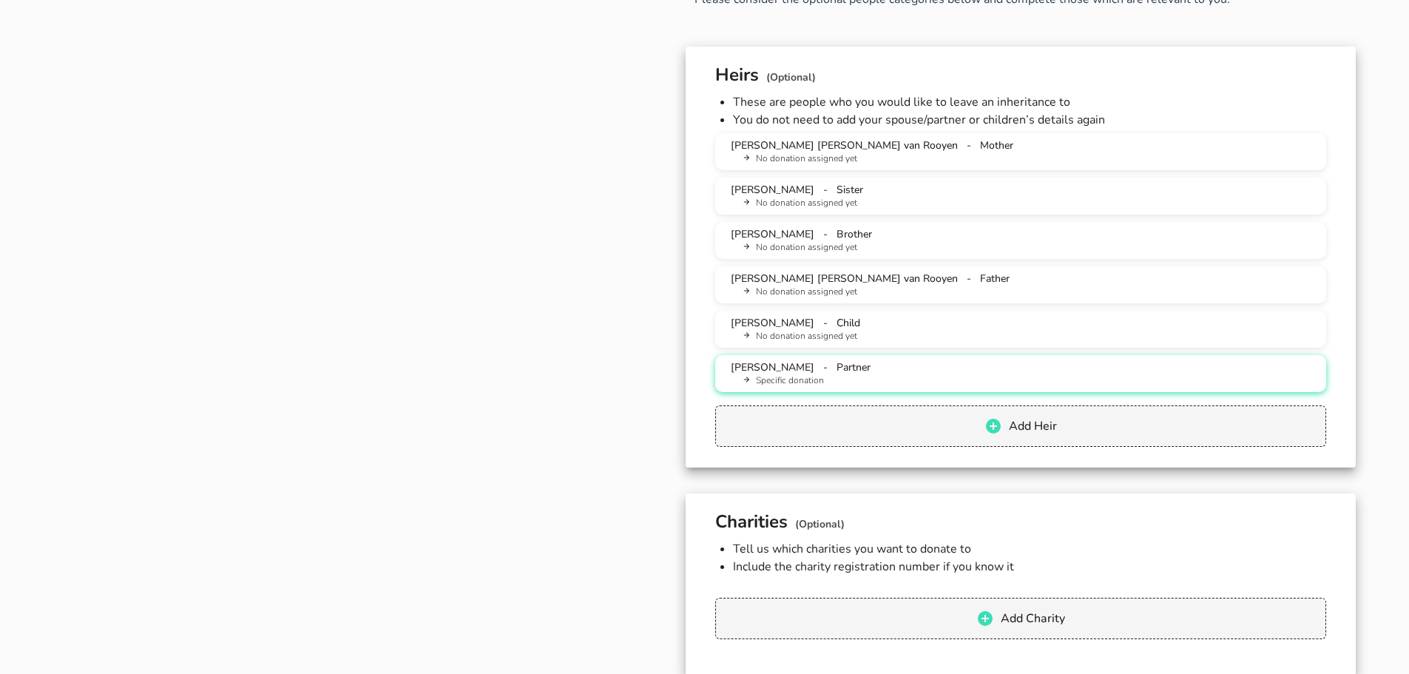
scroll to position [1257, 0]
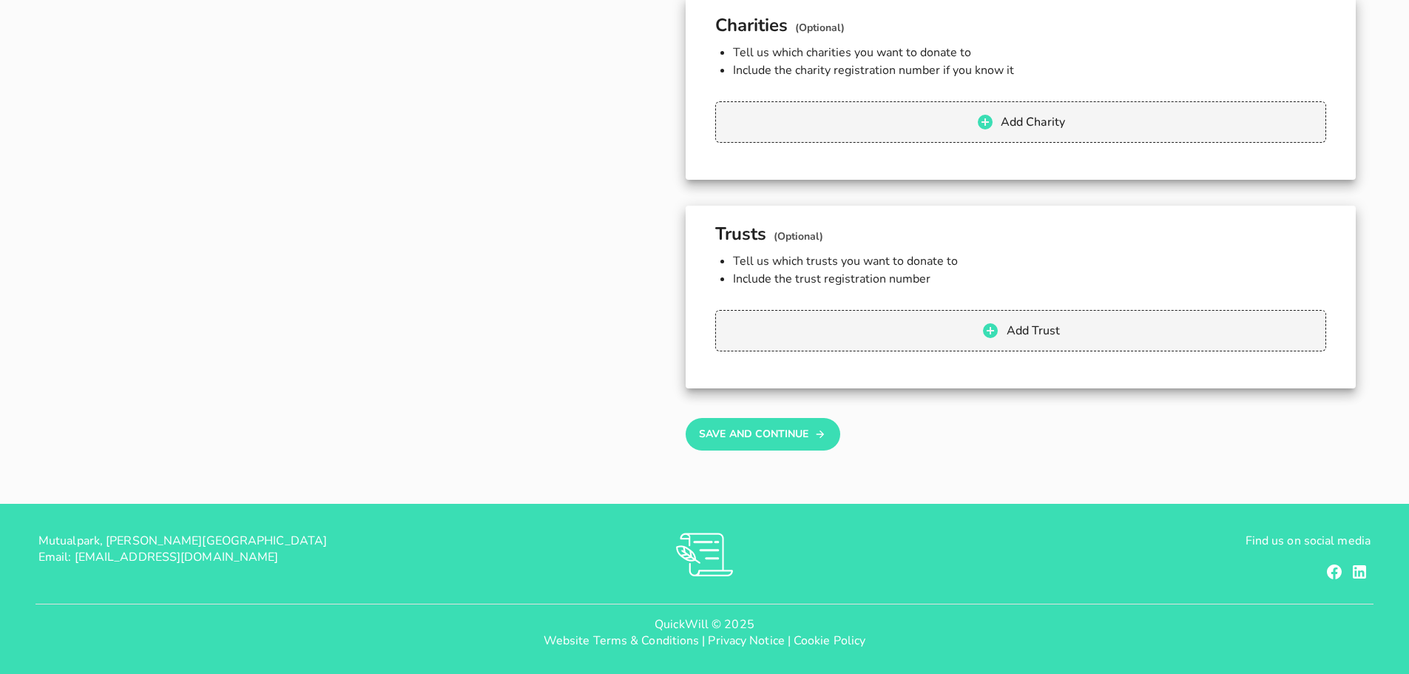
click at [706, 439] on button "Save And Continue" at bounding box center [762, 434] width 155 height 33
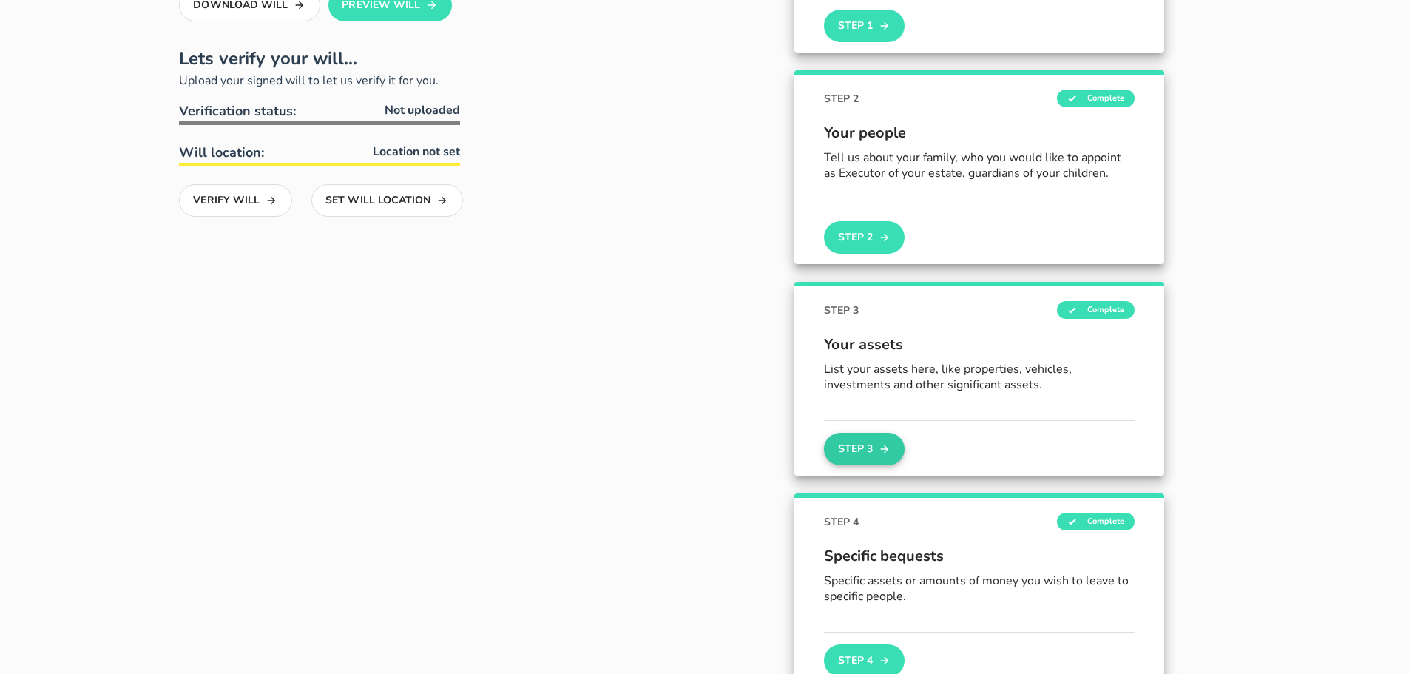
click at [841, 442] on button "Step 3" at bounding box center [864, 449] width 80 height 33
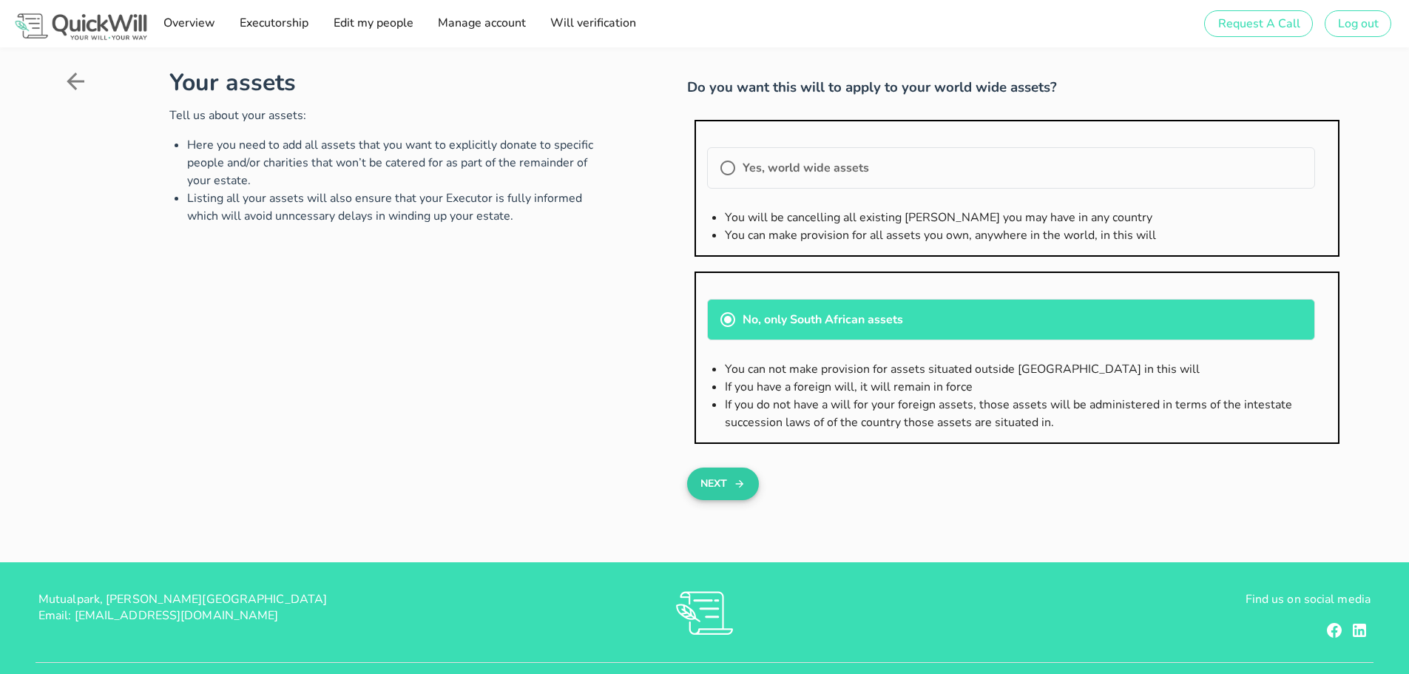
click at [731, 483] on button "Next" at bounding box center [723, 483] width 72 height 33
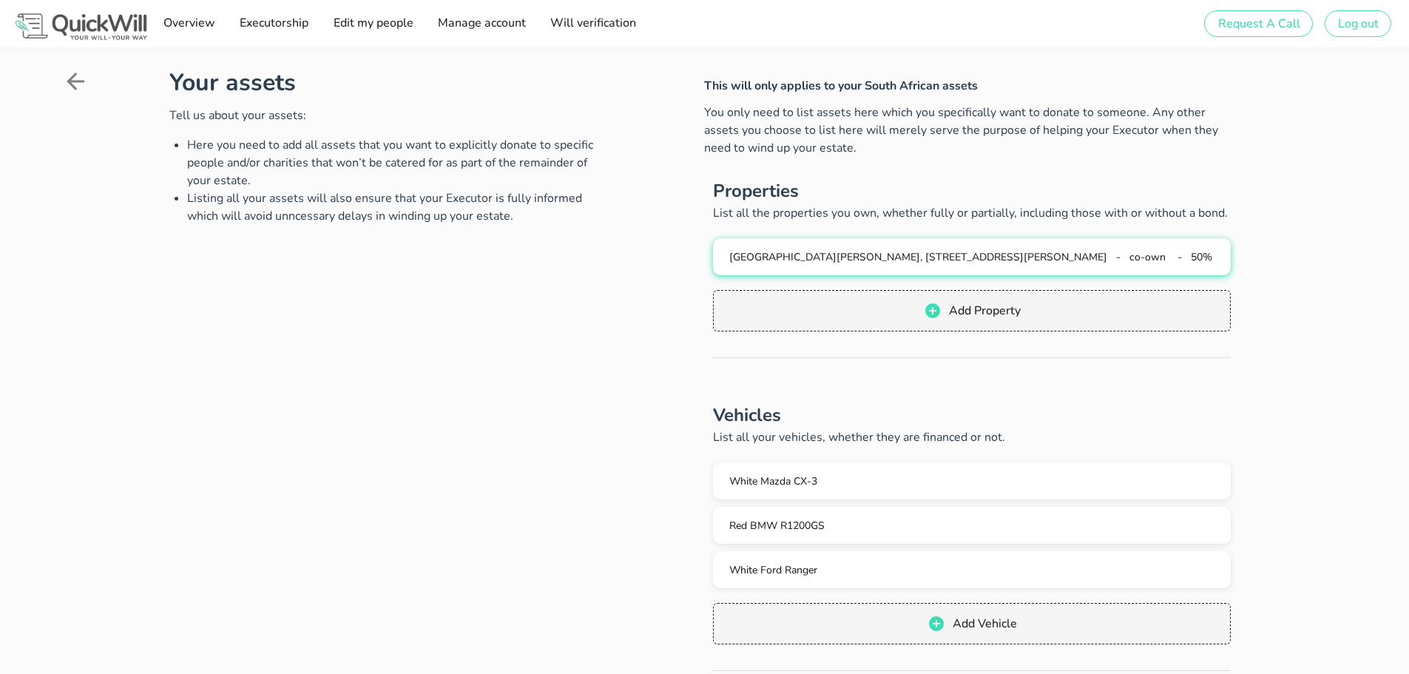
click at [937, 259] on span "[GEOGRAPHIC_DATA][PERSON_NAME], [STREET_ADDRESS][PERSON_NAME]" at bounding box center [918, 257] width 378 height 14
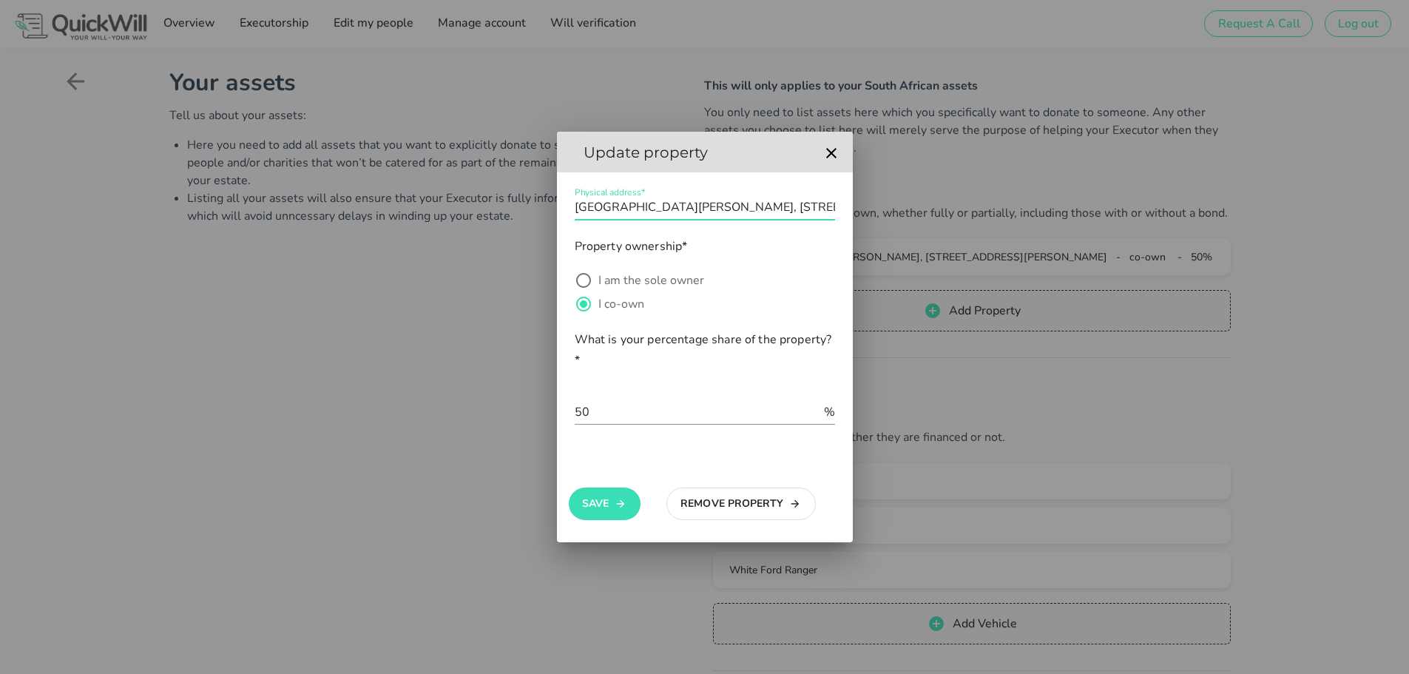
scroll to position [1, 93]
drag, startPoint x: 575, startPoint y: 209, endPoint x: 873, endPoint y: 215, distance: 297.3
click at [873, 215] on div "Sign up to create your free will The first step in setting up your will is crea…" at bounding box center [704, 685] width 1409 height 1371
click at [824, 154] on icon "button" at bounding box center [831, 153] width 18 height 18
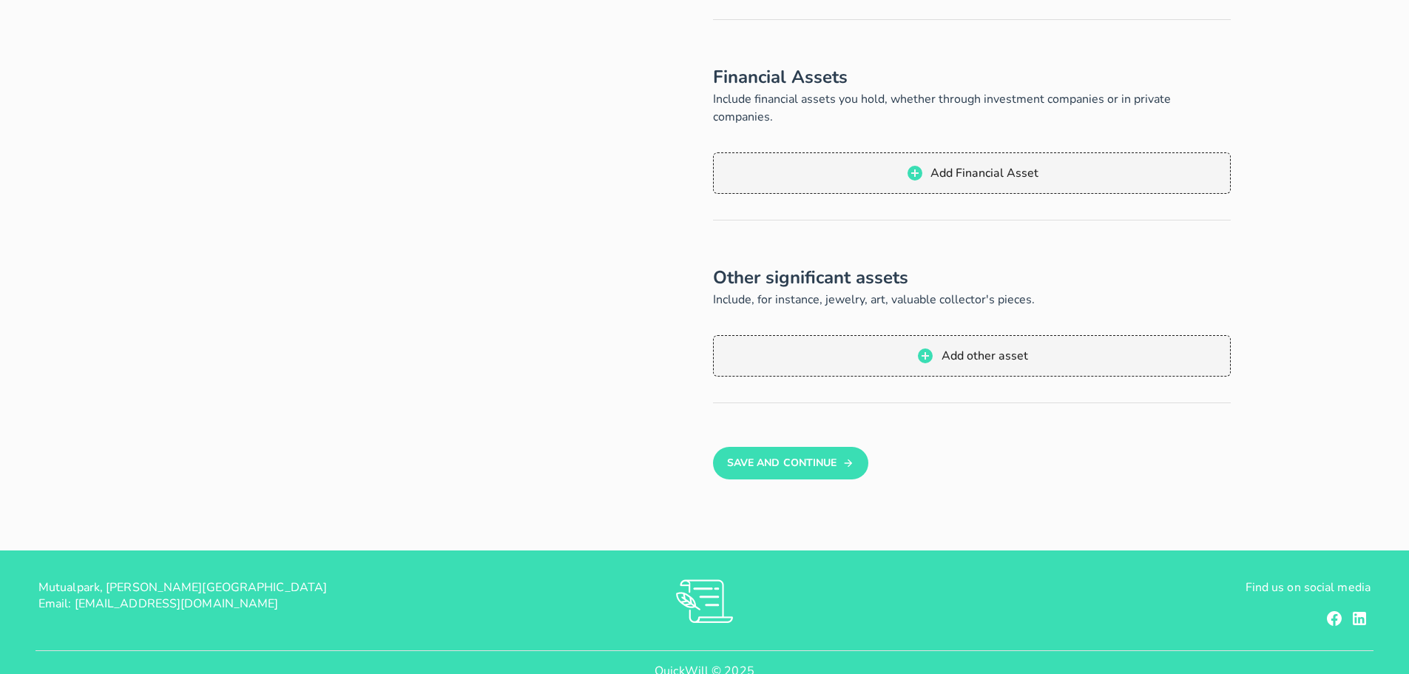
scroll to position [680, 0]
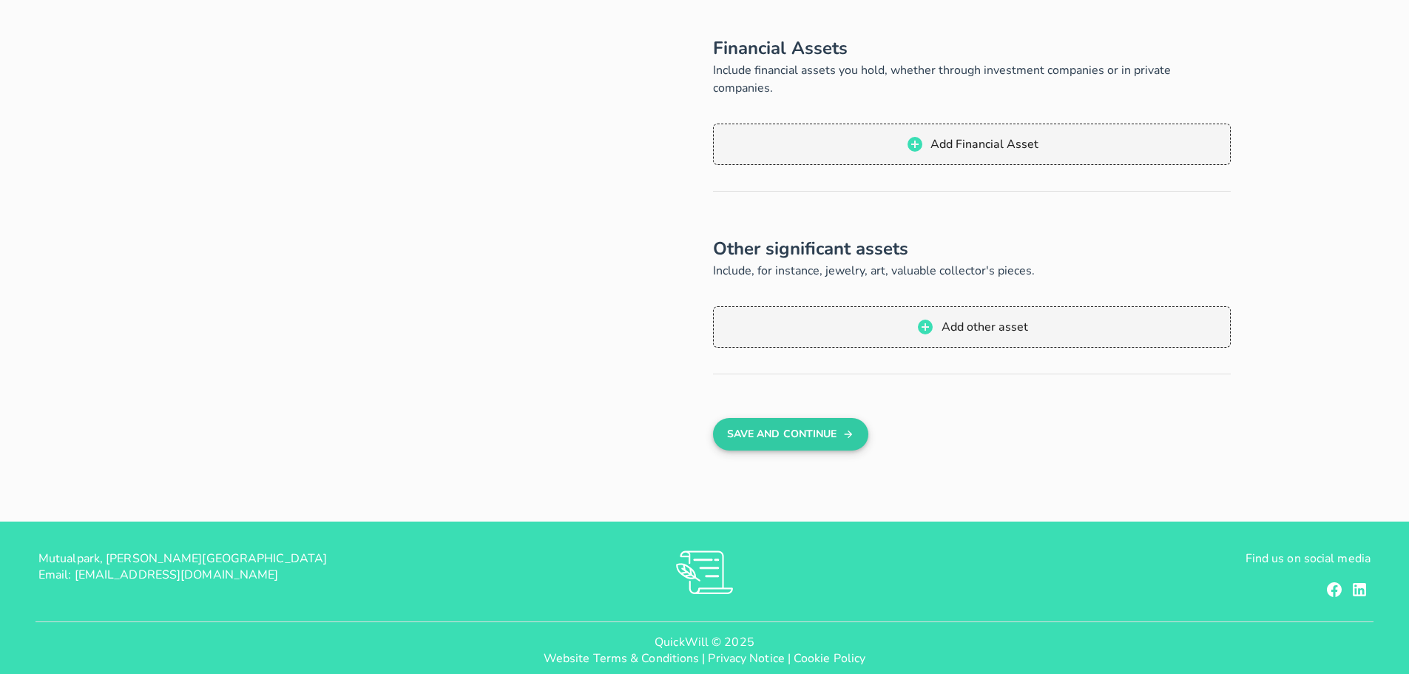
click at [744, 419] on button "Save And Continue" at bounding box center [790, 434] width 155 height 33
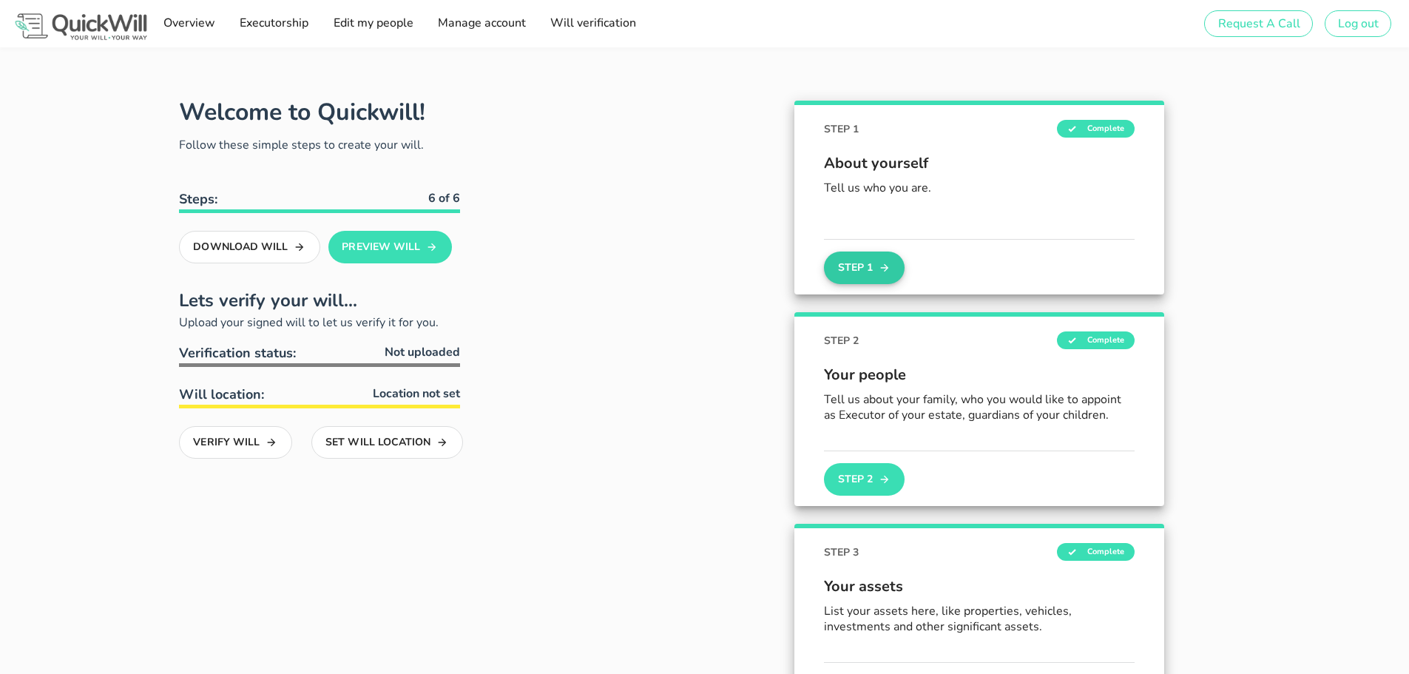
click at [836, 265] on button "Step 1" at bounding box center [864, 267] width 80 height 33
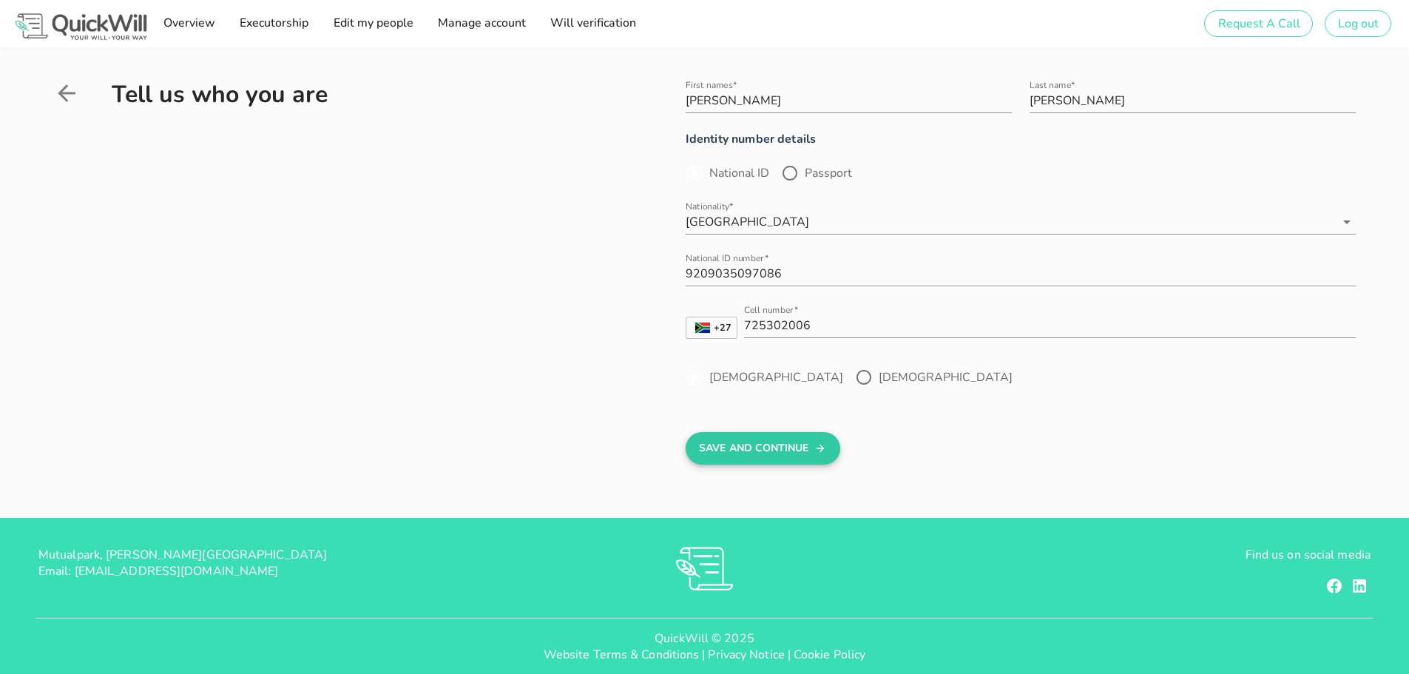
click at [767, 450] on button "Save And Continue" at bounding box center [762, 448] width 155 height 33
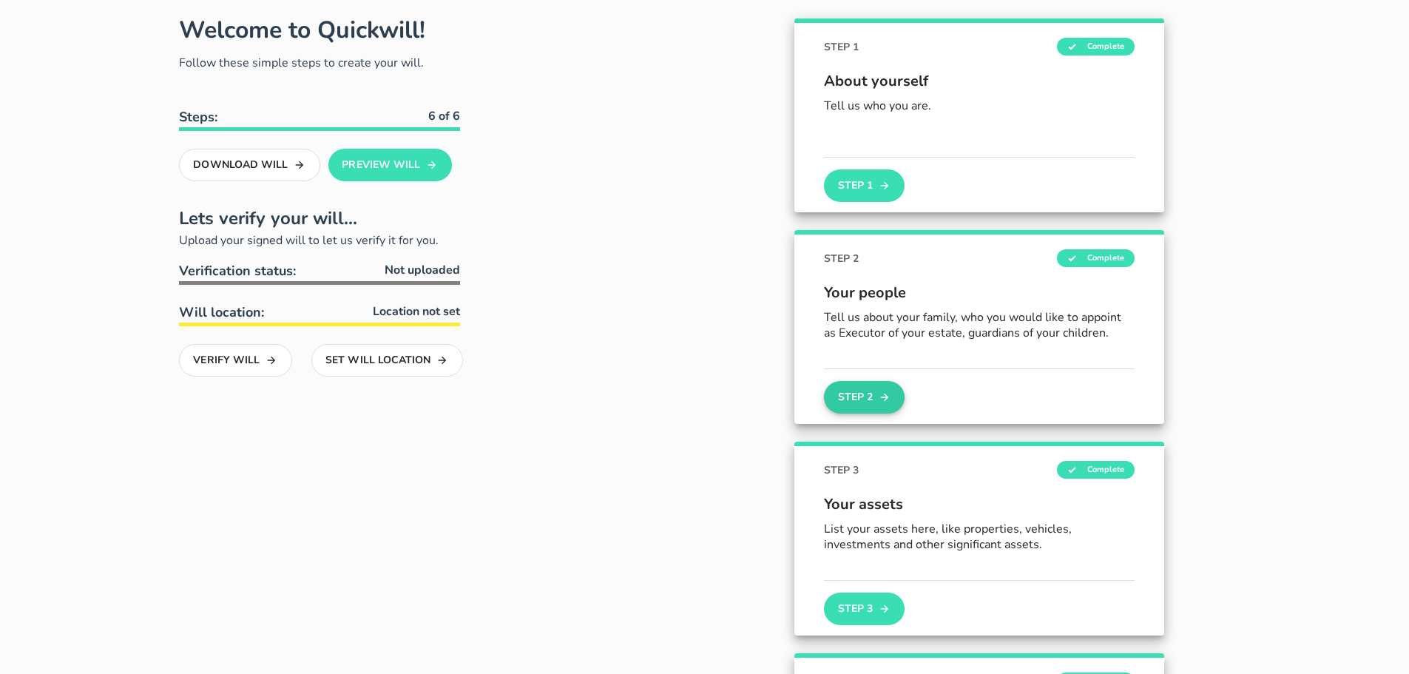
click at [851, 399] on button "Step 2" at bounding box center [864, 397] width 80 height 33
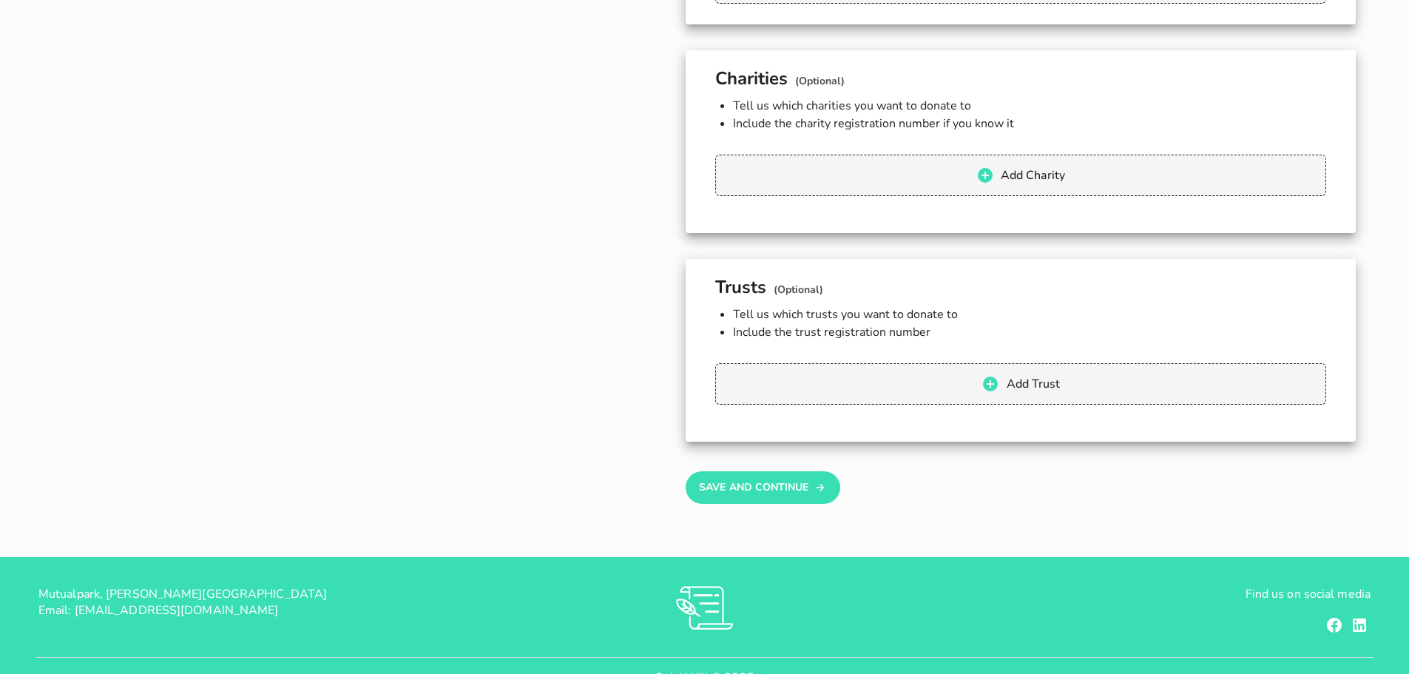
scroll to position [1701, 0]
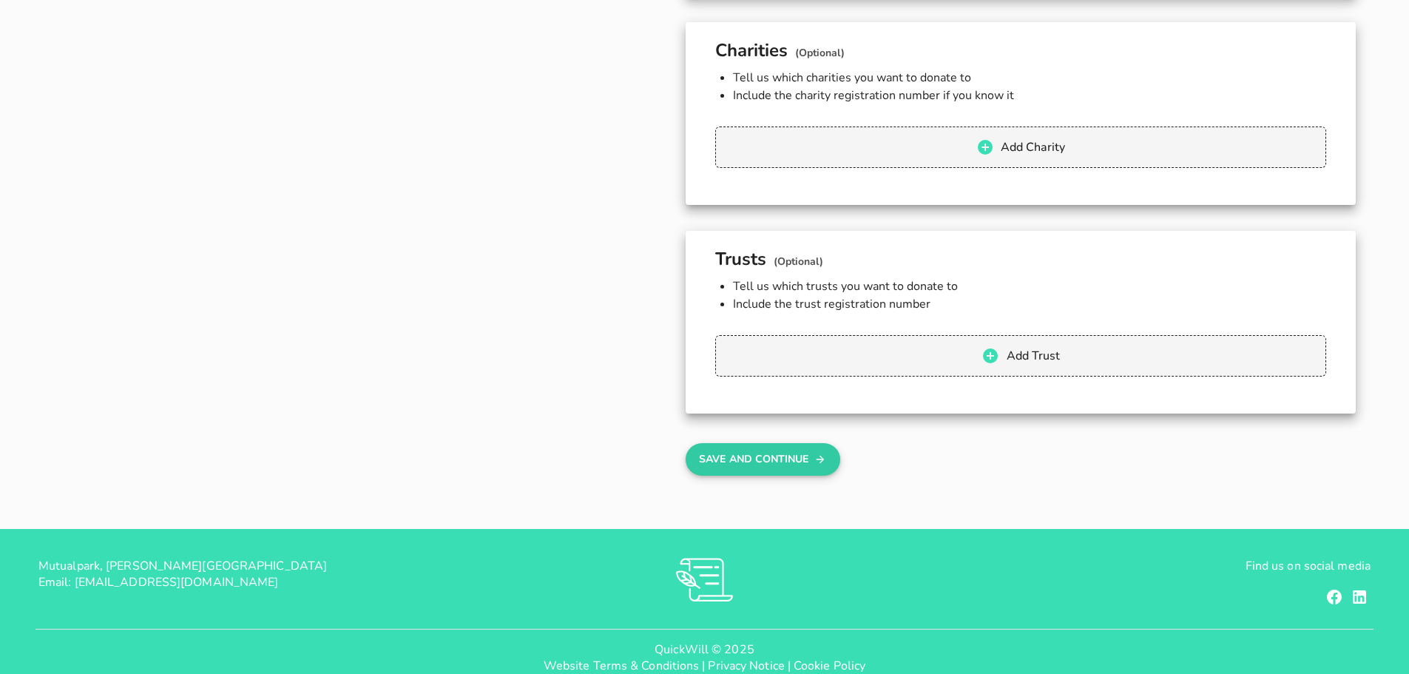
click at [759, 456] on button "Save And Continue" at bounding box center [762, 459] width 155 height 33
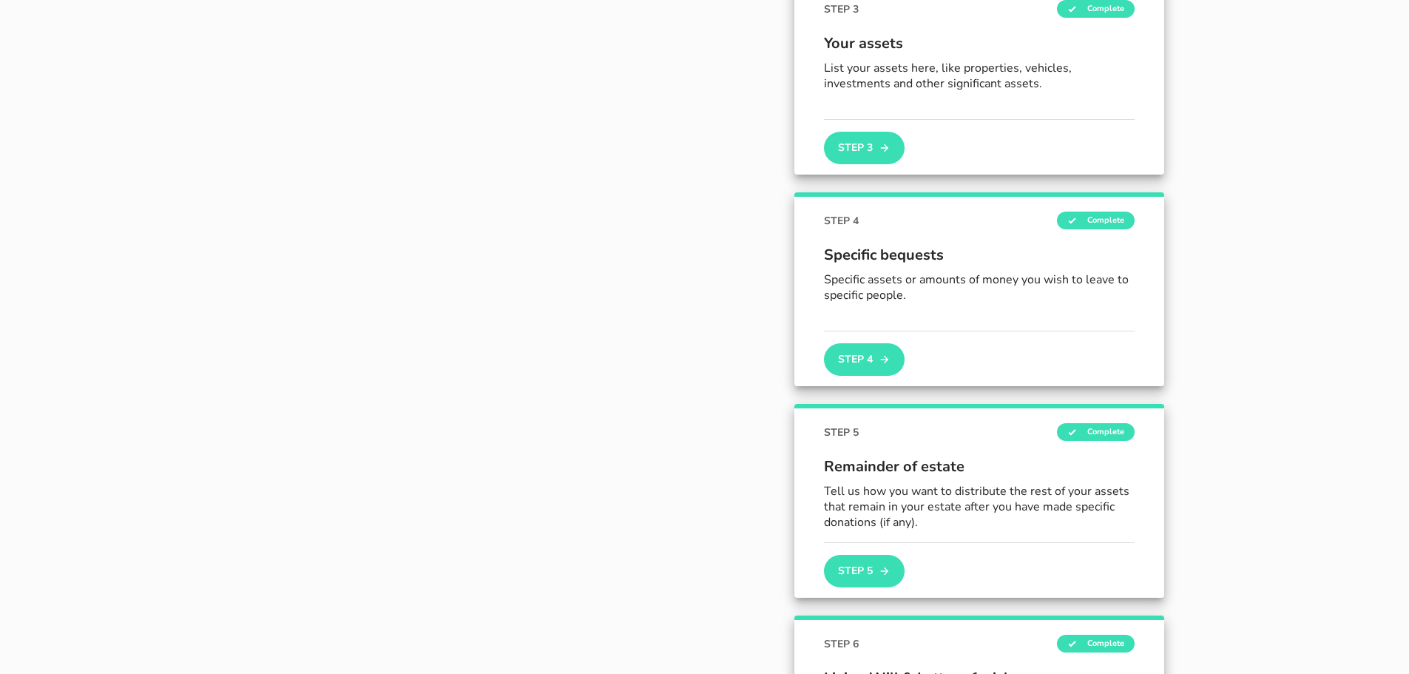
scroll to position [538, 0]
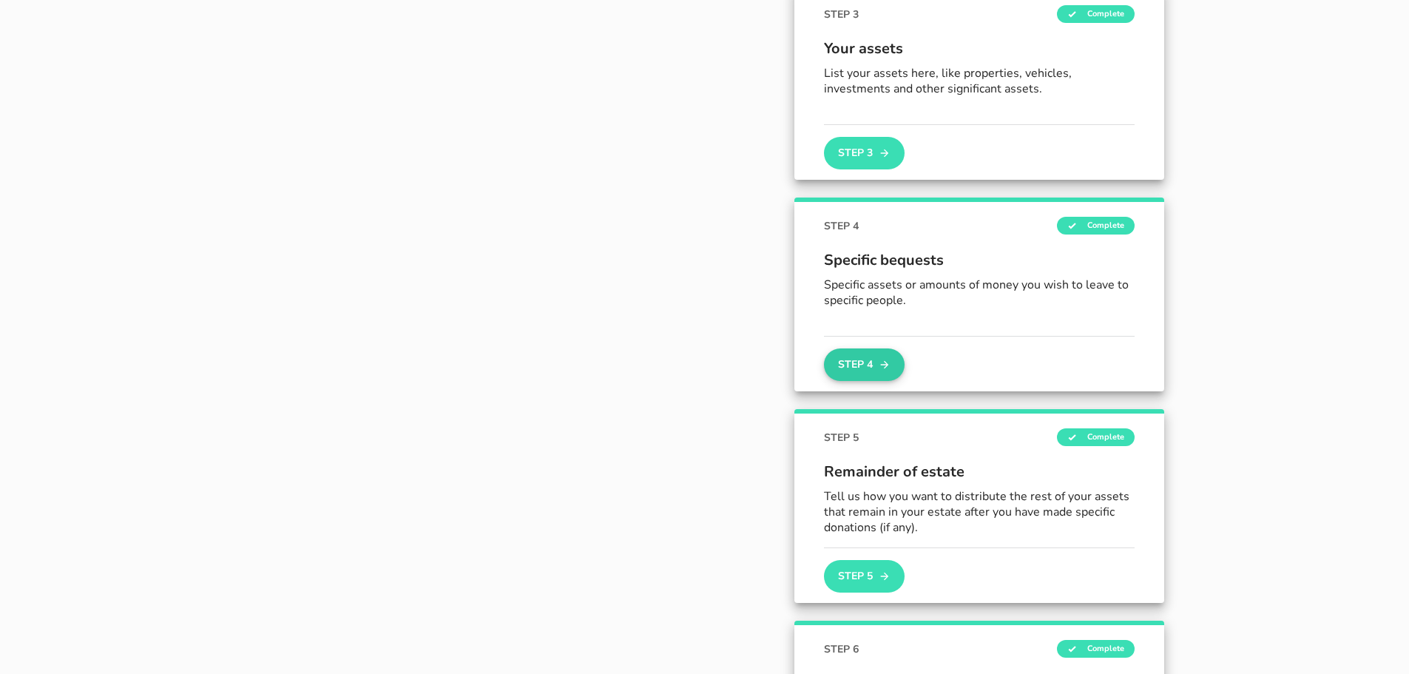
click at [857, 365] on button "Step 4" at bounding box center [864, 364] width 80 height 33
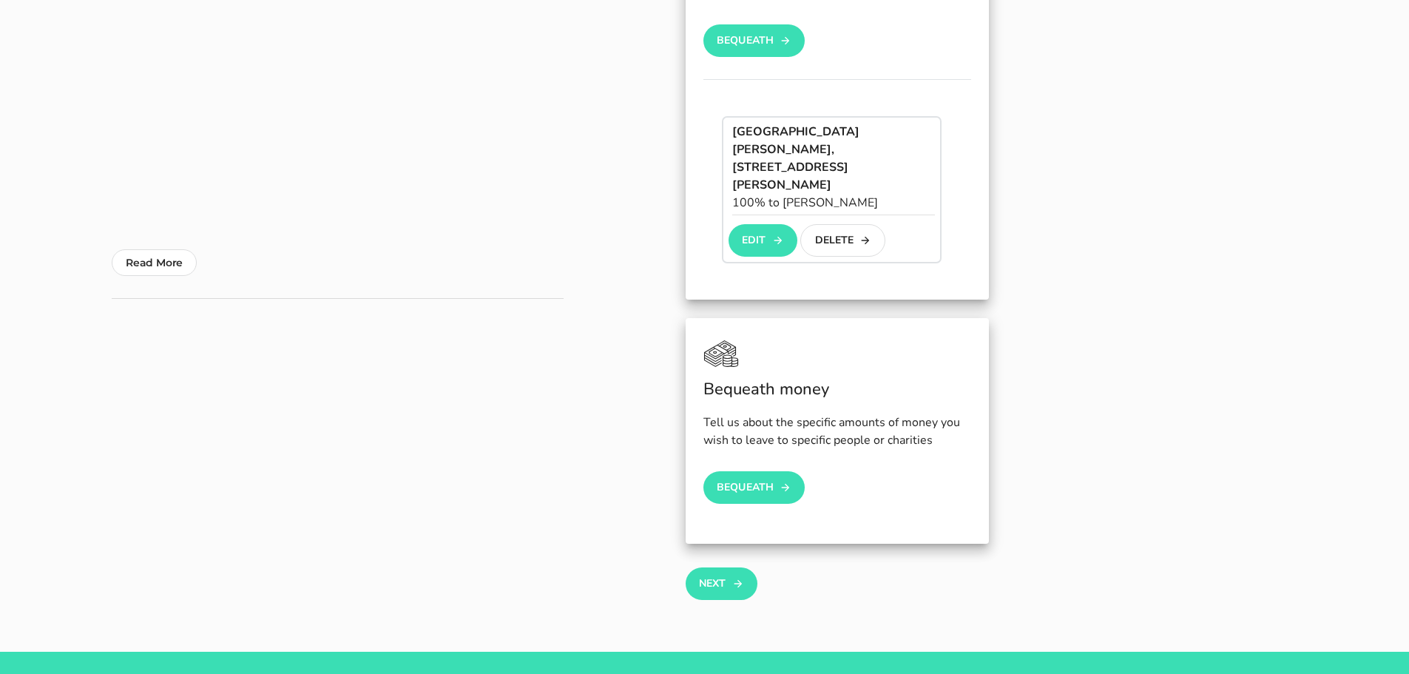
scroll to position [296, 0]
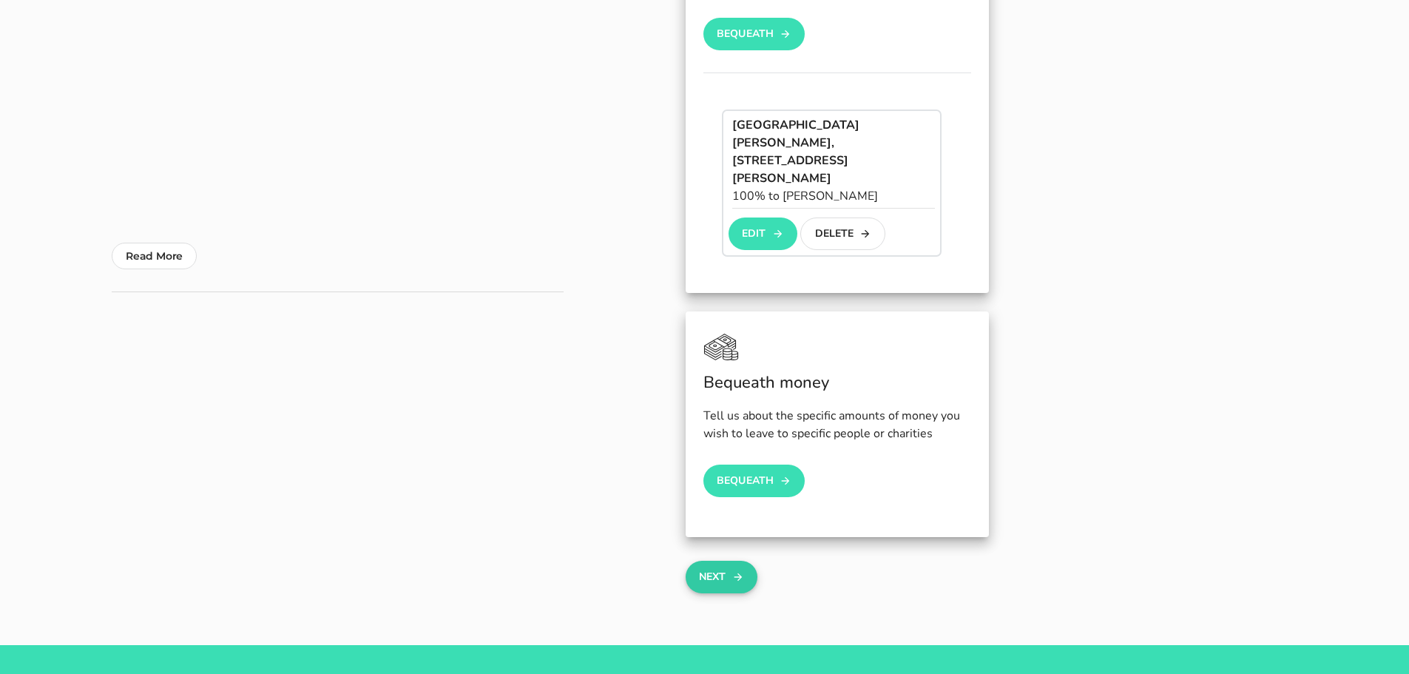
click at [702, 560] on button "Next" at bounding box center [721, 576] width 72 height 33
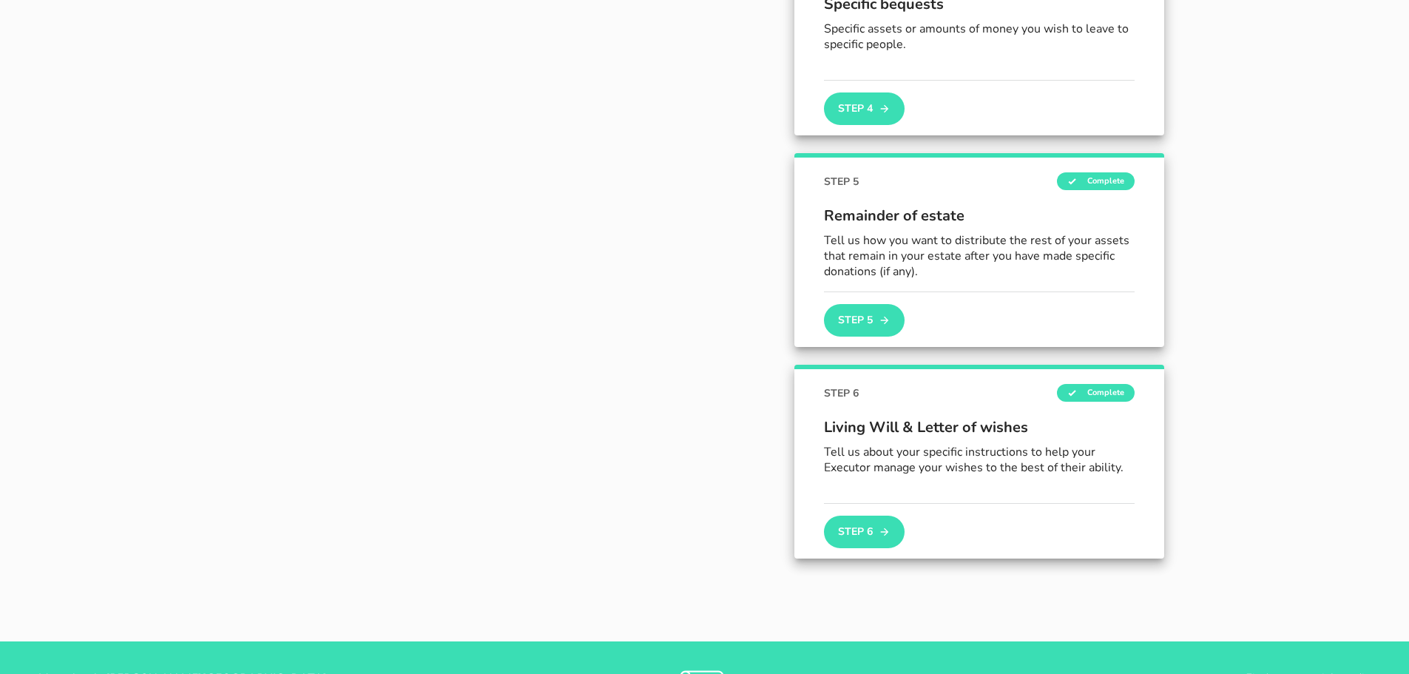
scroll to position [857, 0]
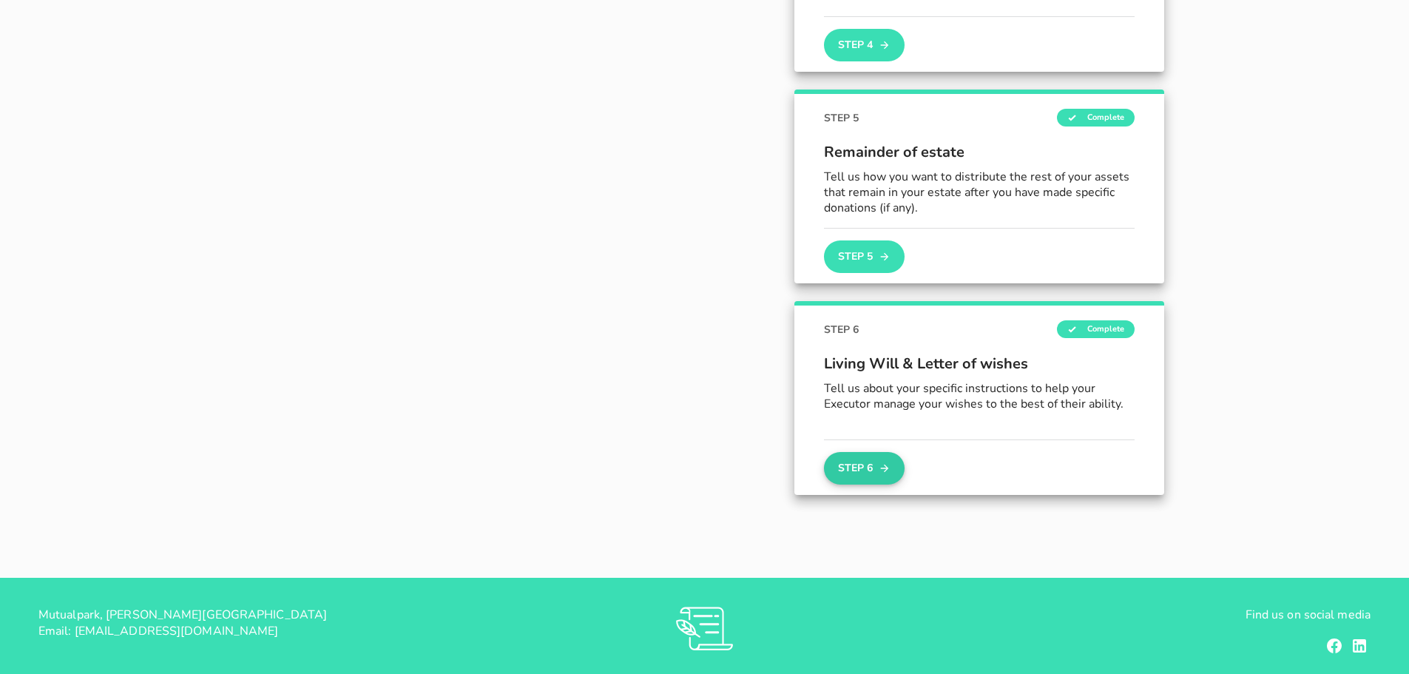
click at [862, 475] on button "Step 6" at bounding box center [864, 468] width 80 height 33
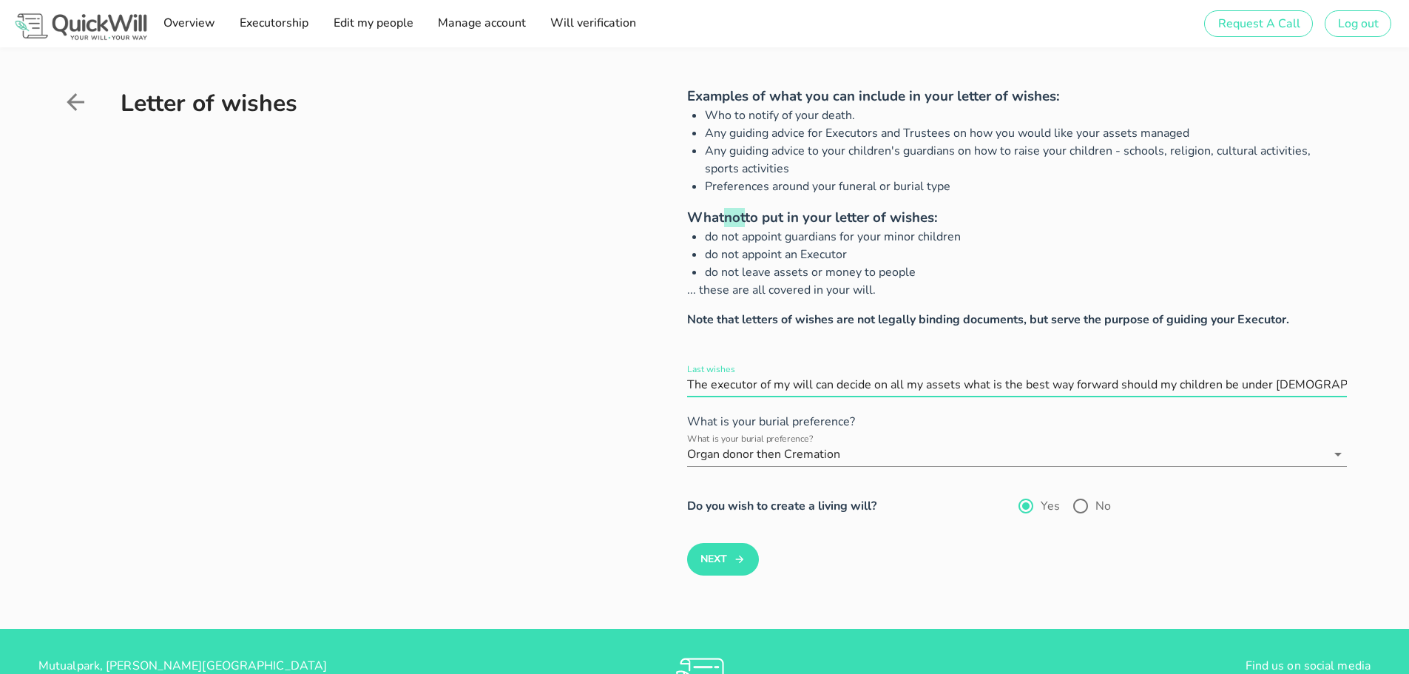
drag, startPoint x: 686, startPoint y: 384, endPoint x: 1367, endPoint y: 381, distance: 681.0
click at [1367, 381] on div "Letter of wishes Examples of what you can include in your letter of wishes: Who…" at bounding box center [704, 337] width 1409 height 581
click at [700, 555] on button "Next" at bounding box center [723, 559] width 72 height 33
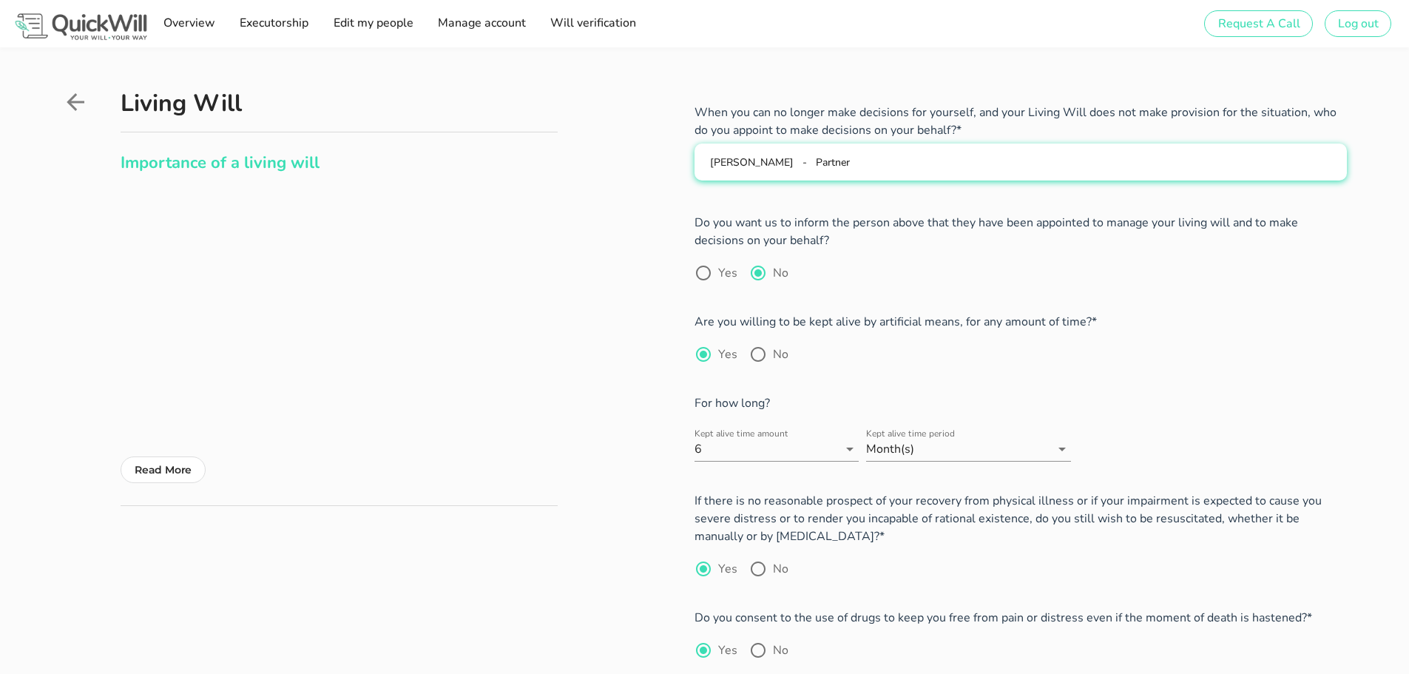
click at [854, 179] on button "Cherylee van Rooyen - Partner" at bounding box center [1020, 161] width 652 height 37
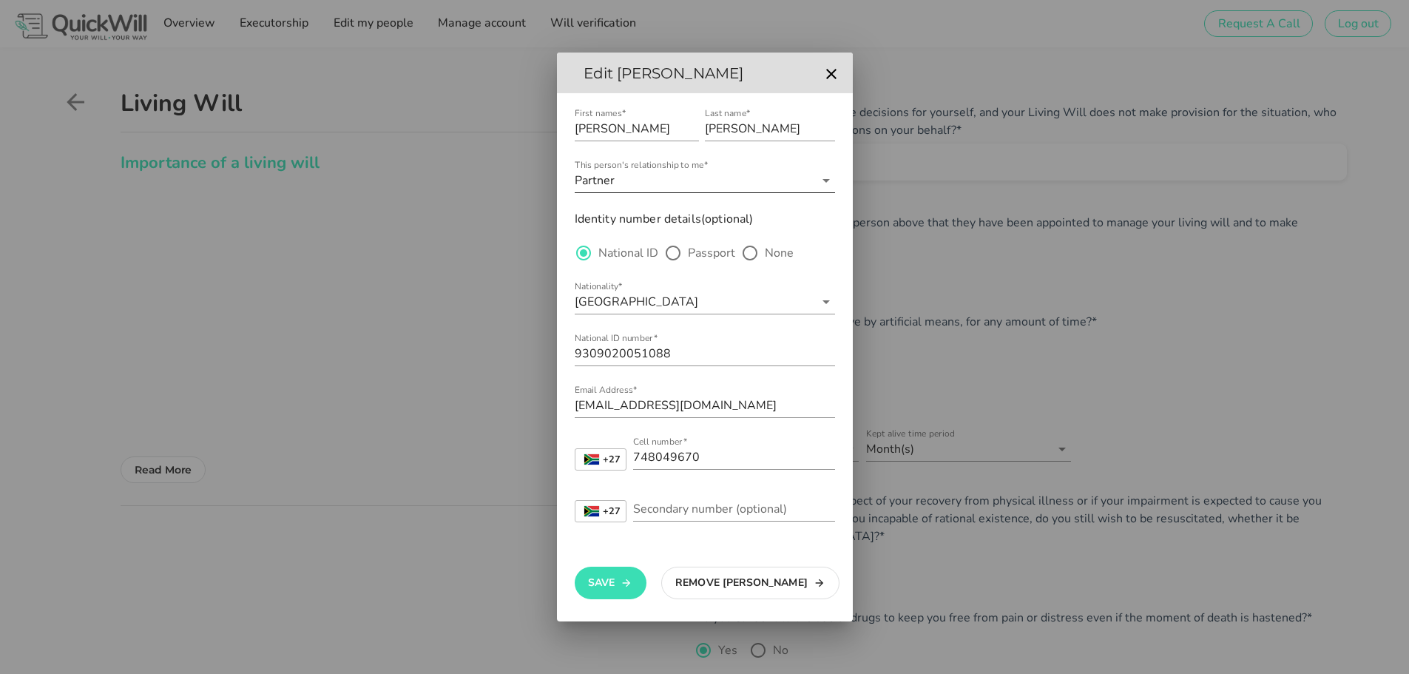
click at [661, 177] on input "This person's relationship to me*" at bounding box center [715, 181] width 197 height 24
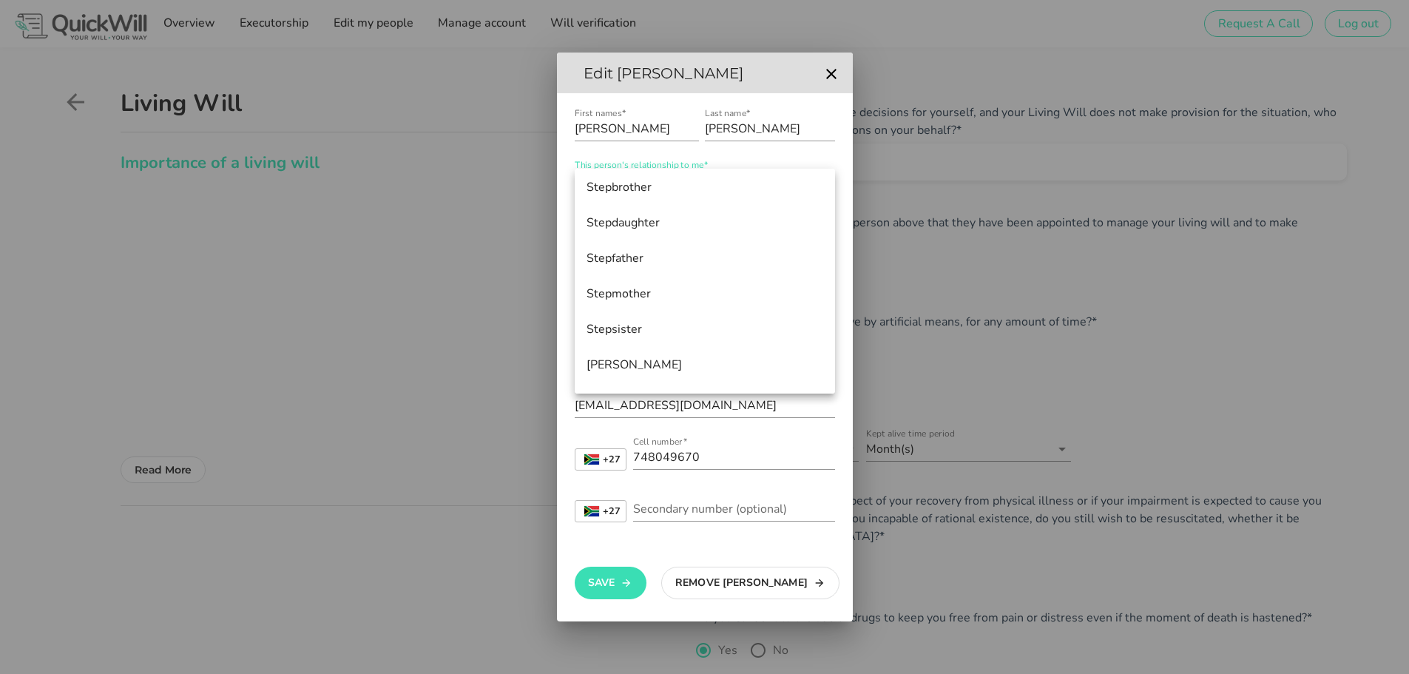
scroll to position [994, 0]
click at [802, 157] on form "First names* Cherylee Last name* van Rooyen This person's relationship to me* P…" at bounding box center [705, 321] width 260 height 432
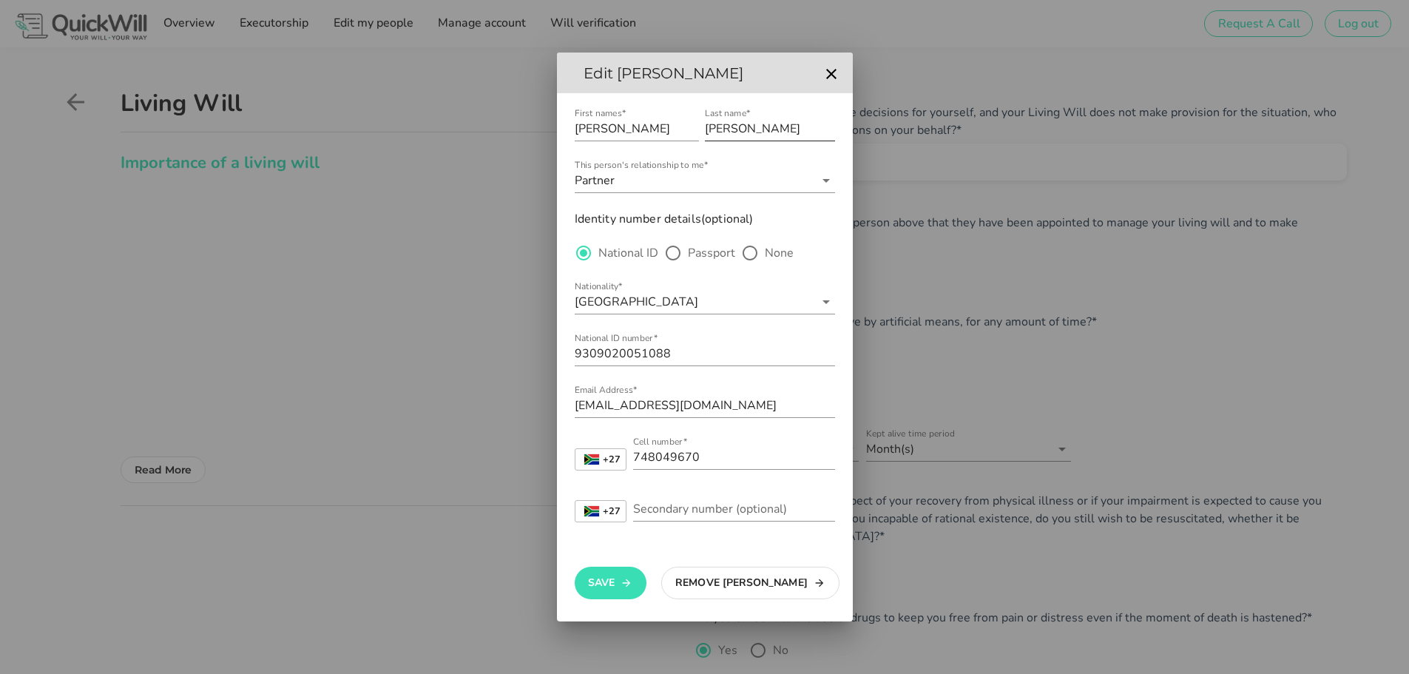
scroll to position [0, 0]
click at [830, 75] on icon "button" at bounding box center [831, 74] width 10 height 10
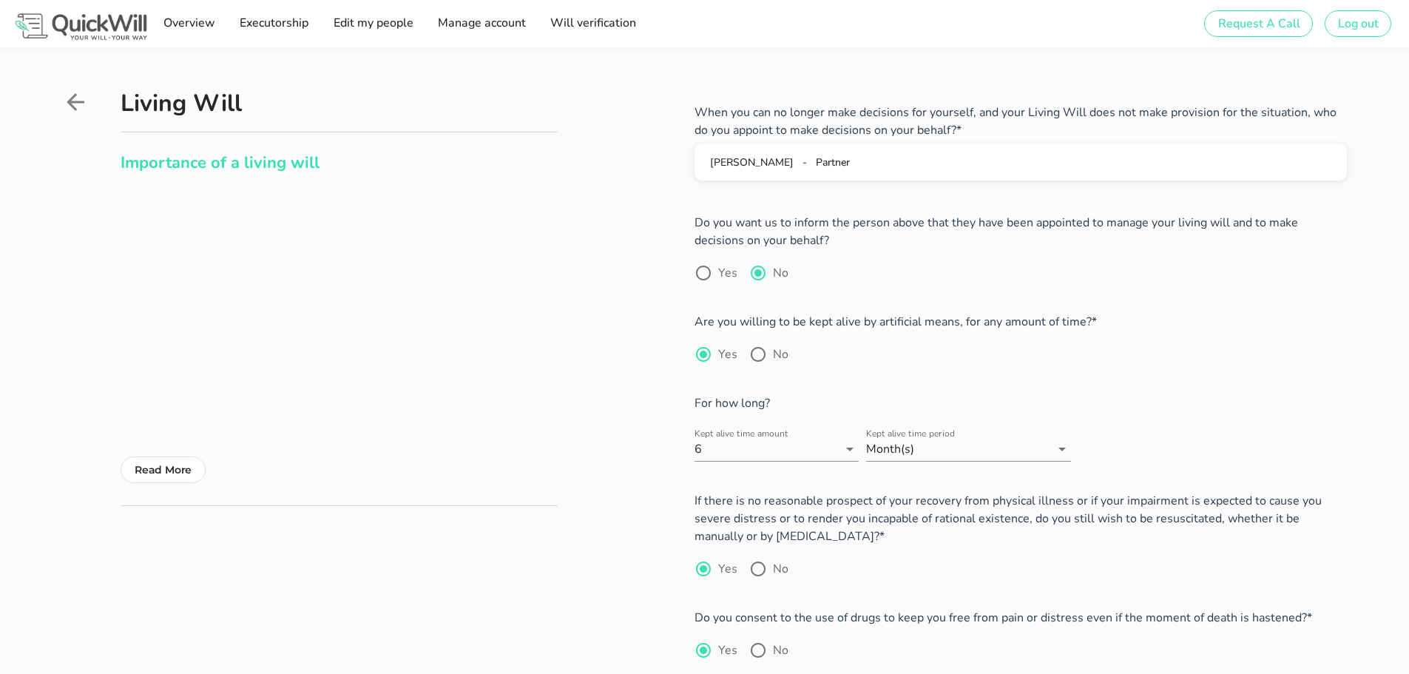
click at [77, 104] on icon at bounding box center [75, 102] width 27 height 27
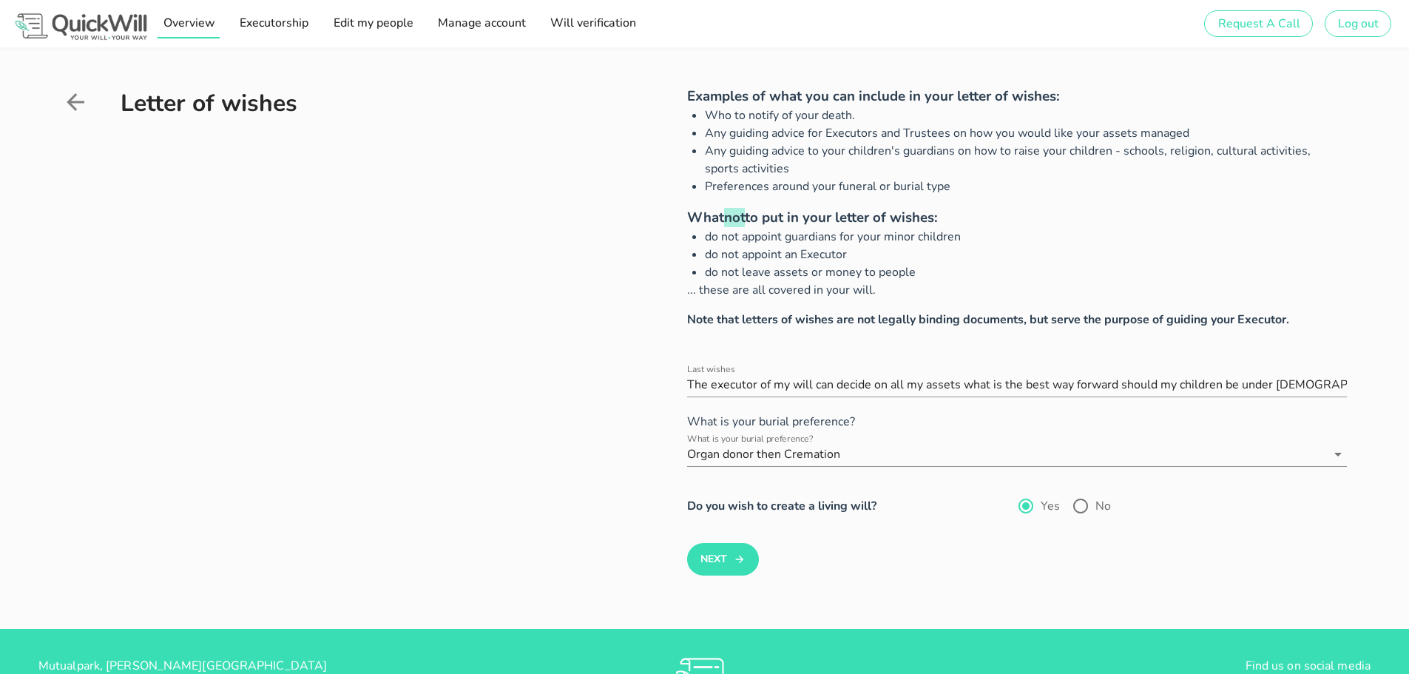
click at [194, 17] on span "Overview" at bounding box center [188, 23] width 52 height 16
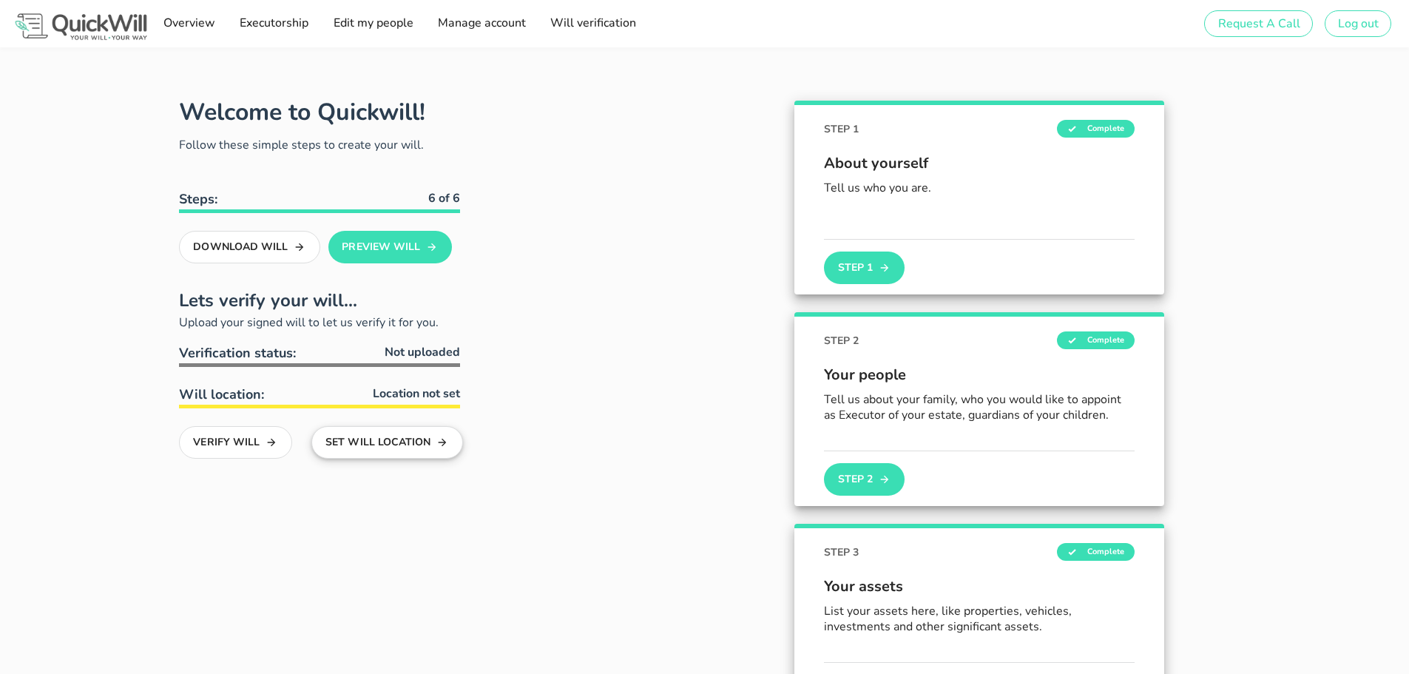
click at [401, 445] on button "Set Will Location" at bounding box center [387, 442] width 152 height 33
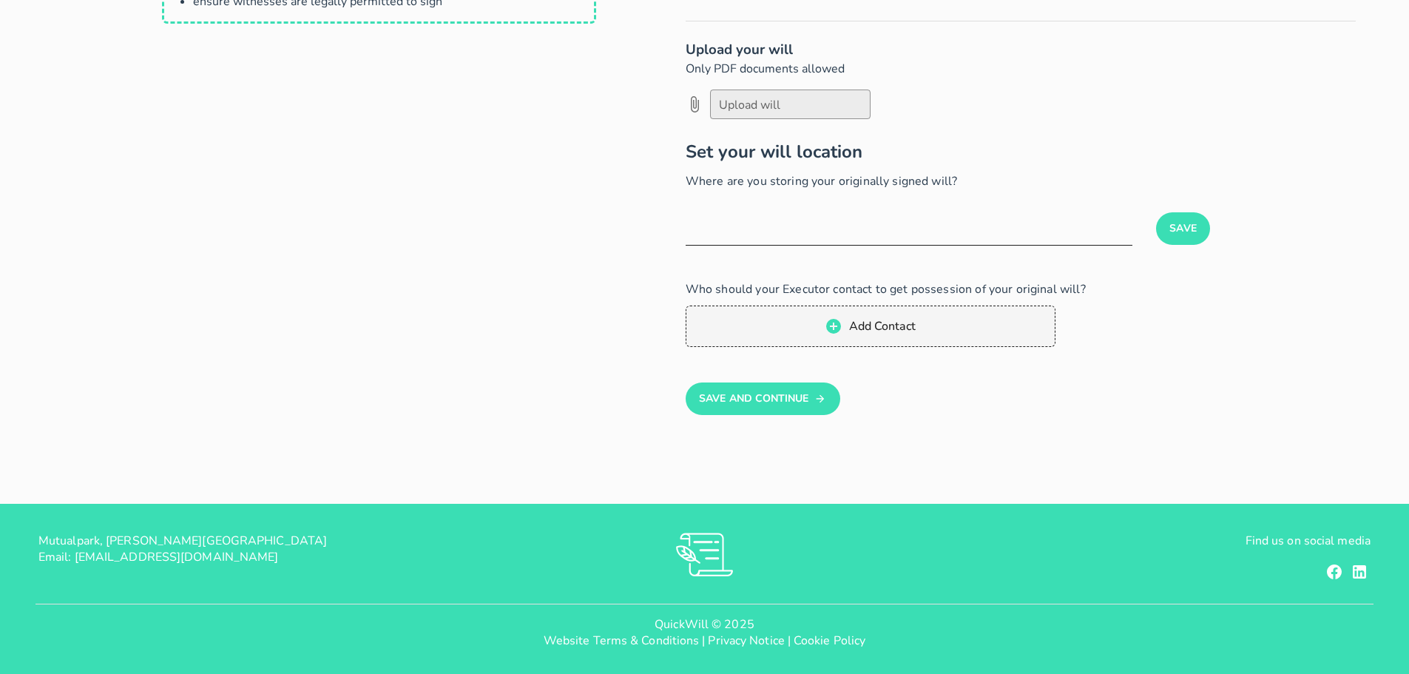
click at [755, 238] on input "text" at bounding box center [908, 233] width 447 height 24
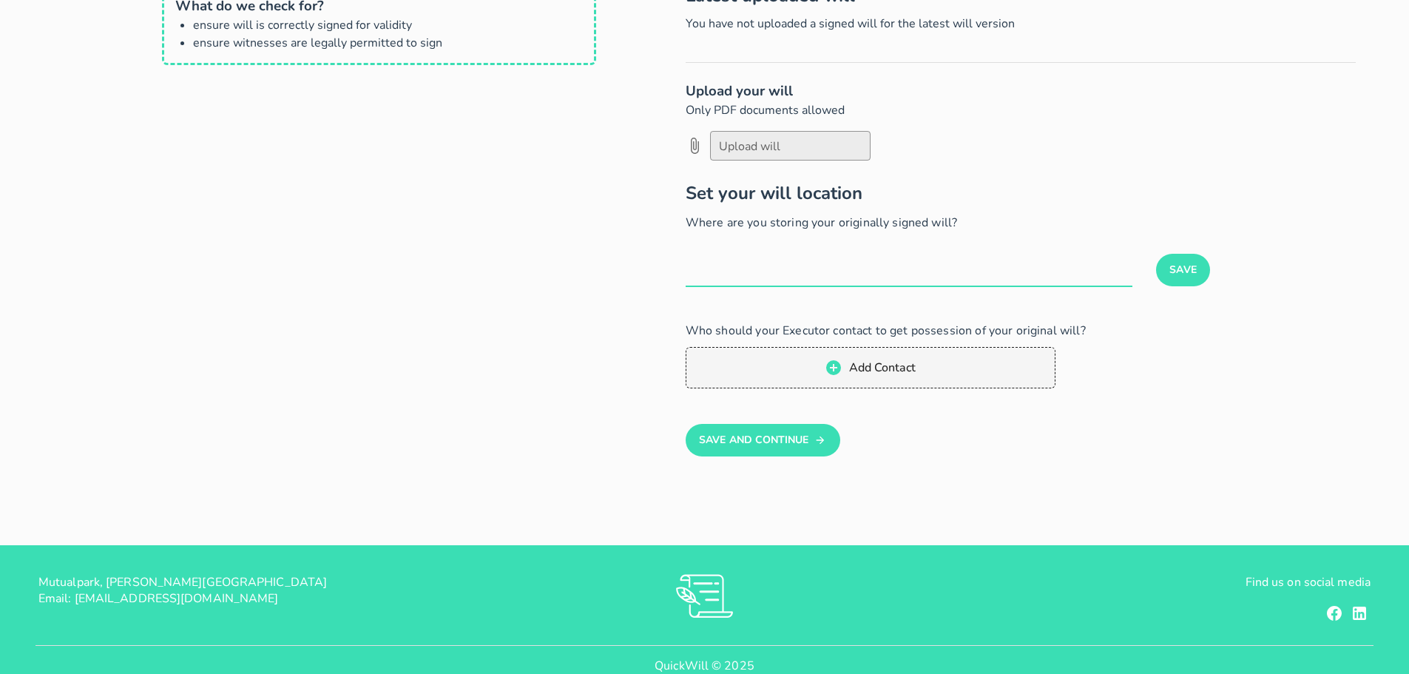
scroll to position [0, 0]
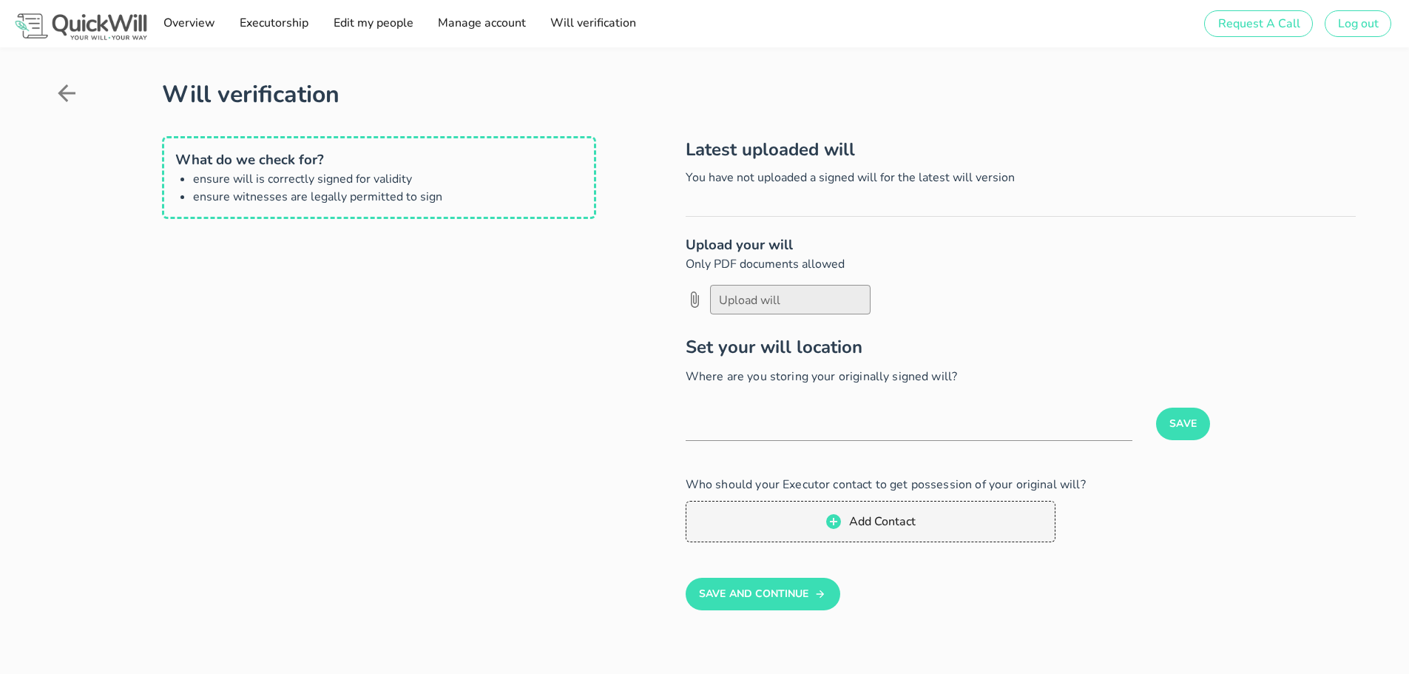
click at [75, 91] on icon at bounding box center [66, 93] width 27 height 27
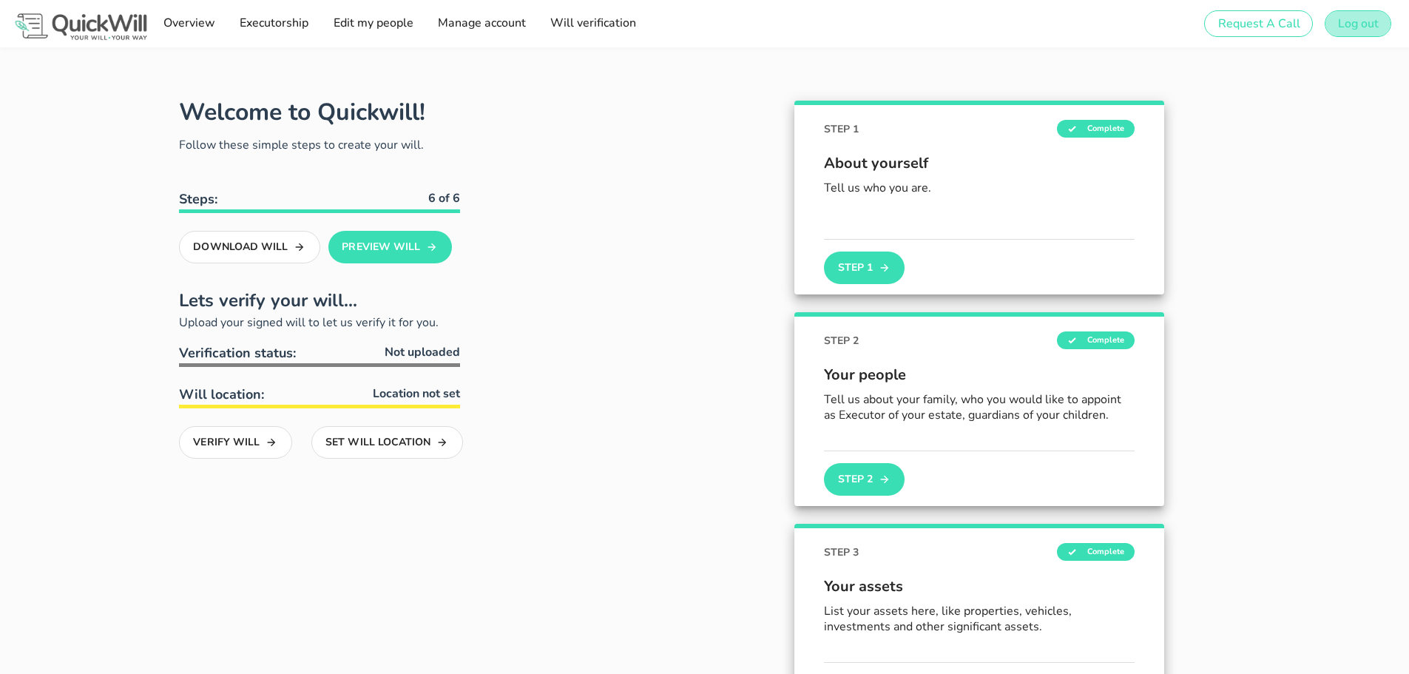
click at [1363, 21] on span "Log out" at bounding box center [1357, 24] width 41 height 16
